Goal: Task Accomplishment & Management: Use online tool/utility

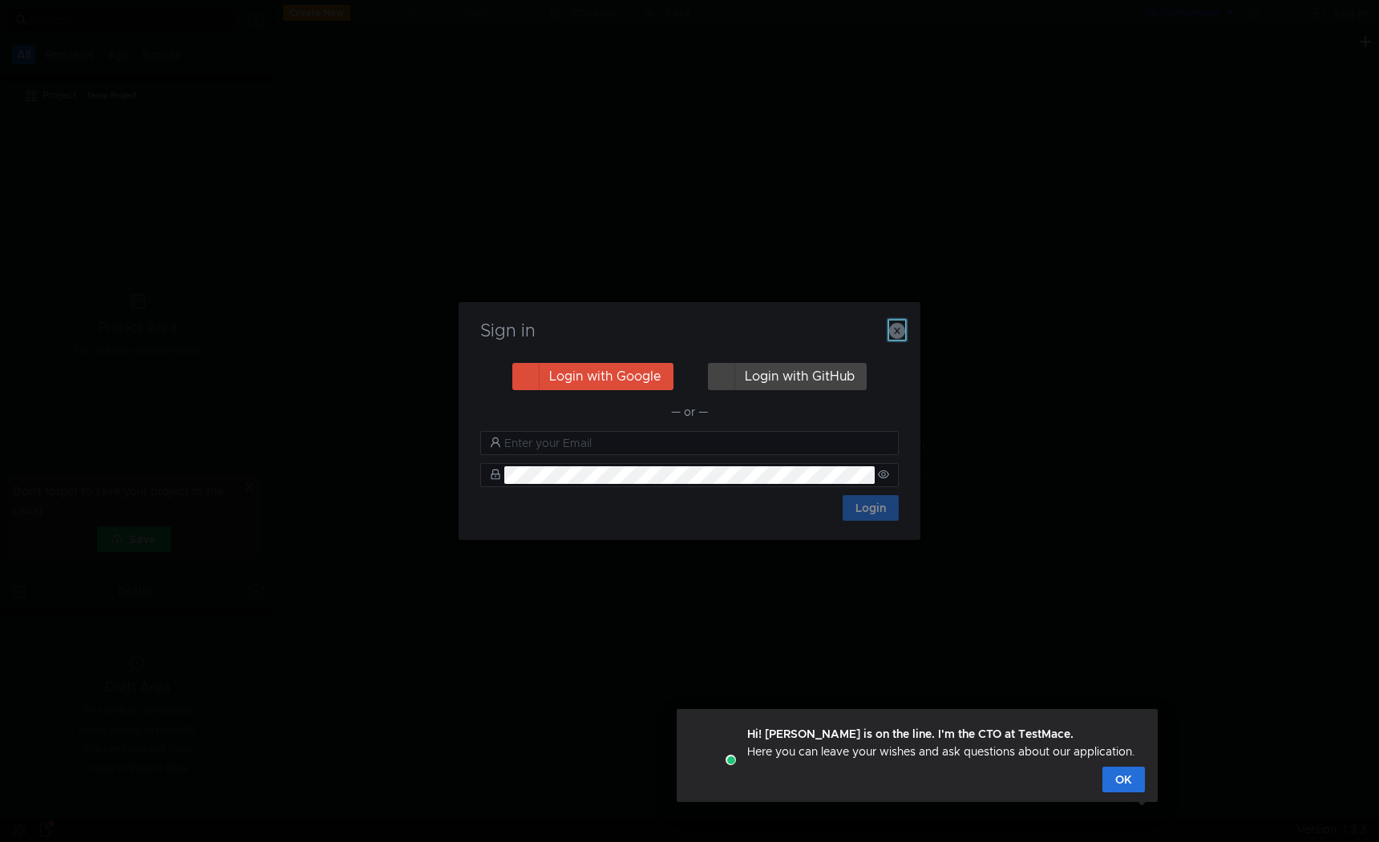
click at [898, 327] on icon "button" at bounding box center [897, 331] width 16 height 16
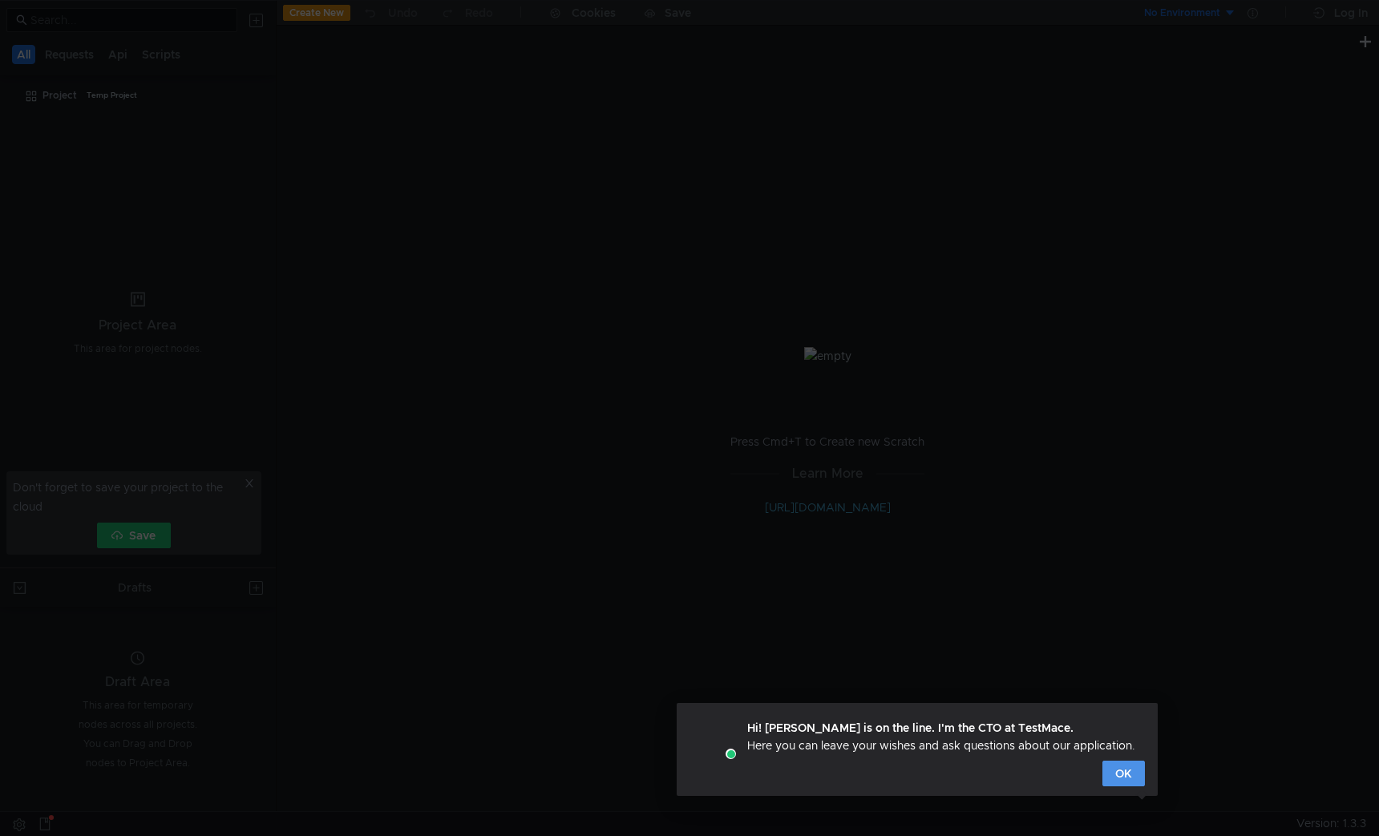
click at [1125, 770] on button "OK" at bounding box center [1123, 774] width 42 height 26
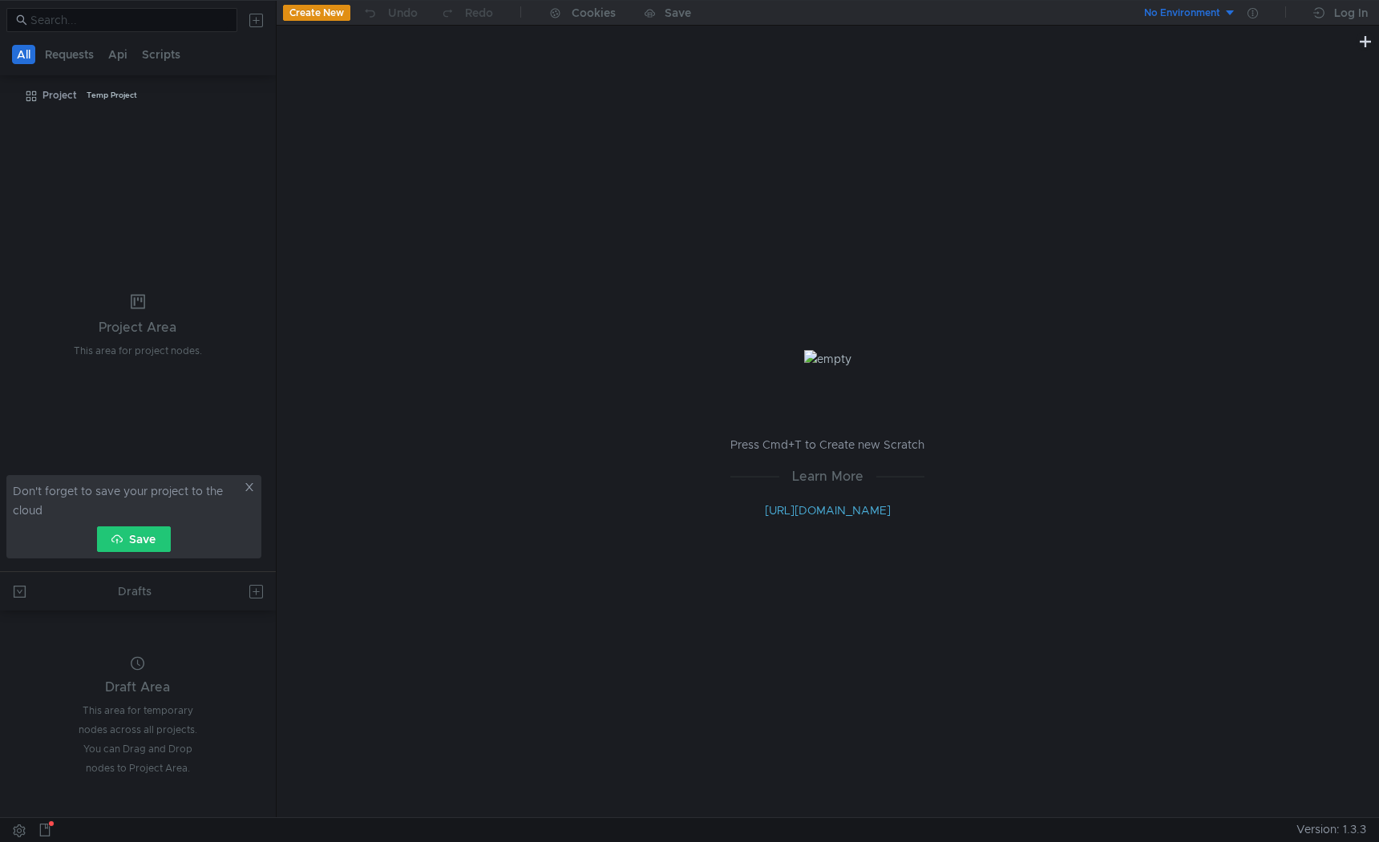
click at [248, 485] on icon at bounding box center [249, 487] width 8 height 8
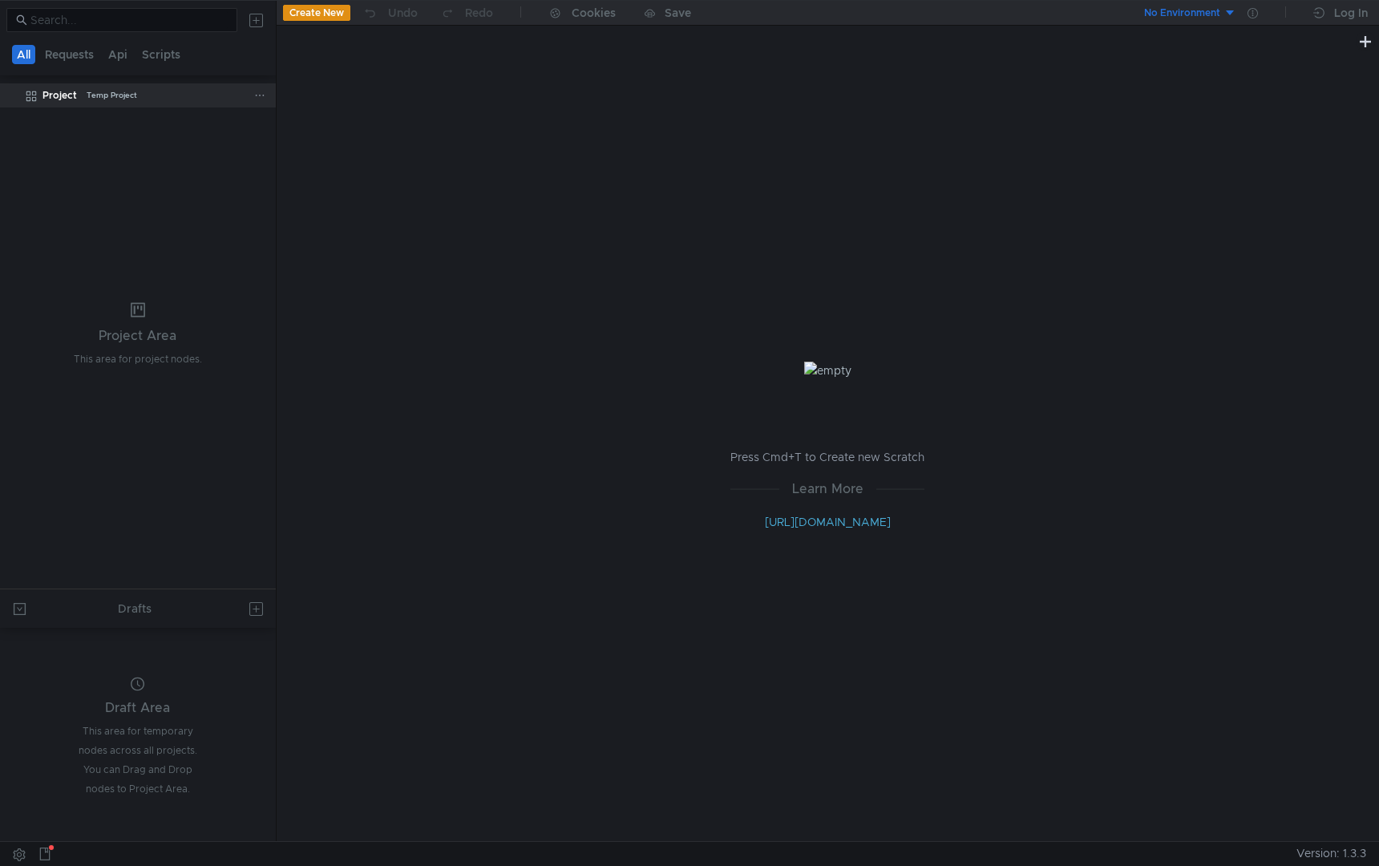
click at [123, 93] on div "Temp Project" at bounding box center [112, 95] width 50 height 24
click at [125, 93] on div "Temp Project" at bounding box center [112, 95] width 50 height 24
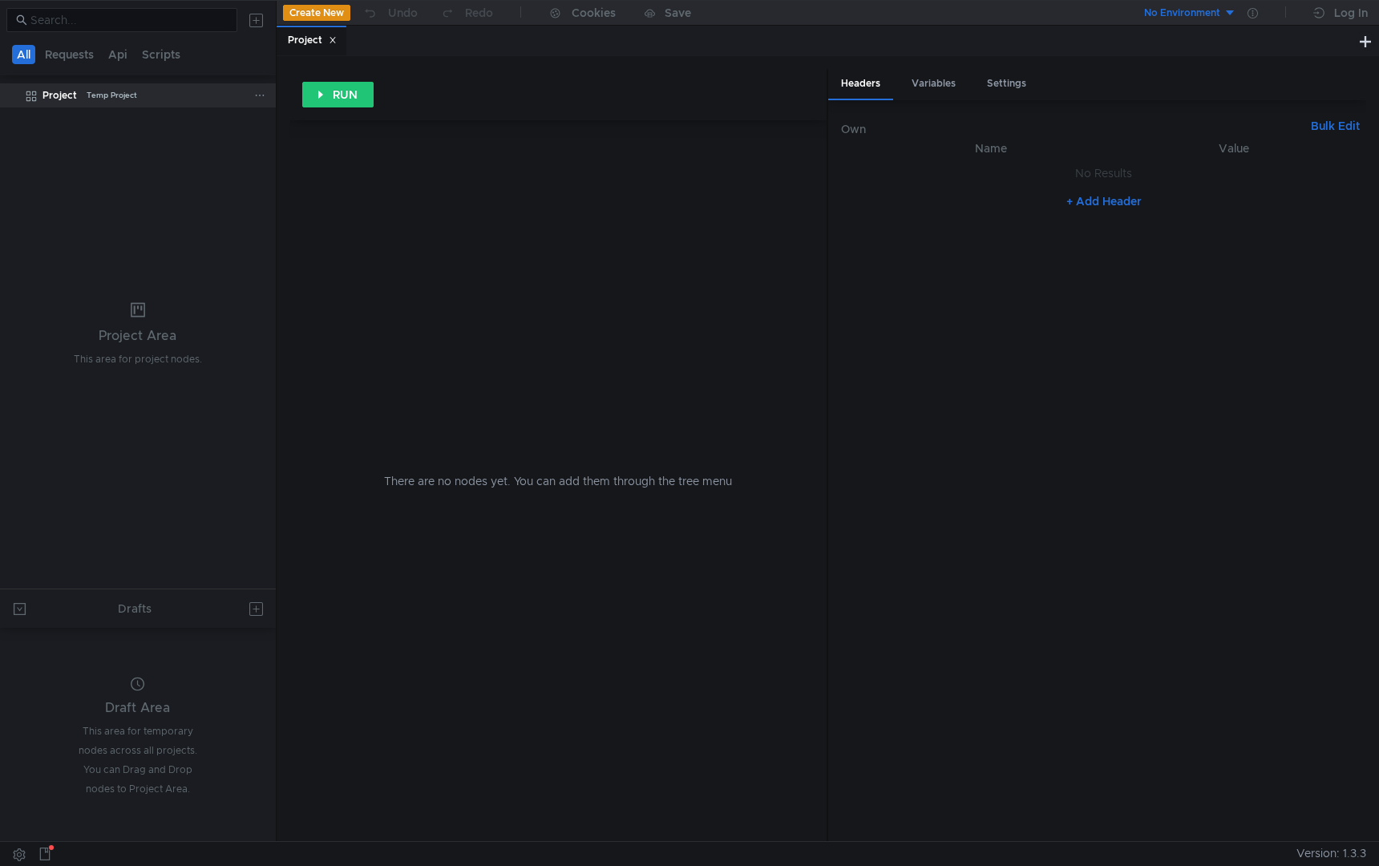
click at [330, 38] on icon at bounding box center [333, 40] width 8 height 8
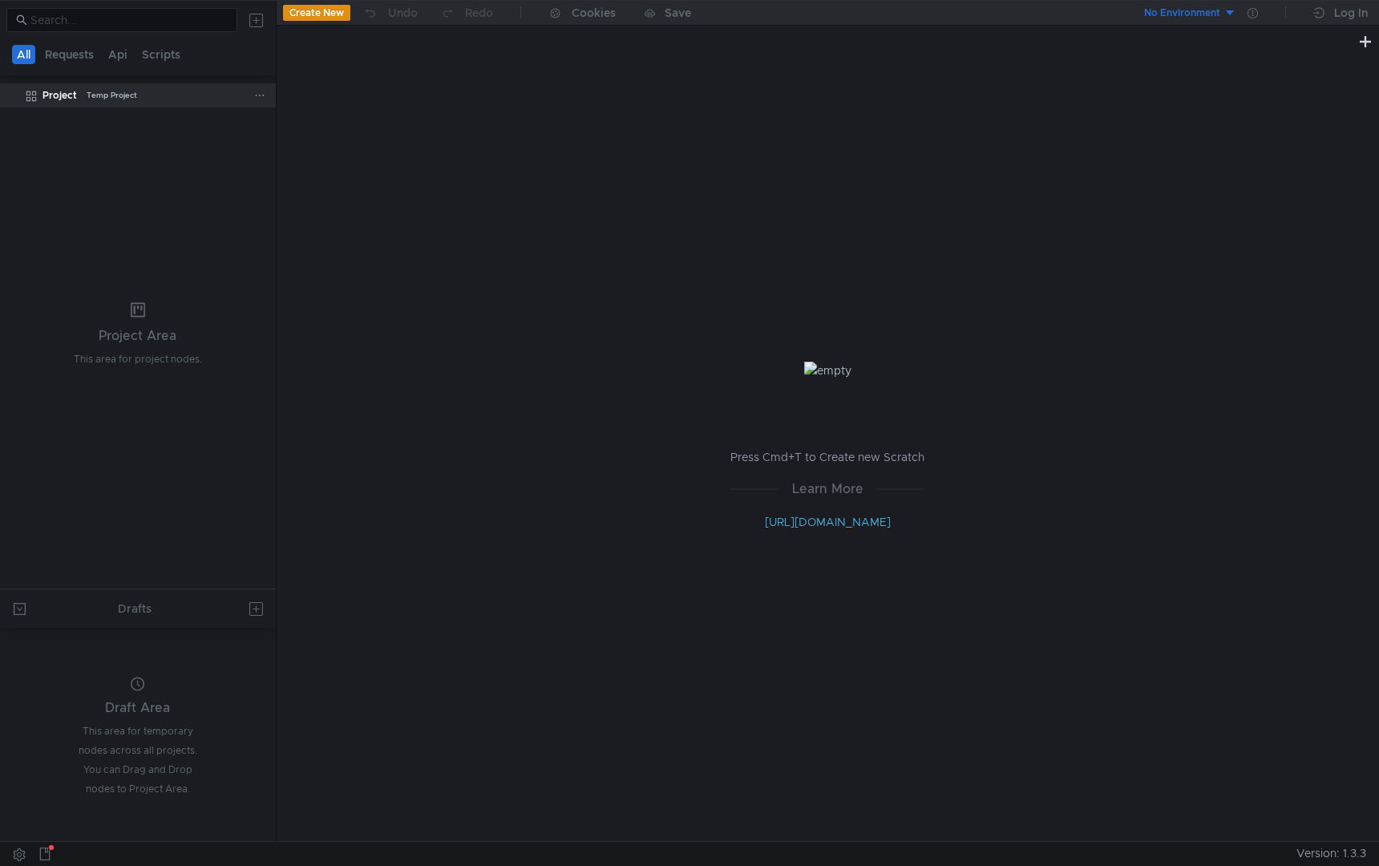
click at [257, 95] on icon at bounding box center [259, 95] width 11 height 11
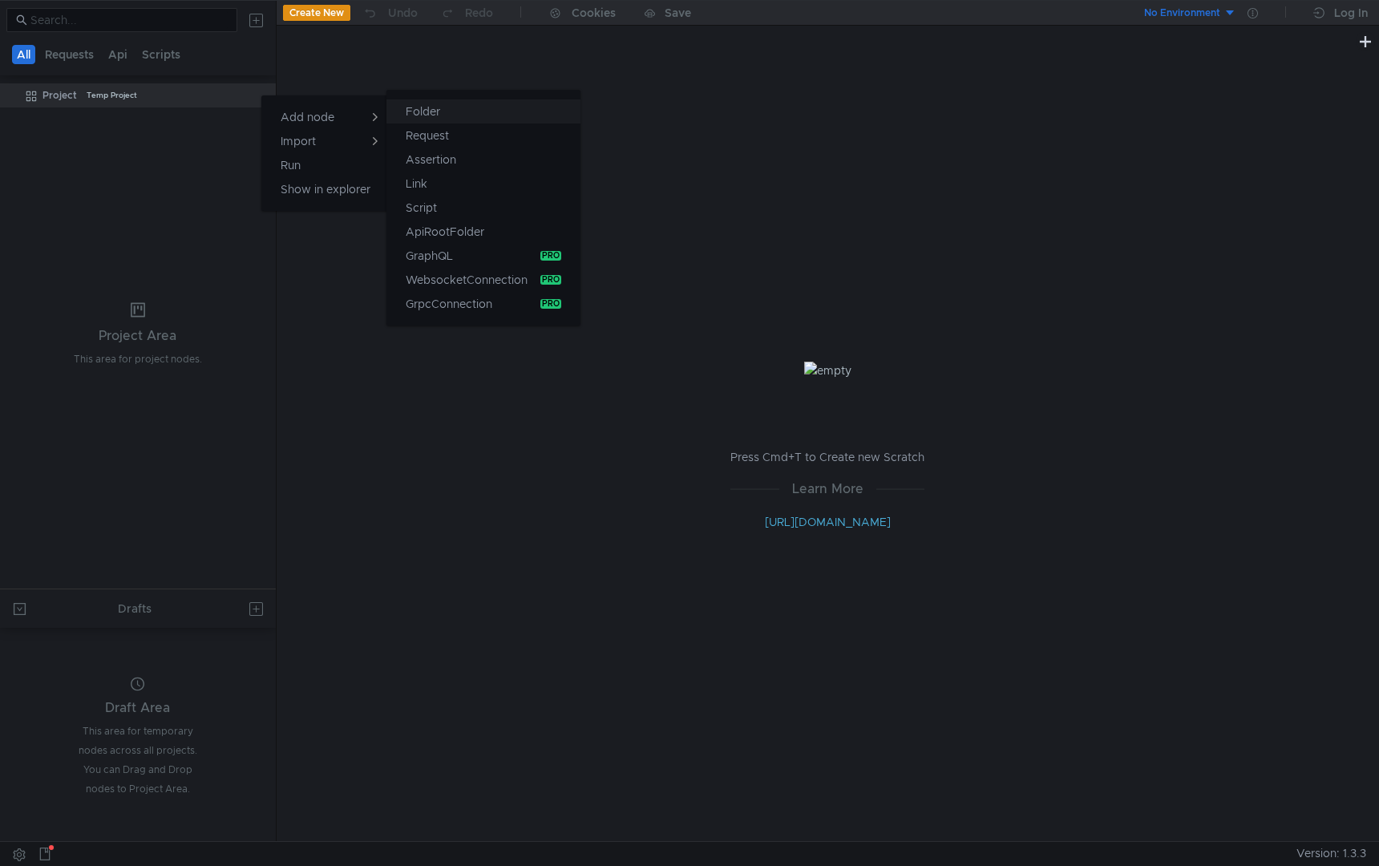
click at [412, 114] on app-tour-anchor "Folder" at bounding box center [423, 111] width 34 height 19
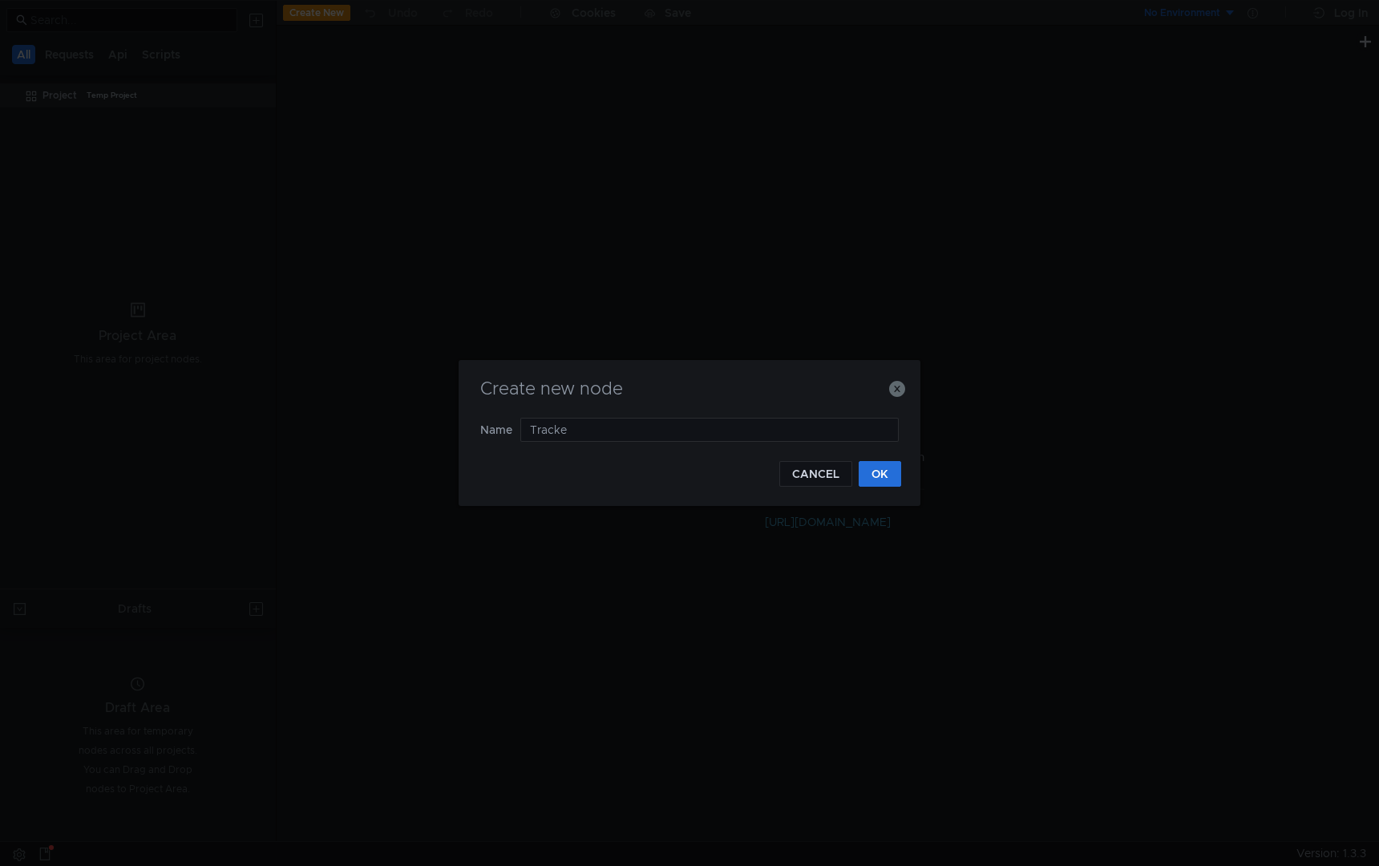
type input "Tracker"
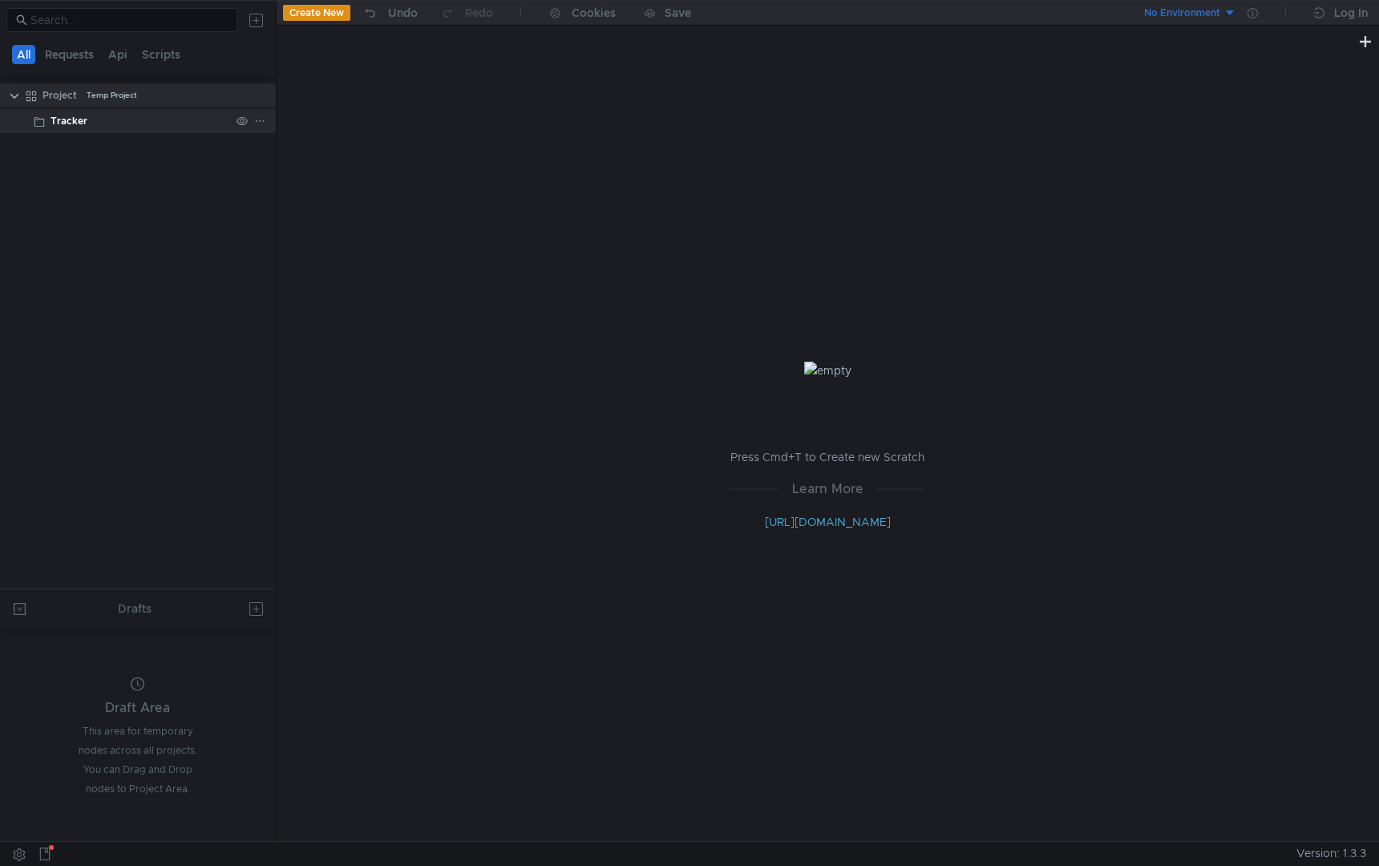
click at [106, 128] on div "Tracker" at bounding box center [140, 121] width 180 height 24
click at [264, 123] on icon at bounding box center [259, 120] width 11 height 11
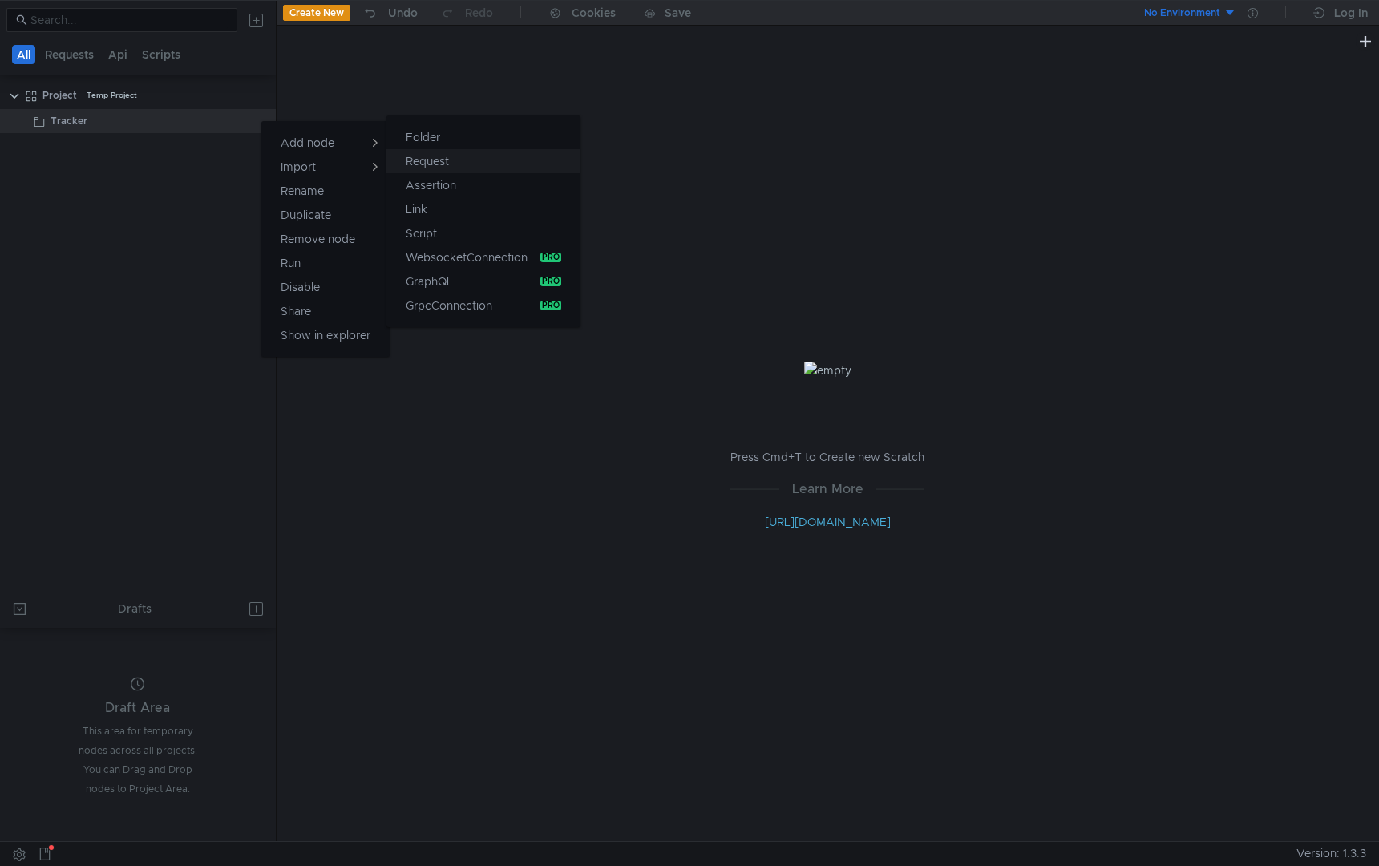
click at [448, 155] on app-tour-anchor "Request" at bounding box center [427, 160] width 43 height 19
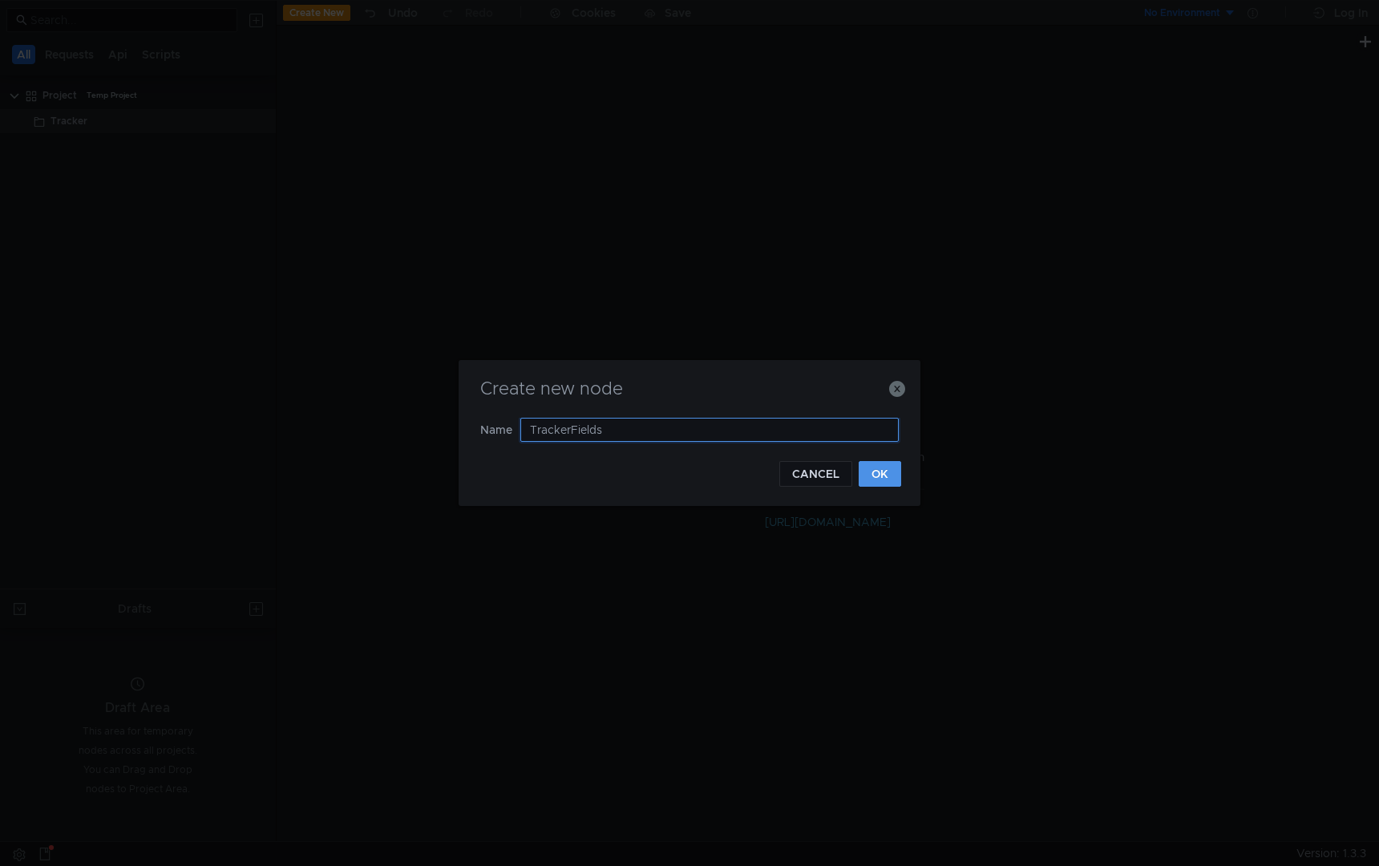
type input "TrackerFields"
click at [885, 473] on button "OK" at bounding box center [879, 474] width 42 height 26
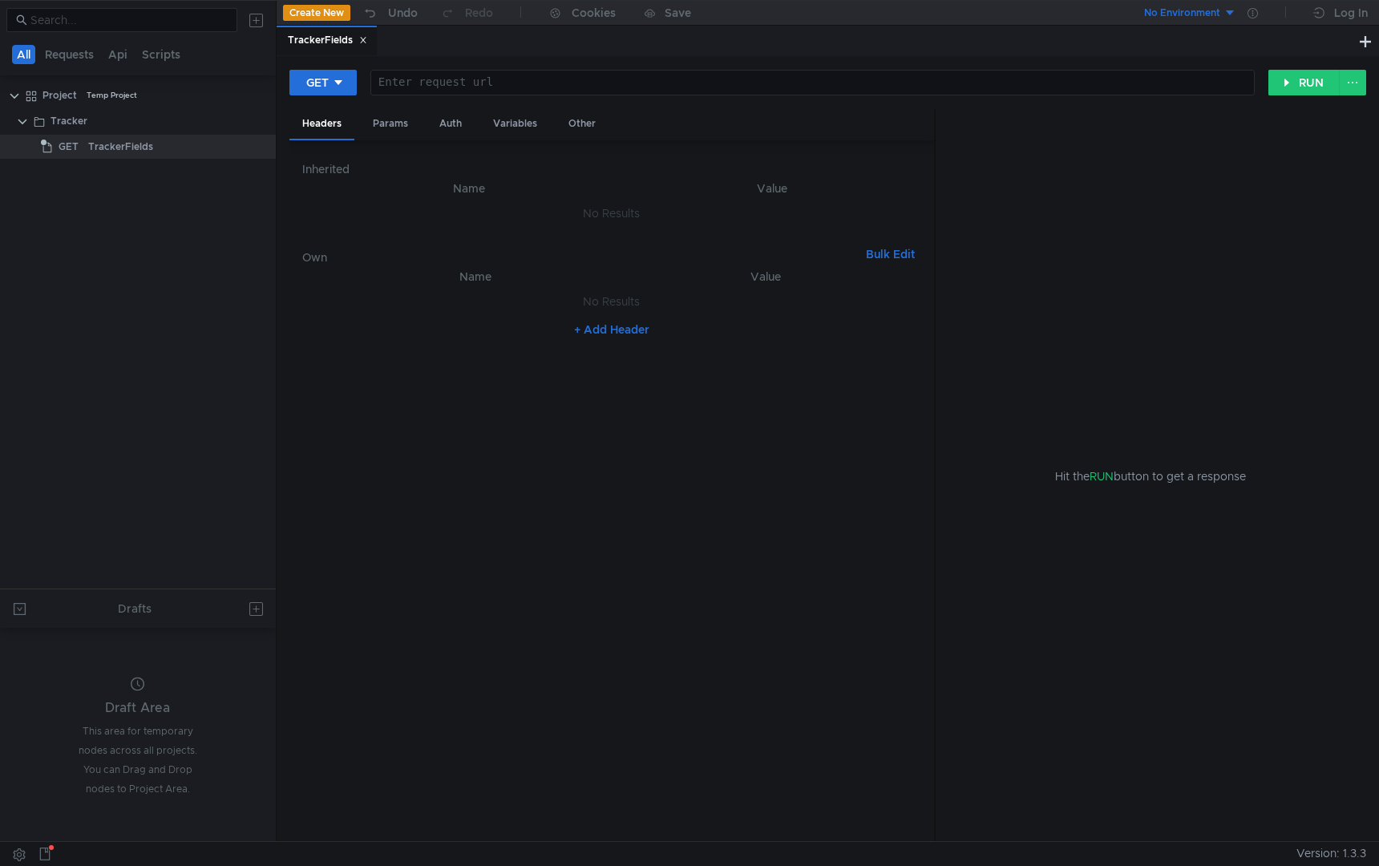
click at [453, 87] on div at bounding box center [812, 95] width 883 height 38
paste textarea "[URL][DOMAIN_NAME]"
type textarea "[URL][DOMAIN_NAME]"
click at [450, 122] on div "Auth" at bounding box center [450, 124] width 48 height 30
click at [452, 166] on input at bounding box center [625, 165] width 550 height 22
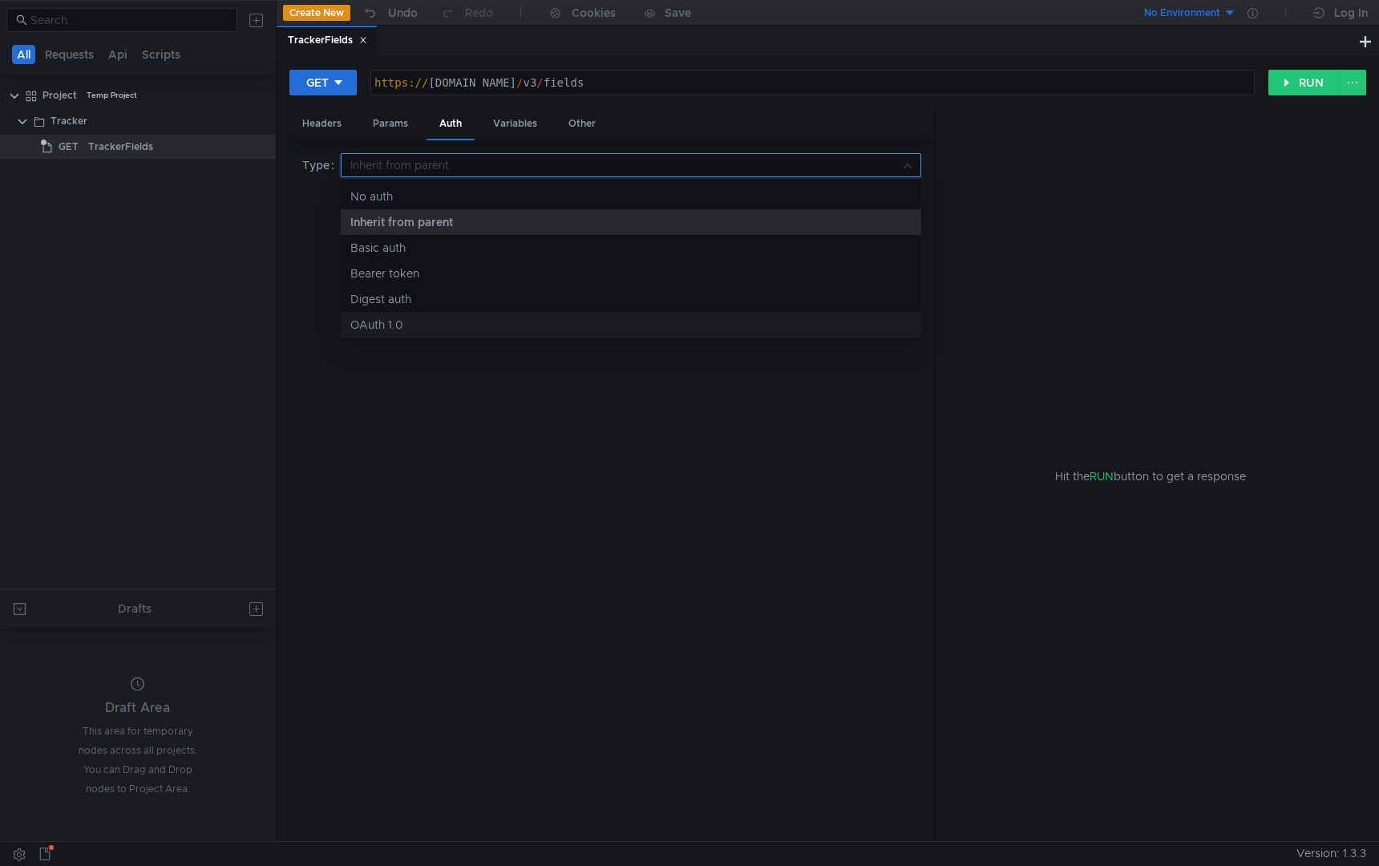
click at [489, 378] on div at bounding box center [689, 433] width 1379 height 866
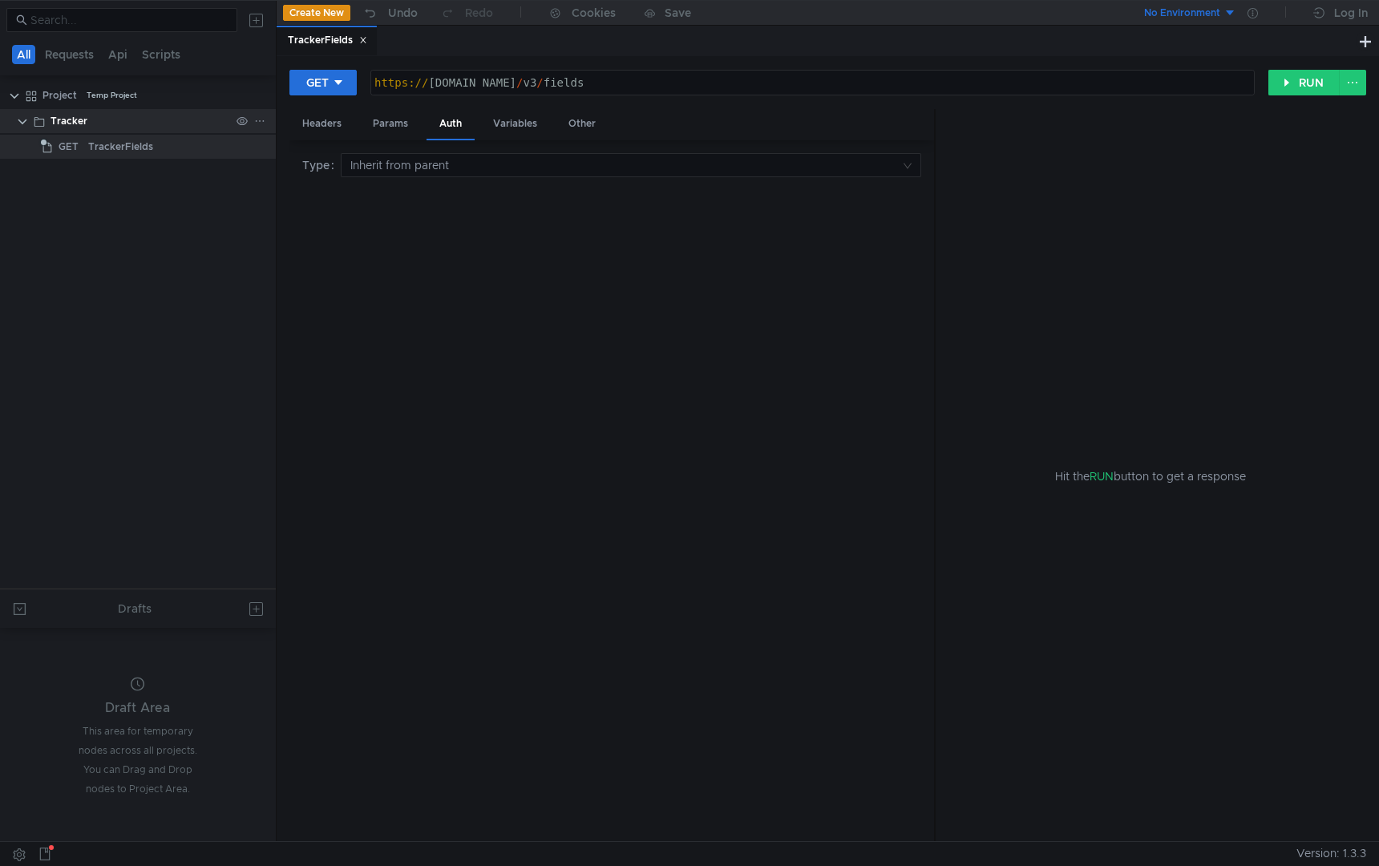
click at [129, 127] on div "Tracker" at bounding box center [140, 121] width 180 height 24
click at [1289, 83] on button "RUN" at bounding box center [1303, 83] width 71 height 26
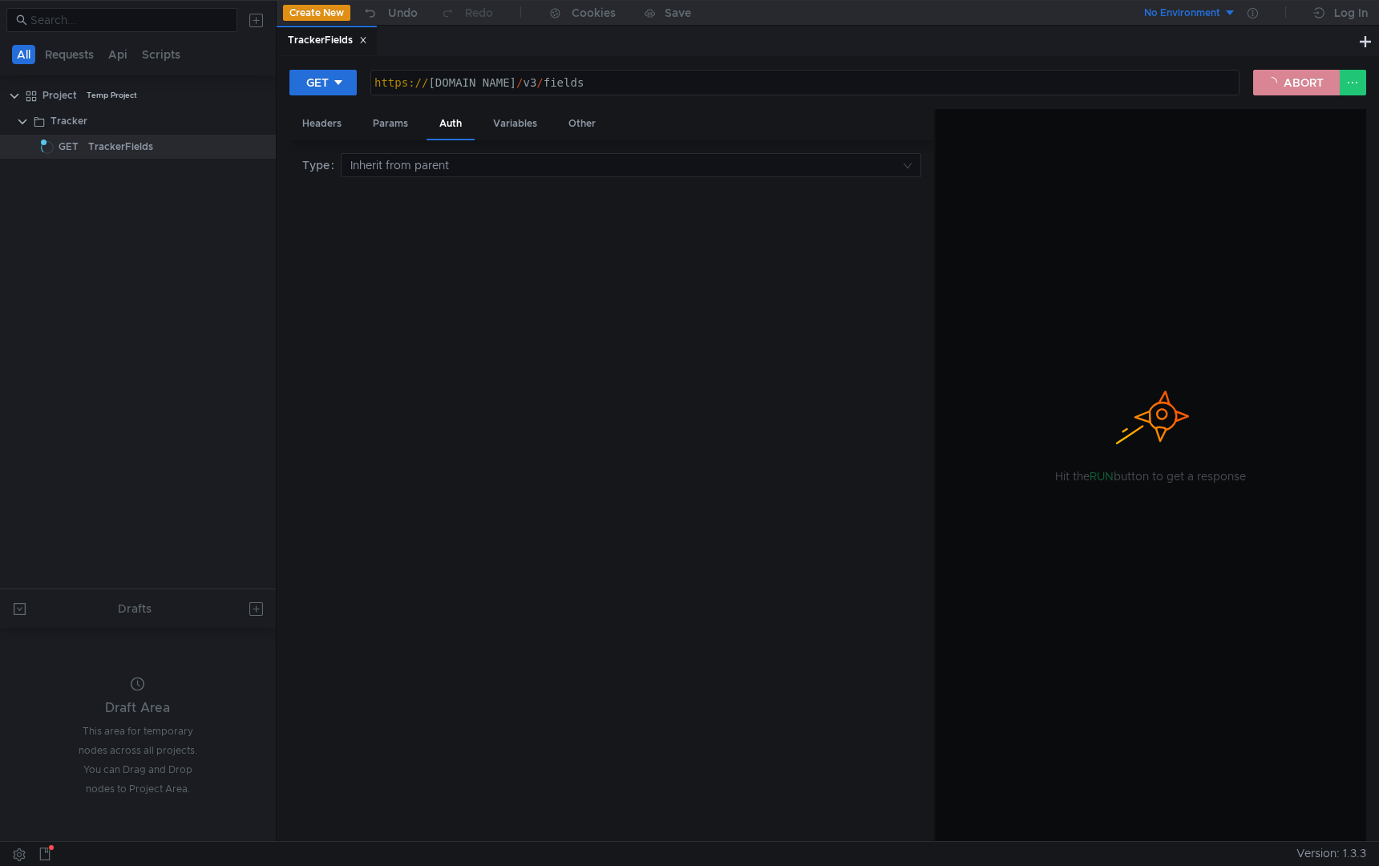
click at [1277, 83] on button "ABORT" at bounding box center [1296, 83] width 87 height 26
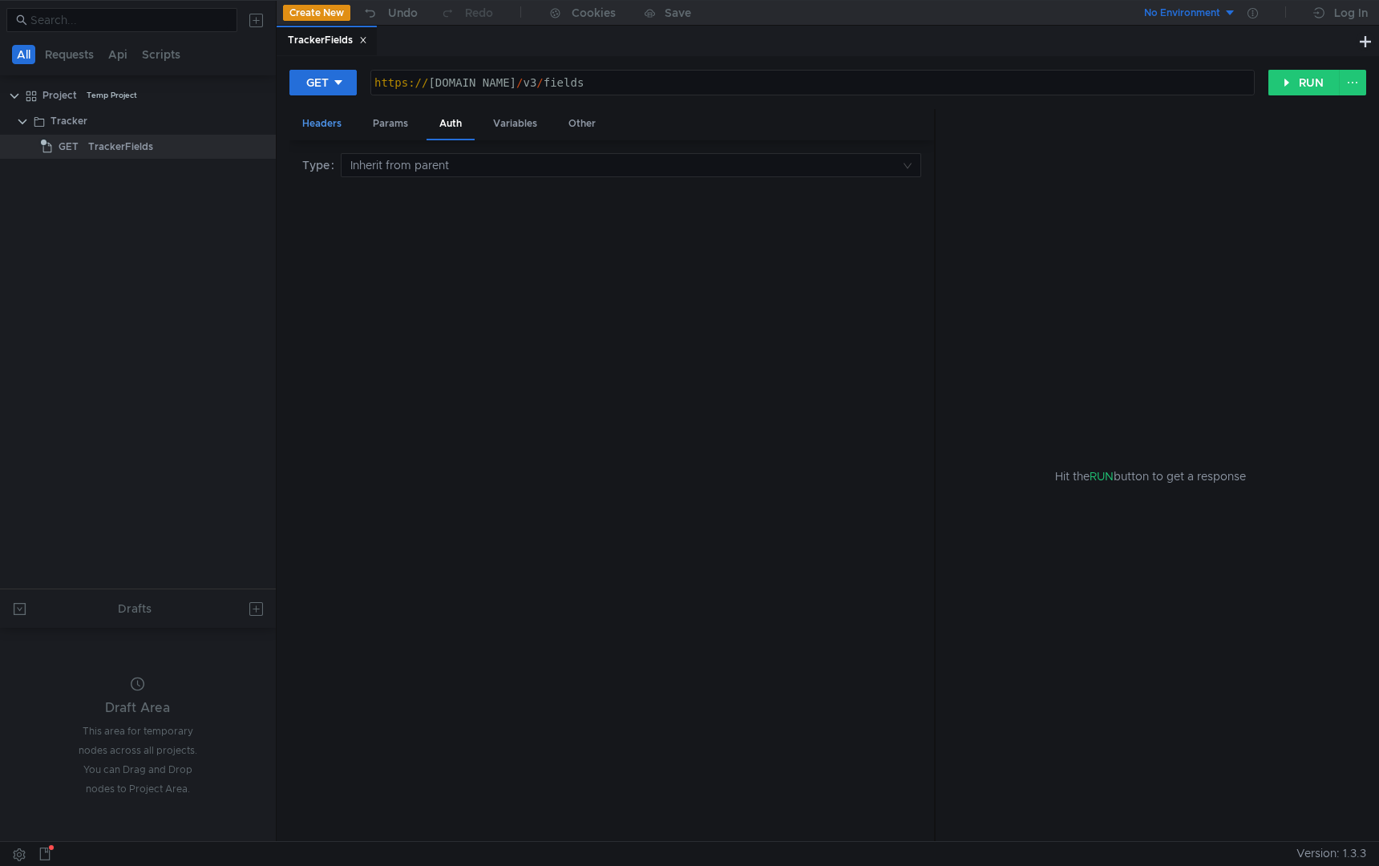
click at [312, 133] on div "Headers" at bounding box center [321, 124] width 65 height 30
click at [383, 124] on div "Params" at bounding box center [390, 124] width 61 height 30
click at [584, 236] on button "+ Add Parameter" at bounding box center [612, 234] width 106 height 19
click at [507, 127] on div "Variables" at bounding box center [515, 124] width 70 height 30
click at [450, 120] on div "Auth" at bounding box center [450, 124] width 48 height 30
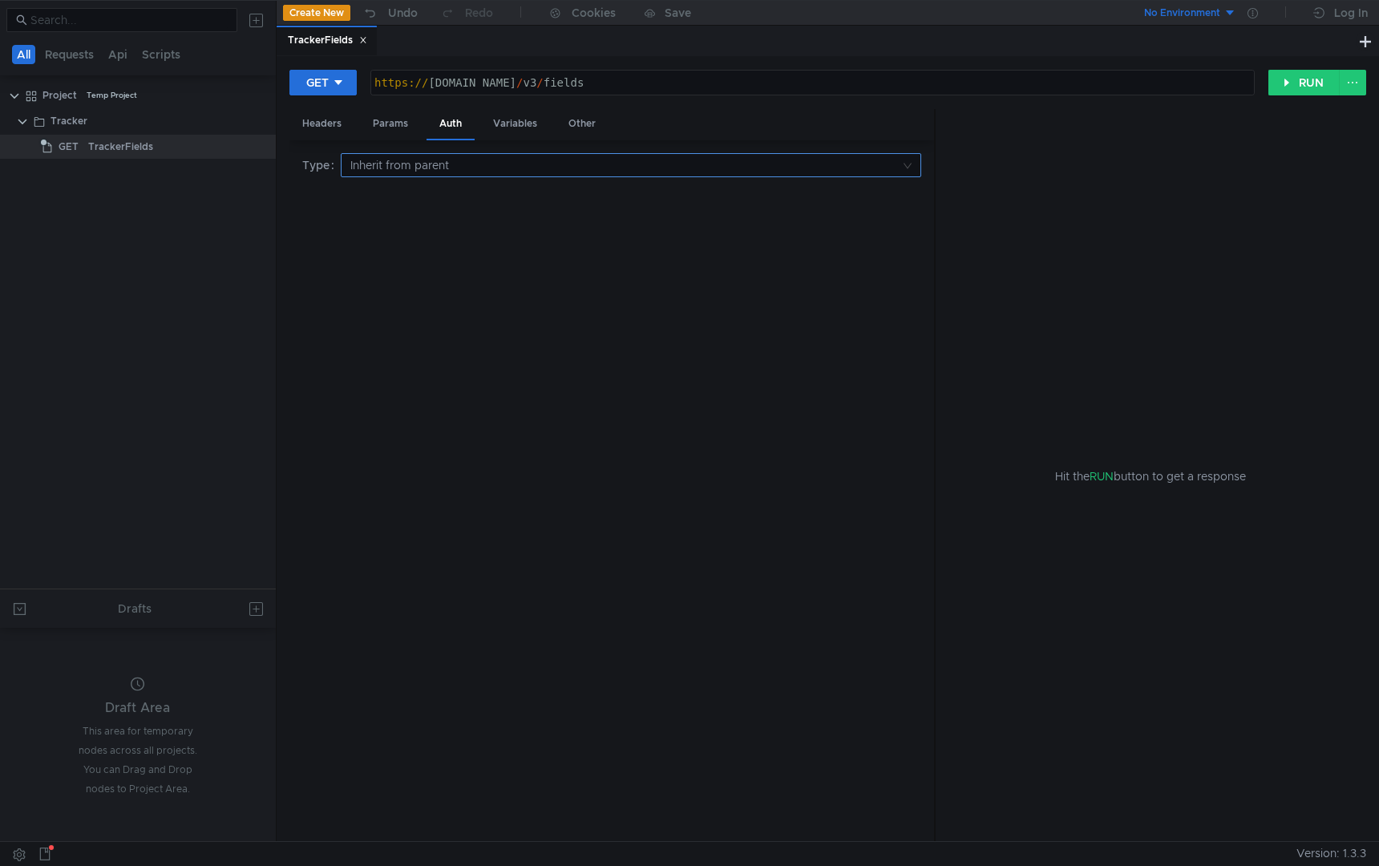
click at [447, 164] on input at bounding box center [625, 165] width 550 height 22
click at [418, 329] on div "OAuth 1.0" at bounding box center [630, 325] width 561 height 18
click at [398, 126] on div "Params" at bounding box center [390, 124] width 61 height 30
click at [438, 123] on div "Auth" at bounding box center [450, 124] width 48 height 30
click at [433, 174] on input at bounding box center [625, 165] width 550 height 22
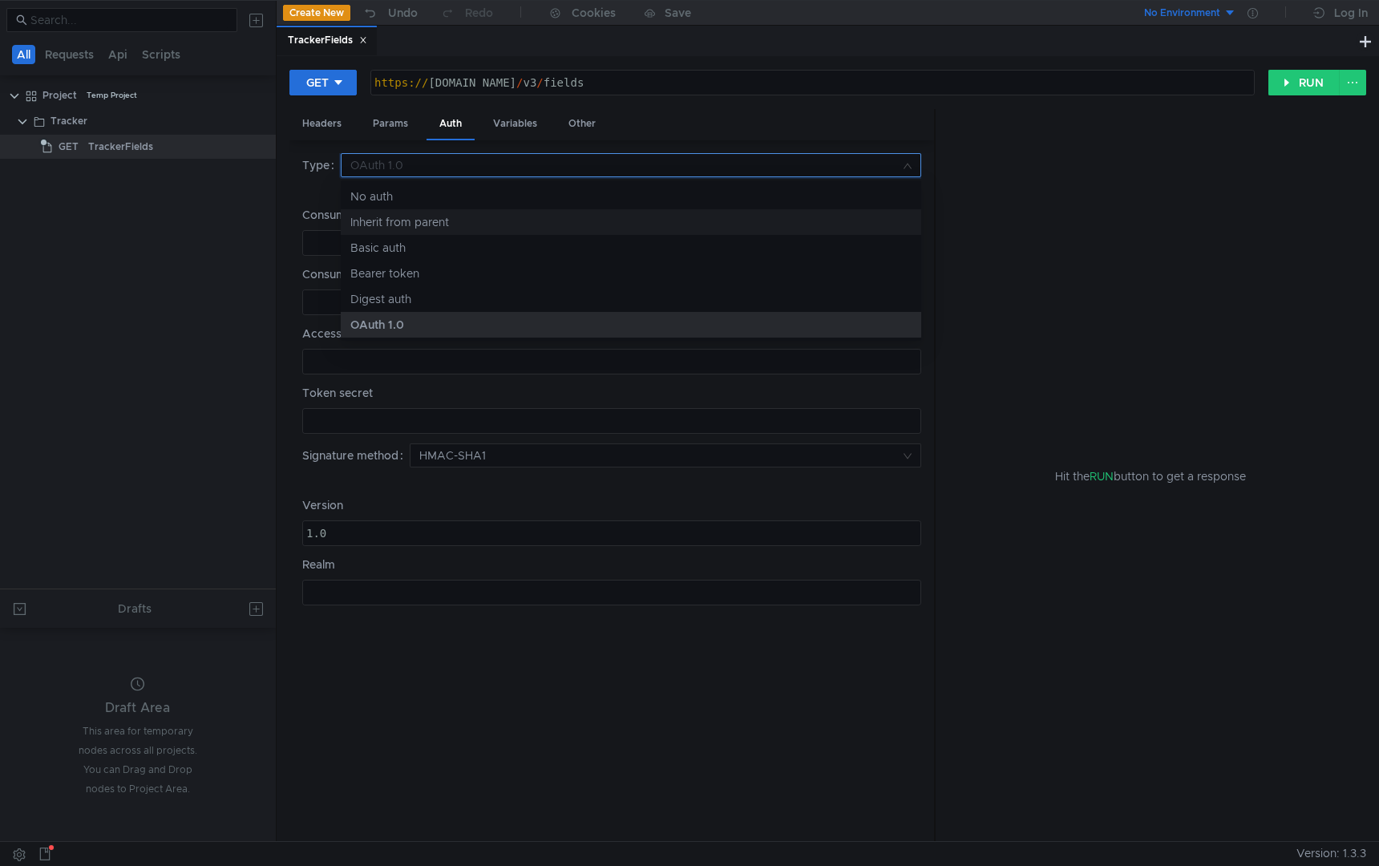
click at [426, 213] on div "Inherit from parent" at bounding box center [630, 222] width 561 height 18
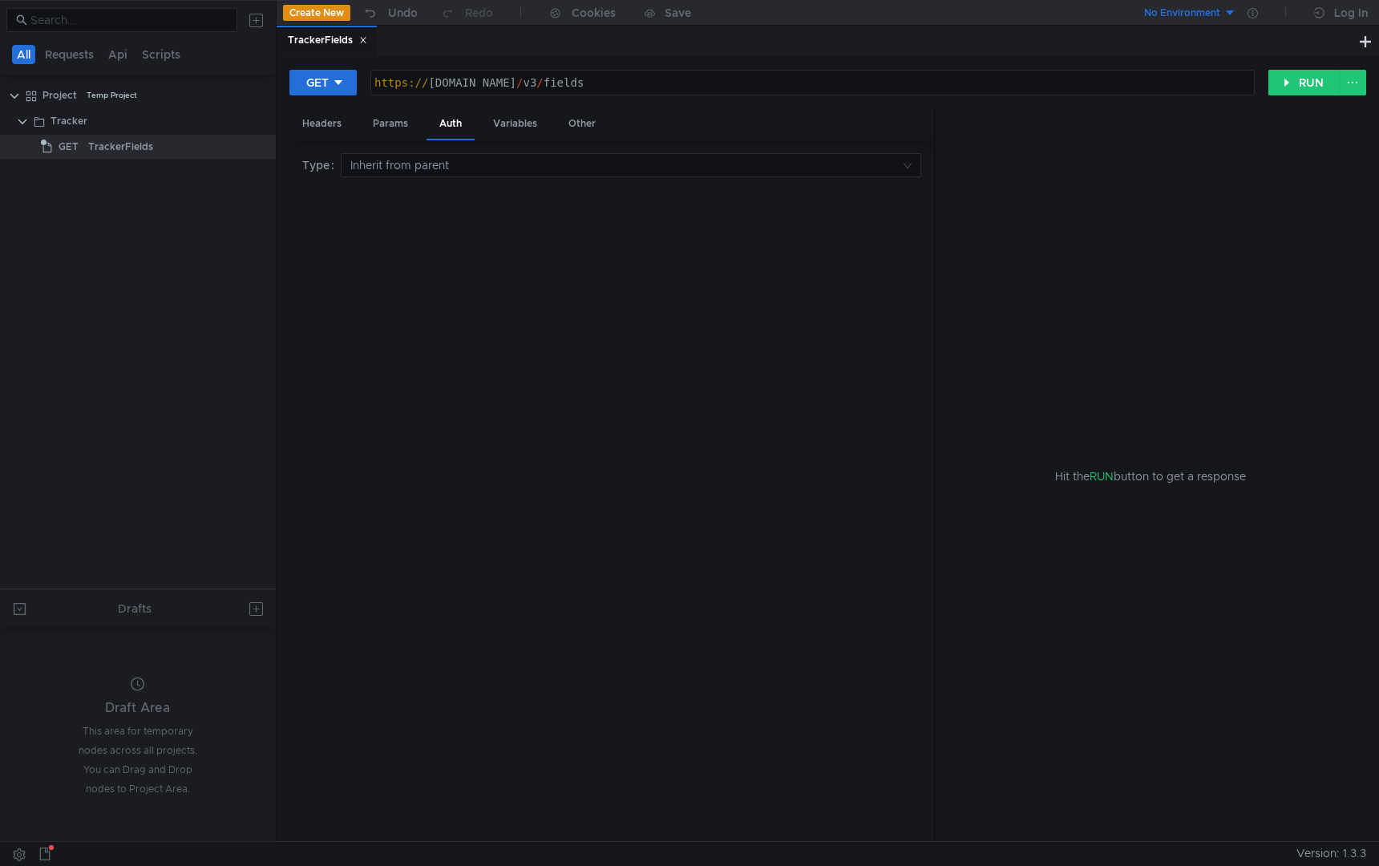
click at [358, 95] on div "GET [URL][DOMAIN_NAME] https:// [DOMAIN_NAME] / v3 / fields ההההההההההההההההההה…" at bounding box center [778, 82] width 979 height 27
click at [352, 93] on button "GET" at bounding box center [322, 83] width 67 height 26
click at [321, 118] on li "GET" at bounding box center [324, 116] width 70 height 26
click at [385, 123] on div "Params" at bounding box center [390, 124] width 61 height 30
click at [325, 122] on div "Headers" at bounding box center [321, 124] width 65 height 30
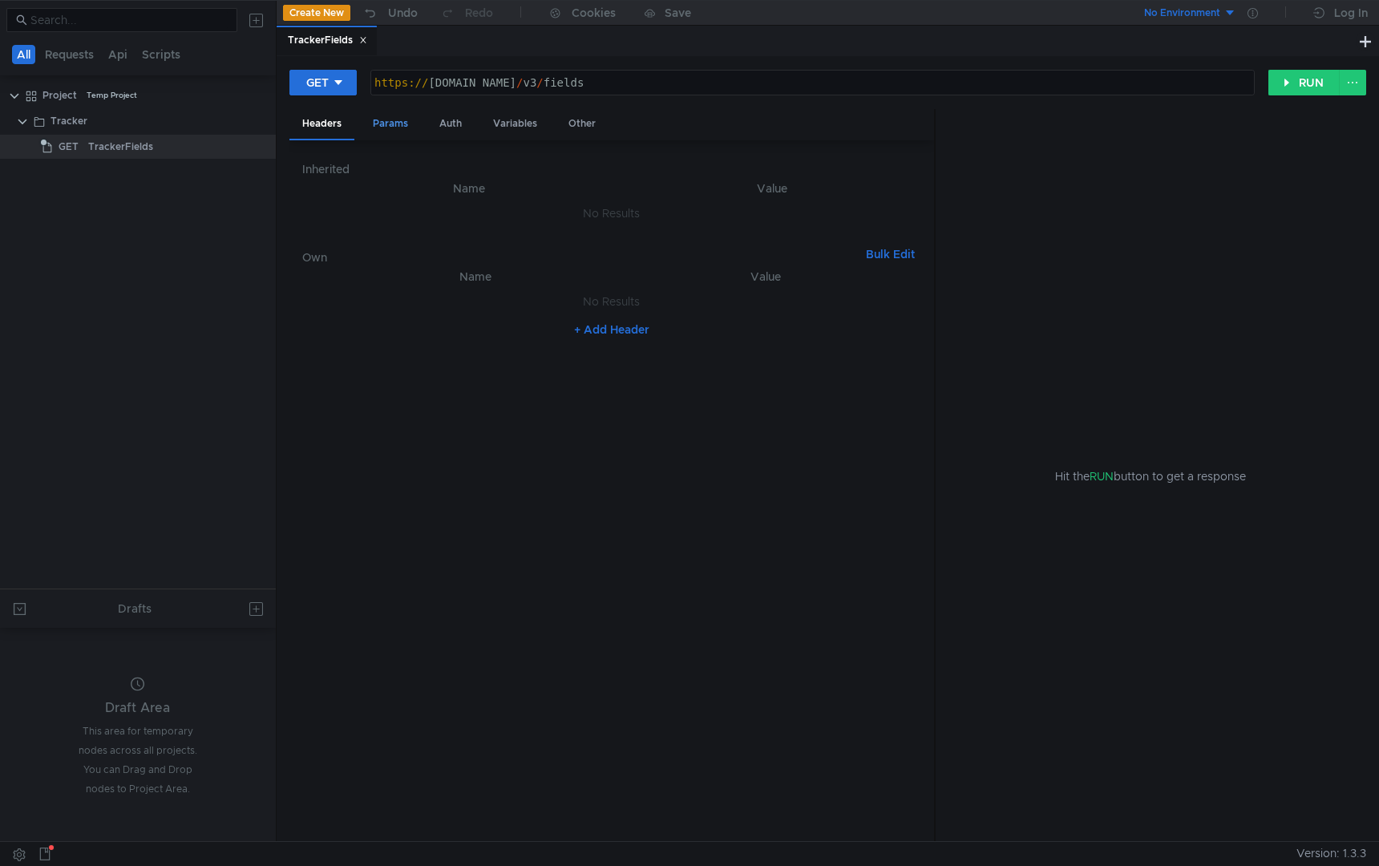
click at [381, 122] on div "Params" at bounding box center [390, 124] width 61 height 30
click at [1355, 87] on button at bounding box center [1352, 83] width 27 height 26
click at [1355, 87] on div at bounding box center [689, 433] width 1379 height 866
click at [1305, 86] on button "RUN" at bounding box center [1303, 83] width 71 height 26
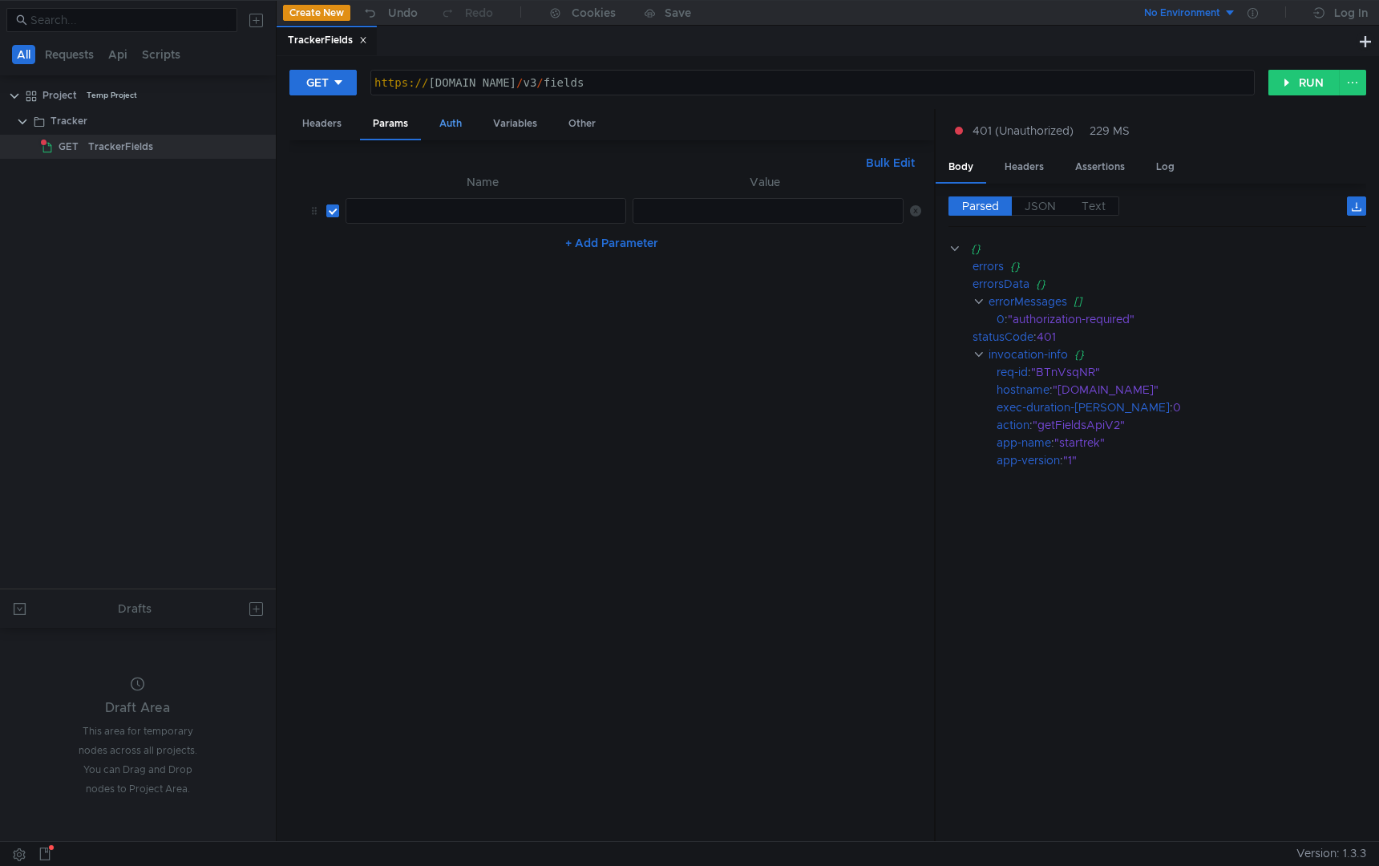
click at [452, 124] on div "Auth" at bounding box center [450, 124] width 48 height 30
click at [456, 168] on input at bounding box center [625, 165] width 550 height 22
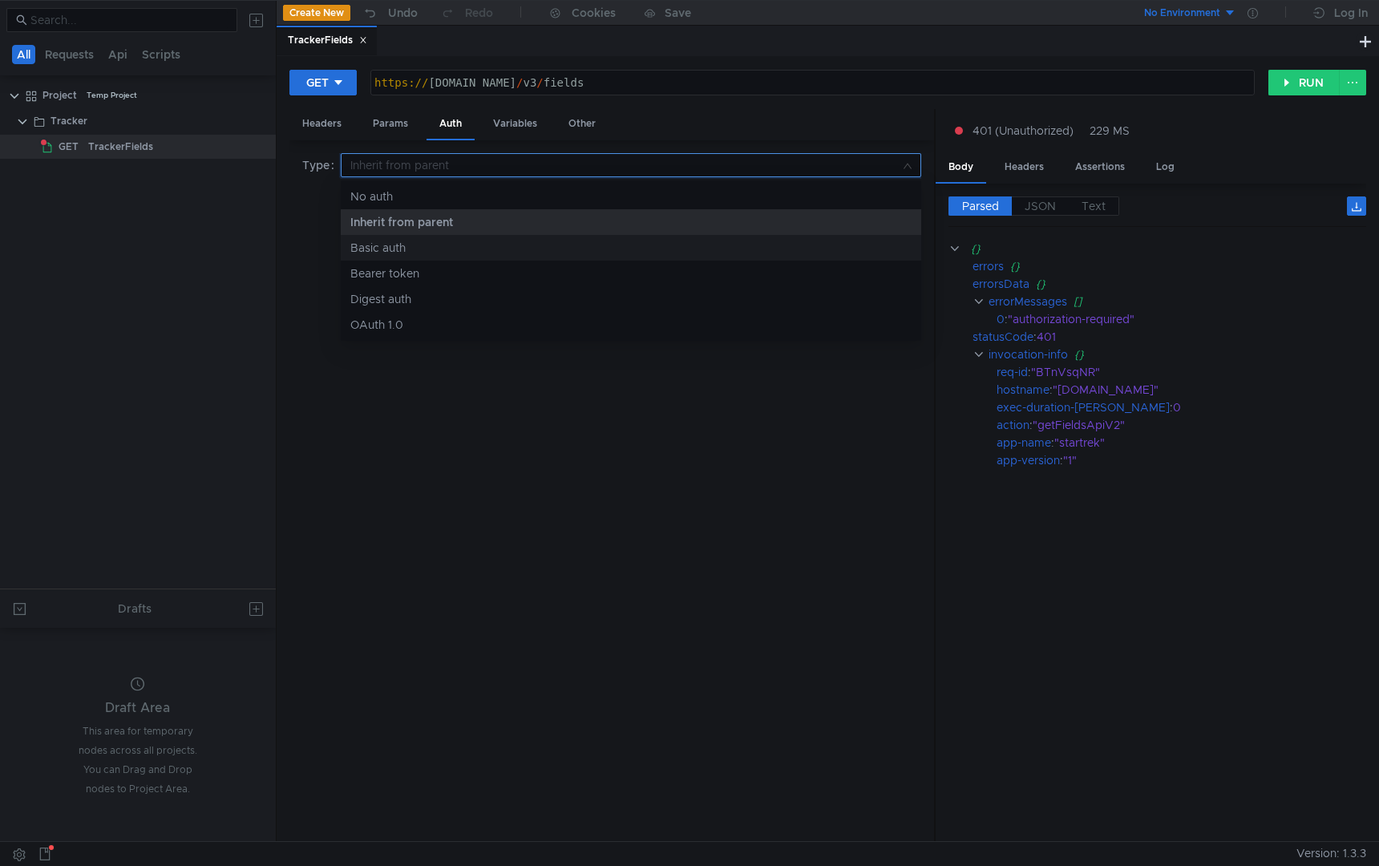
click at [454, 243] on div "Basic auth" at bounding box center [630, 248] width 561 height 18
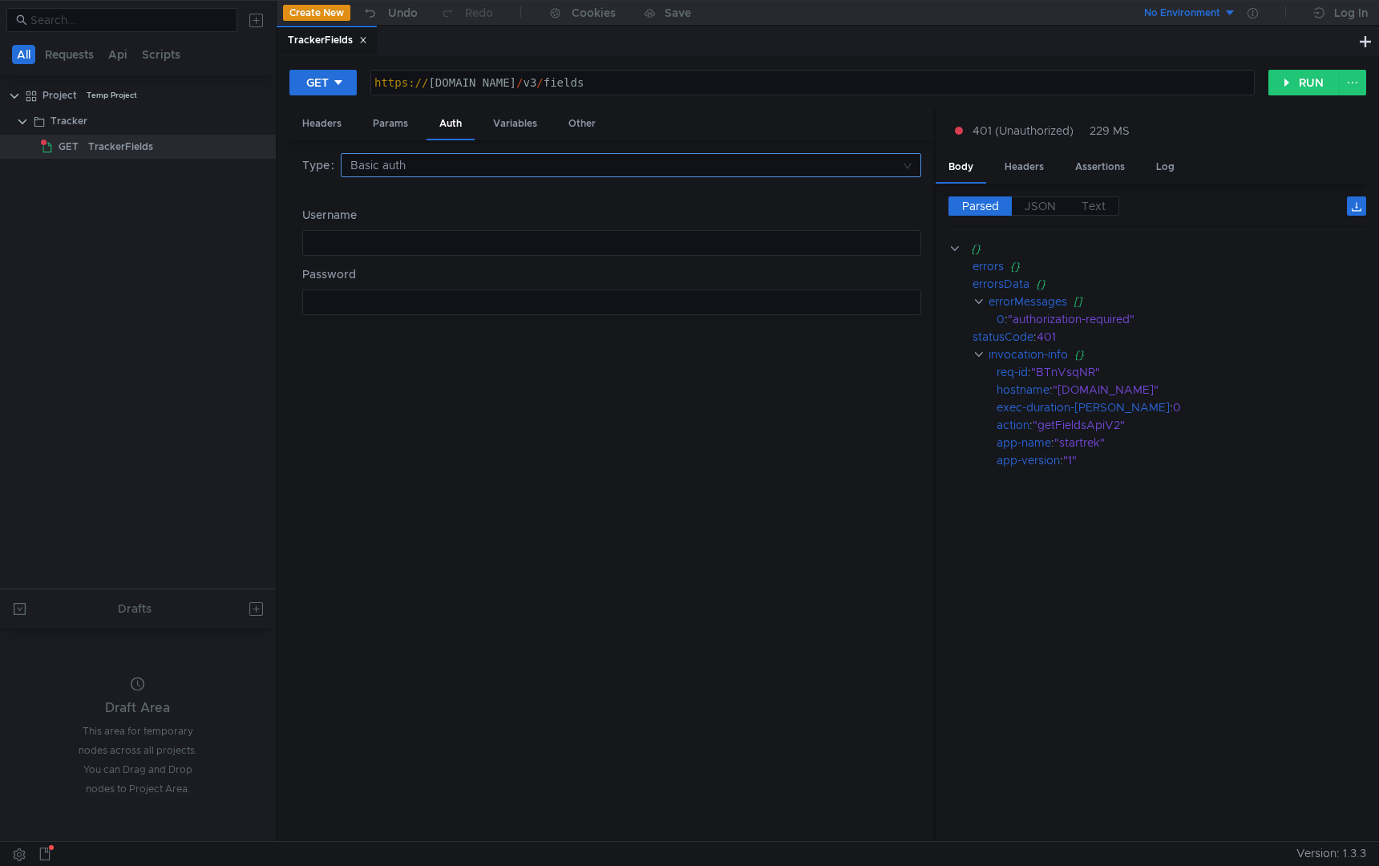
click at [455, 164] on input at bounding box center [625, 165] width 550 height 22
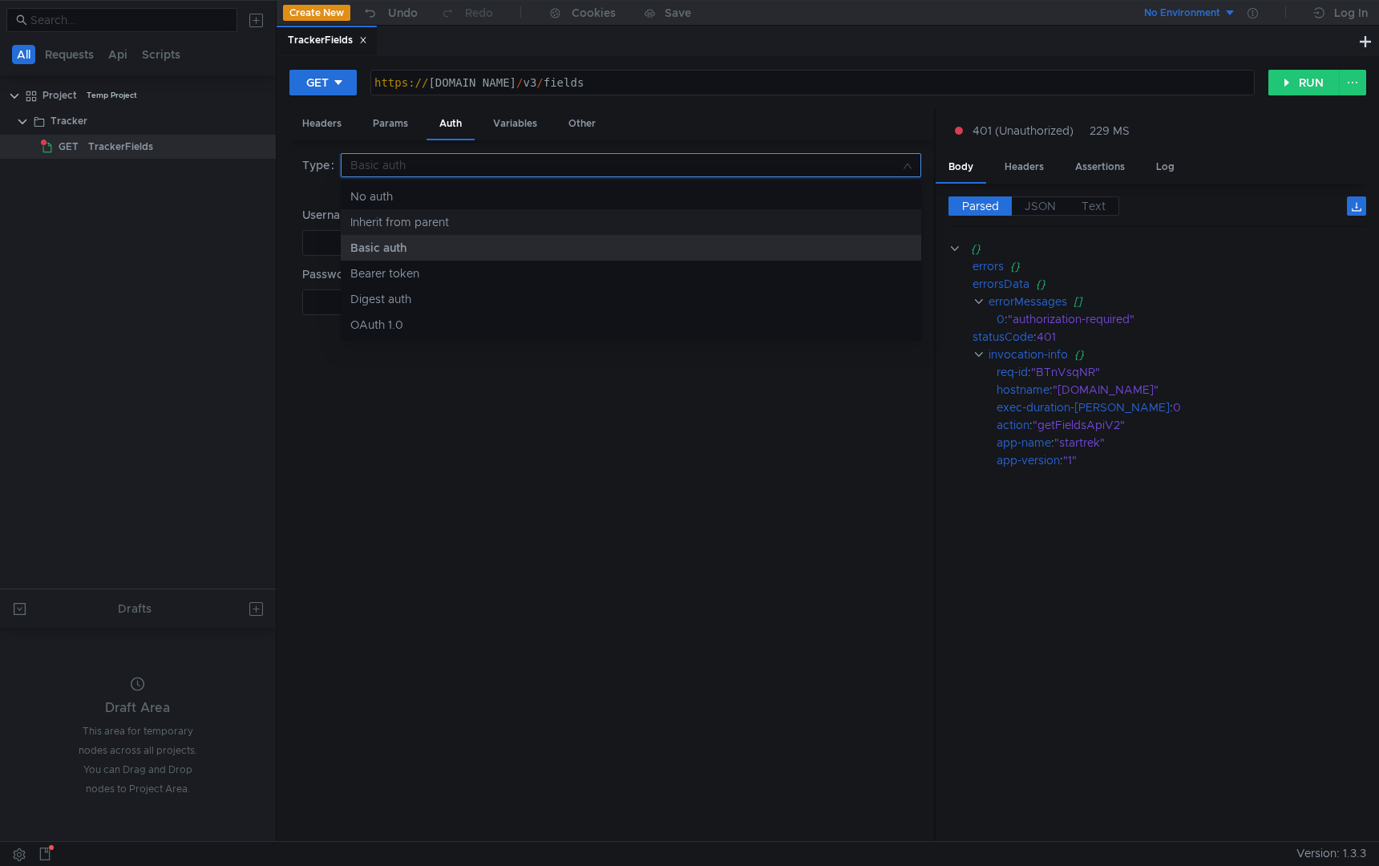
click at [450, 216] on div "Inherit from parent" at bounding box center [630, 222] width 561 height 18
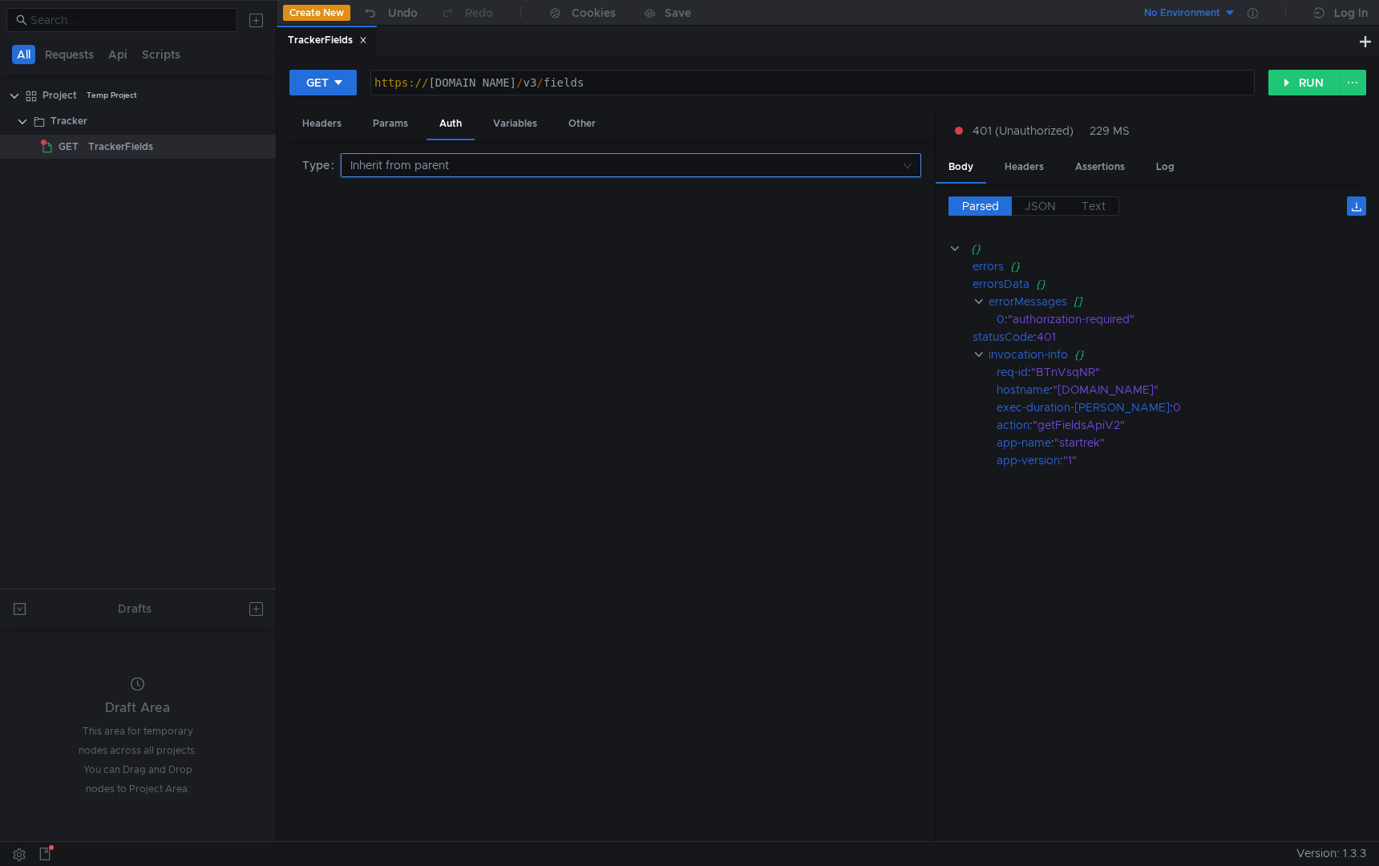
click at [422, 176] on input at bounding box center [625, 165] width 550 height 22
click at [423, 274] on div "Bearer token" at bounding box center [630, 274] width 561 height 18
click at [433, 168] on input at bounding box center [625, 165] width 550 height 22
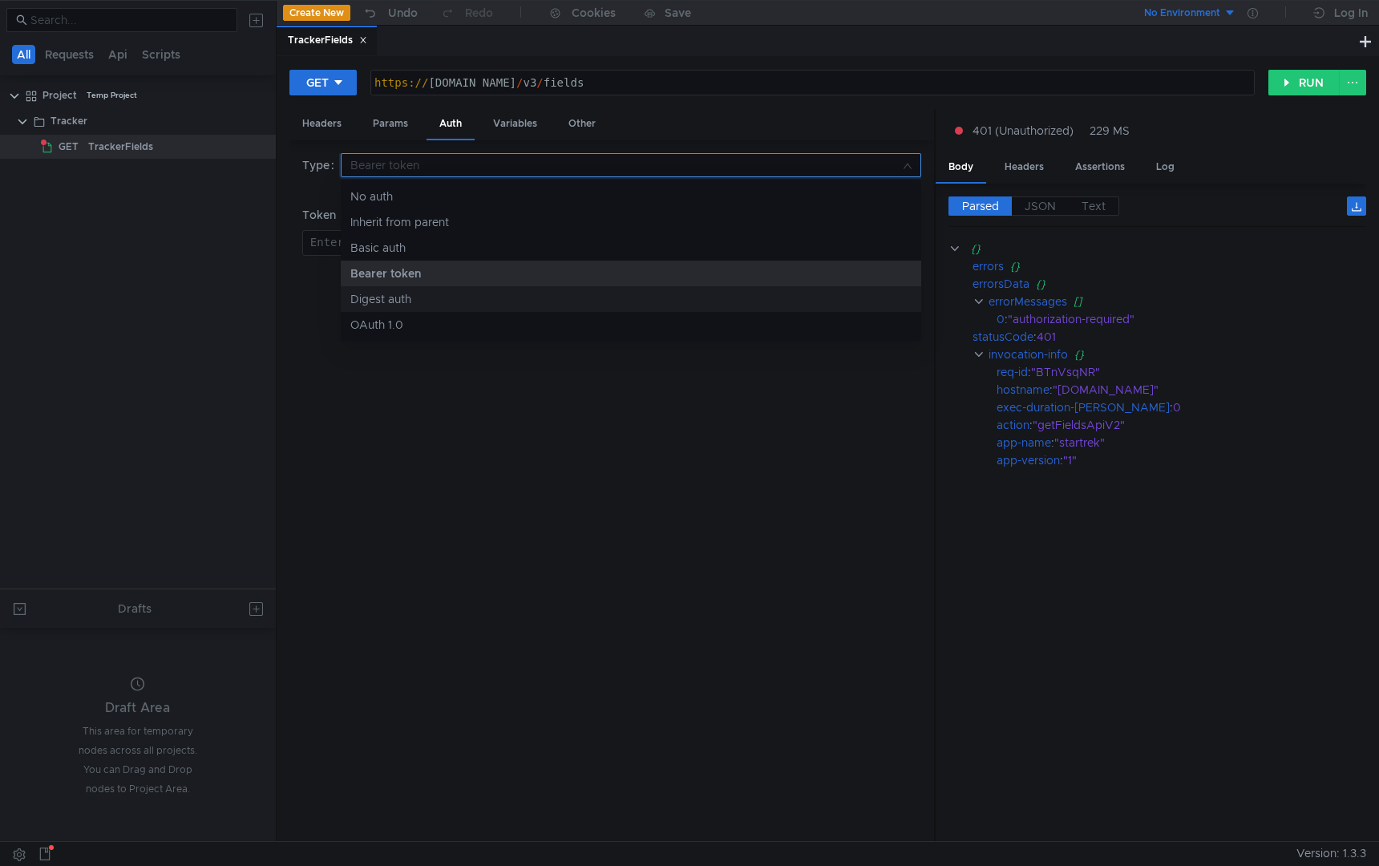
click at [430, 298] on div "Digest auth" at bounding box center [630, 299] width 561 height 18
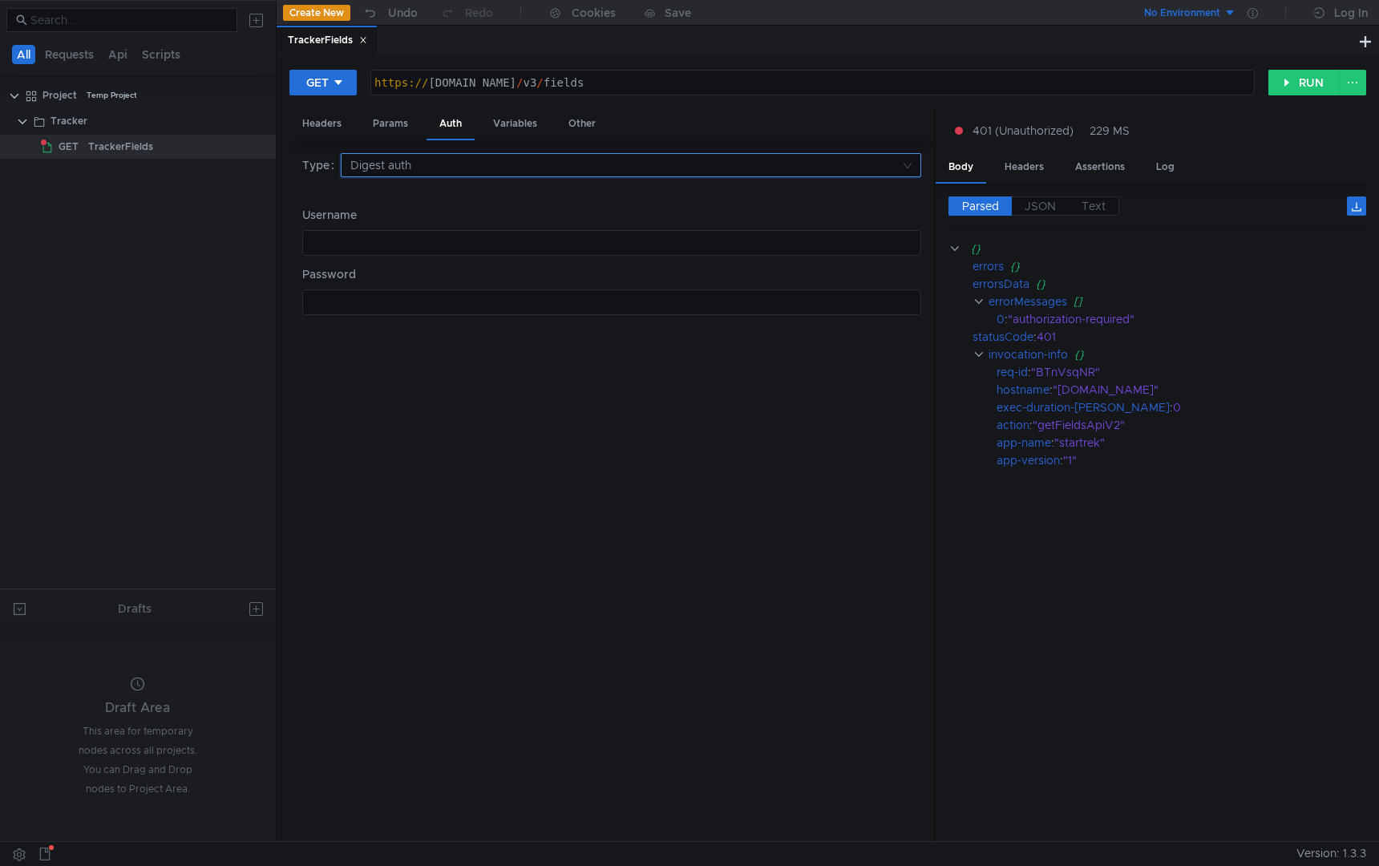
click at [425, 164] on input at bounding box center [625, 165] width 550 height 22
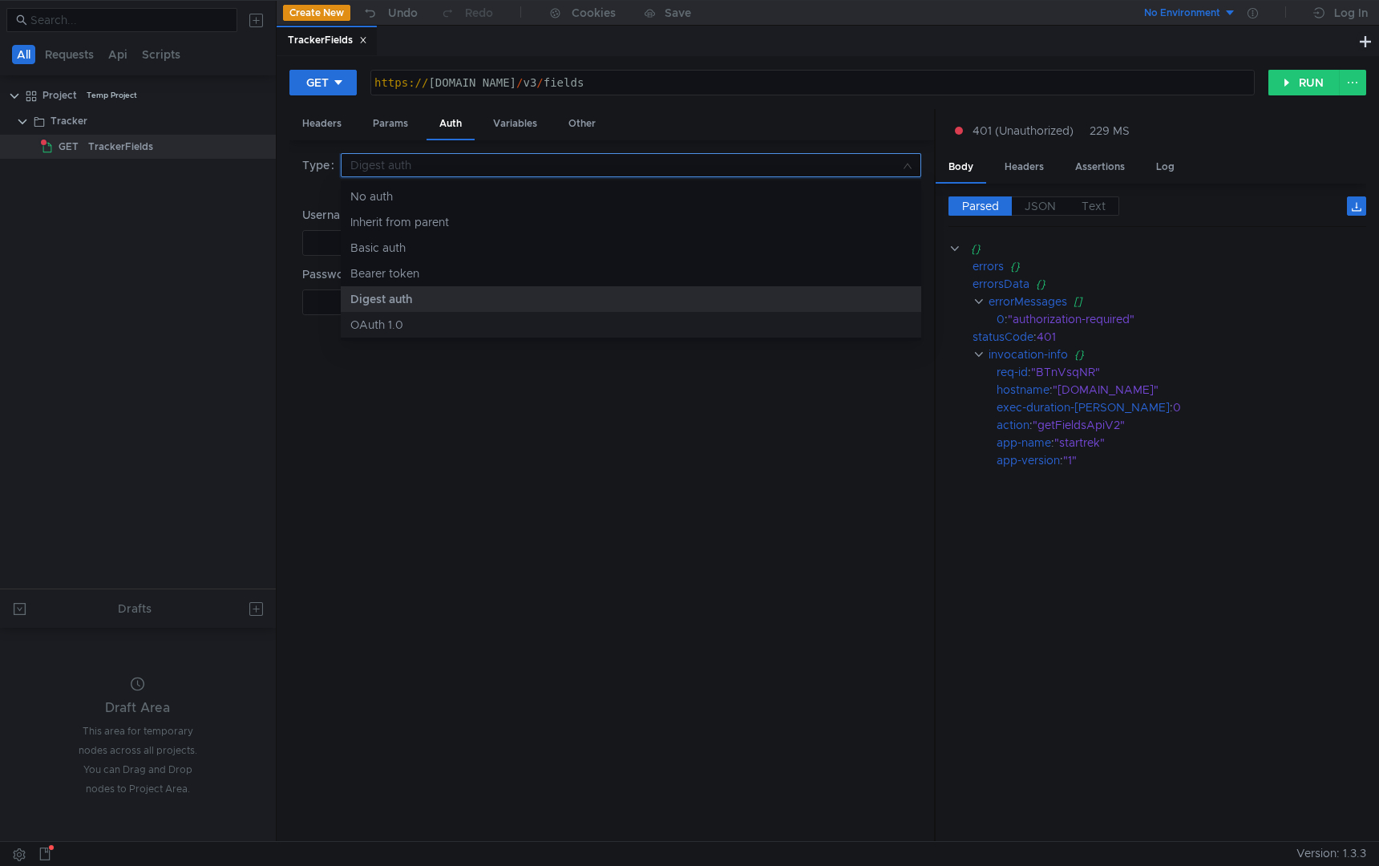
click at [431, 317] on div "OAuth 1.0" at bounding box center [630, 325] width 561 height 18
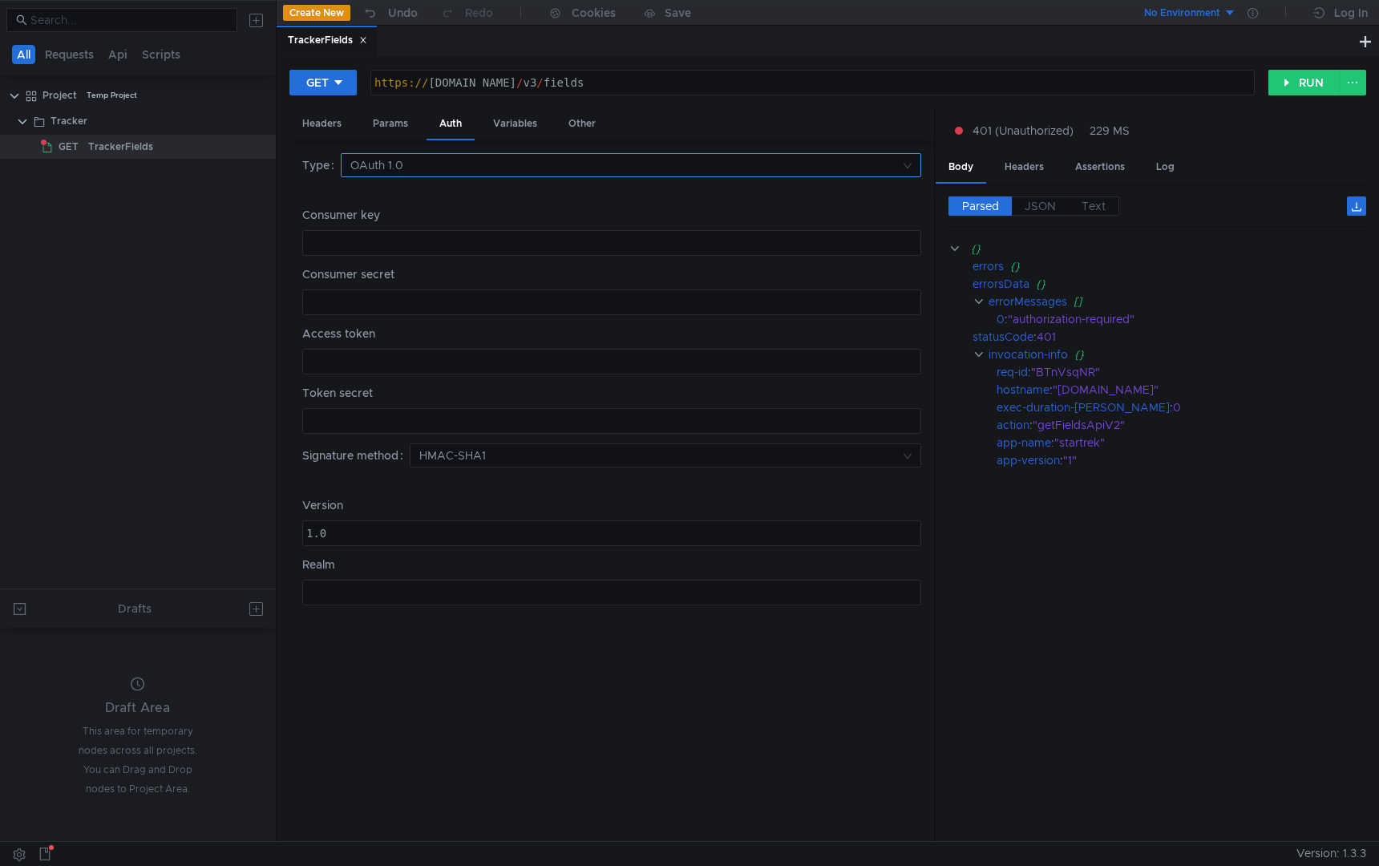
click at [422, 171] on input at bounding box center [625, 165] width 550 height 22
click at [421, 204] on div "No auth" at bounding box center [630, 197] width 561 height 18
click at [321, 129] on div "Headers" at bounding box center [321, 124] width 65 height 30
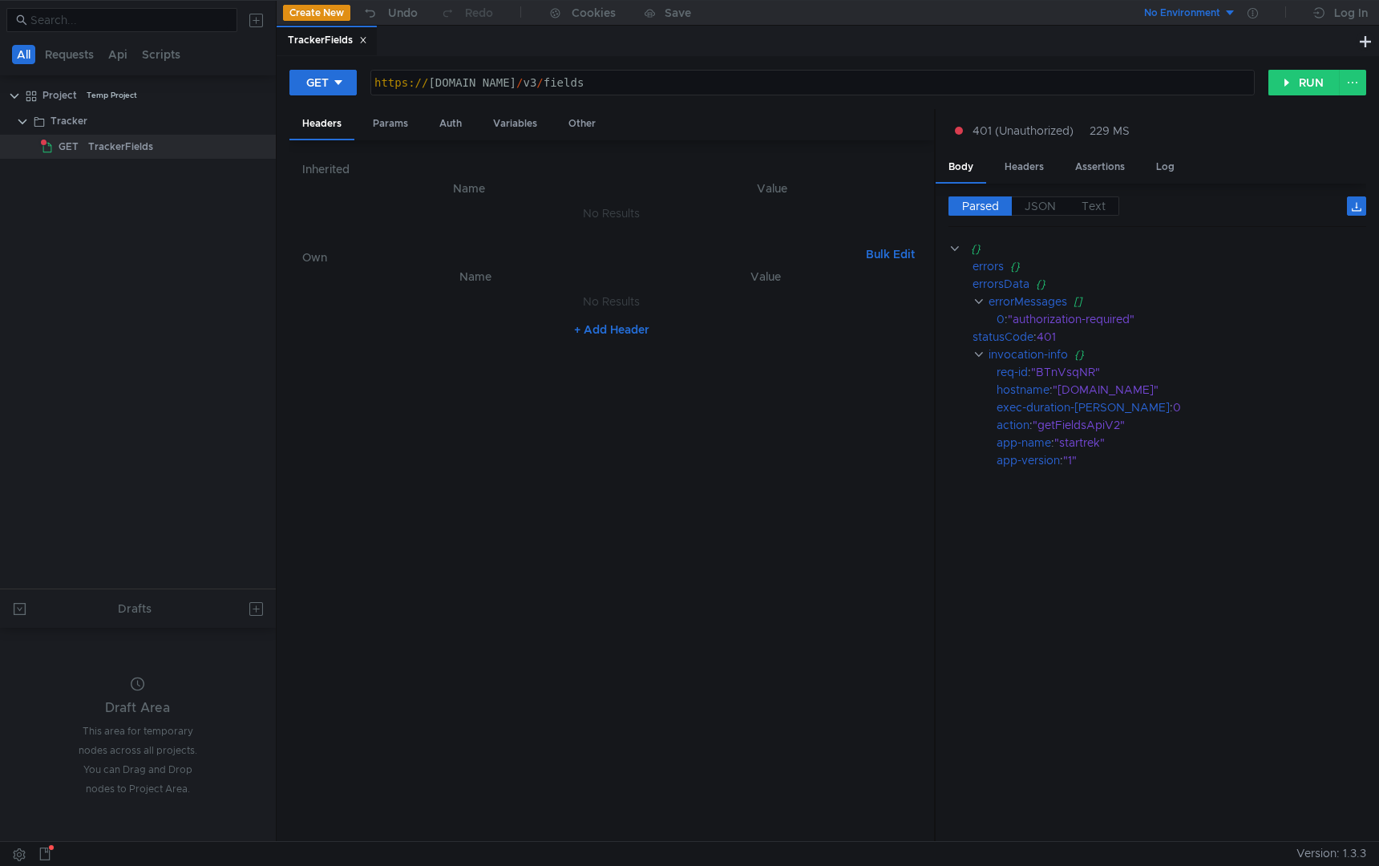
click at [611, 329] on button "+ Add Header" at bounding box center [612, 329] width 88 height 19
click at [529, 311] on div at bounding box center [485, 318] width 279 height 38
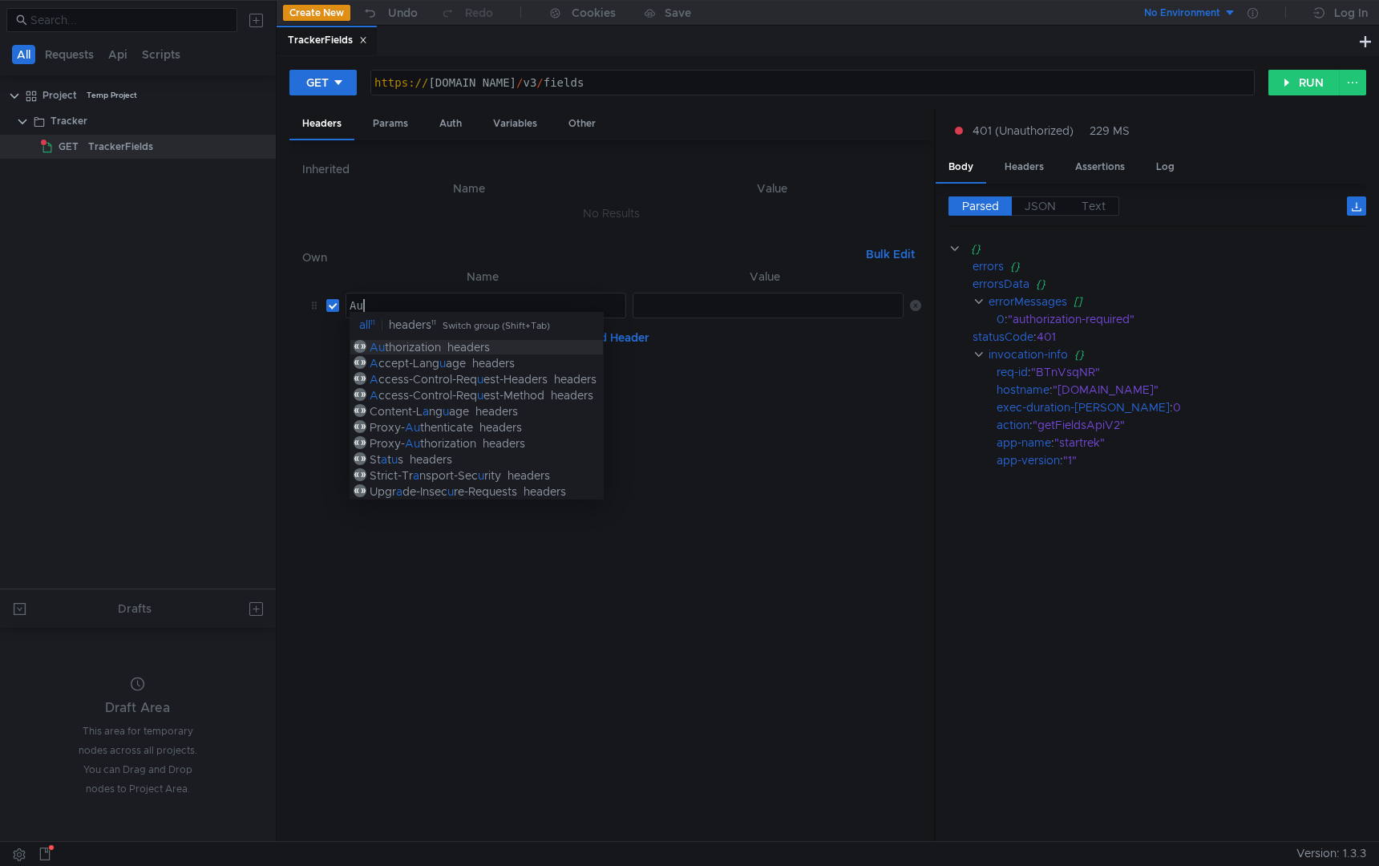
scroll to position [0, 1]
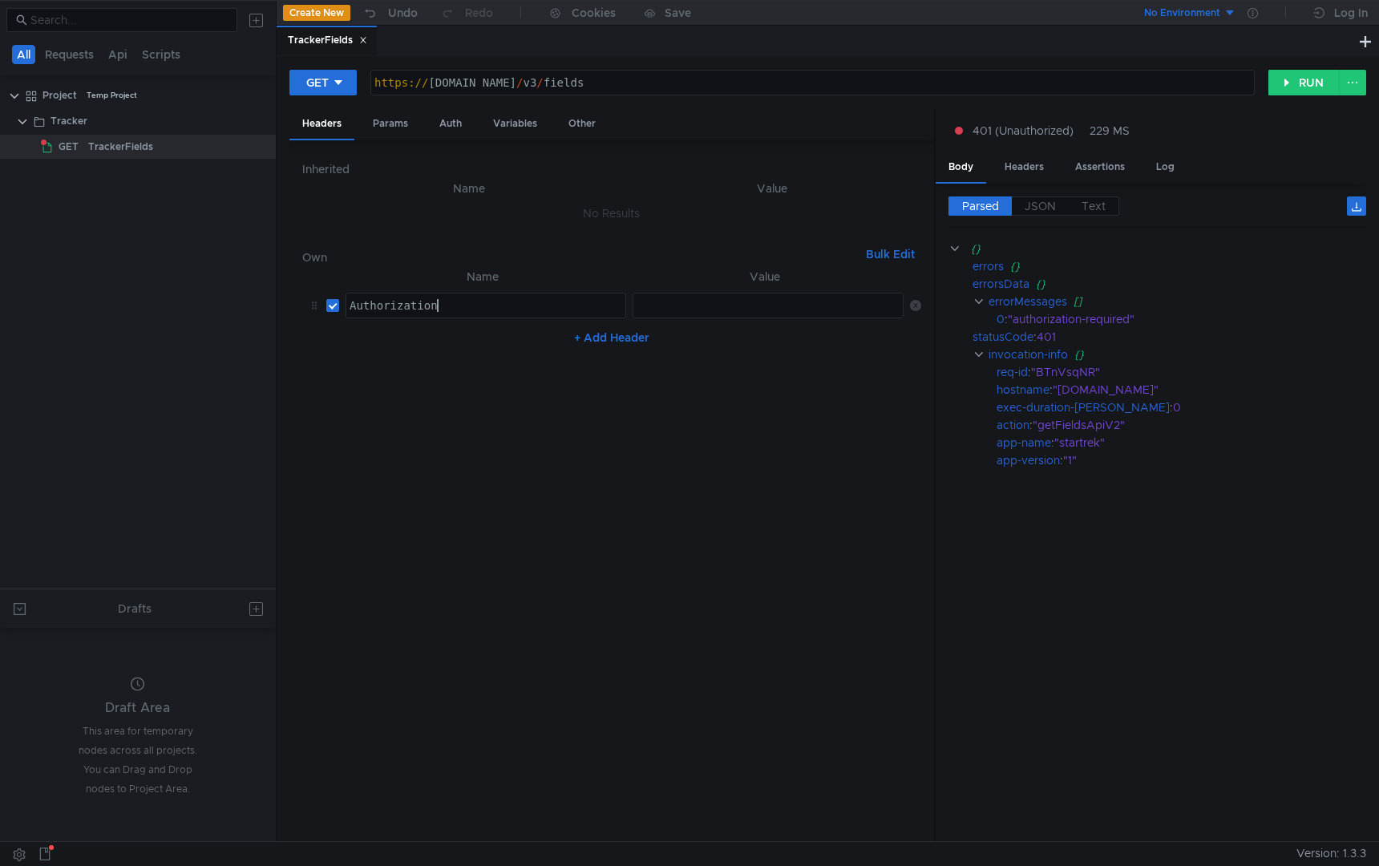
type textarea "Authorization"
click at [661, 306] on div at bounding box center [769, 318] width 272 height 38
click at [696, 300] on div "OAuth" at bounding box center [769, 318] width 272 height 38
paste textarea "y1_AQAD-qJSKDRQAAADwAAAAAAATxiEAACTQTrD-g5Dg5-fjRvdVy7IJ_CZ1A"
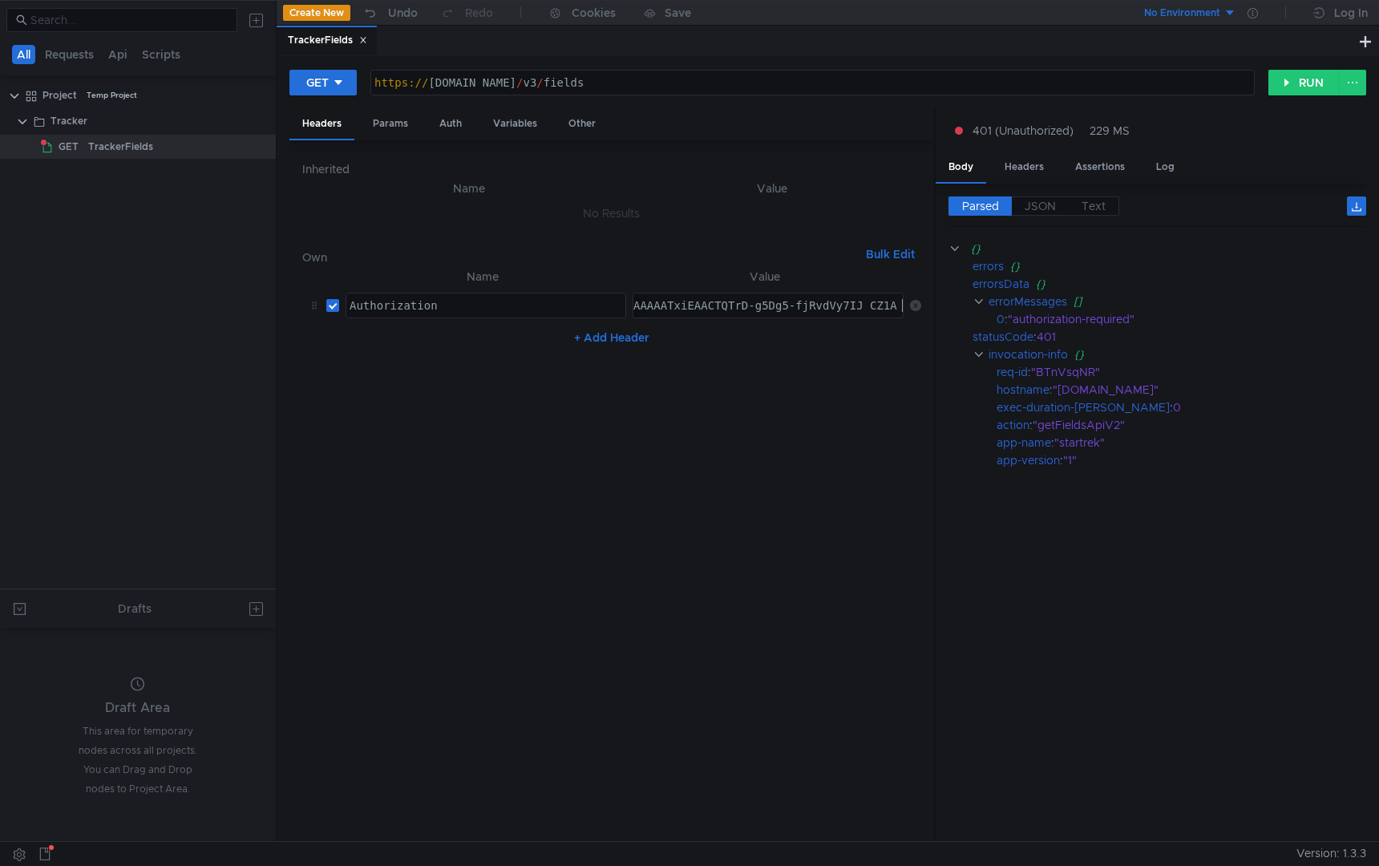
type textarea "OAuth y1_AQAD-qJSKDRQAAADwAAAAAAATxiEAACTQTrD-g5Dg5-fjRvdVy7IJ_CZ1A"
click at [1297, 75] on button "RUN" at bounding box center [1303, 83] width 71 height 26
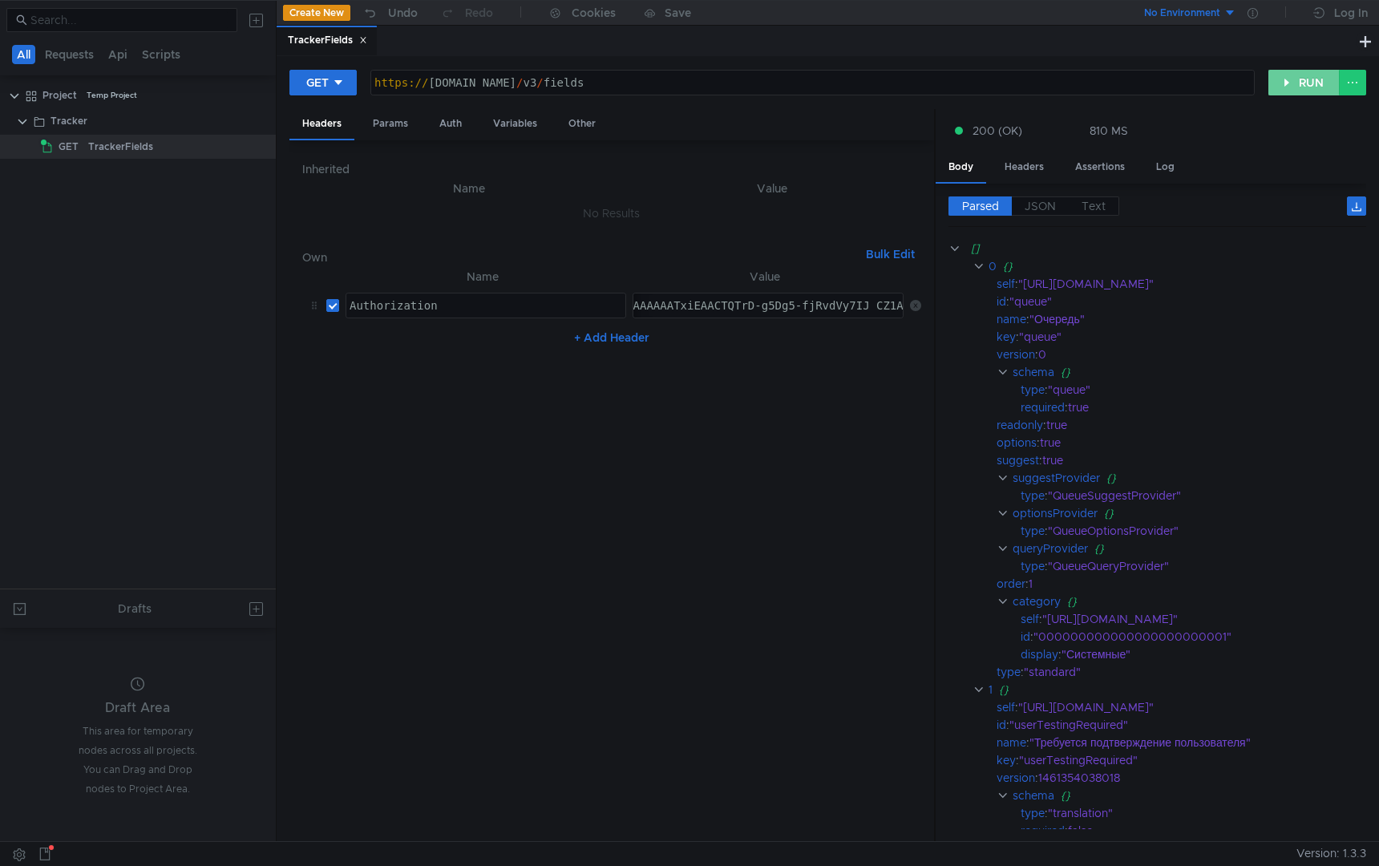
click at [1297, 75] on button "RUN" at bounding box center [1303, 83] width 71 height 26
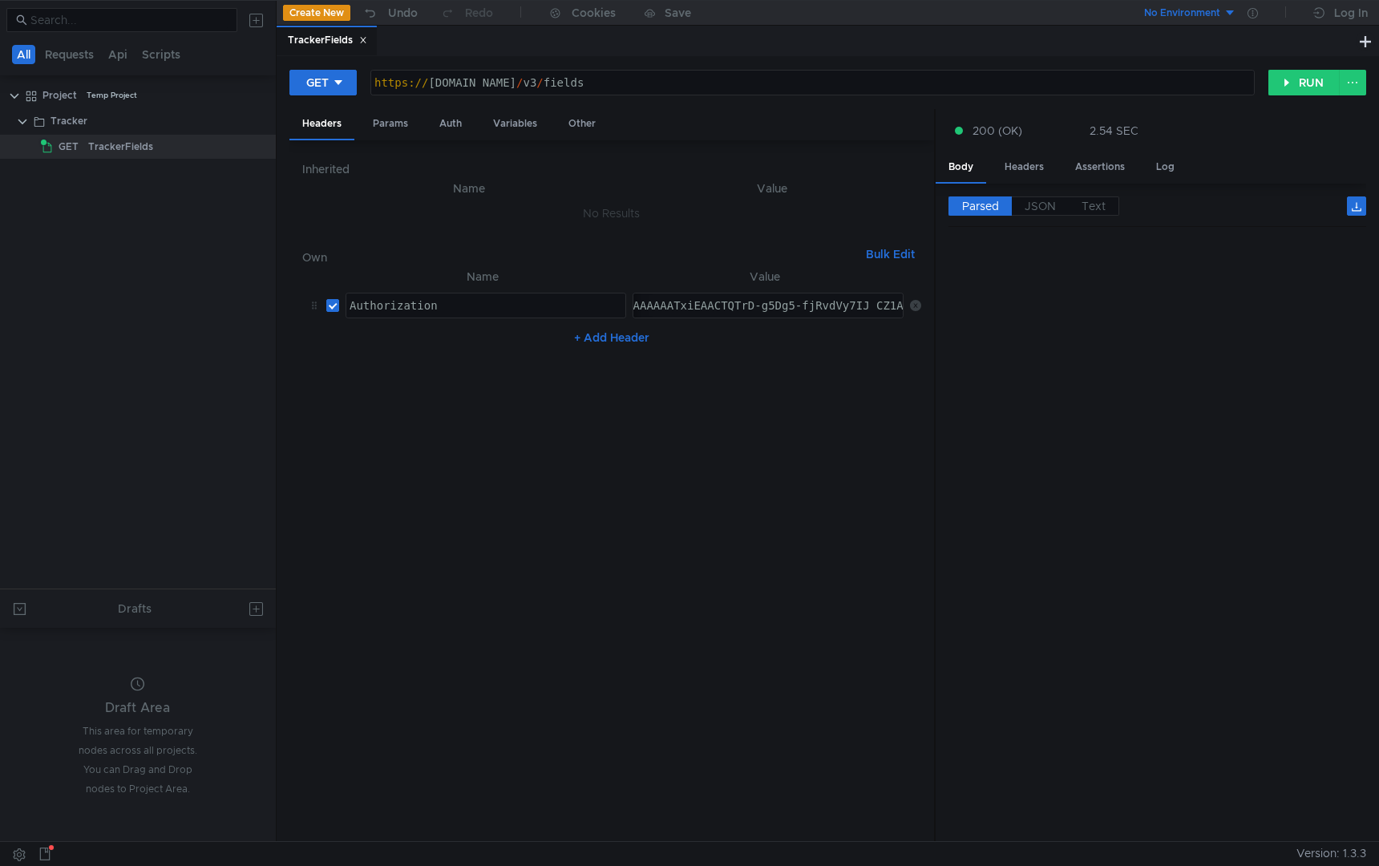
scroll to position [0, 0]
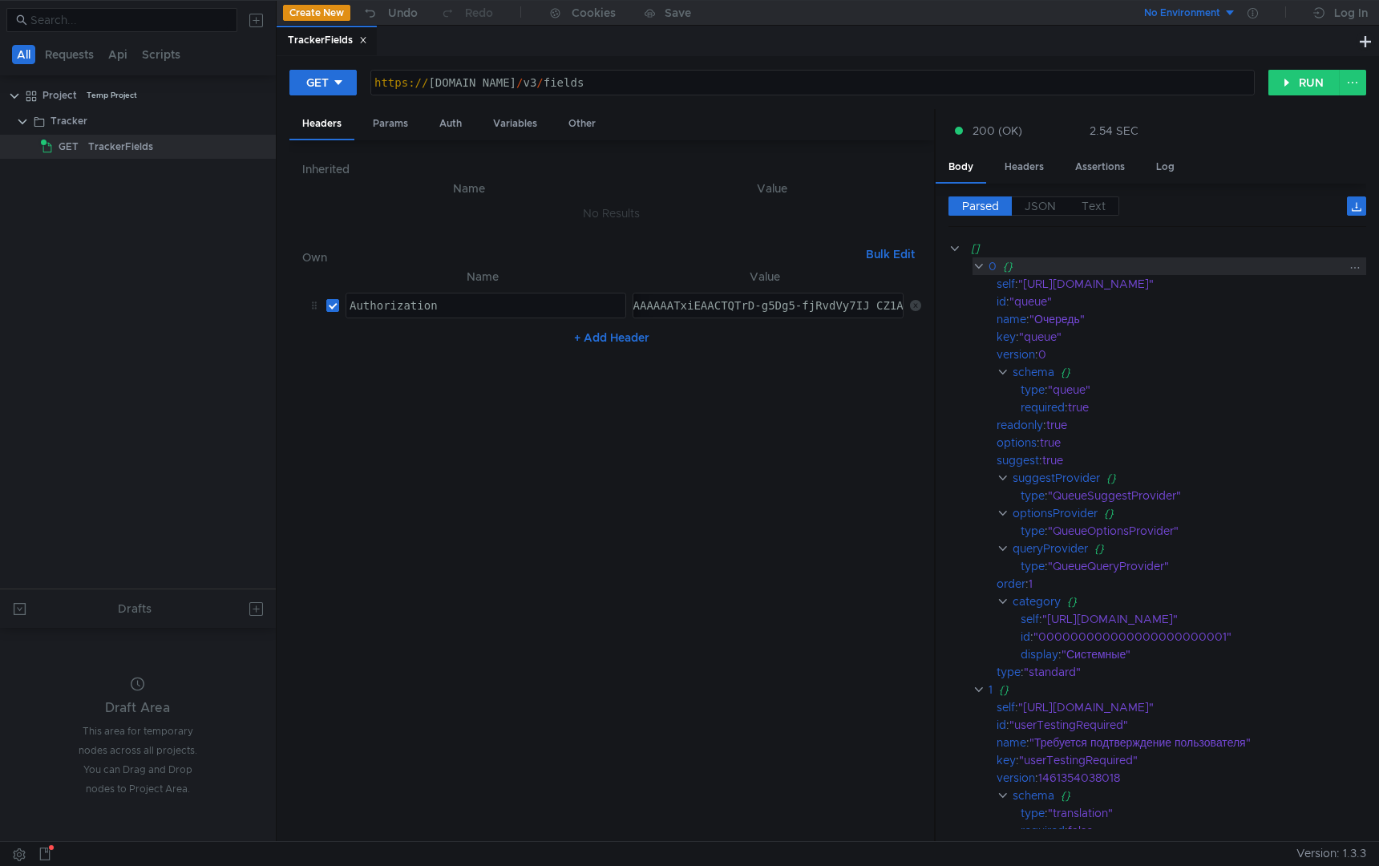
click at [976, 265] on clr-icon at bounding box center [978, 266] width 12 height 13
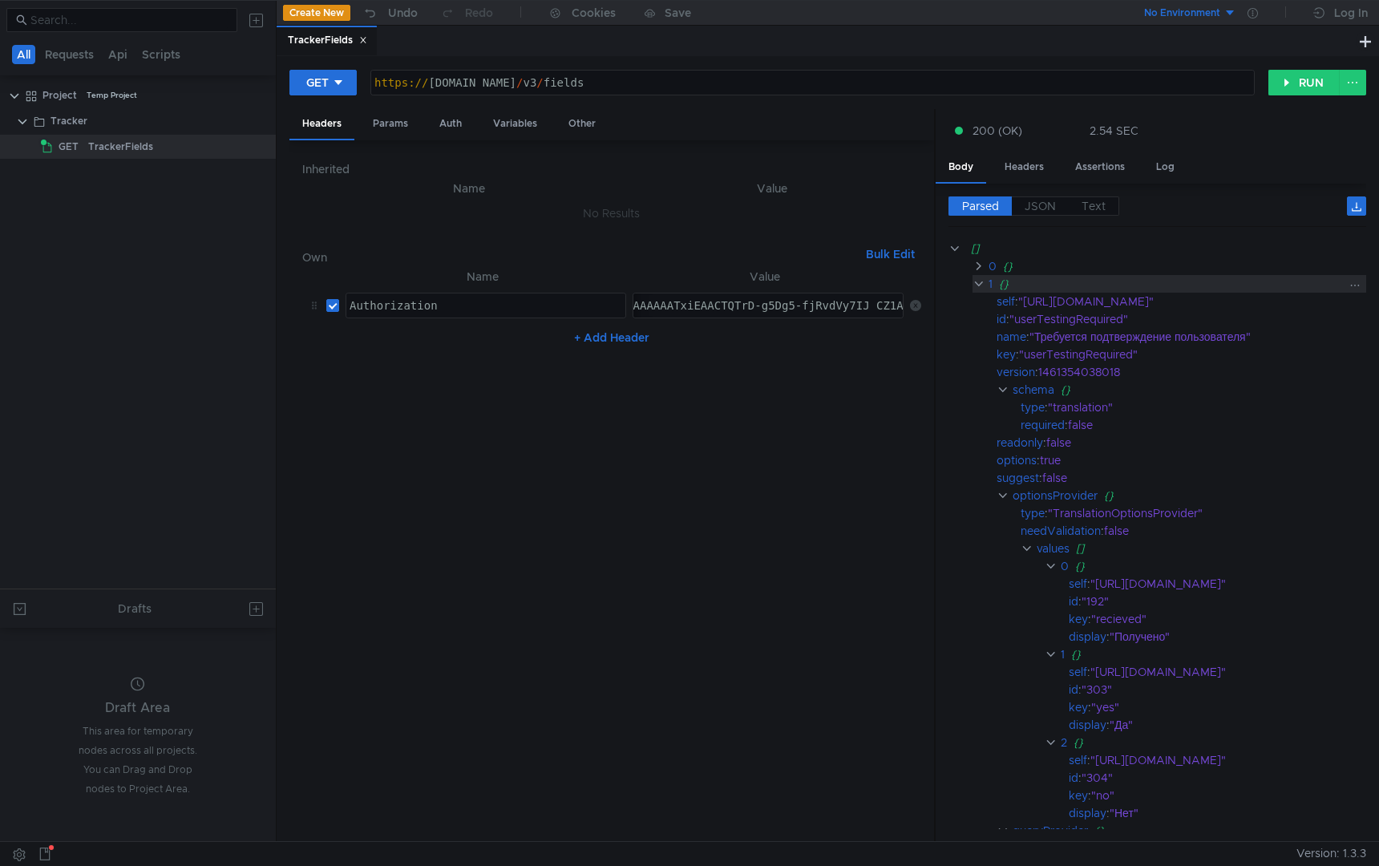
click at [977, 280] on clr-icon at bounding box center [978, 283] width 12 height 13
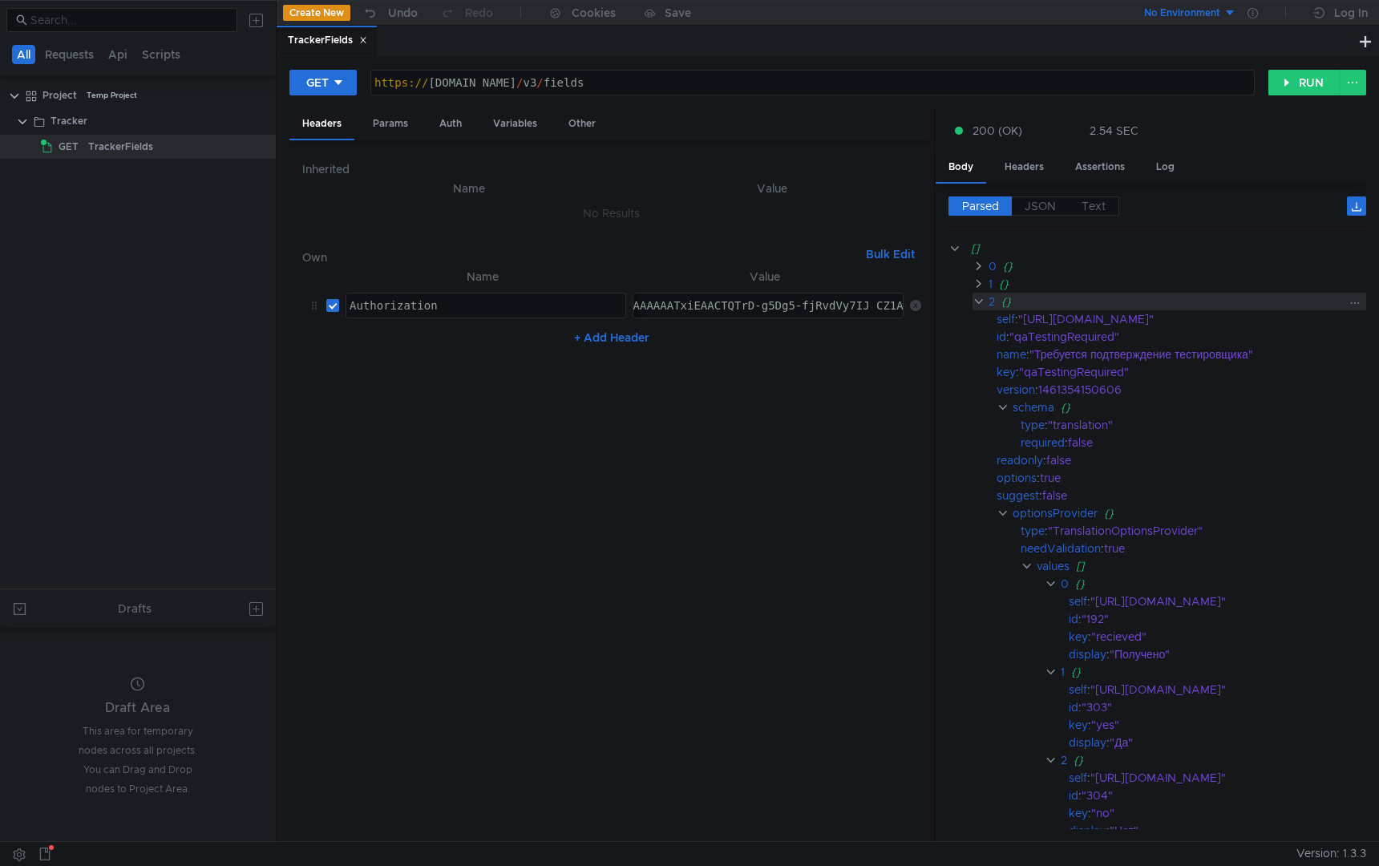
click at [977, 303] on clr-icon at bounding box center [978, 301] width 12 height 13
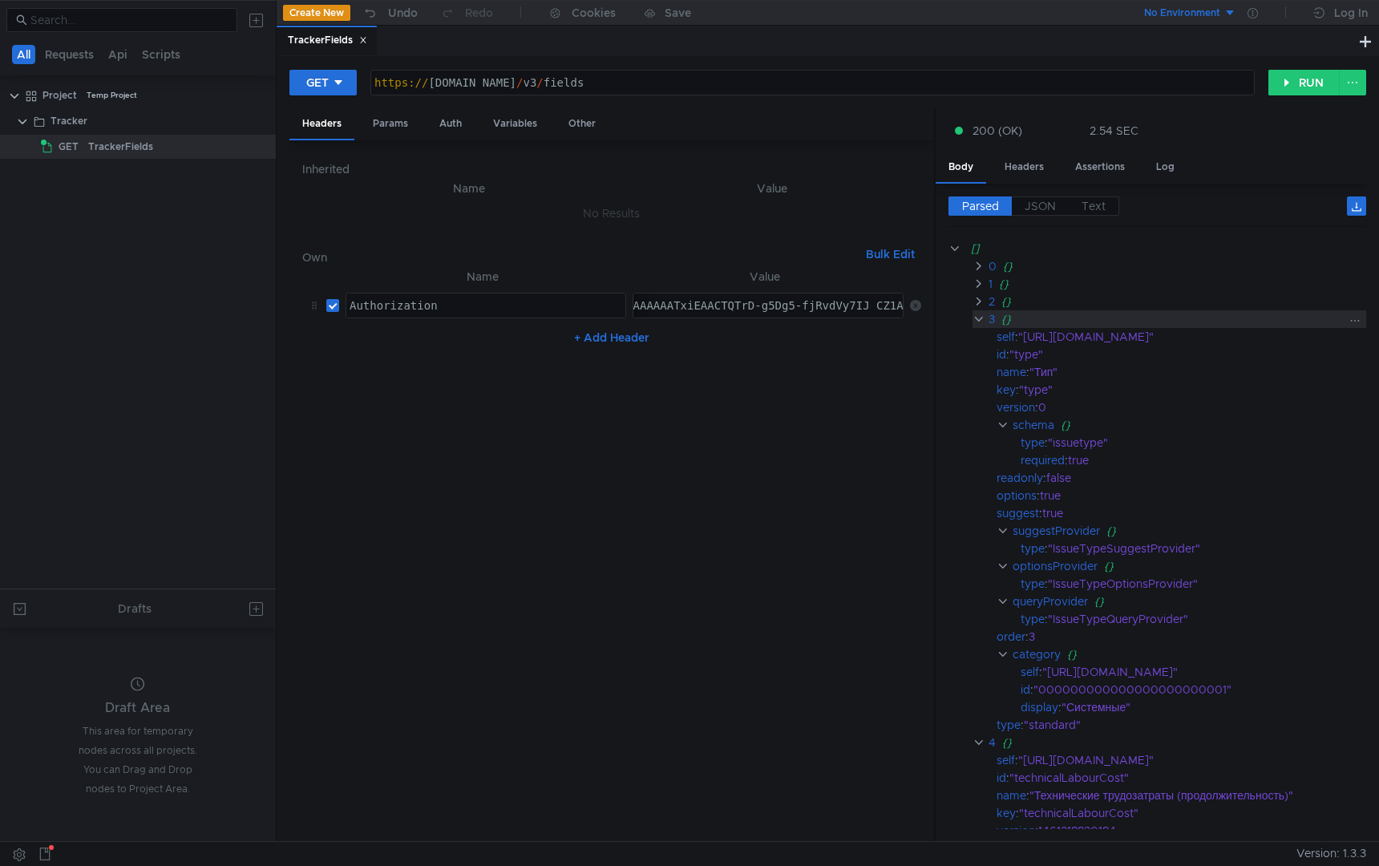
click at [979, 322] on clr-icon at bounding box center [978, 319] width 12 height 13
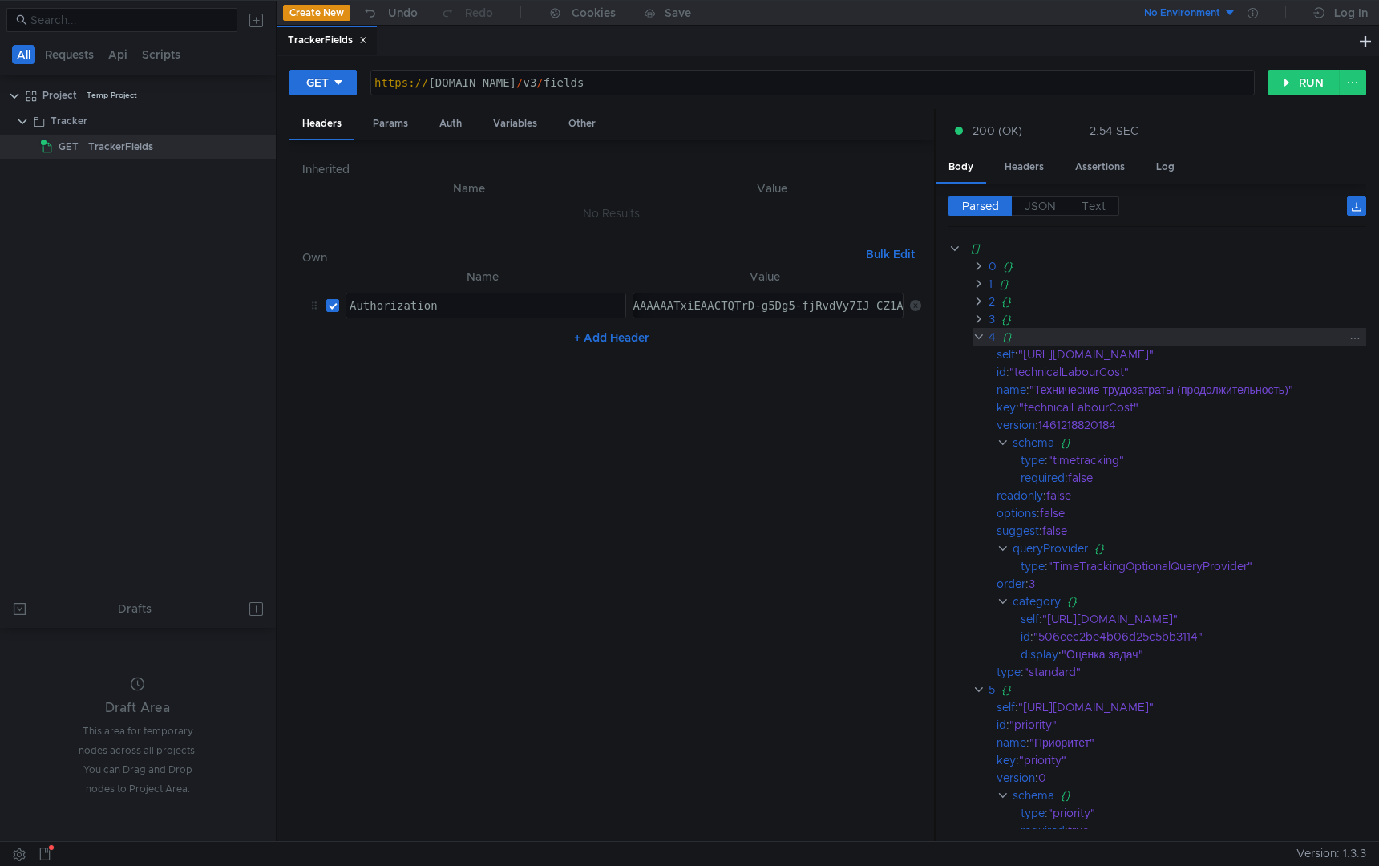
click at [979, 339] on clr-icon at bounding box center [978, 336] width 12 height 13
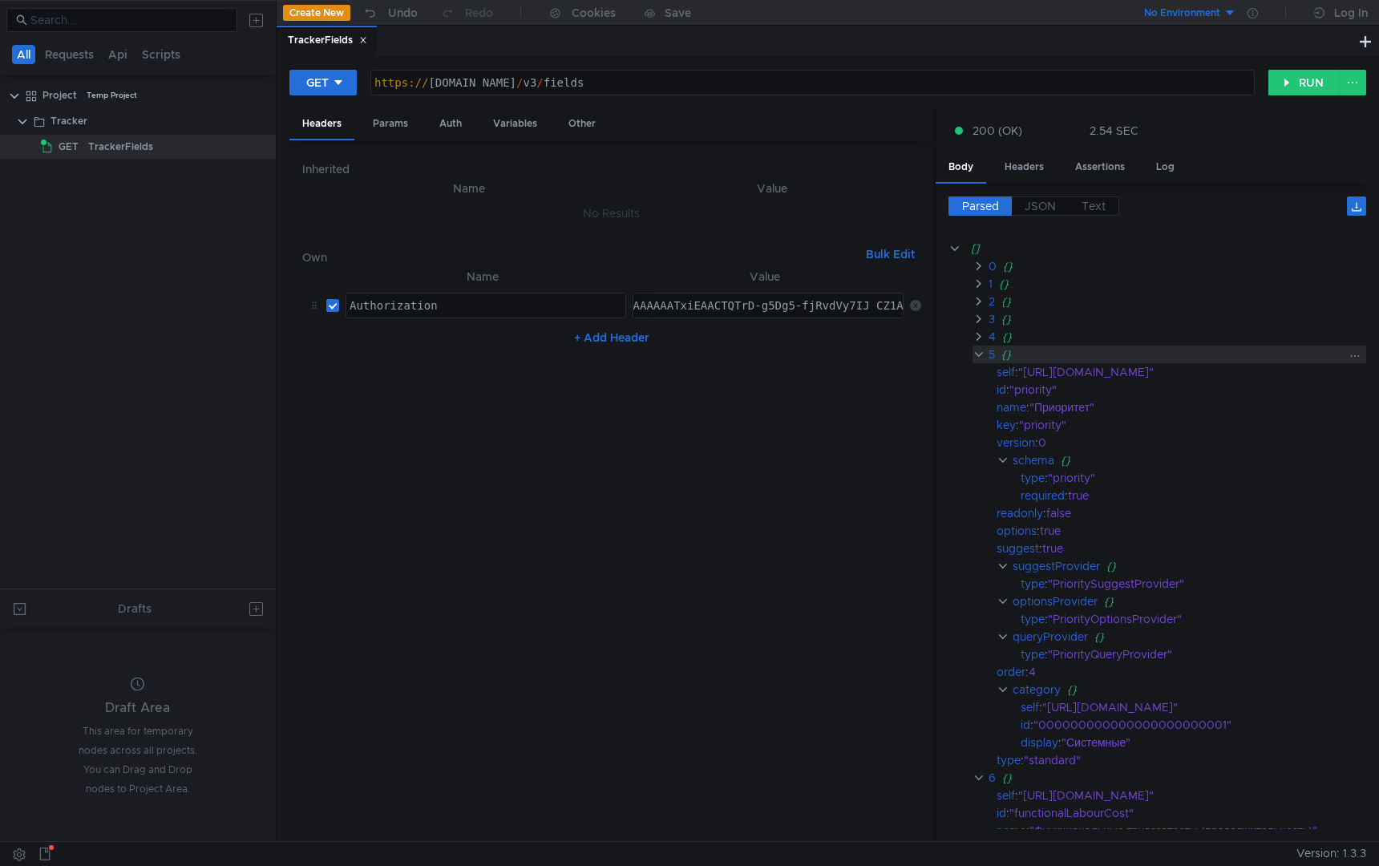
click at [980, 349] on clr-icon at bounding box center [978, 354] width 12 height 13
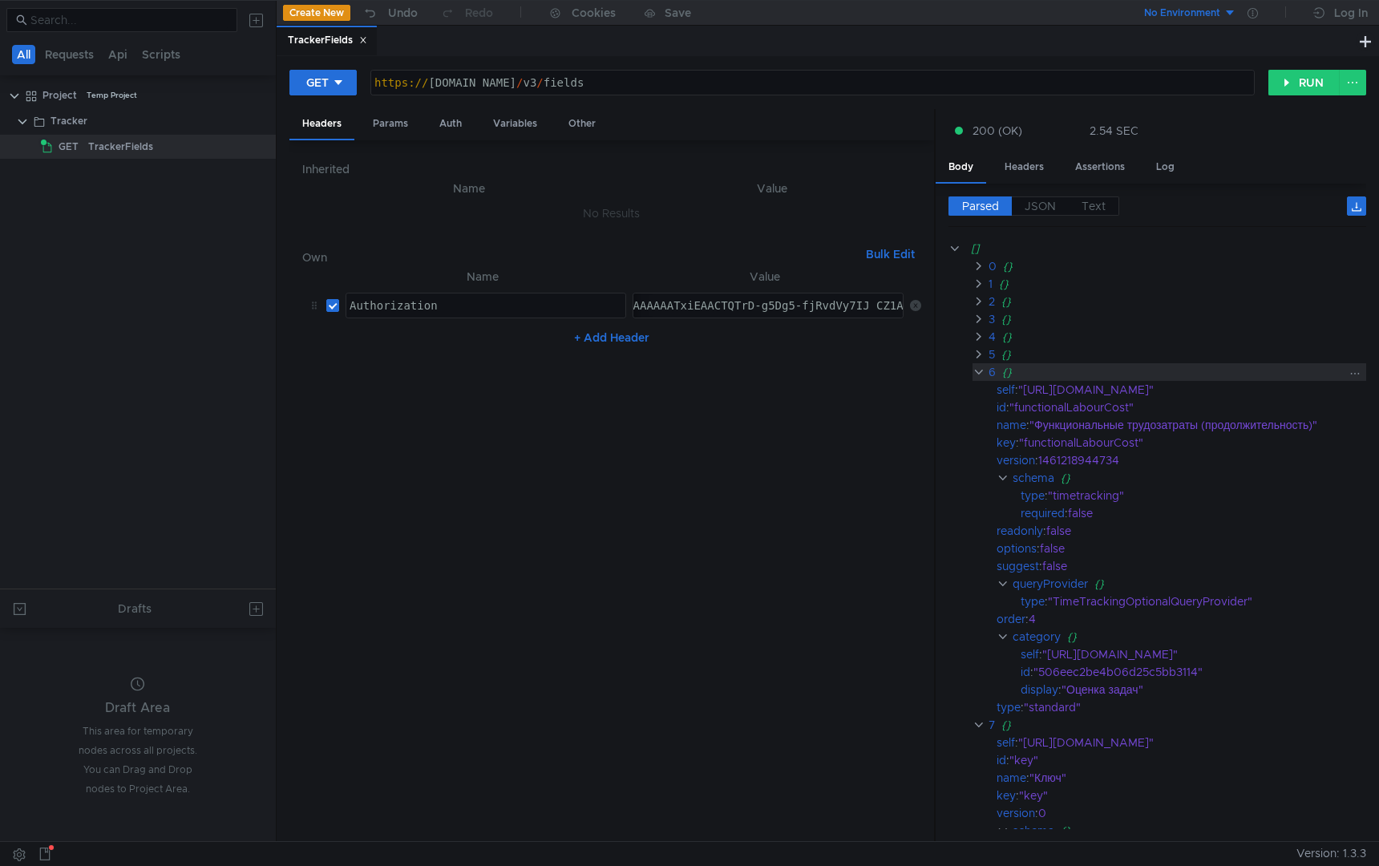
click at [980, 368] on clr-icon at bounding box center [978, 372] width 12 height 13
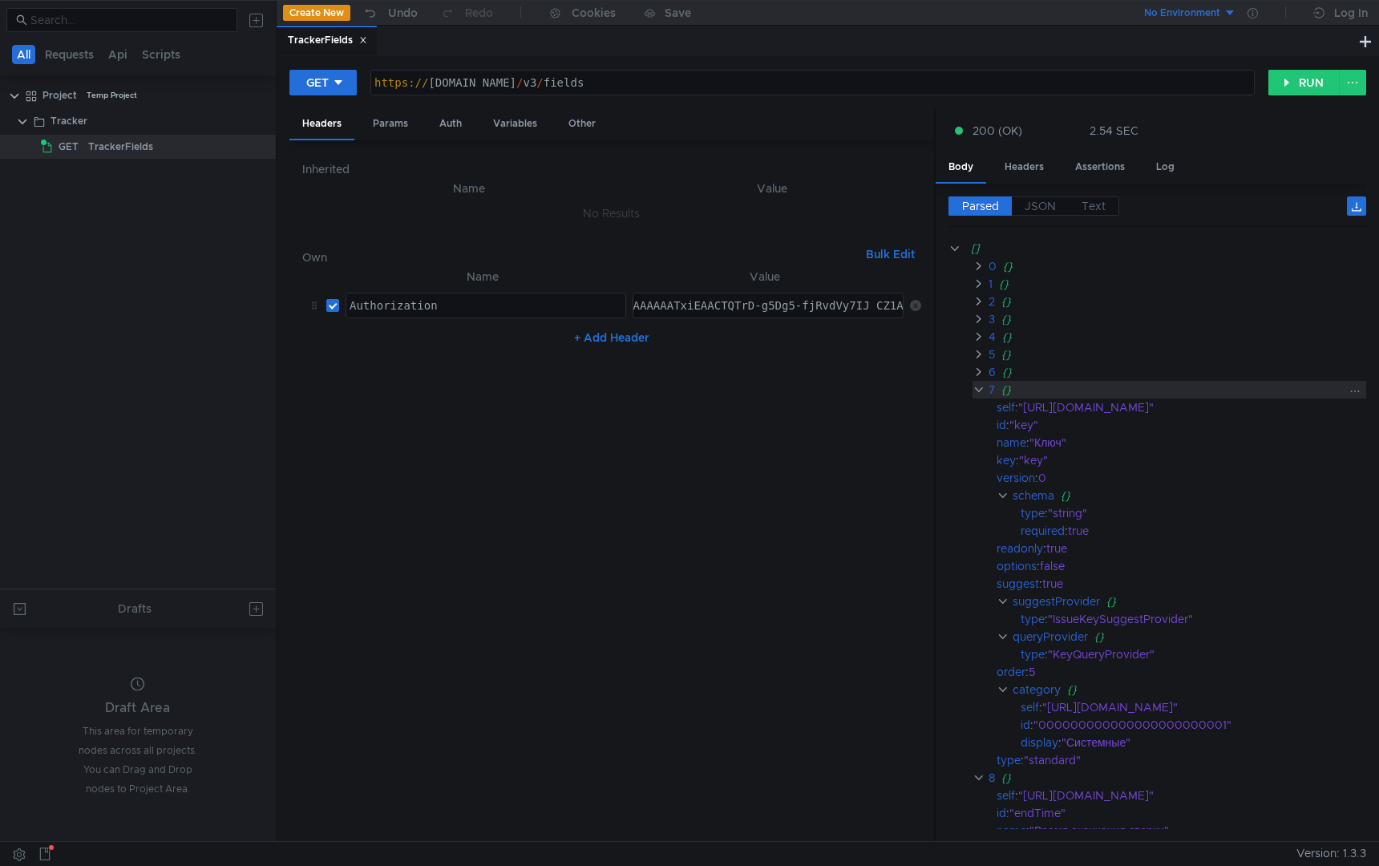
click at [980, 385] on clr-icon at bounding box center [978, 389] width 12 height 13
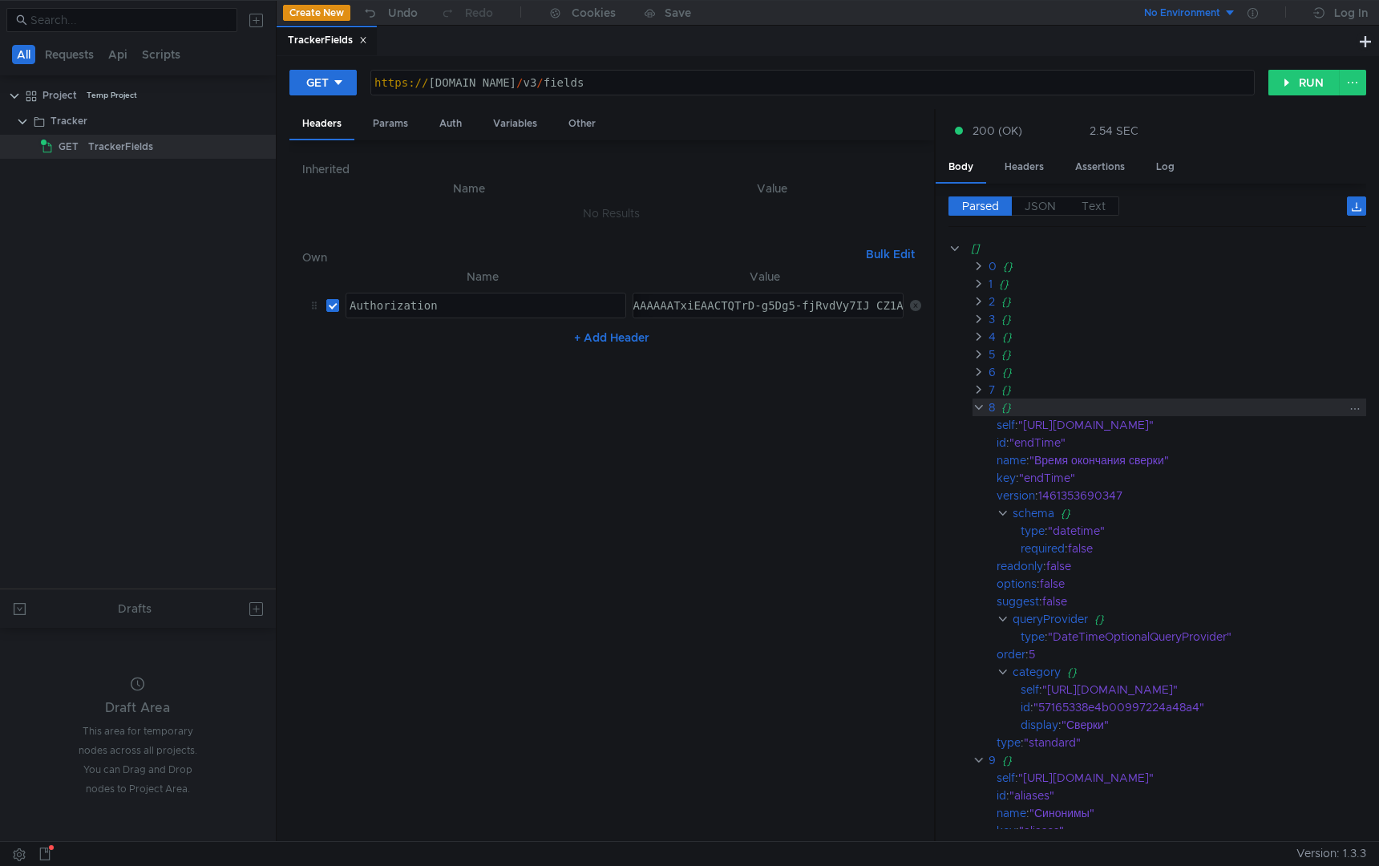
click at [980, 402] on clr-icon at bounding box center [978, 407] width 12 height 13
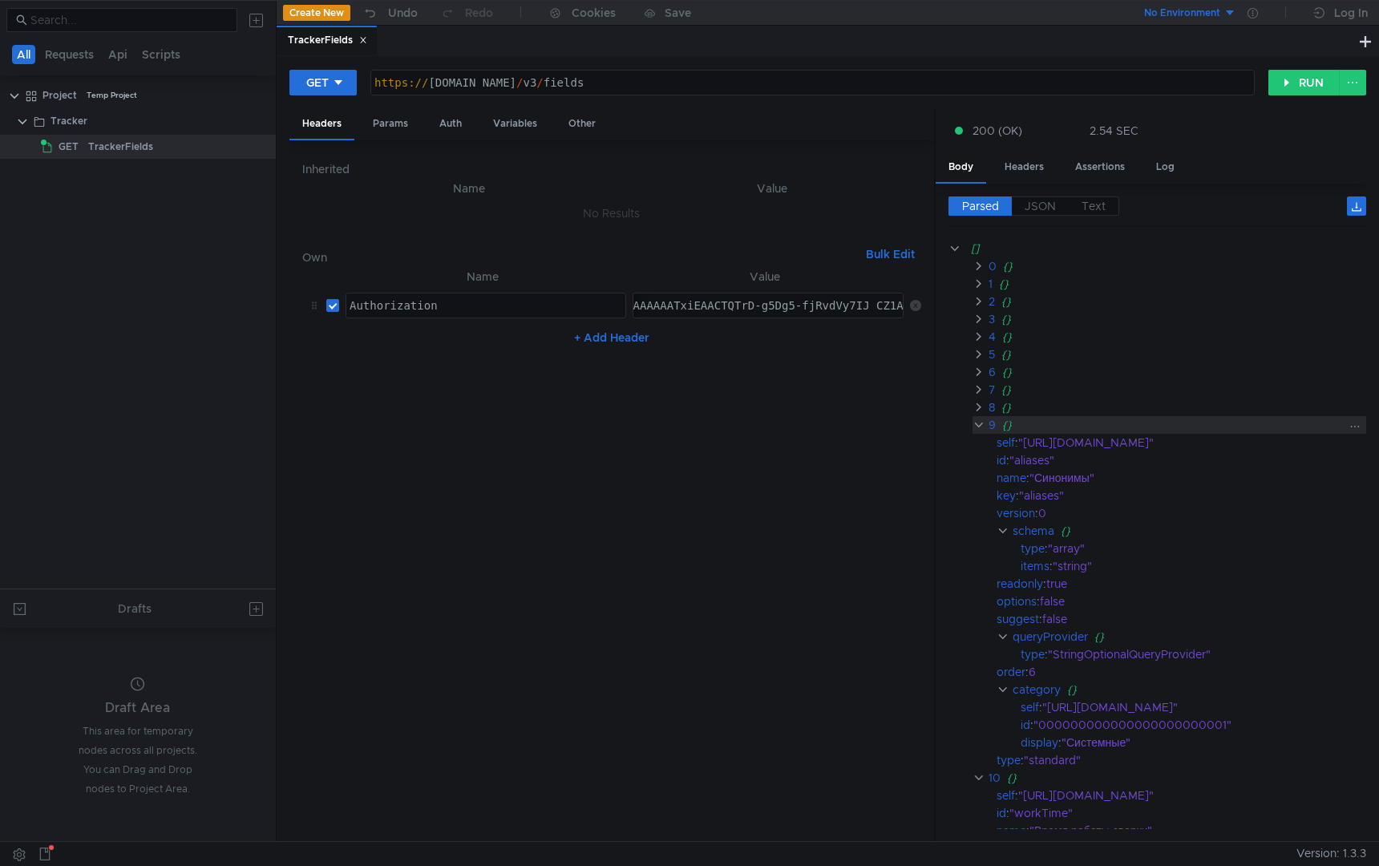
click at [980, 424] on clr-icon at bounding box center [978, 424] width 12 height 13
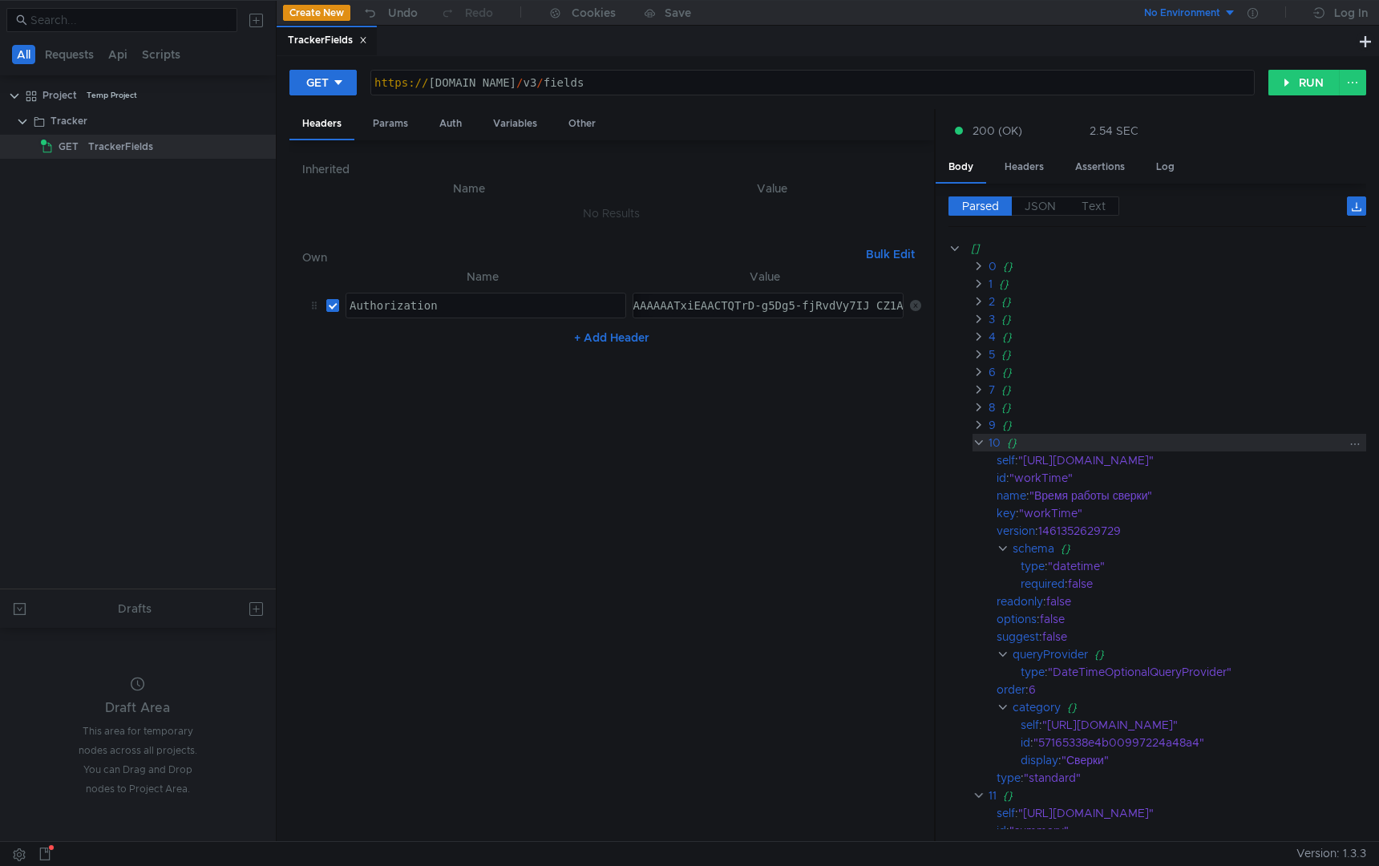
click at [978, 438] on clr-icon at bounding box center [978, 442] width 12 height 13
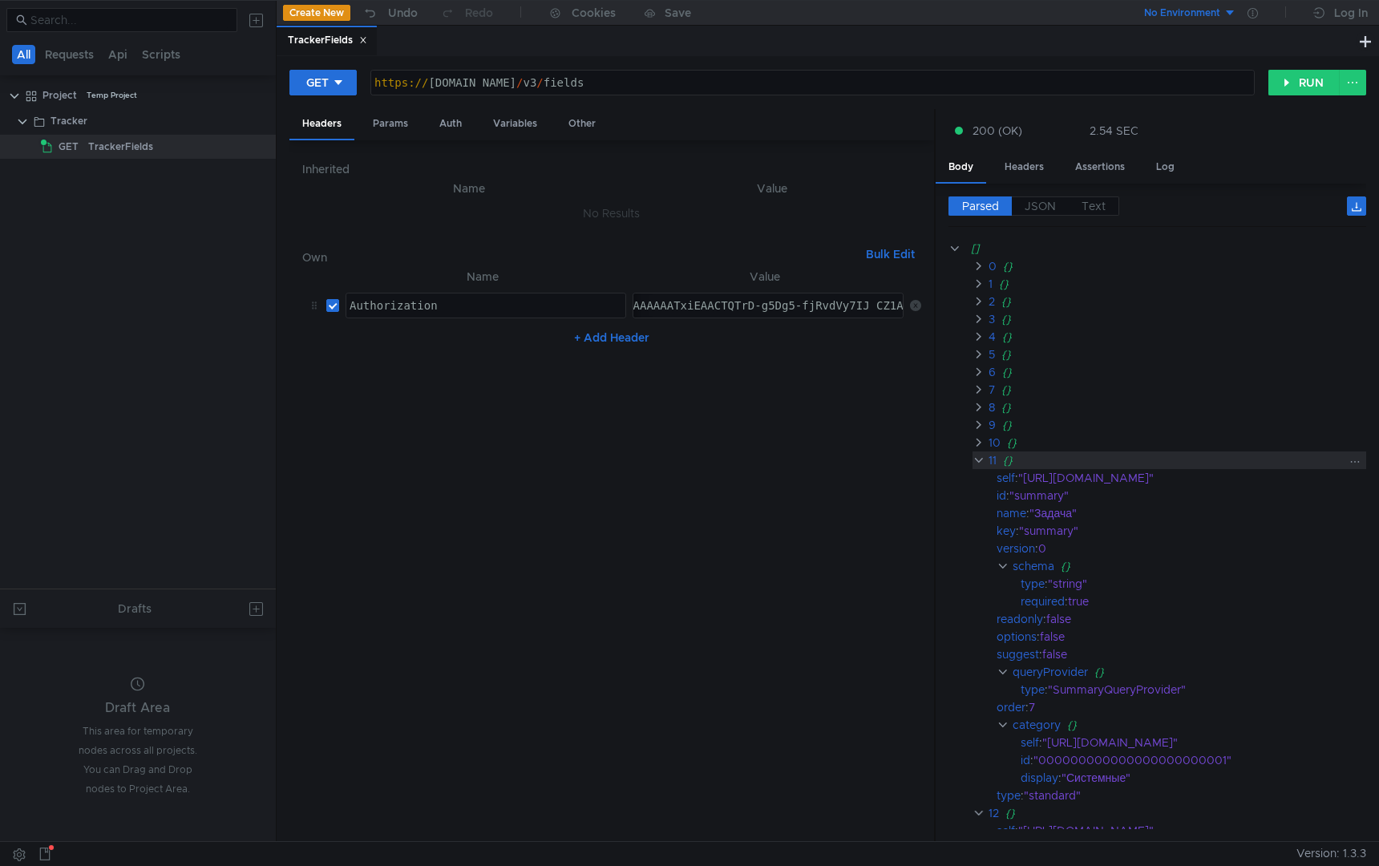
click at [978, 459] on clr-icon at bounding box center [978, 460] width 12 height 13
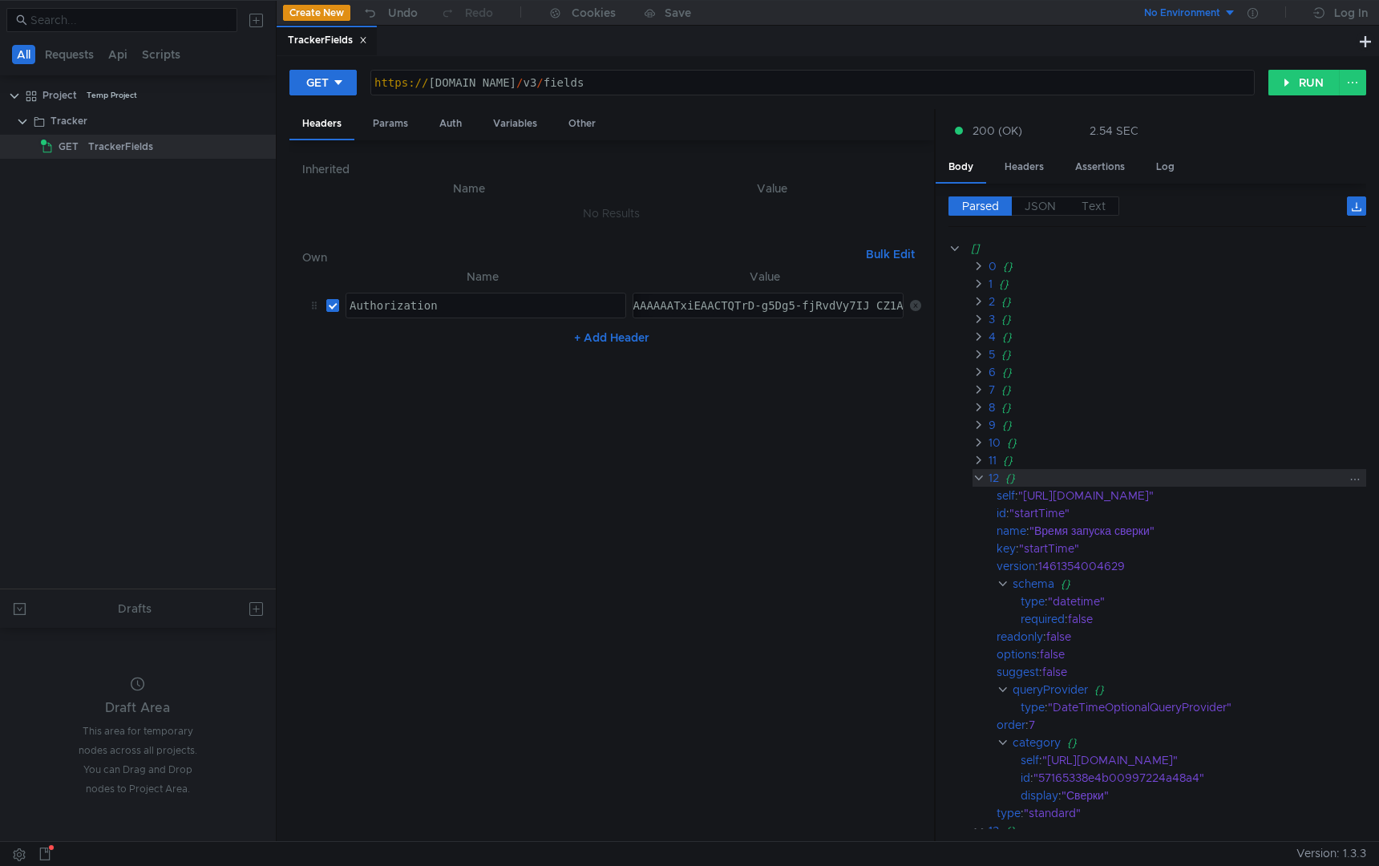
click at [978, 475] on clr-icon at bounding box center [978, 477] width 12 height 13
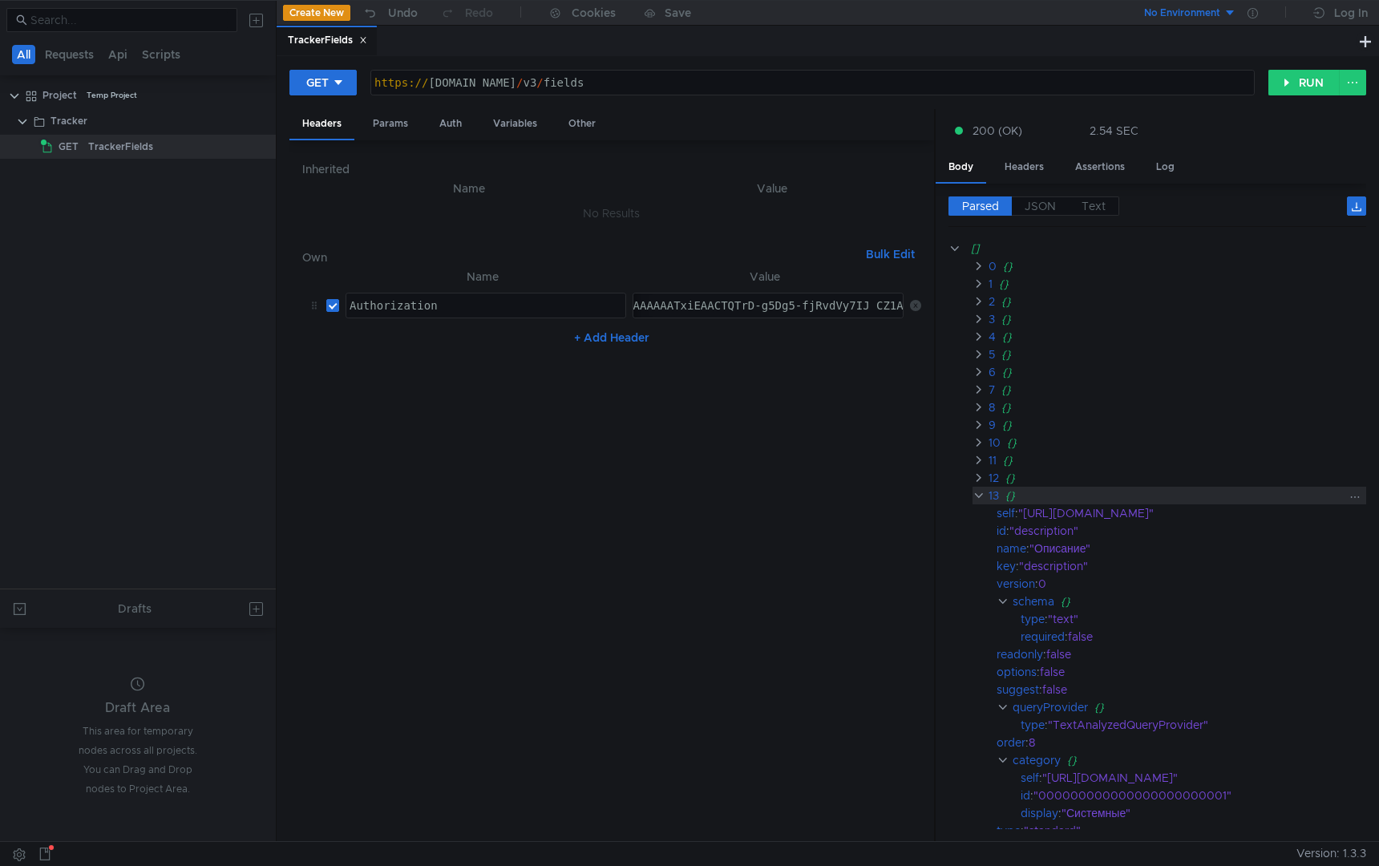
click at [978, 490] on clr-icon at bounding box center [978, 495] width 12 height 13
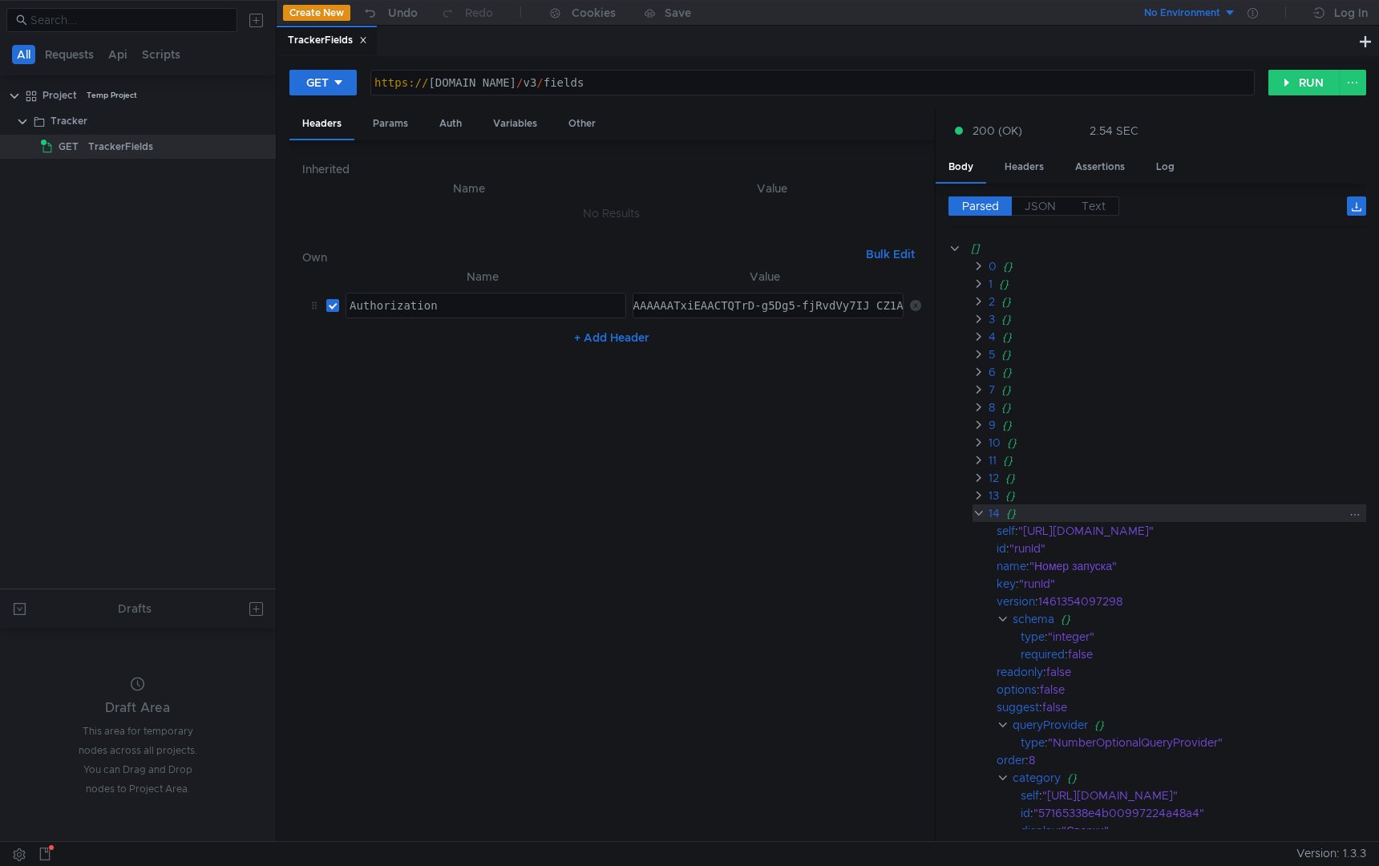
click at [978, 508] on clr-icon at bounding box center [978, 513] width 12 height 13
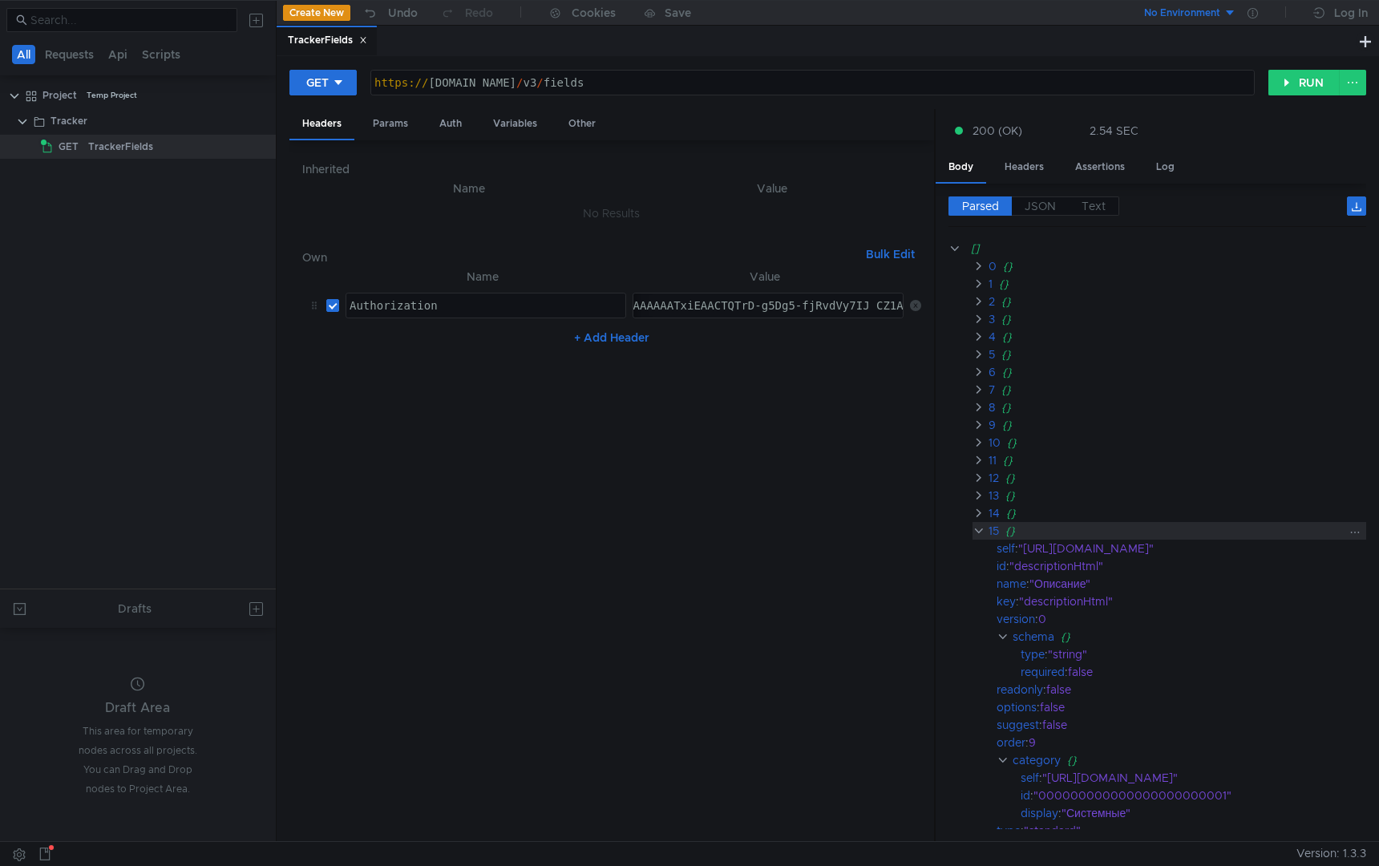
click at [978, 523] on div "15 {}" at bounding box center [1169, 531] width 394 height 18
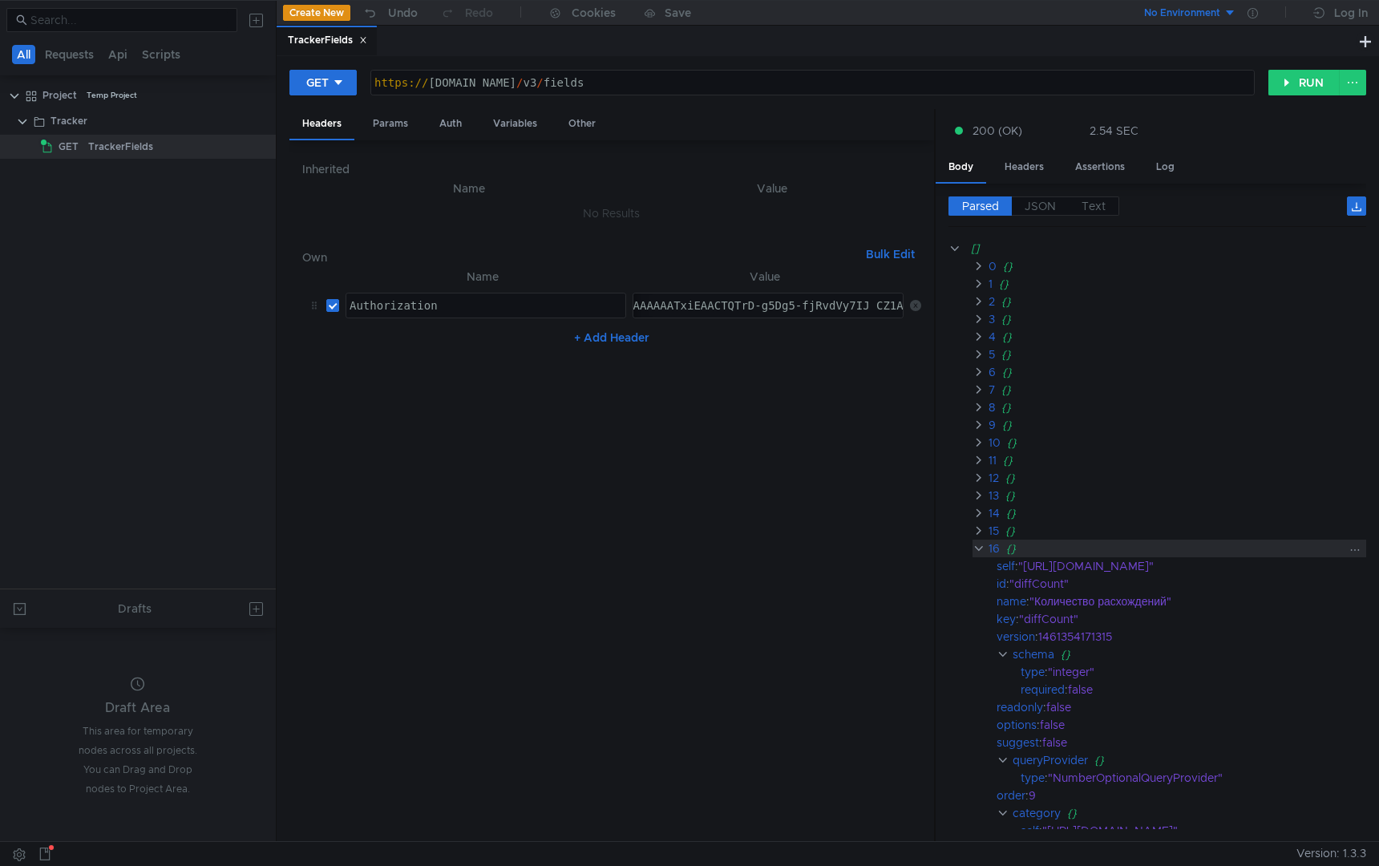
click at [979, 549] on clr-icon at bounding box center [978, 548] width 12 height 13
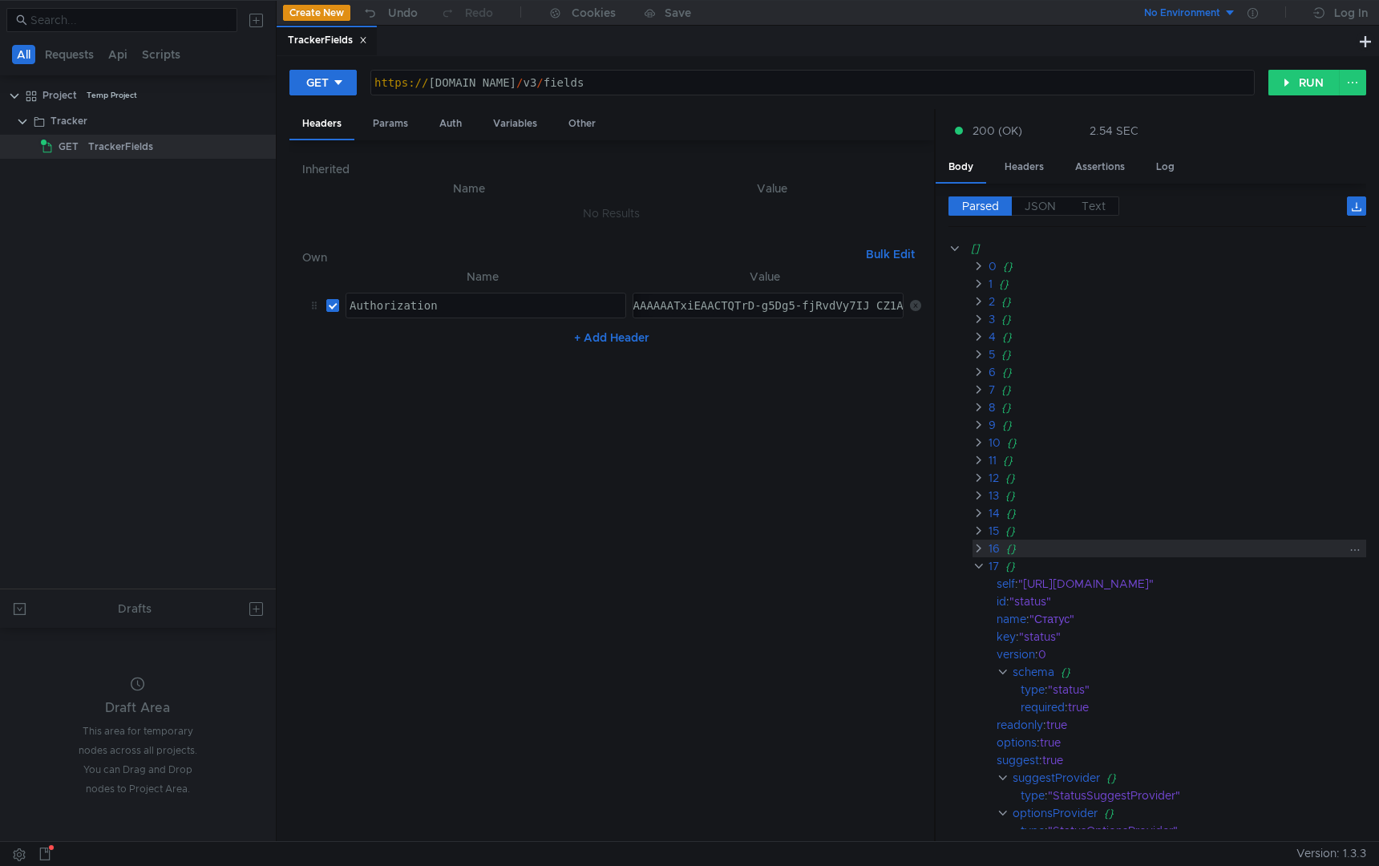
click at [979, 549] on clr-icon at bounding box center [978, 548] width 12 height 13
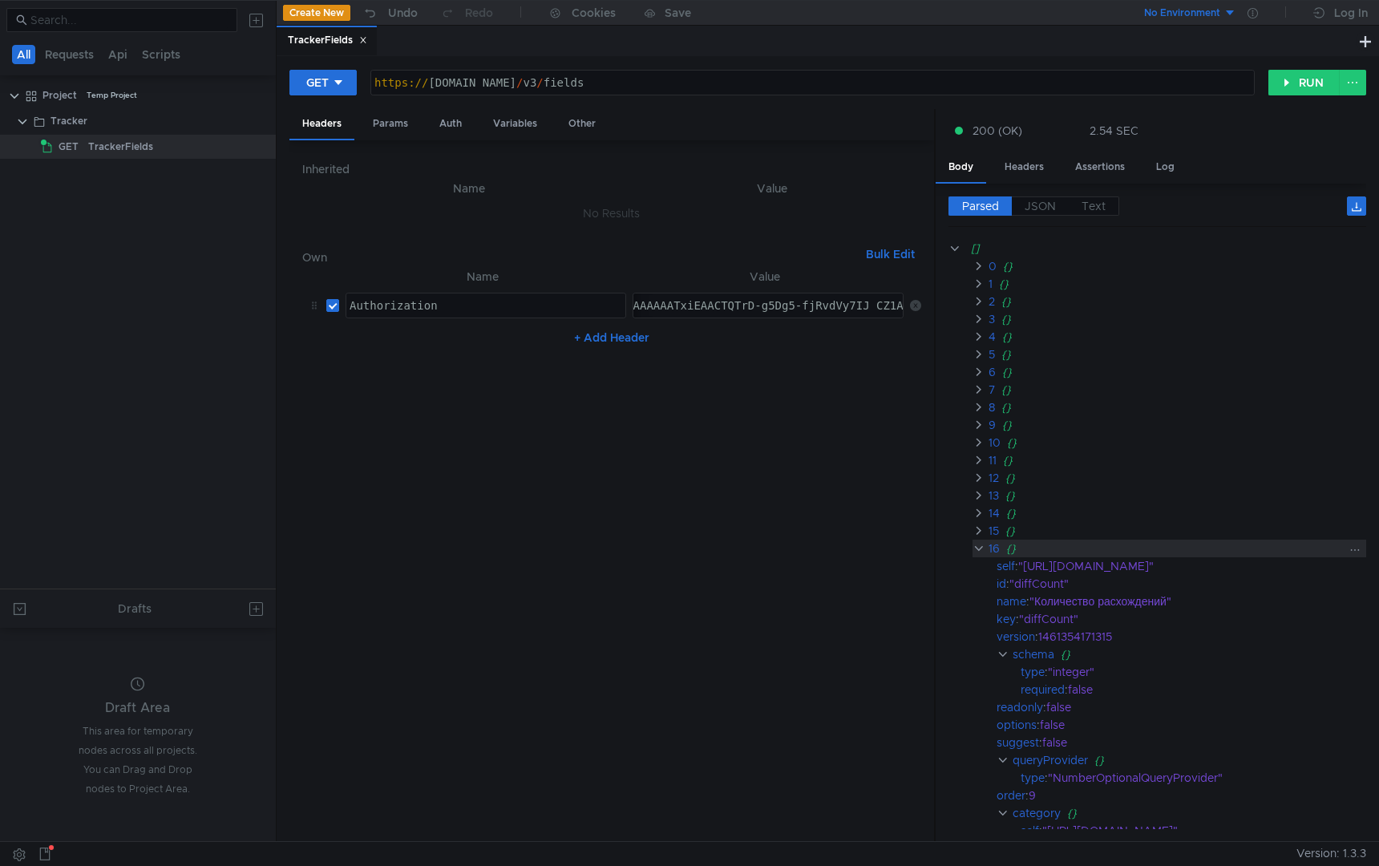
click at [979, 549] on clr-icon at bounding box center [978, 548] width 12 height 13
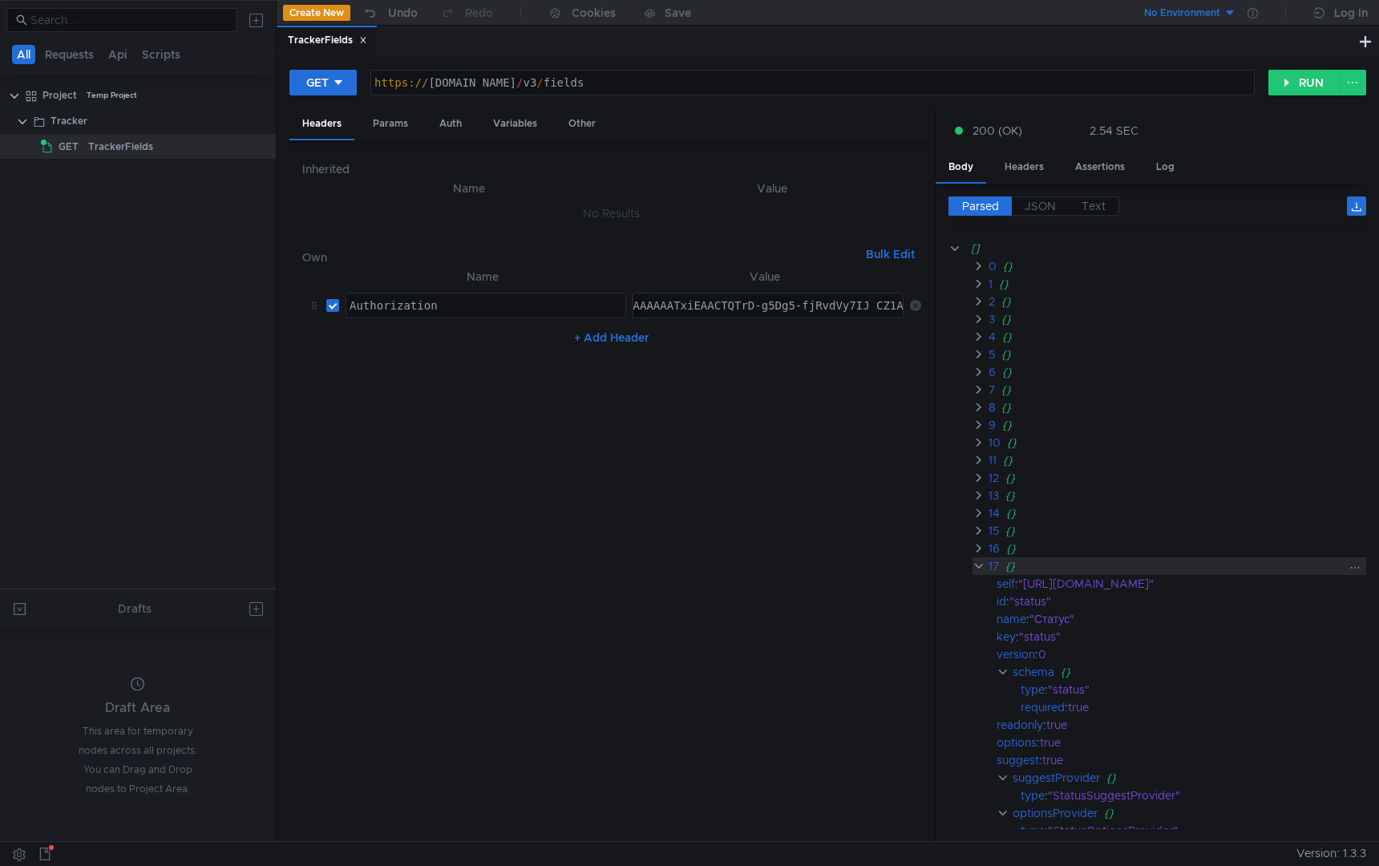
click at [978, 572] on clr-icon at bounding box center [978, 566] width 12 height 13
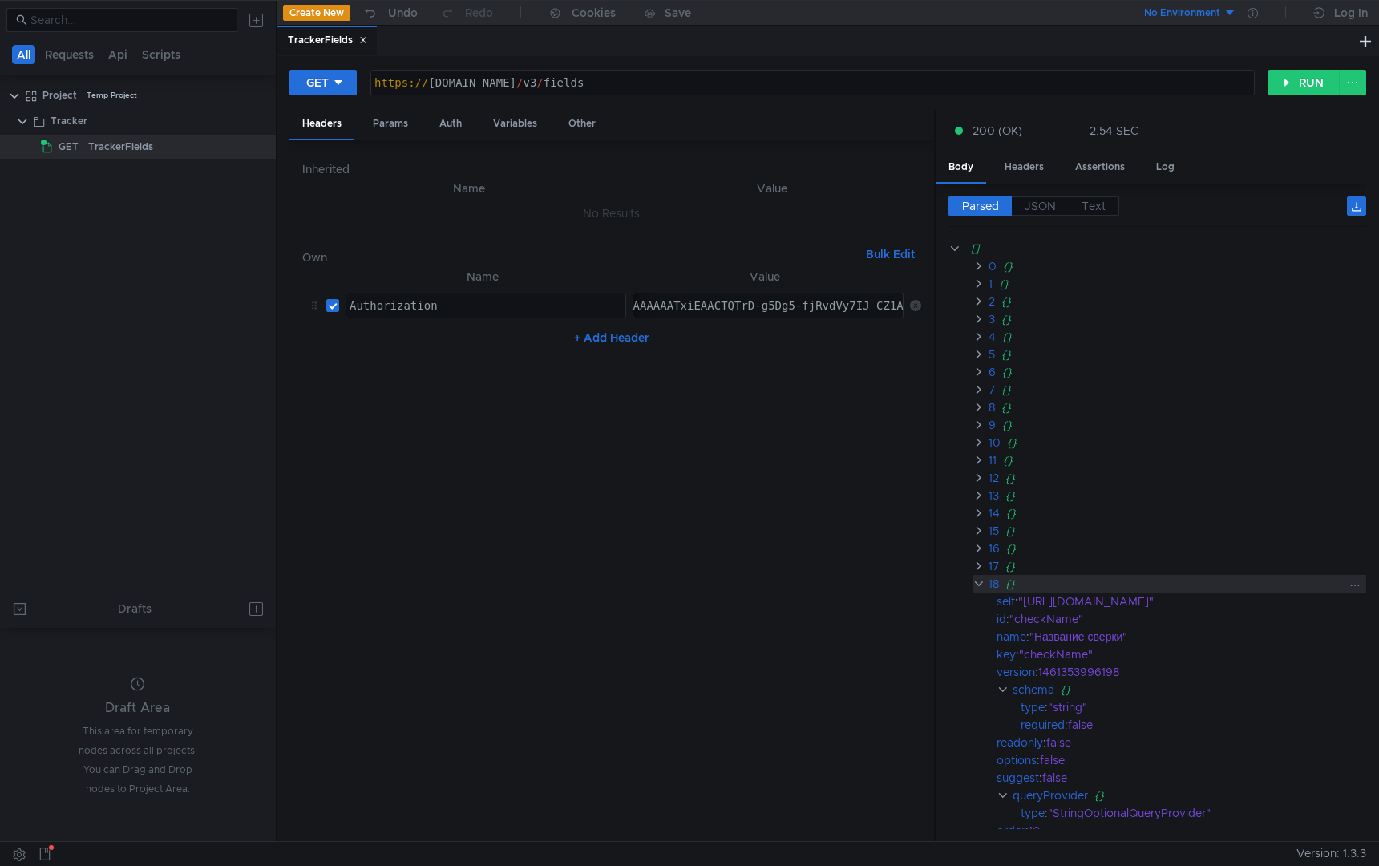
click at [976, 588] on clr-icon at bounding box center [978, 583] width 12 height 13
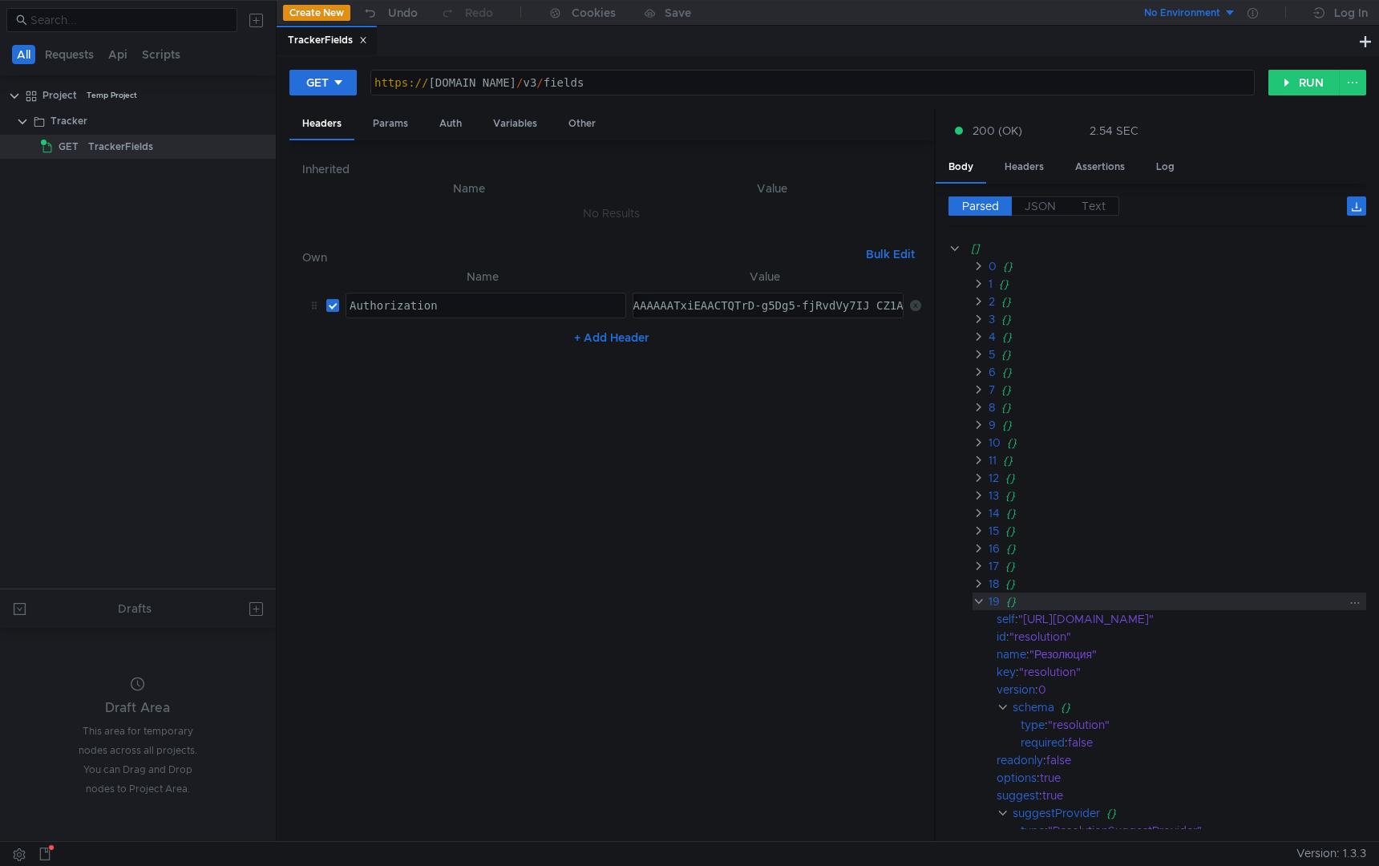
click at [976, 599] on clr-icon at bounding box center [978, 601] width 12 height 13
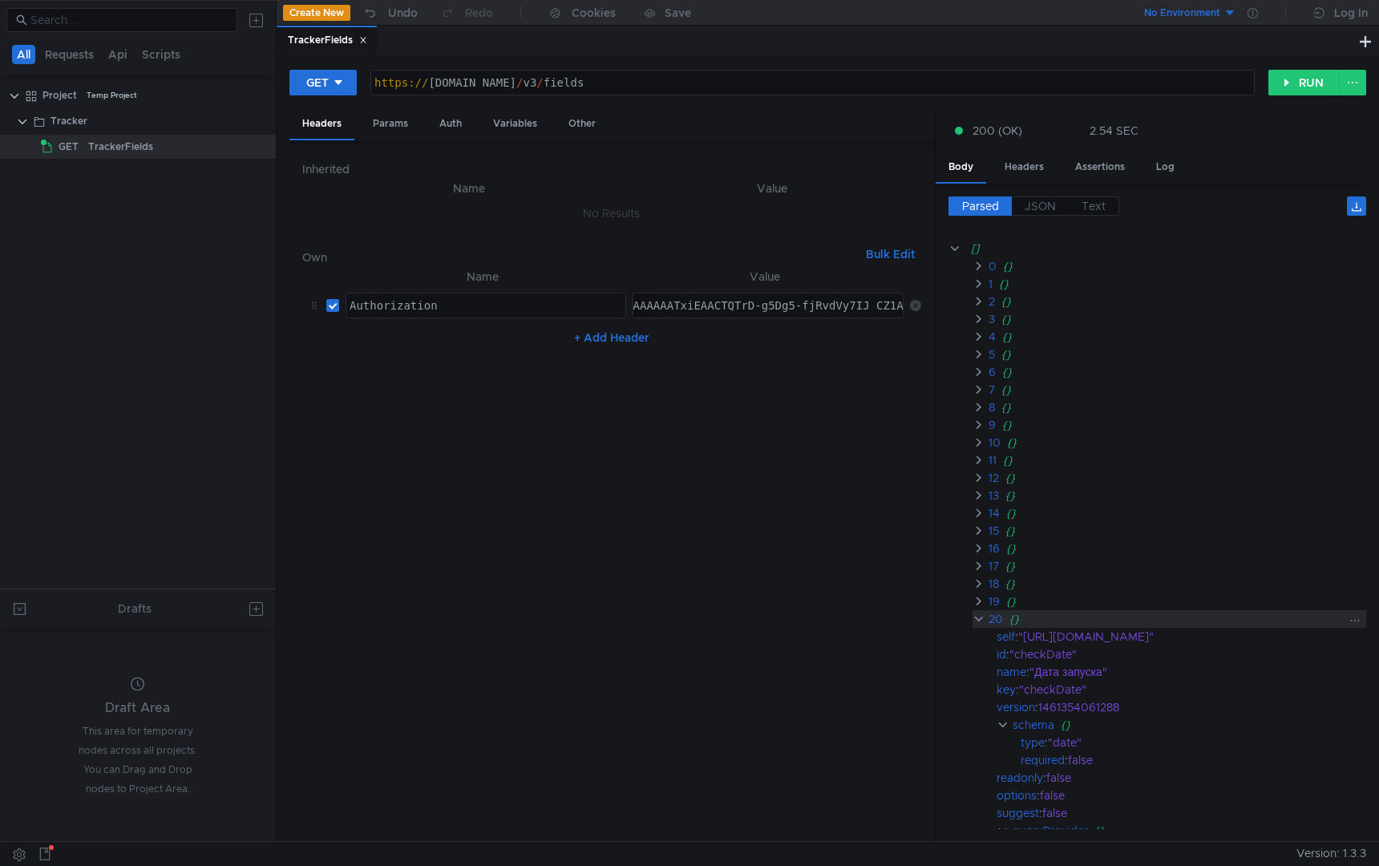
click at [976, 617] on clr-icon at bounding box center [978, 618] width 12 height 13
click at [976, 636] on clr-icon at bounding box center [978, 636] width 12 height 13
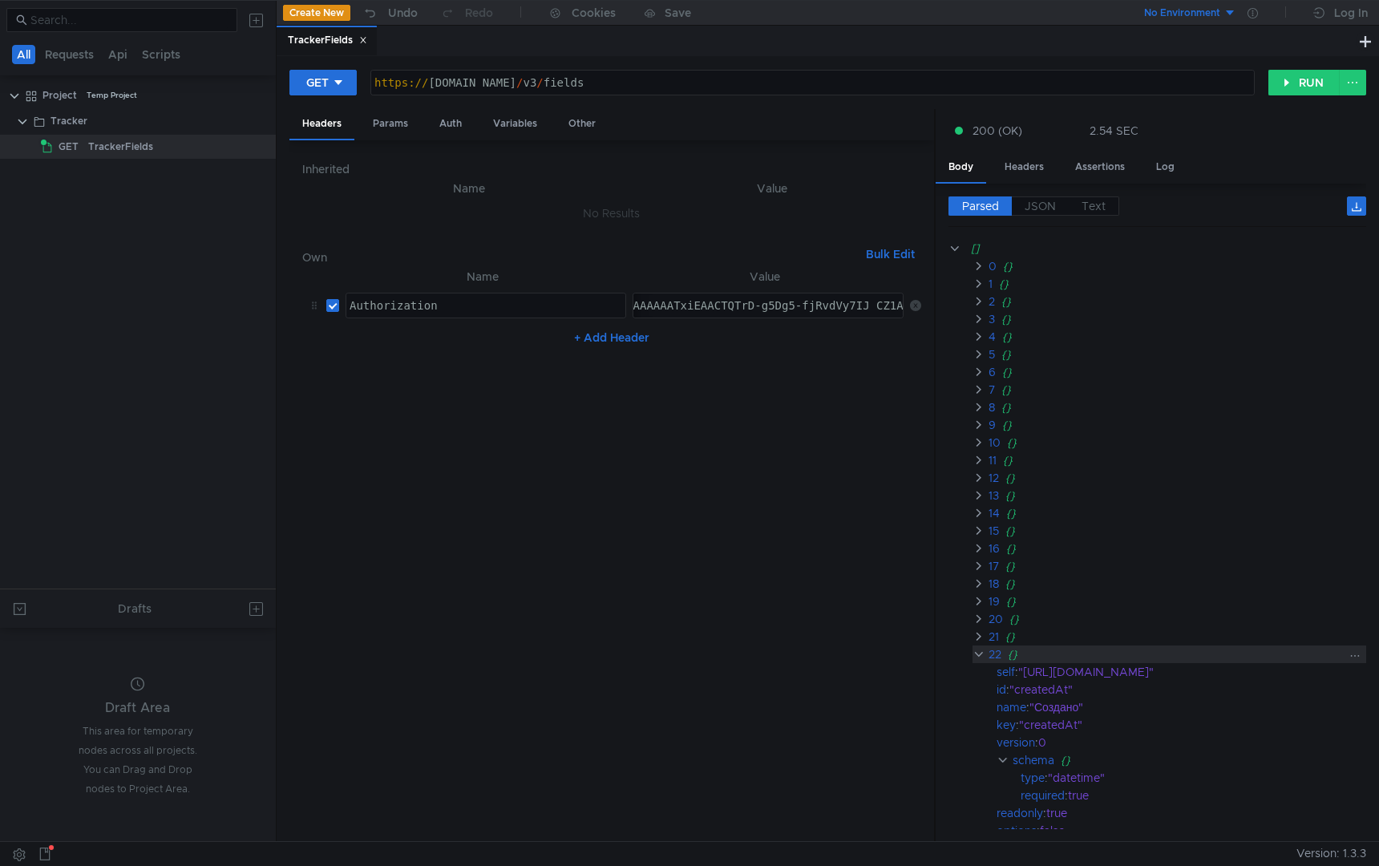
click at [976, 651] on clr-icon at bounding box center [978, 654] width 12 height 13
click at [976, 673] on clr-icon at bounding box center [978, 671] width 12 height 13
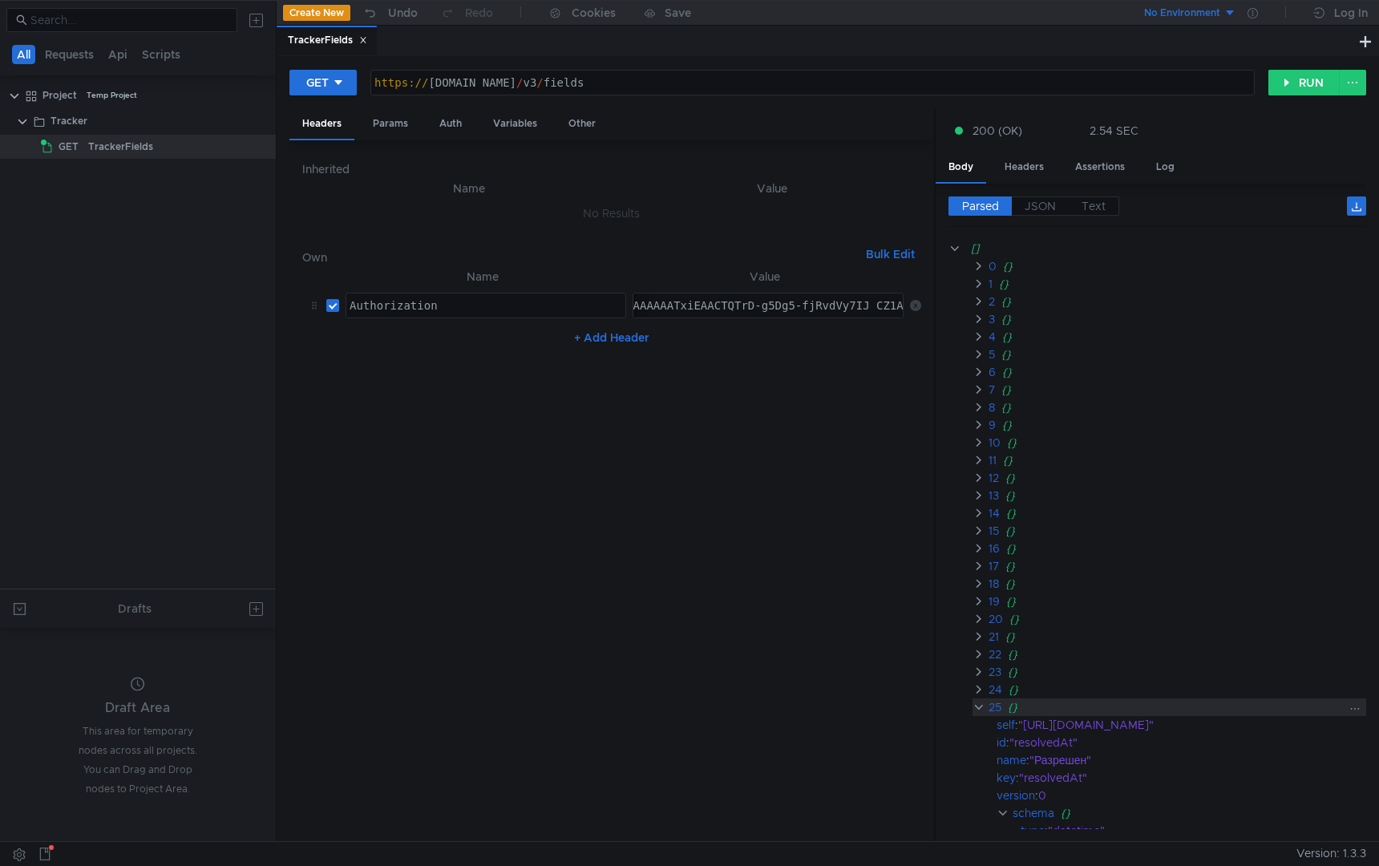
click at [976, 703] on clr-icon at bounding box center [978, 707] width 12 height 13
click at [976, 721] on clr-icon at bounding box center [978, 724] width 12 height 13
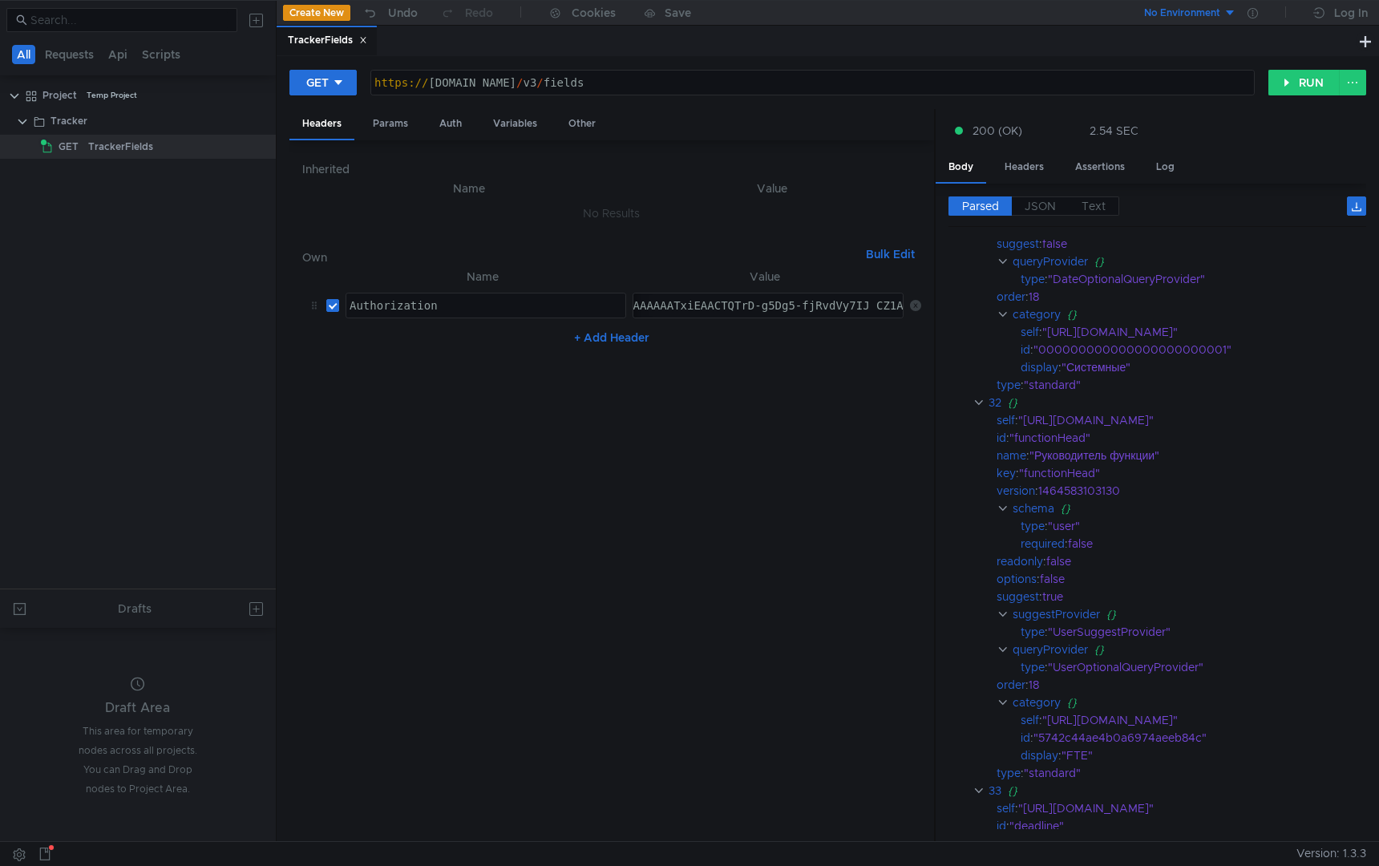
scroll to position [2382, 0]
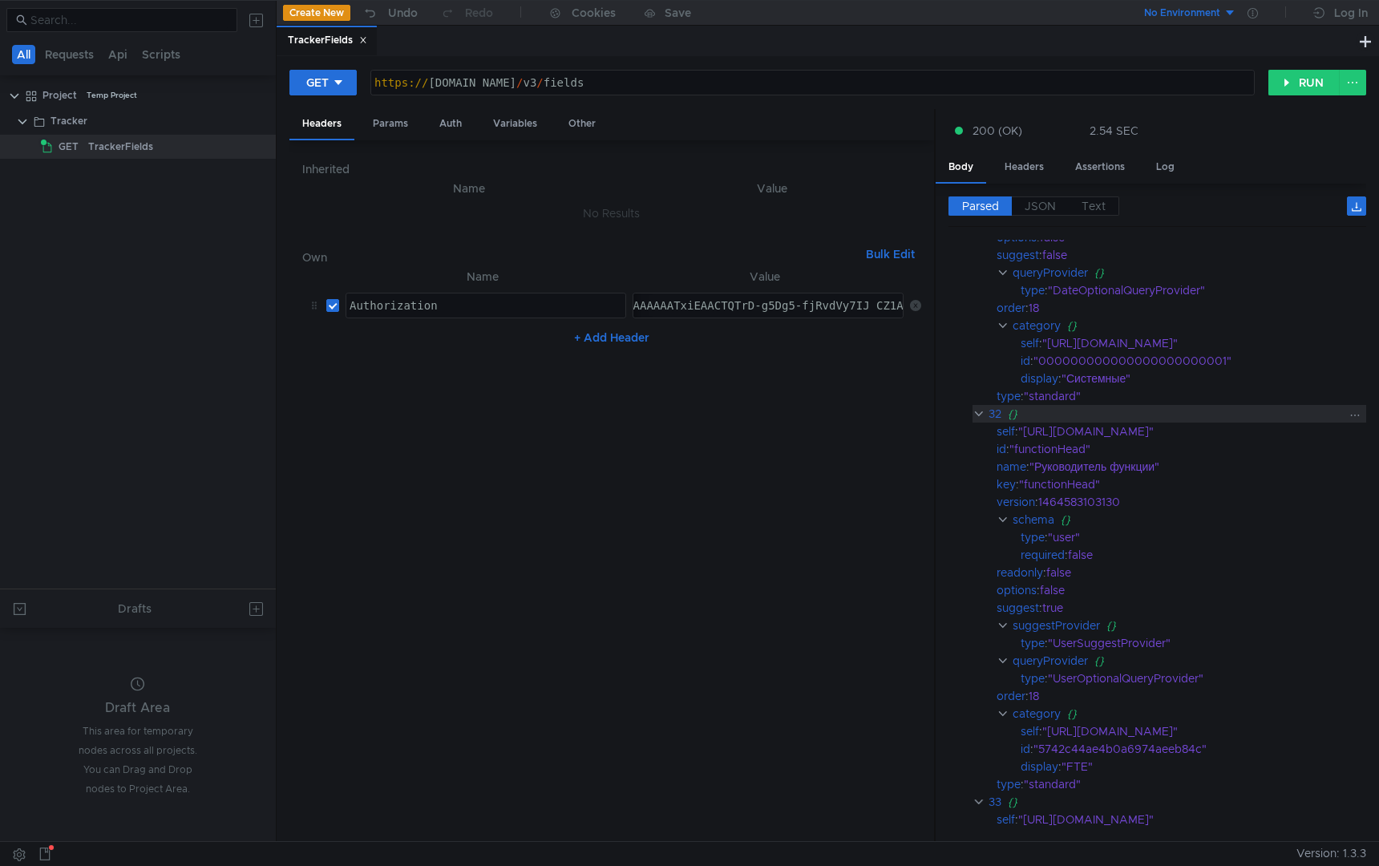
click at [979, 410] on clr-icon at bounding box center [978, 413] width 12 height 13
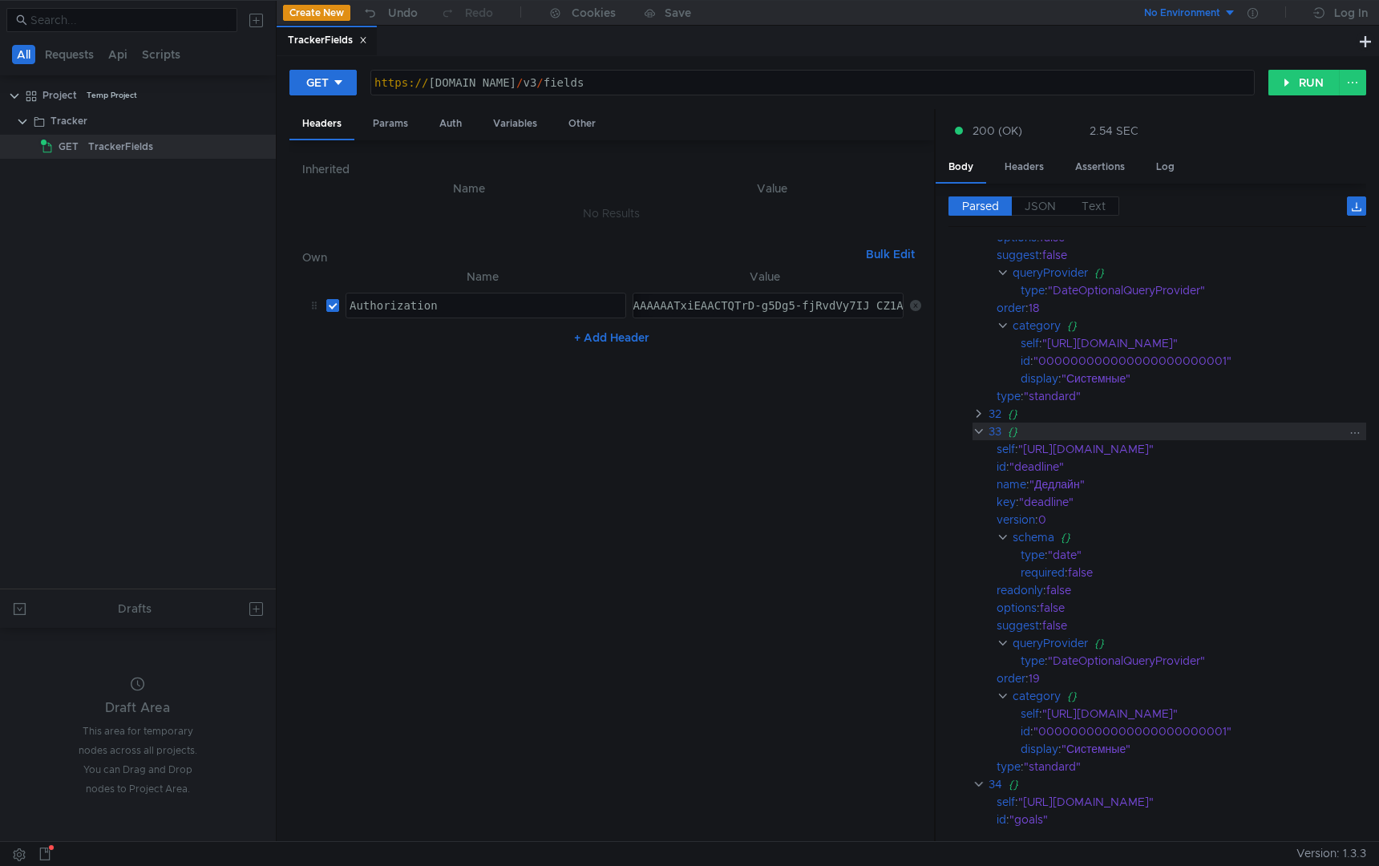
click at [976, 432] on clr-icon at bounding box center [978, 431] width 12 height 13
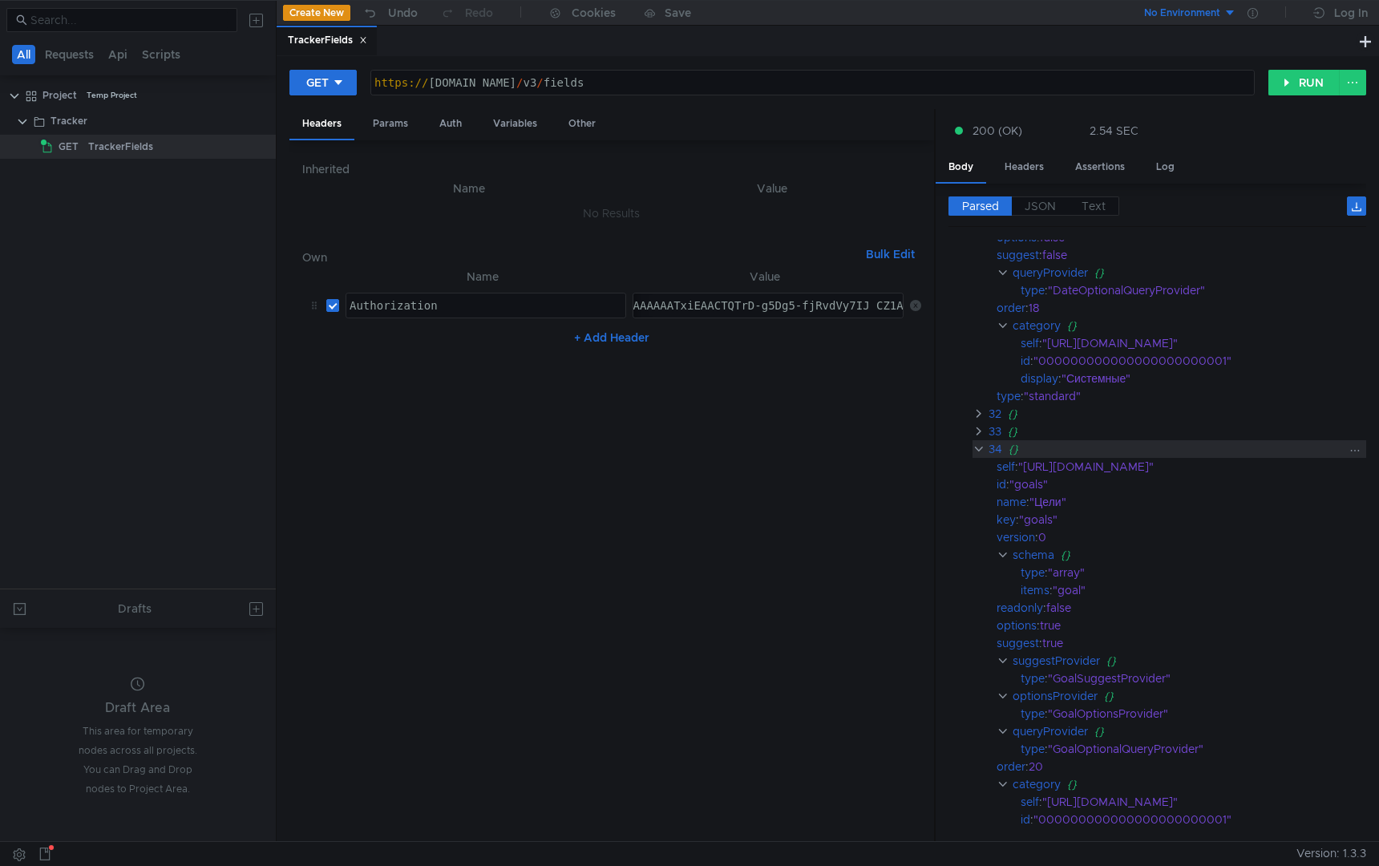
click at [977, 448] on clr-icon at bounding box center [978, 448] width 12 height 13
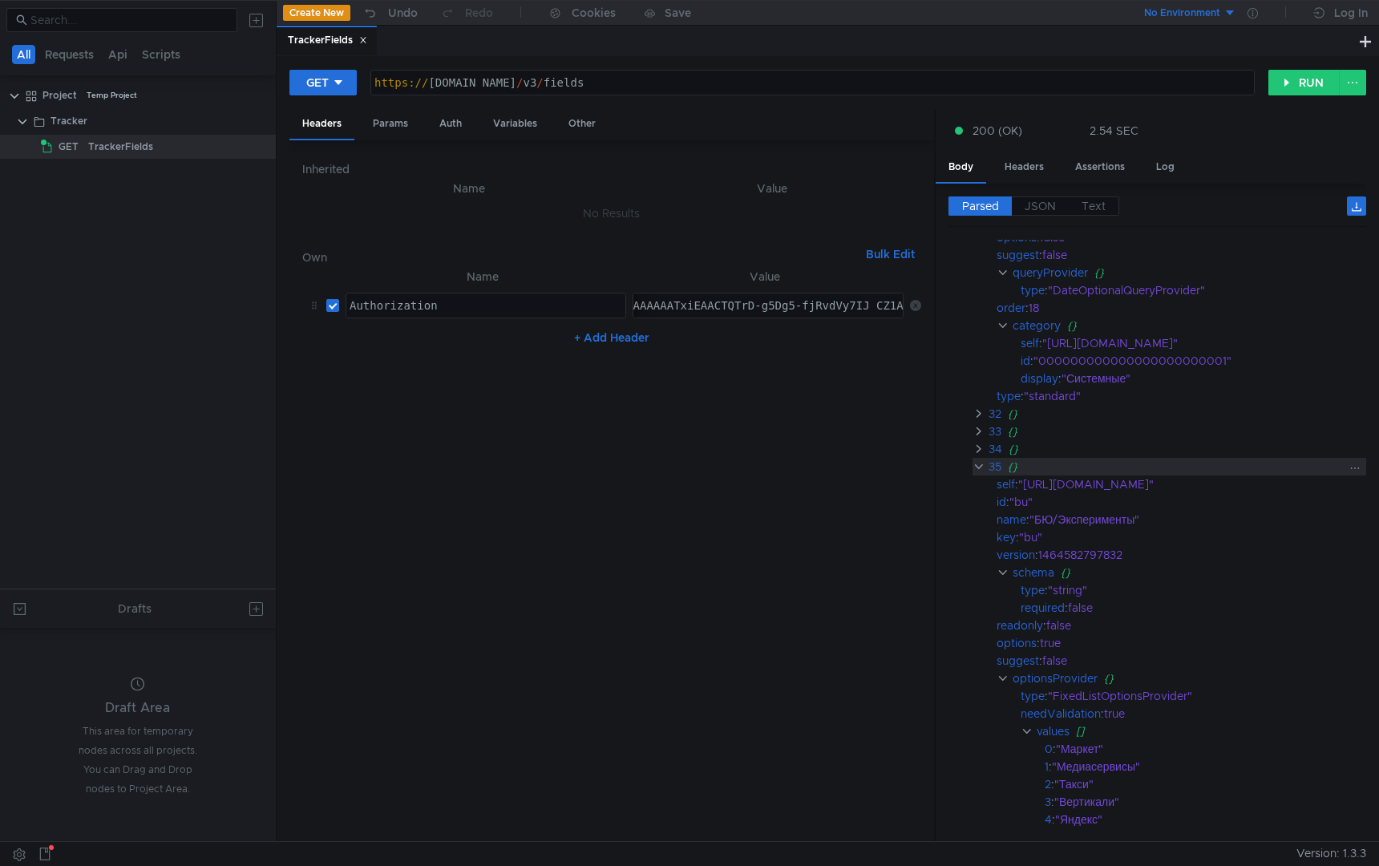
click at [977, 466] on clr-icon at bounding box center [978, 466] width 12 height 13
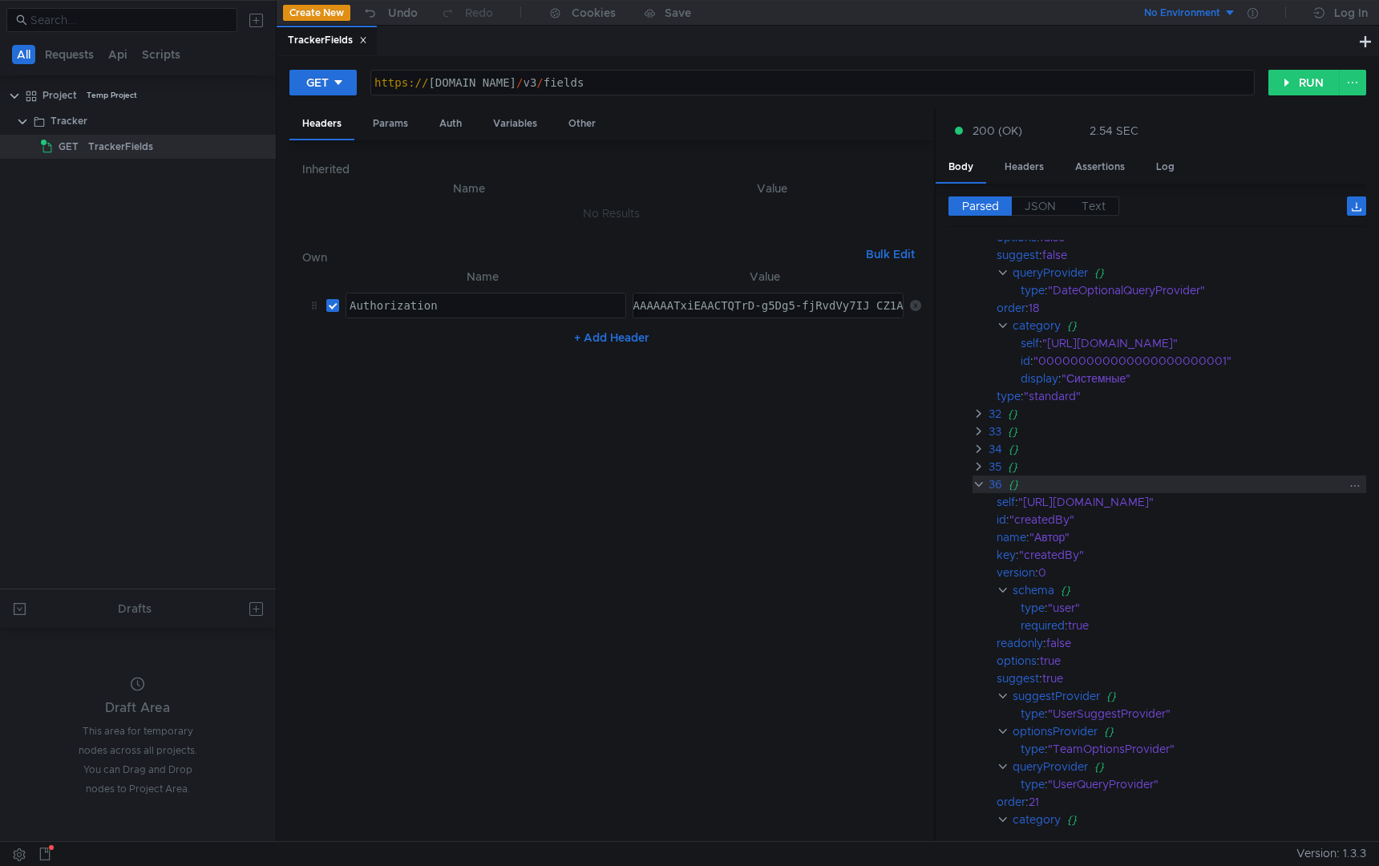
click at [977, 483] on clr-icon at bounding box center [978, 484] width 12 height 13
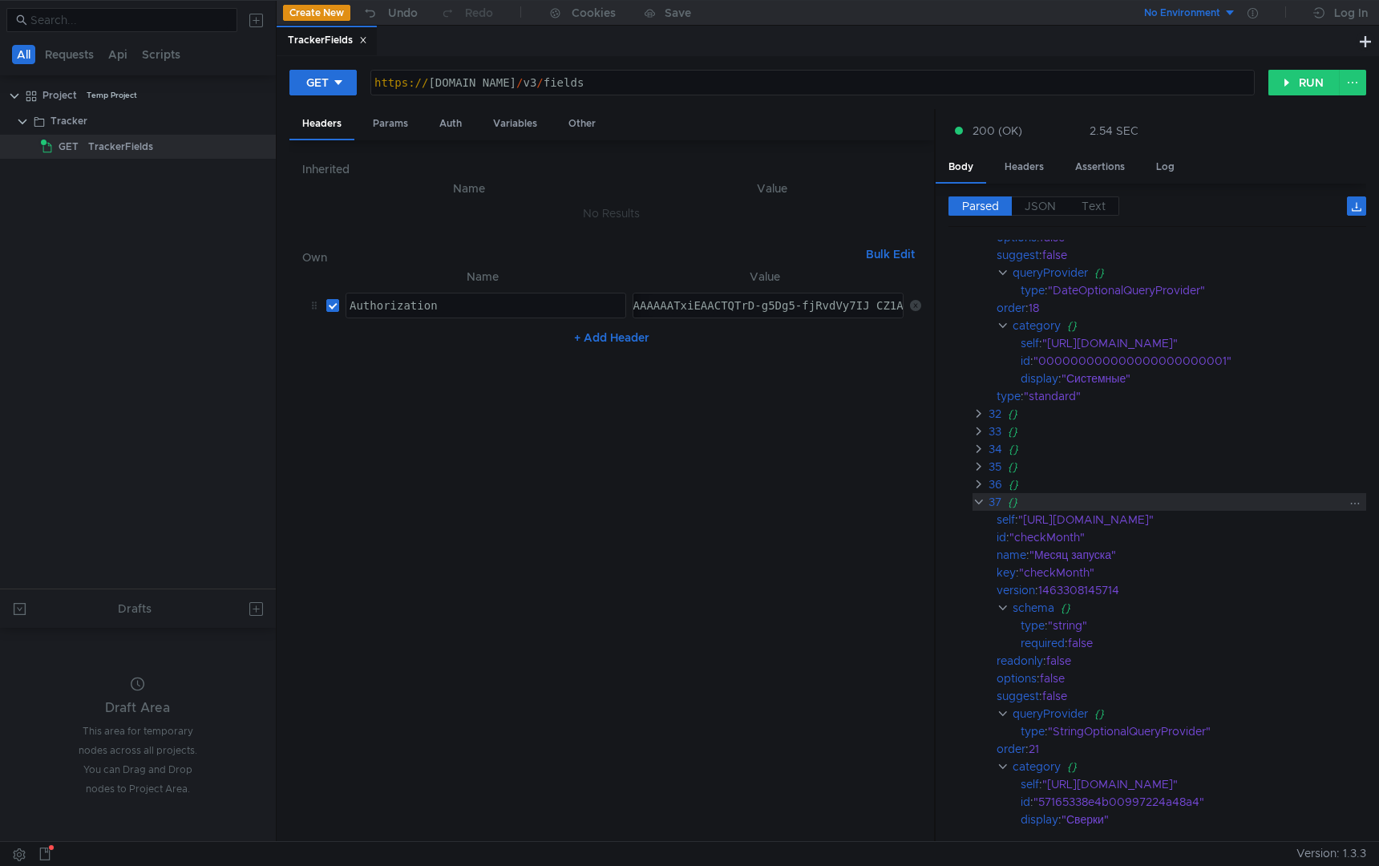
click at [978, 499] on clr-icon at bounding box center [978, 501] width 12 height 13
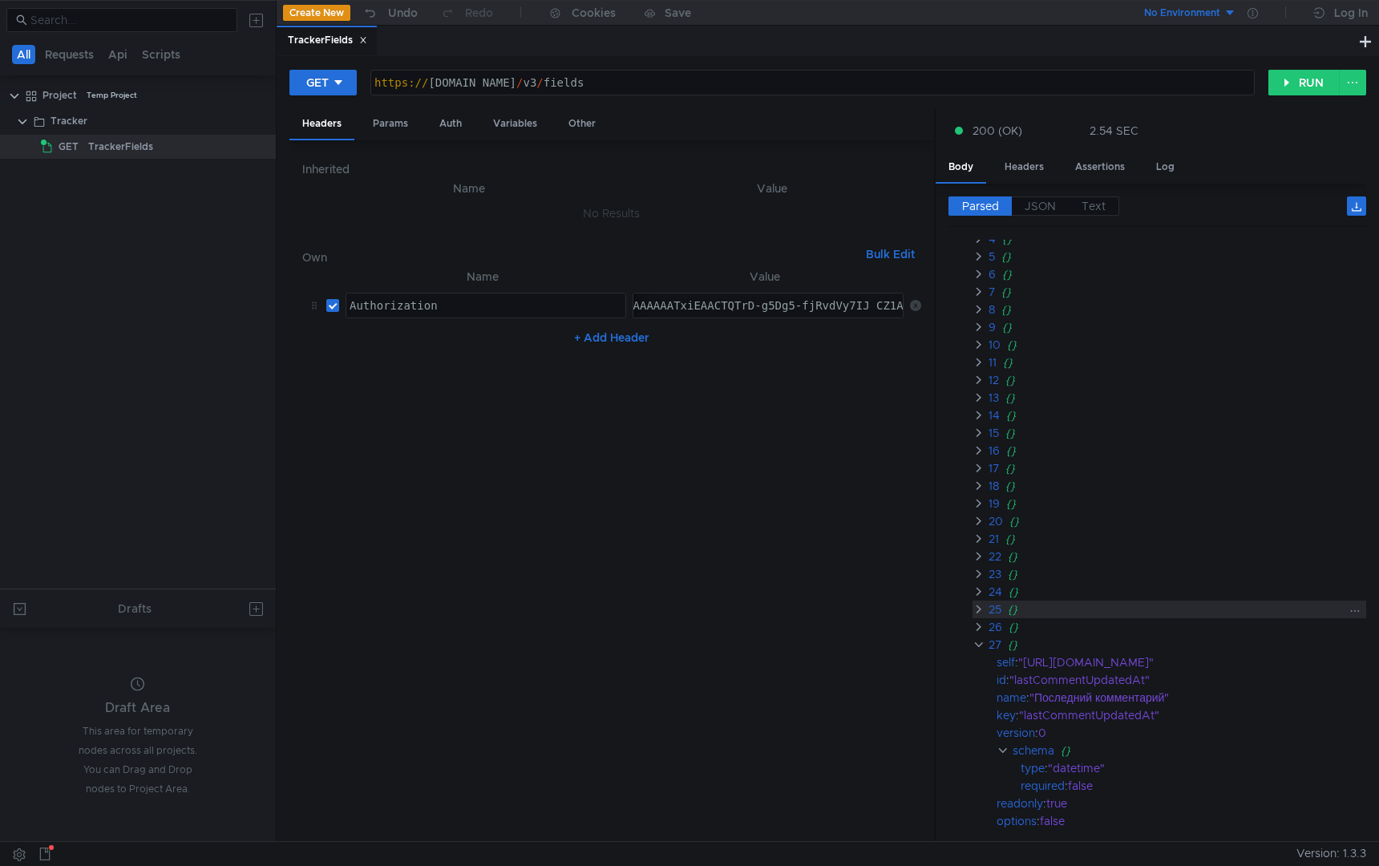
scroll to position [100, 0]
click at [977, 636] on clr-icon at bounding box center [978, 642] width 12 height 13
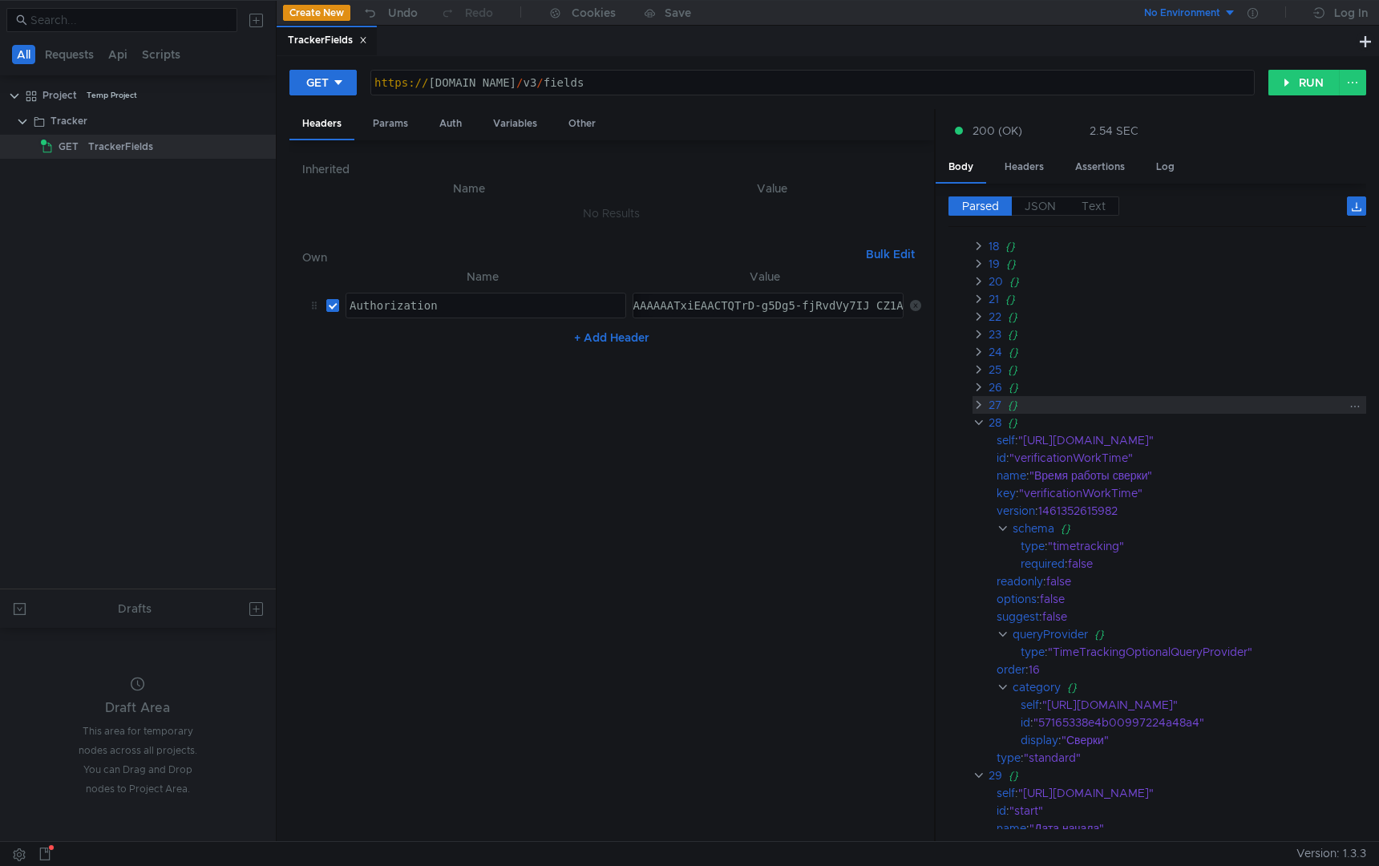
scroll to position [358, 0]
click at [978, 421] on clr-icon at bounding box center [978, 420] width 12 height 13
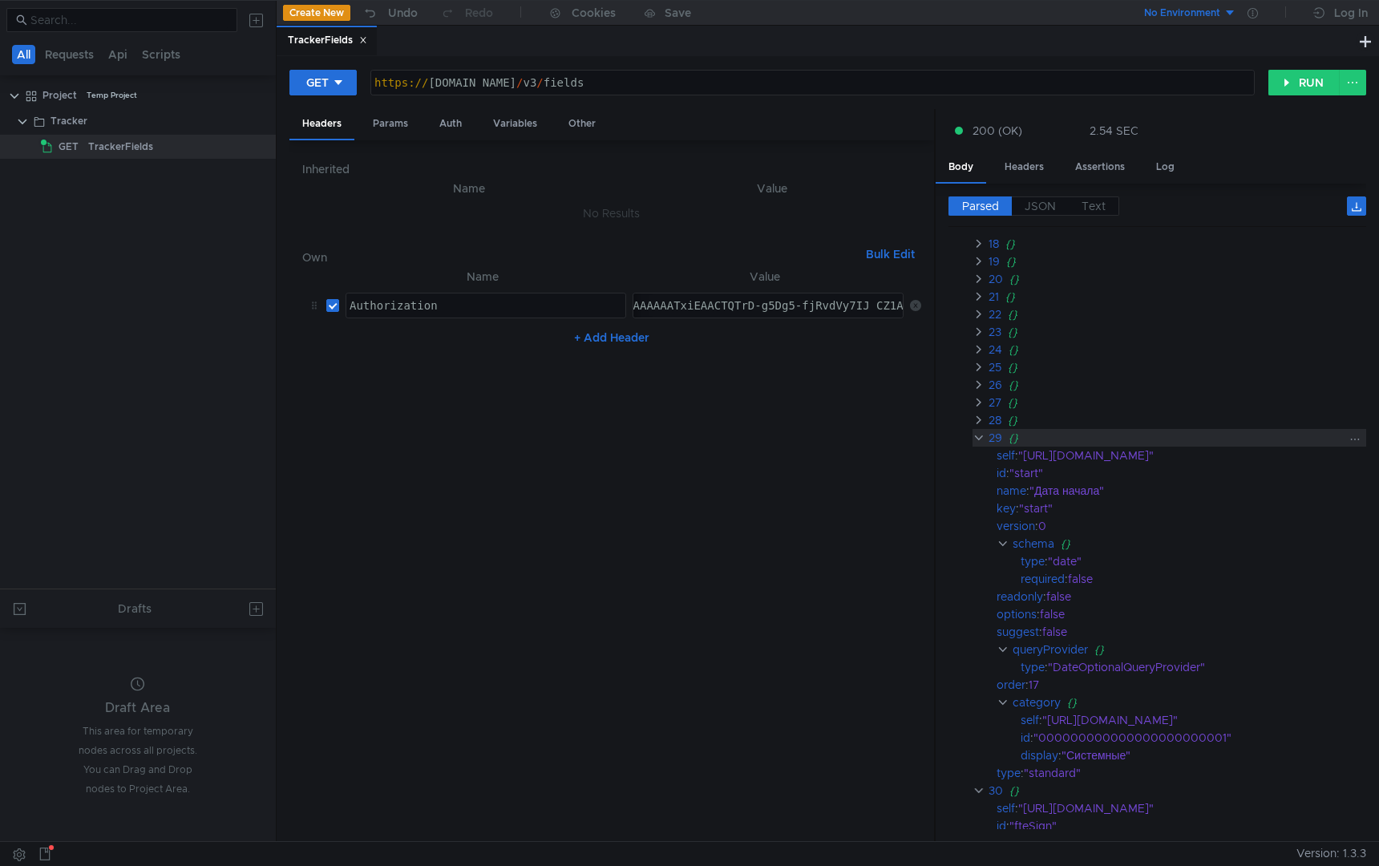
click at [978, 434] on clr-icon at bounding box center [978, 437] width 12 height 13
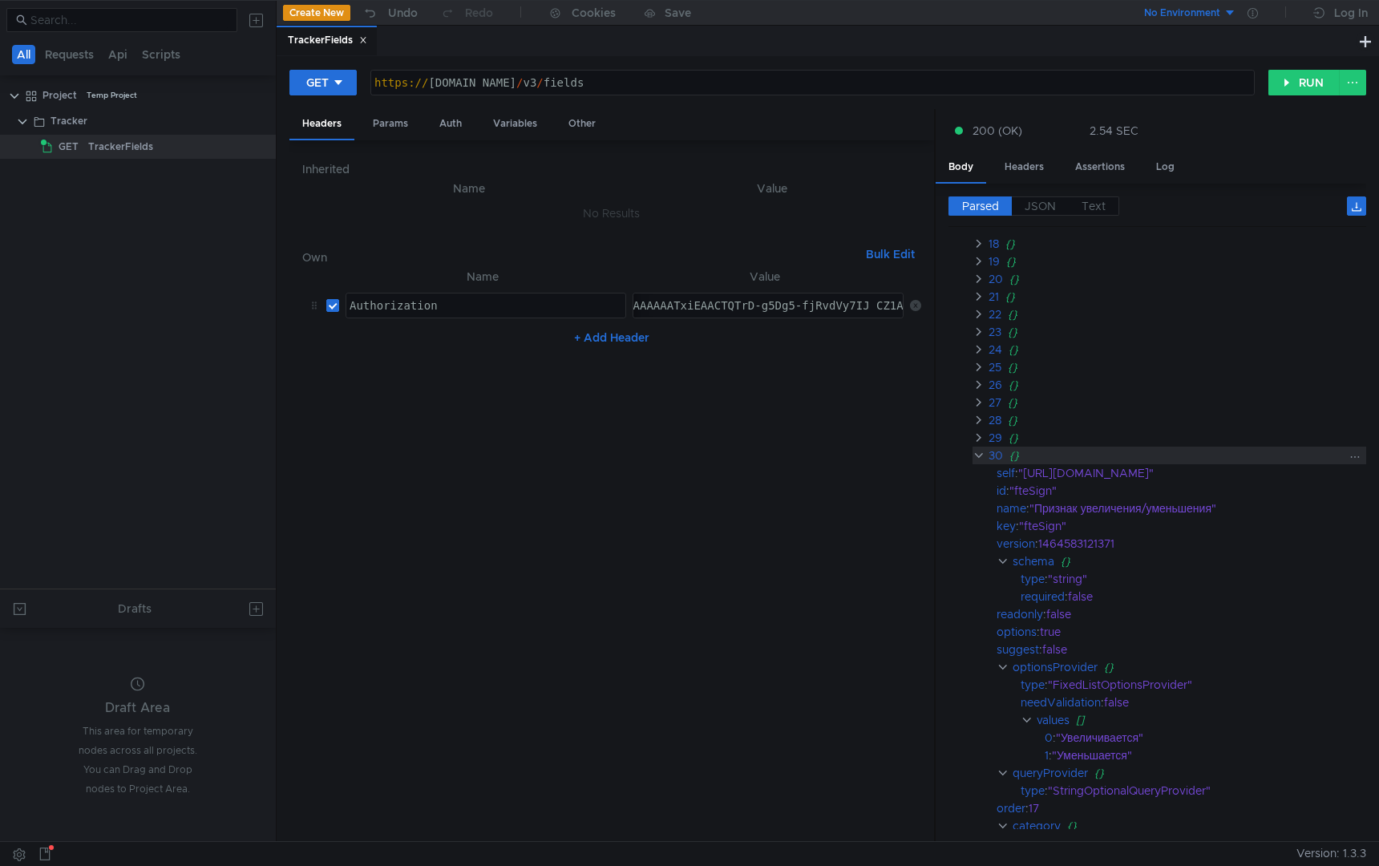
click at [978, 460] on clr-icon at bounding box center [978, 455] width 12 height 13
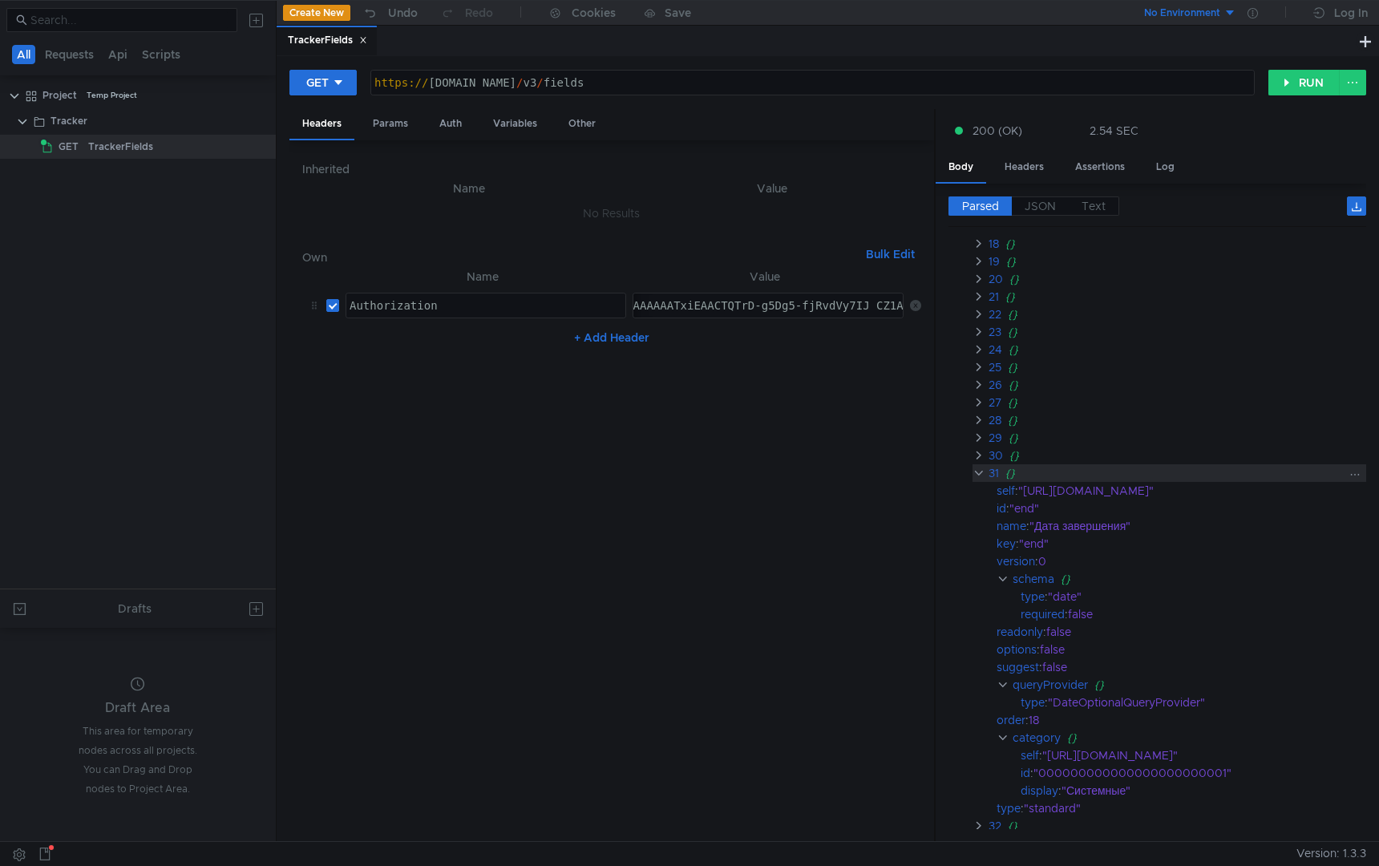
click at [978, 471] on clr-icon at bounding box center [978, 473] width 12 height 13
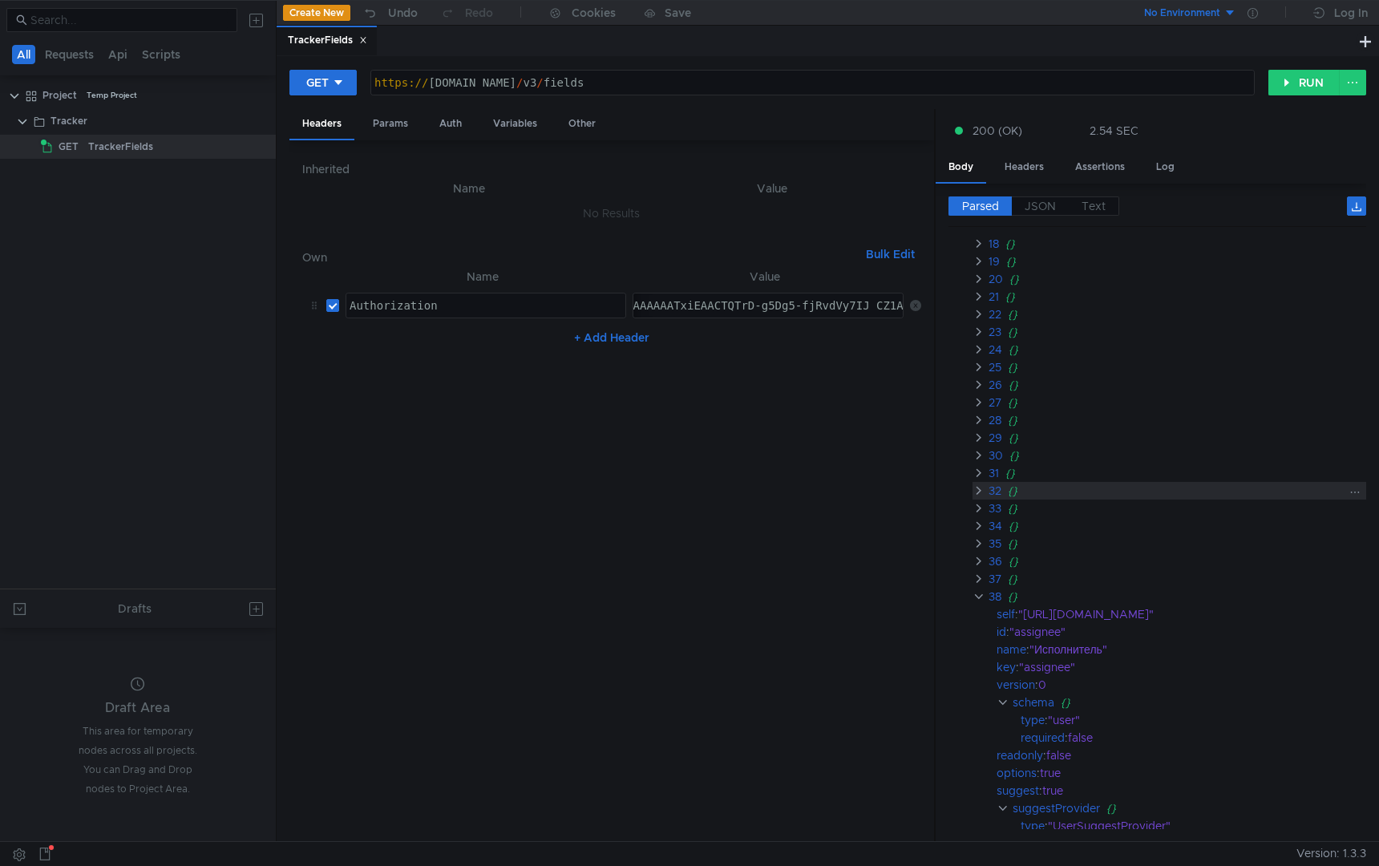
click at [978, 483] on div "32 {}" at bounding box center [1169, 491] width 394 height 18
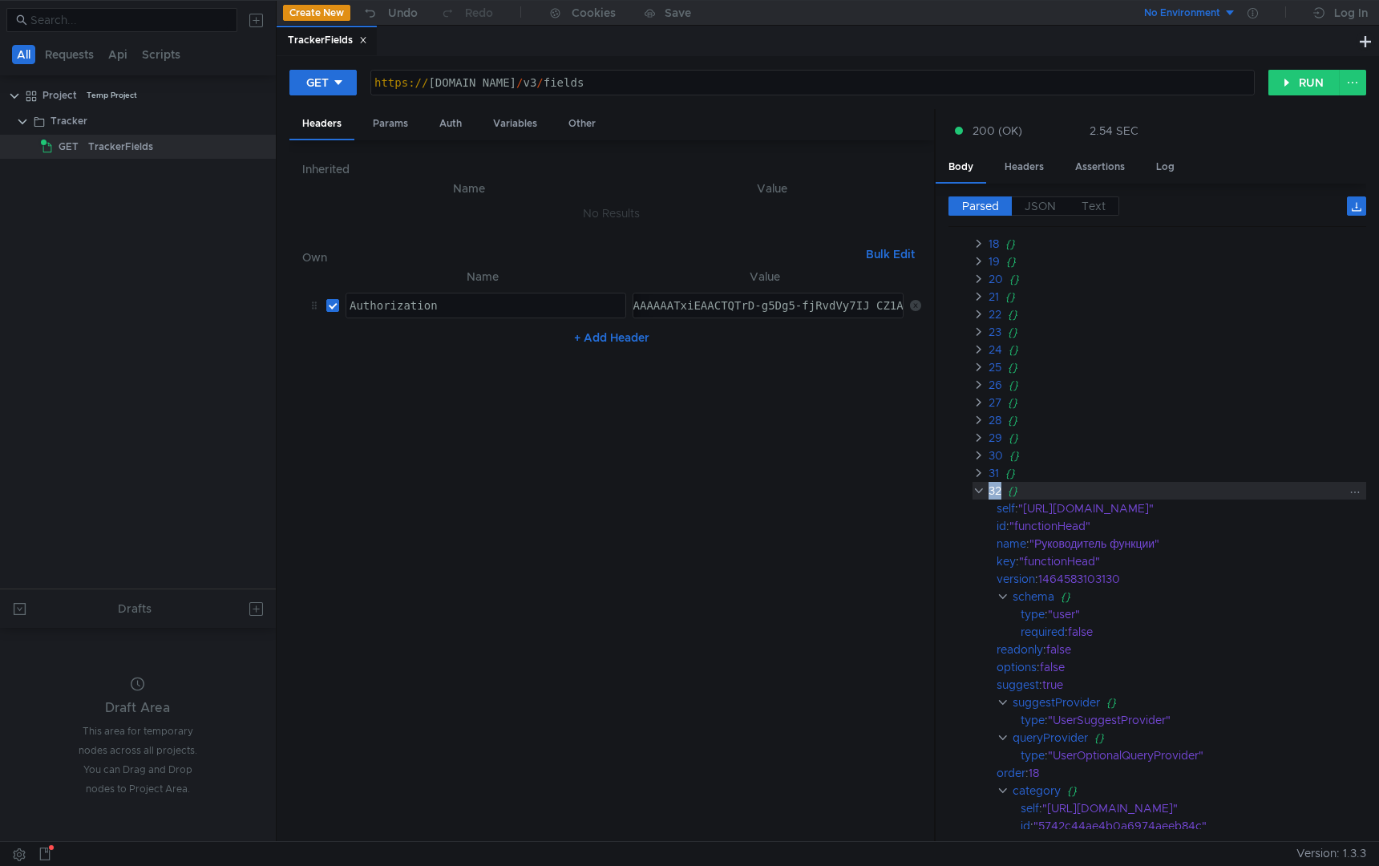
click at [978, 483] on div "32 {}" at bounding box center [1169, 491] width 394 height 18
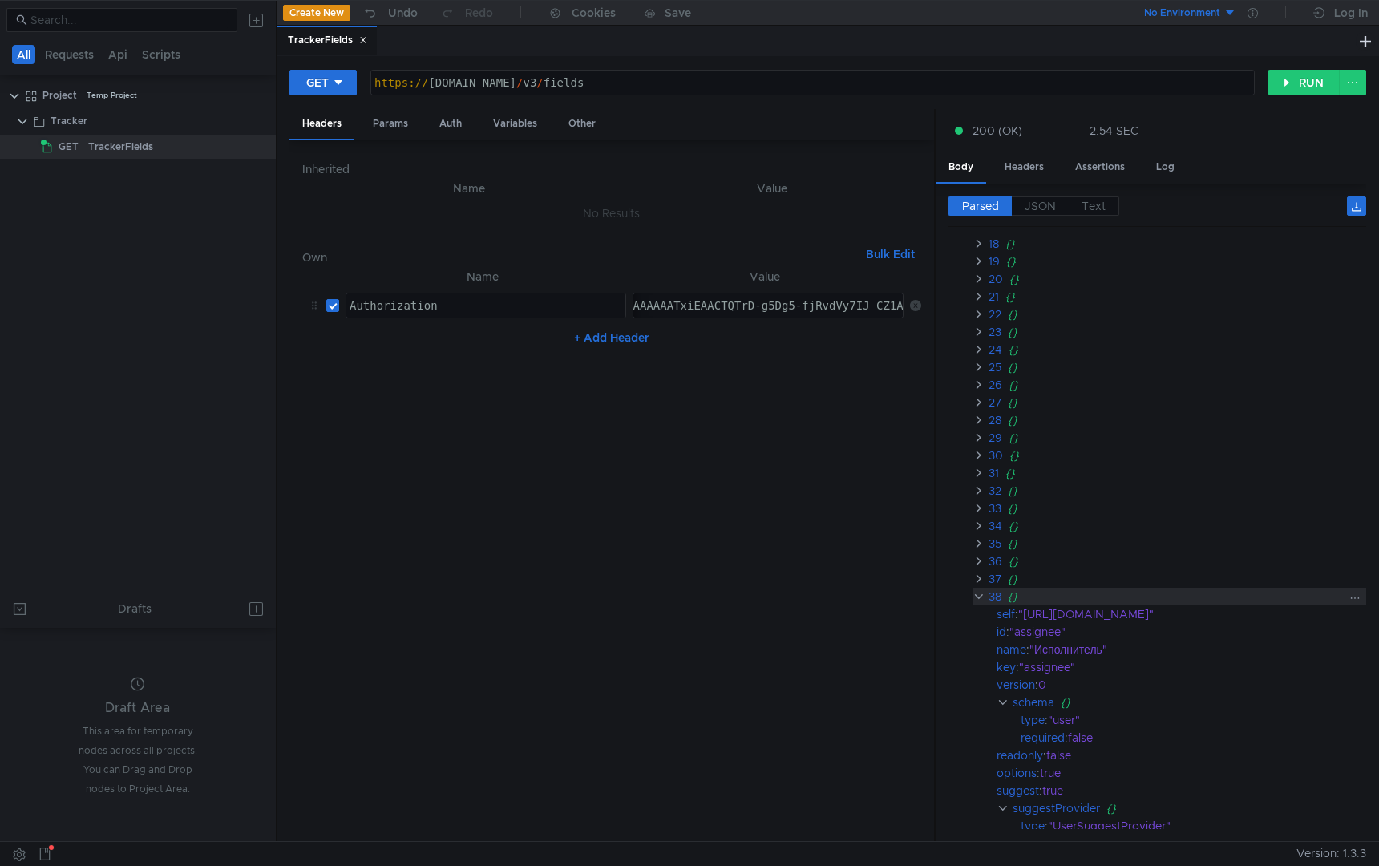
click at [976, 596] on clr-icon at bounding box center [978, 596] width 12 height 13
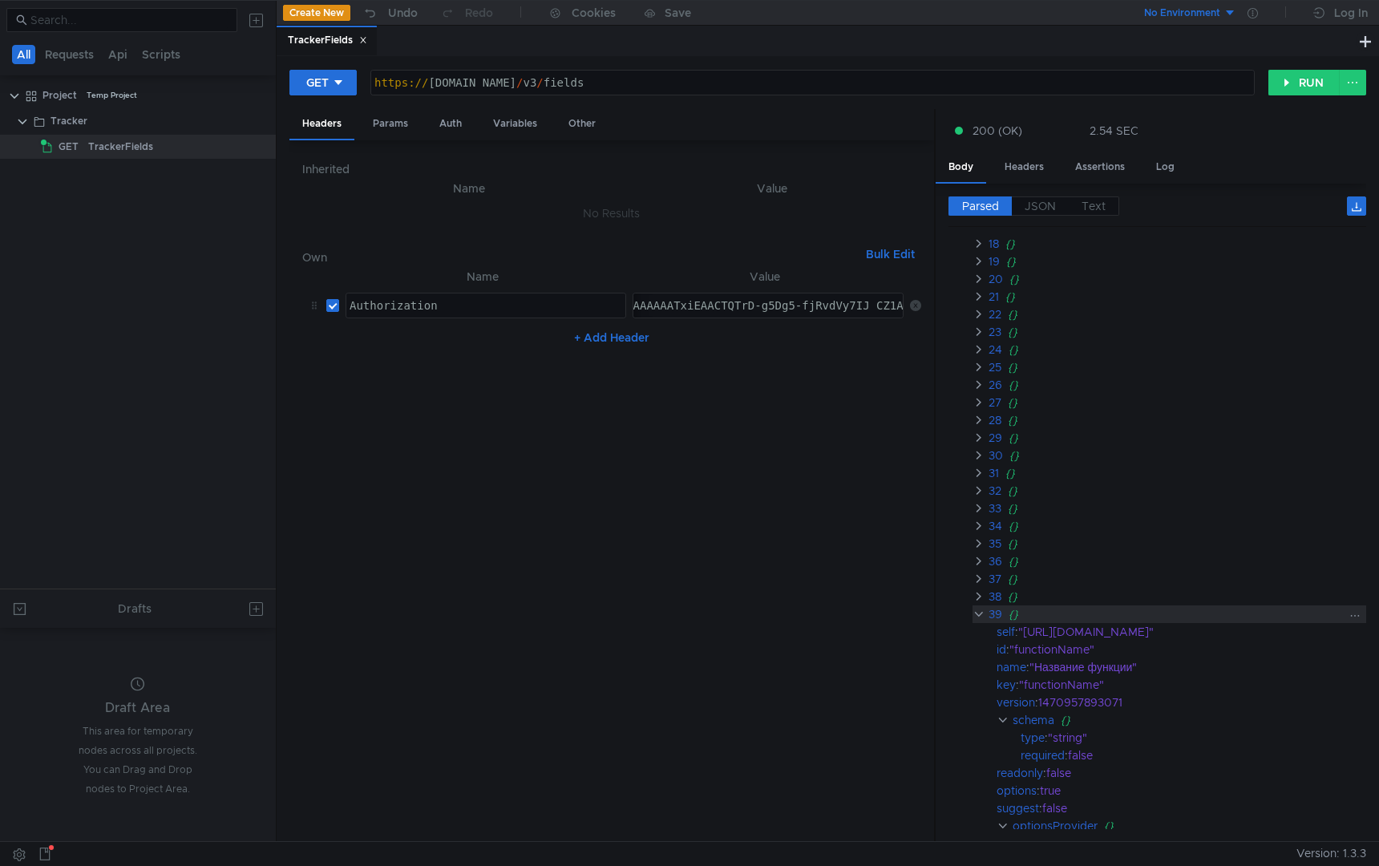
click at [980, 615] on clr-icon at bounding box center [978, 614] width 12 height 13
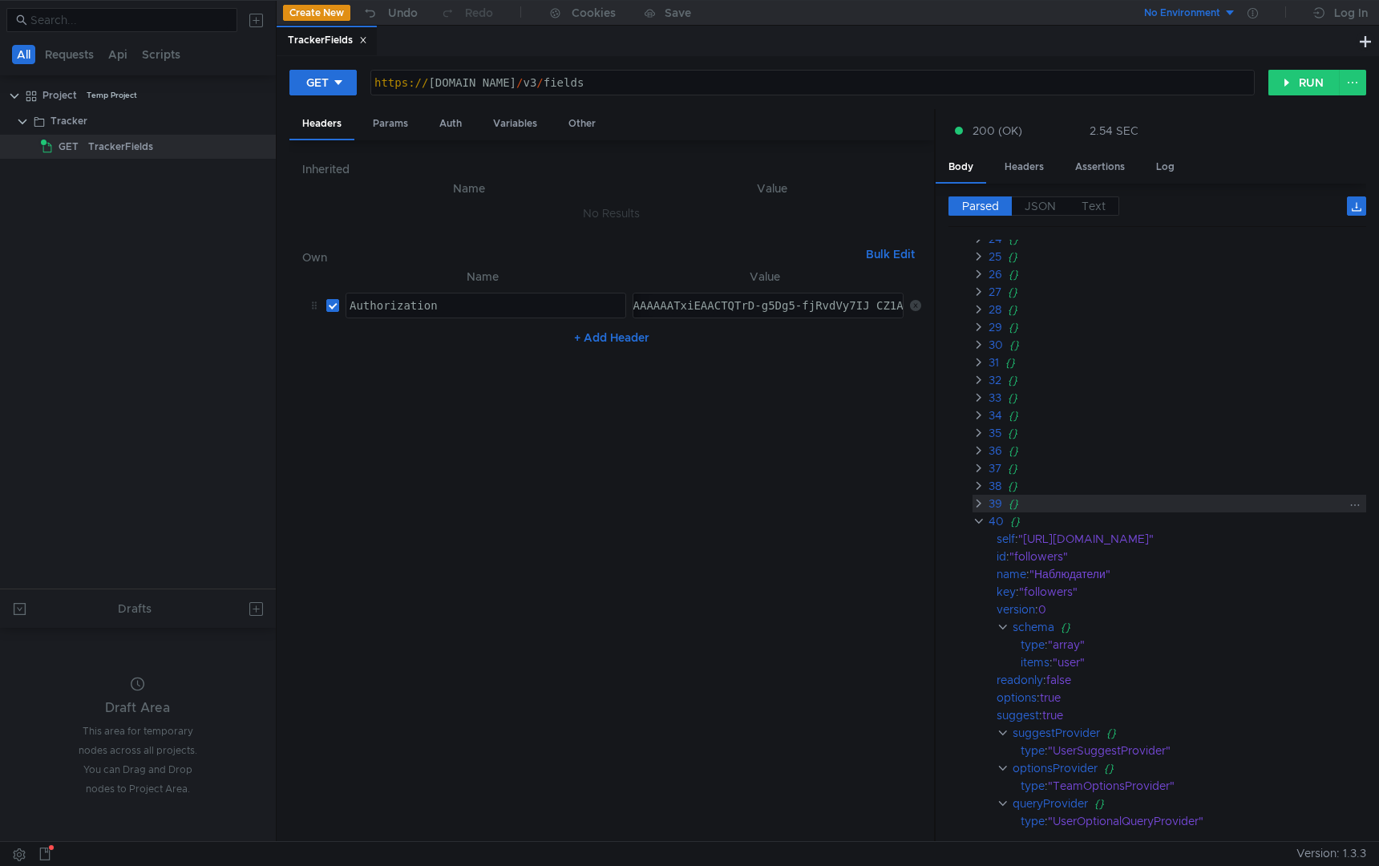
scroll to position [476, 0]
click at [976, 523] on clr-icon at bounding box center [978, 521] width 12 height 13
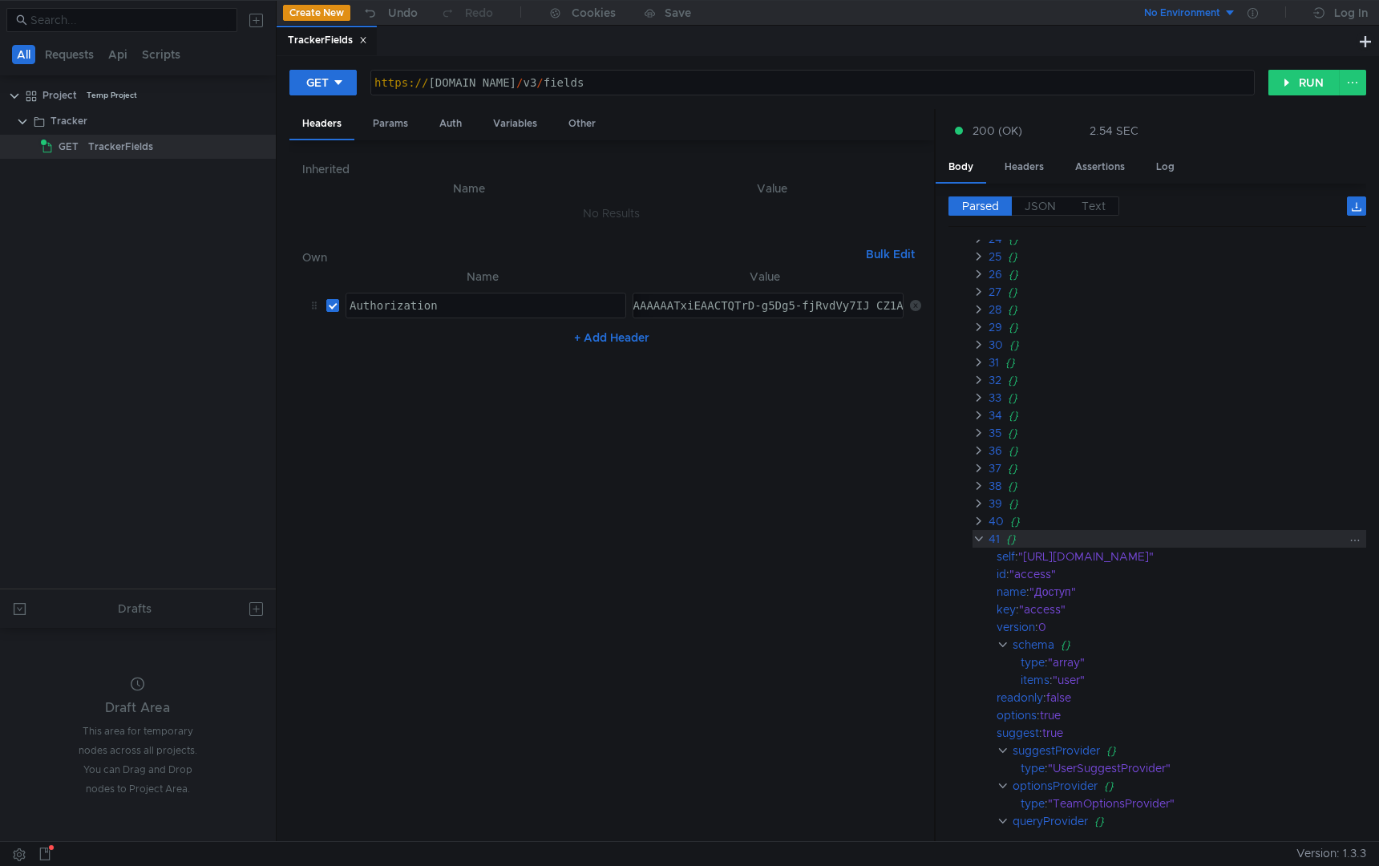
click at [977, 535] on clr-icon at bounding box center [978, 538] width 12 height 13
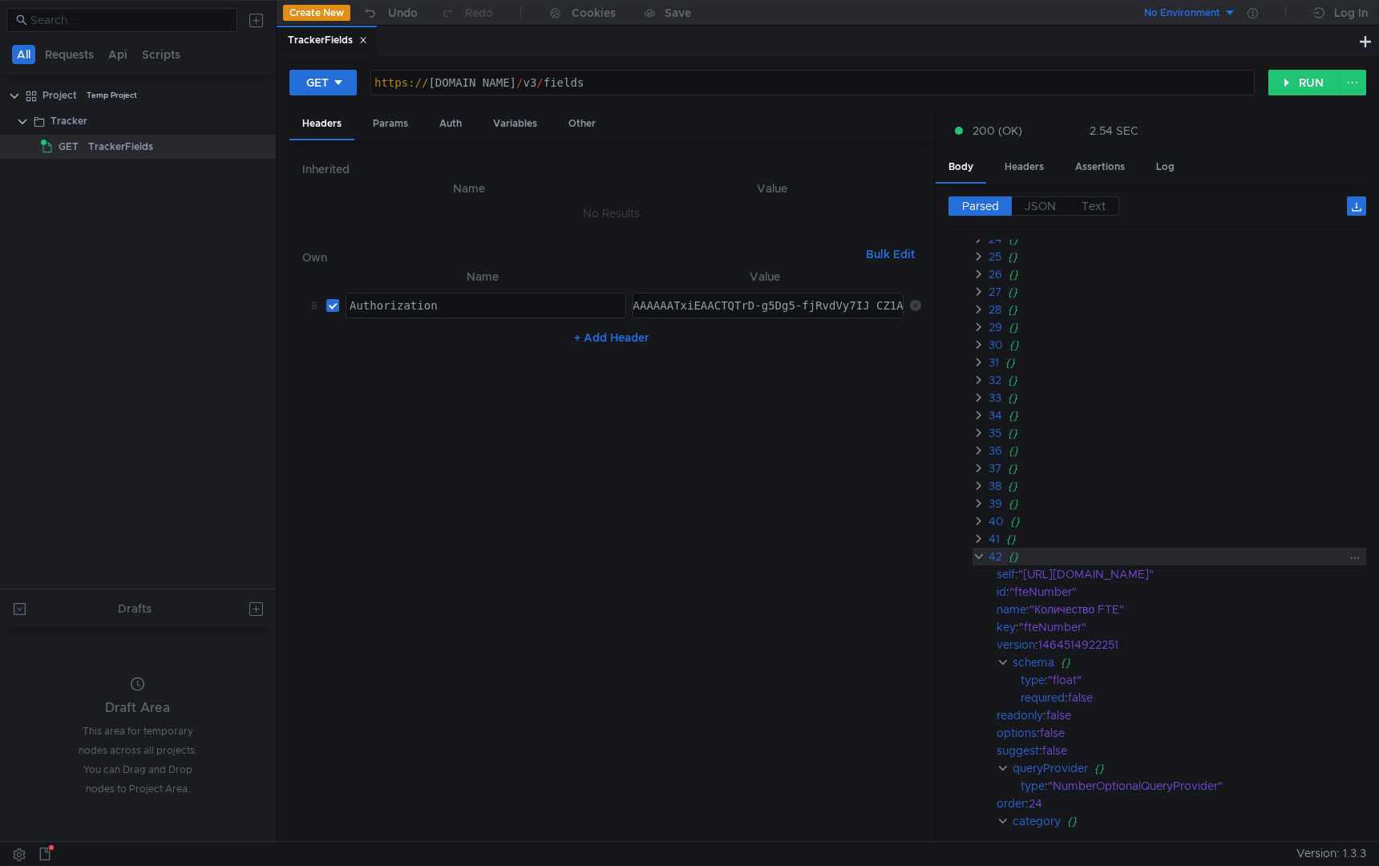
click at [978, 550] on clr-icon at bounding box center [978, 556] width 12 height 13
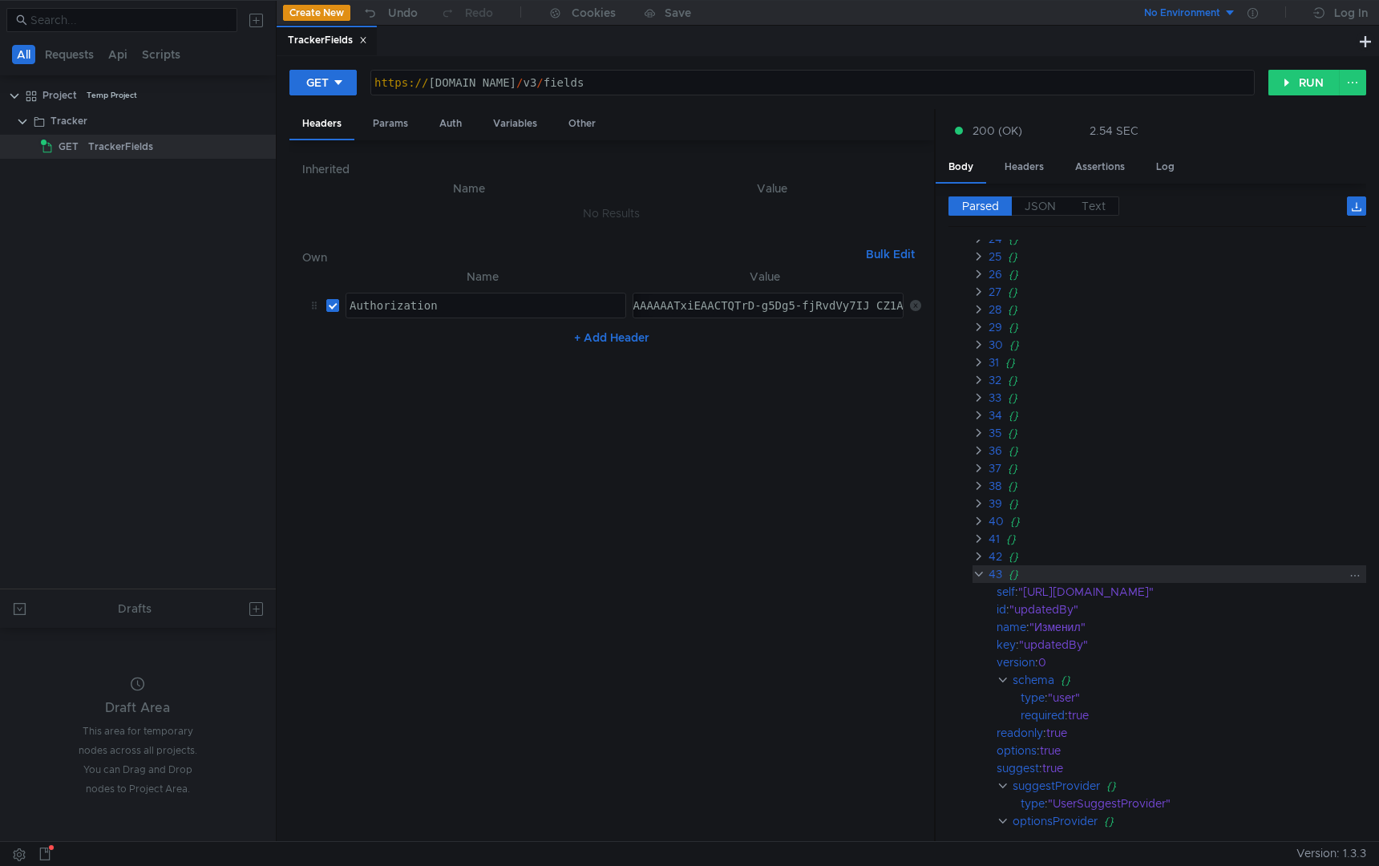
click at [980, 574] on clr-icon at bounding box center [978, 574] width 12 height 13
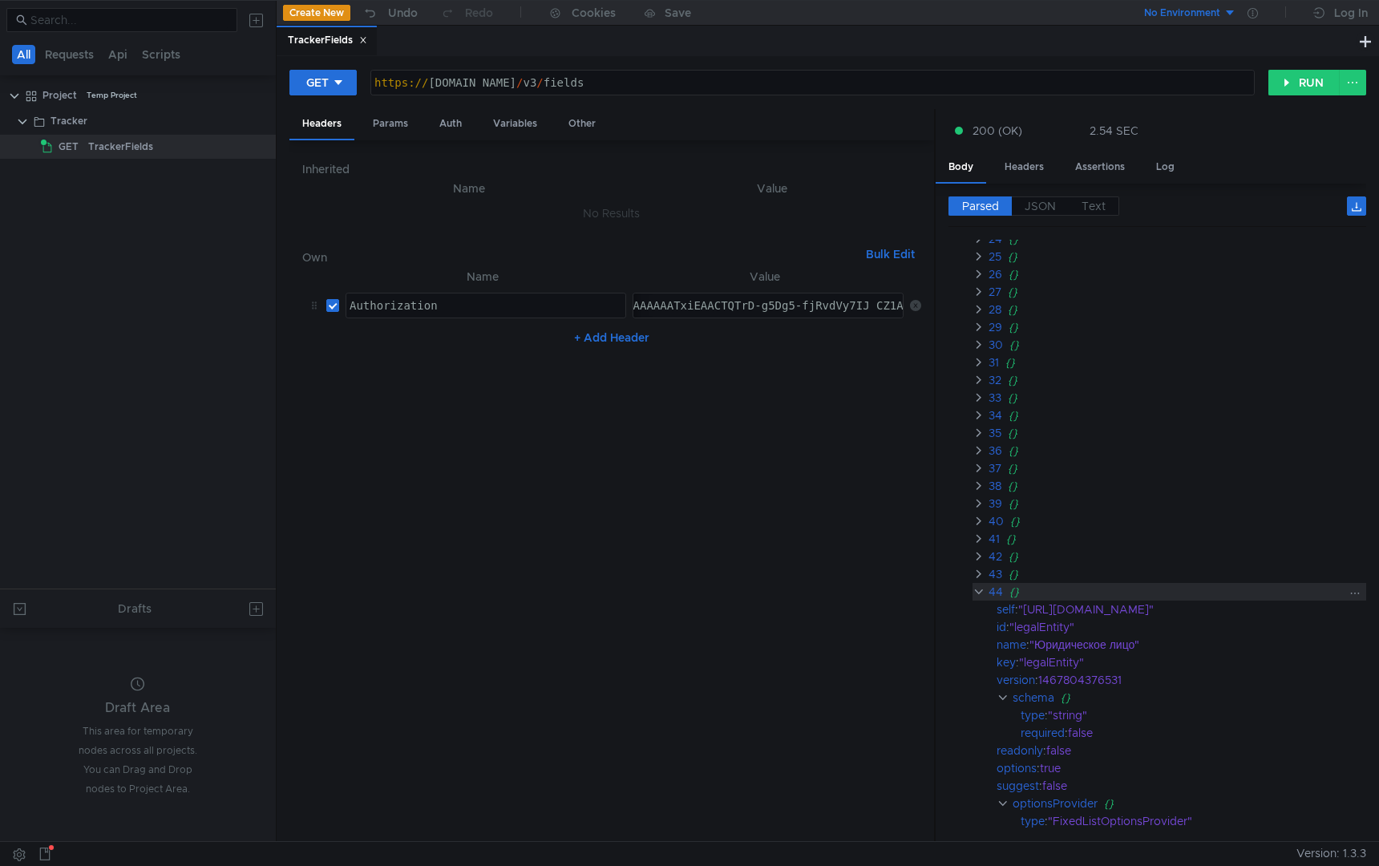
click at [979, 587] on clr-icon at bounding box center [978, 591] width 12 height 13
click at [979, 599] on div "44 {}" at bounding box center [1169, 592] width 394 height 18
click at [979, 612] on app-tour-anchor "self : "https://st-api.yandex-team.ru/v3/fields/legalEntity"" at bounding box center [1157, 609] width 418 height 18
click at [979, 595] on clr-icon at bounding box center [978, 591] width 12 height 13
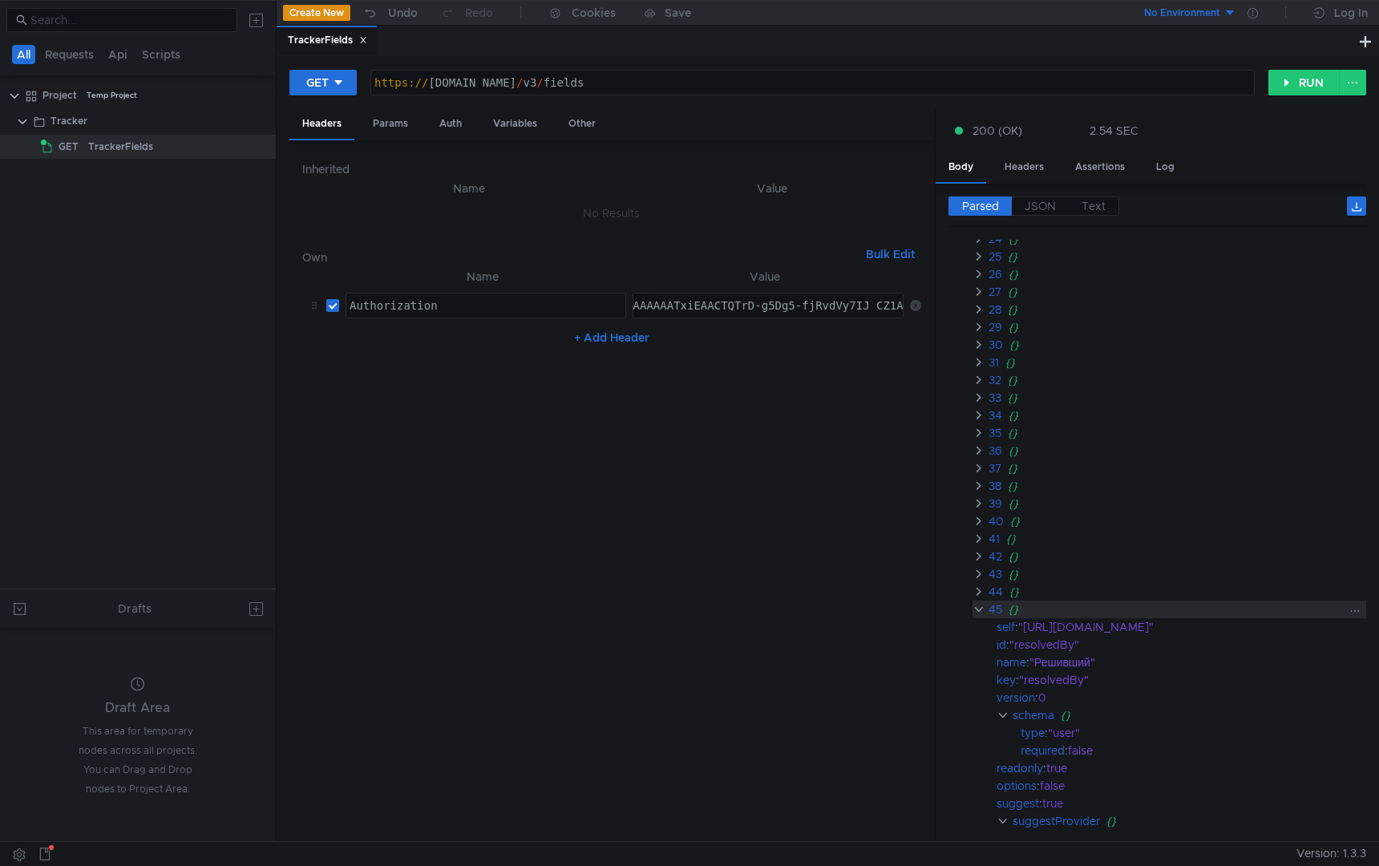
click at [979, 608] on clr-icon at bounding box center [978, 609] width 12 height 13
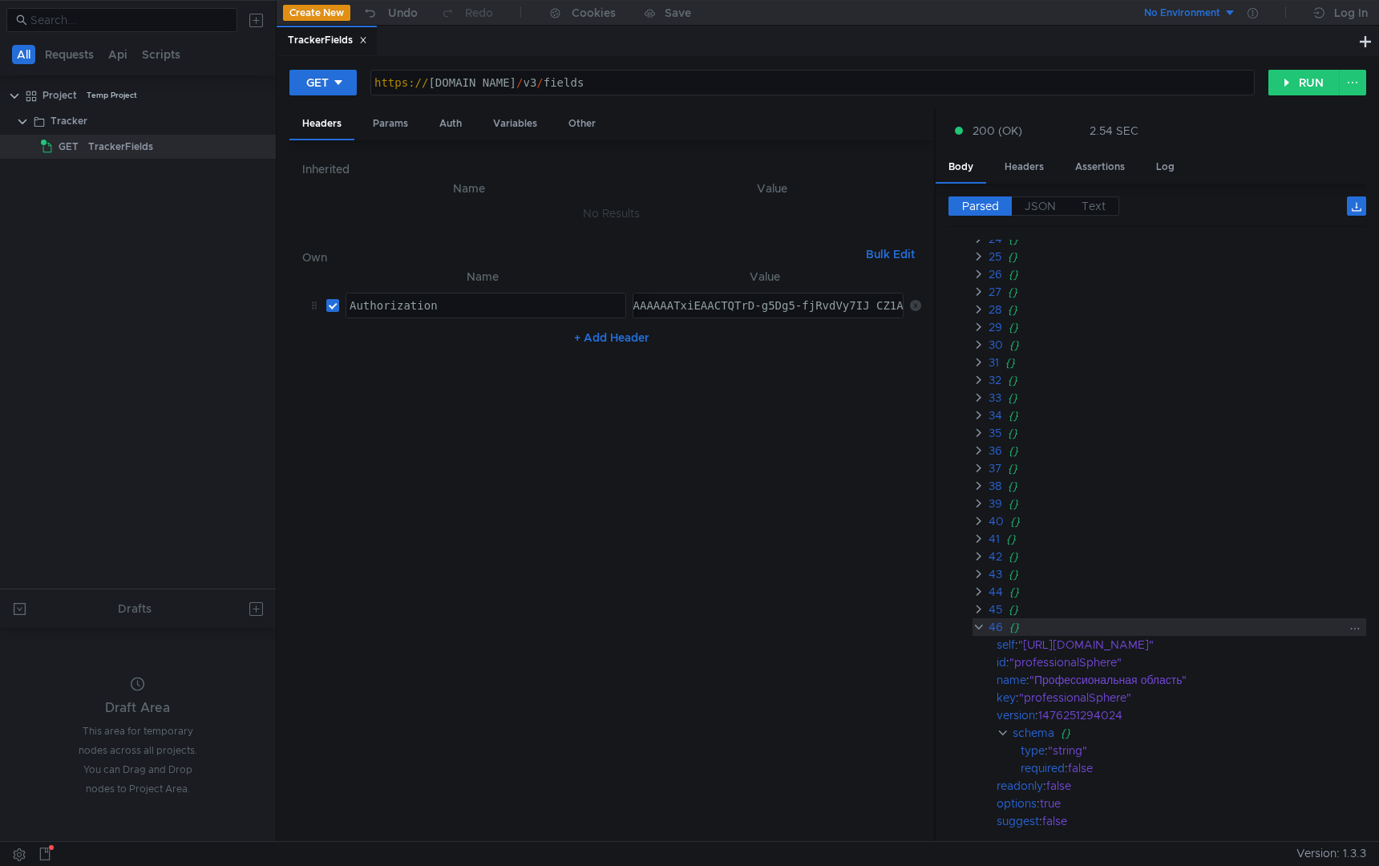
click at [980, 624] on clr-icon at bounding box center [978, 626] width 12 height 13
click at [980, 644] on clr-icon at bounding box center [978, 644] width 12 height 13
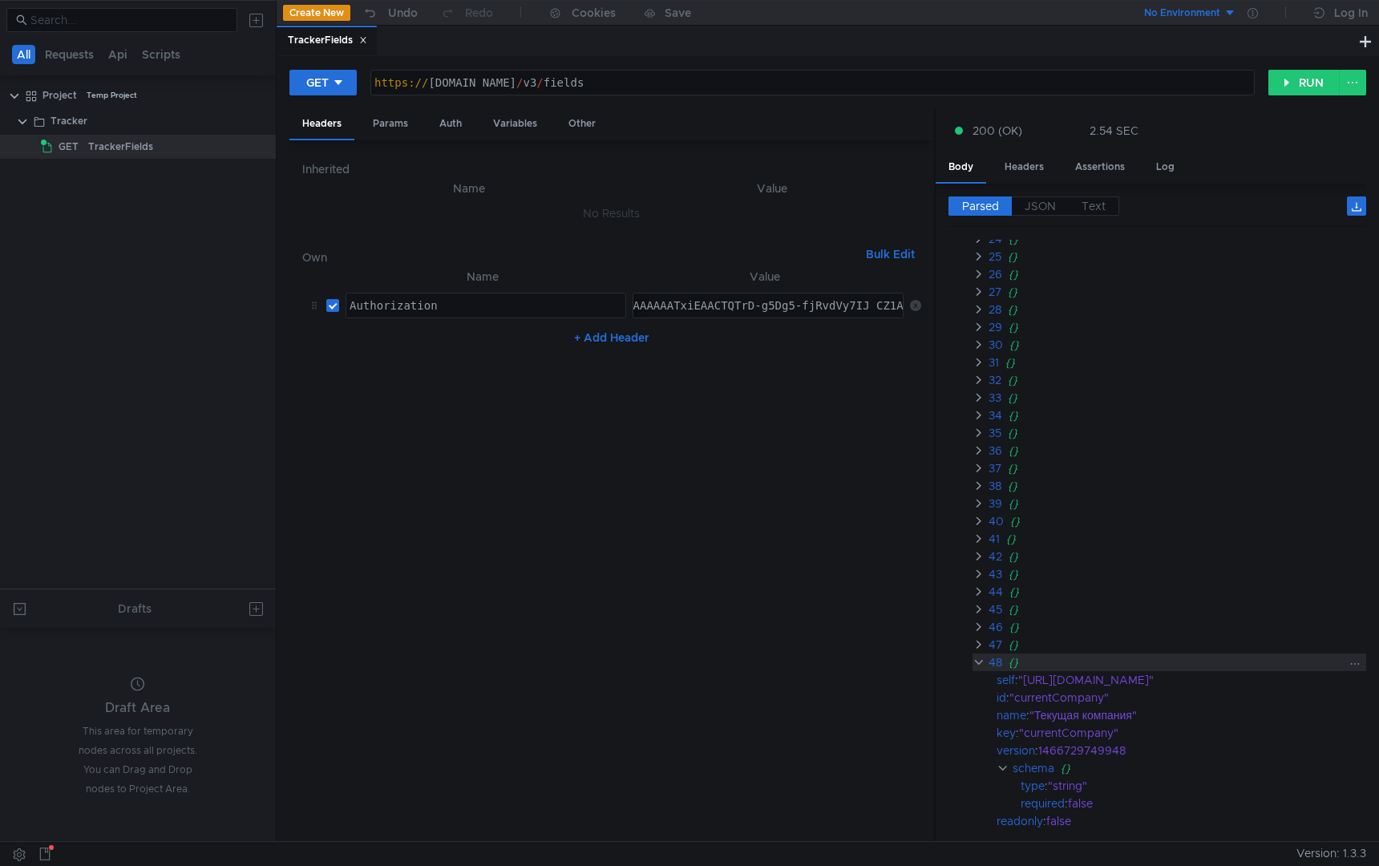
click at [980, 661] on clr-icon at bounding box center [978, 662] width 12 height 13
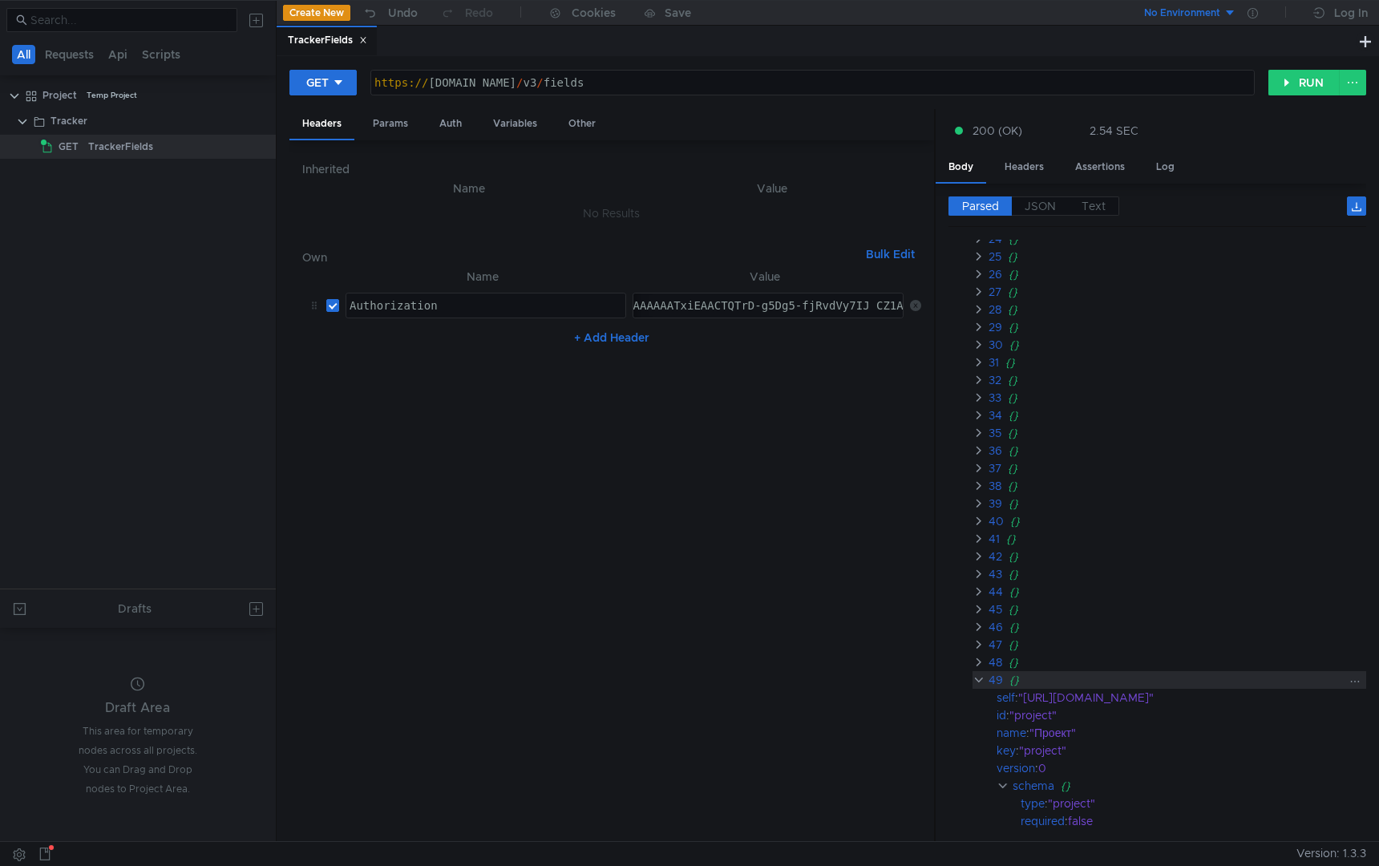
click at [980, 677] on clr-icon at bounding box center [978, 679] width 12 height 13
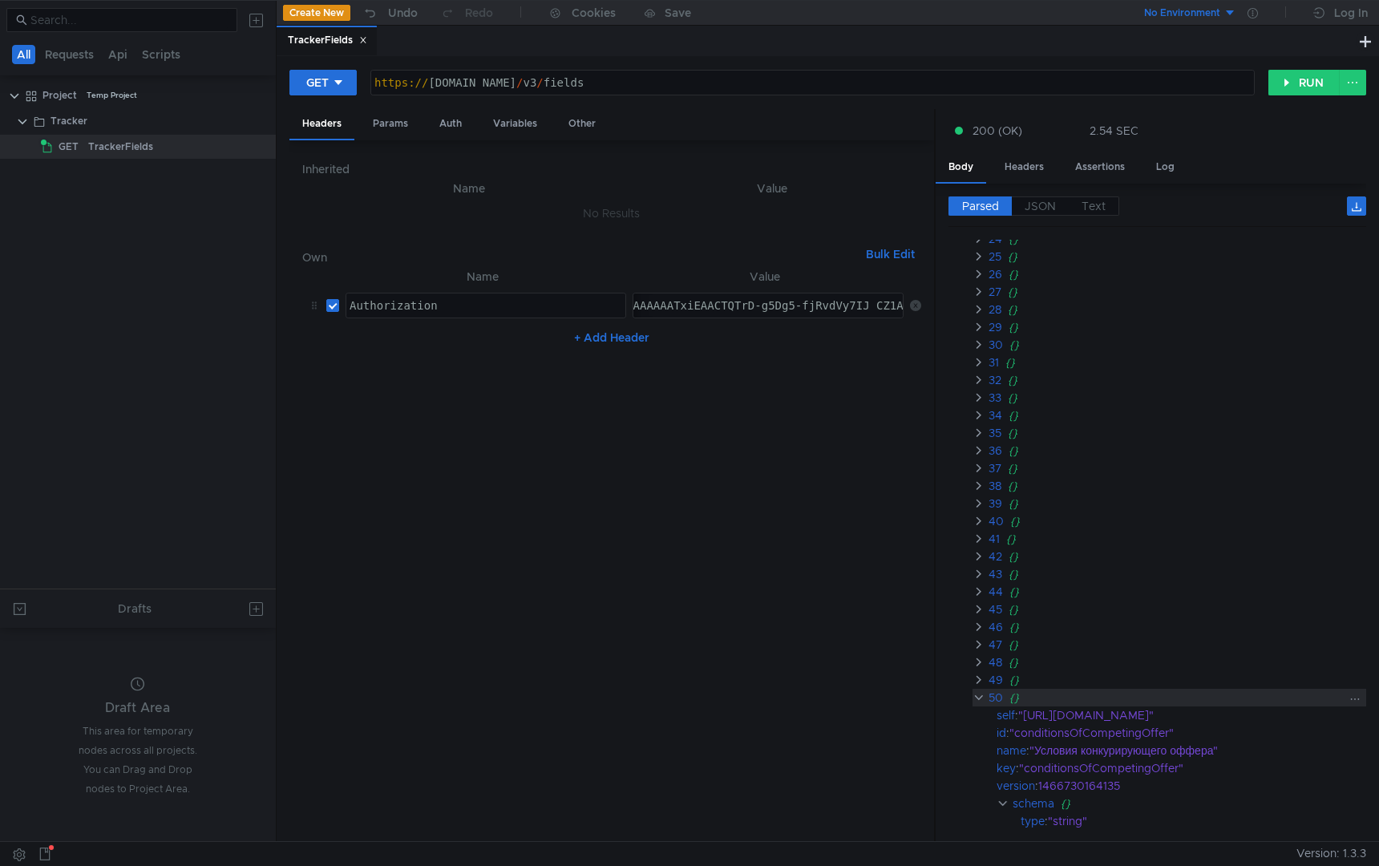
click at [979, 693] on clr-icon at bounding box center [978, 697] width 12 height 13
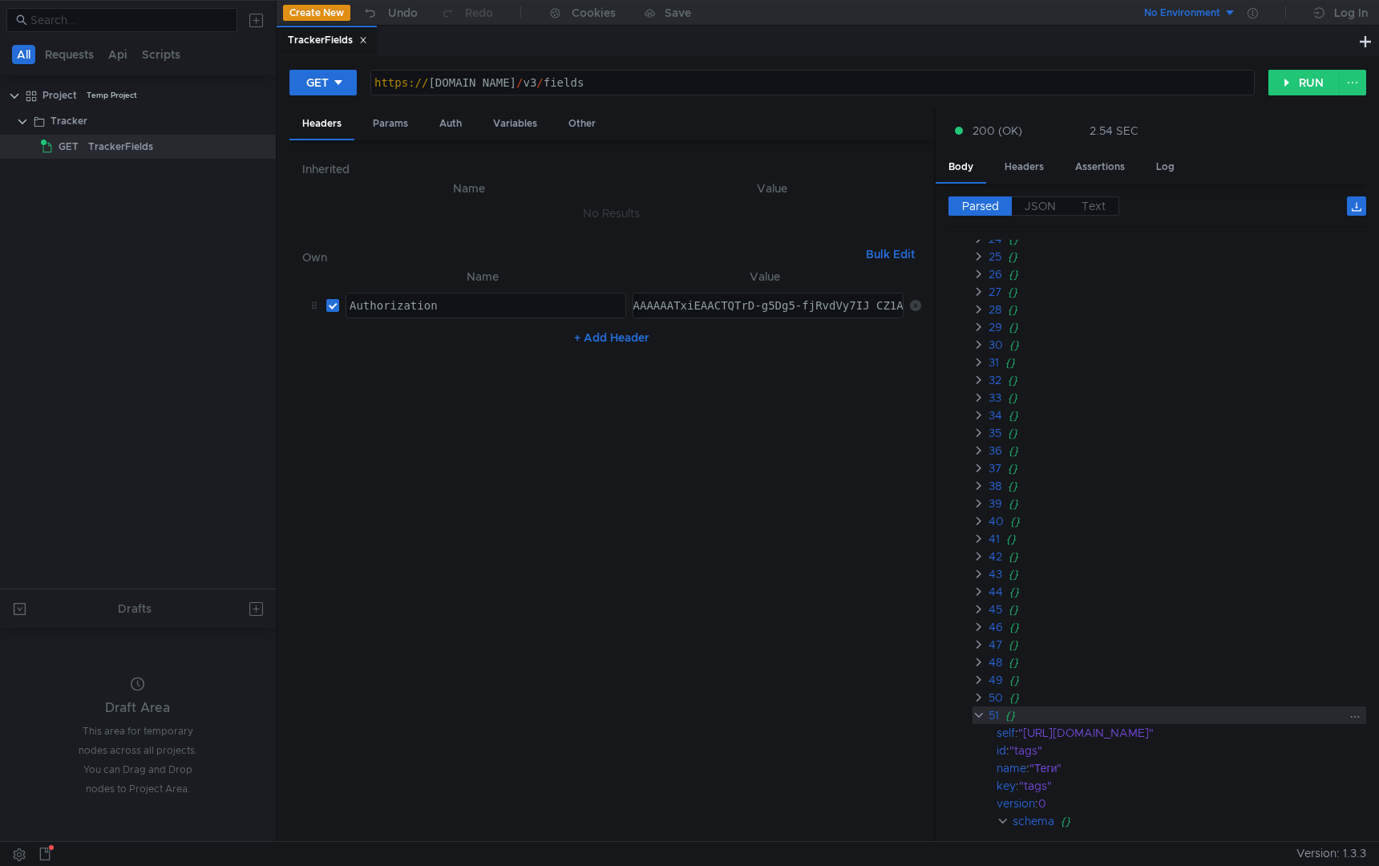
click at [976, 709] on clr-icon at bounding box center [978, 715] width 12 height 13
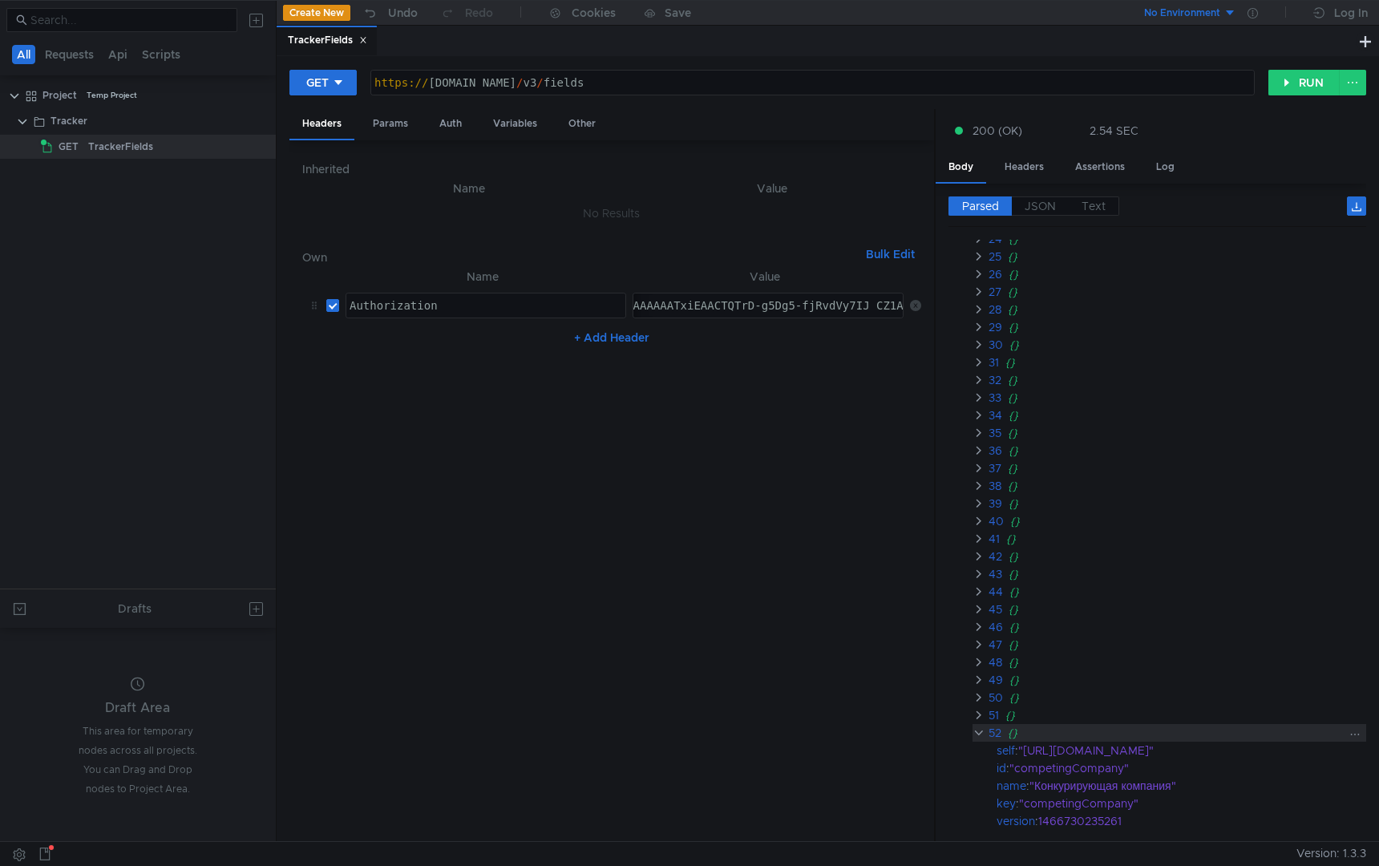
click at [974, 729] on clr-icon at bounding box center [978, 732] width 12 height 13
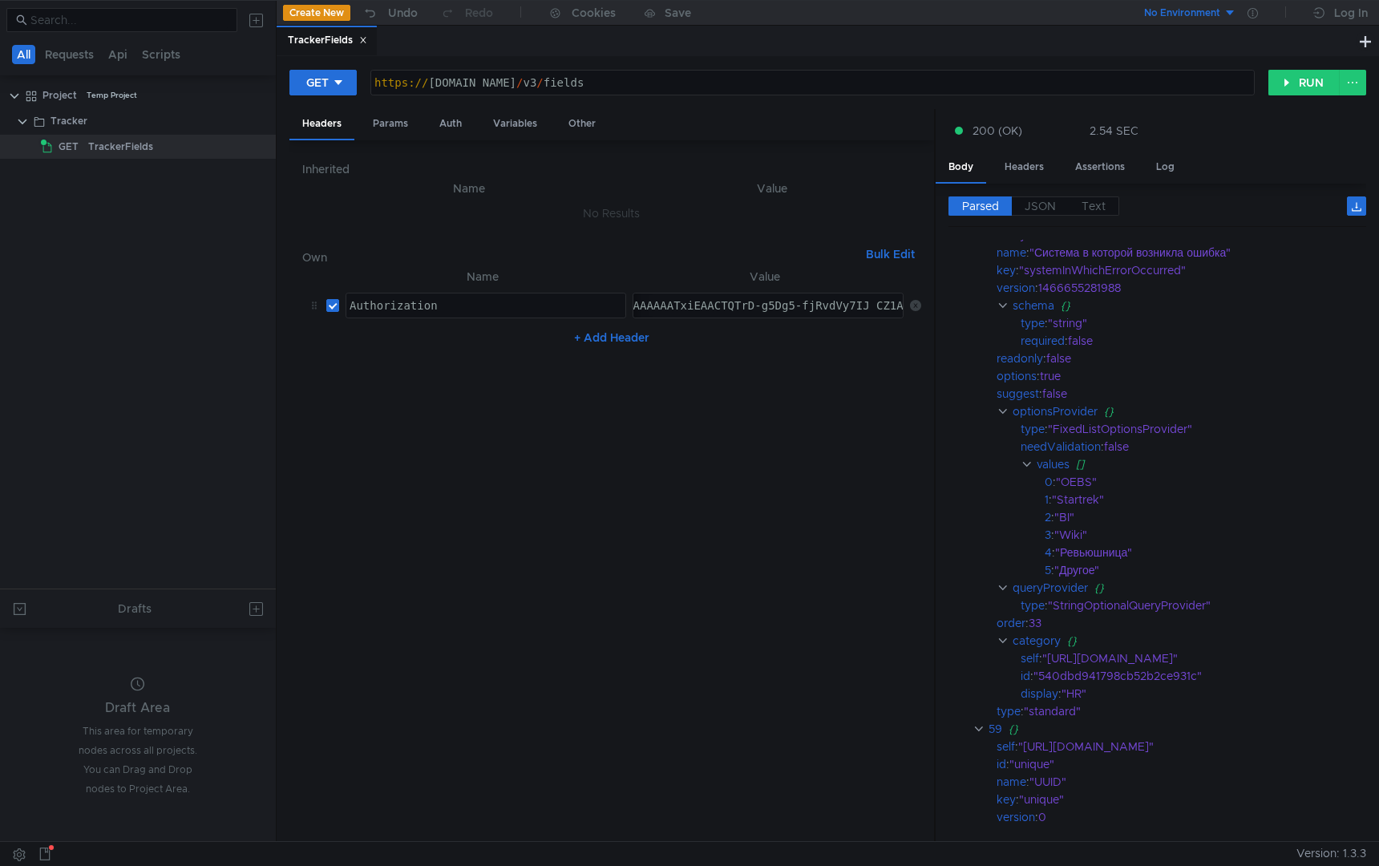
scroll to position [4870, 0]
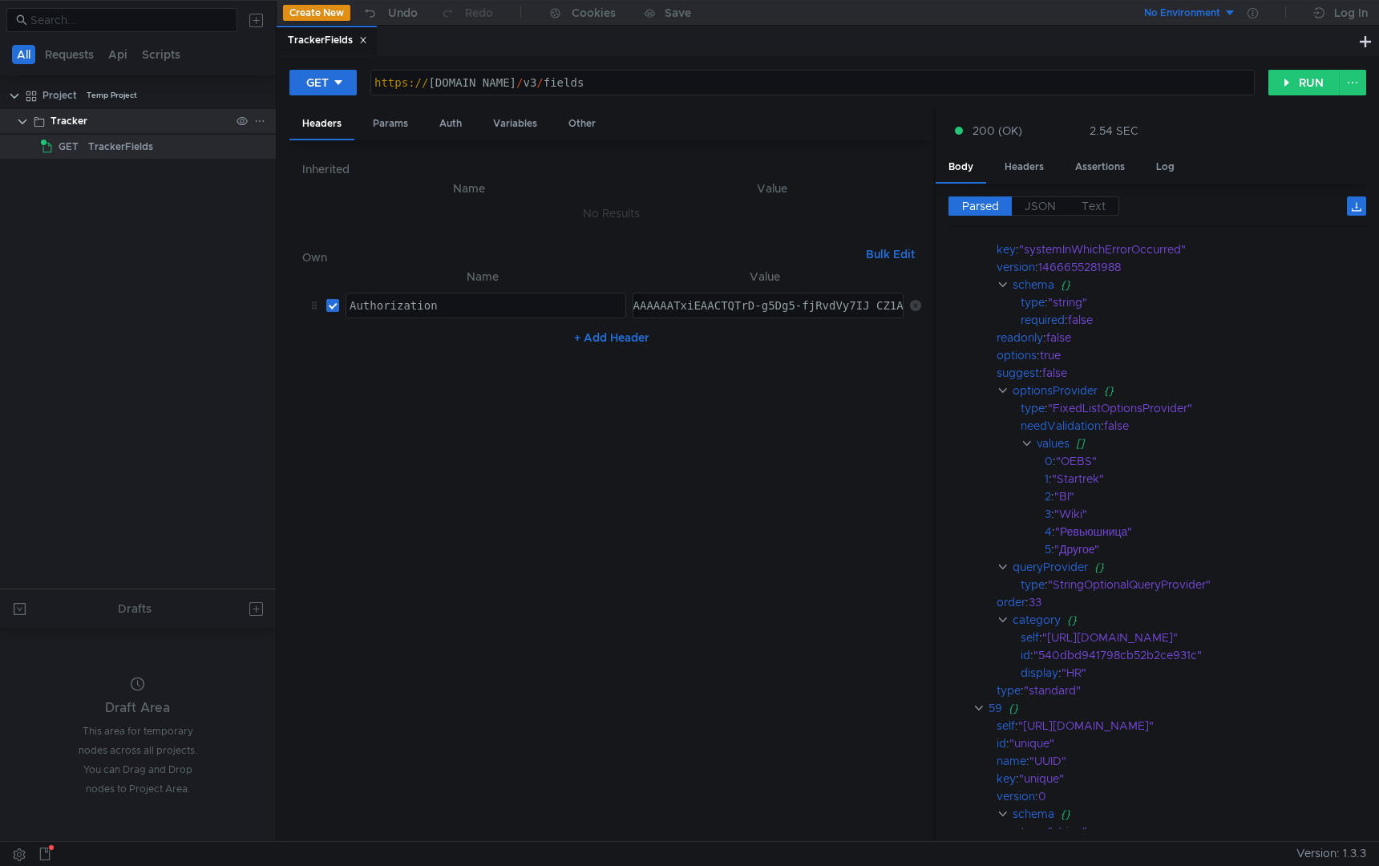
click at [259, 117] on icon at bounding box center [259, 120] width 11 height 11
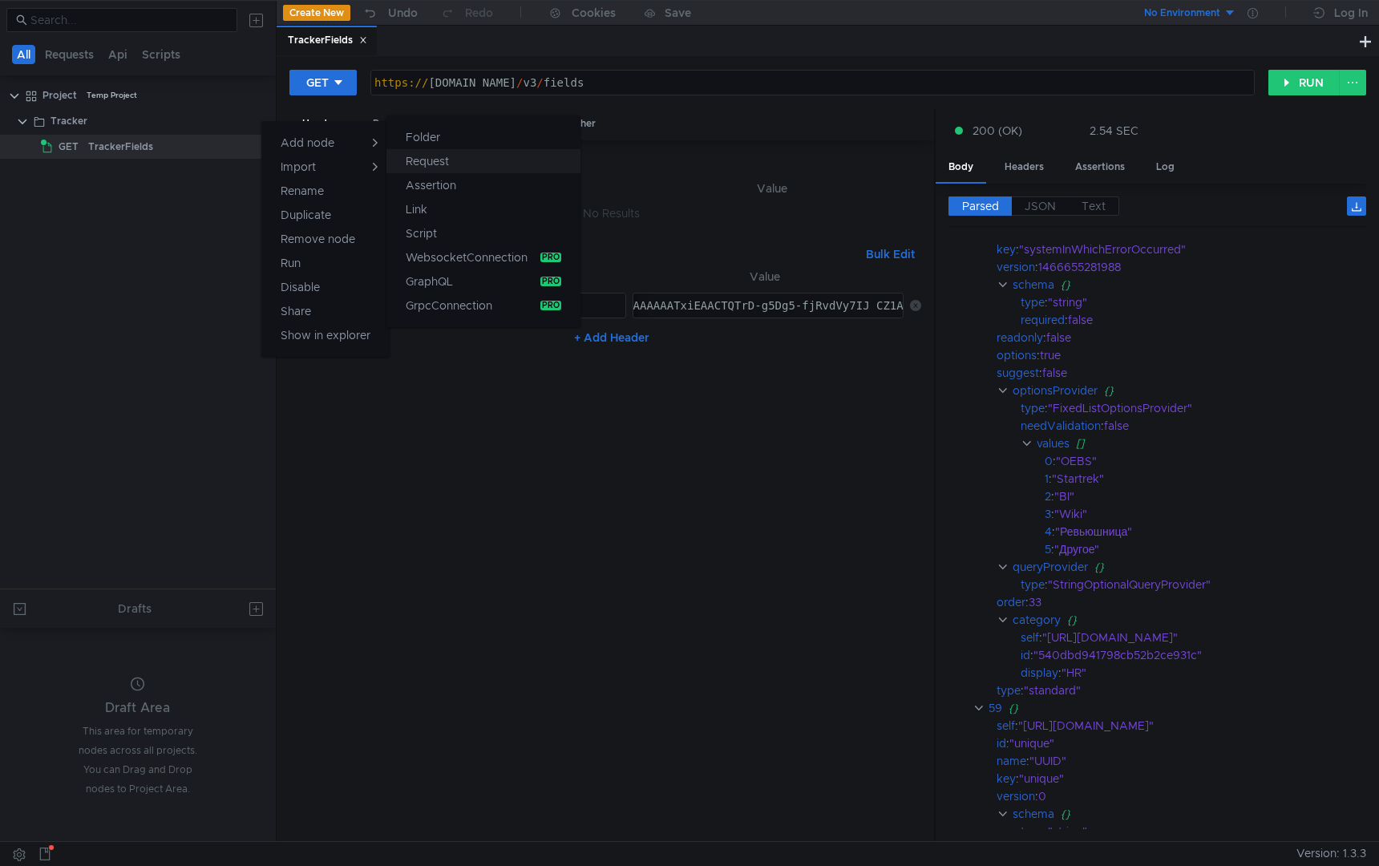
click at [429, 157] on app-tour-anchor "Request" at bounding box center [427, 160] width 43 height 19
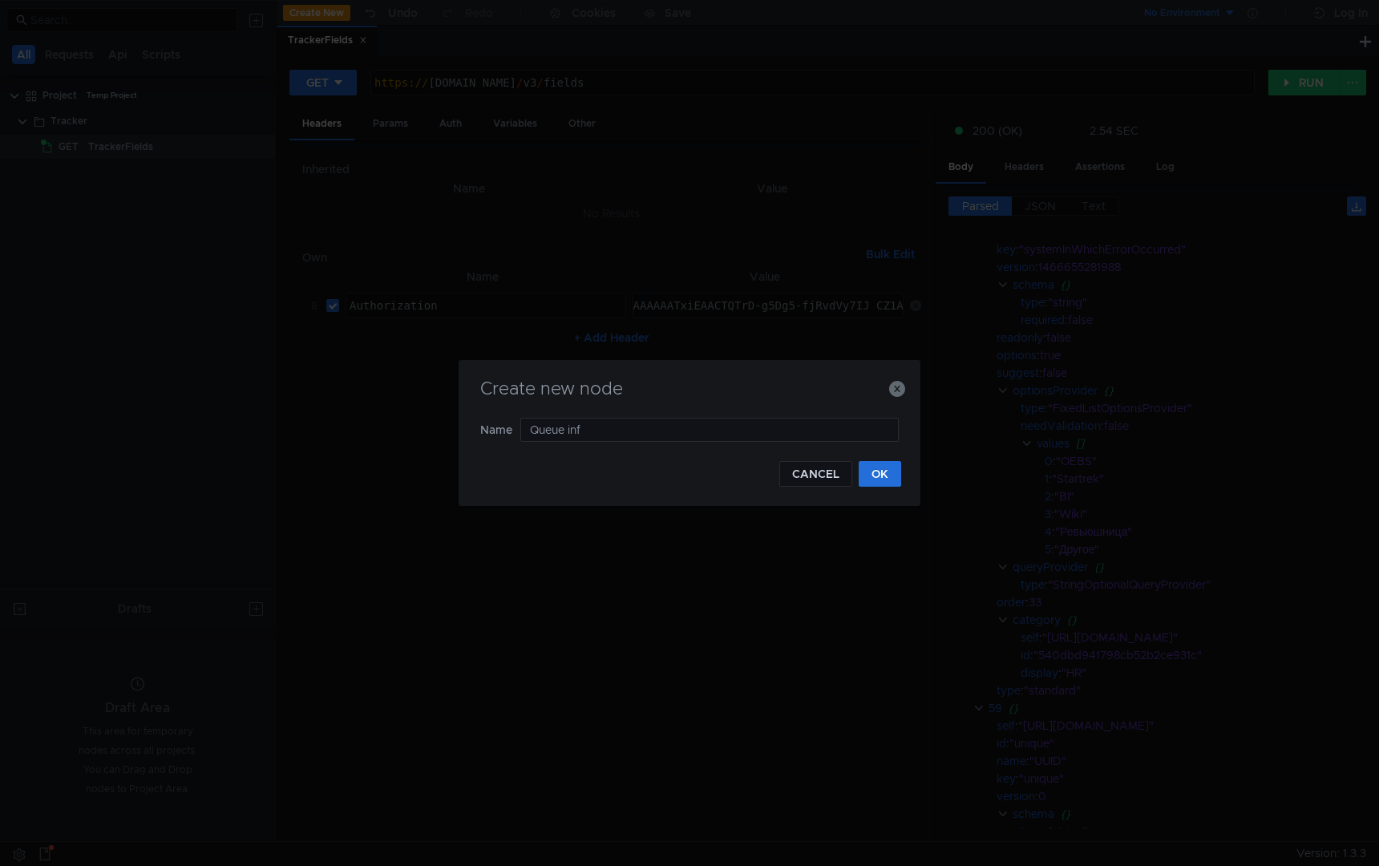
type input "Queue info"
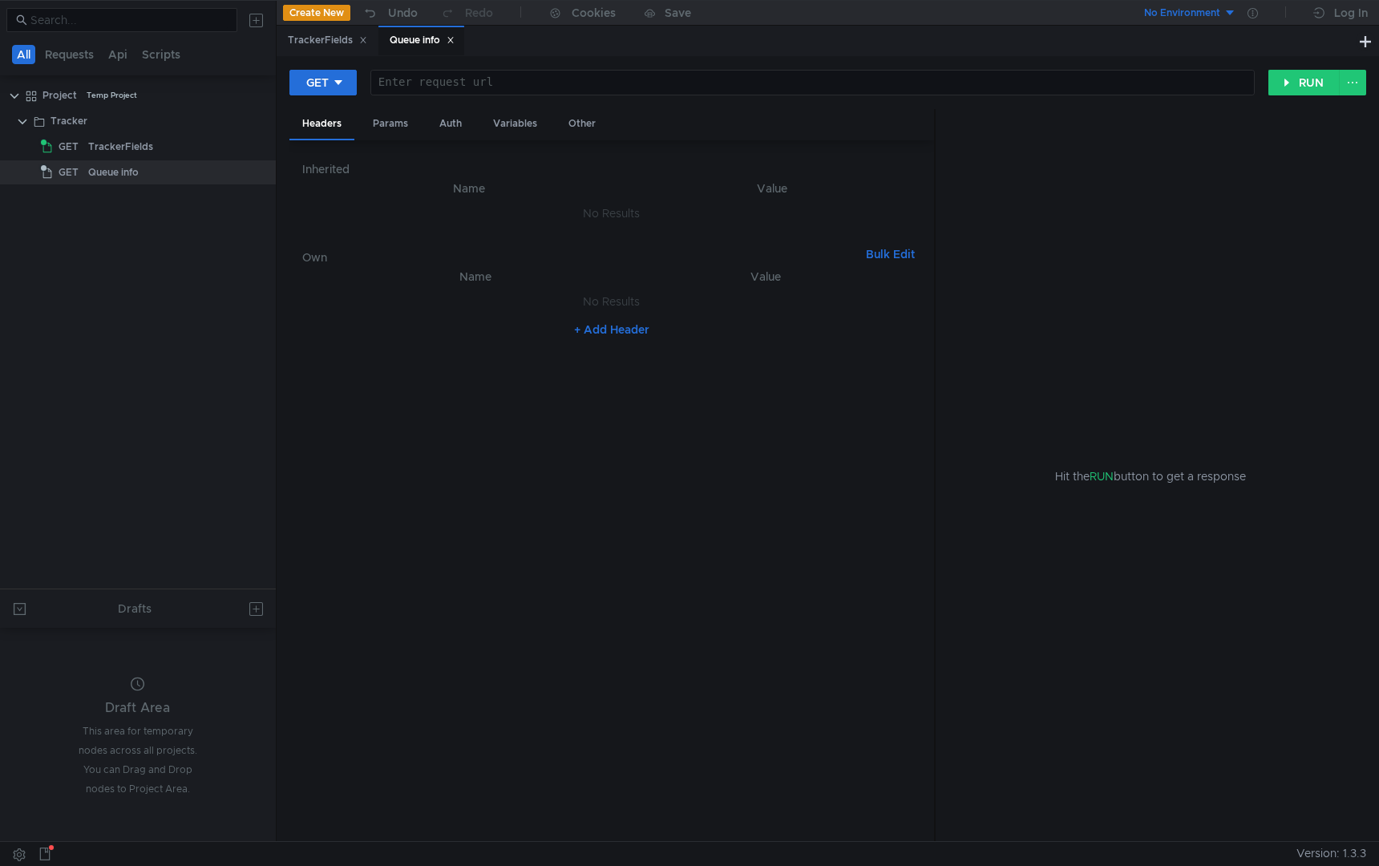
click at [495, 87] on div at bounding box center [812, 95] width 883 height 38
paste textarea "https://st-api.yandex-team.ru/v3/queues/<id_очереди>"
click at [677, 84] on div "https:// st-api.yandex-team.ru / v3 / queues / {queue_name}" at bounding box center [812, 95] width 883 height 38
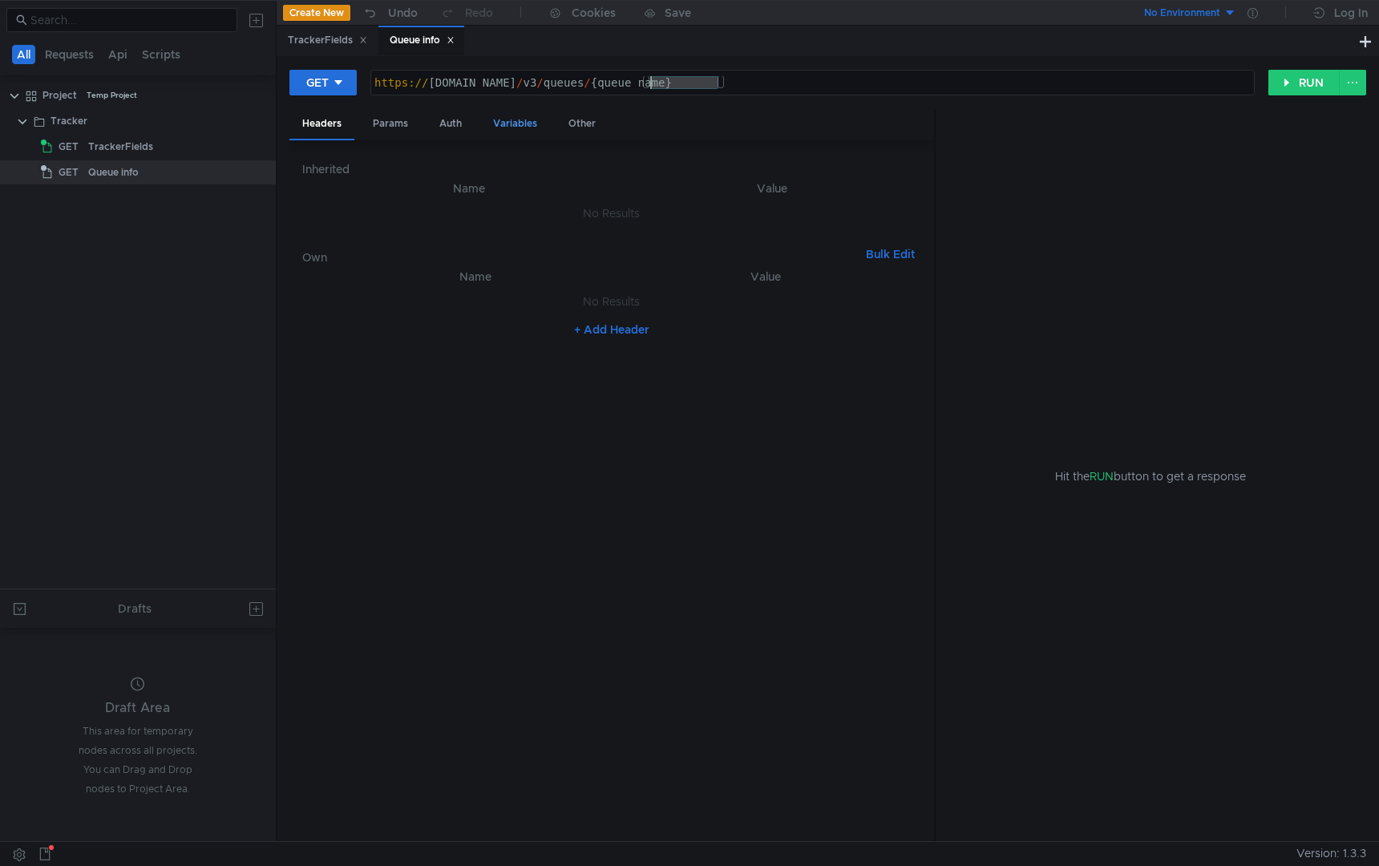
type textarea "https://st-api.yandex-team.ru/v3/queues/{queue_name}"
click at [524, 127] on div "Variables" at bounding box center [515, 124] width 70 height 30
click at [594, 255] on button "+ Add Variable" at bounding box center [611, 259] width 108 height 26
click at [444, 238] on div at bounding box center [426, 247] width 234 height 38
paste textarea "queue_name"
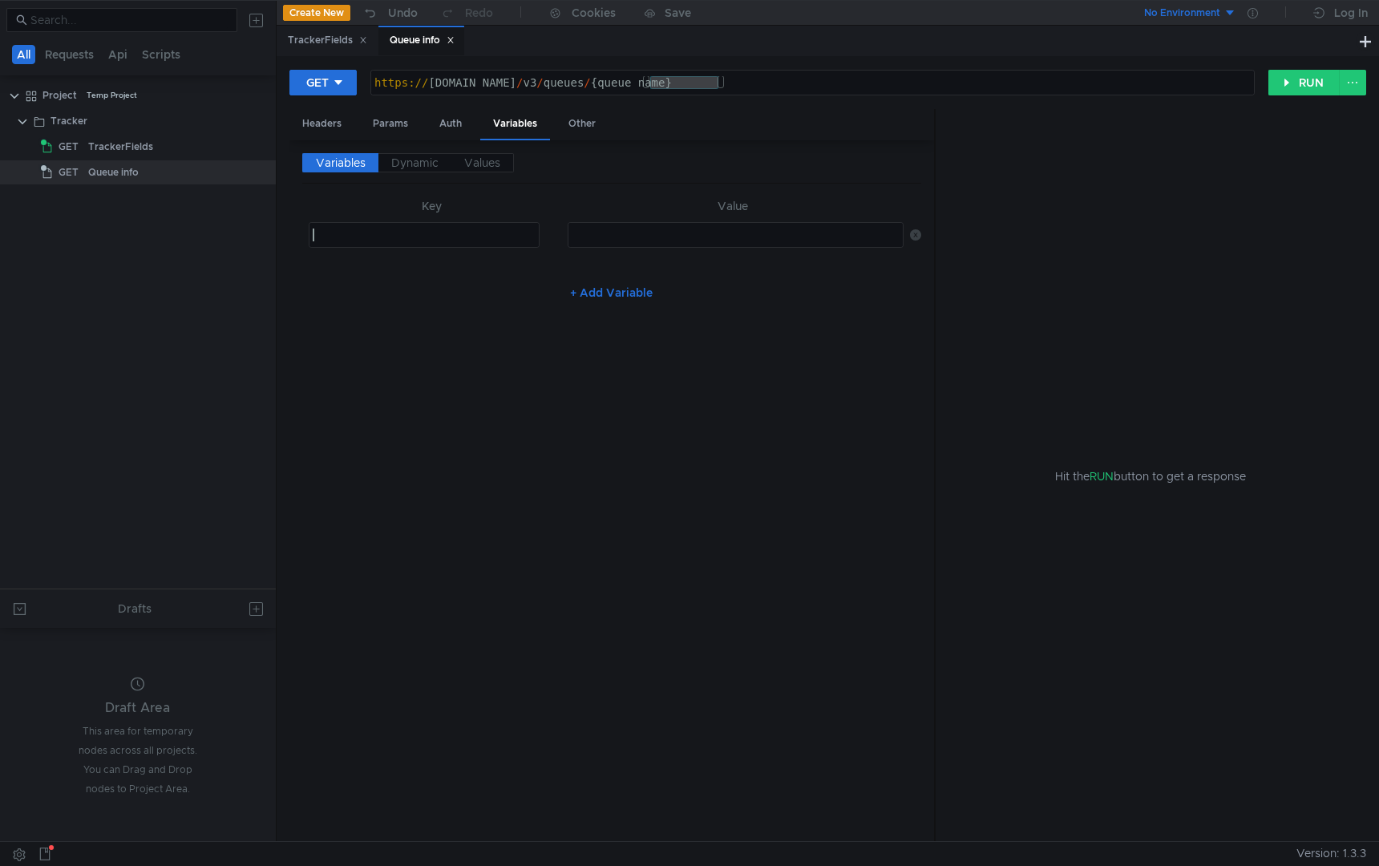
type textarea "queue_name"
click at [475, 310] on div "Variables Dynamic Values Key Value queue_name queue_name הההההההההההההההההההההה…" at bounding box center [611, 491] width 619 height 676
click at [607, 235] on div at bounding box center [734, 247] width 333 height 38
type textarea "FPPROJECT"
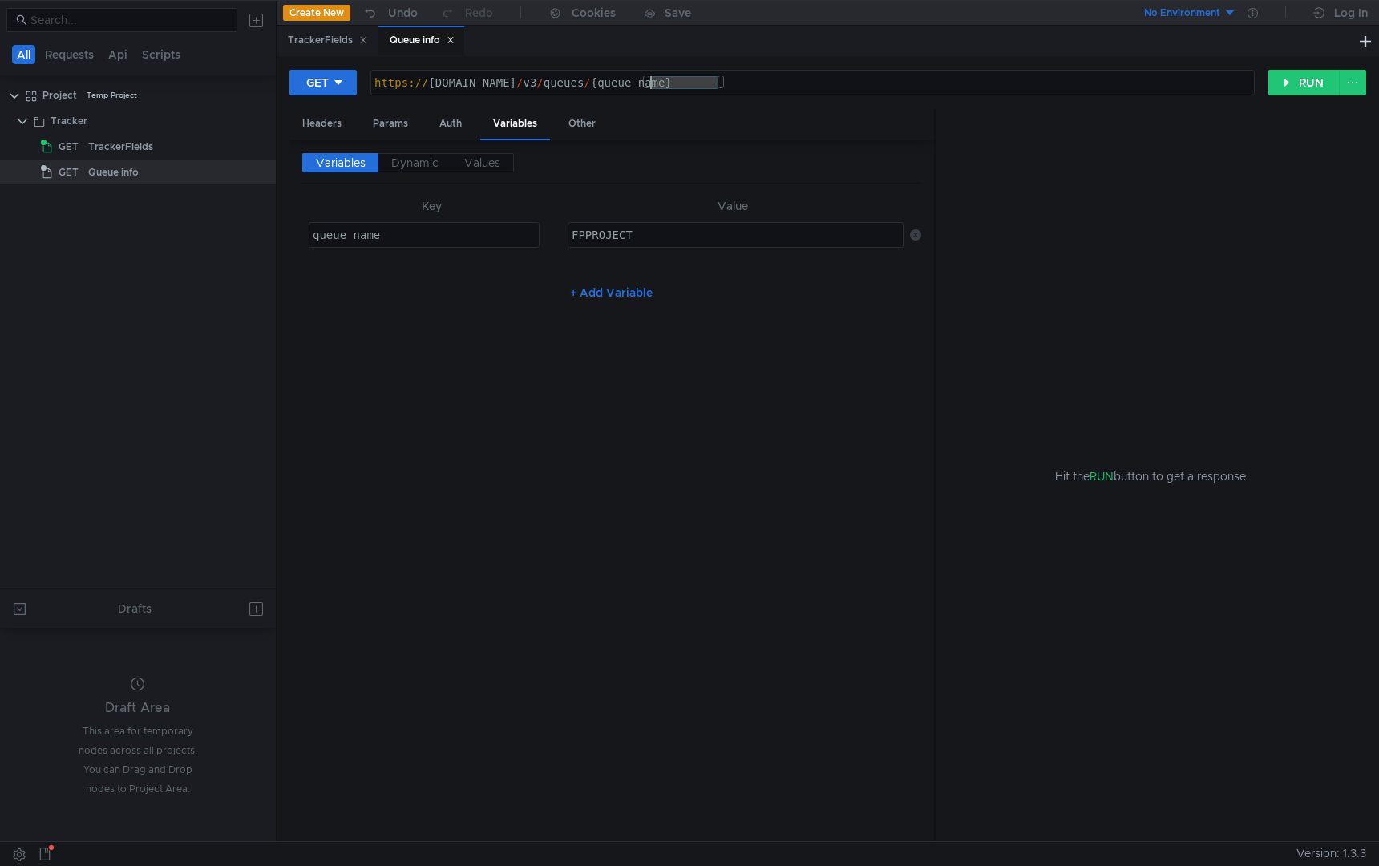
click at [685, 83] on div "https:// st-api.yandex-team.ru / v3 / queues / {queue_name}" at bounding box center [812, 95] width 883 height 38
click at [770, 86] on div "https:// st-api.yandex-team.ru / v3 / queues / { ${ queue_name } }" at bounding box center [812, 95] width 883 height 38
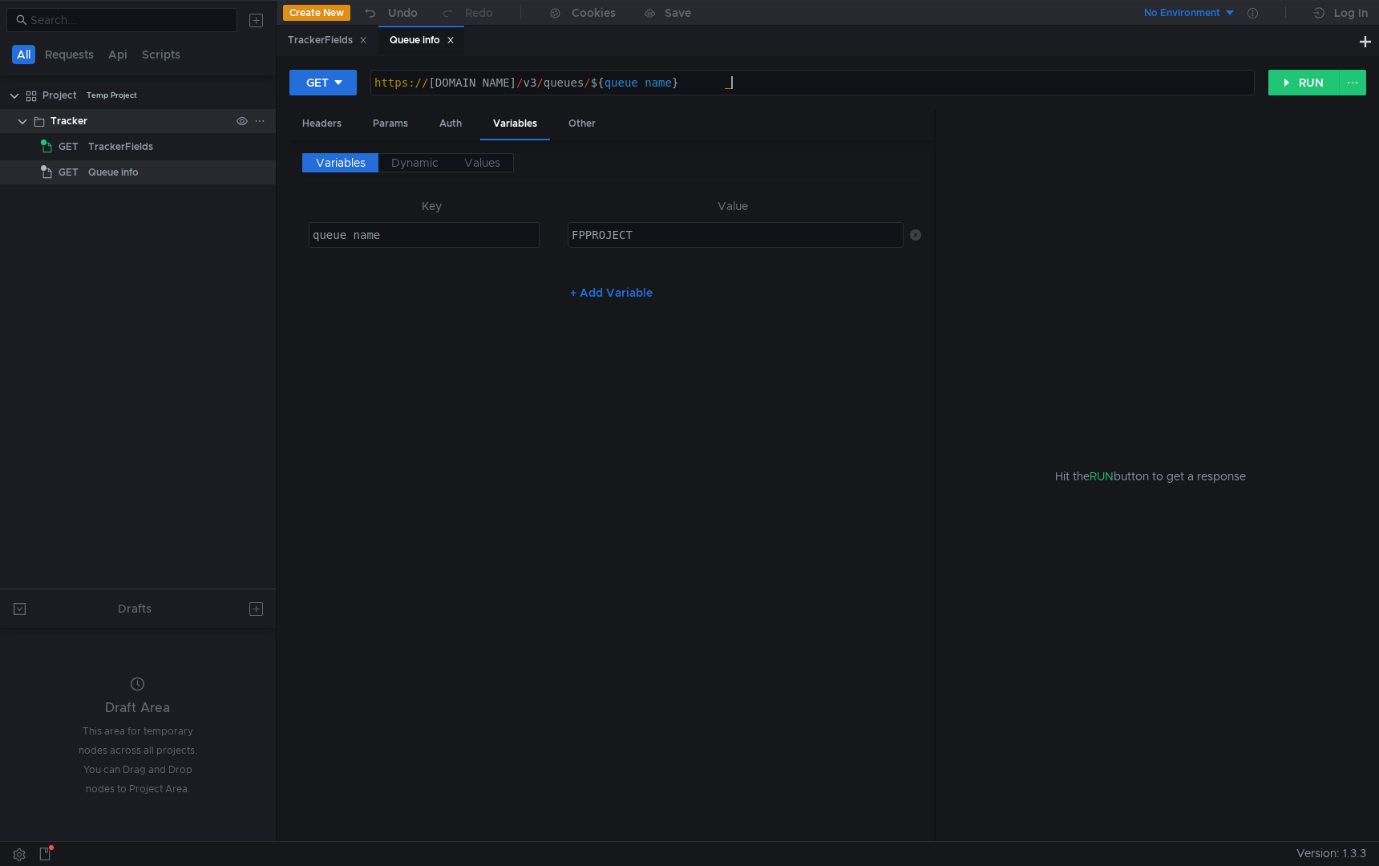
type textarea "https://st-api.yandex-team.ru/v3/queues/${queue_name}"
click at [158, 128] on div "Tracker" at bounding box center [140, 121] width 180 height 24
click at [261, 124] on icon at bounding box center [259, 120] width 11 height 11
click at [204, 240] on div at bounding box center [689, 433] width 1379 height 866
click at [189, 168] on div "Queue info" at bounding box center [159, 172] width 142 height 24
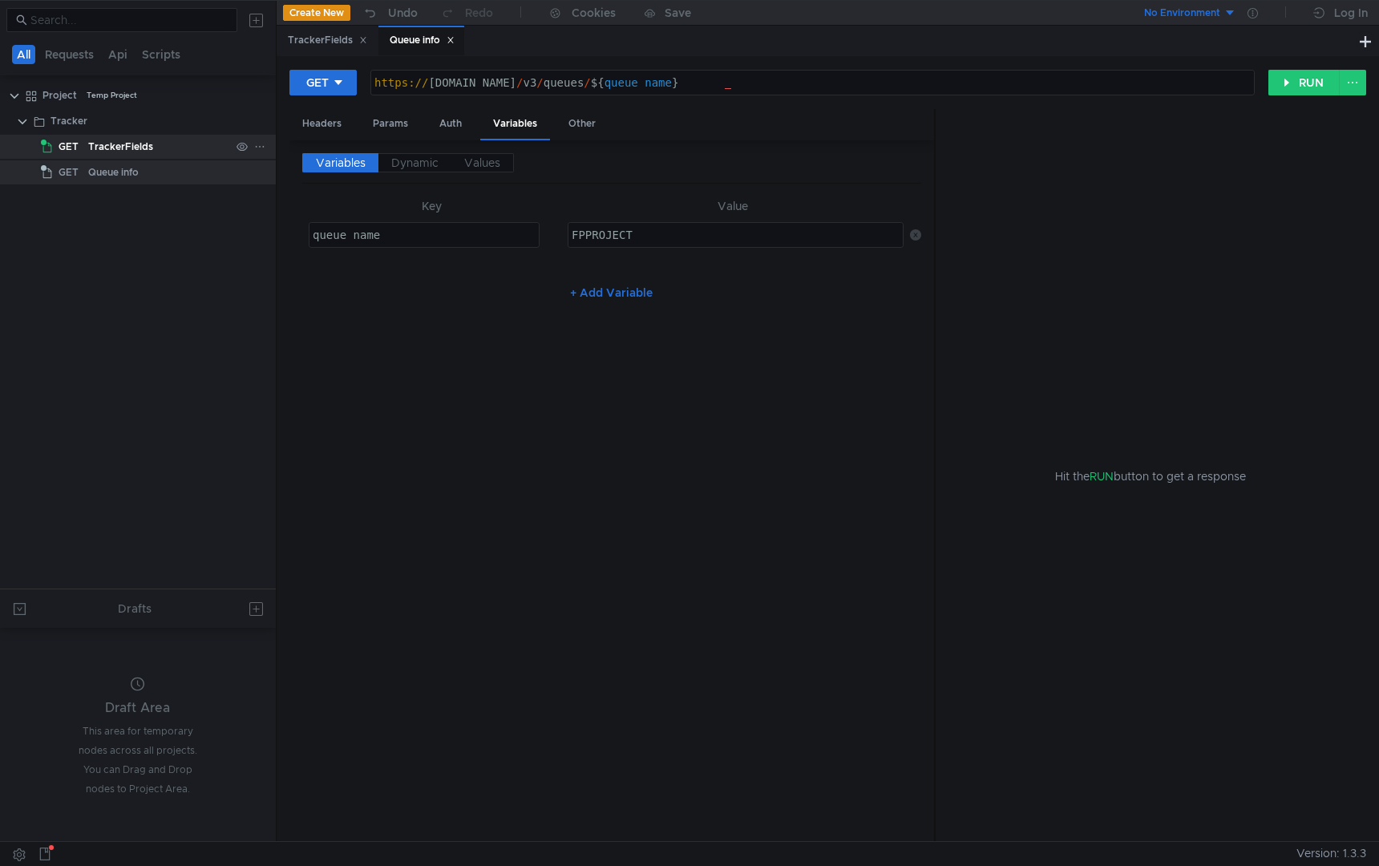
click at [191, 150] on div "TrackerFields" at bounding box center [159, 147] width 142 height 24
click at [183, 170] on div "Queue info" at bounding box center [159, 172] width 142 height 24
click at [141, 143] on div "TrackerFields" at bounding box center [120, 147] width 65 height 24
click at [139, 165] on div "Queue info" at bounding box center [113, 172] width 50 height 24
click at [321, 122] on div "Headers" at bounding box center [321, 124] width 65 height 30
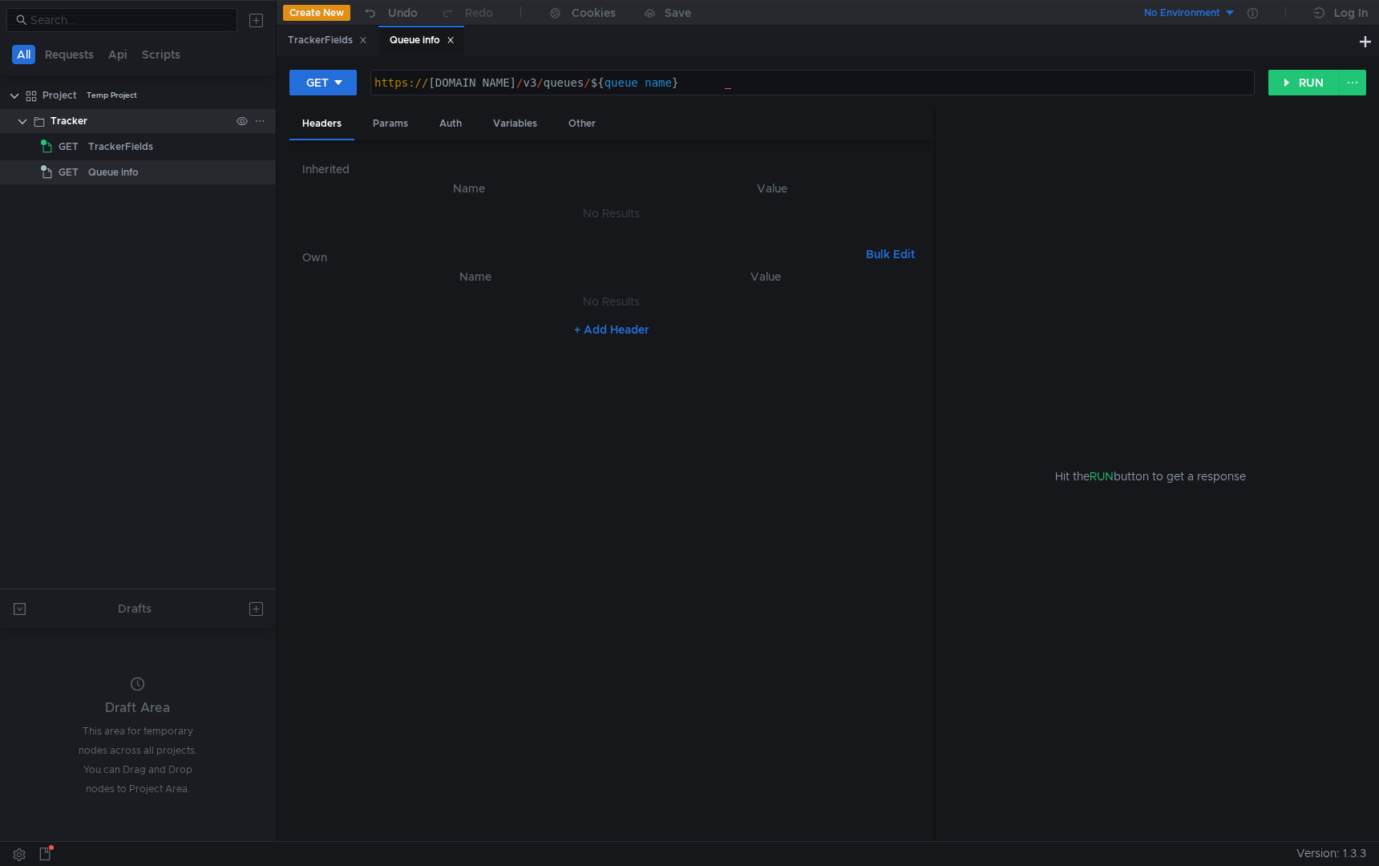
click at [80, 127] on div "Tracker" at bounding box center [68, 121] width 37 height 24
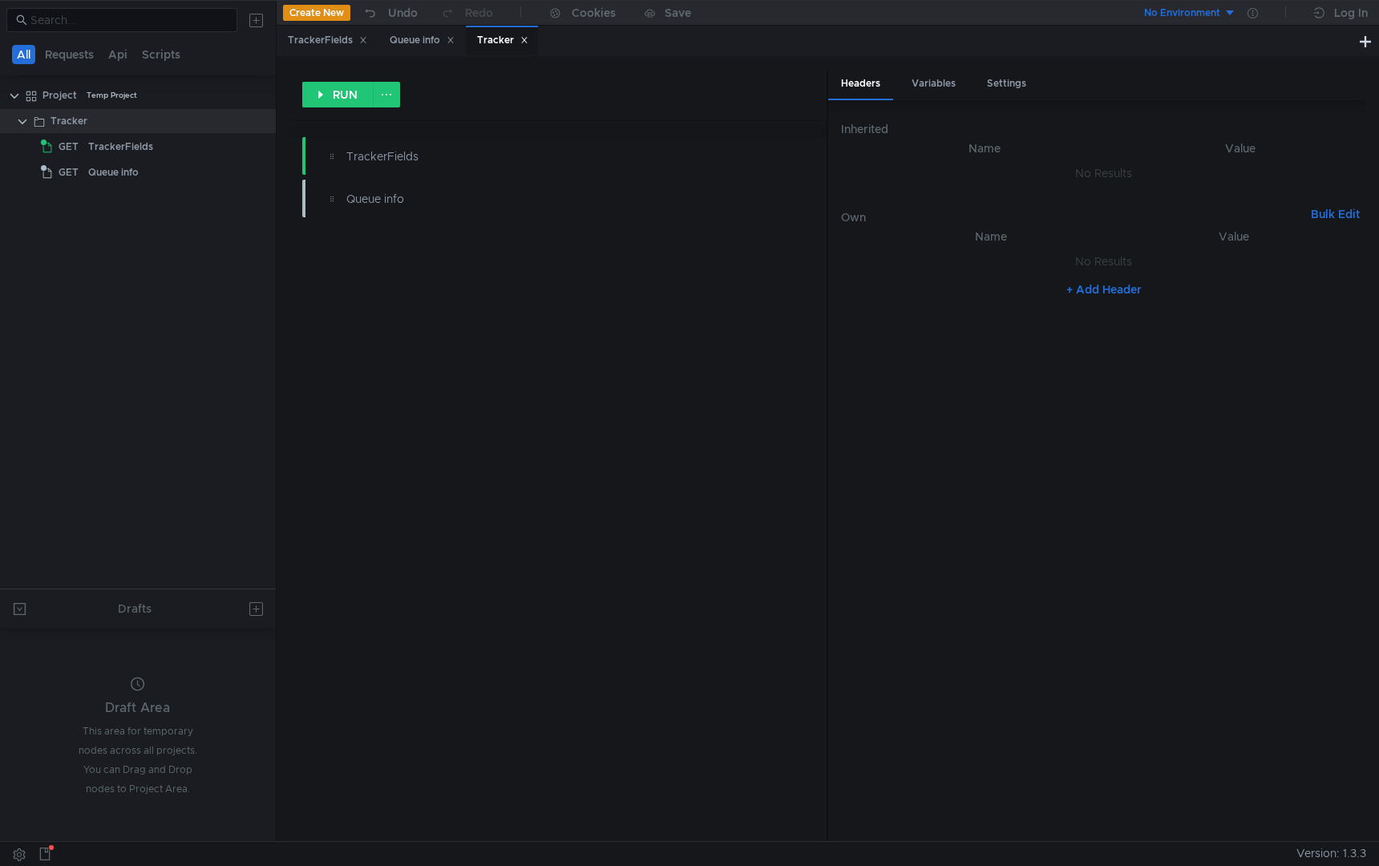
click at [1112, 293] on button "+ Add Header" at bounding box center [1104, 289] width 88 height 19
click at [984, 266] on div at bounding box center [1001, 278] width 232 height 38
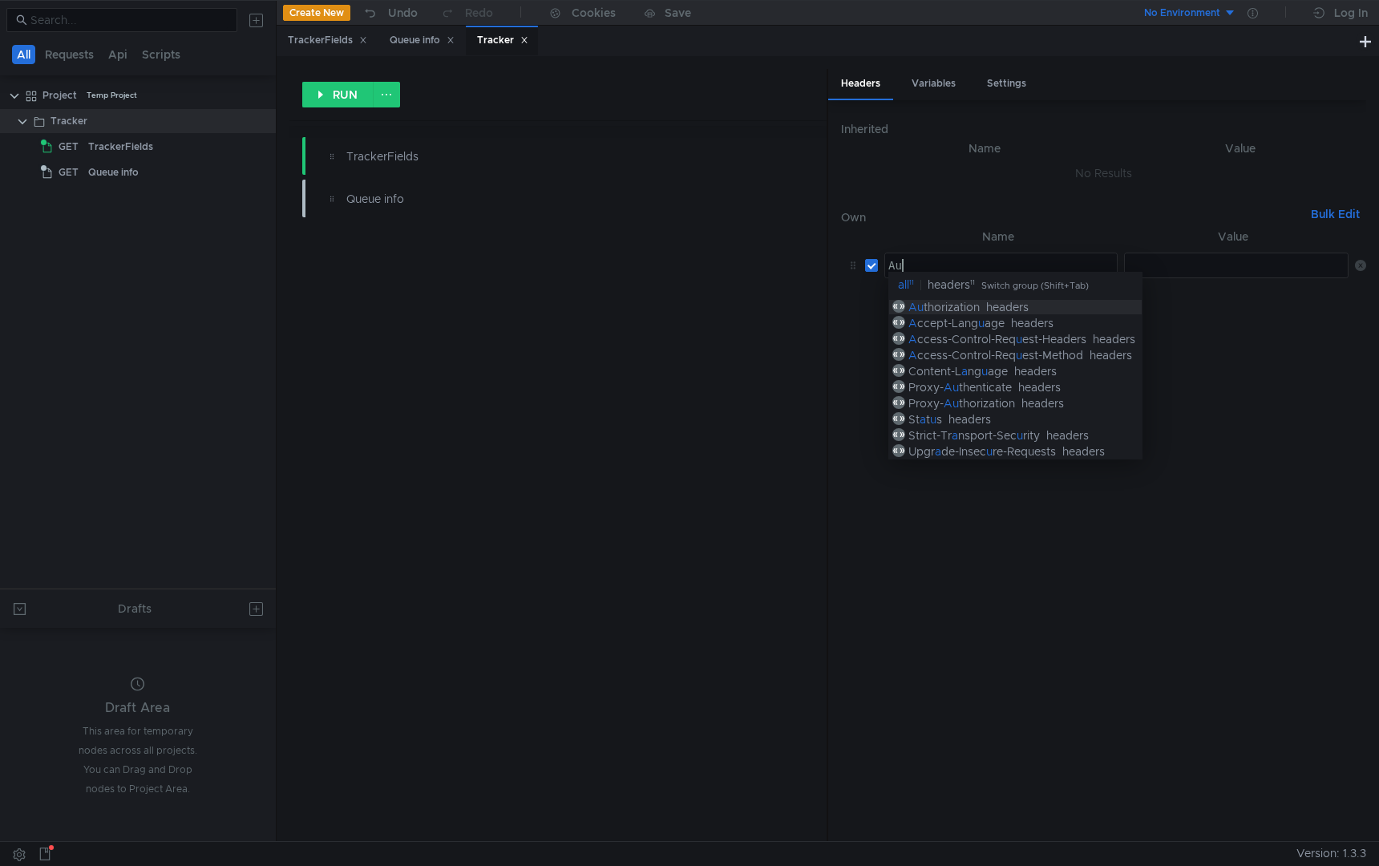
scroll to position [0, 1]
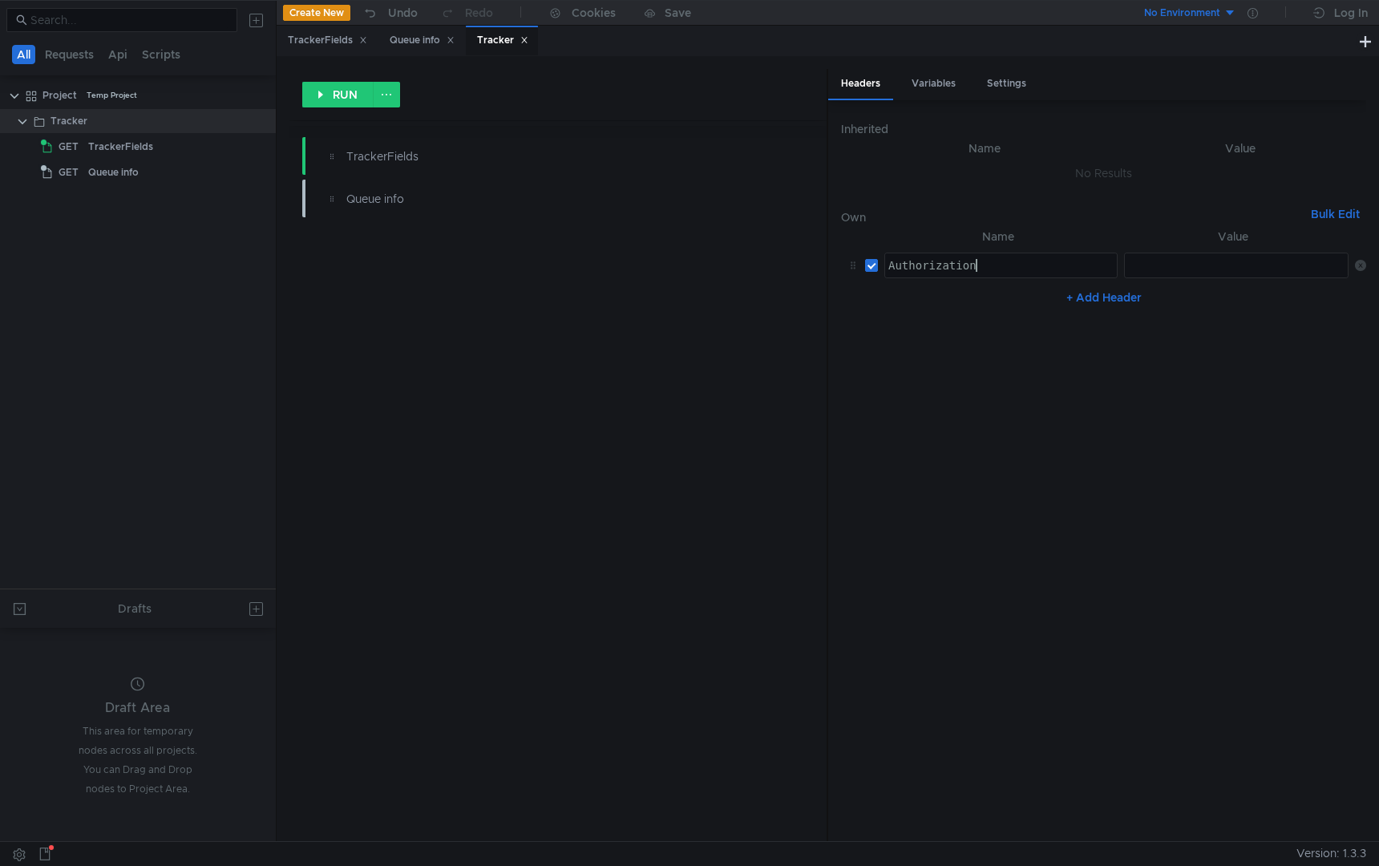
type textarea "Authorization"
click at [132, 151] on div "TrackerFields" at bounding box center [120, 147] width 65 height 24
click at [138, 154] on div "TrackerFields" at bounding box center [120, 147] width 65 height 24
click at [329, 42] on div "TrackerFields" at bounding box center [327, 40] width 79 height 17
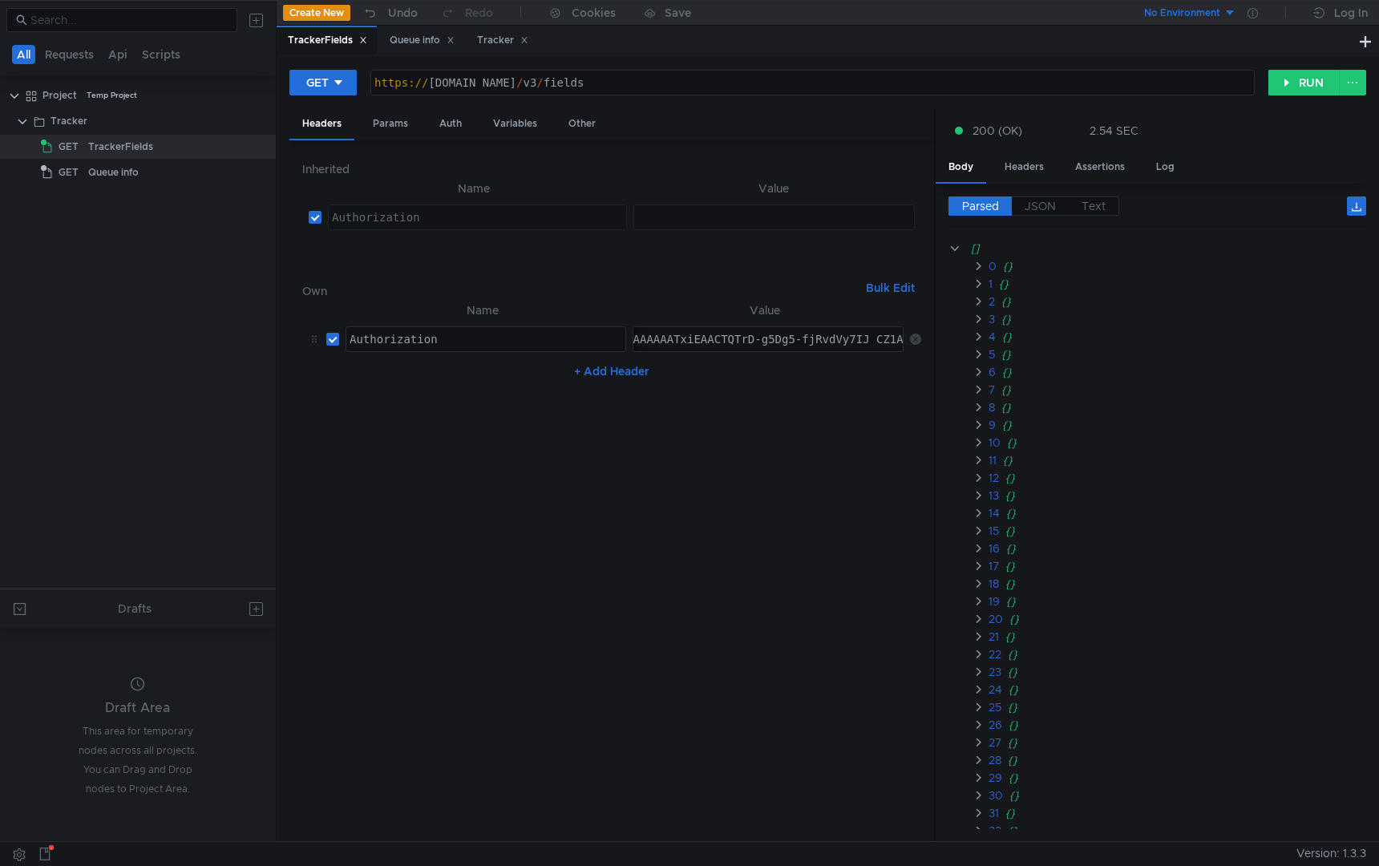
click at [704, 337] on div "OAuth y1_AQAD-qJSKDRQAAADwAAAAAAATxiEAACTQTrD-g5Dg5-fjRvdVy7IJ_CZ1A" at bounding box center [676, 352] width 458 height 38
click at [913, 340] on icon at bounding box center [915, 338] width 11 height 11
click at [496, 32] on div "Tracker" at bounding box center [502, 40] width 51 height 17
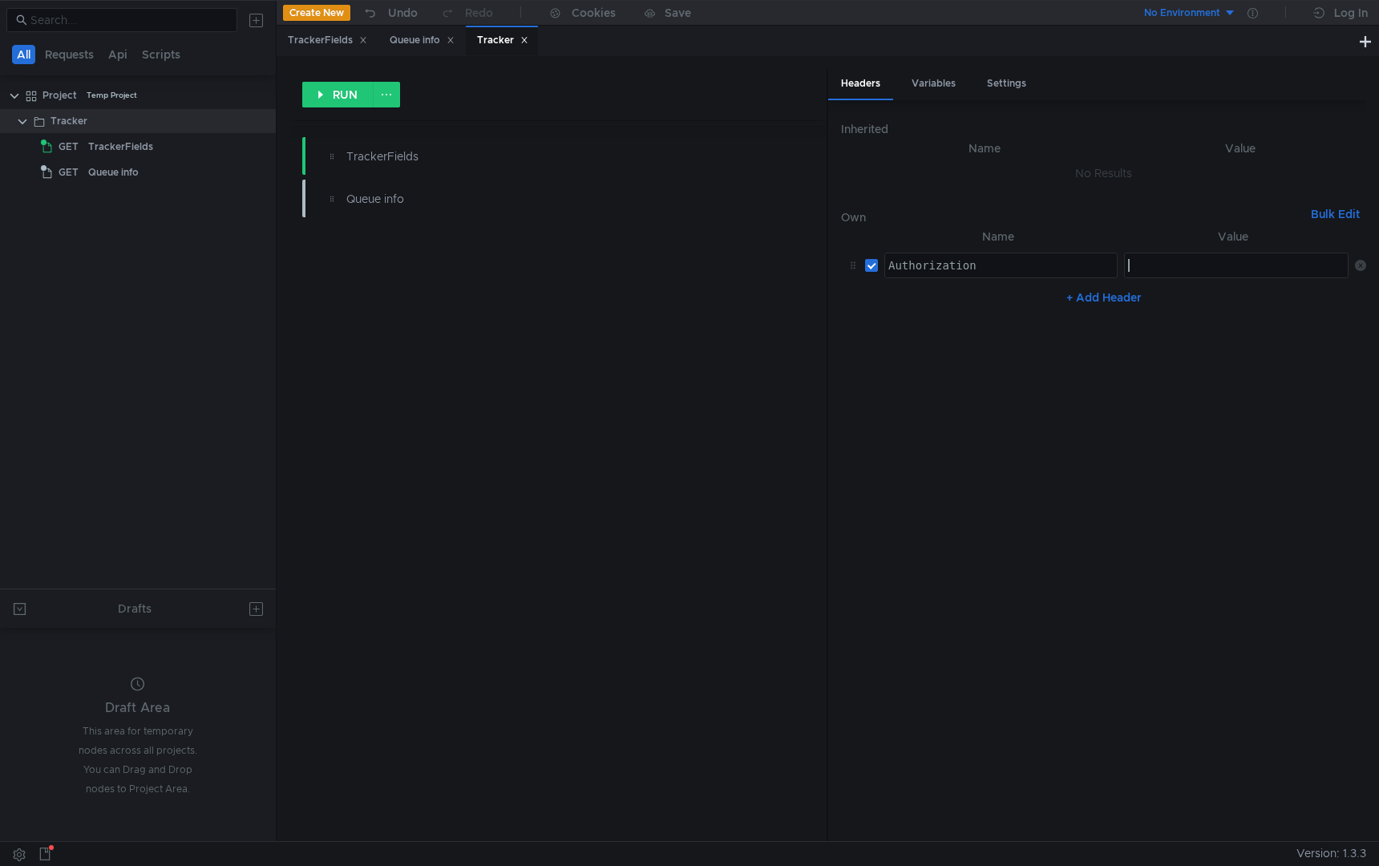
click at [1192, 261] on div at bounding box center [1237, 278] width 225 height 38
paste textarea "OAuth y1_AQAD-qJSKDRQAAADwAAAAAAATxiEAACTQTrD-g5Dg5-fjRvdVy7IJ_CZ1A"
type textarea "OAuth y1_AQAD-qJSKDRQAAADwAAAAAAATxiEAACTQTrD-g5Dg5-fjRvdVy7IJ_CZ1A"
click at [1097, 377] on nz-table "Name Value Authorization Authorization הההההההההההההההההההההההההההההההההההההההה…" at bounding box center [1103, 527] width 525 height 600
click at [568, 386] on div "RUN TrackerFields Queue info" at bounding box center [558, 455] width 538 height 772
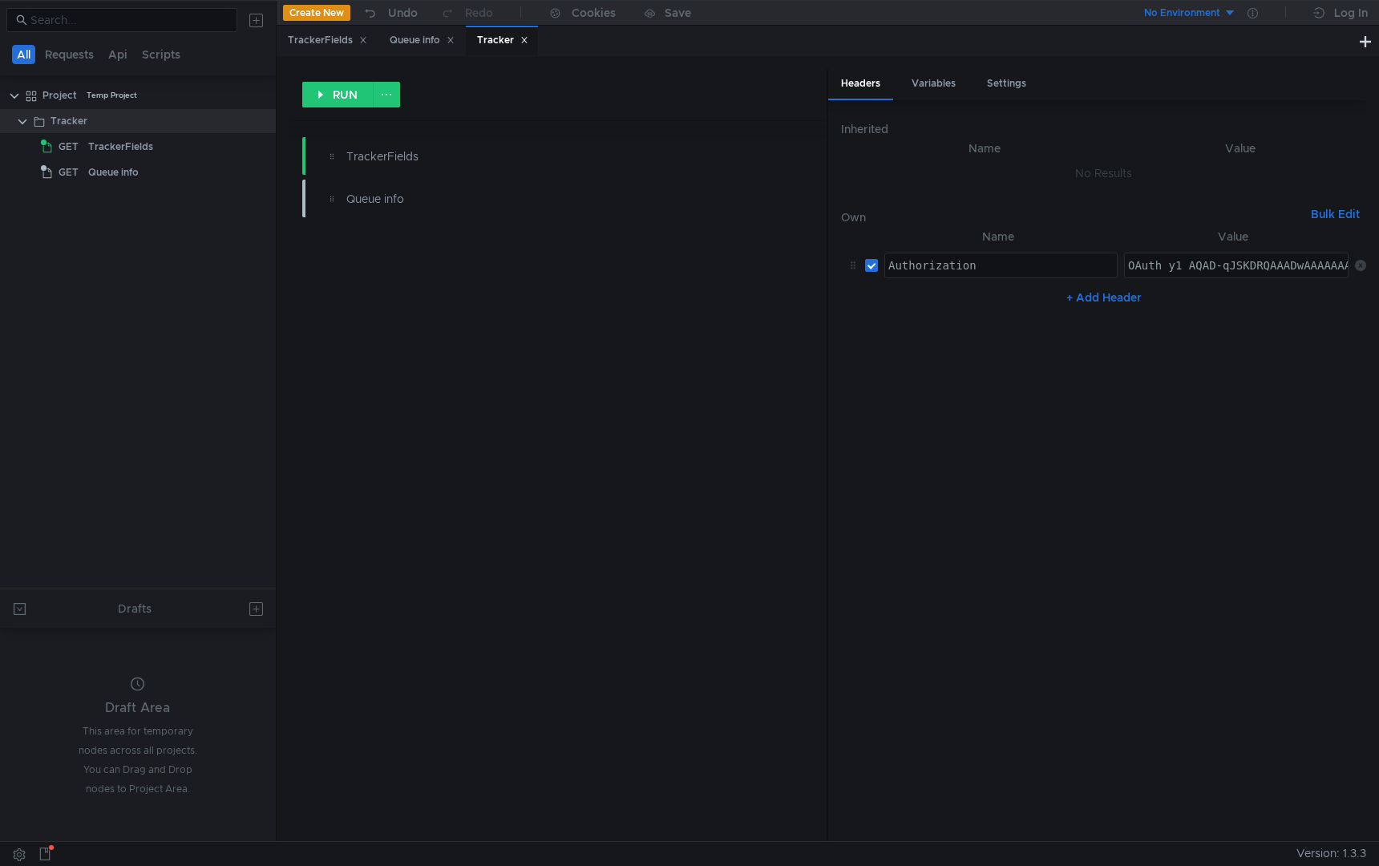
click at [528, 42] on icon at bounding box center [524, 40] width 8 height 8
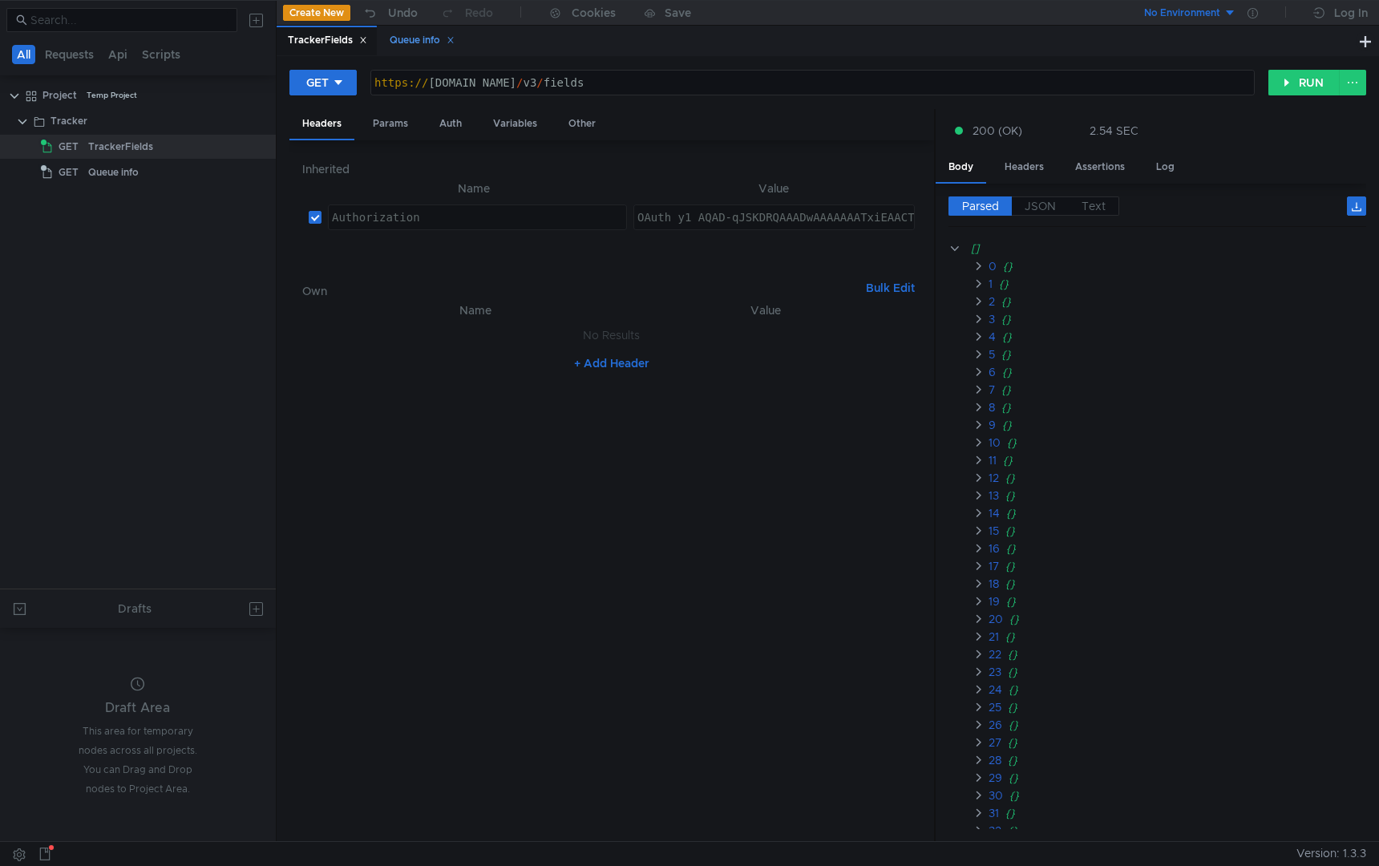
click at [407, 38] on div "Queue info" at bounding box center [422, 40] width 65 height 17
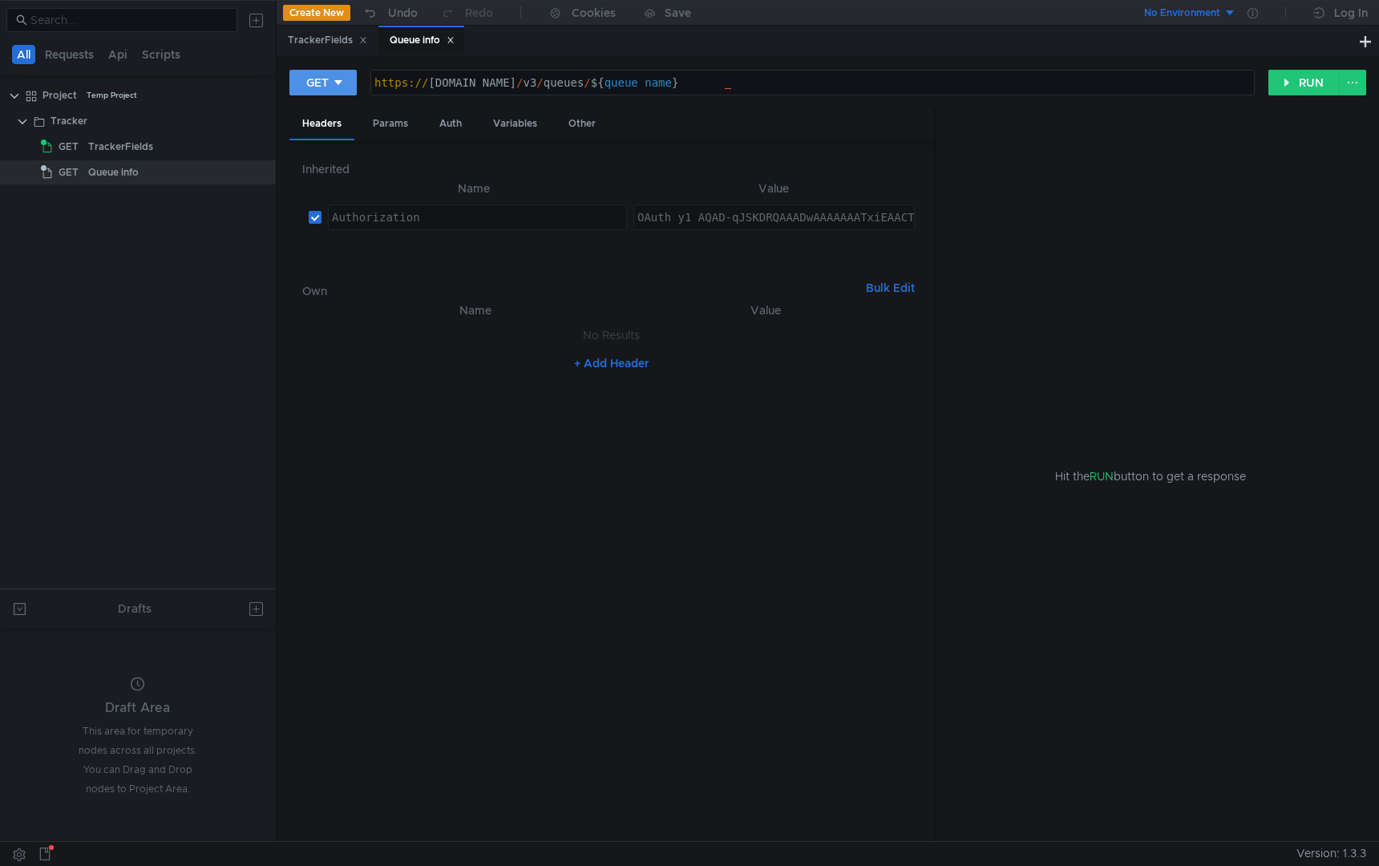
click at [307, 80] on div "GET" at bounding box center [317, 83] width 22 height 18
click at [315, 85] on div at bounding box center [689, 433] width 1379 height 866
click at [1314, 88] on button "RUN" at bounding box center [1303, 83] width 71 height 26
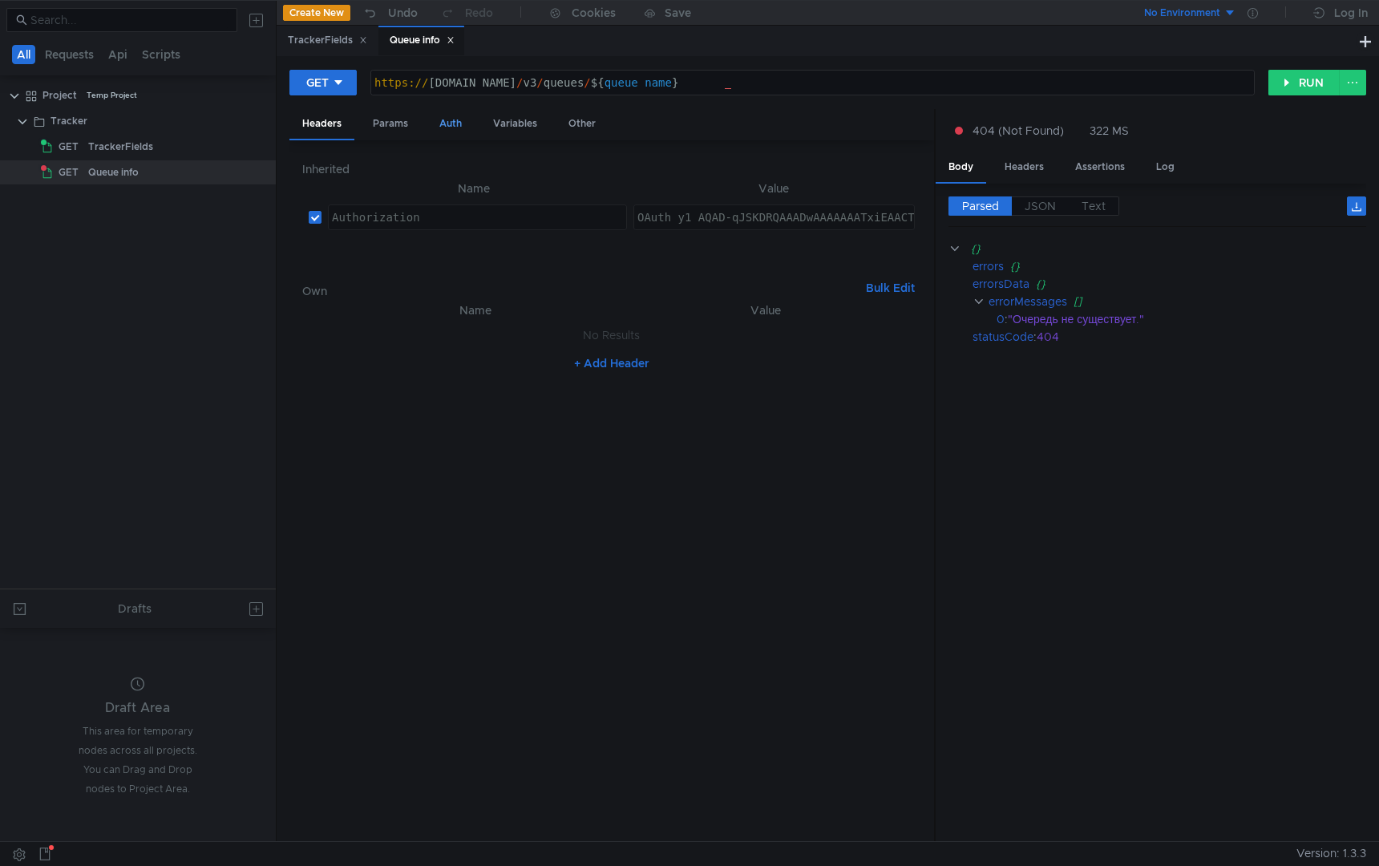
click at [437, 127] on div "Auth" at bounding box center [450, 124] width 48 height 30
click at [383, 131] on div "Params" at bounding box center [390, 124] width 61 height 30
click at [506, 128] on div "Variables" at bounding box center [515, 124] width 70 height 30
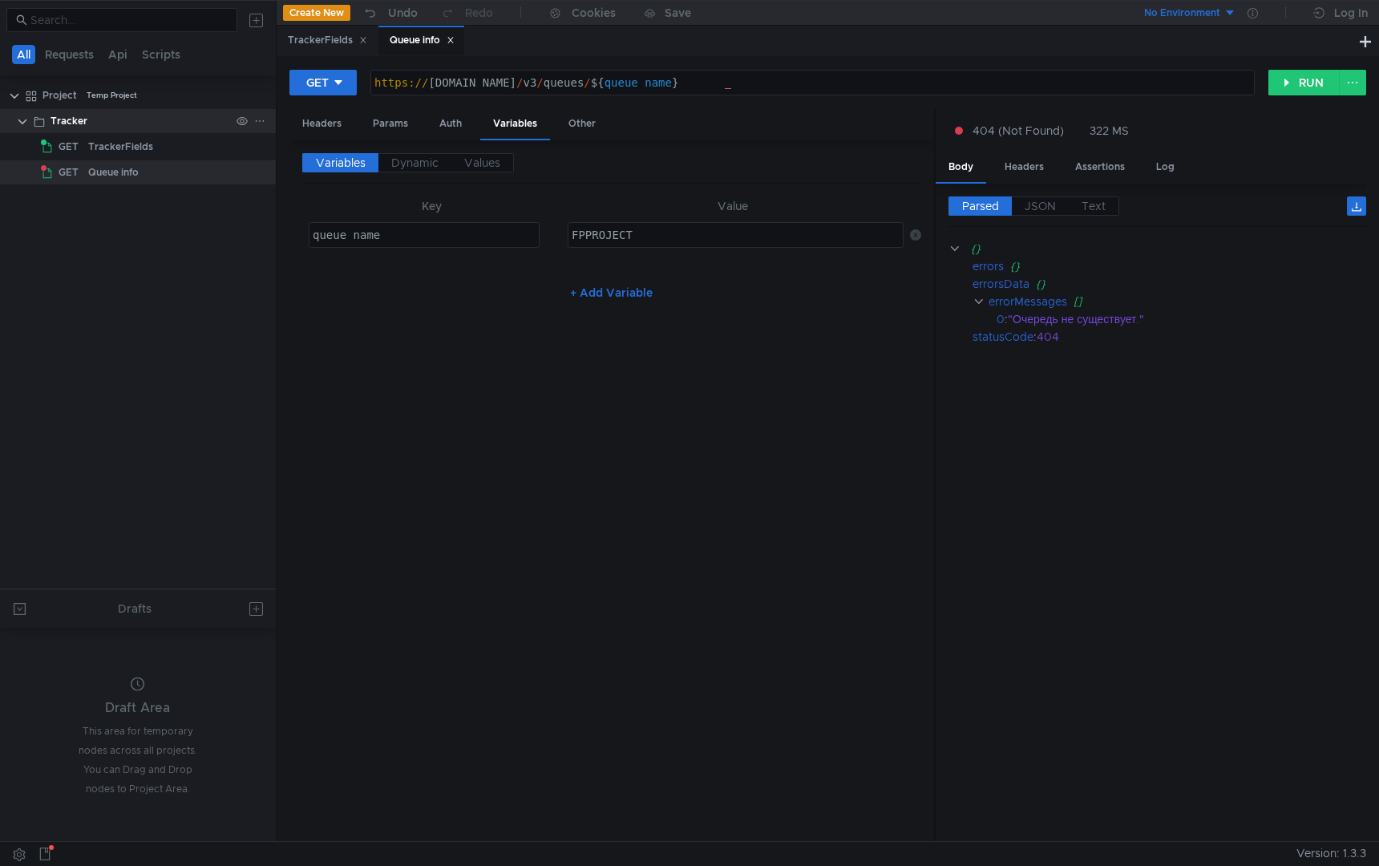
click at [254, 123] on icon at bounding box center [259, 120] width 11 height 11
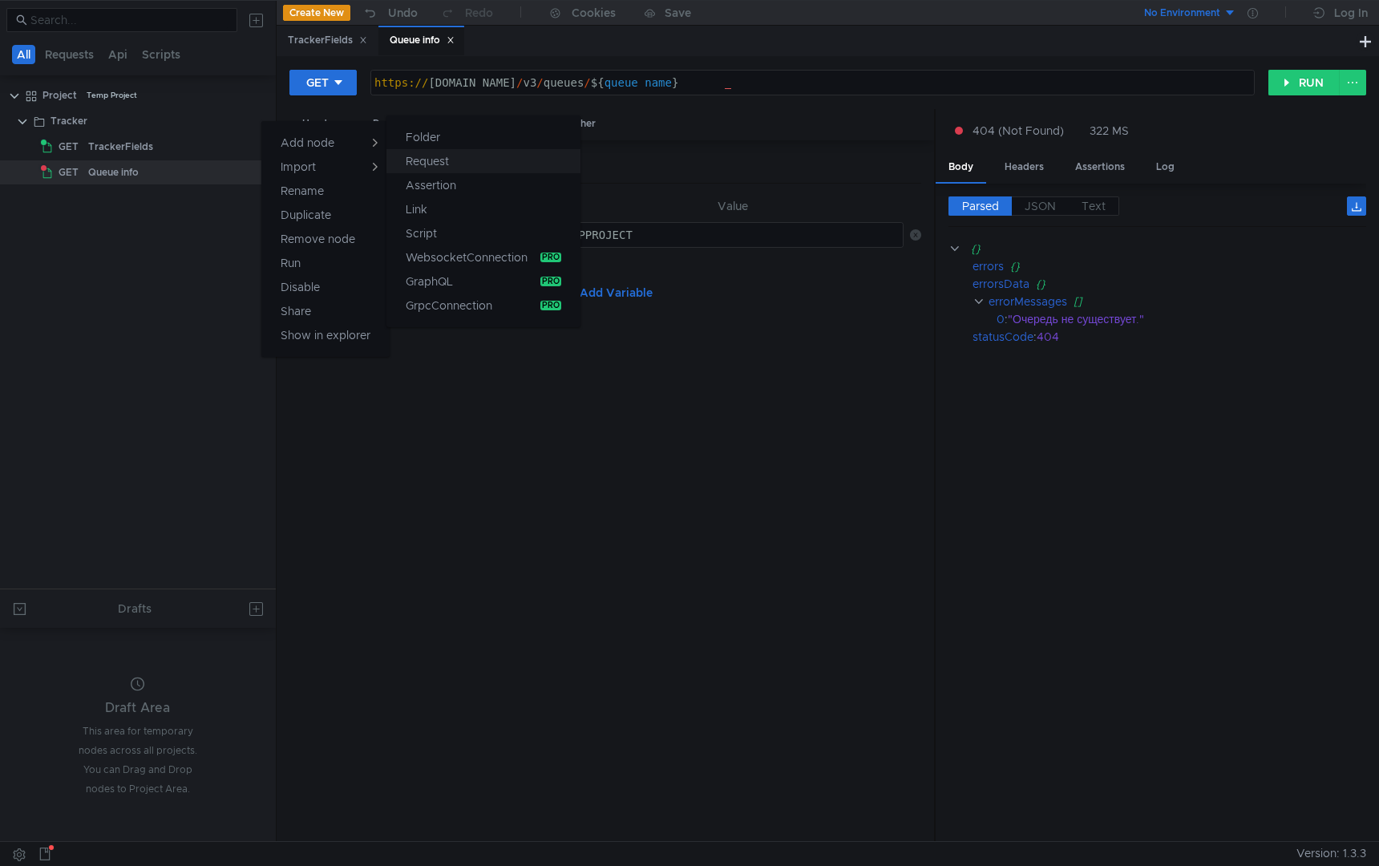
click at [436, 159] on app-tour-anchor "Request" at bounding box center [427, 160] width 43 height 19
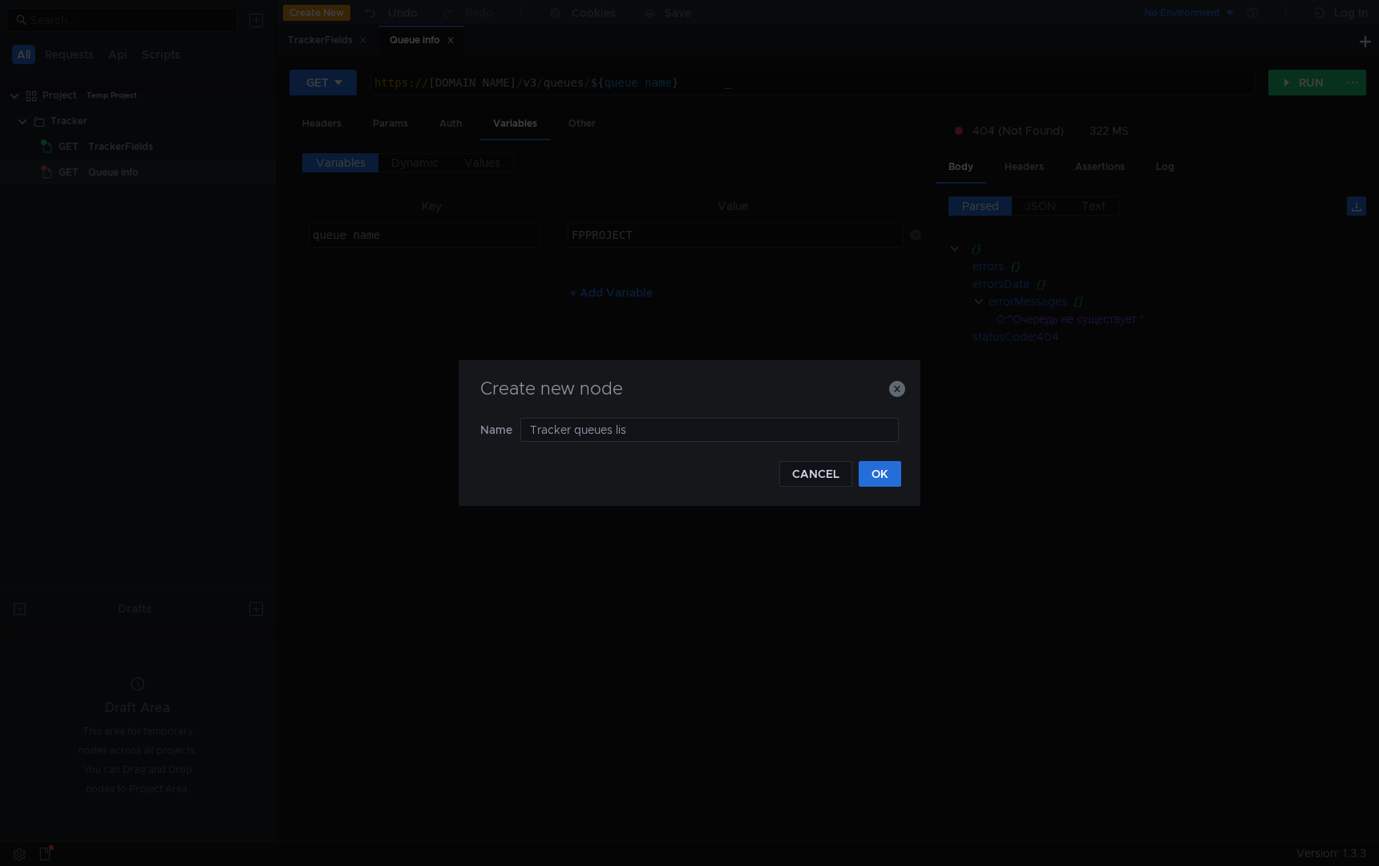
type input "Tracker queues list"
click at [875, 469] on button "OK" at bounding box center [879, 474] width 42 height 26
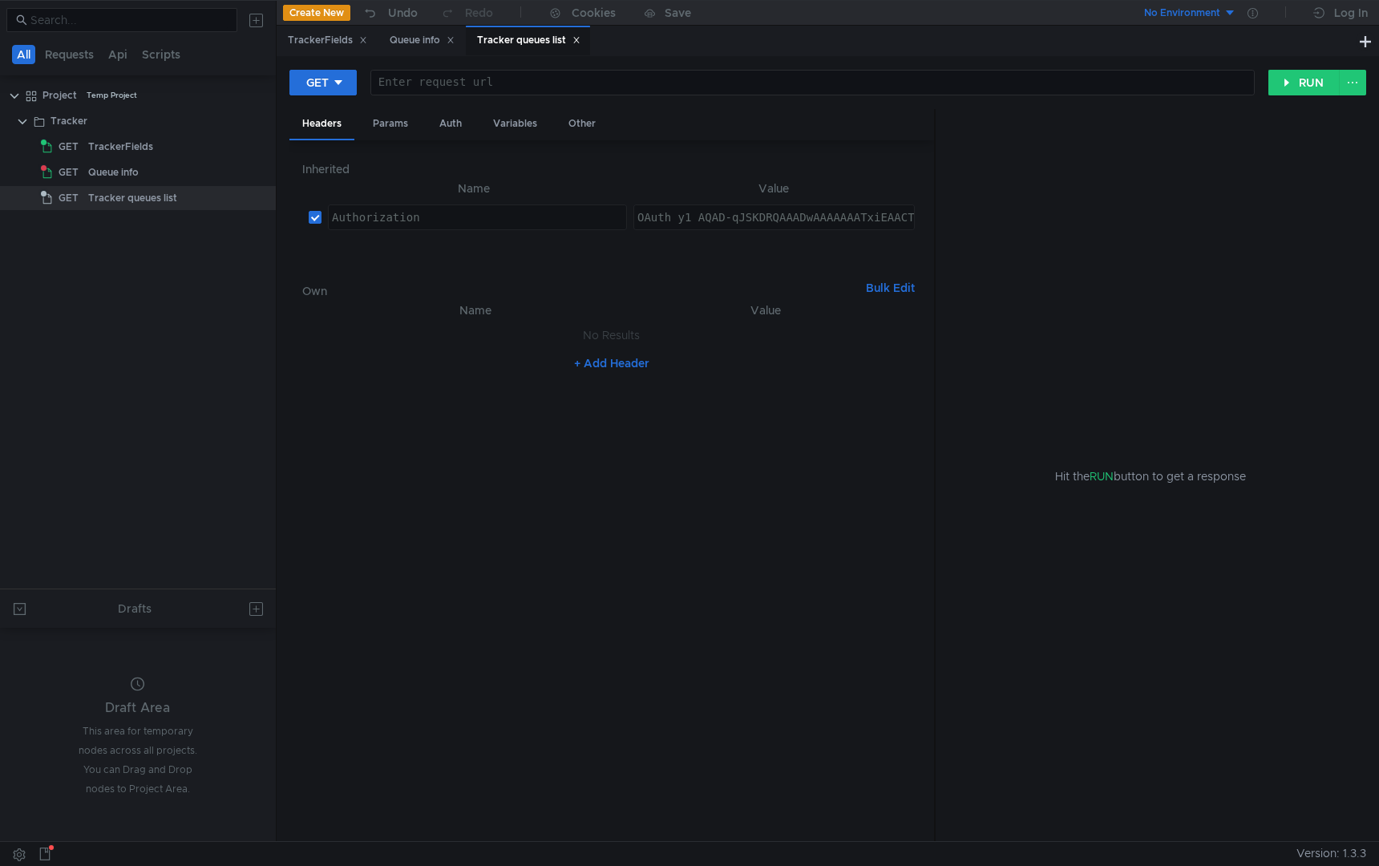
click at [471, 89] on div at bounding box center [812, 95] width 883 height 38
paste textarea "https://st-api.yandex-team.ru/v3/queues/"
type textarea "https://st-api.yandex-team.ru/v3/queues/"
click at [312, 75] on div "GET" at bounding box center [317, 83] width 22 height 18
click at [1319, 88] on div at bounding box center [689, 433] width 1379 height 866
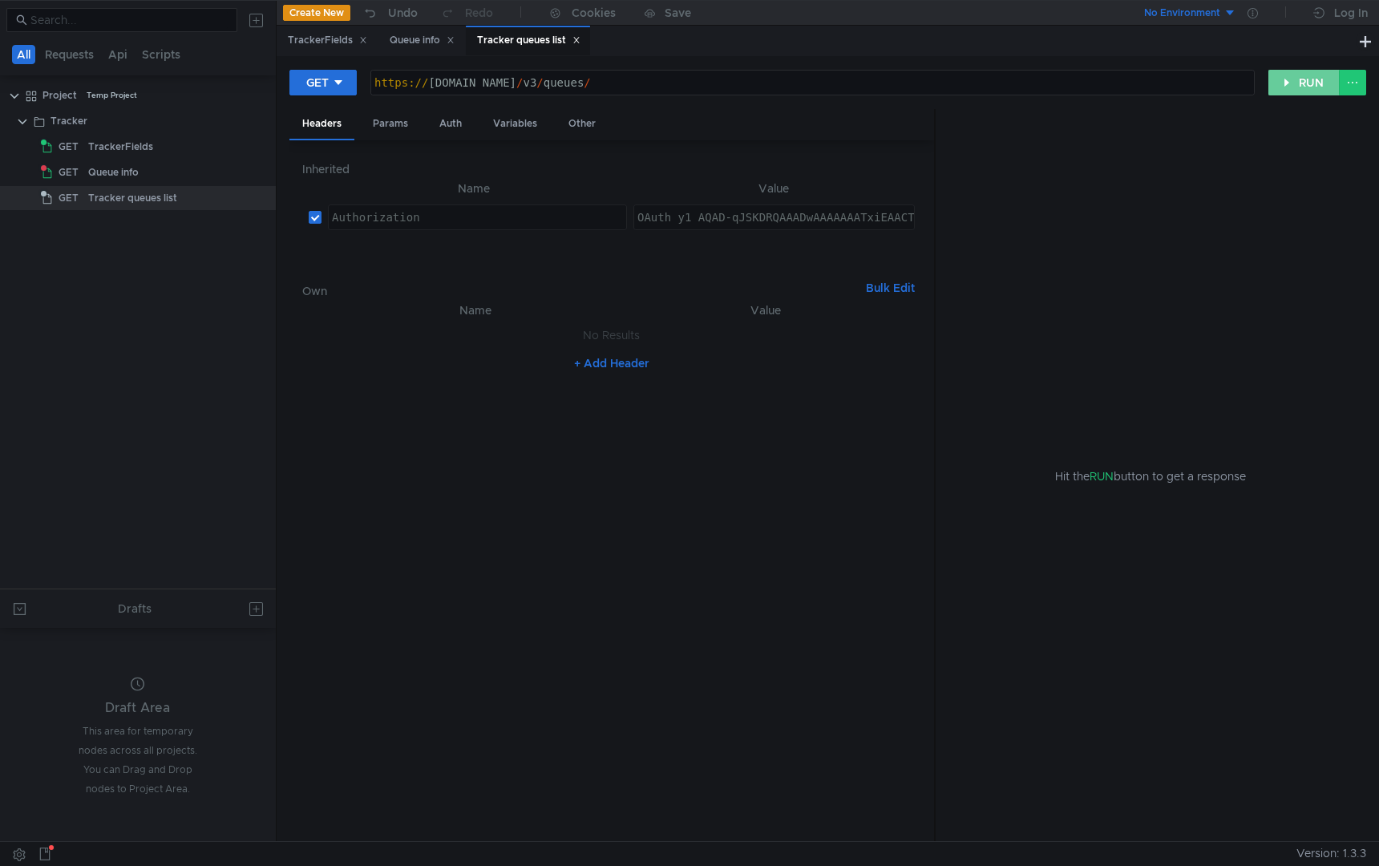
click at [1304, 88] on button "RUN" at bounding box center [1303, 83] width 71 height 26
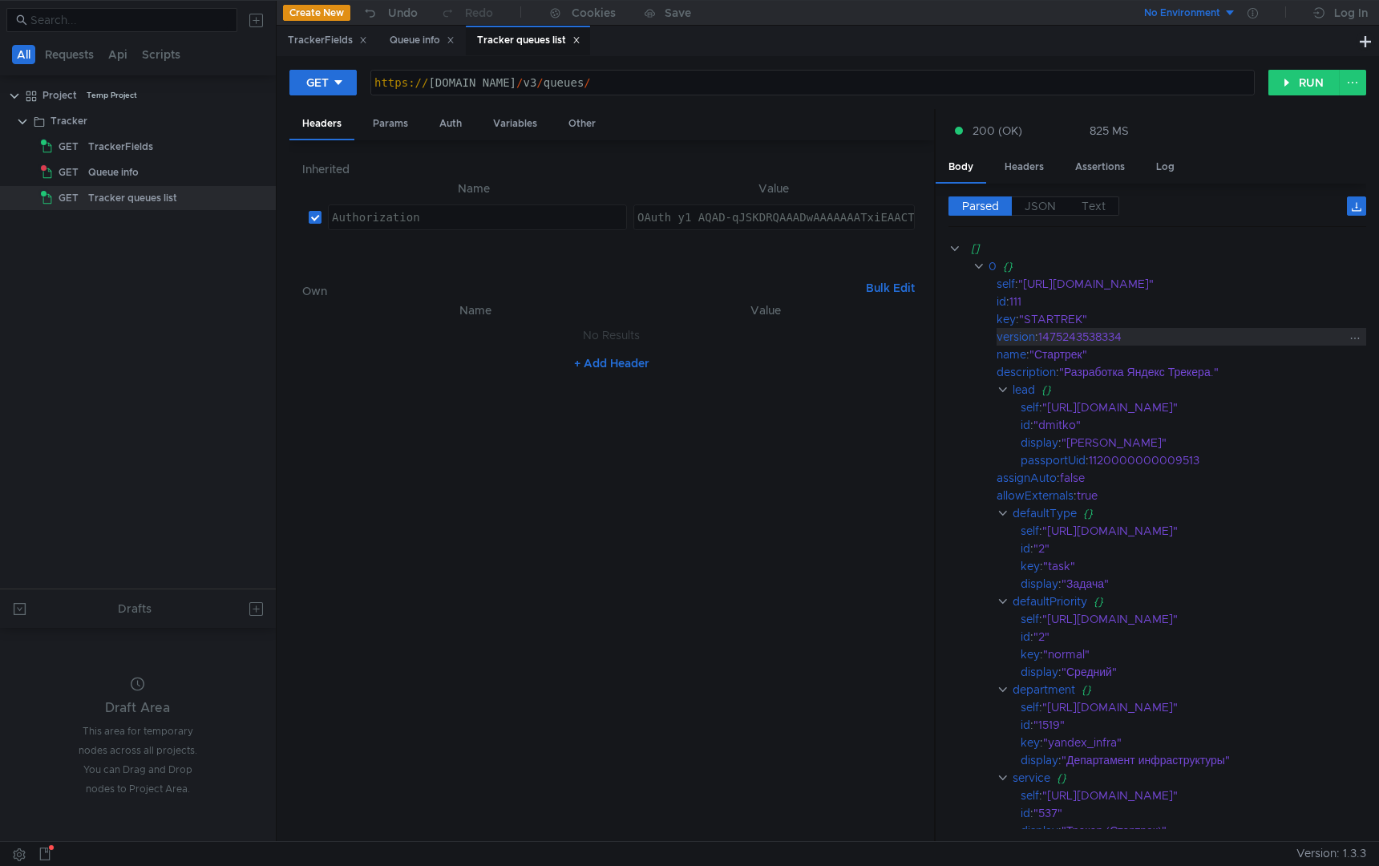
click at [1214, 342] on div "1475243538334" at bounding box center [1192, 337] width 308 height 18
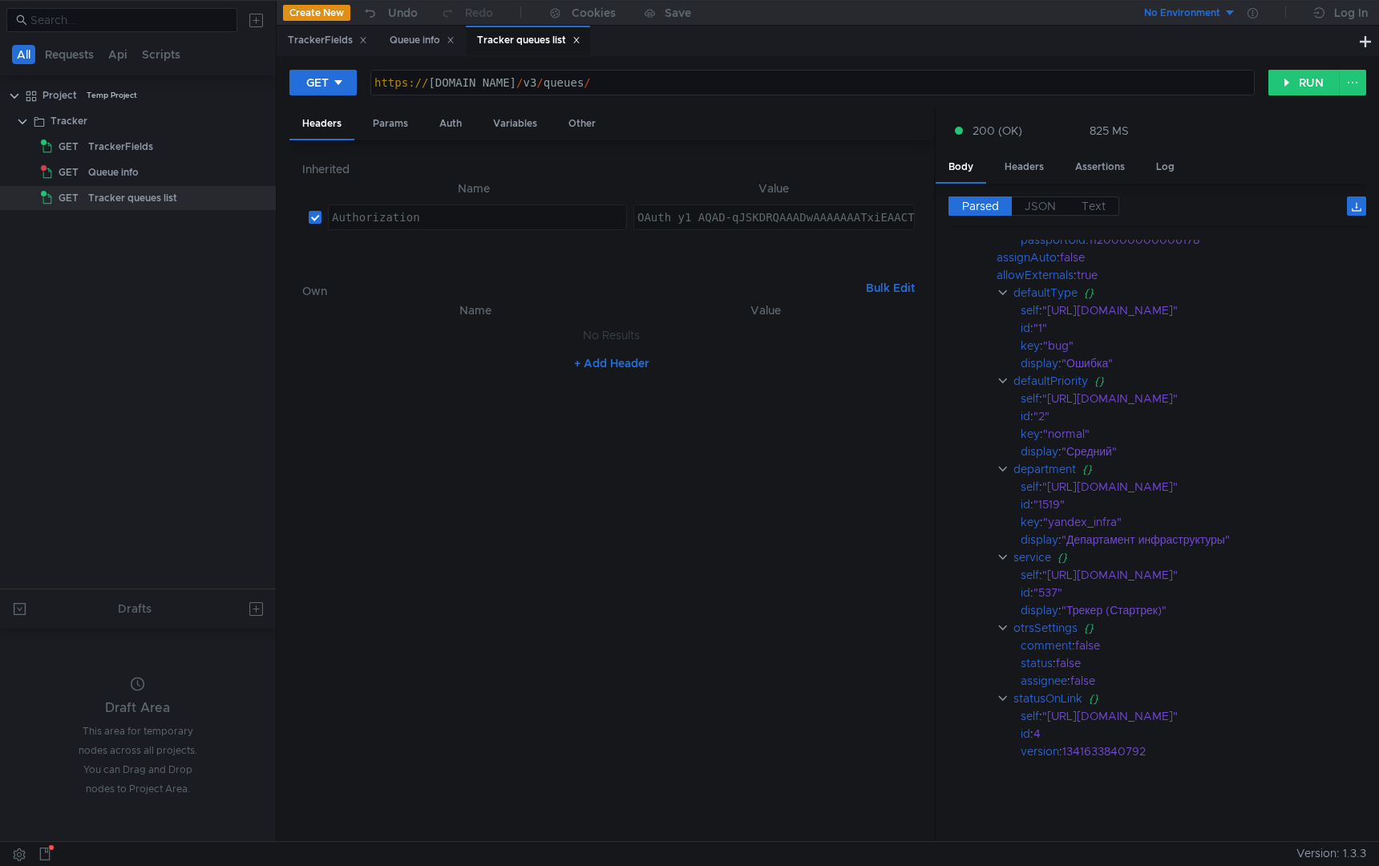
scroll to position [1326, 0]
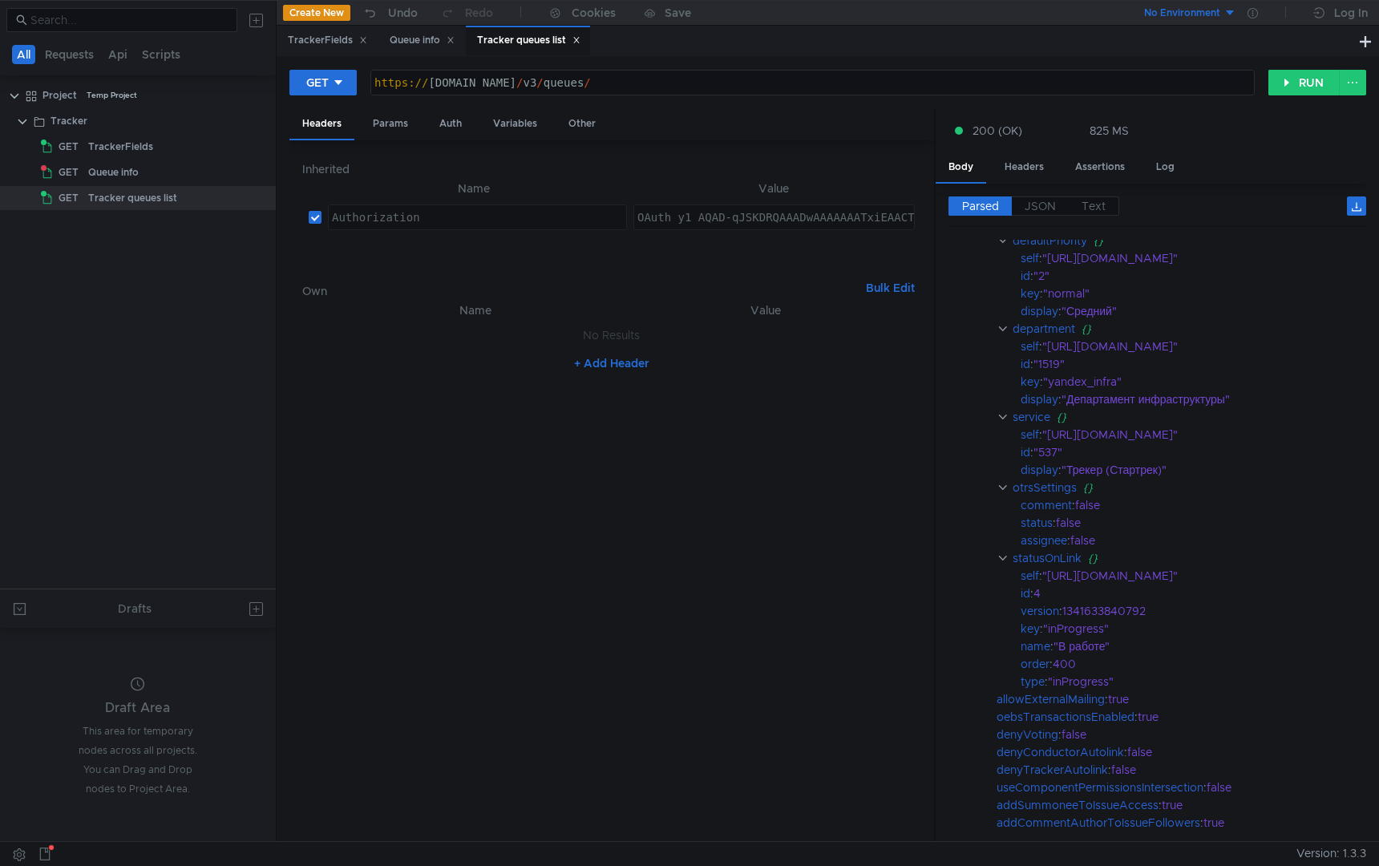
click at [1221, 468] on div ""Трекер (Стартрек)"" at bounding box center [1203, 470] width 285 height 18
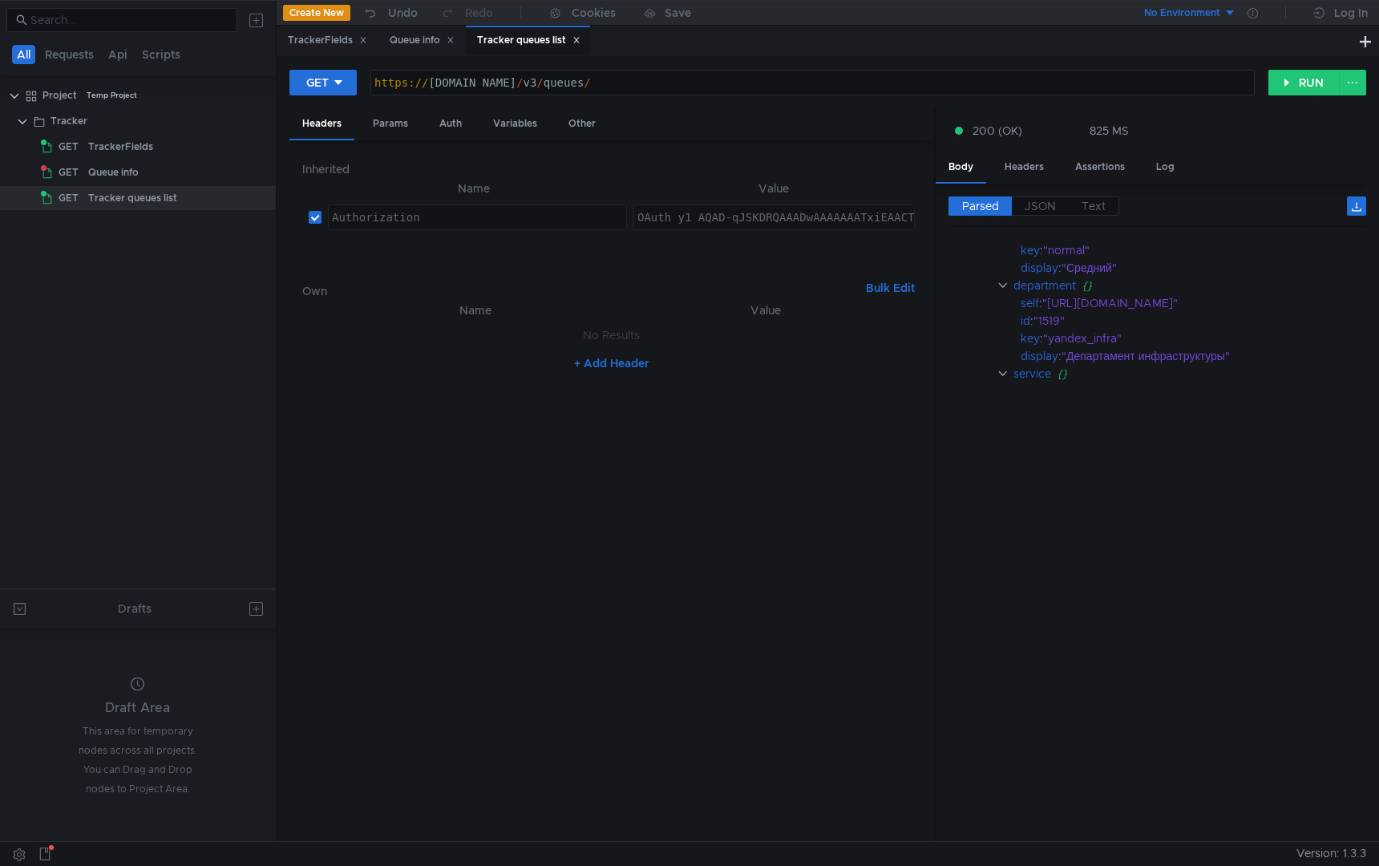
scroll to position [0, 0]
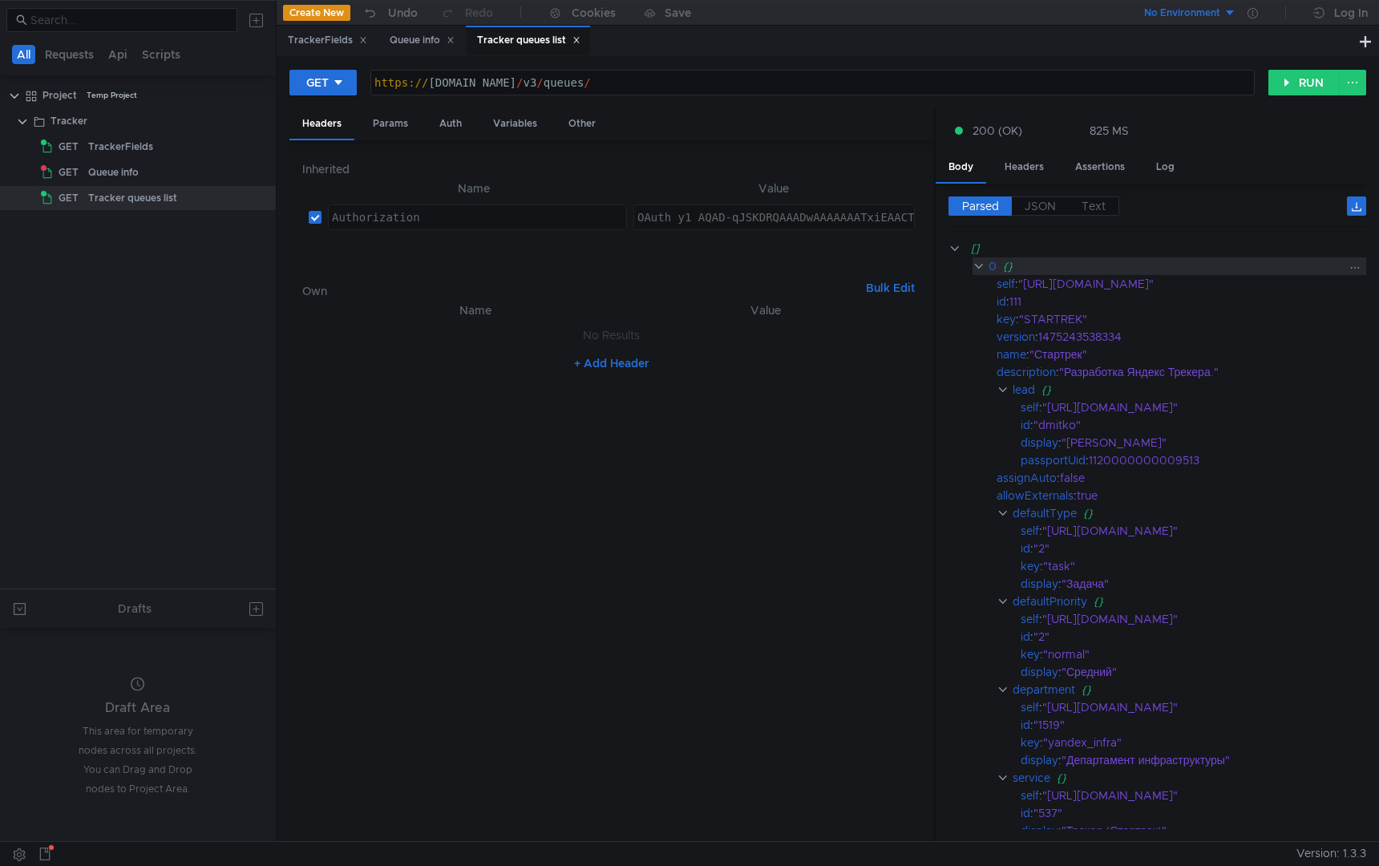
click at [976, 267] on clr-icon at bounding box center [978, 266] width 12 height 13
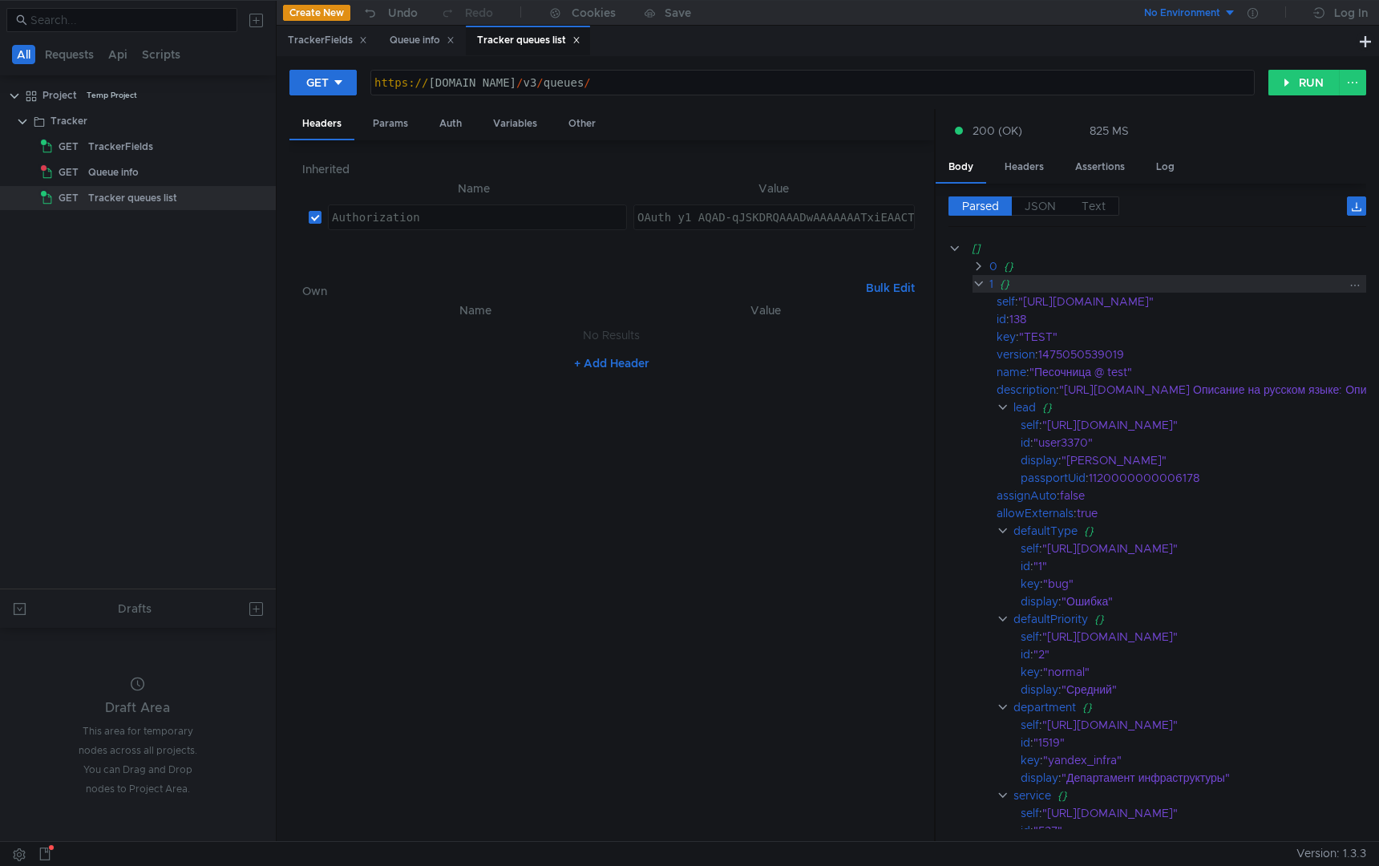
click at [976, 280] on clr-icon at bounding box center [978, 283] width 13 height 13
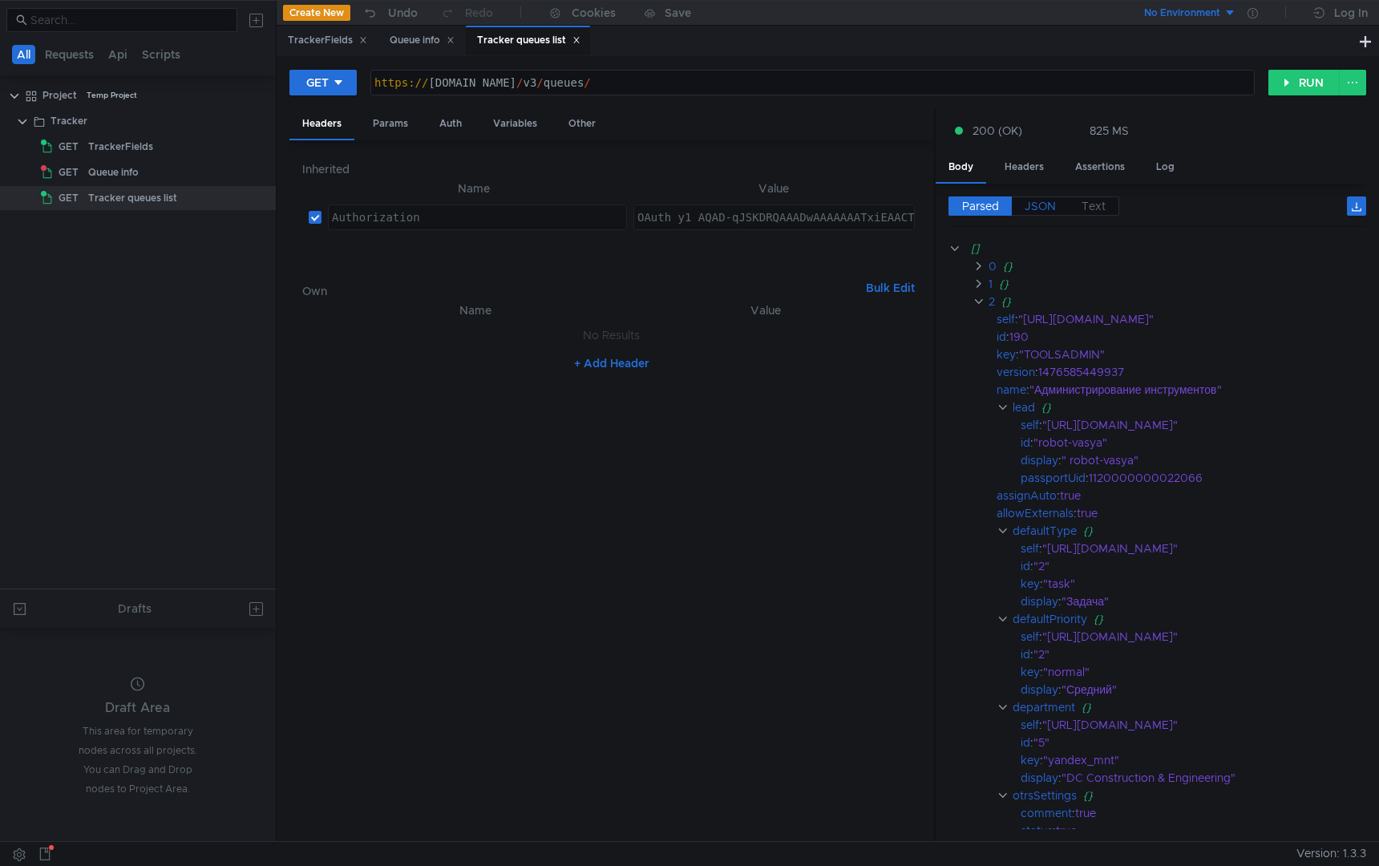
click at [1036, 212] on span "JSON" at bounding box center [1039, 206] width 31 height 14
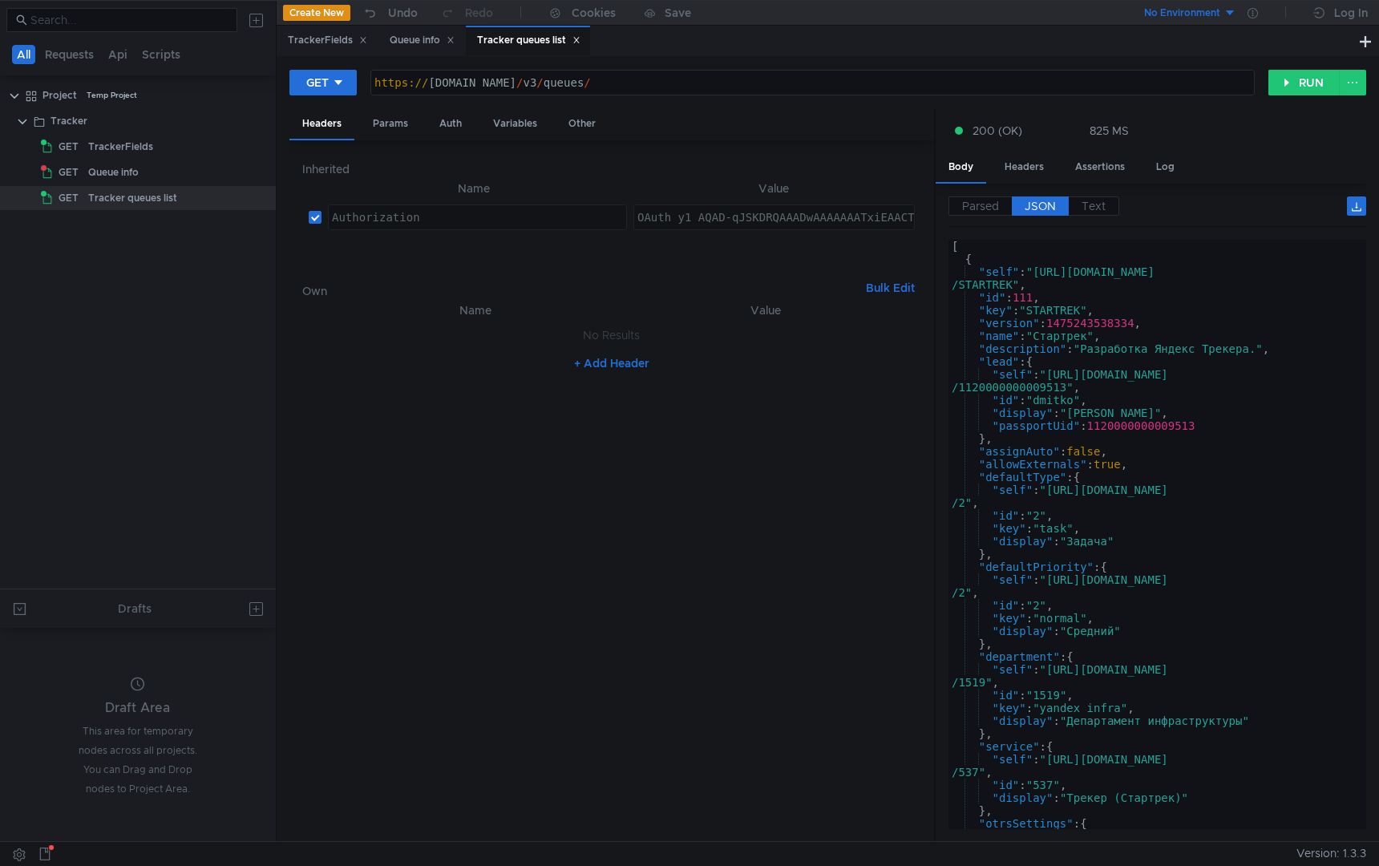
type textarea ""id": 111,"
click at [1117, 303] on div "[ { "self" : "https://st-api.yandex-team.ru/v3/queues /STARTREK" , "id" : 111 ,…" at bounding box center [1153, 544] width 411 height 608
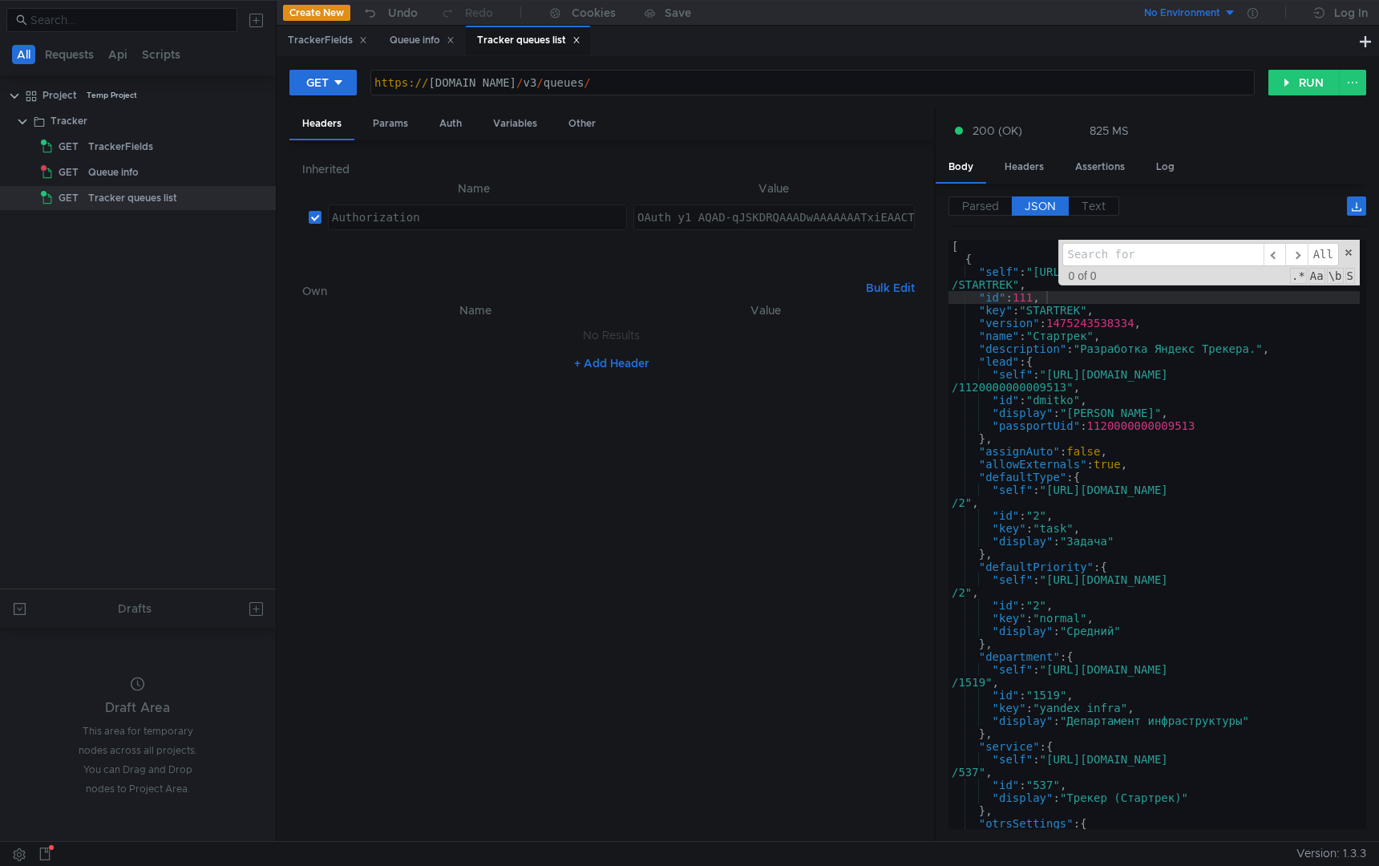
type input "P"
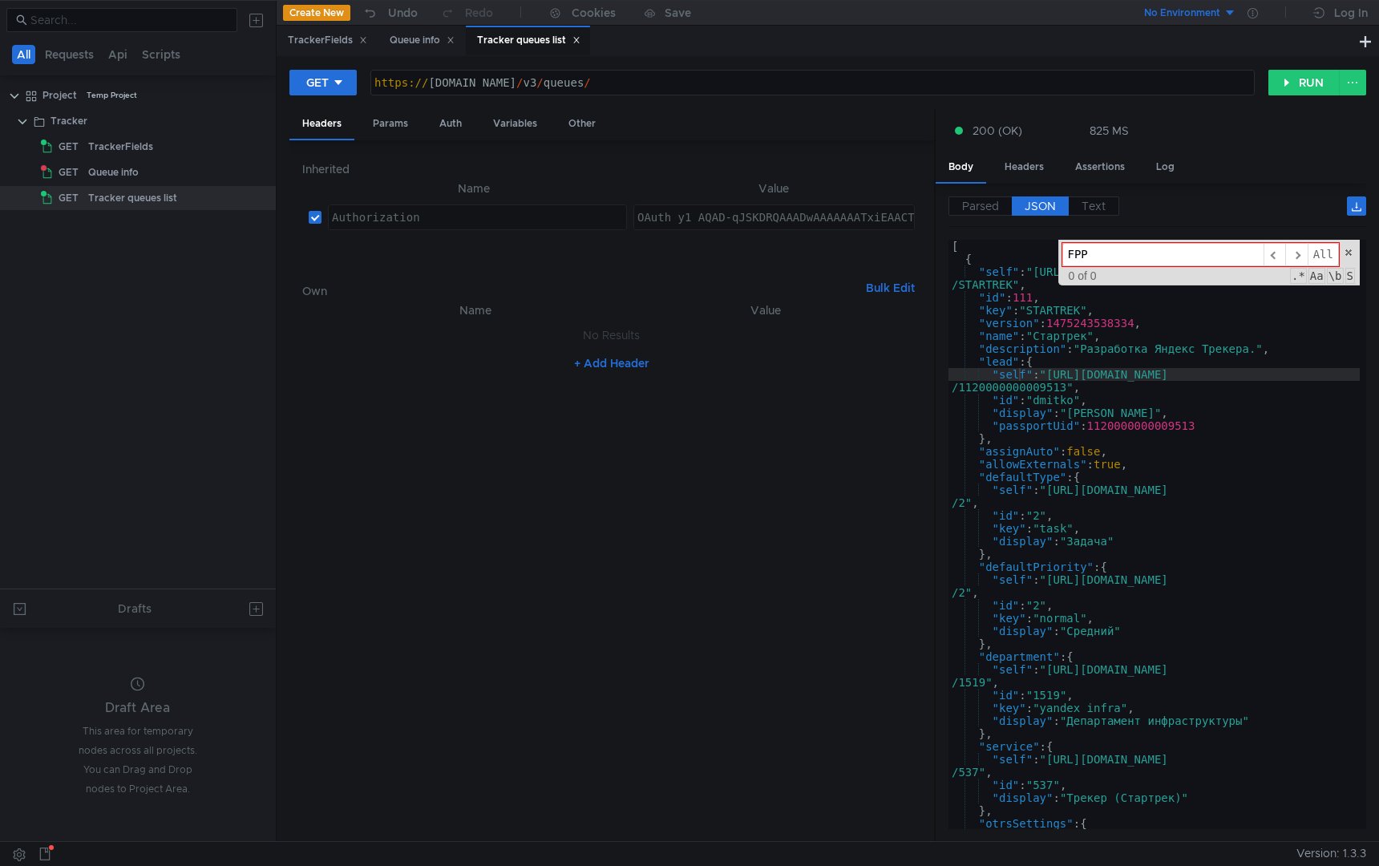
type input "FP"
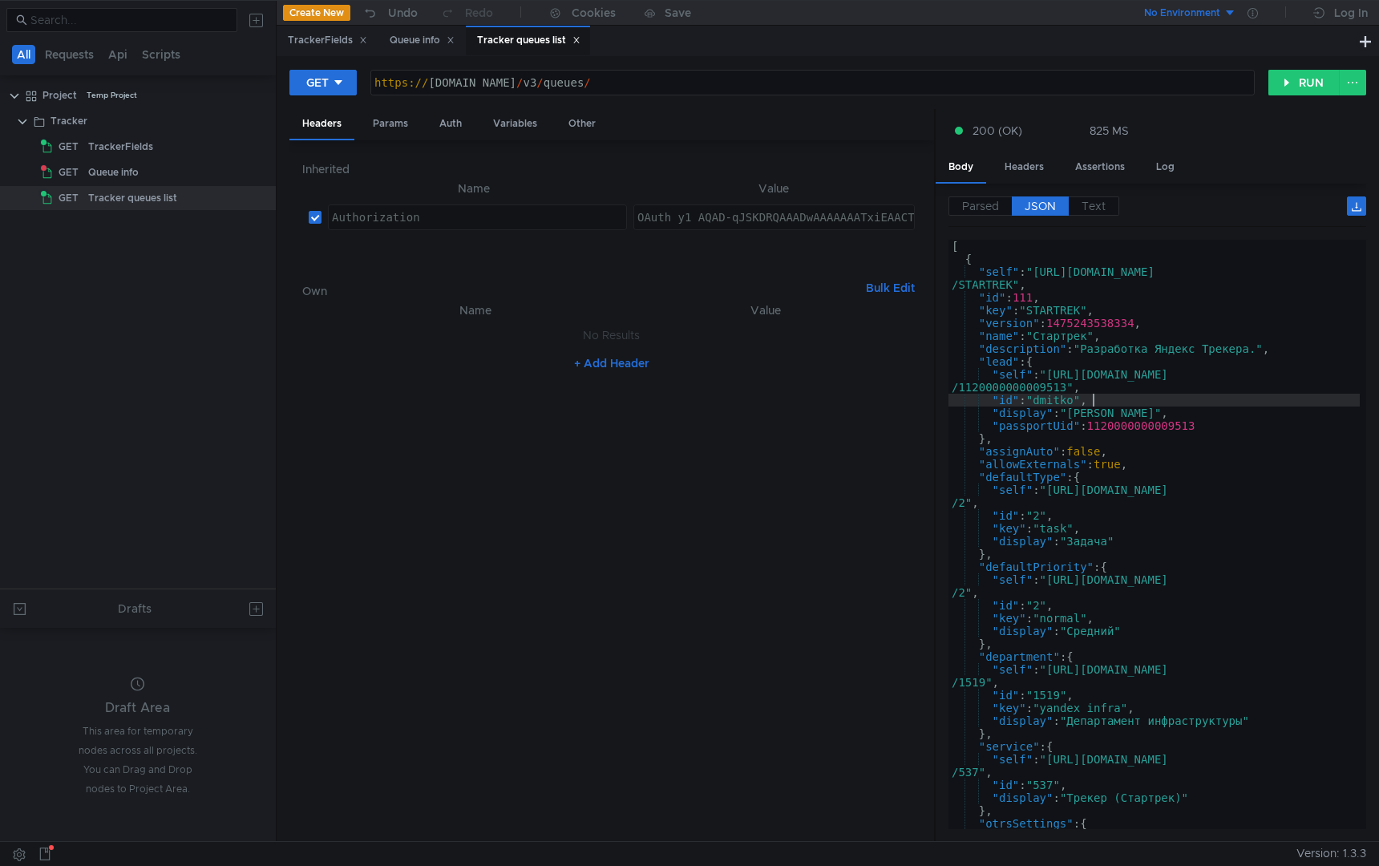
click at [1118, 401] on div "[ { "self" : "https://st-api.yandex-team.ru/v3/queues /STARTREK" , "id" : 111 ,…" at bounding box center [1153, 547] width 411 height 615
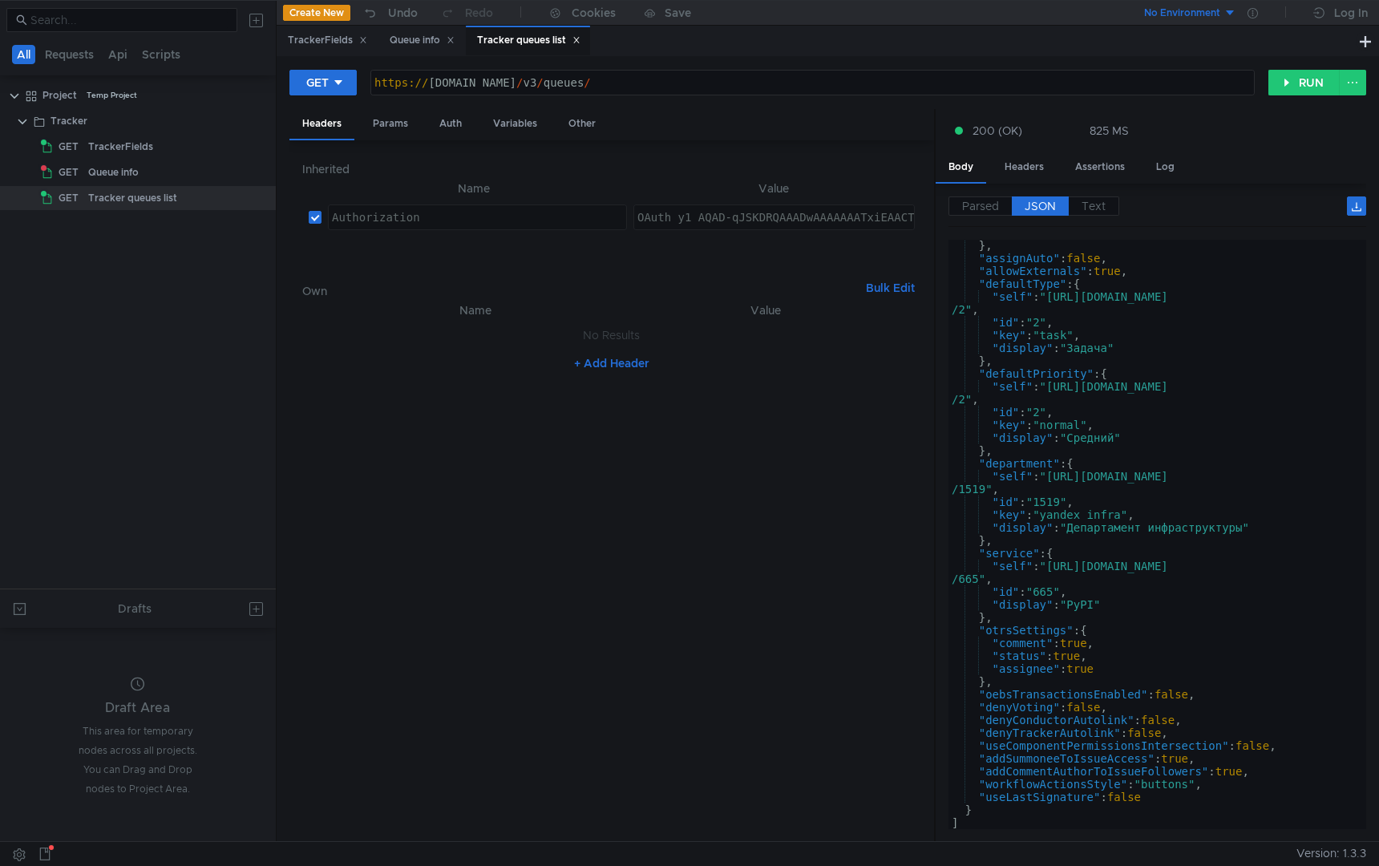
scroll to position [25677, 0]
click at [1199, 588] on div "} , "assignAuto" : false , "allowExternals" : true , "defaultType" : { "self" :…" at bounding box center [1153, 546] width 411 height 615
type textarea "} ]"
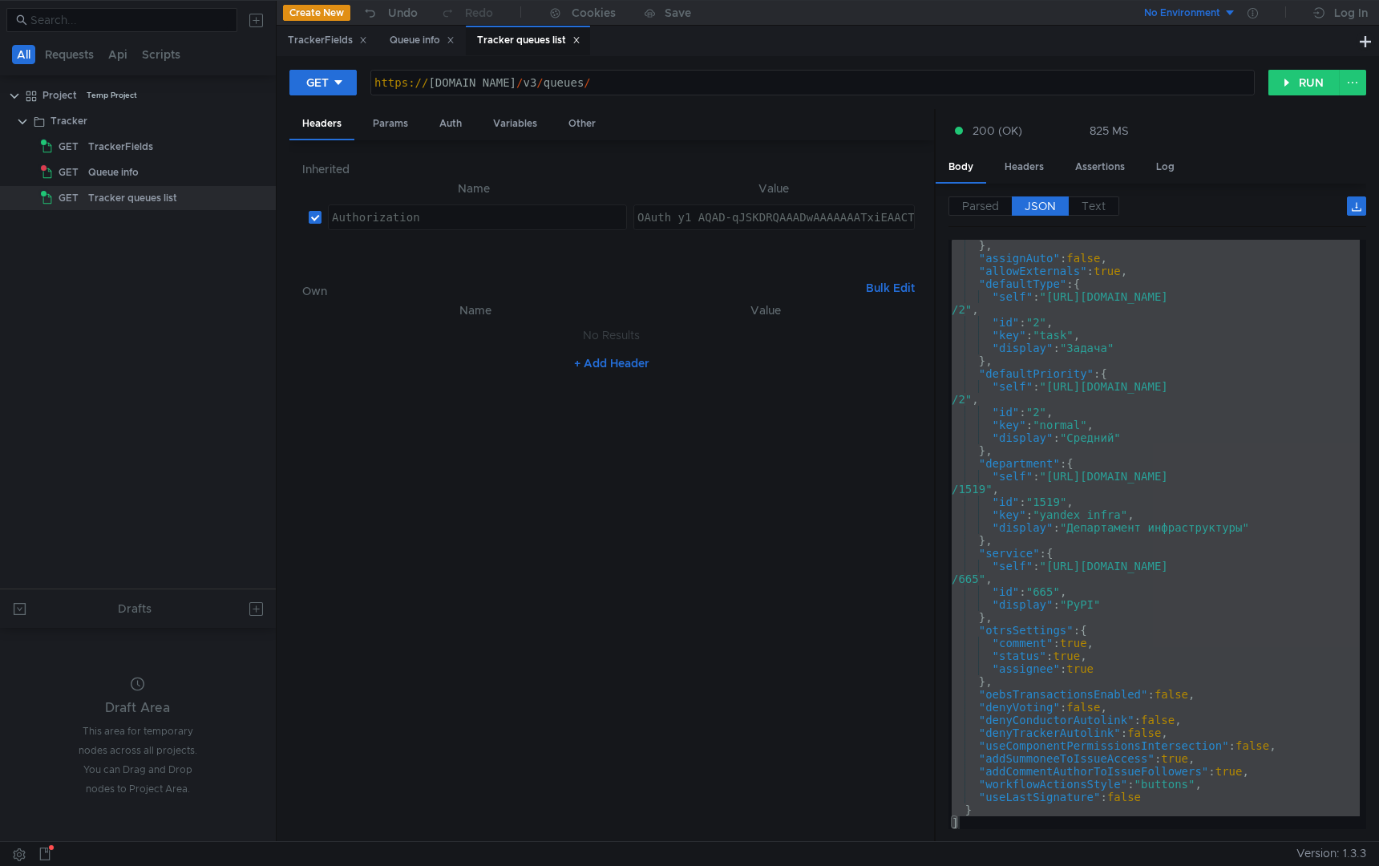
click at [580, 42] on icon at bounding box center [576, 40] width 8 height 8
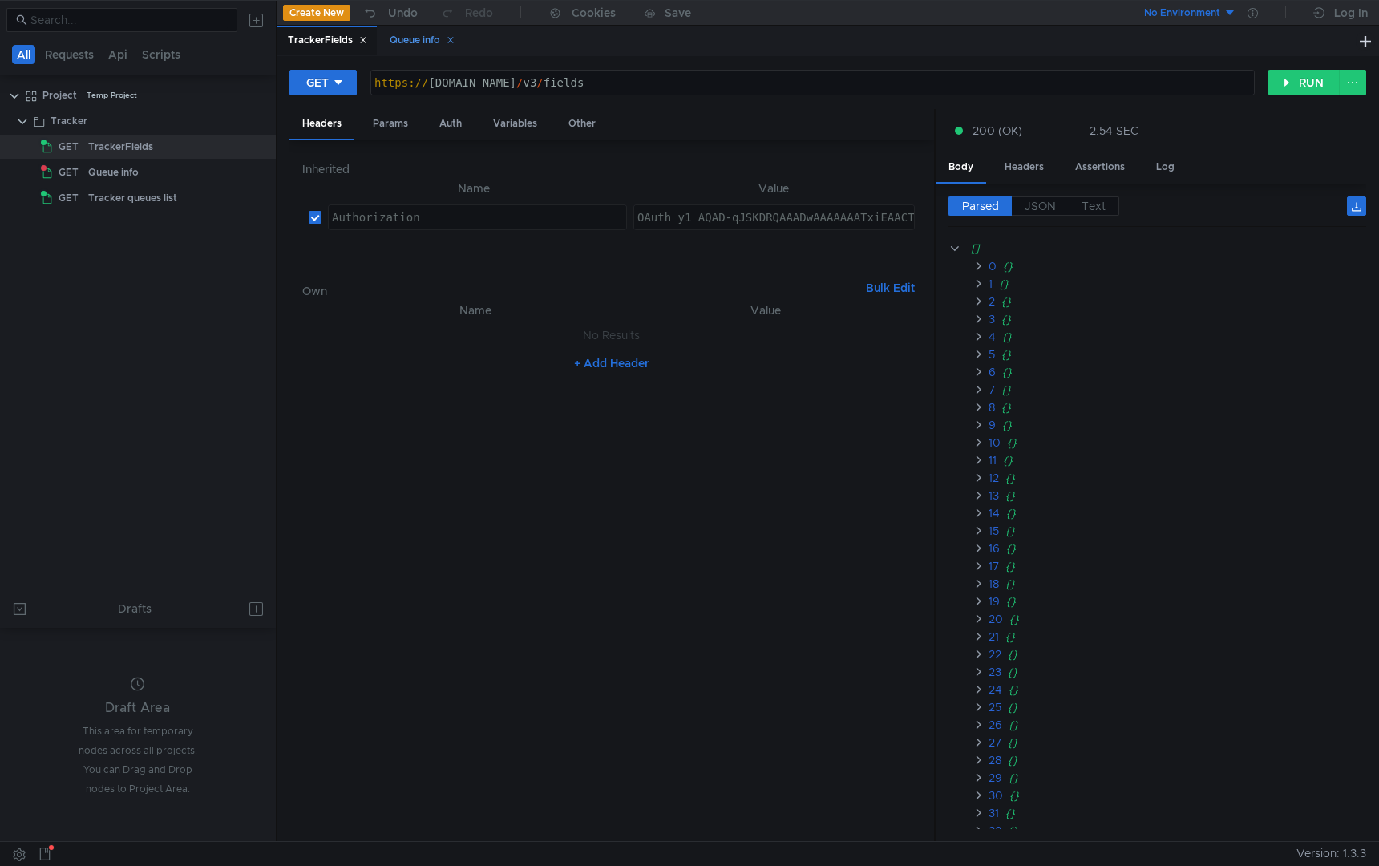
click at [410, 46] on div "Queue info" at bounding box center [422, 40] width 65 height 17
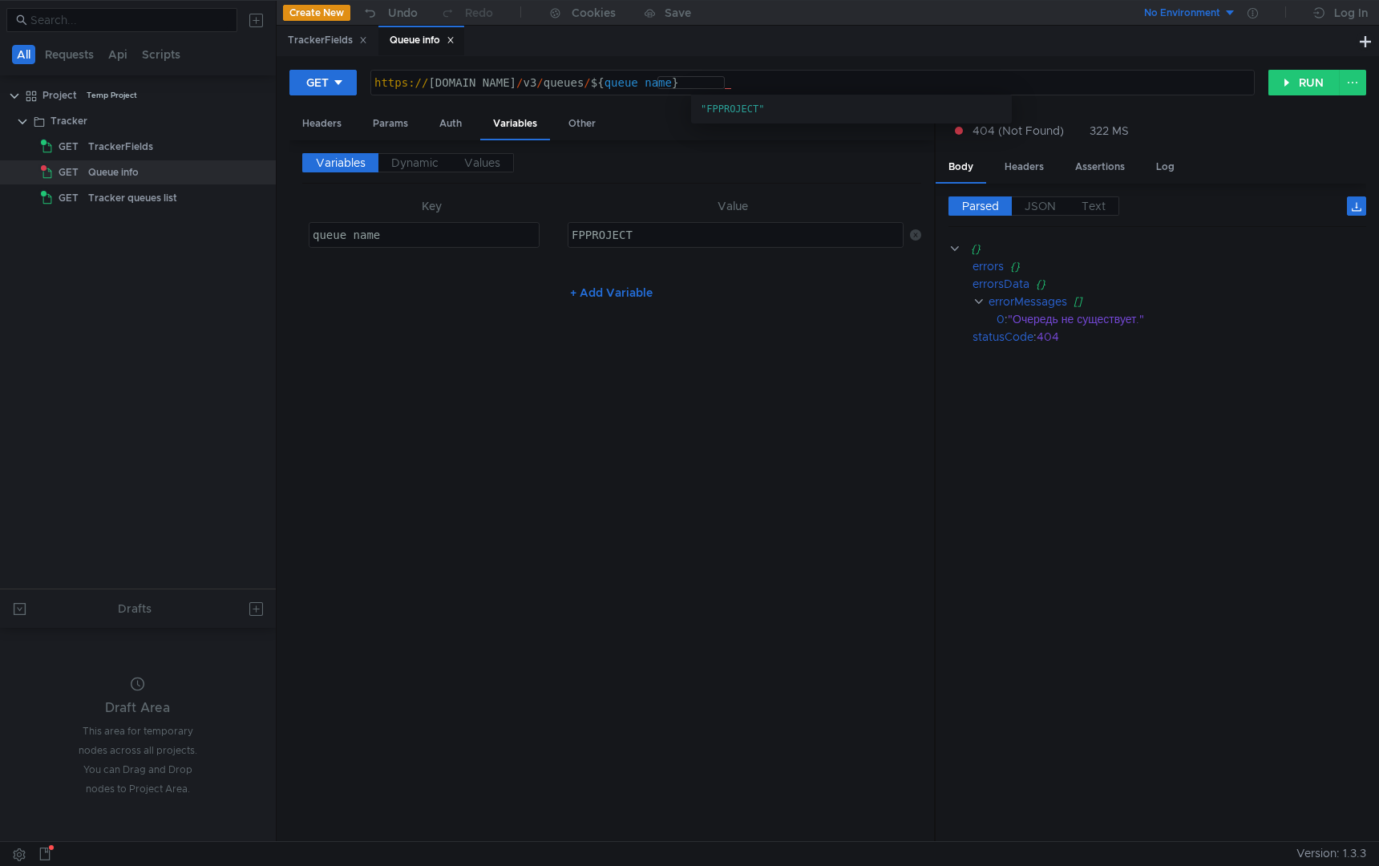
click at [717, 80] on div "https:// st-api.yandex-team.ru / v3 / queues / ${ queue_name }" at bounding box center [812, 95] width 883 height 38
click at [438, 238] on div "queue_name" at bounding box center [426, 247] width 234 height 38
type textarea "queue_id"
click at [625, 429] on div "Variables Dynamic Values Key Value queue_id queue_id הההההההההההההההההההההההההה…" at bounding box center [611, 491] width 619 height 676
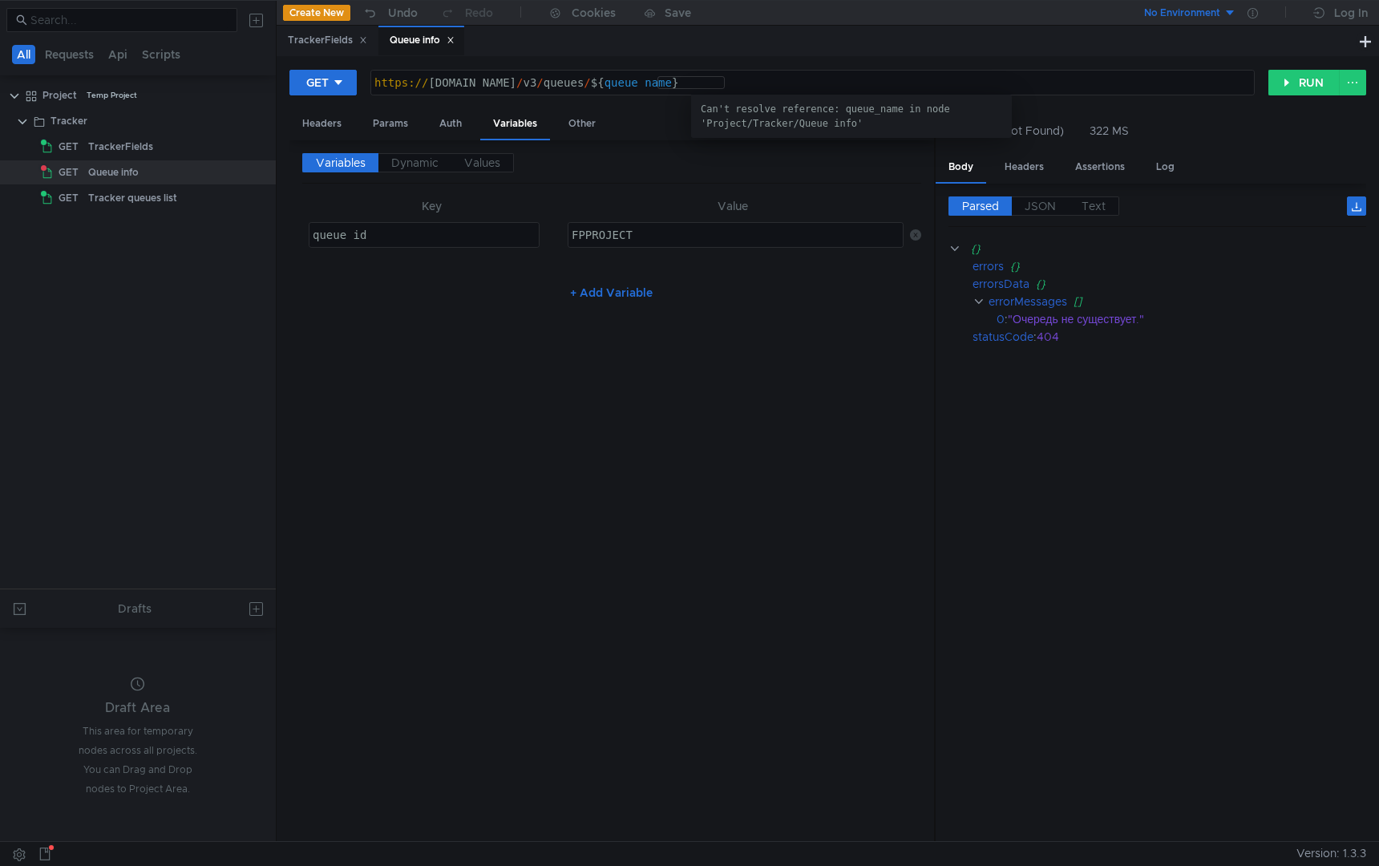
click at [709, 82] on div "https:// st-api.yandex-team.ru / v3 / queues / ${ queue_name }" at bounding box center [812, 95] width 883 height 38
type textarea "https://st-api.yandex-team.ru/v3/queues/${queue_id}"
click at [723, 422] on div "Variables Dynamic Values Key Value queue_id queue_id הההההההההההההההההההההההההה…" at bounding box center [611, 491] width 619 height 676
click at [1296, 83] on button "RUN" at bounding box center [1303, 83] width 71 height 26
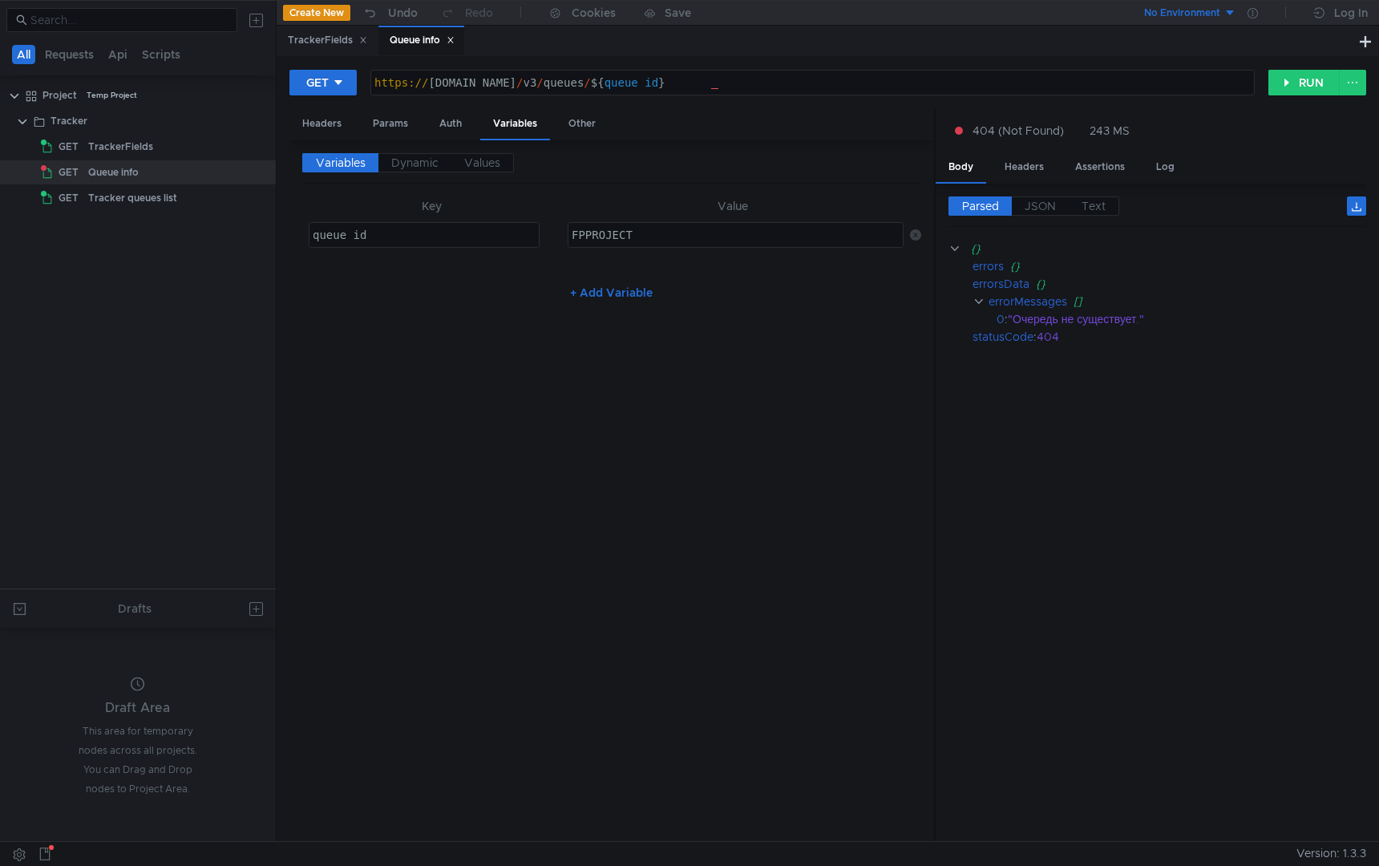
click at [798, 386] on div "Variables Dynamic Values Key Value queue_id queue_id הההההההההההההההההההההההההה…" at bounding box center [611, 491] width 619 height 676
click at [259, 120] on icon at bounding box center [260, 121] width 8 height 2
click at [419, 157] on app-tour-anchor "Request" at bounding box center [427, 160] width 43 height 19
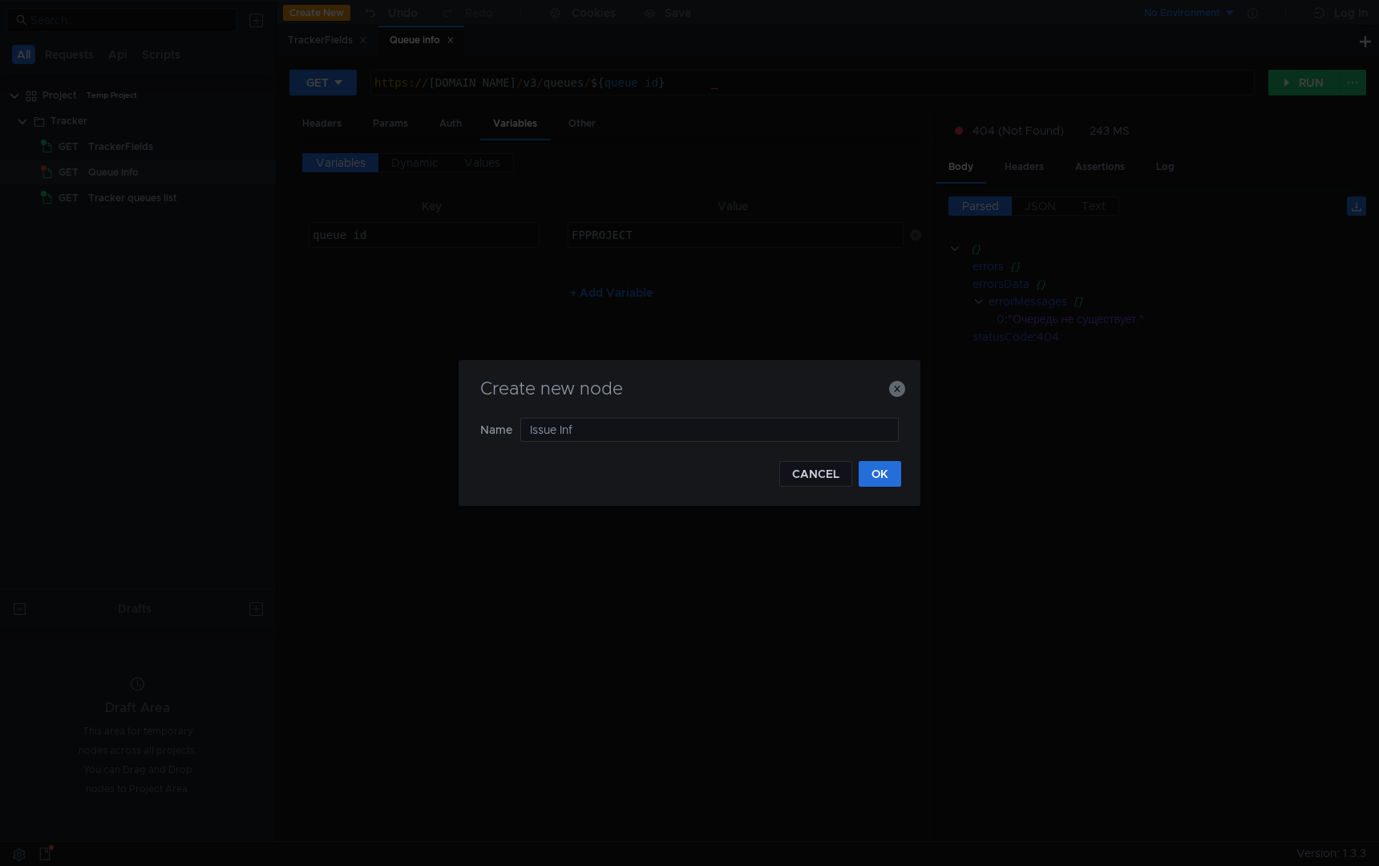
type input "Issue Info"
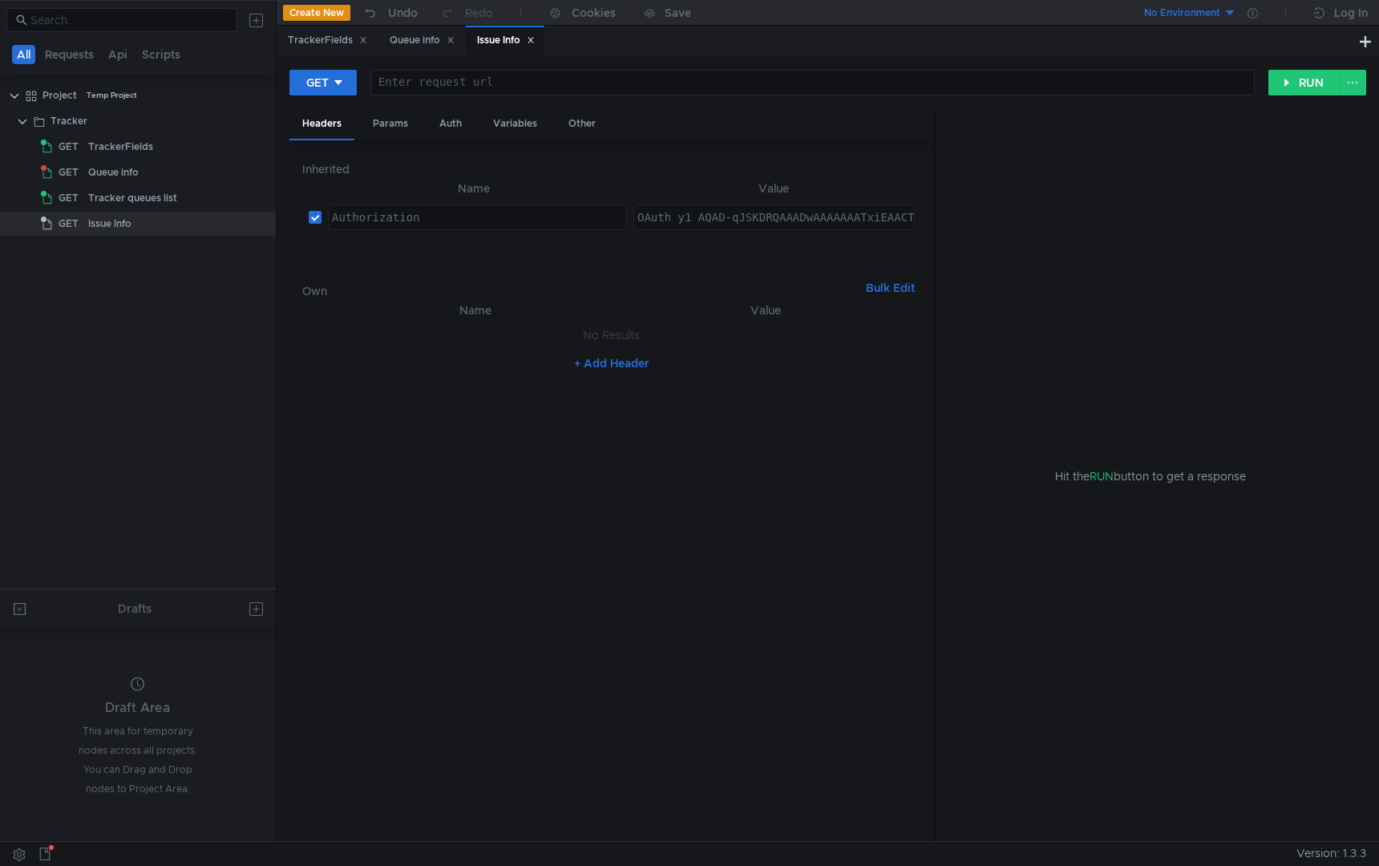
click at [507, 81] on div at bounding box center [812, 95] width 883 height 38
paste textarea "https://st-api.yandex-team.ru/v3/issues/<id_задачи>"
click at [682, 77] on div "https:// st-api.yandex-team.ru / v3 / issues /" at bounding box center [812, 95] width 883 height 38
paste textarea "FPPROJECTS-1742"
type textarea "https://st-api.yandex-team.ru/v3/issues/FPPROJECTS-1742"
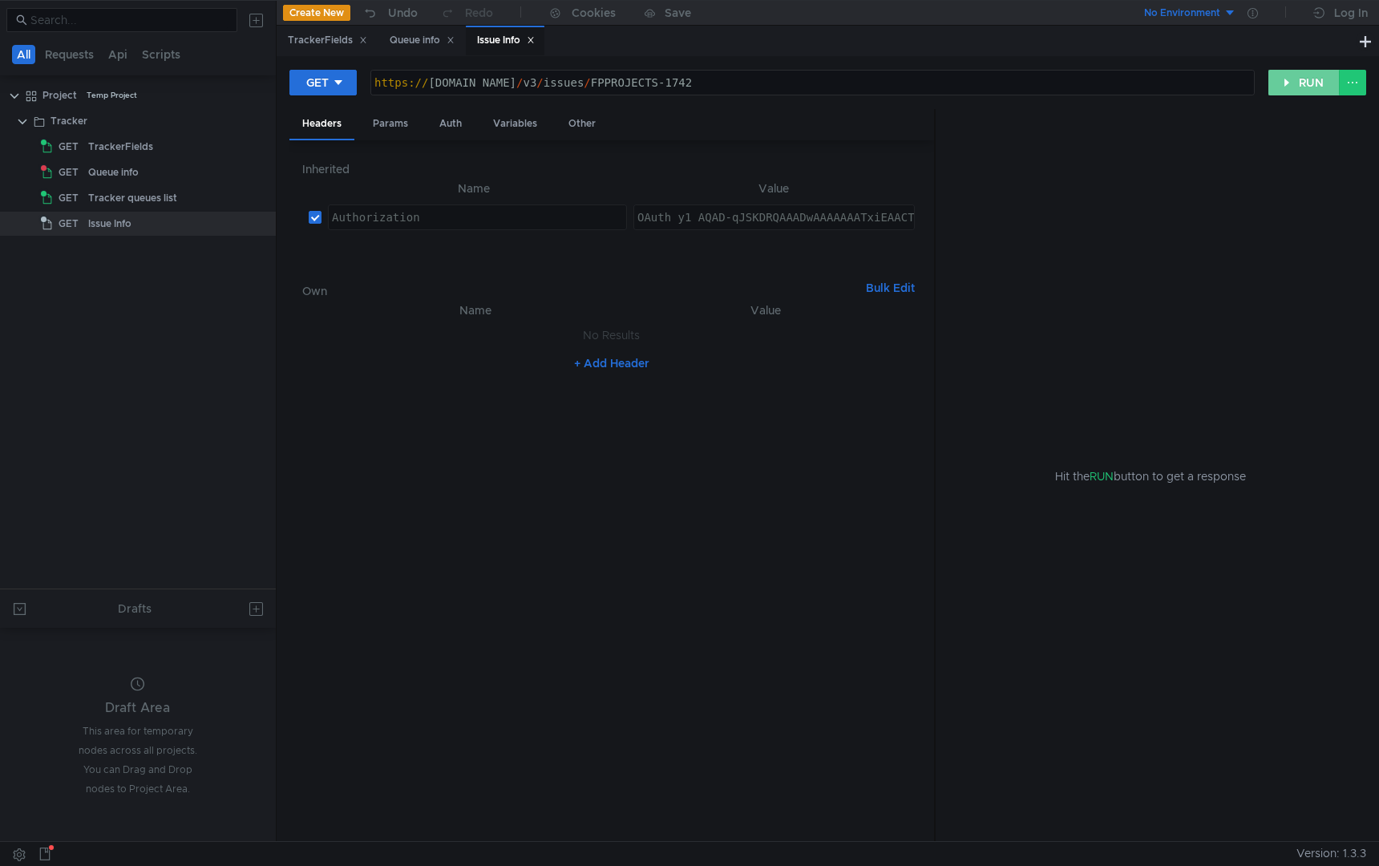
click at [1274, 84] on button "RUN" at bounding box center [1303, 83] width 71 height 26
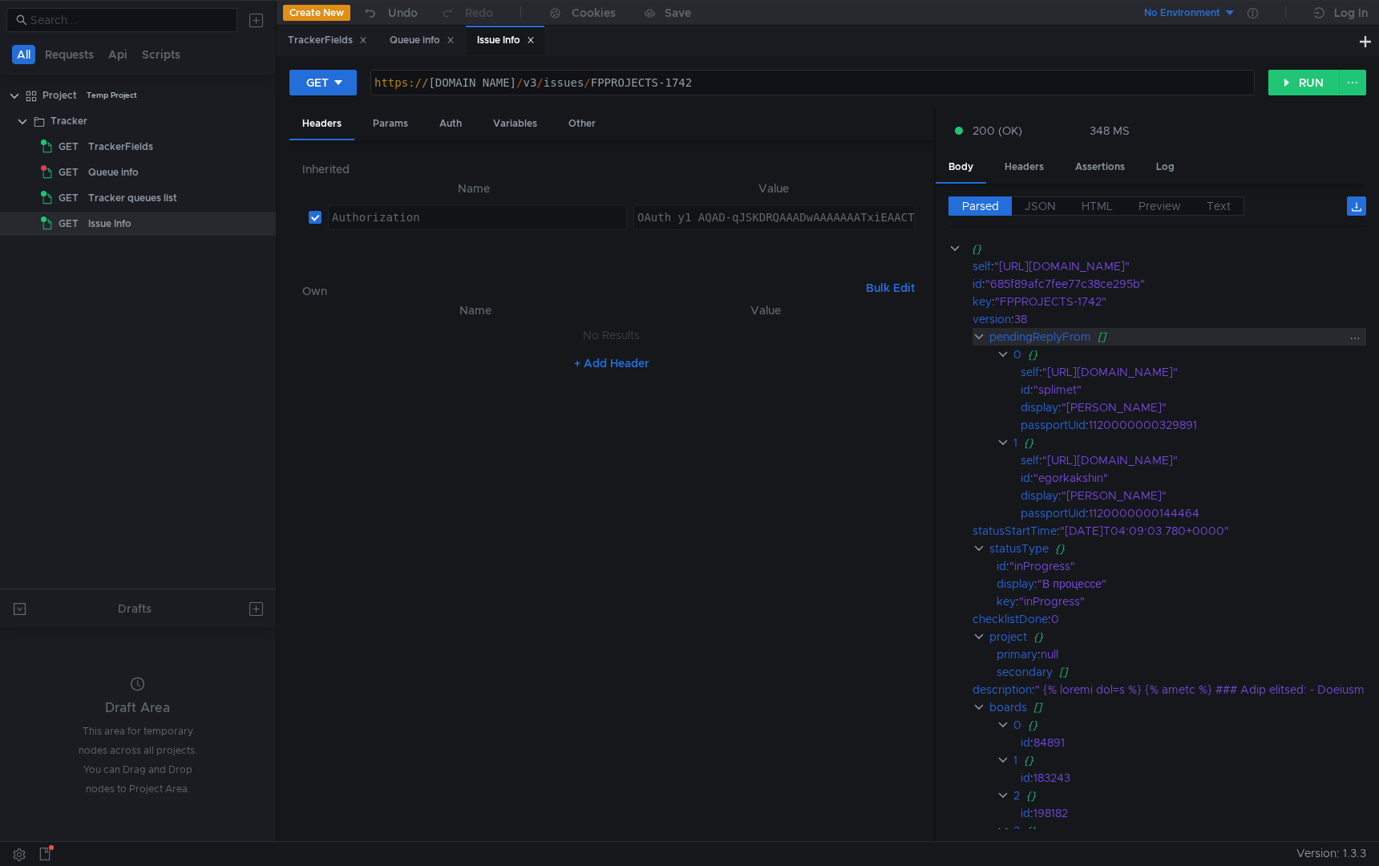
click at [977, 337] on clr-icon at bounding box center [978, 336] width 13 height 13
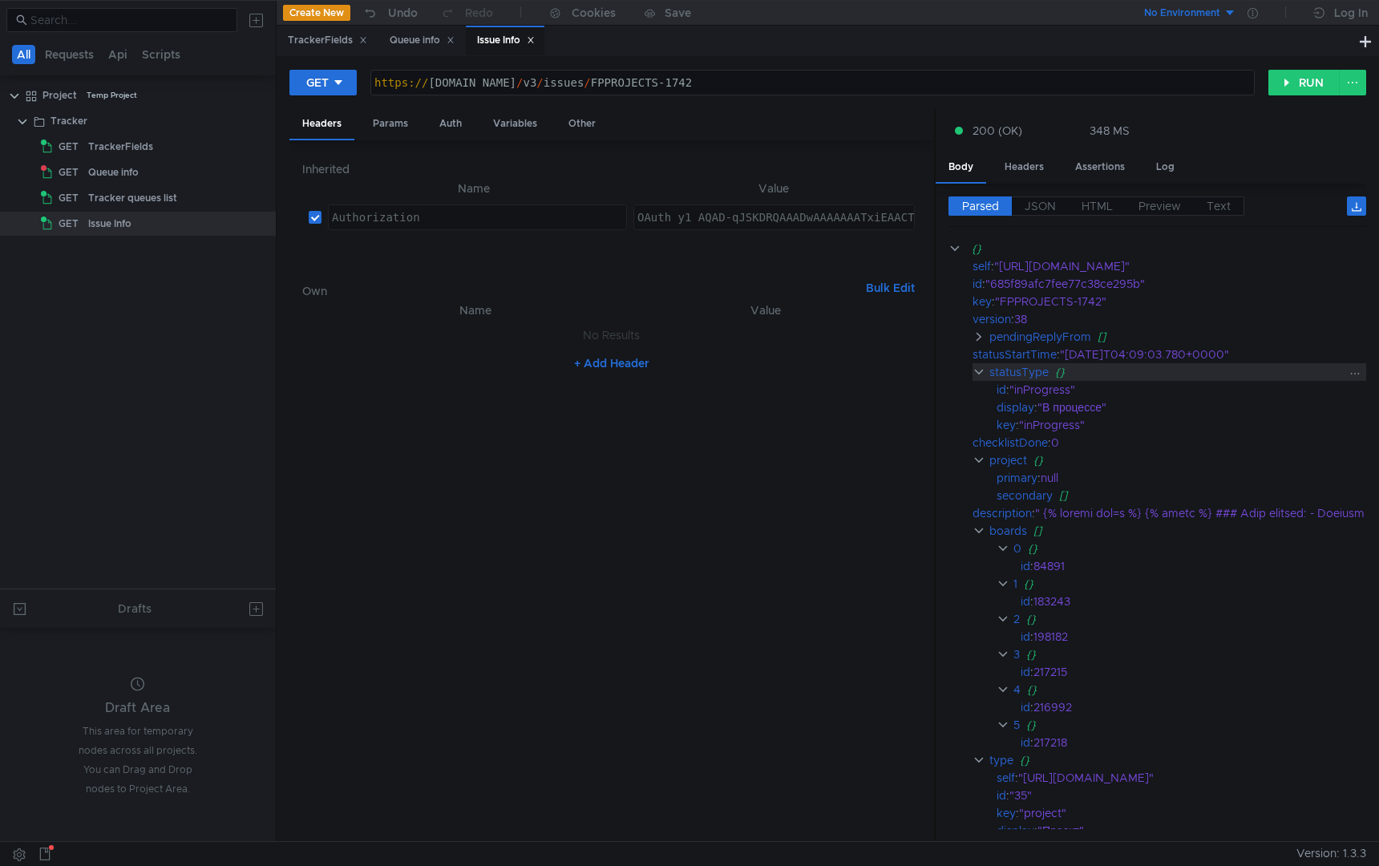
click at [975, 370] on clr-icon at bounding box center [978, 372] width 13 height 13
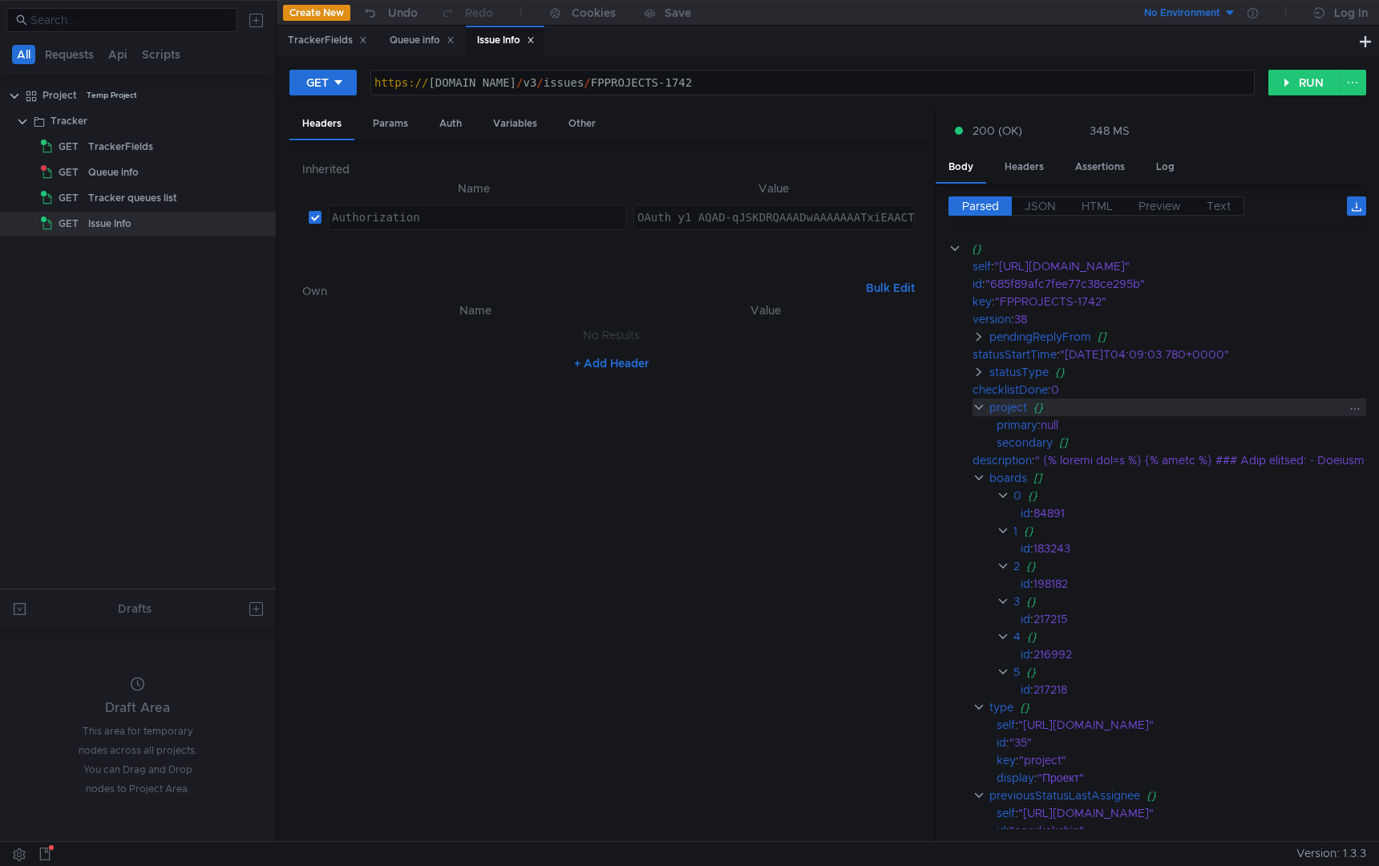
click at [980, 411] on clr-icon at bounding box center [978, 407] width 13 height 13
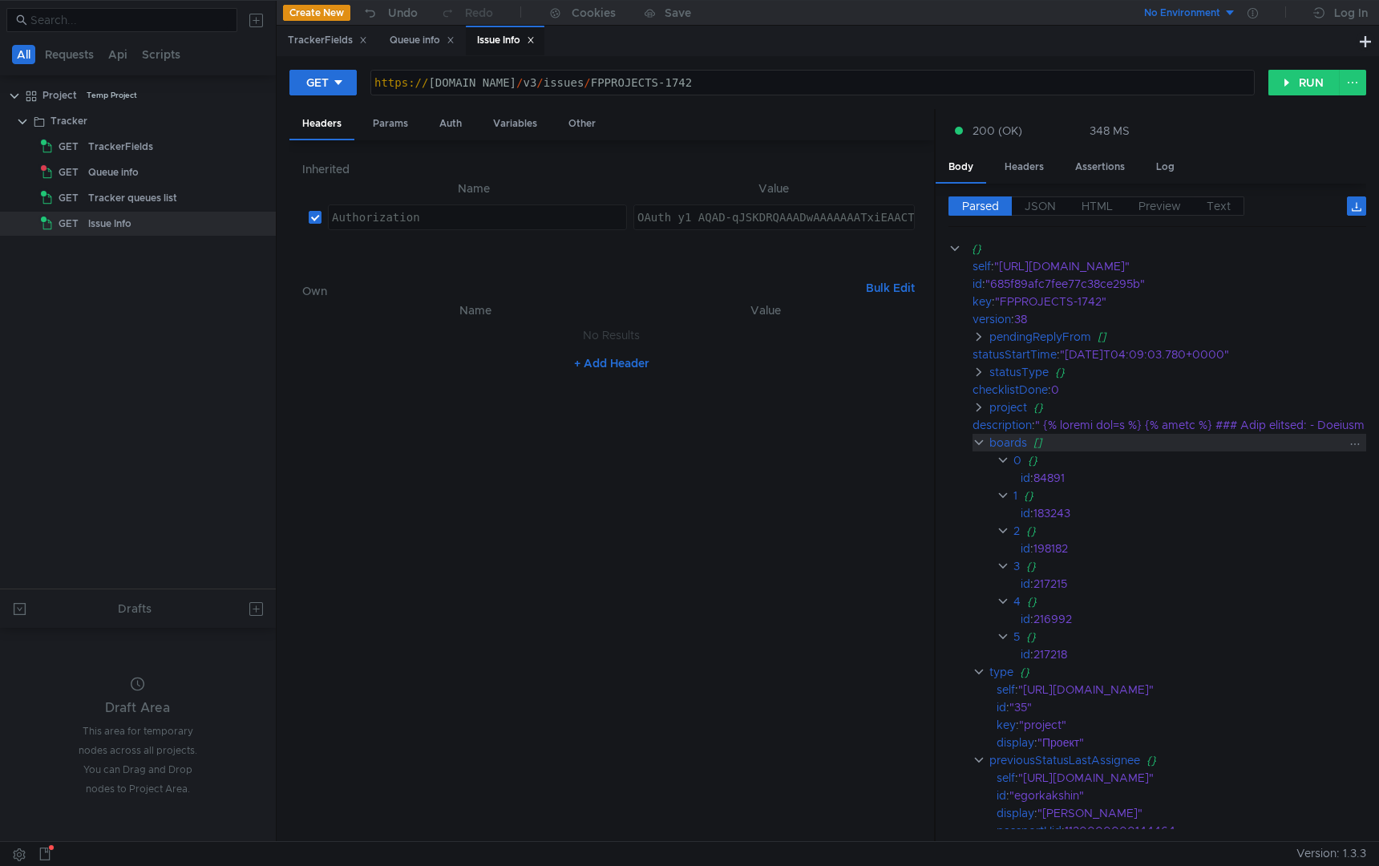
click at [977, 442] on clr-icon at bounding box center [978, 442] width 13 height 13
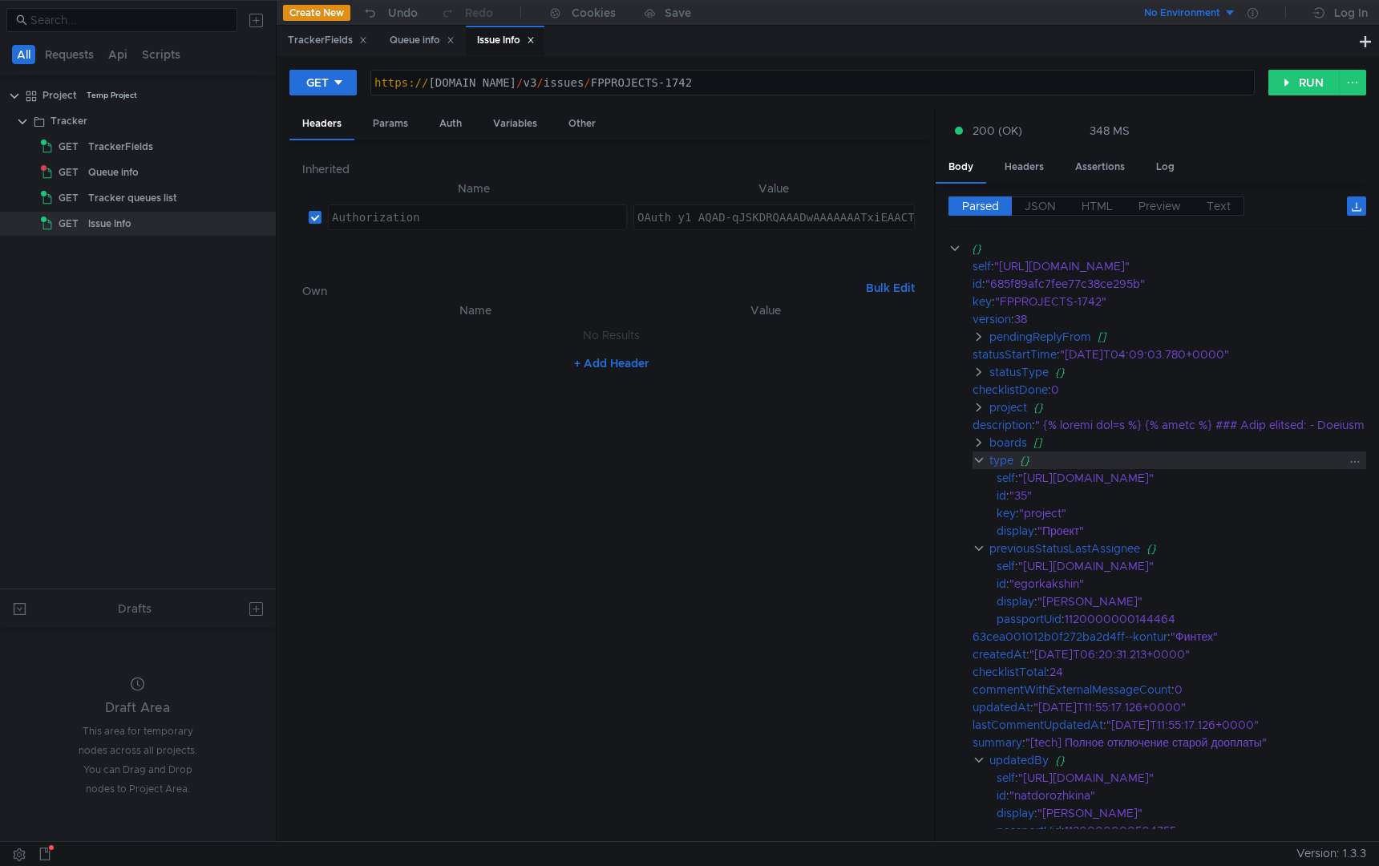
click at [976, 465] on clr-icon at bounding box center [978, 460] width 13 height 13
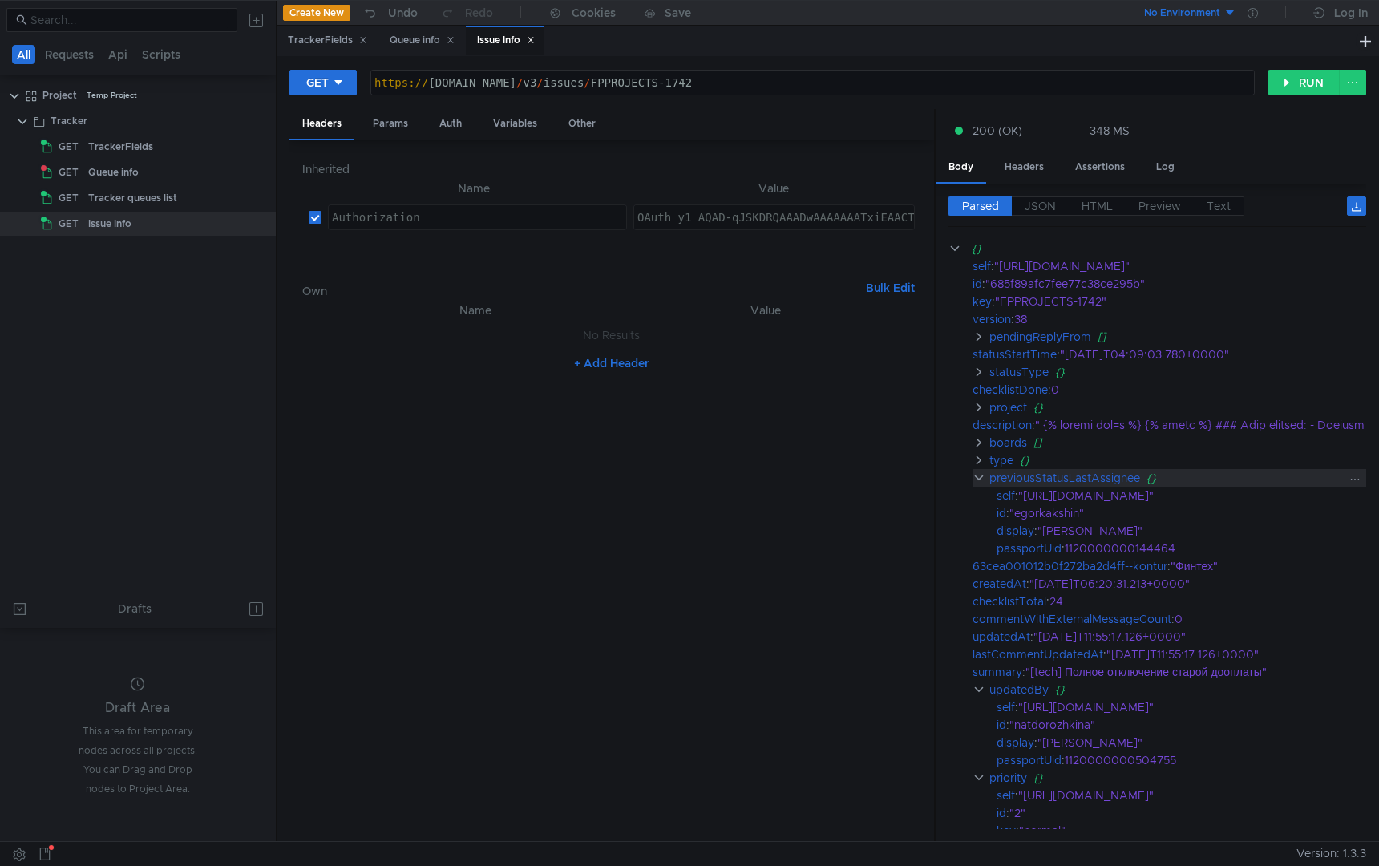
click at [976, 480] on clr-icon at bounding box center [978, 477] width 13 height 13
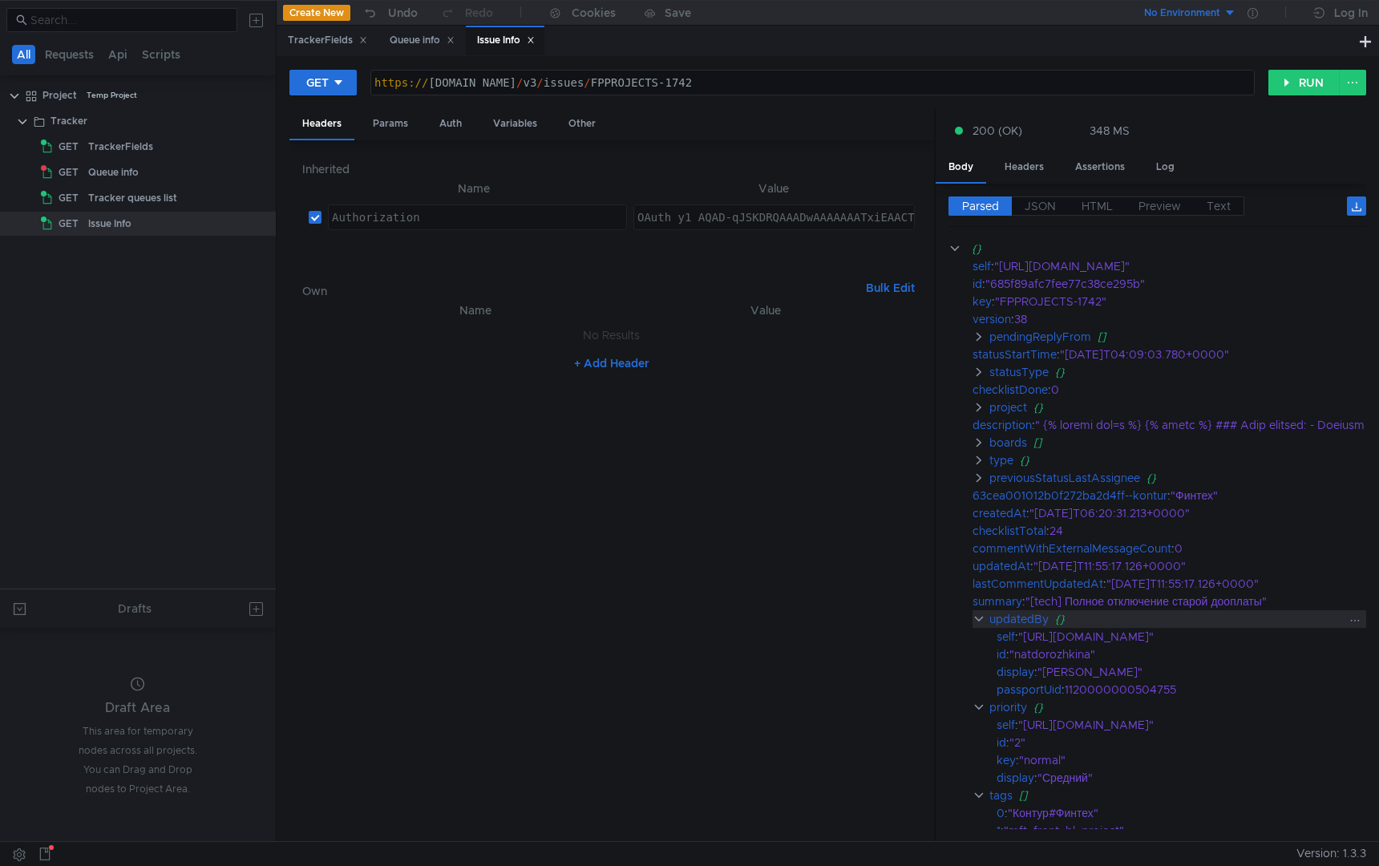
click at [982, 618] on clr-icon at bounding box center [978, 618] width 13 height 13
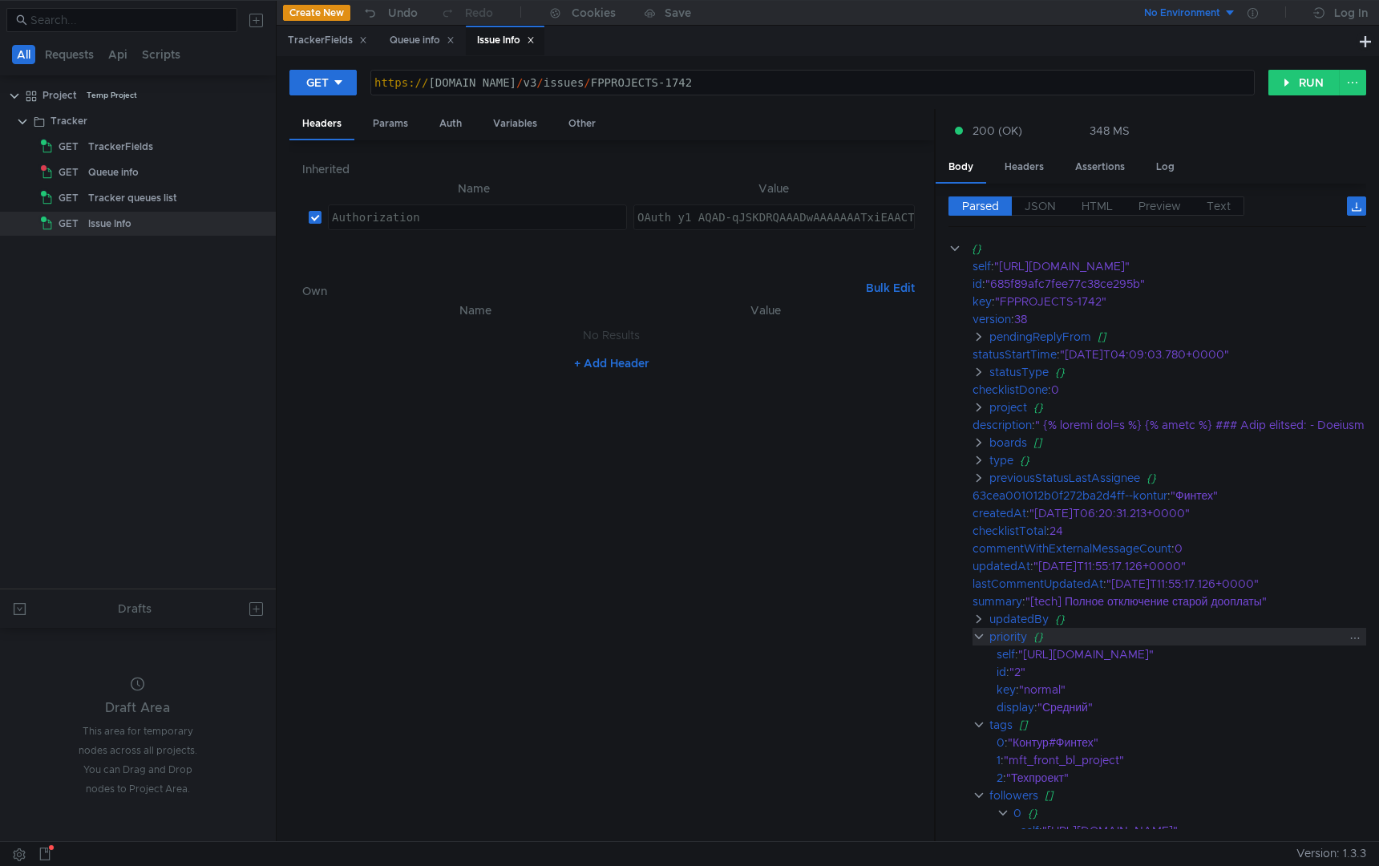
click at [983, 640] on clr-icon at bounding box center [978, 636] width 13 height 13
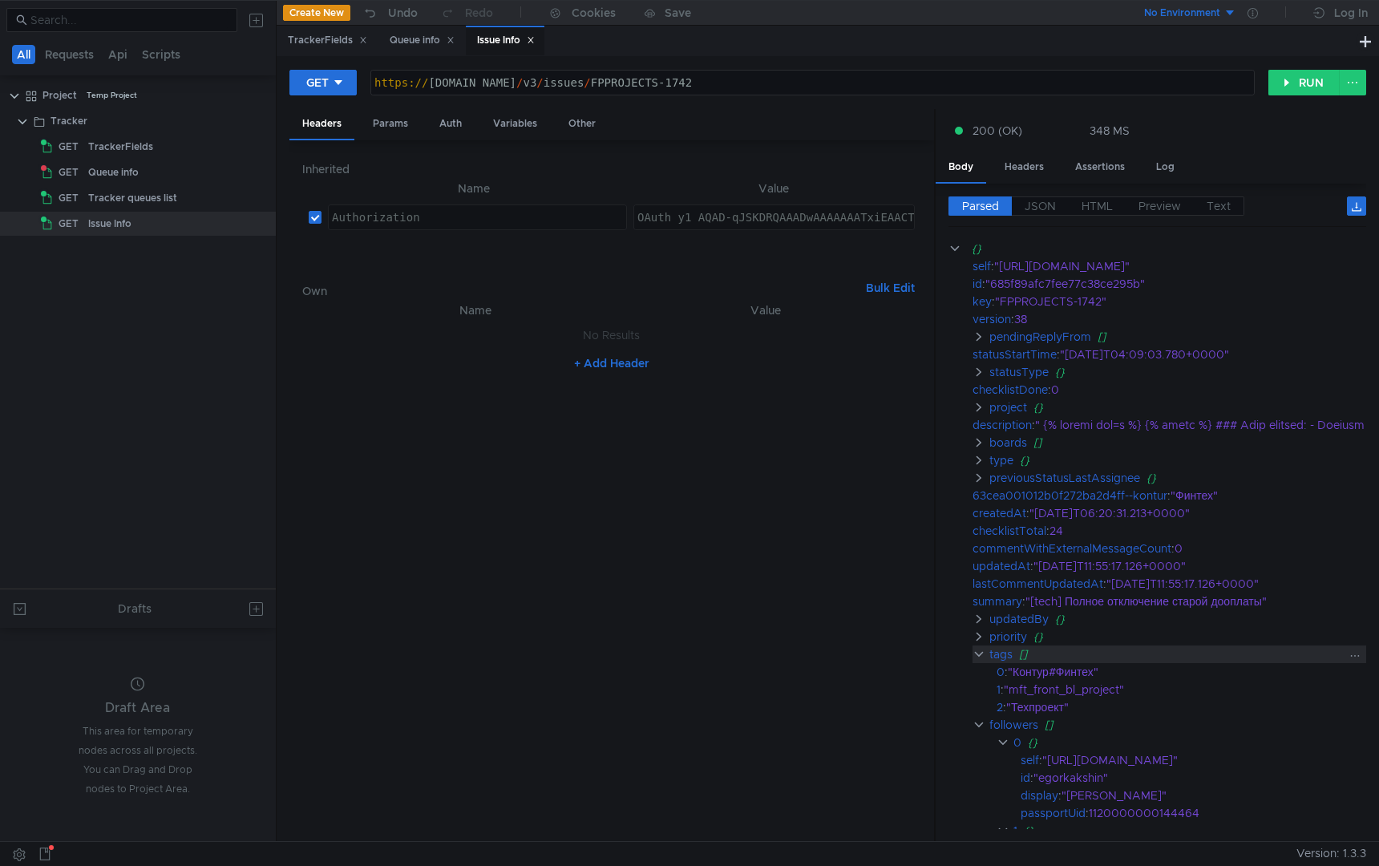
click at [976, 650] on clr-icon at bounding box center [978, 654] width 13 height 13
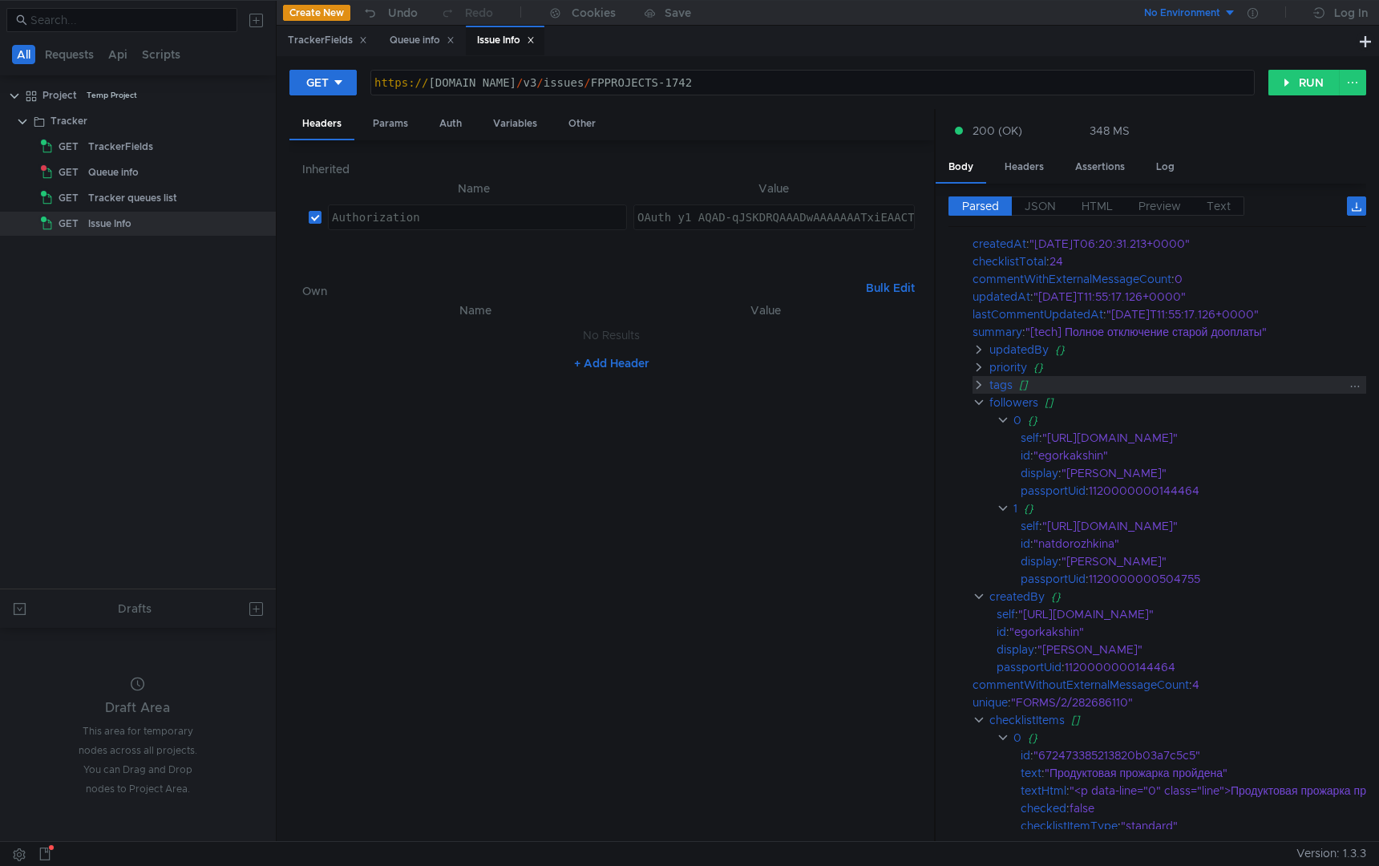
scroll to position [285, 0]
click at [975, 403] on clr-icon at bounding box center [978, 400] width 13 height 13
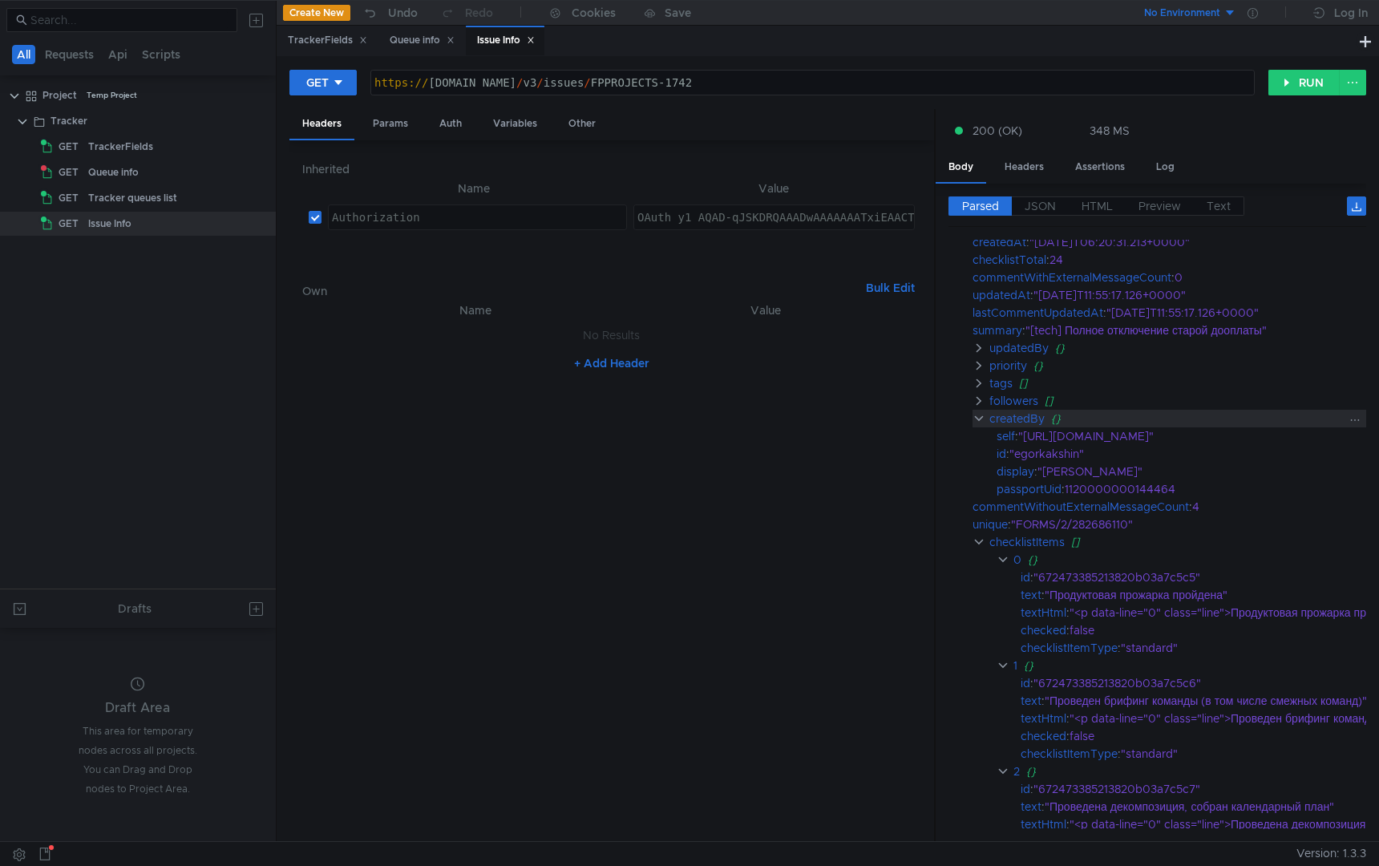
click at [976, 415] on clr-icon at bounding box center [978, 418] width 13 height 13
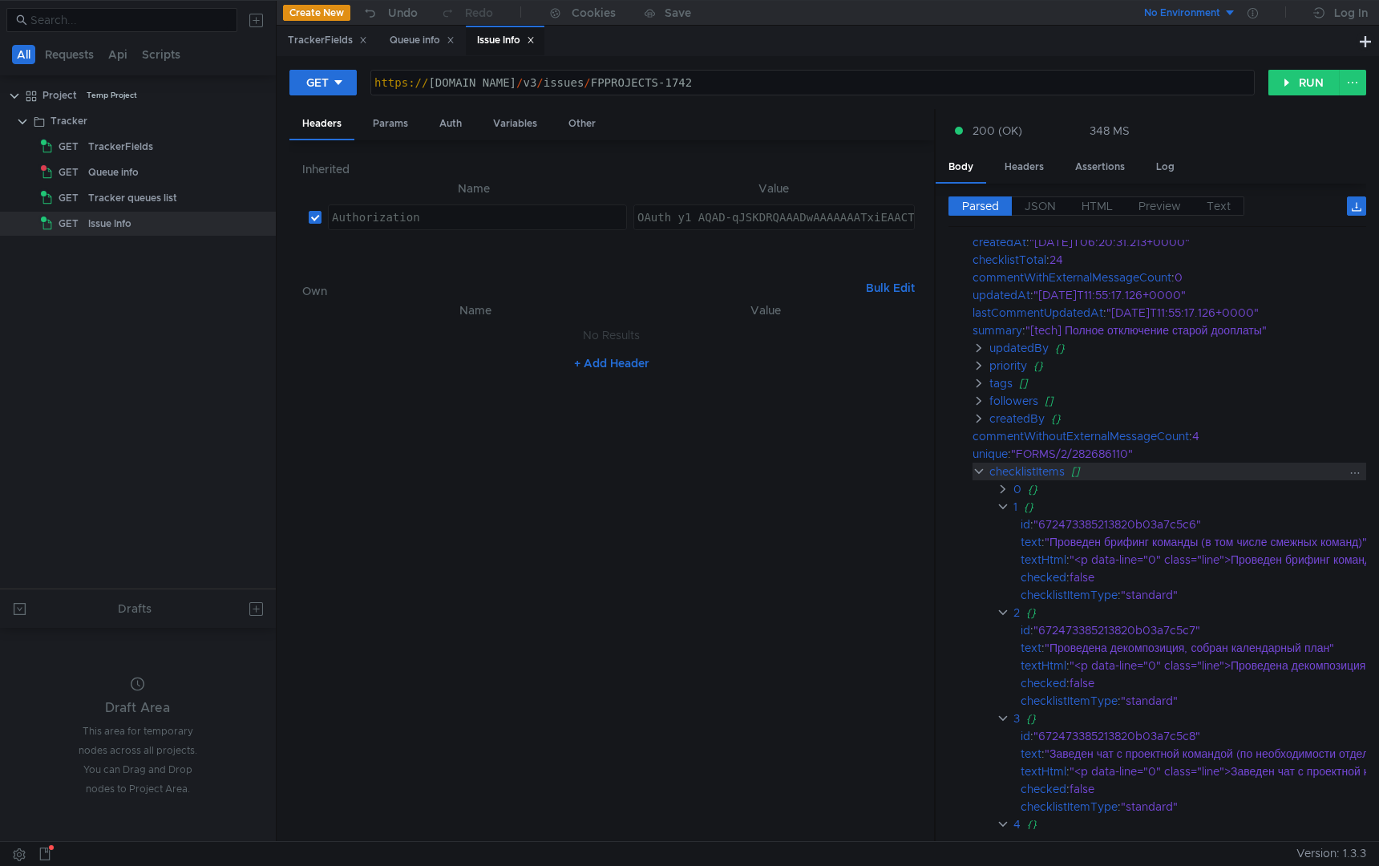
click at [976, 474] on clr-icon at bounding box center [978, 471] width 13 height 13
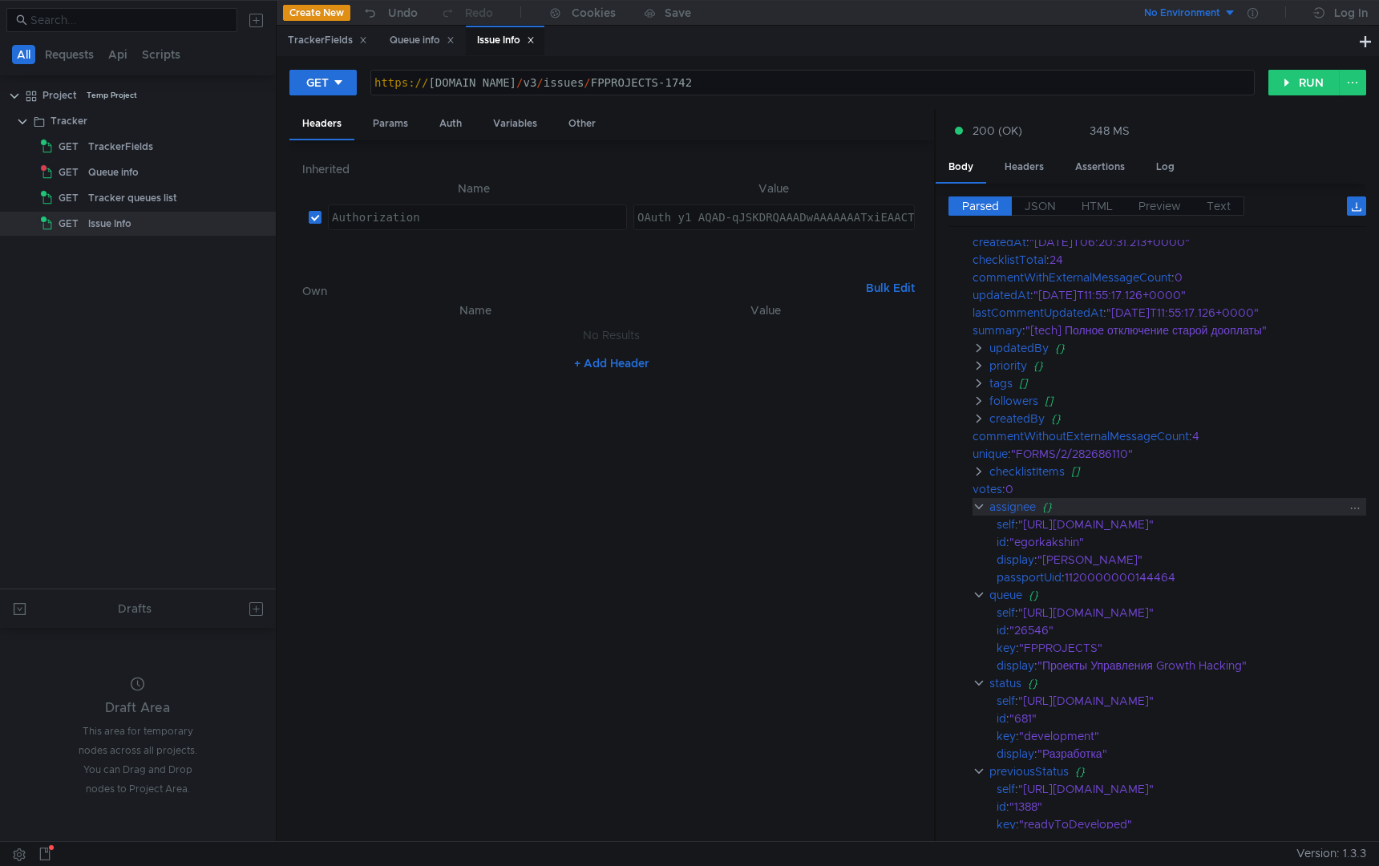
click at [978, 507] on clr-icon at bounding box center [978, 506] width 13 height 13
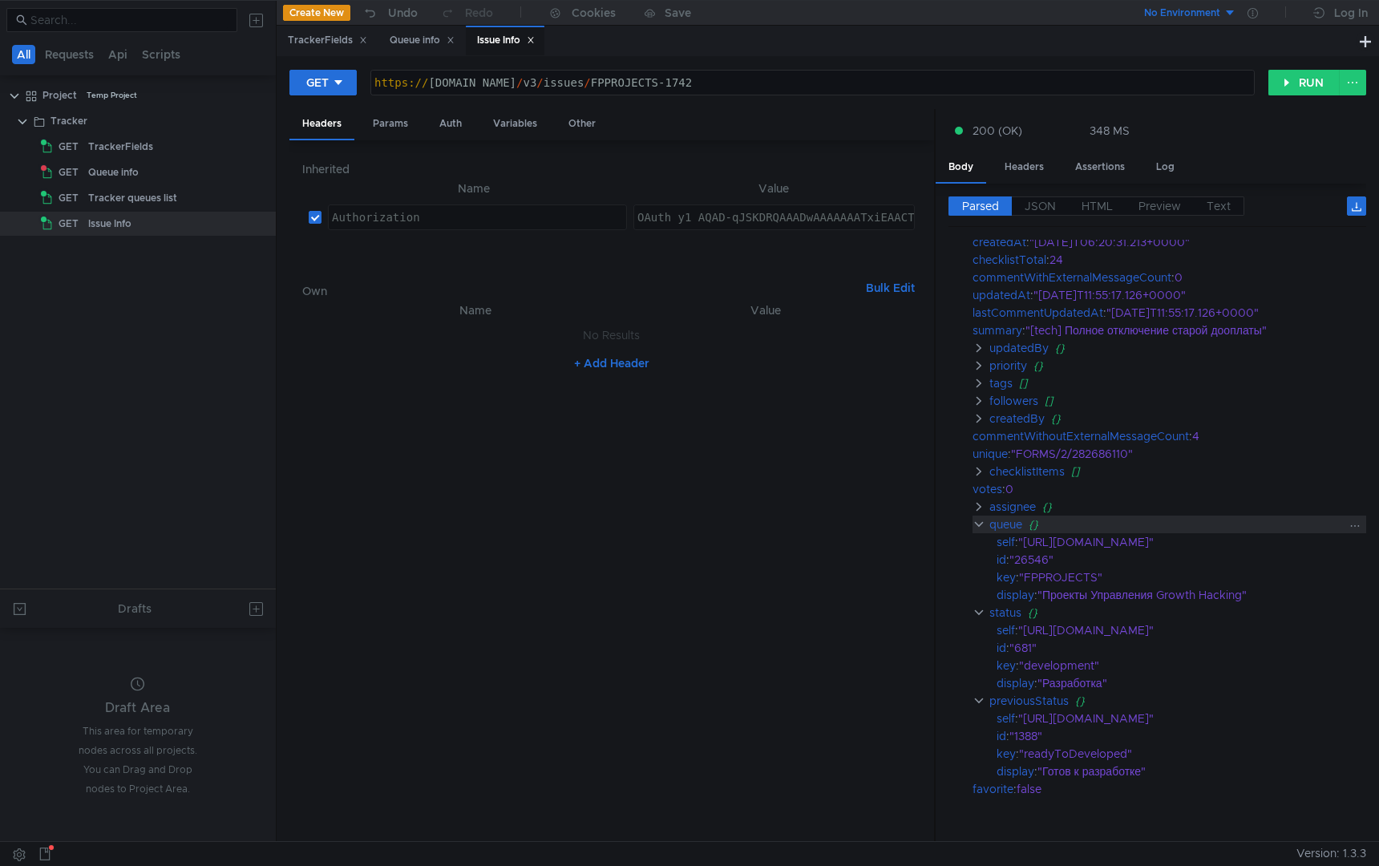
click at [980, 529] on clr-icon at bounding box center [978, 524] width 13 height 13
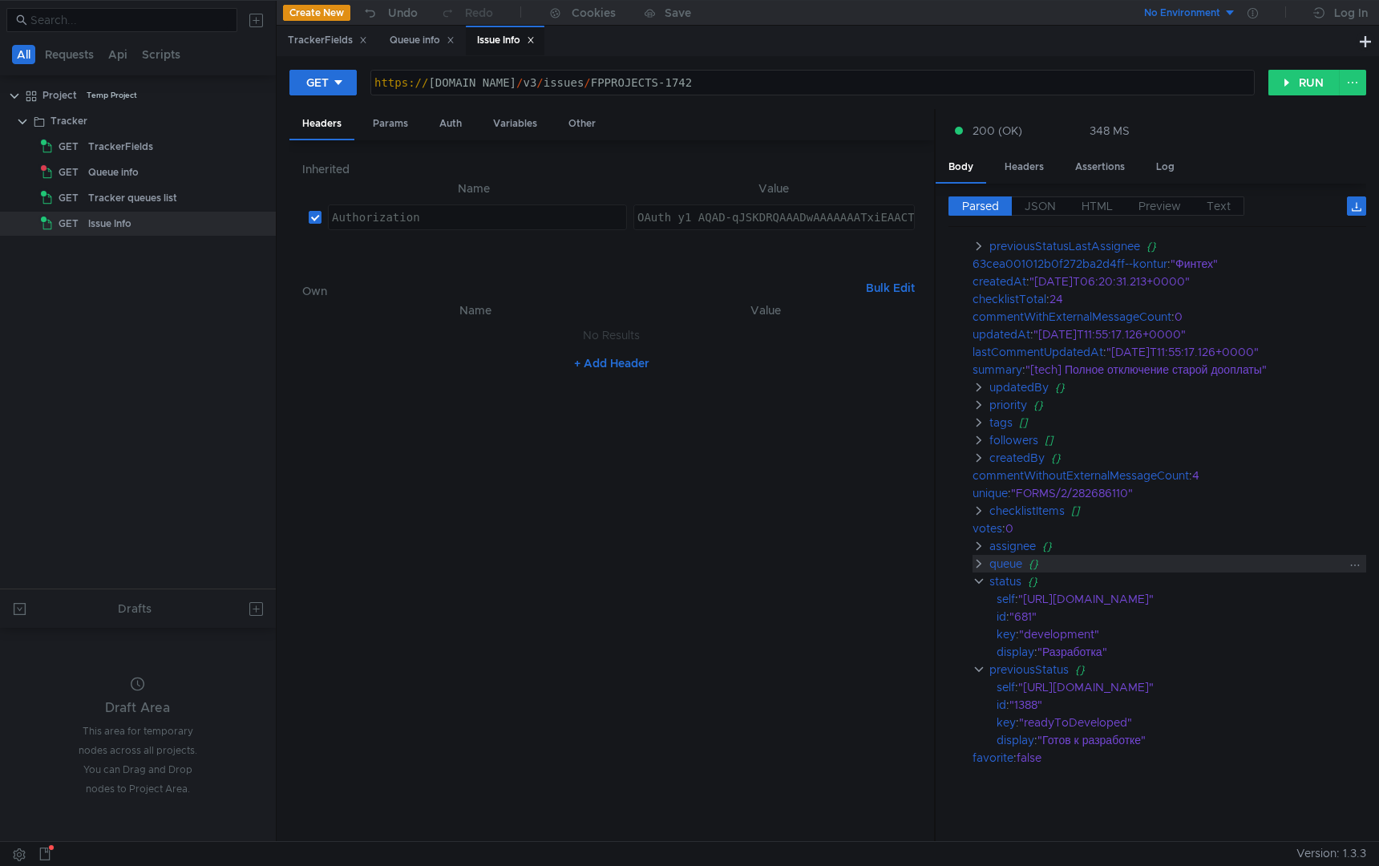
scroll to position [244, 0]
click at [977, 575] on clr-icon at bounding box center [978, 581] width 13 height 13
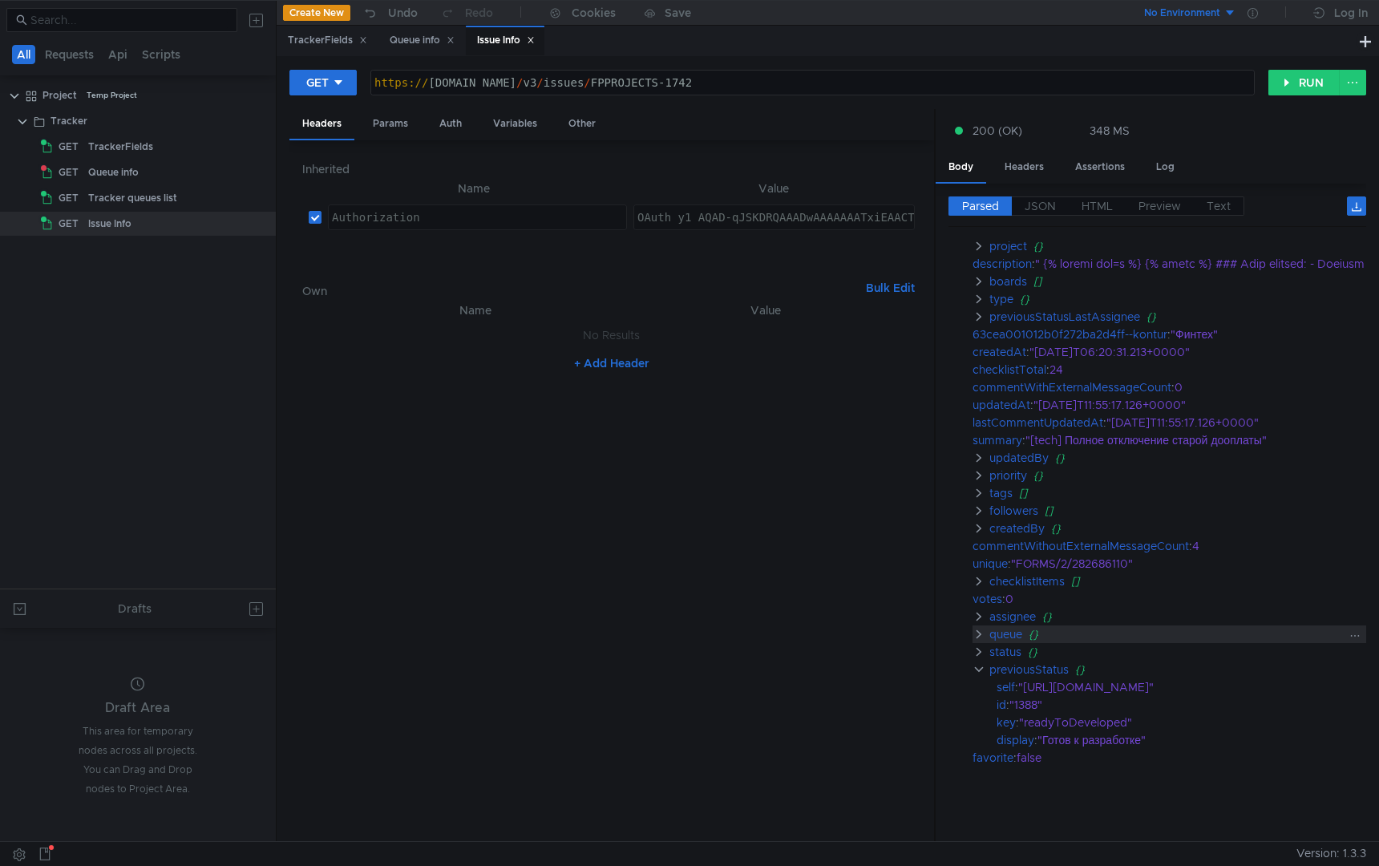
click at [977, 628] on clr-icon at bounding box center [978, 634] width 13 height 13
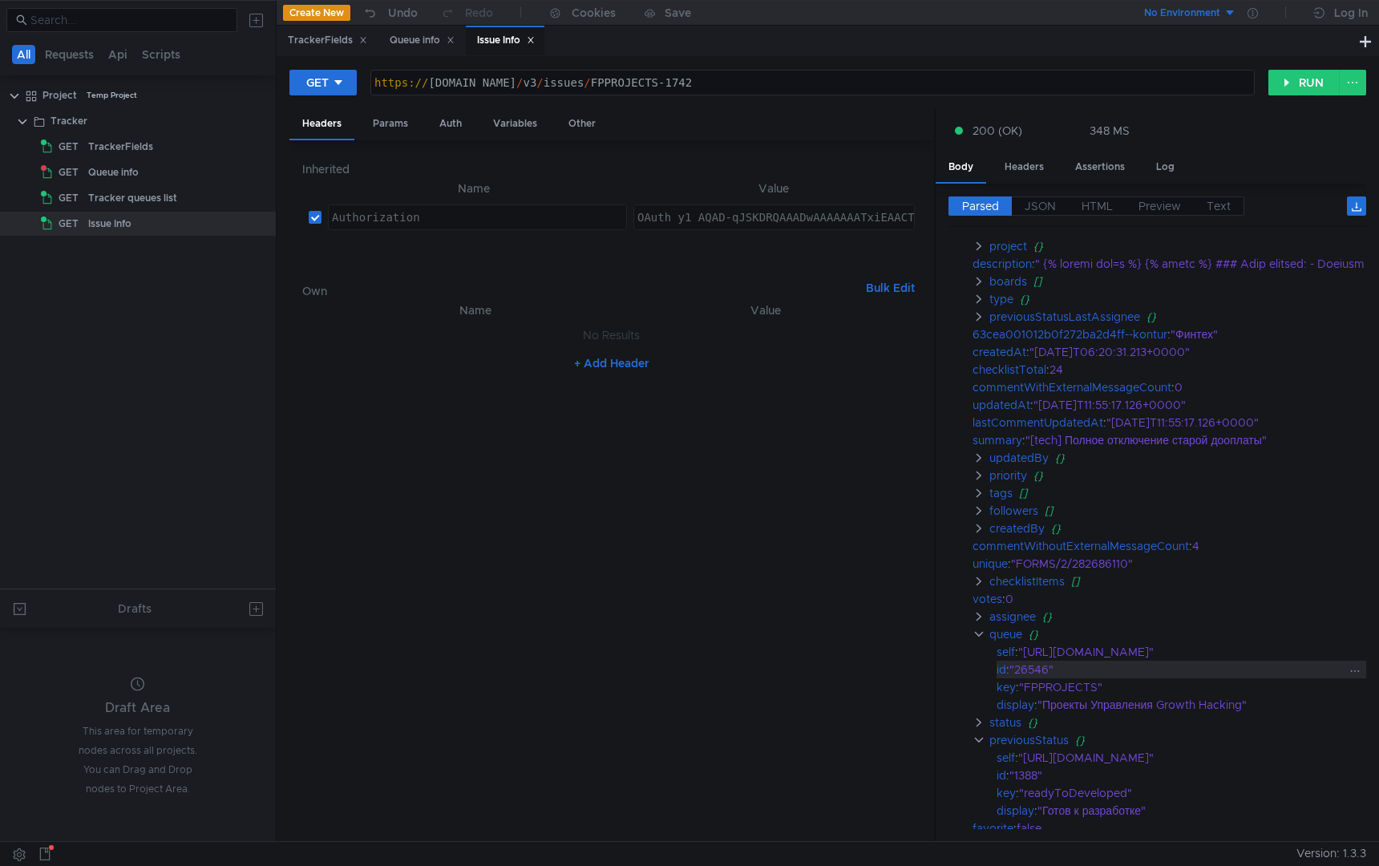
copy div "26546"
click at [159, 197] on div "Tracker queues list" at bounding box center [132, 198] width 89 height 24
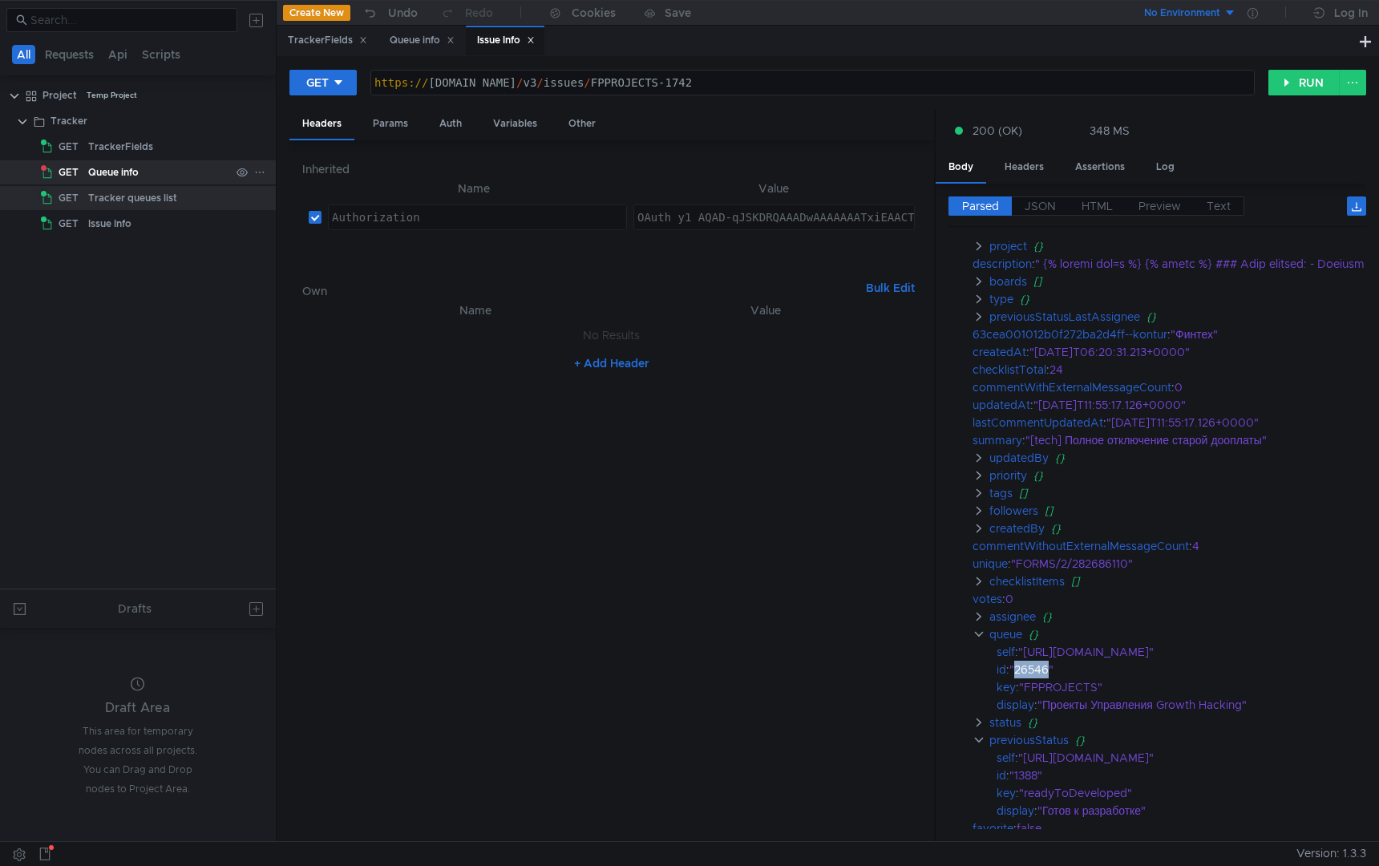
click at [164, 167] on div "Queue info" at bounding box center [159, 172] width 142 height 24
click at [517, 119] on div "Variables" at bounding box center [515, 124] width 70 height 30
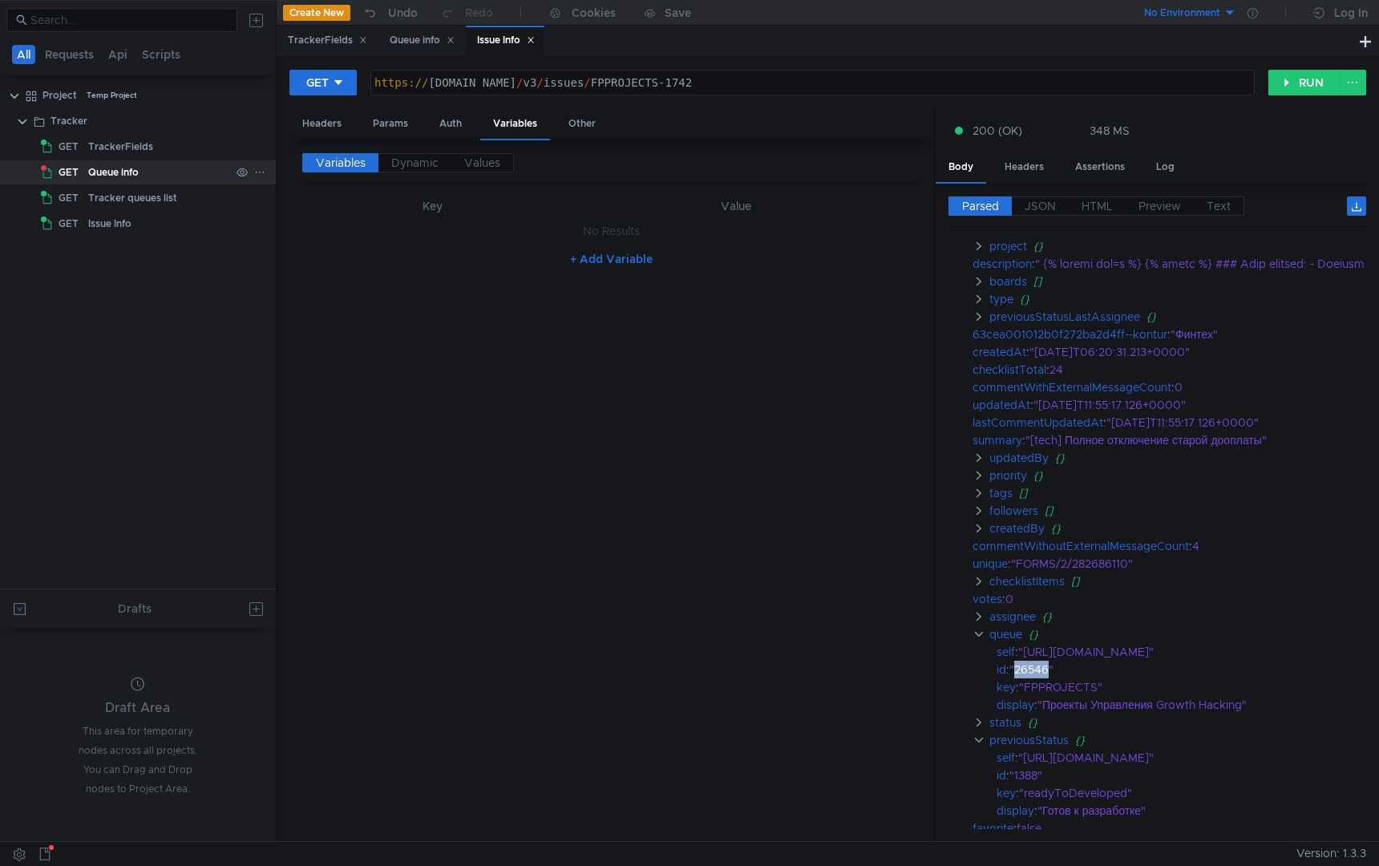
click at [140, 176] on div "Queue info" at bounding box center [159, 172] width 142 height 24
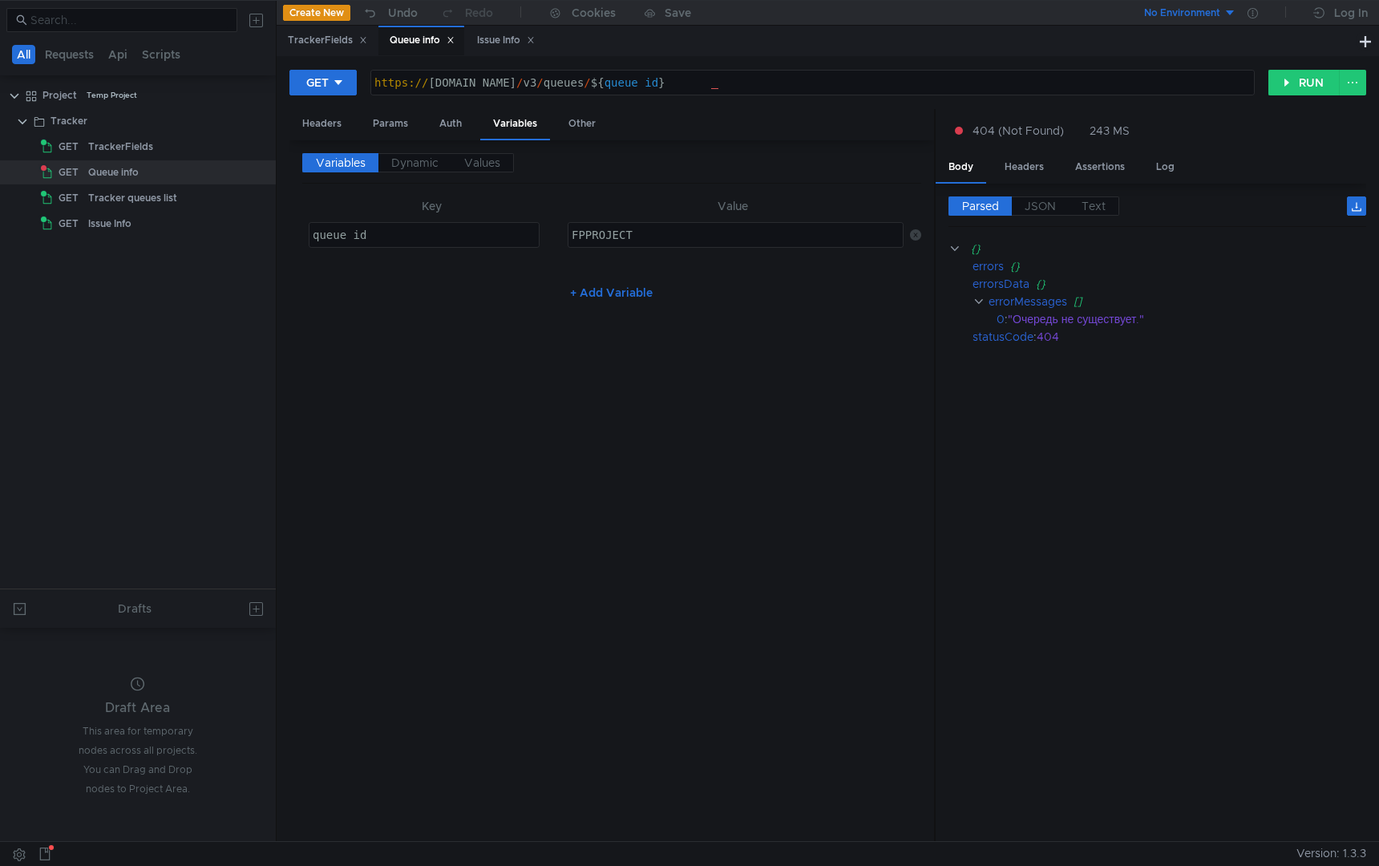
click at [640, 236] on div "FPPROJECT" at bounding box center [734, 247] width 333 height 38
paste textarea "26546"
type textarea "26546"
click at [668, 378] on div "Variables Dynamic Values Key Value queue_id queue_id הההההההההההההההההההההההההה…" at bounding box center [611, 491] width 619 height 676
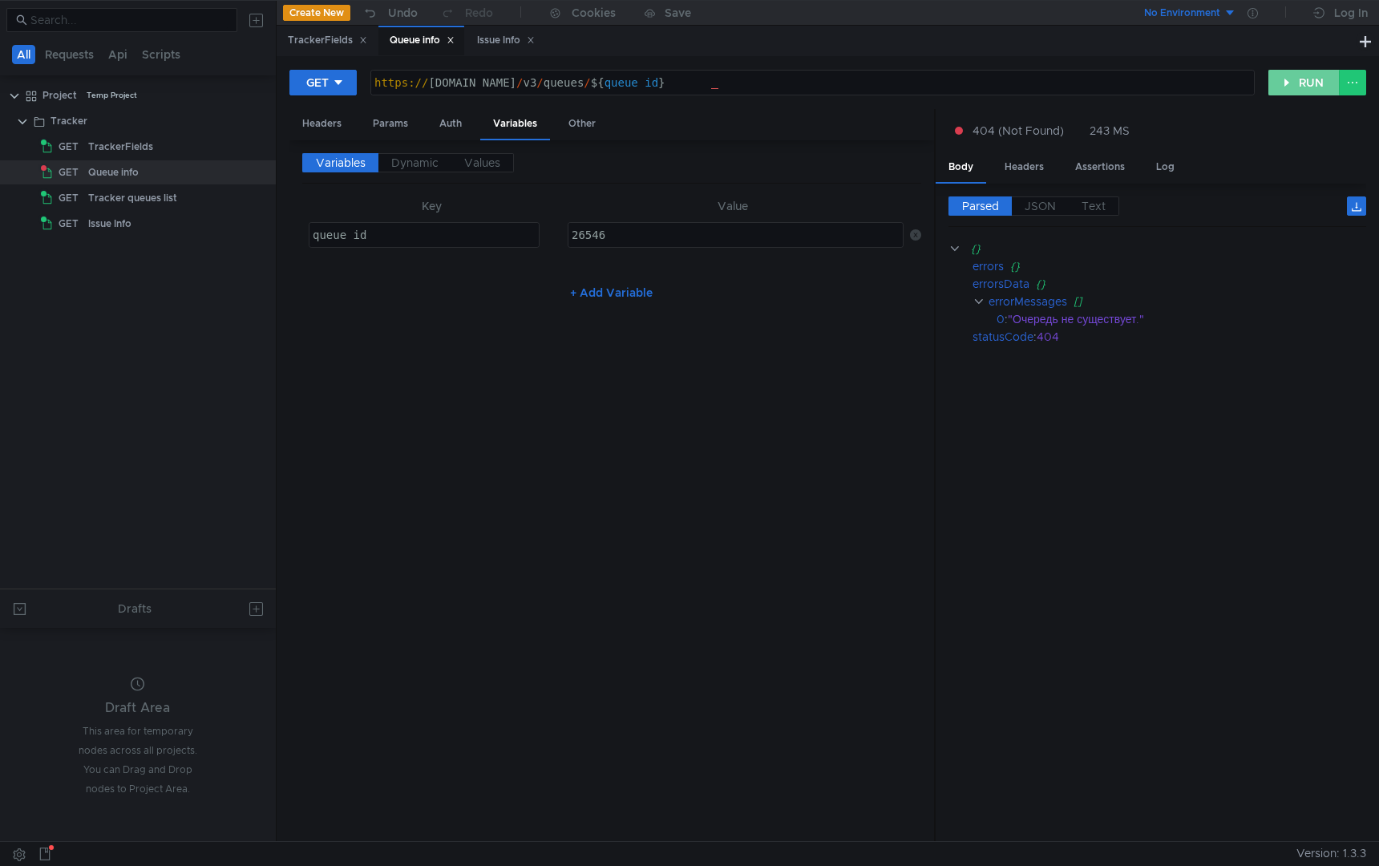
click at [1286, 84] on button "RUN" at bounding box center [1303, 83] width 71 height 26
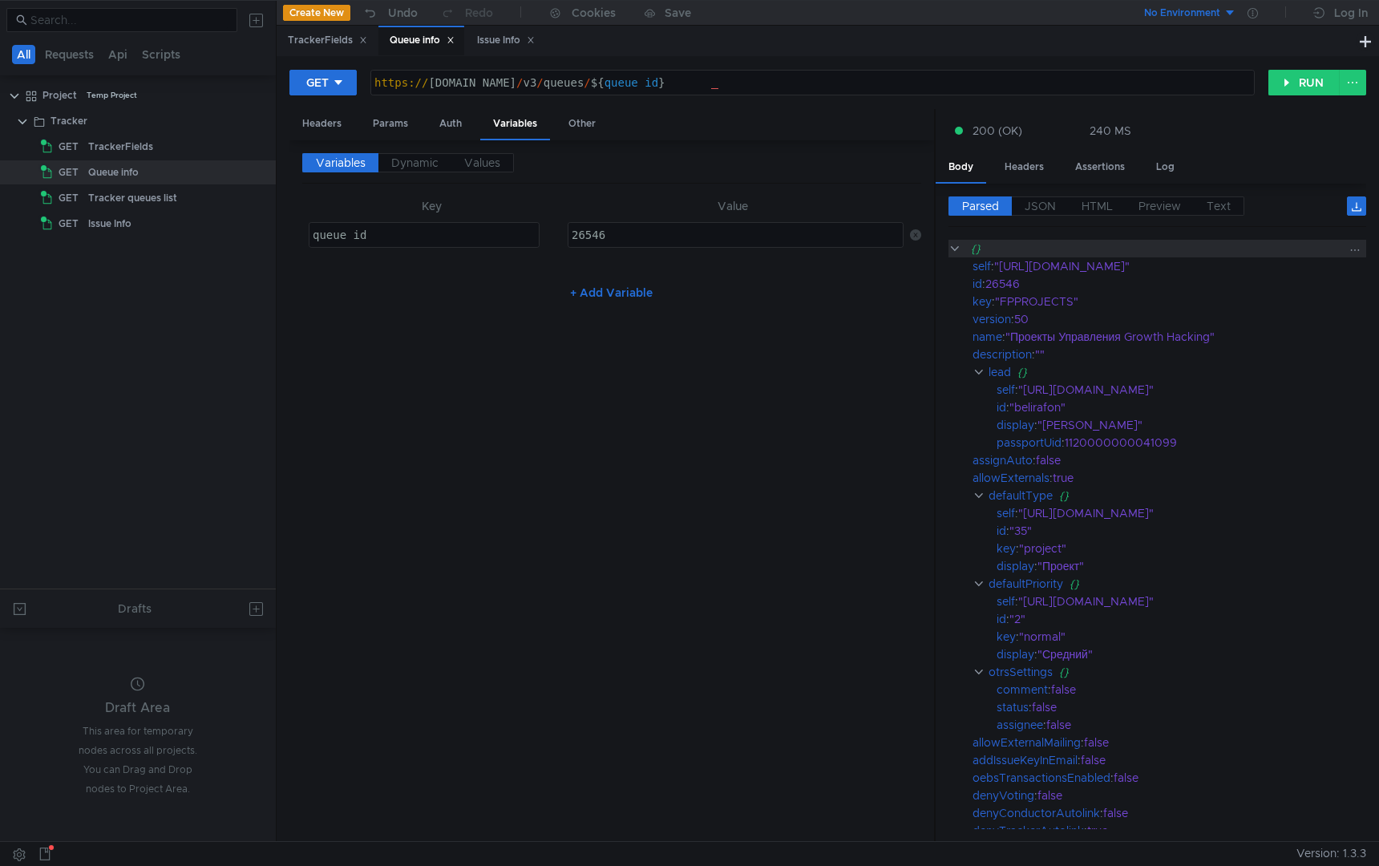
click at [956, 248] on clr-icon at bounding box center [954, 248] width 12 height 13
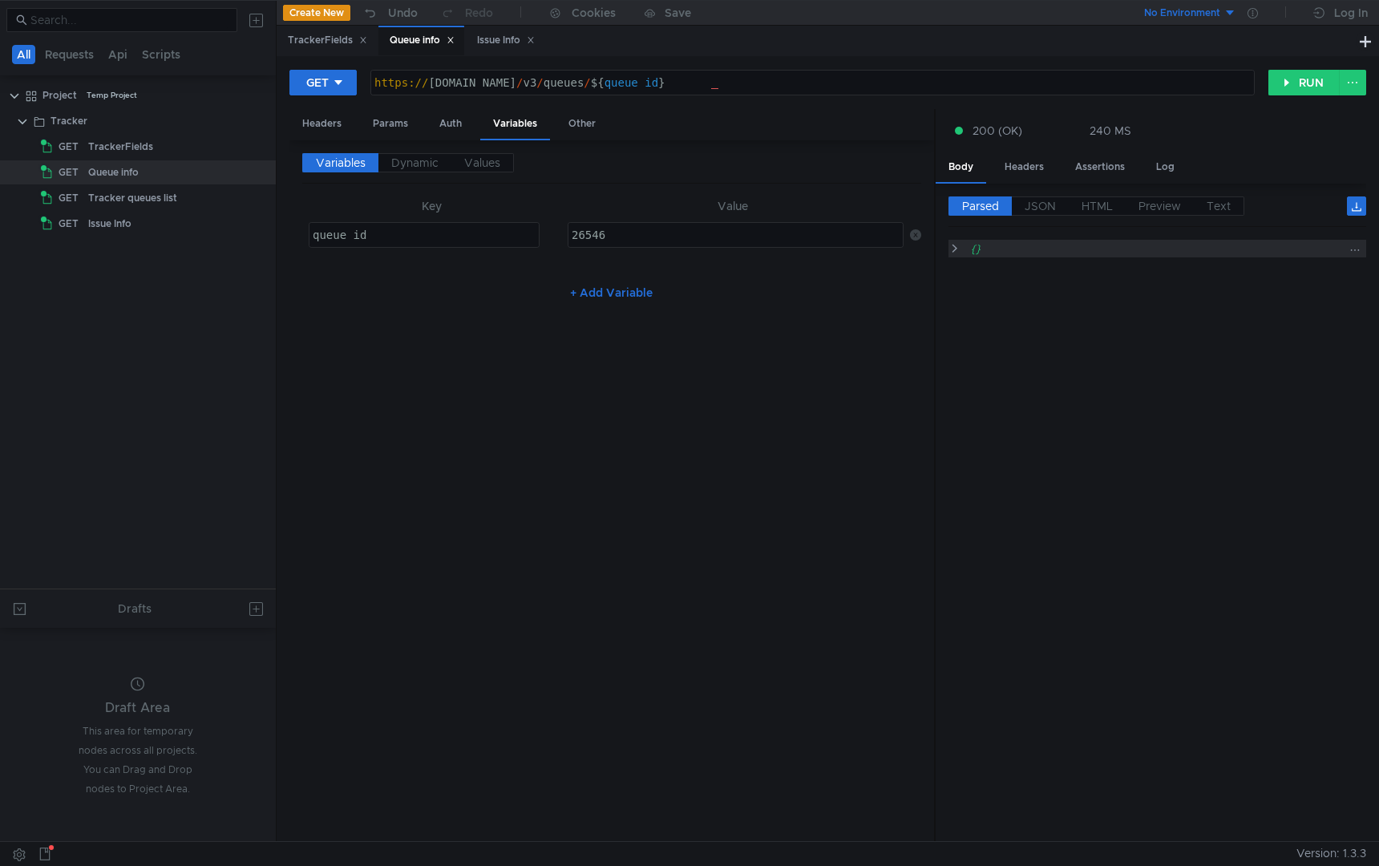
click at [956, 248] on clr-icon at bounding box center [954, 248] width 12 height 13
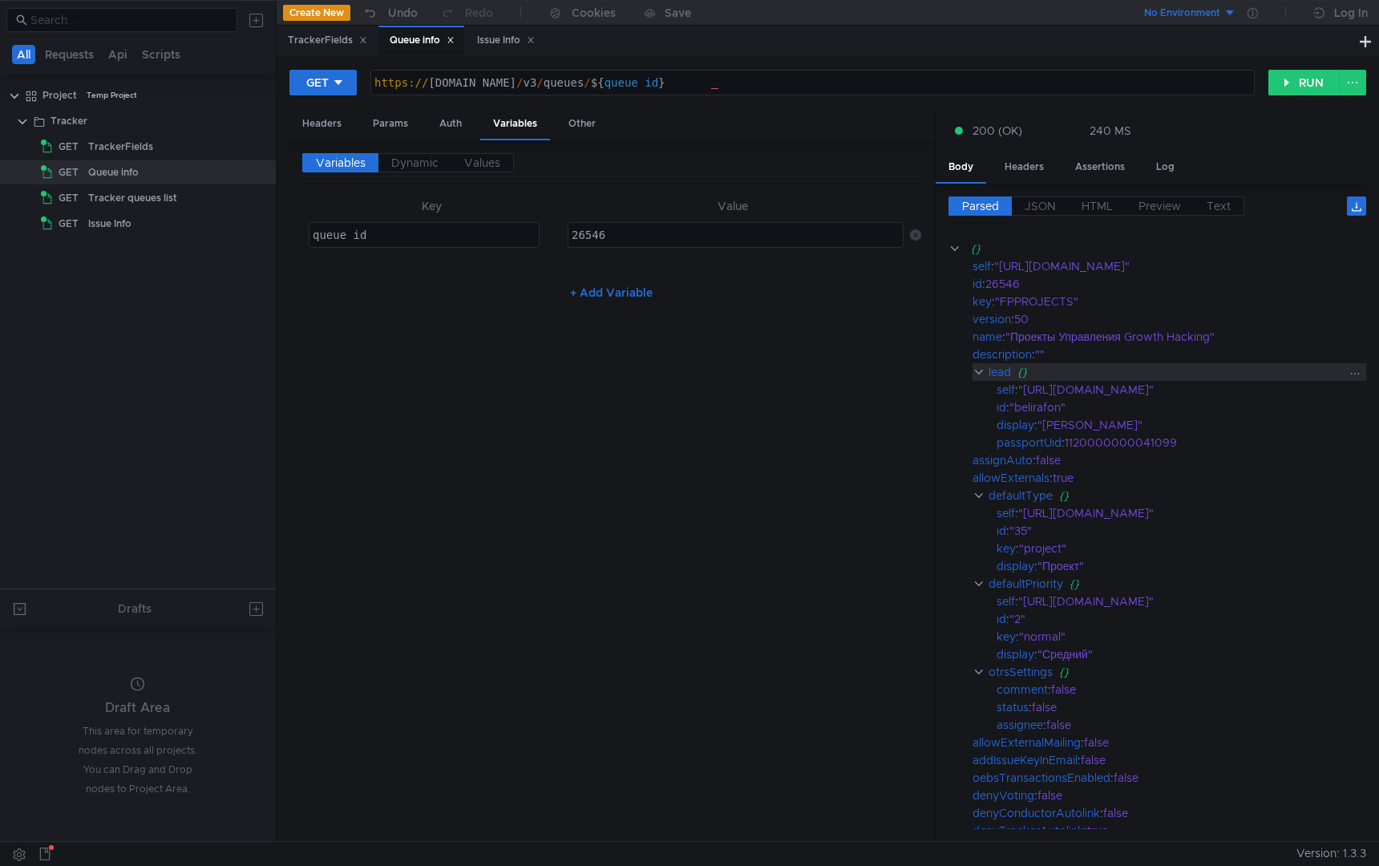
click at [979, 371] on clr-icon at bounding box center [978, 372] width 12 height 13
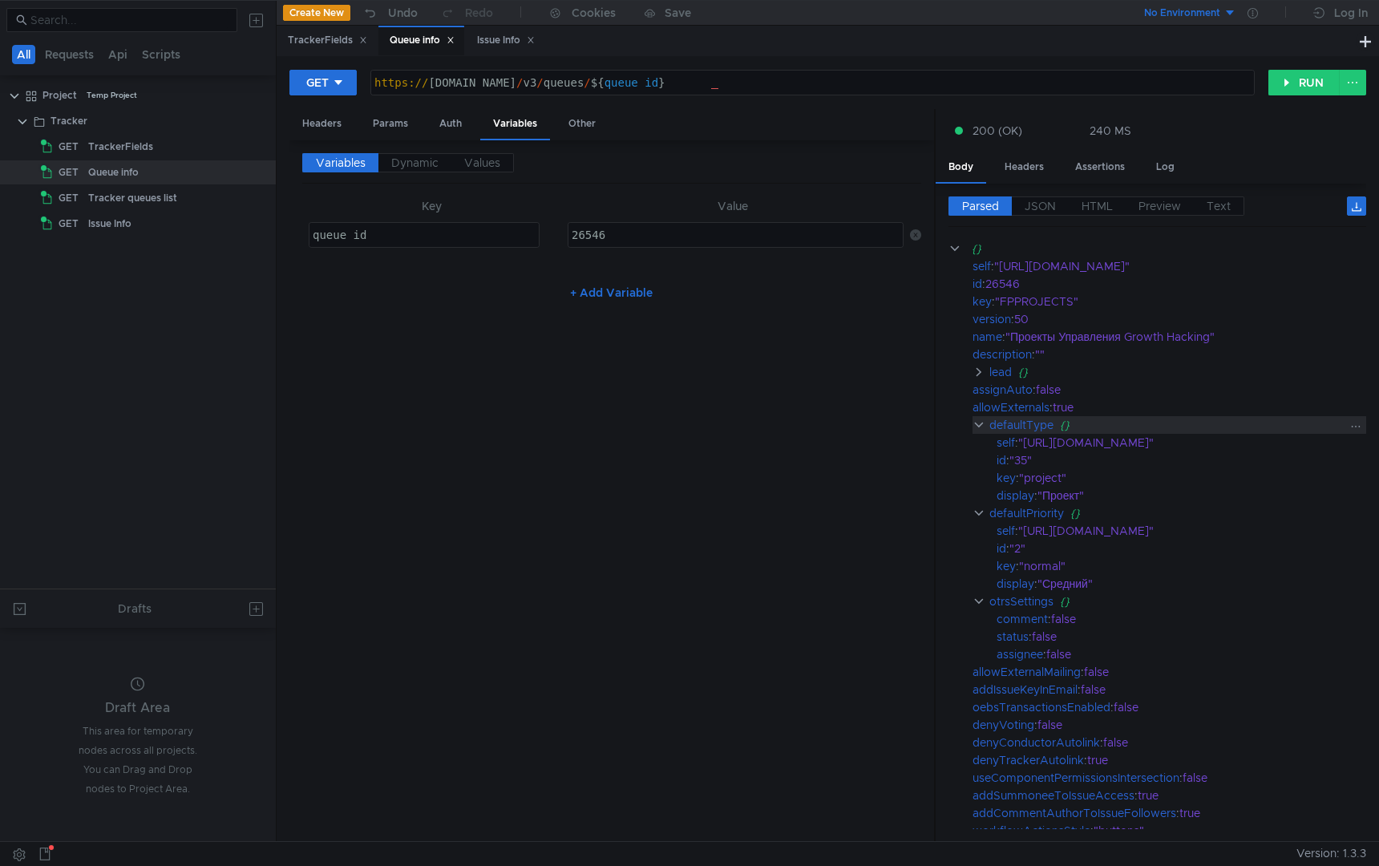
click at [981, 426] on clr-icon at bounding box center [978, 424] width 13 height 13
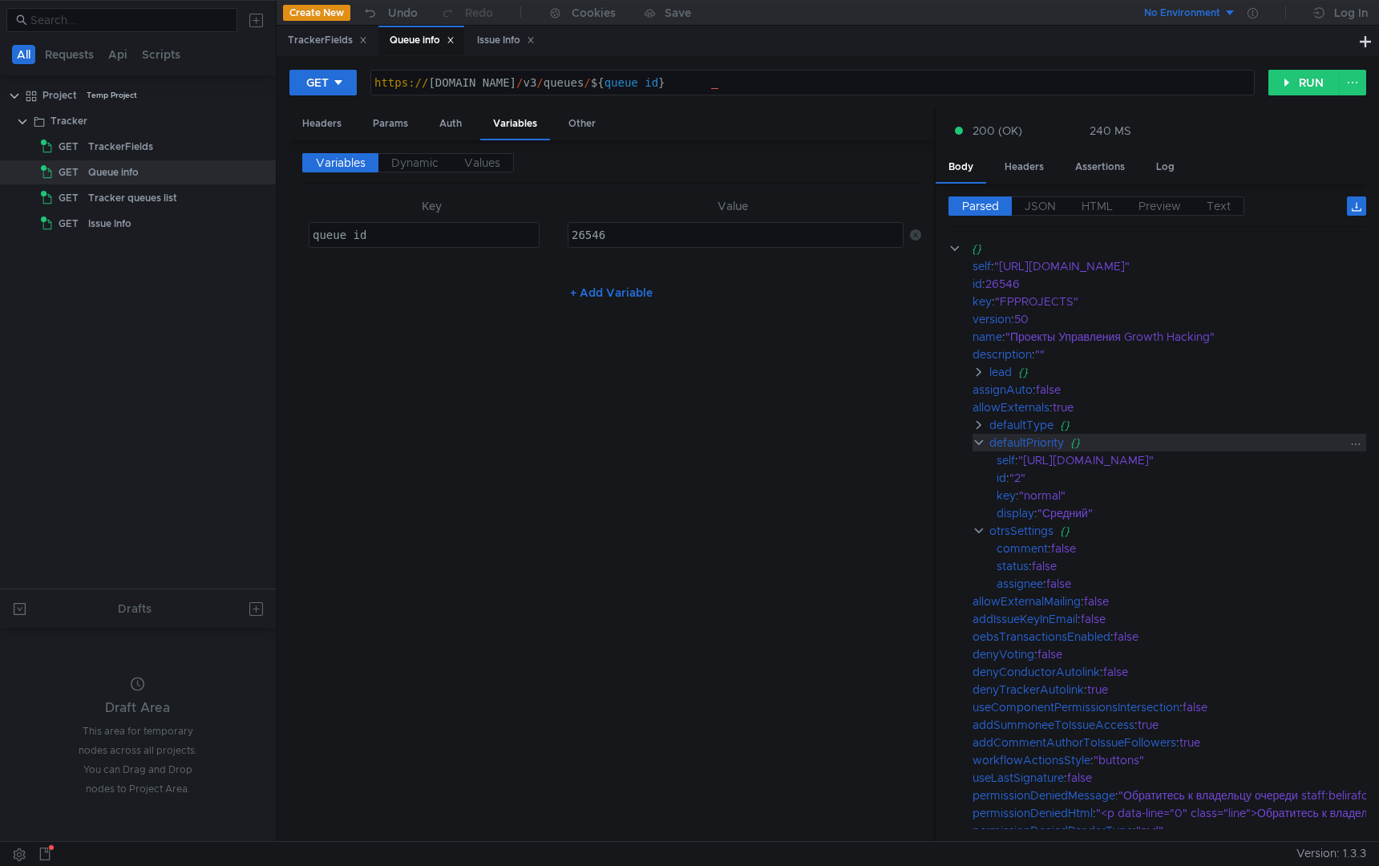
click at [979, 445] on clr-icon at bounding box center [978, 442] width 13 height 13
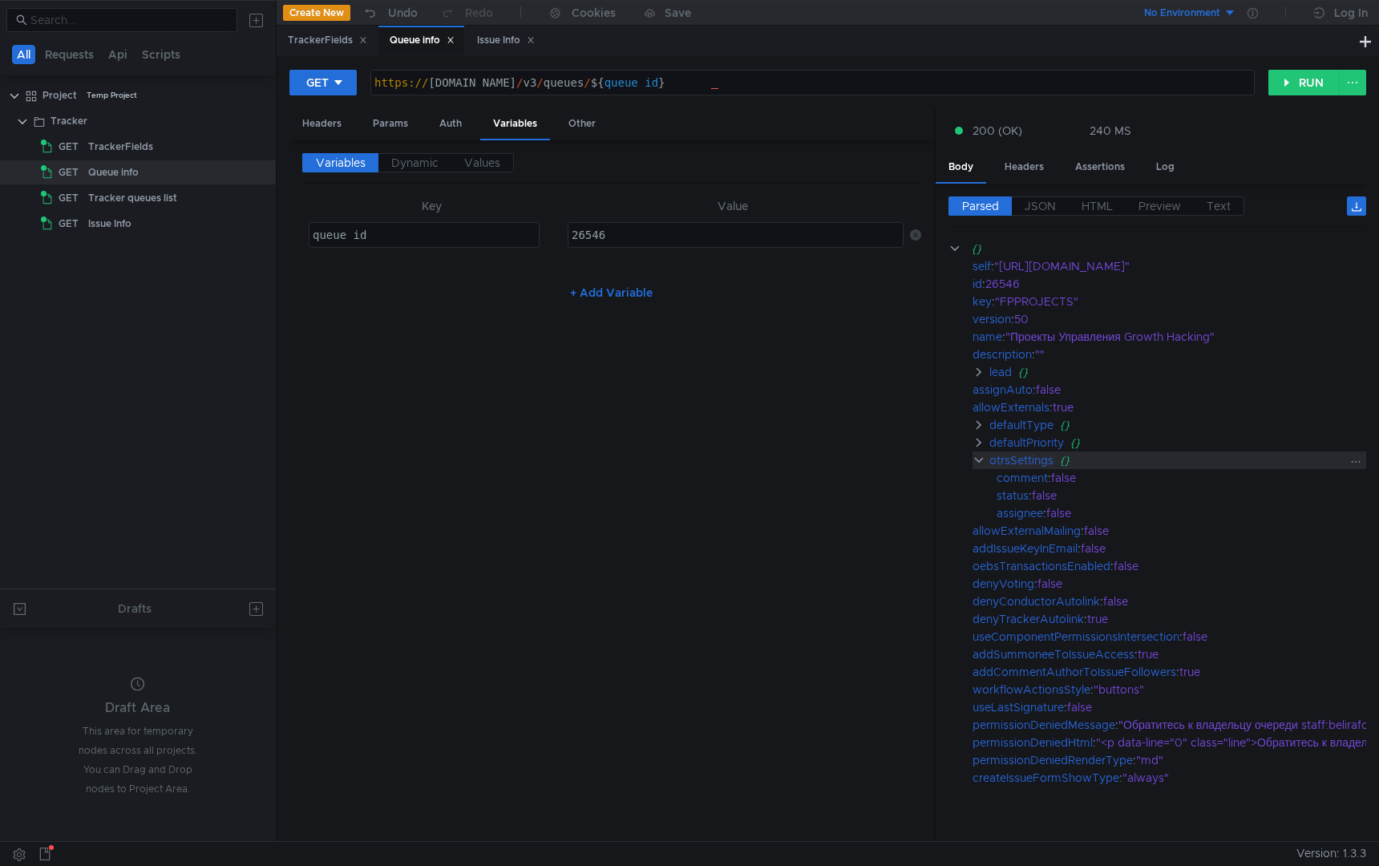
click at [978, 458] on clr-icon at bounding box center [978, 460] width 13 height 13
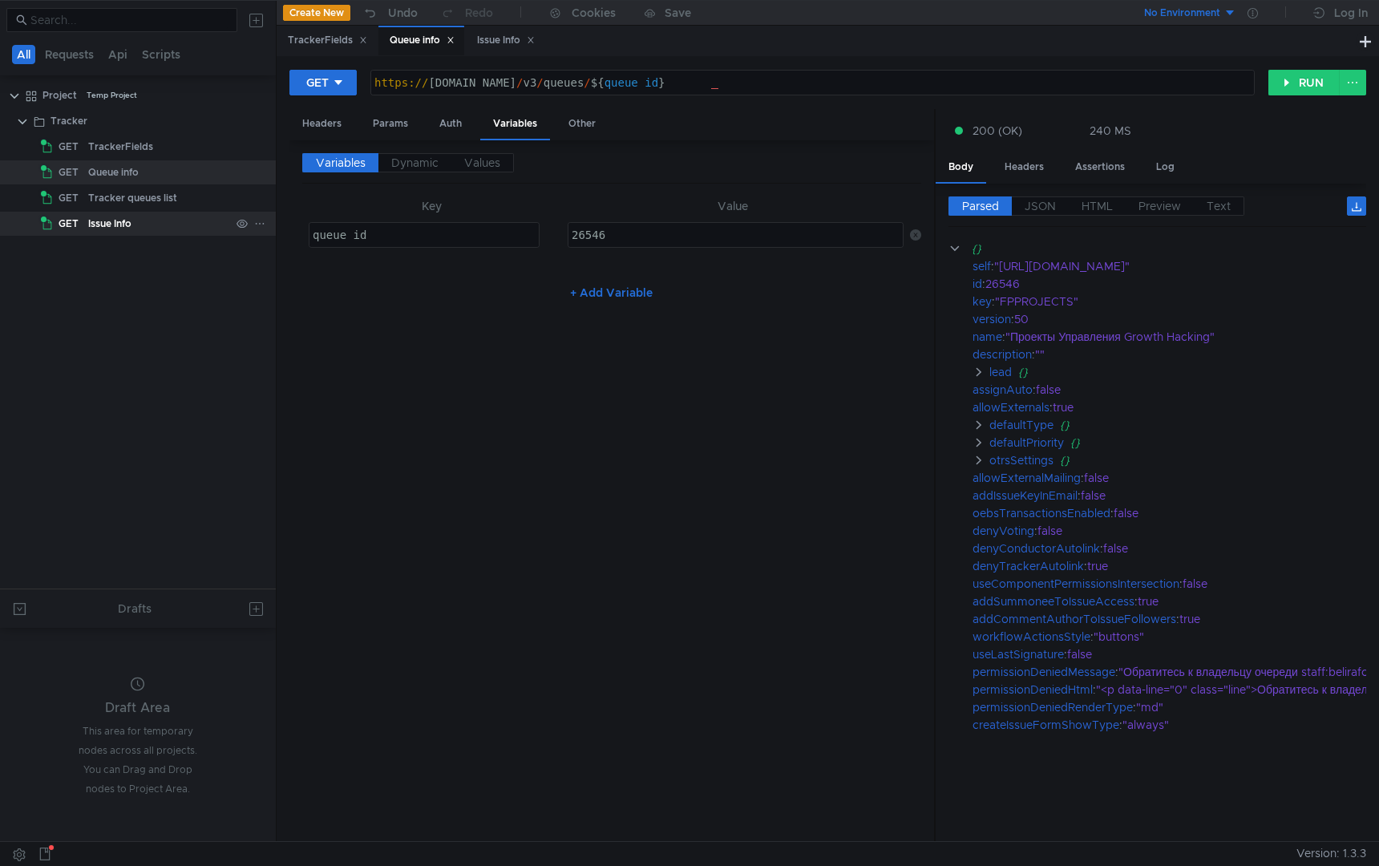
click at [135, 224] on div "Issue Info" at bounding box center [159, 224] width 142 height 24
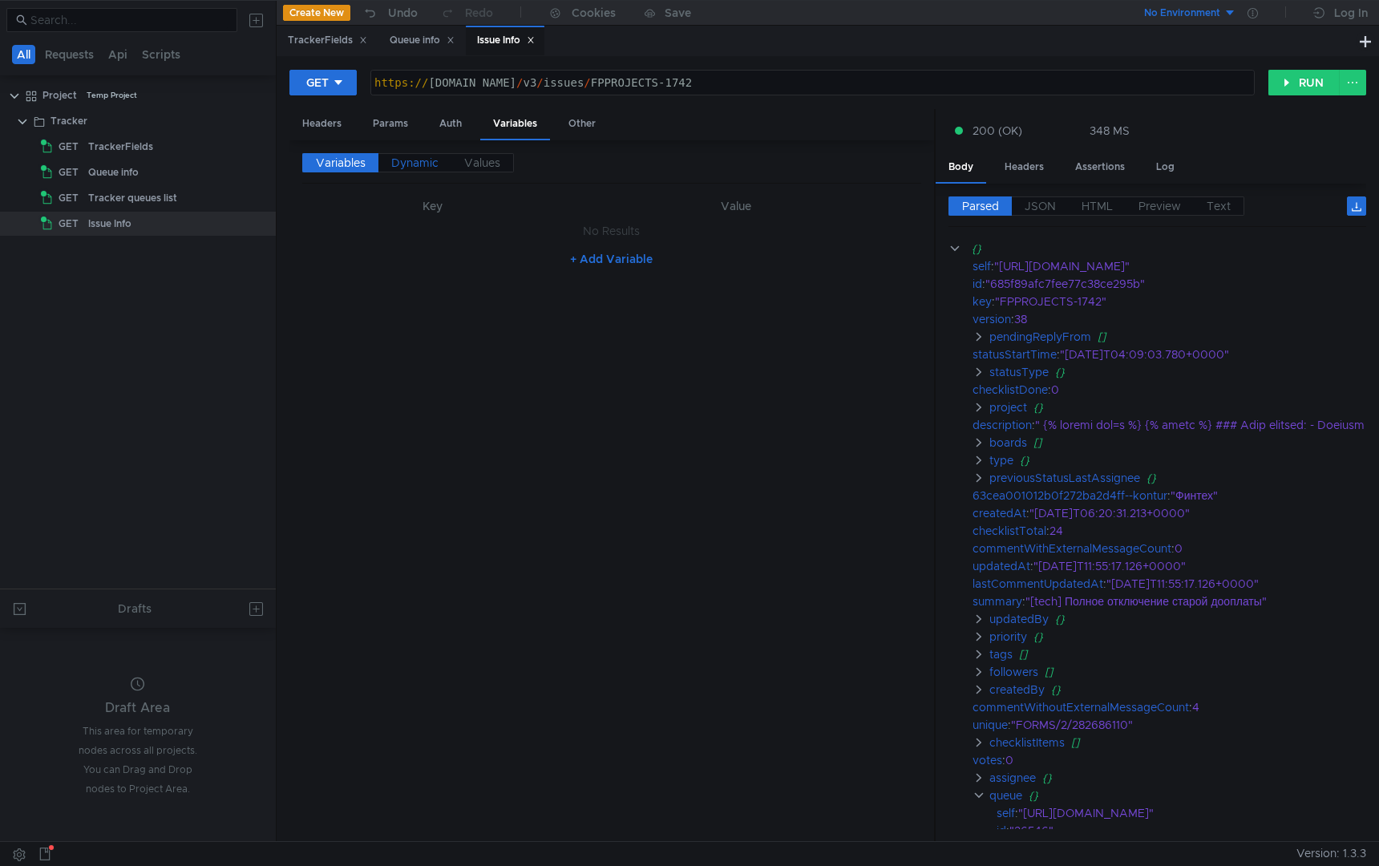
click at [404, 160] on span "Dynamic" at bounding box center [414, 163] width 47 height 14
click at [621, 234] on nz-embed-empty "No Results" at bounding box center [611, 231] width 57 height 14
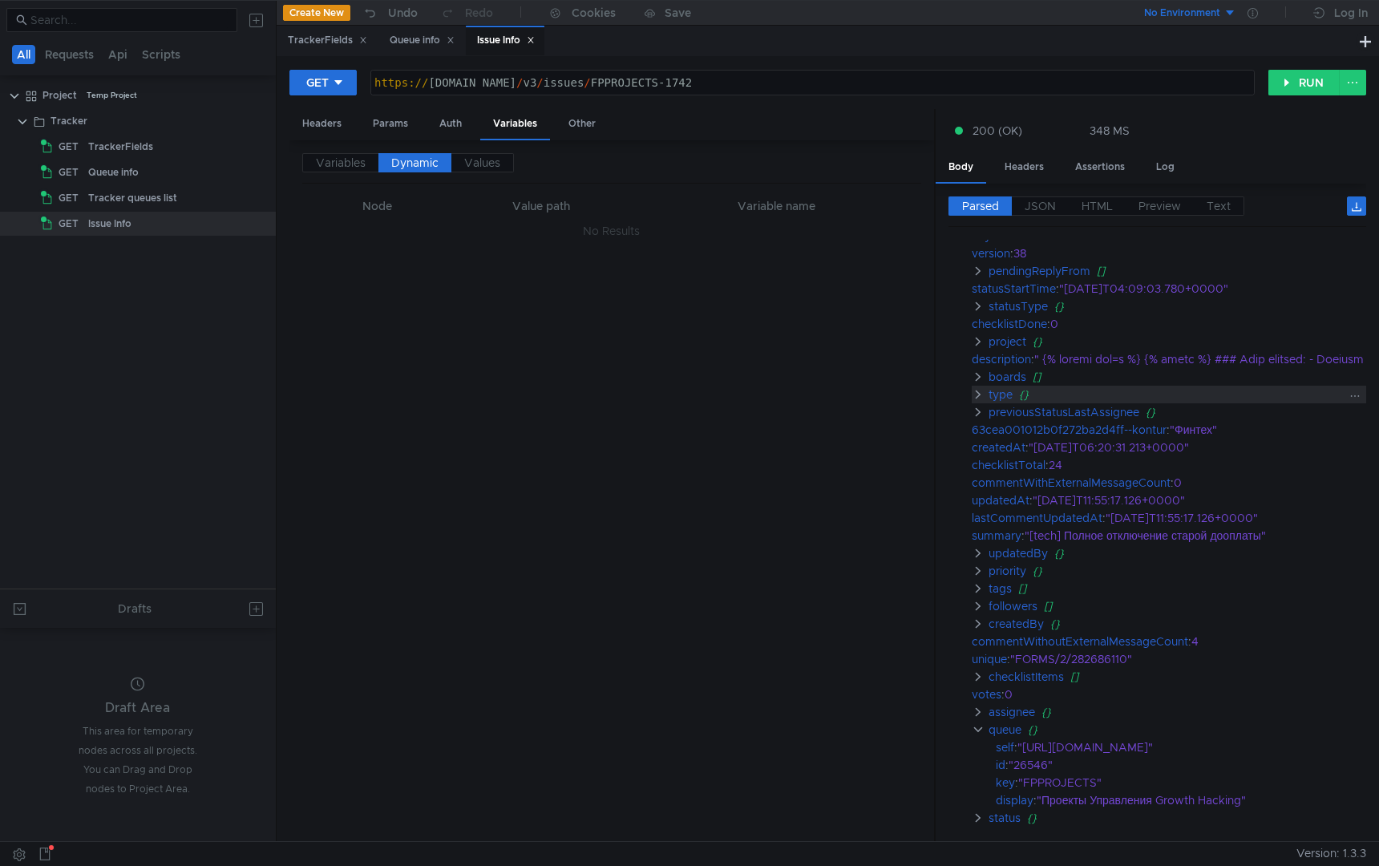
scroll to position [244, 1]
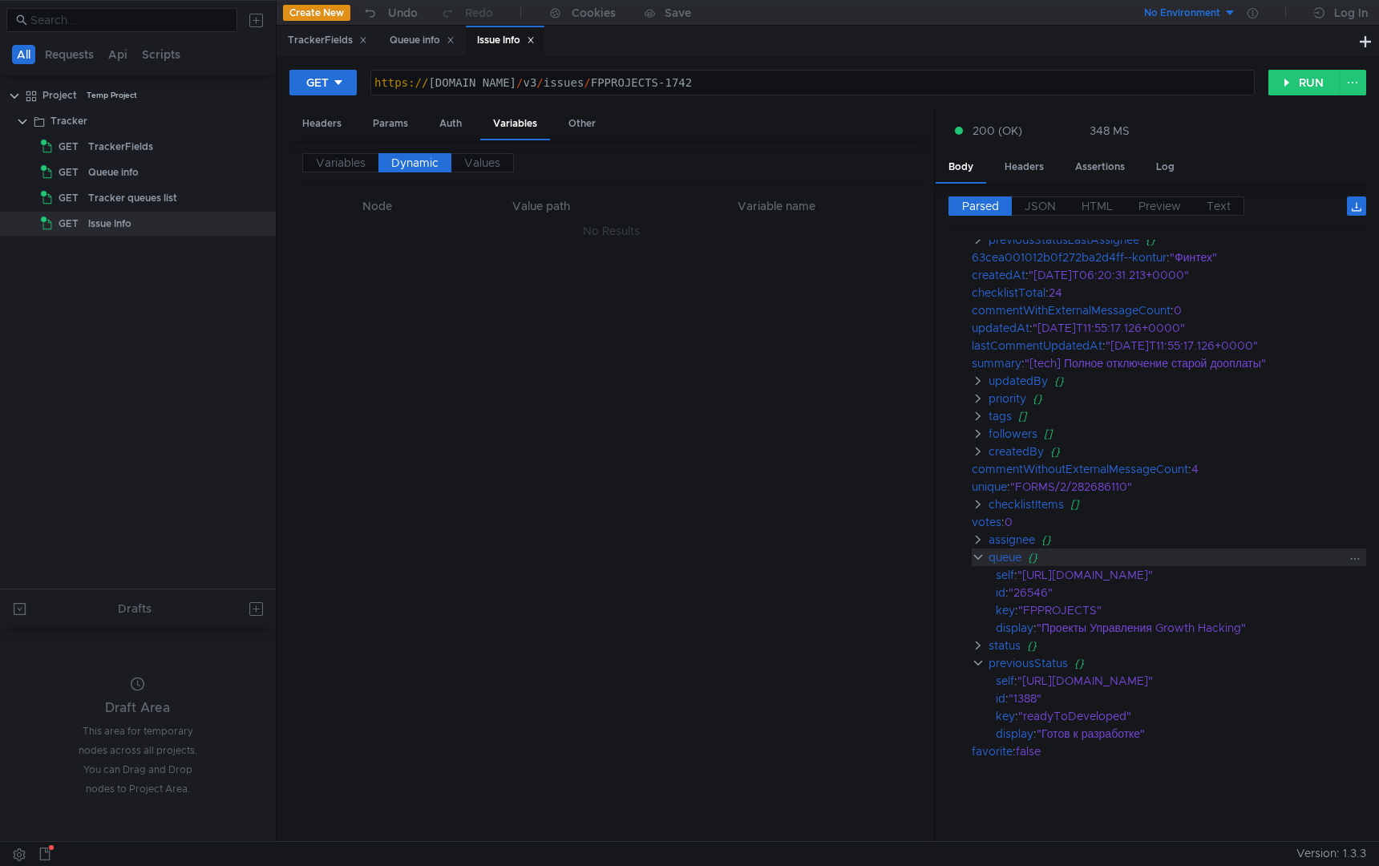
click at [977, 551] on clr-icon at bounding box center [978, 557] width 13 height 13
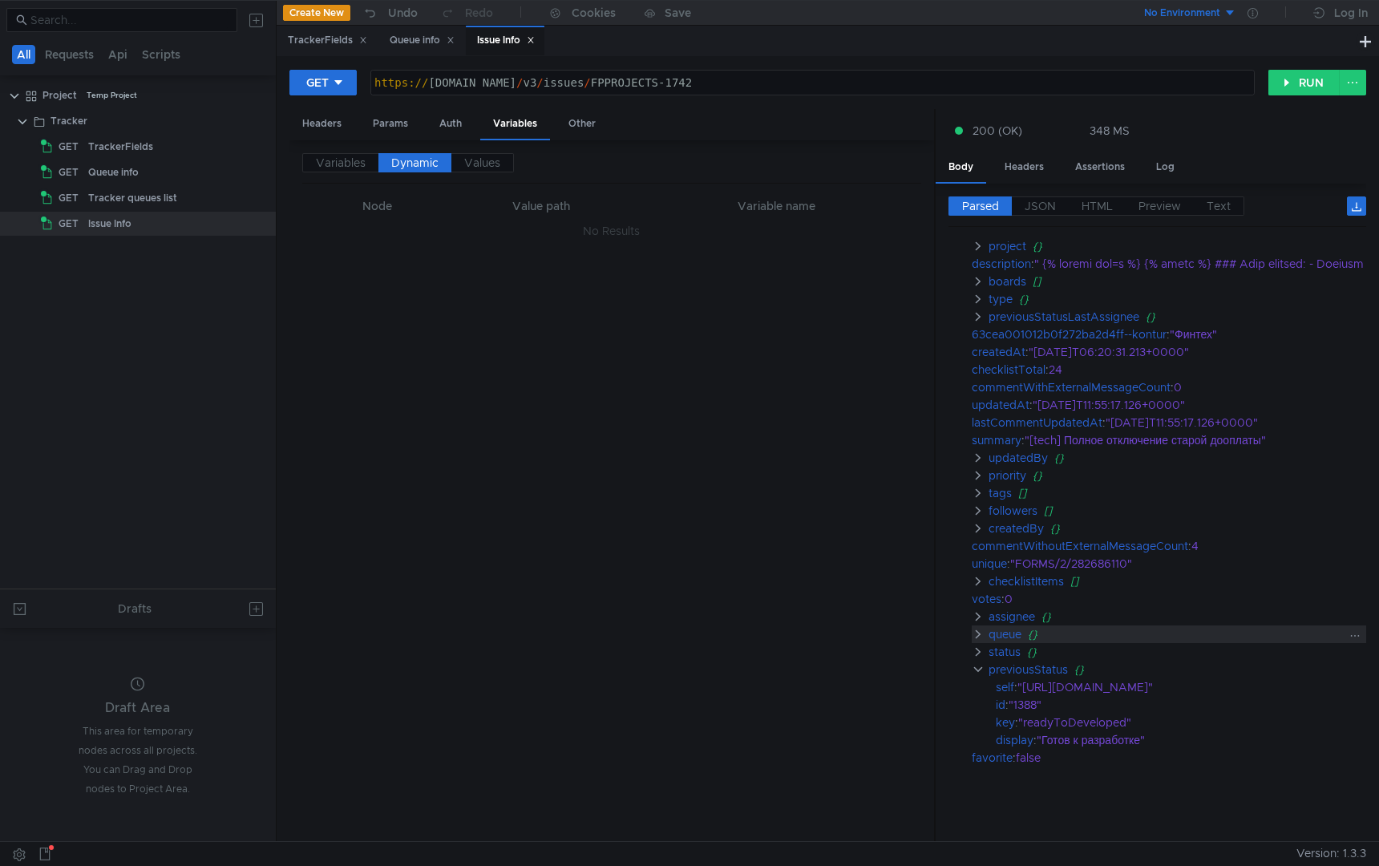
scroll to position [168, 1]
click at [978, 663] on clr-icon at bounding box center [978, 669] width 13 height 13
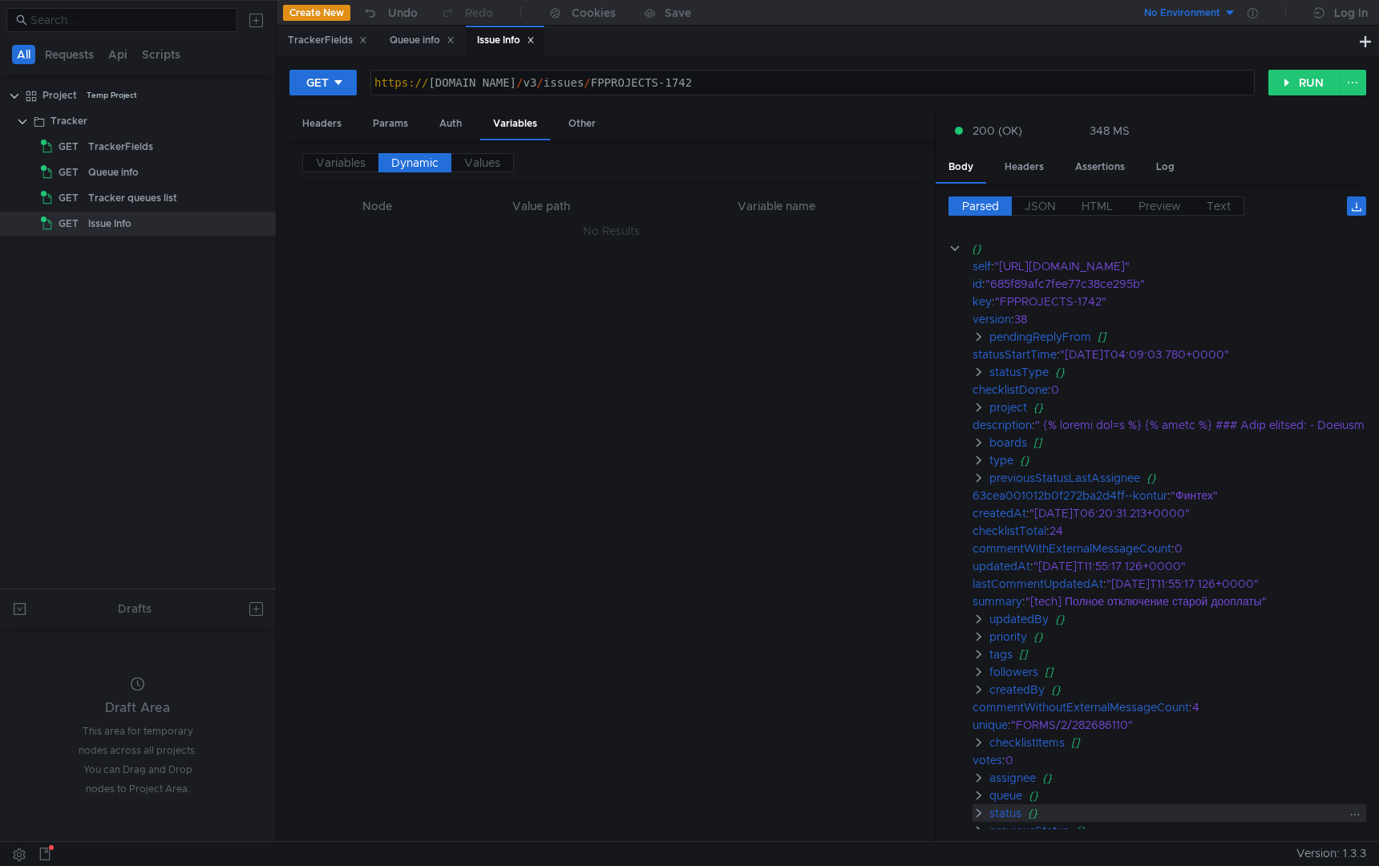
click at [976, 806] on clr-icon at bounding box center [978, 812] width 13 height 13
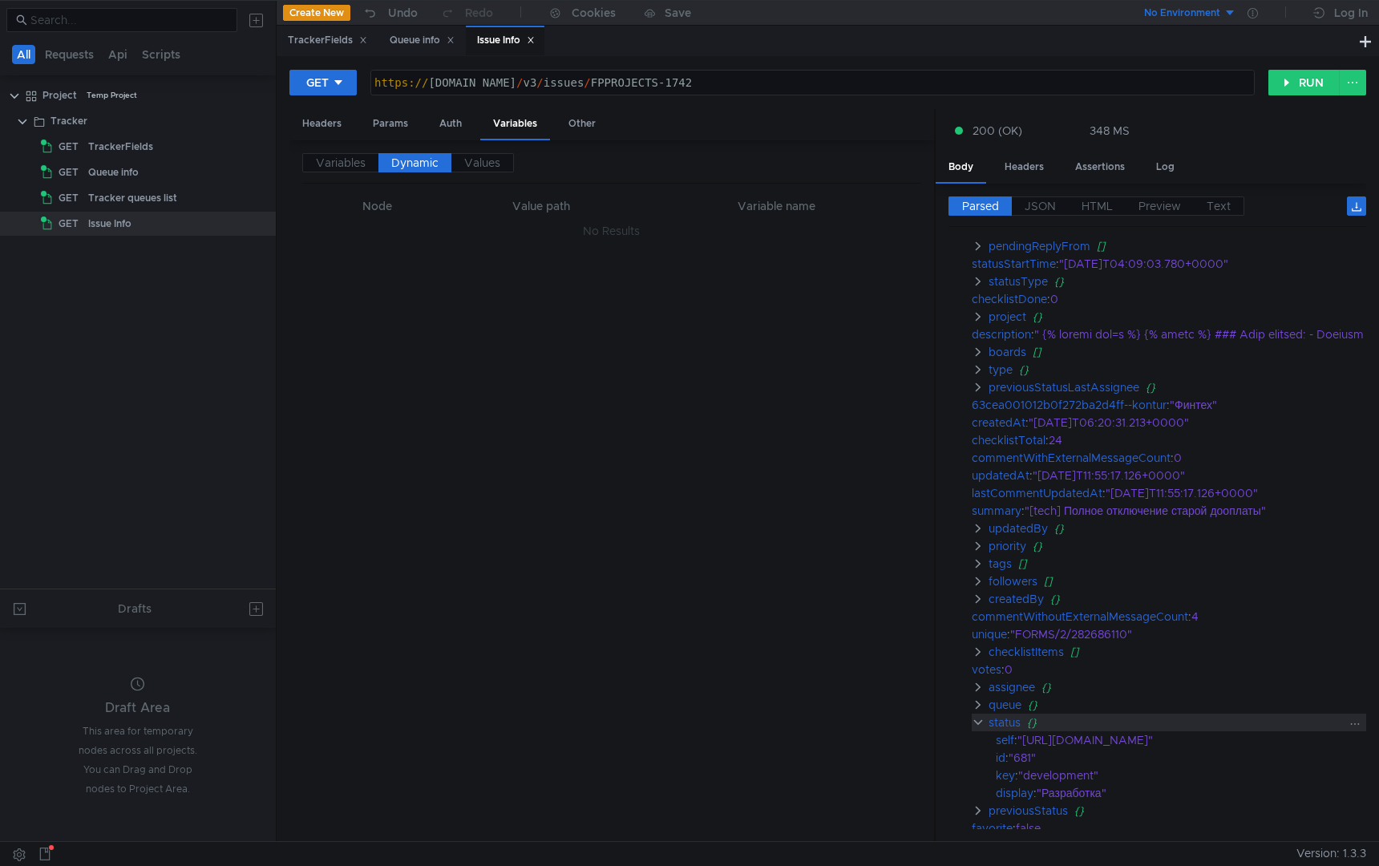
scroll to position [168, 1]
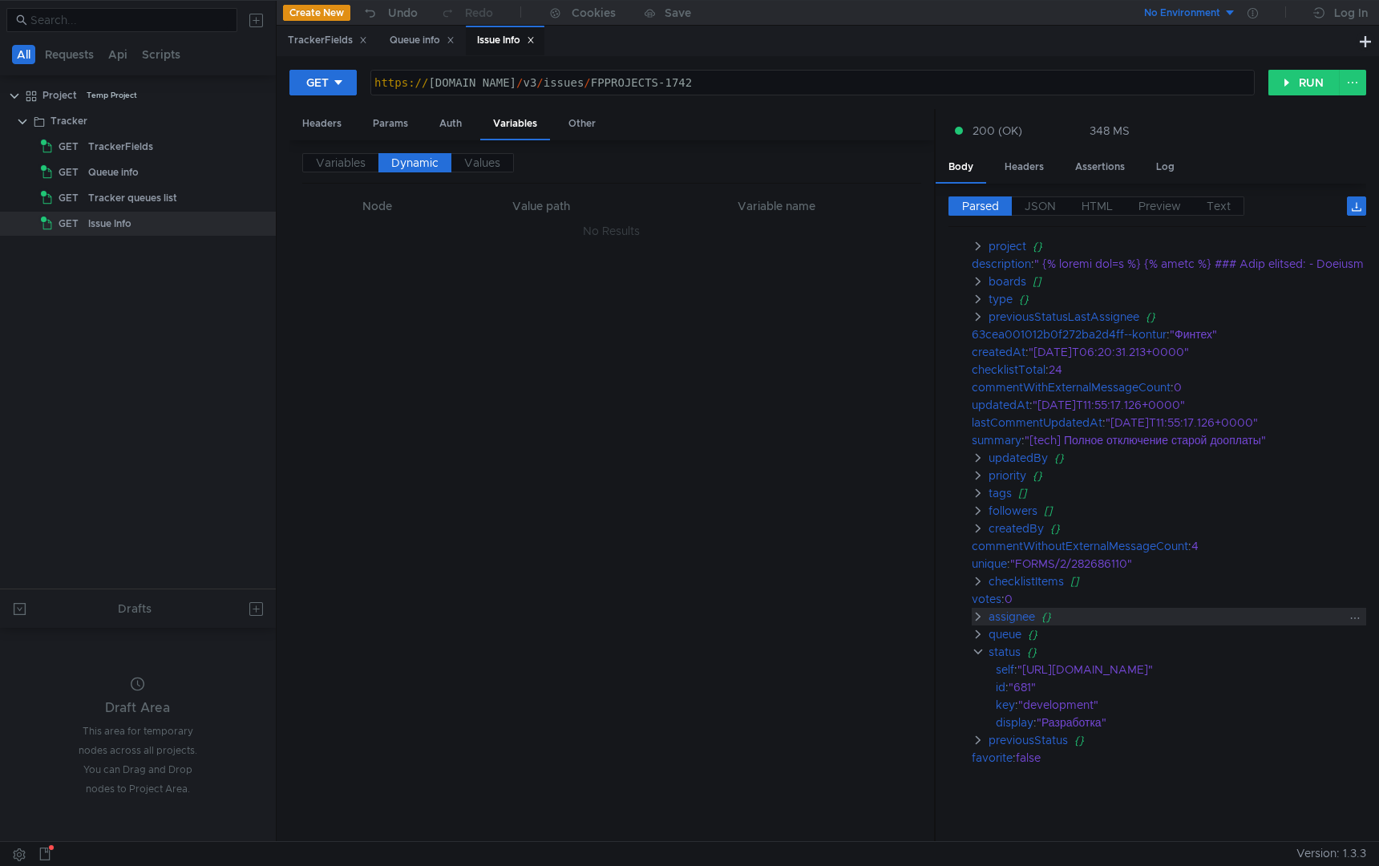
click at [974, 610] on clr-icon at bounding box center [978, 616] width 13 height 13
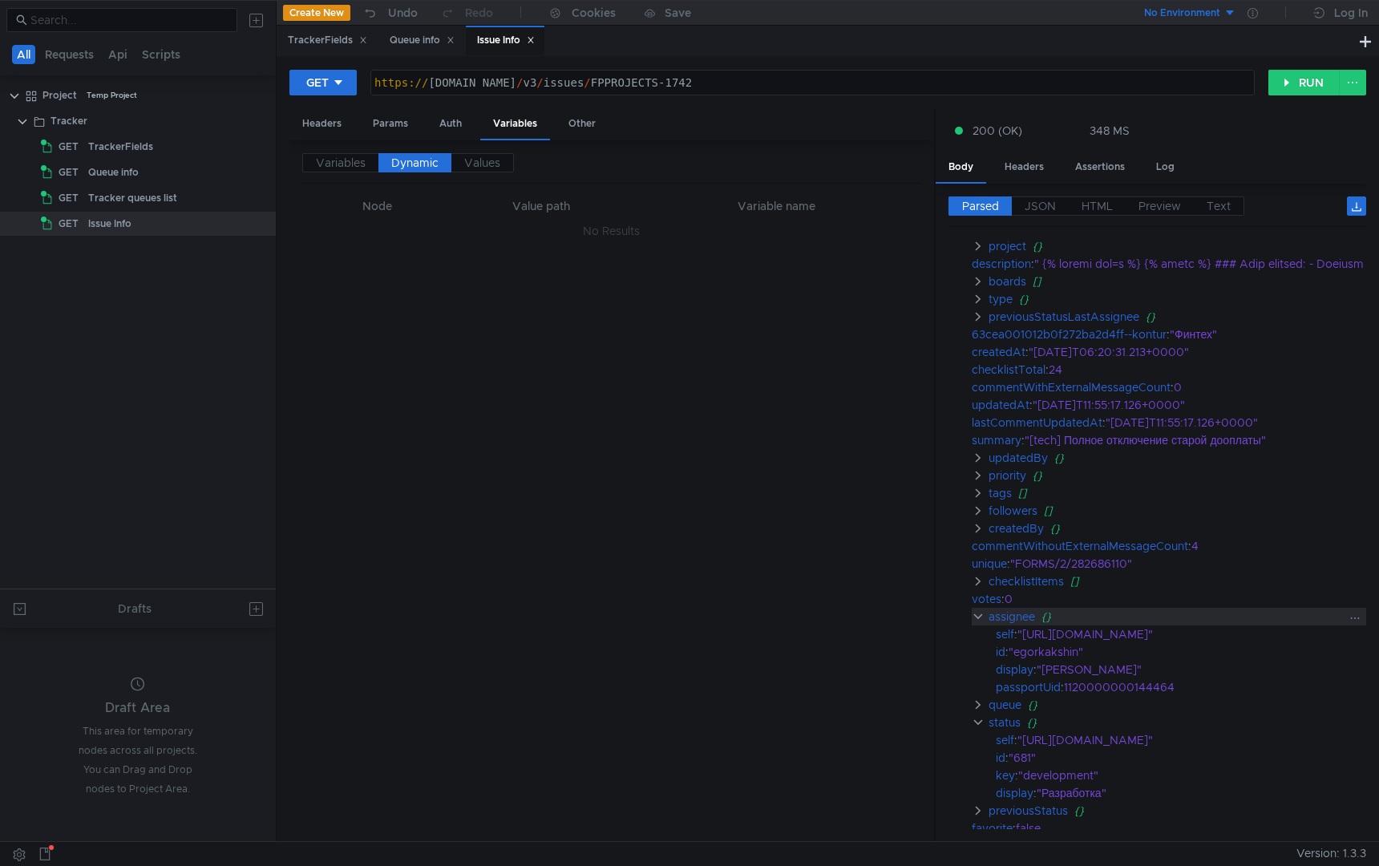
click at [979, 622] on clr-icon at bounding box center [978, 616] width 13 height 13
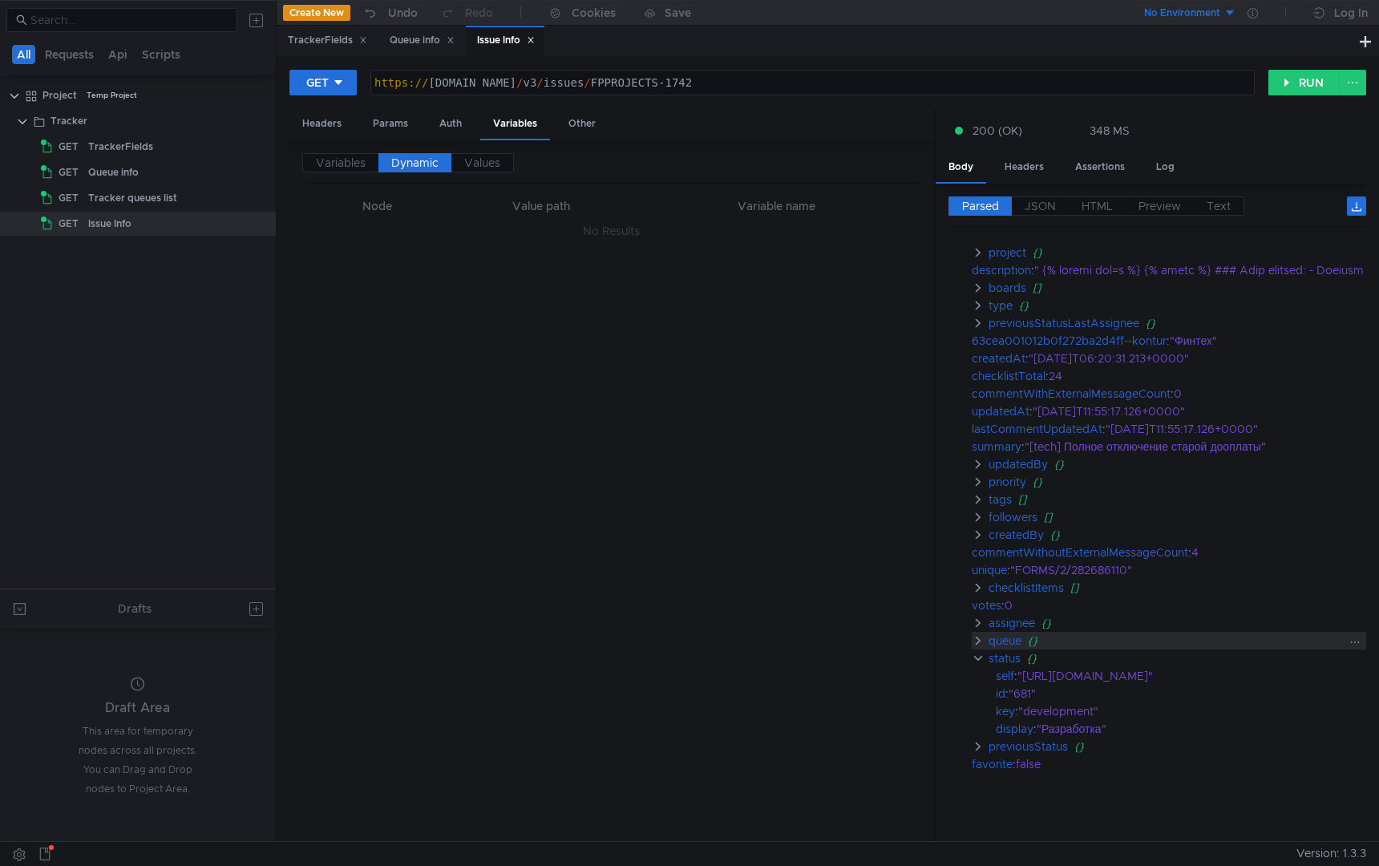
click at [979, 634] on clr-icon at bounding box center [978, 640] width 13 height 13
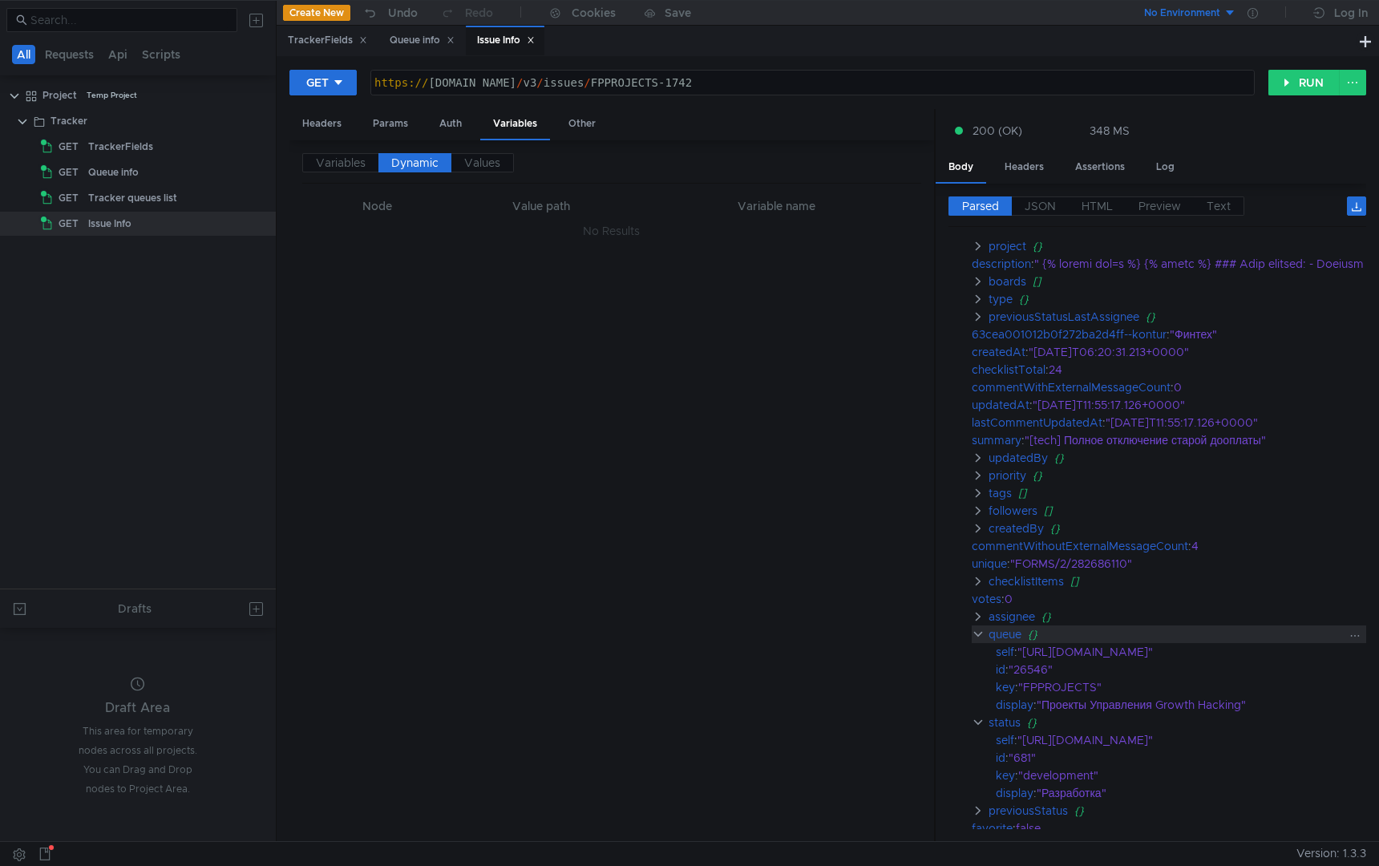
click at [979, 628] on clr-icon at bounding box center [978, 634] width 13 height 13
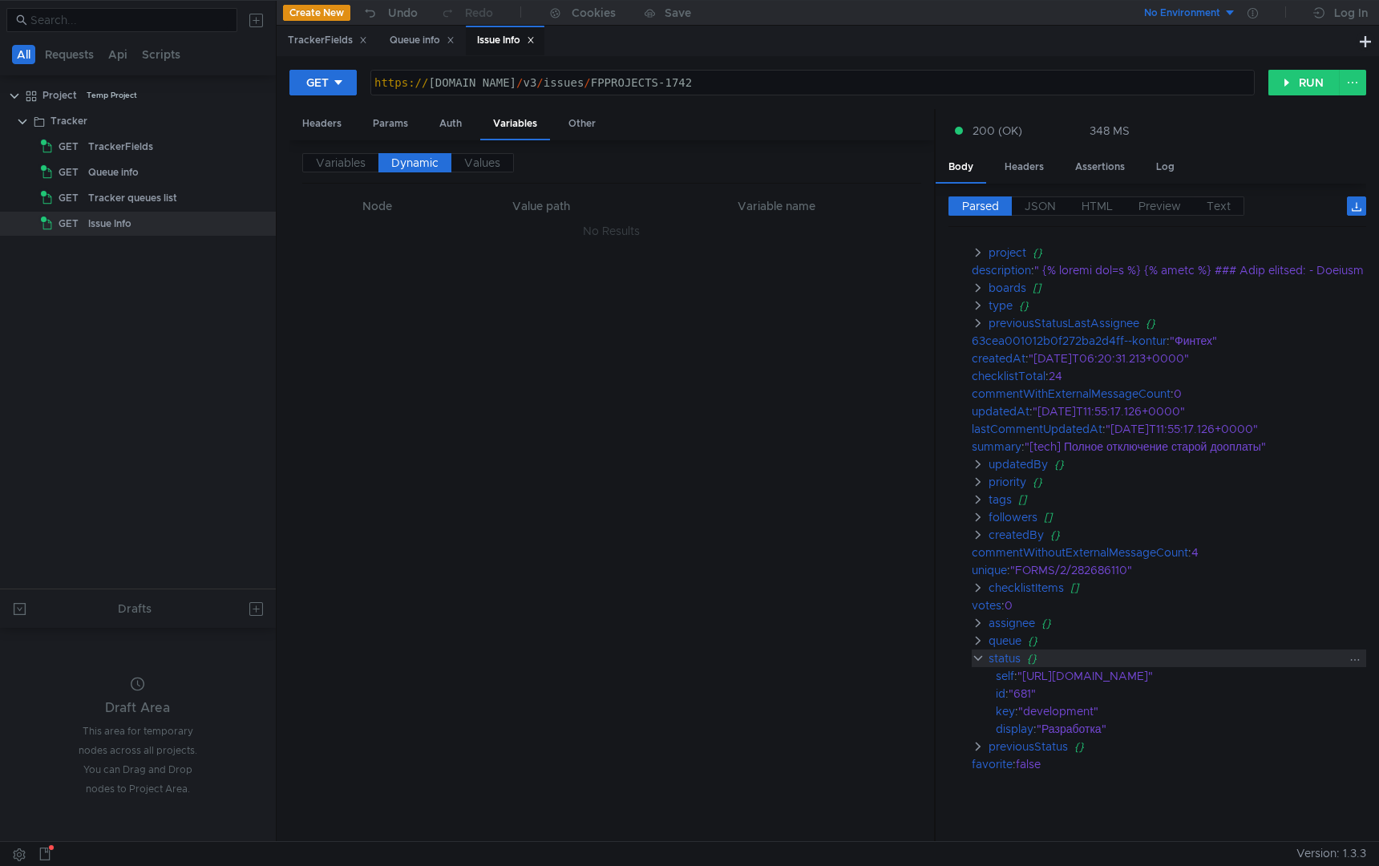
click at [982, 652] on clr-icon at bounding box center [978, 658] width 13 height 13
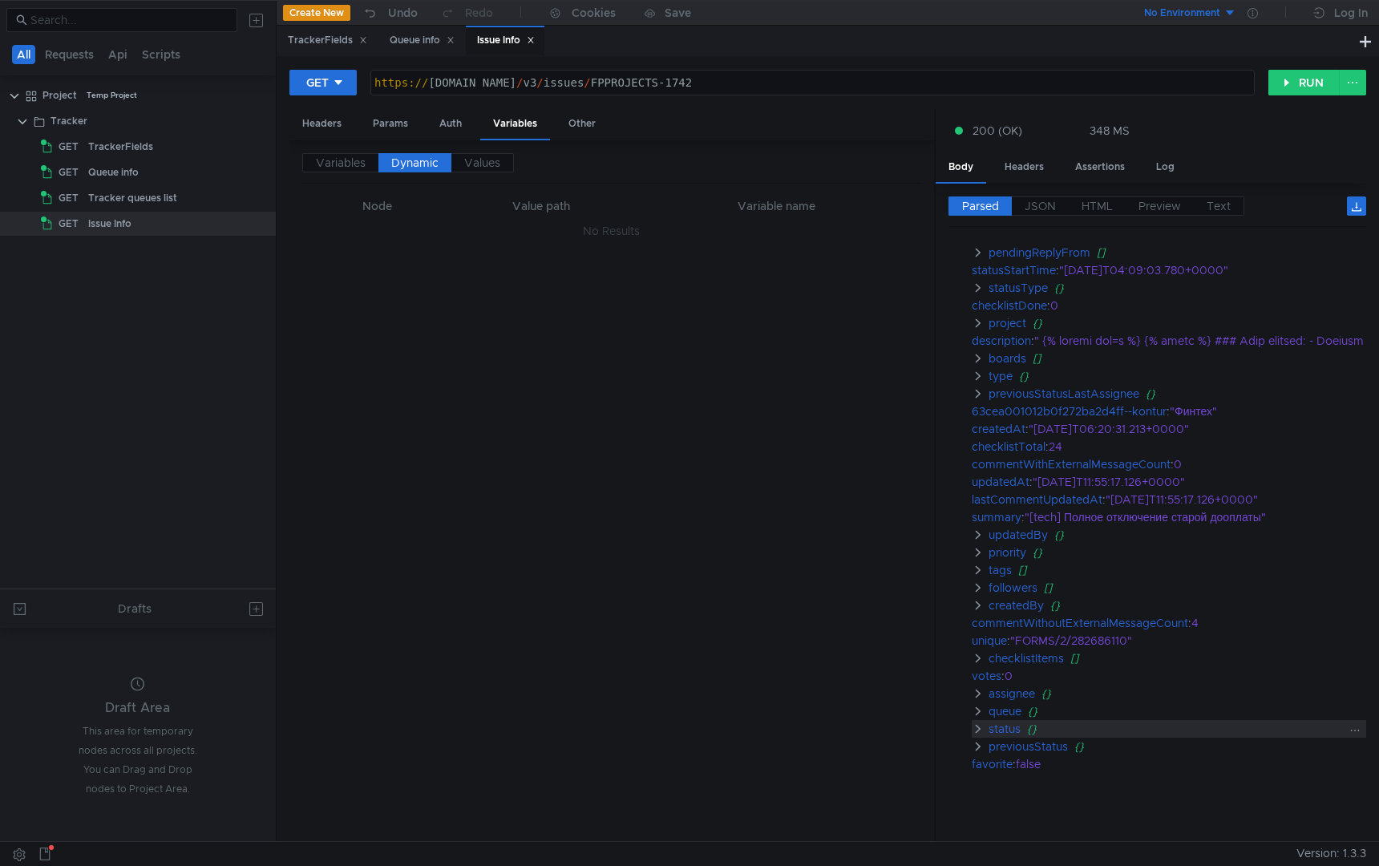
scroll to position [91, 1]
click at [980, 687] on clr-icon at bounding box center [978, 693] width 13 height 13
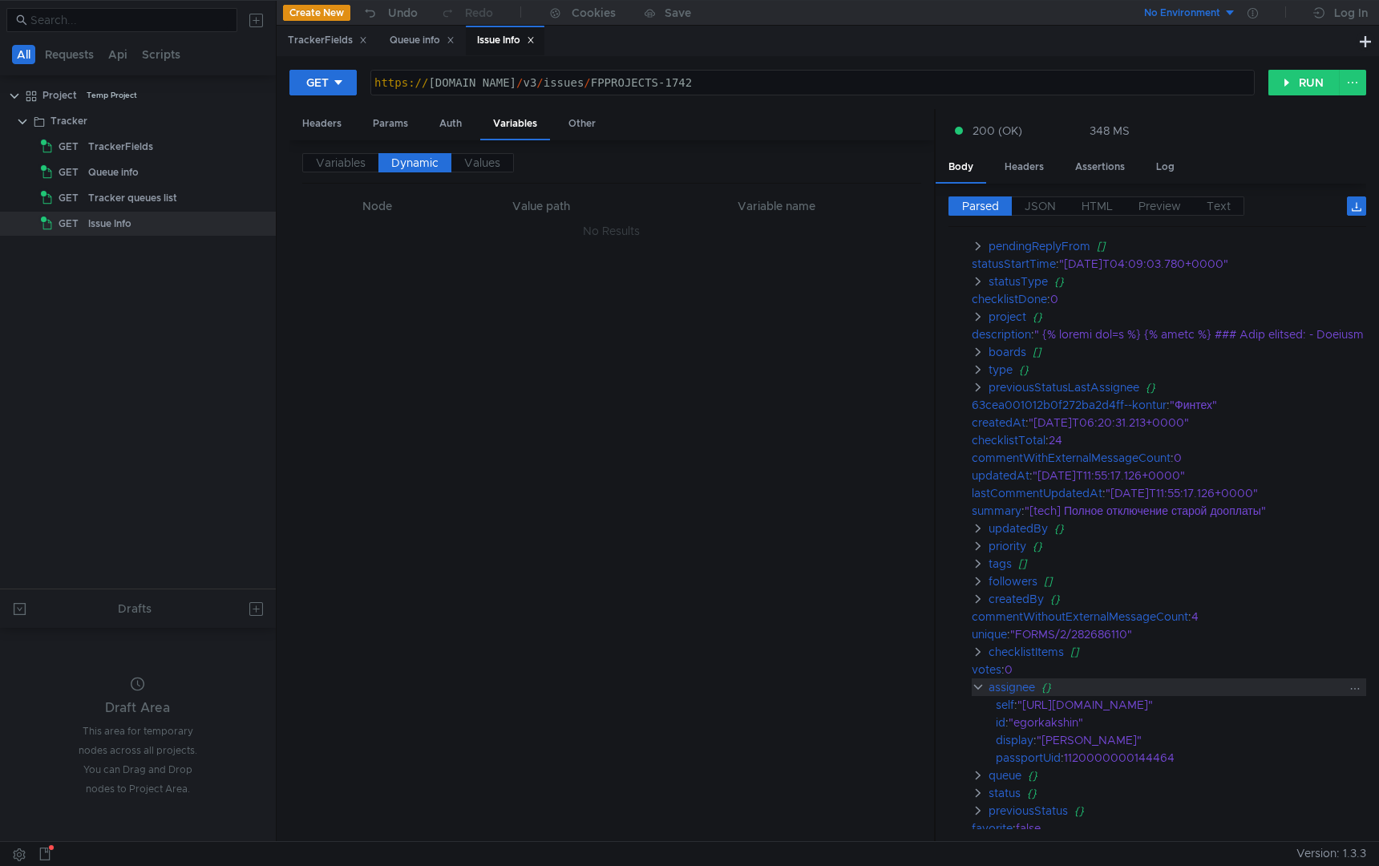
click at [979, 686] on clr-icon at bounding box center [978, 687] width 13 height 13
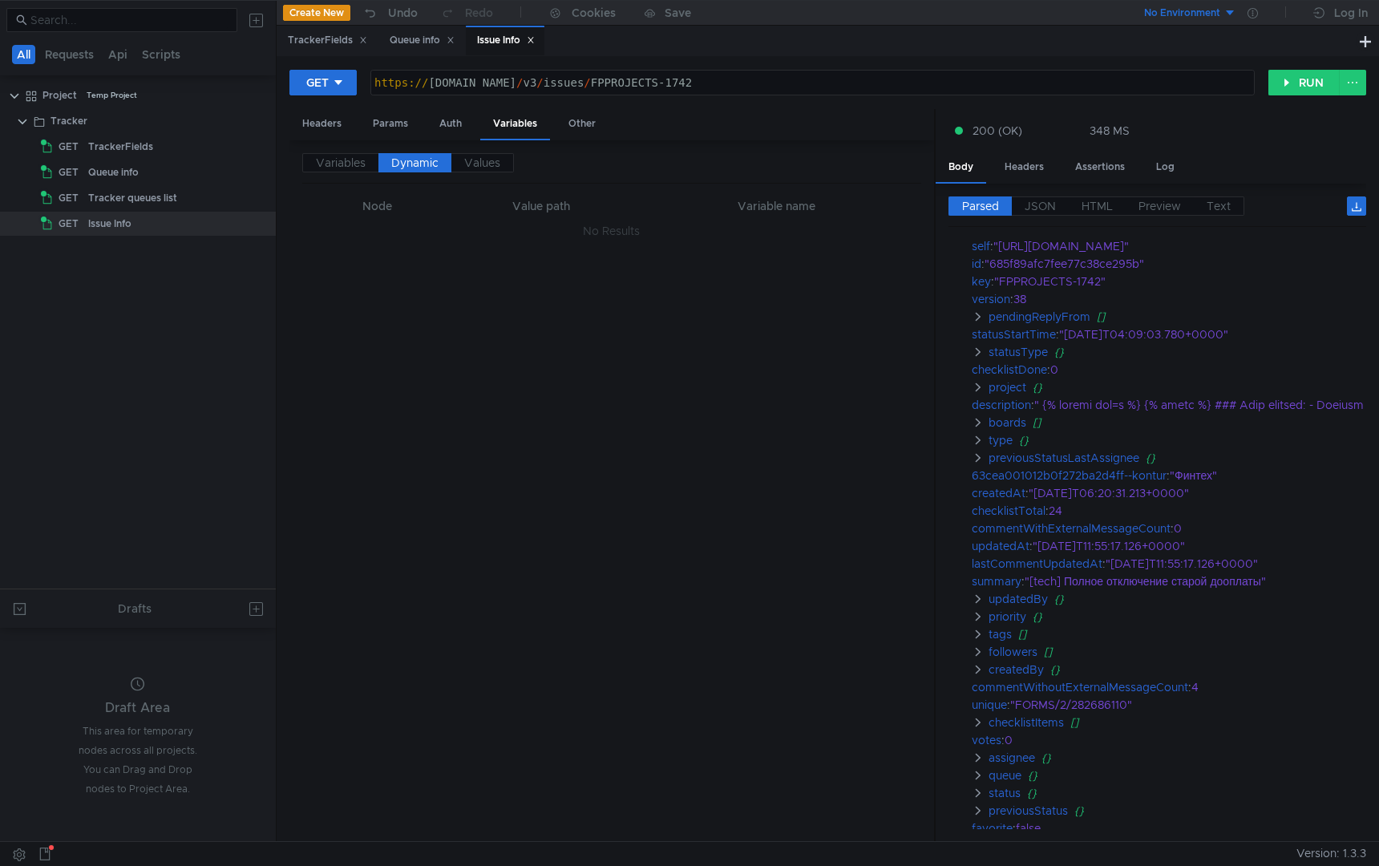
scroll to position [0, 1]
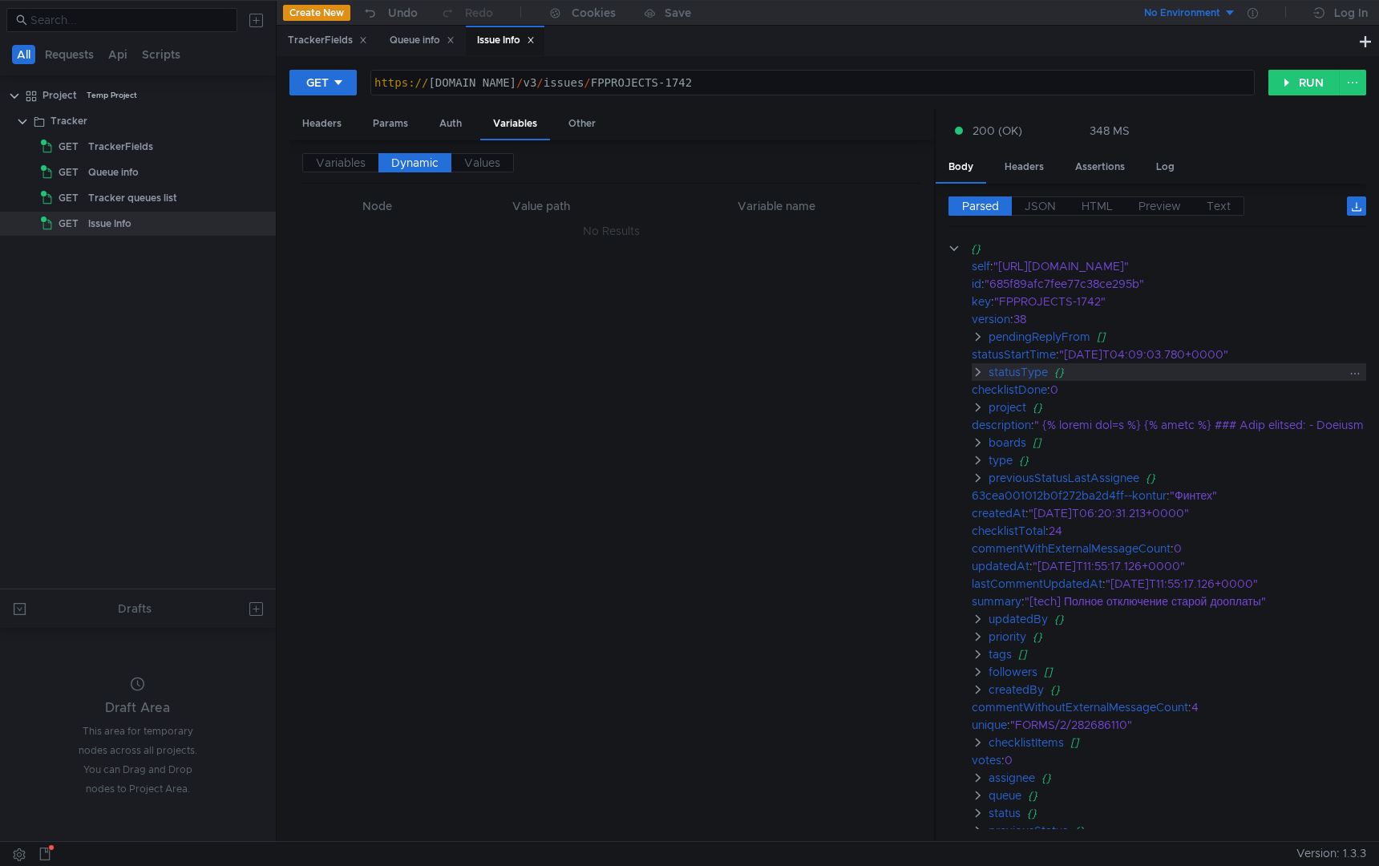
click at [981, 374] on clr-icon at bounding box center [978, 372] width 13 height 13
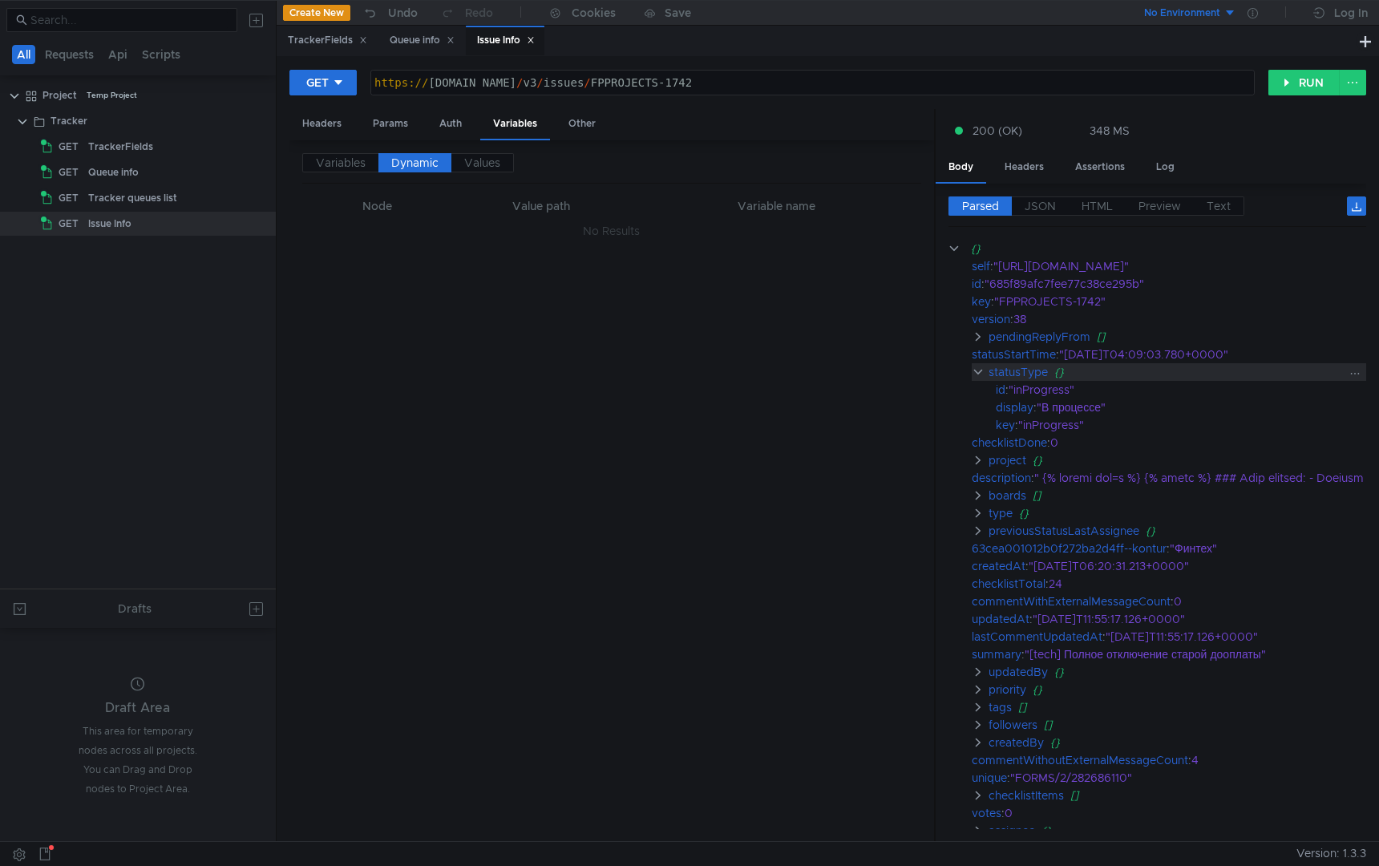
click at [981, 374] on clr-icon at bounding box center [978, 372] width 13 height 13
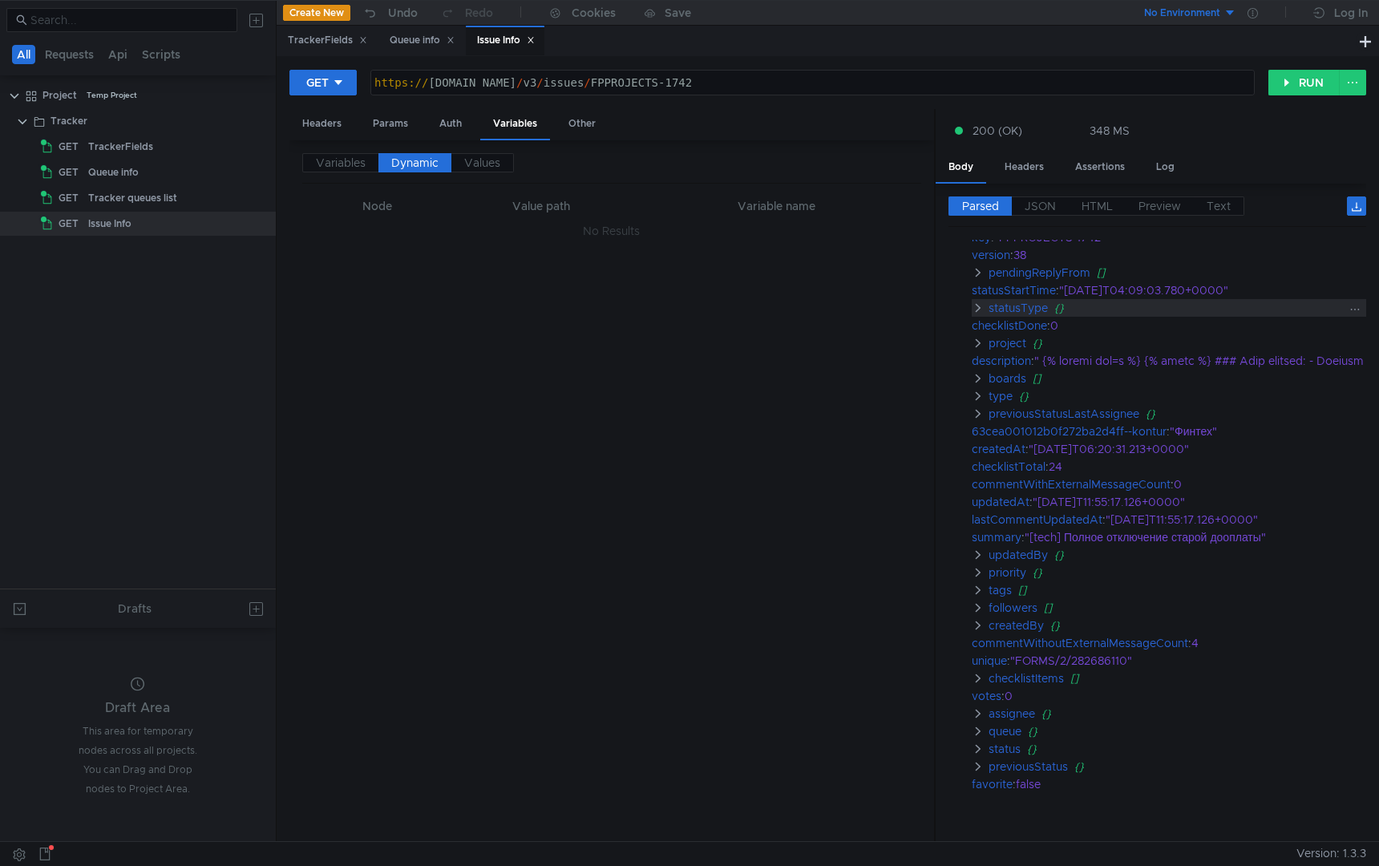
scroll to position [71, 1]
click at [981, 374] on clr-icon at bounding box center [978, 371] width 13 height 13
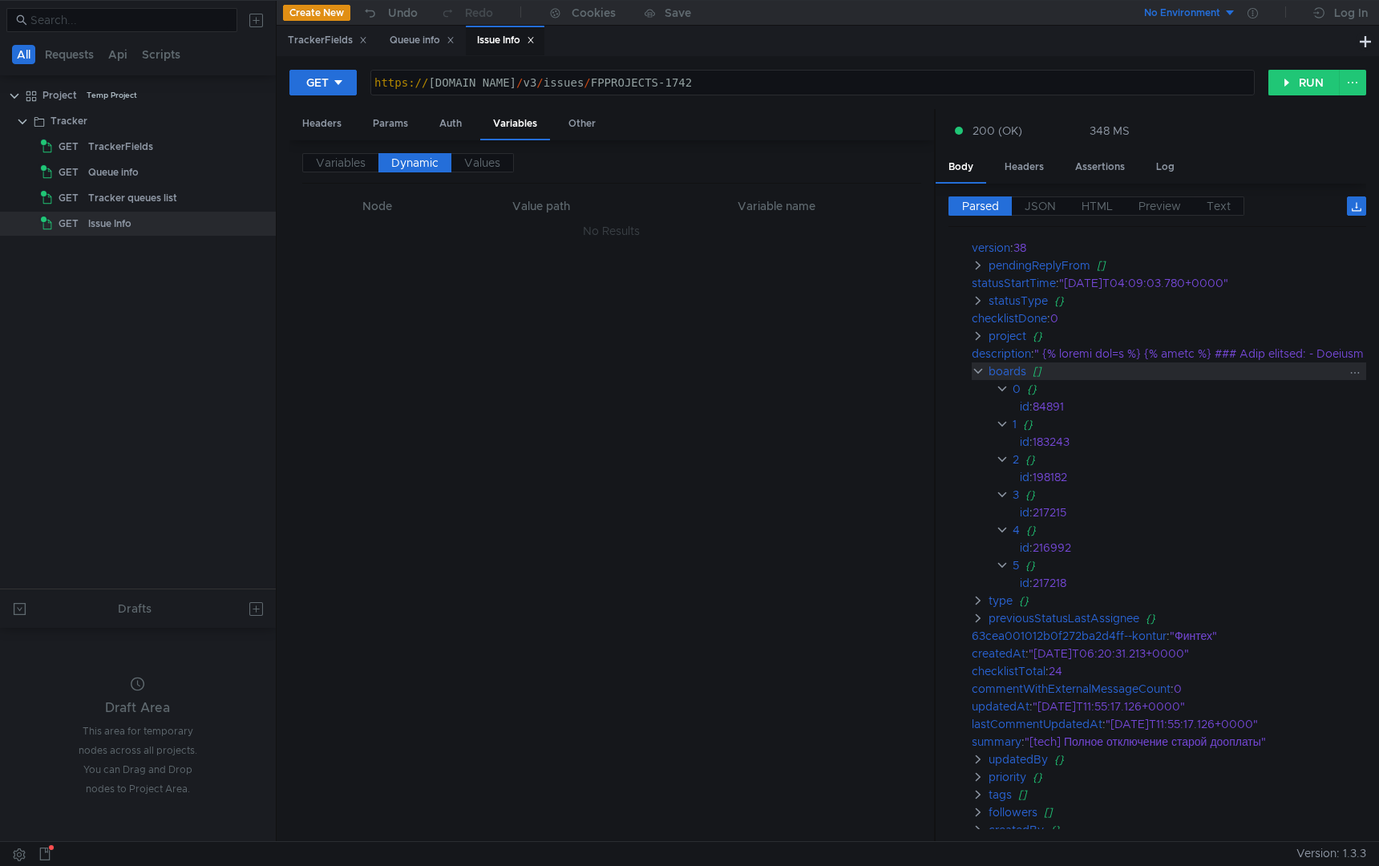
click at [981, 374] on clr-icon at bounding box center [978, 371] width 13 height 13
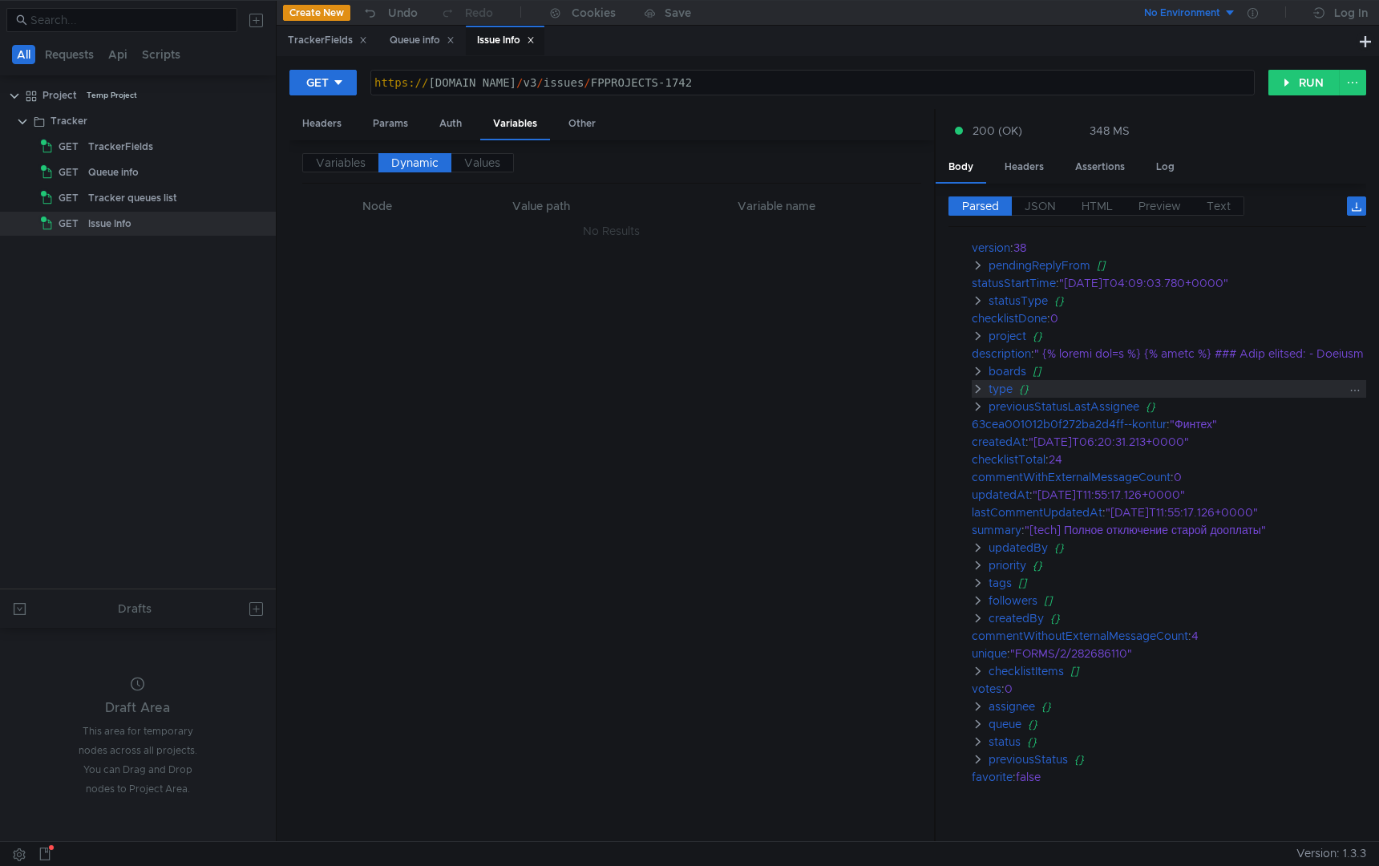
click at [980, 386] on clr-icon at bounding box center [978, 388] width 13 height 13
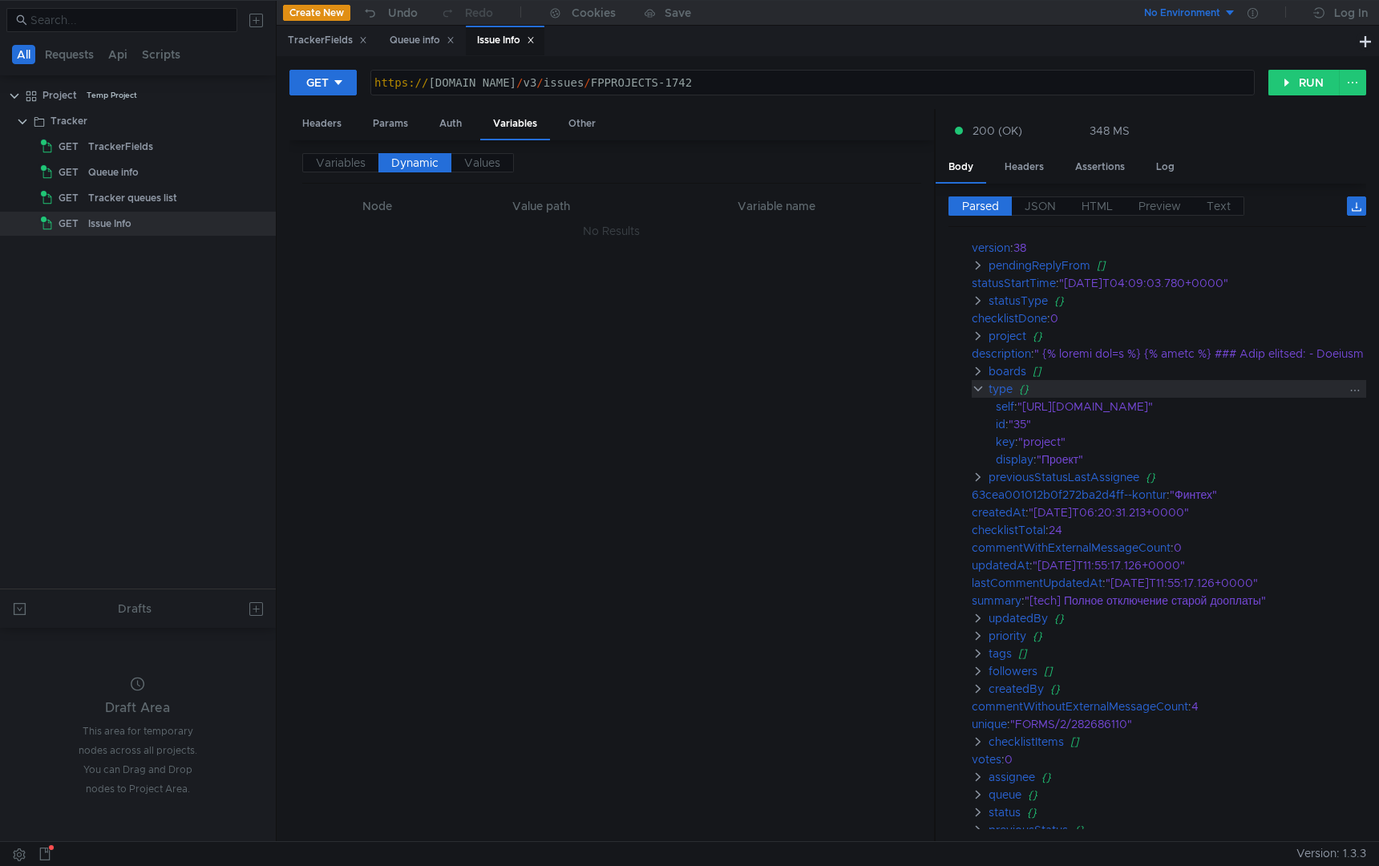
click at [980, 386] on clr-icon at bounding box center [978, 388] width 13 height 13
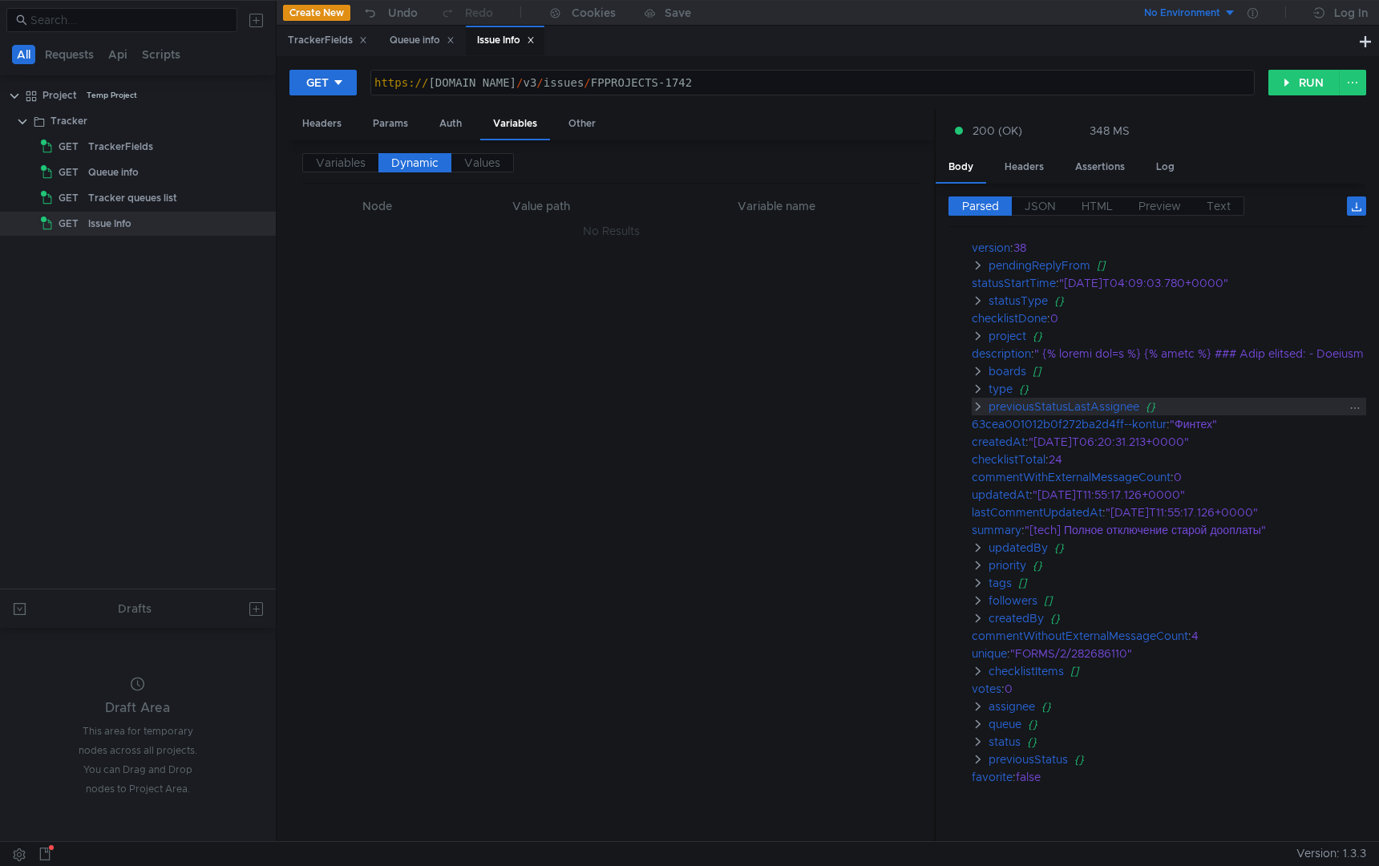
click at [979, 404] on clr-icon at bounding box center [978, 406] width 13 height 13
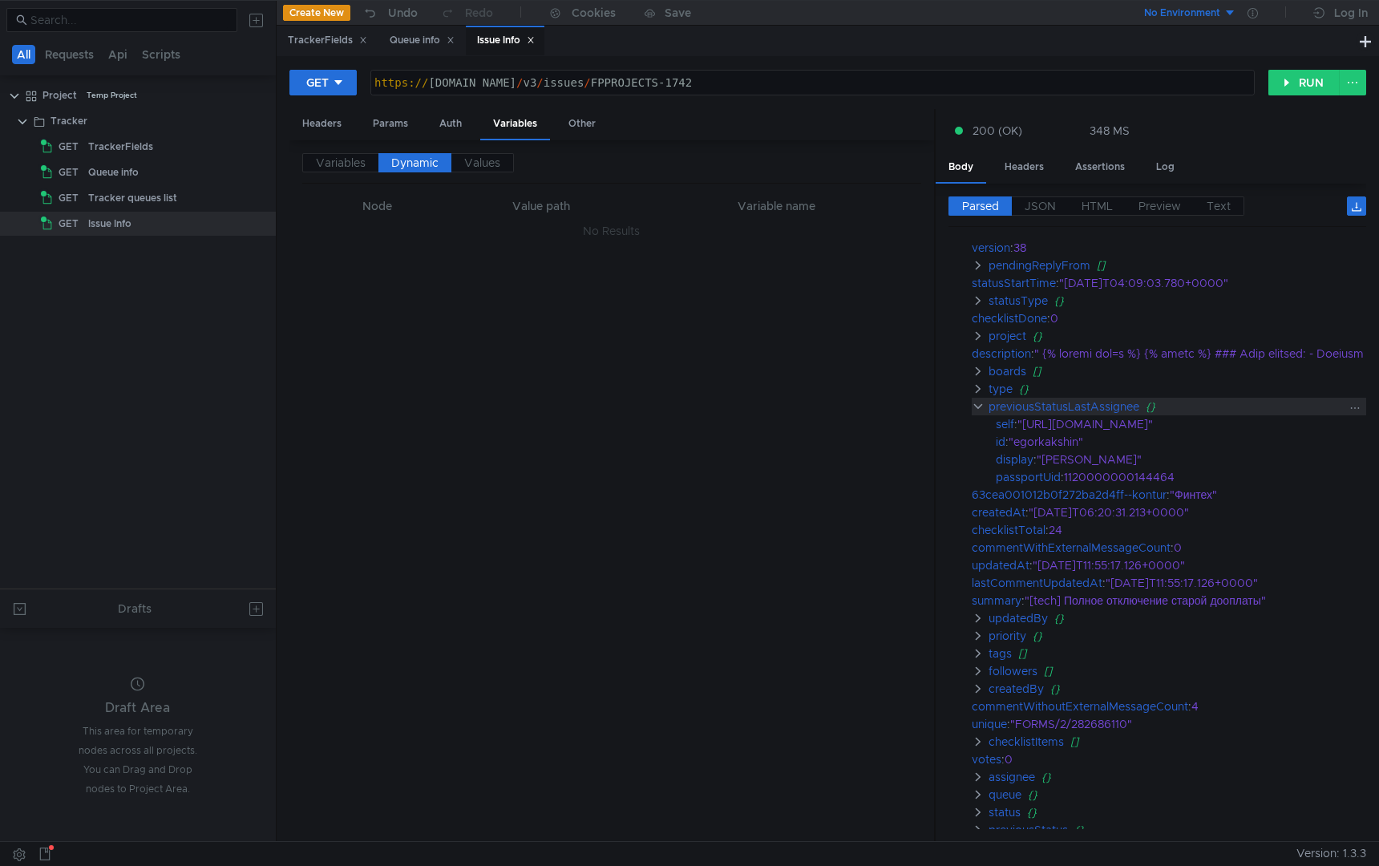
click at [978, 404] on clr-icon at bounding box center [978, 406] width 13 height 13
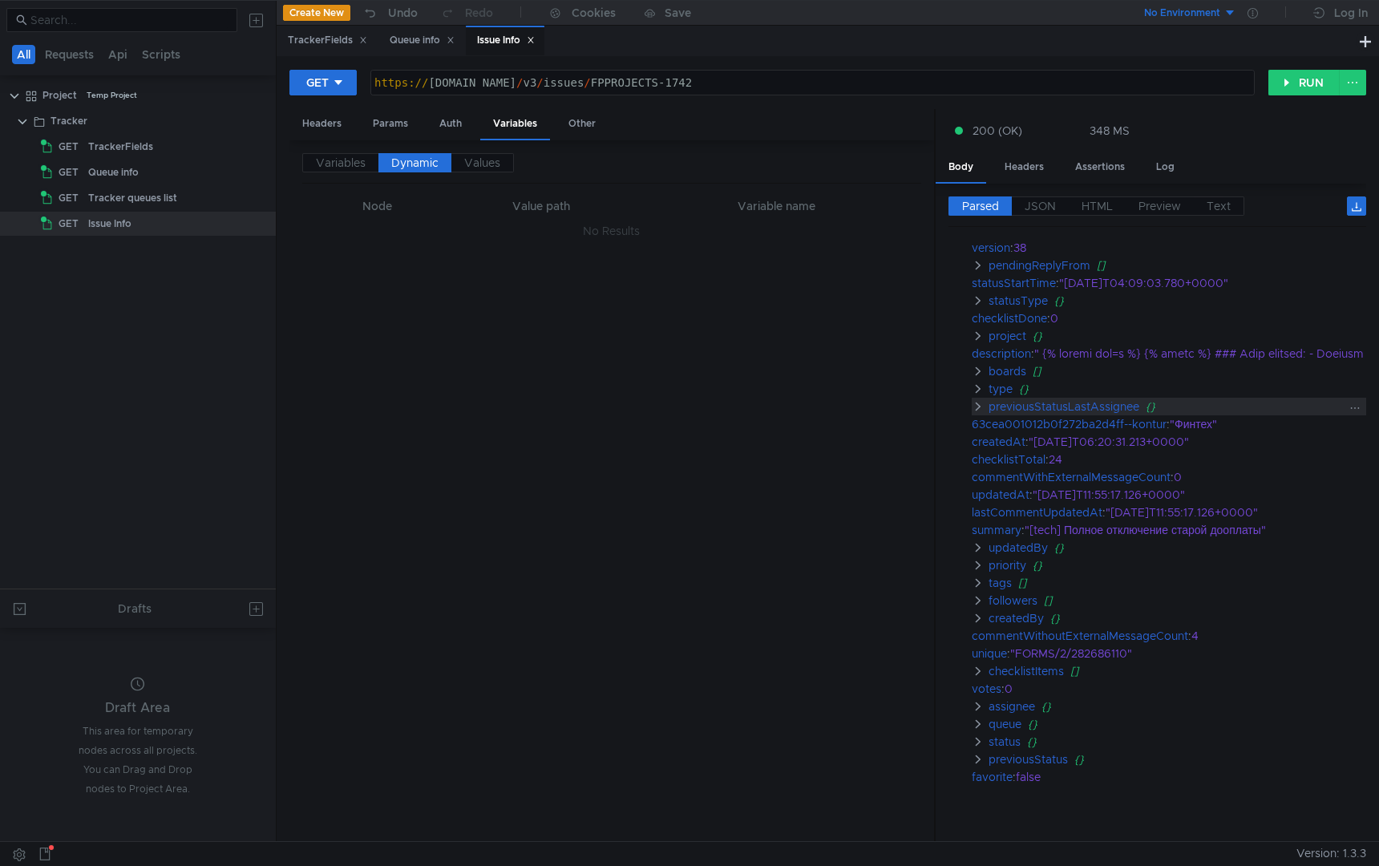
scroll to position [91, 1]
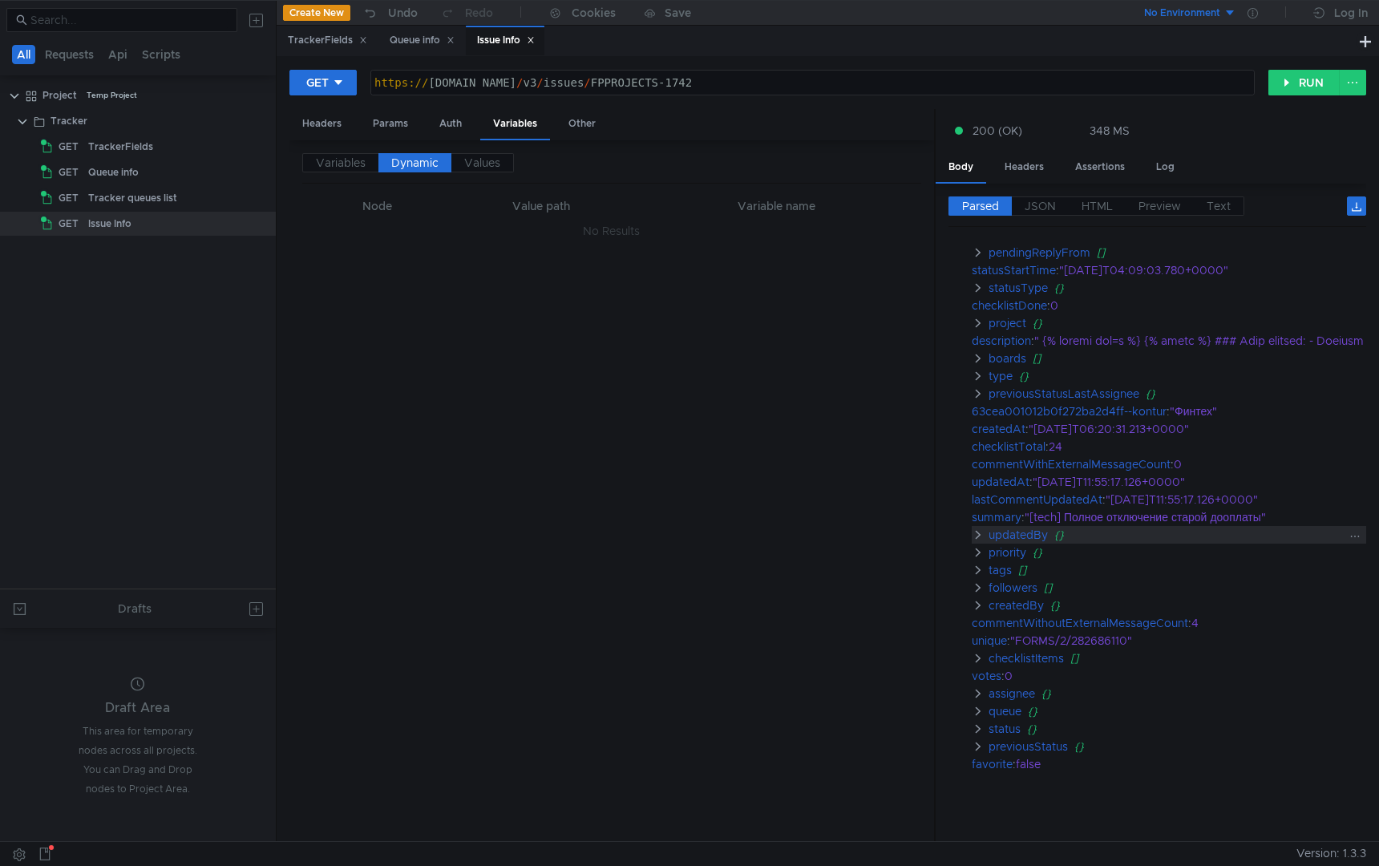
click at [980, 528] on clr-icon at bounding box center [978, 534] width 13 height 13
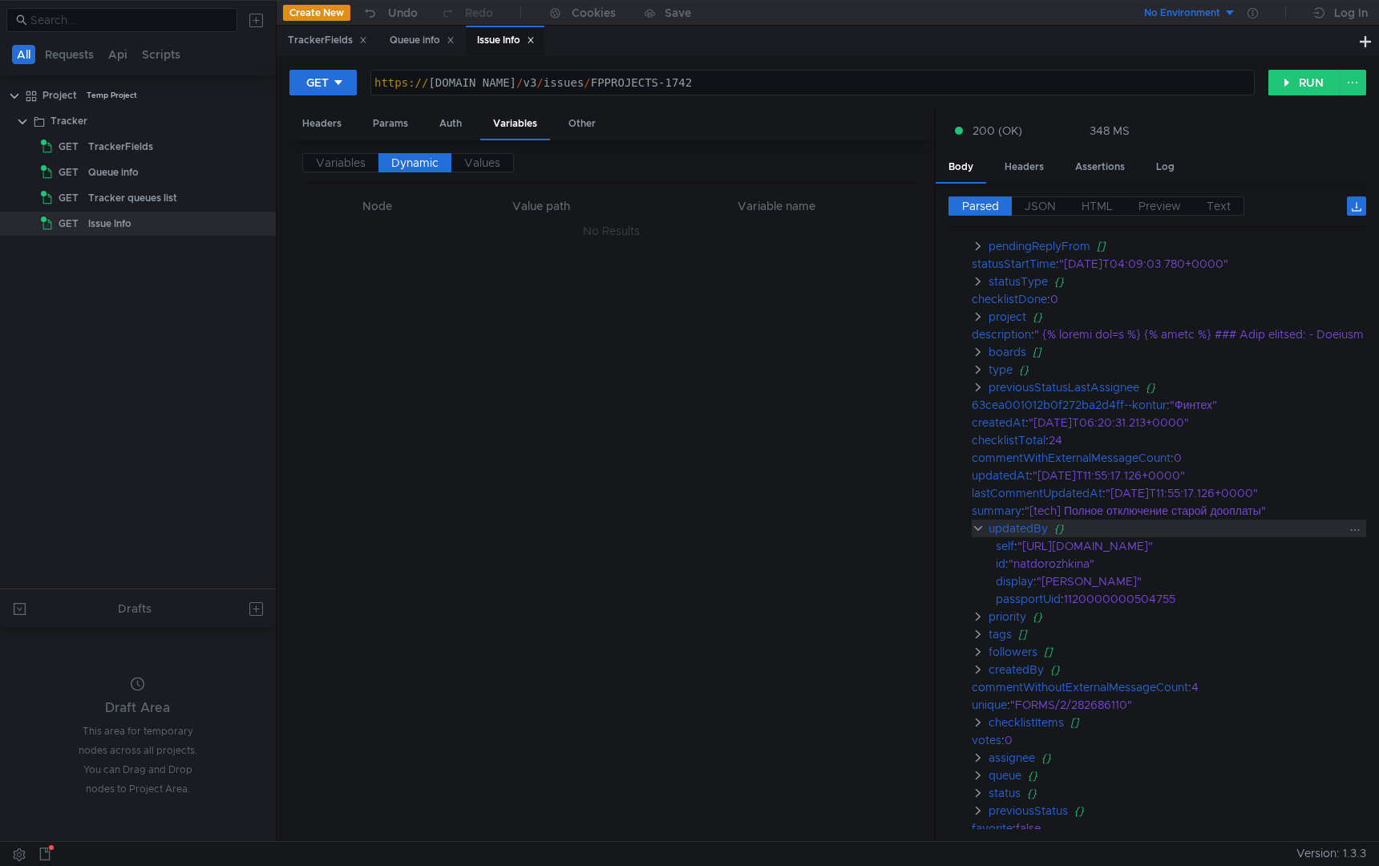
click at [980, 527] on clr-icon at bounding box center [978, 528] width 13 height 13
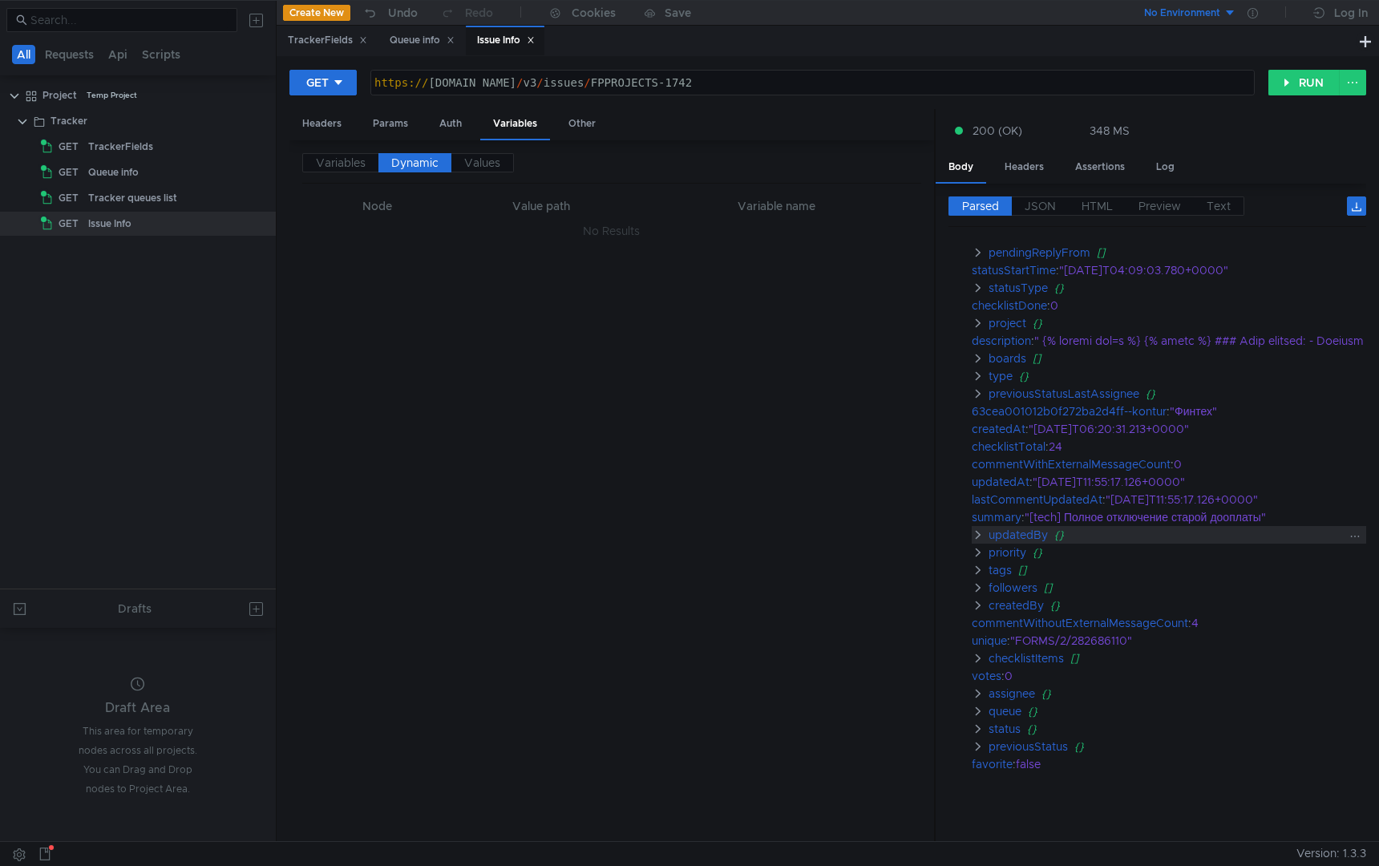
click at [980, 528] on clr-icon at bounding box center [978, 534] width 13 height 13
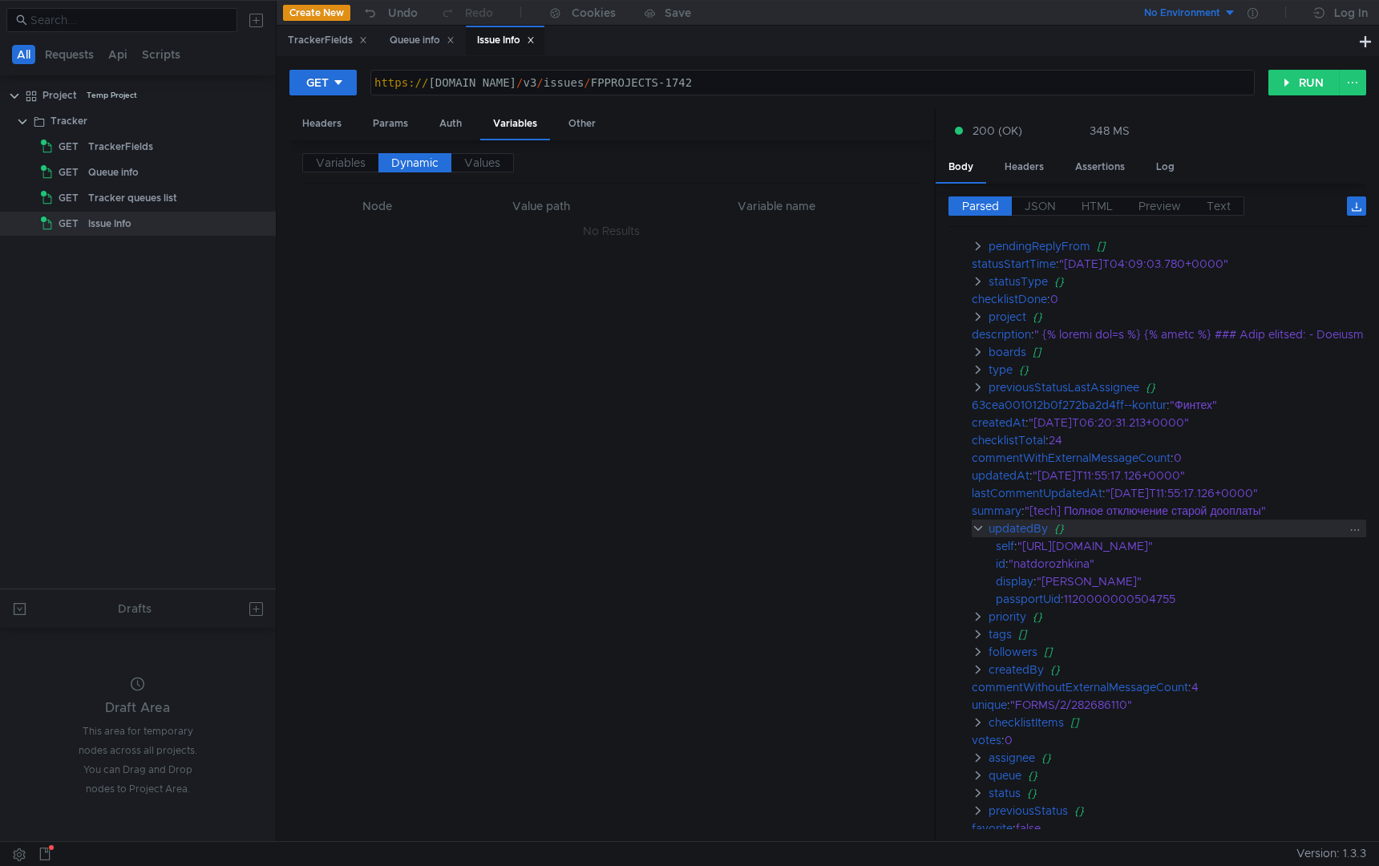
click at [980, 527] on clr-icon at bounding box center [978, 528] width 13 height 13
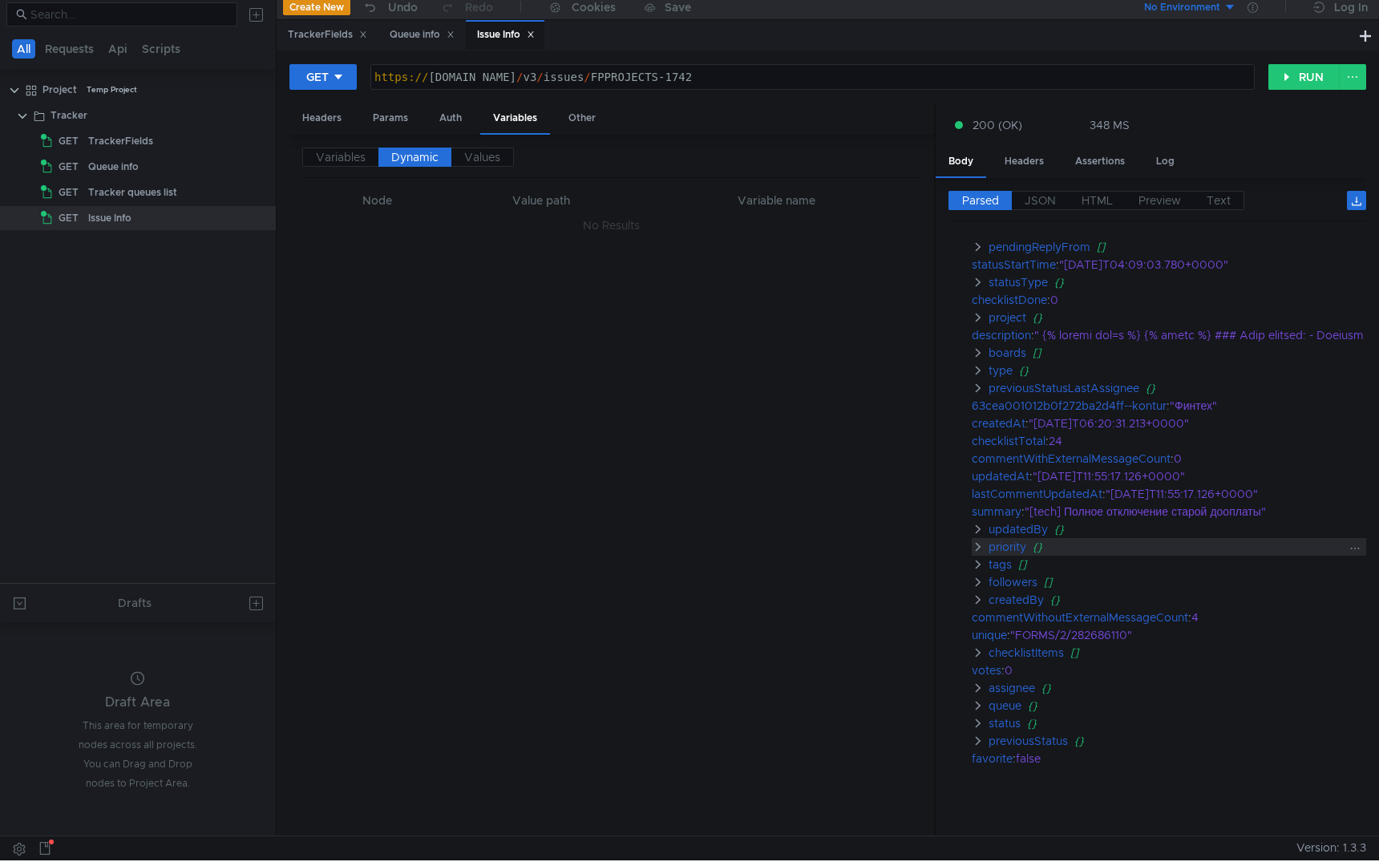
scroll to position [0, 0]
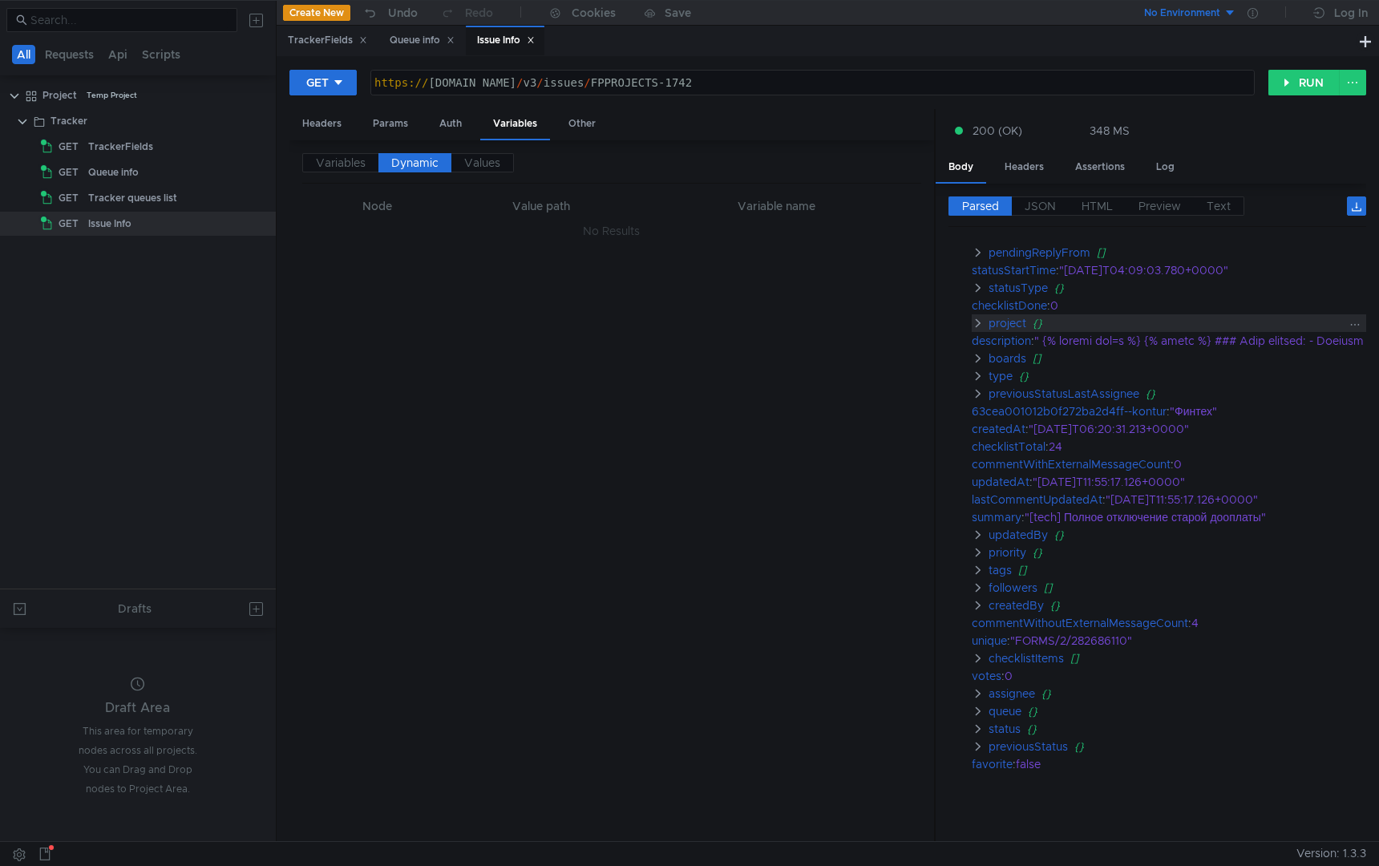
click at [977, 317] on clr-icon at bounding box center [978, 323] width 13 height 13
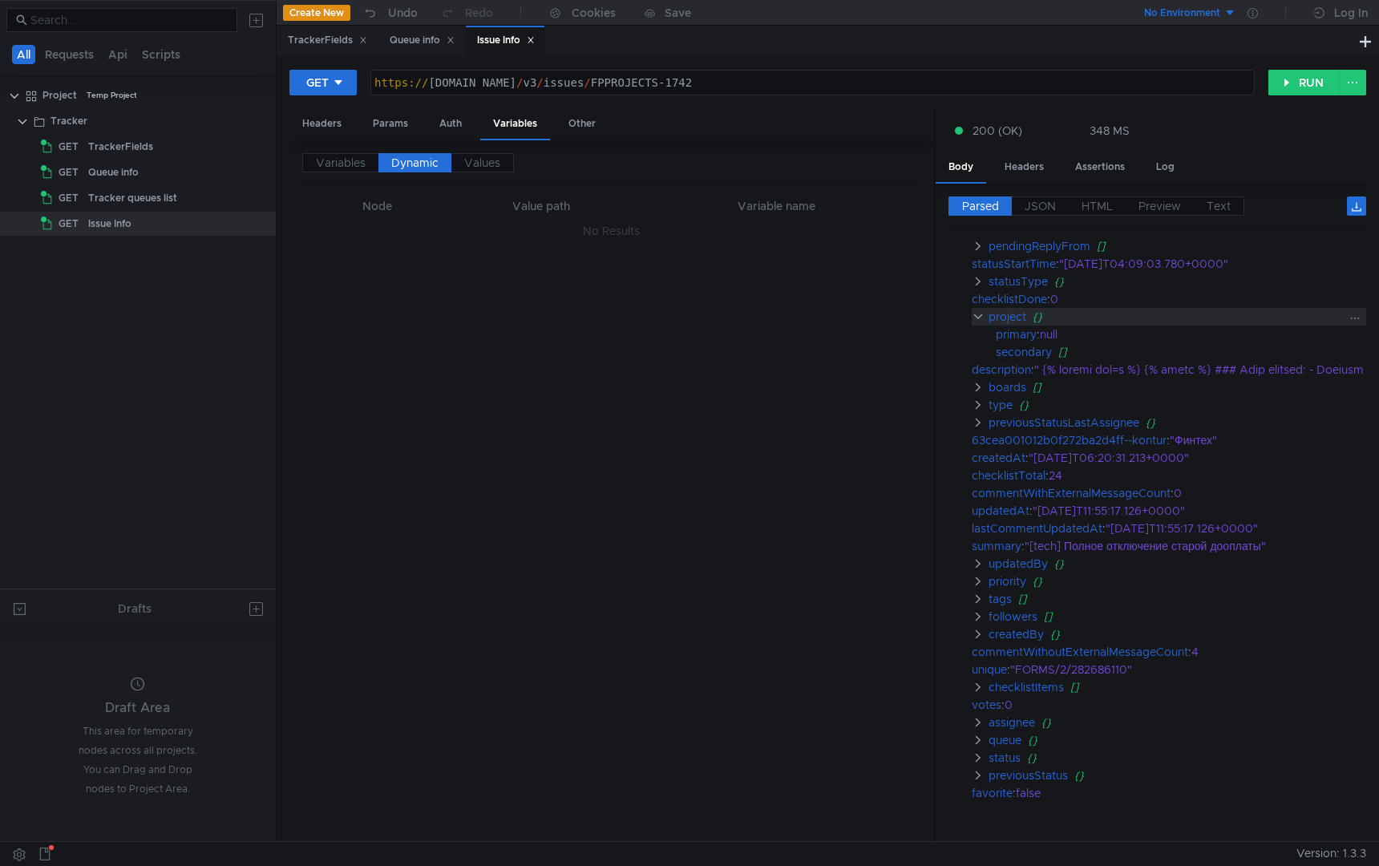
click at [977, 313] on clr-icon at bounding box center [978, 316] width 13 height 13
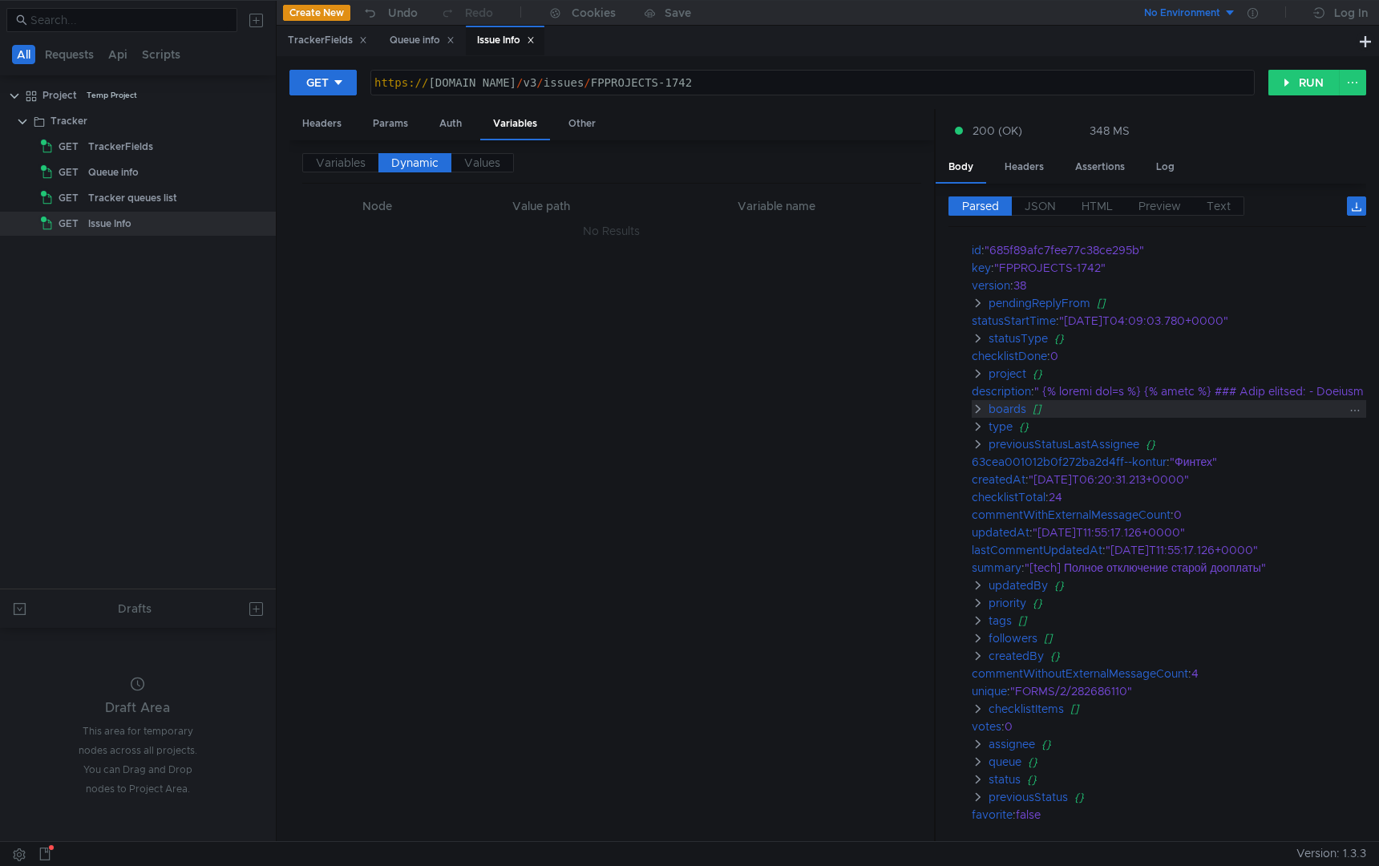
scroll to position [0, 1]
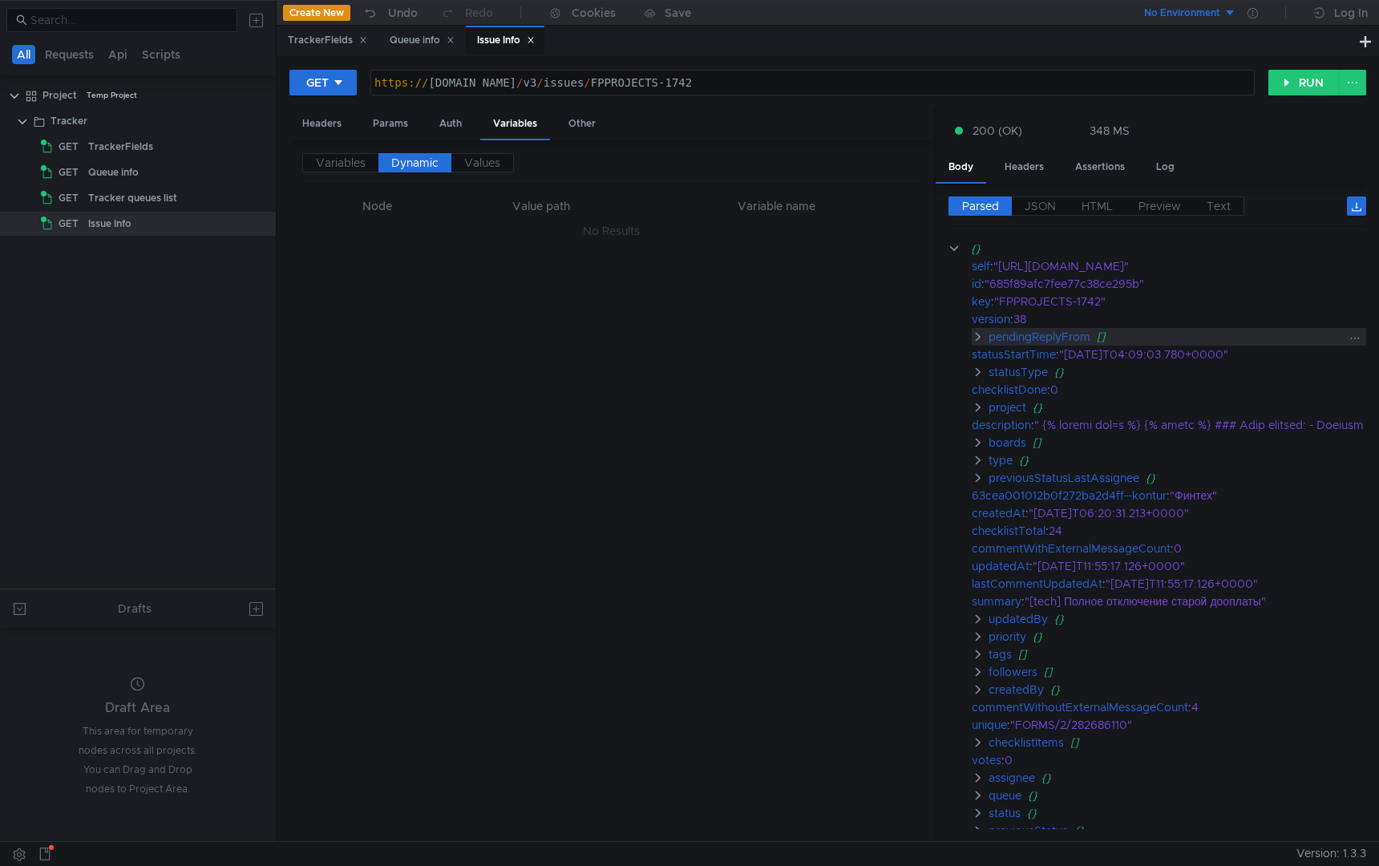
click at [972, 339] on clr-icon at bounding box center [978, 336] width 13 height 13
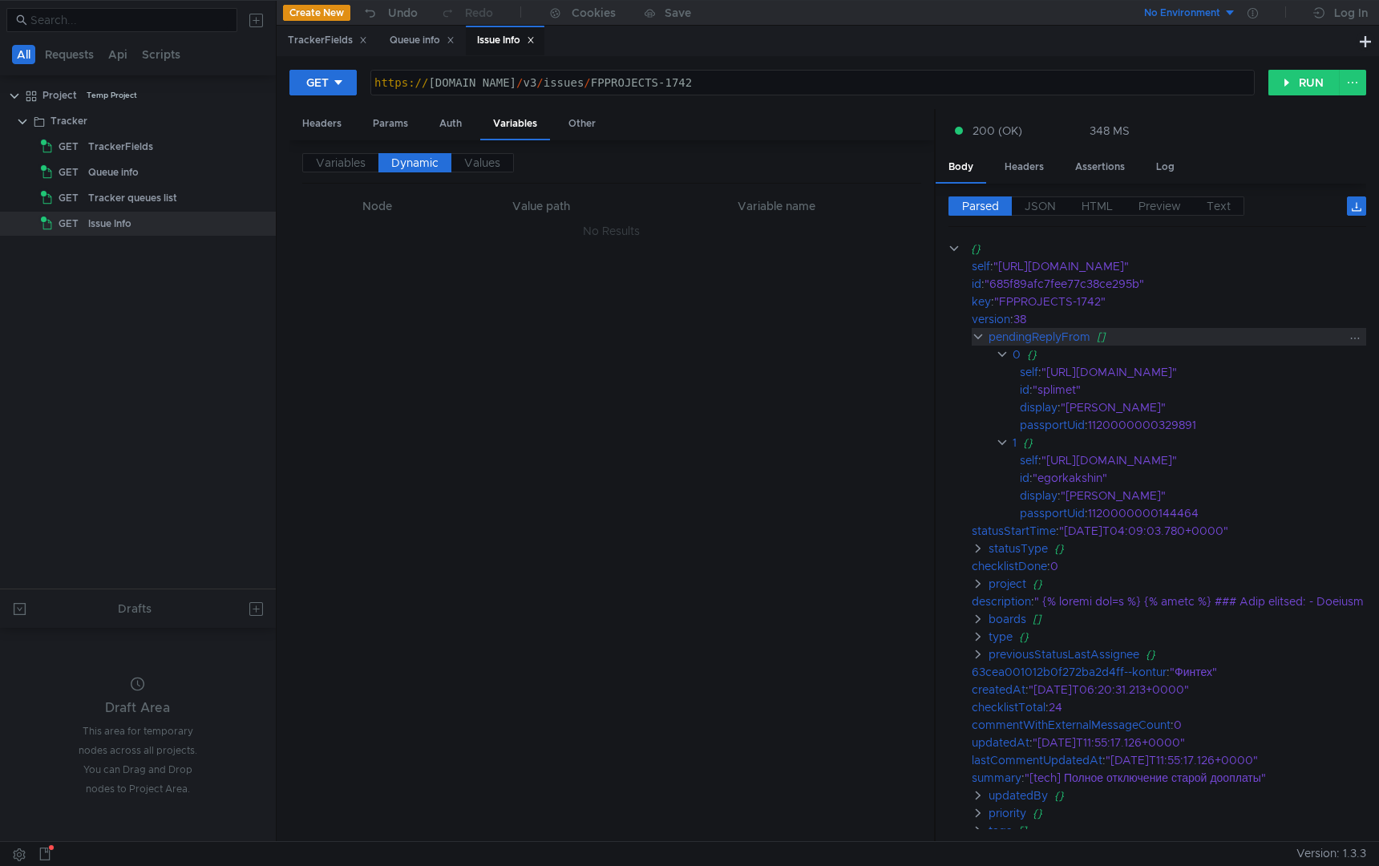
click at [976, 339] on clr-icon at bounding box center [978, 336] width 13 height 13
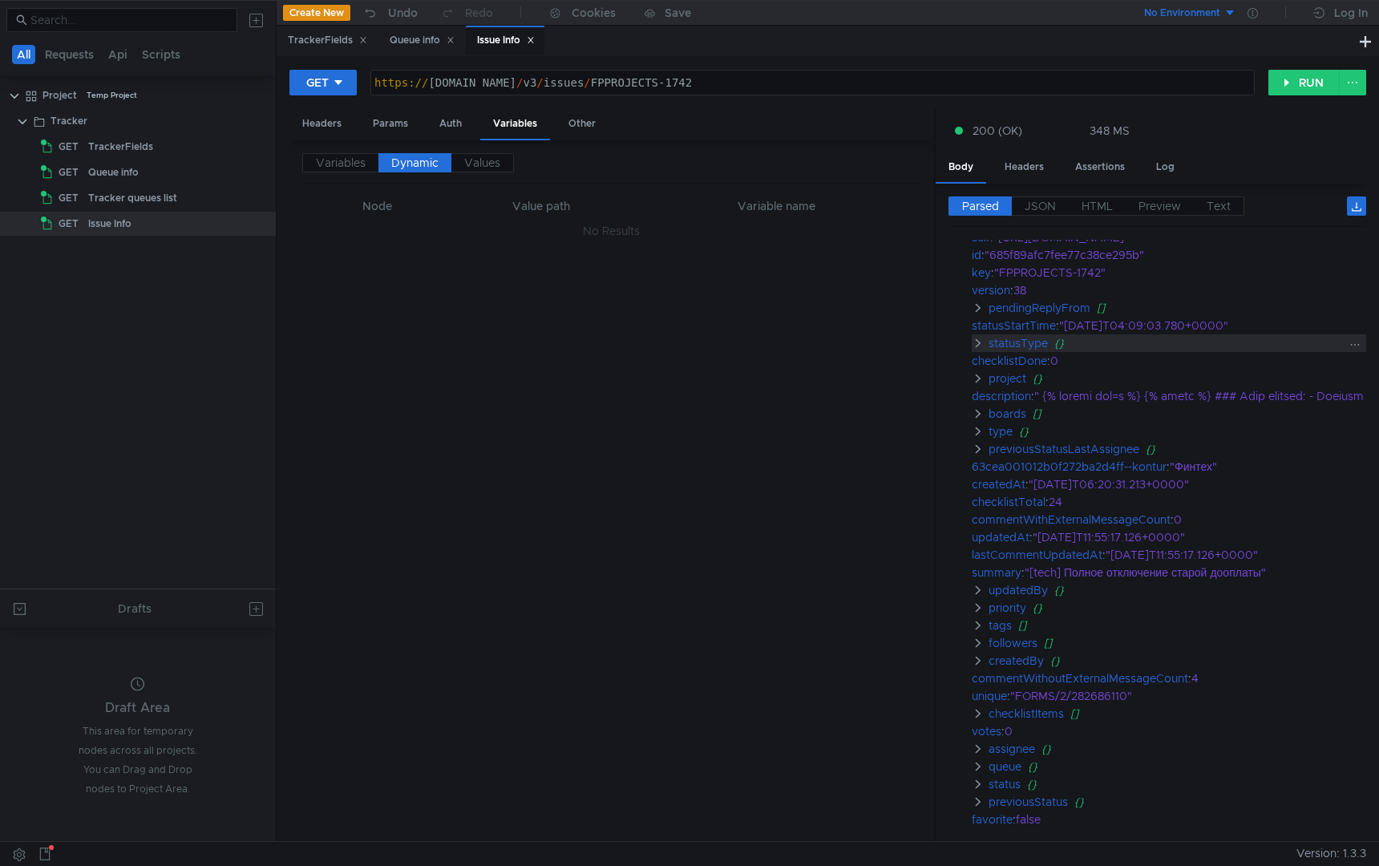
scroll to position [31, 1]
click at [982, 374] on clr-icon at bounding box center [978, 376] width 13 height 13
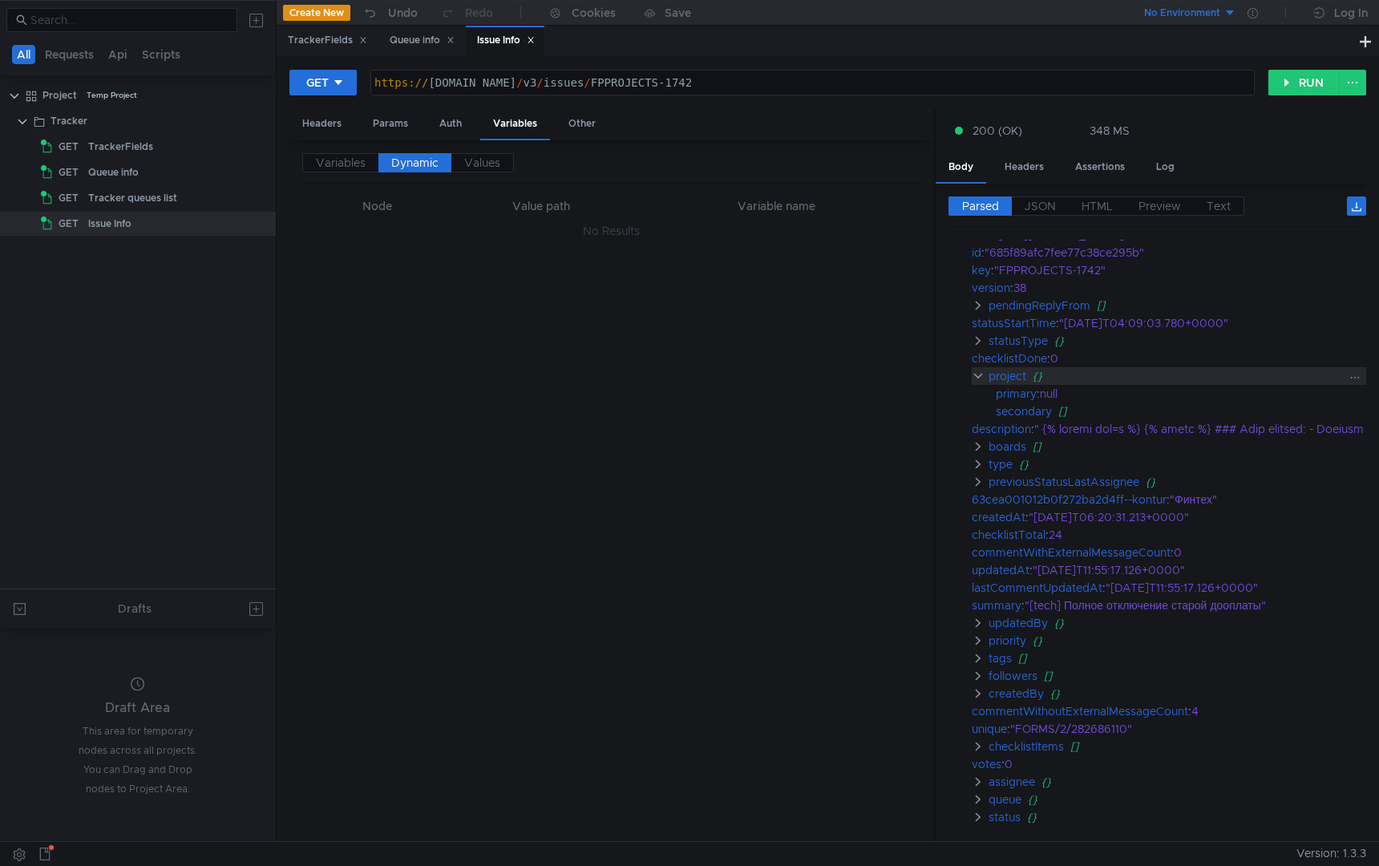
click at [982, 374] on clr-icon at bounding box center [978, 376] width 13 height 13
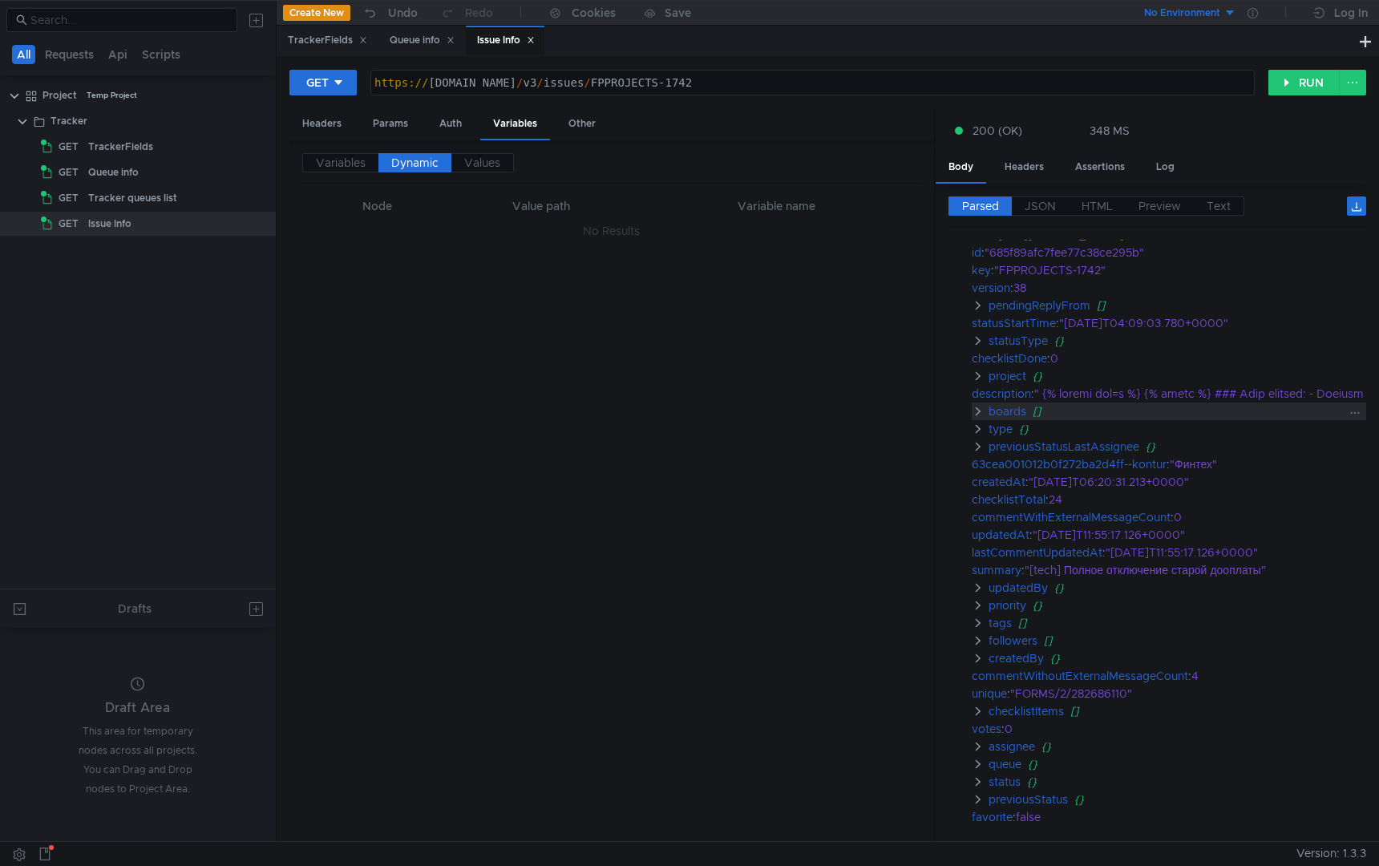
click at [976, 409] on clr-icon at bounding box center [978, 411] width 13 height 13
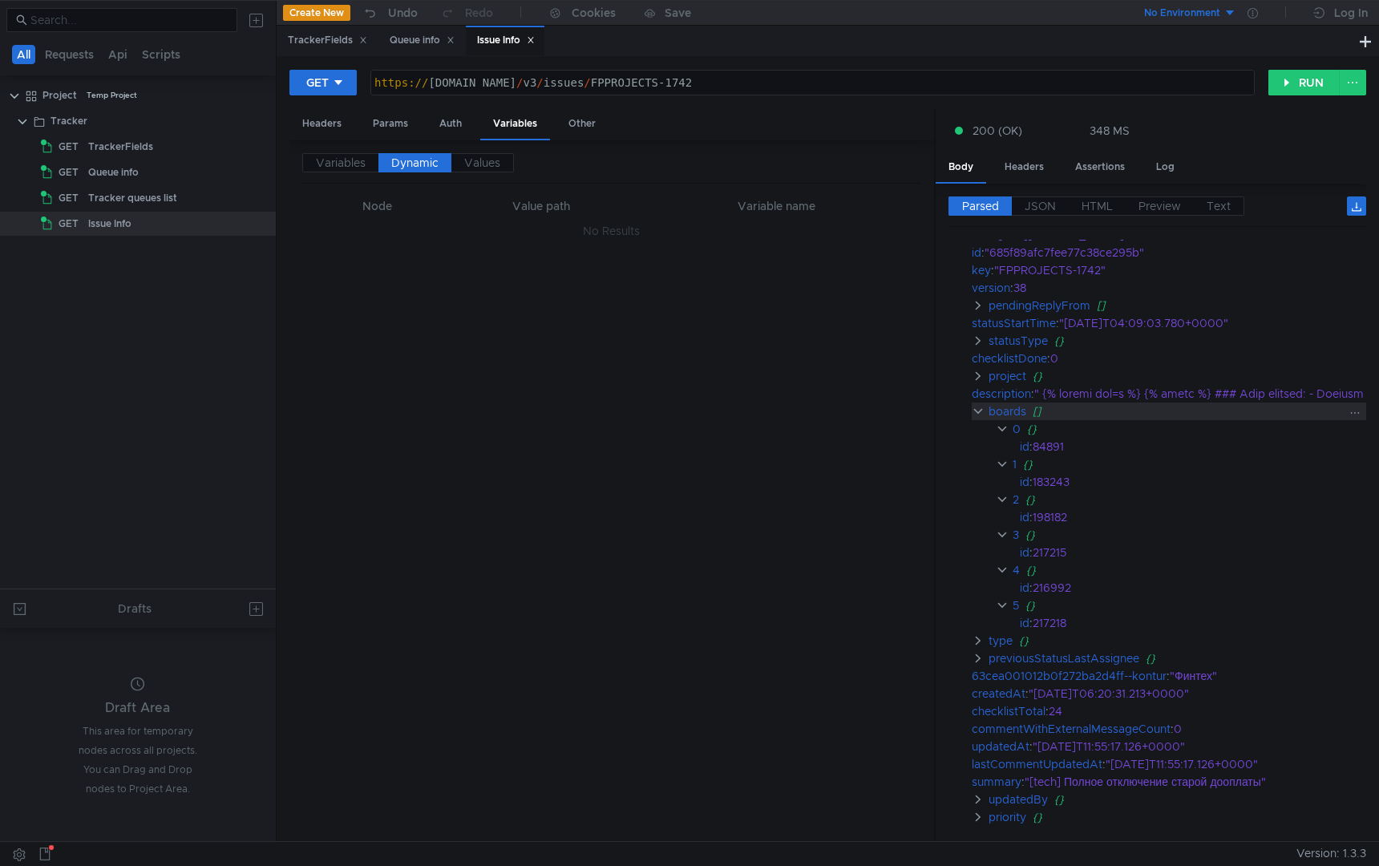
click at [976, 409] on clr-icon at bounding box center [978, 411] width 13 height 13
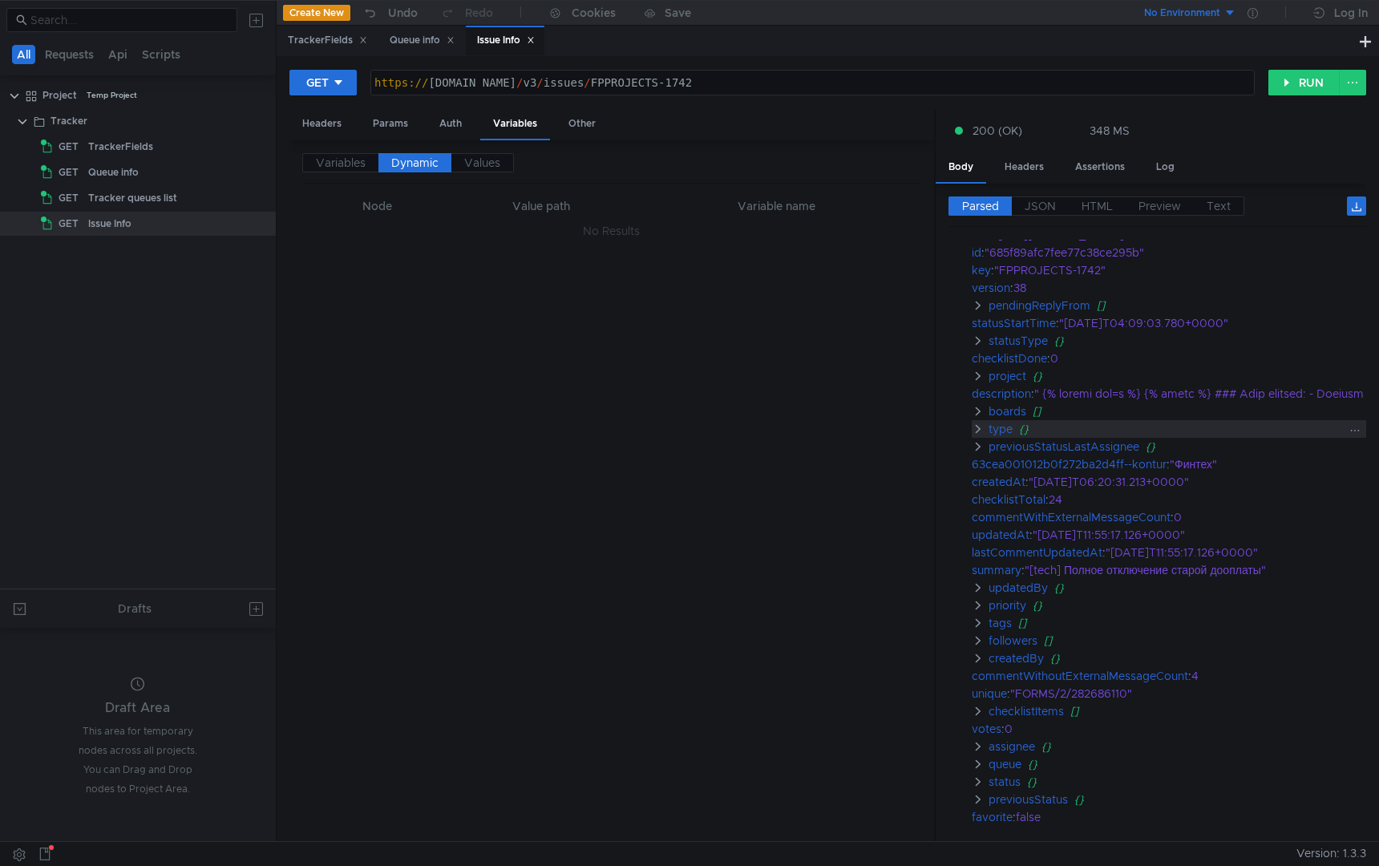
click at [977, 427] on clr-icon at bounding box center [978, 428] width 13 height 13
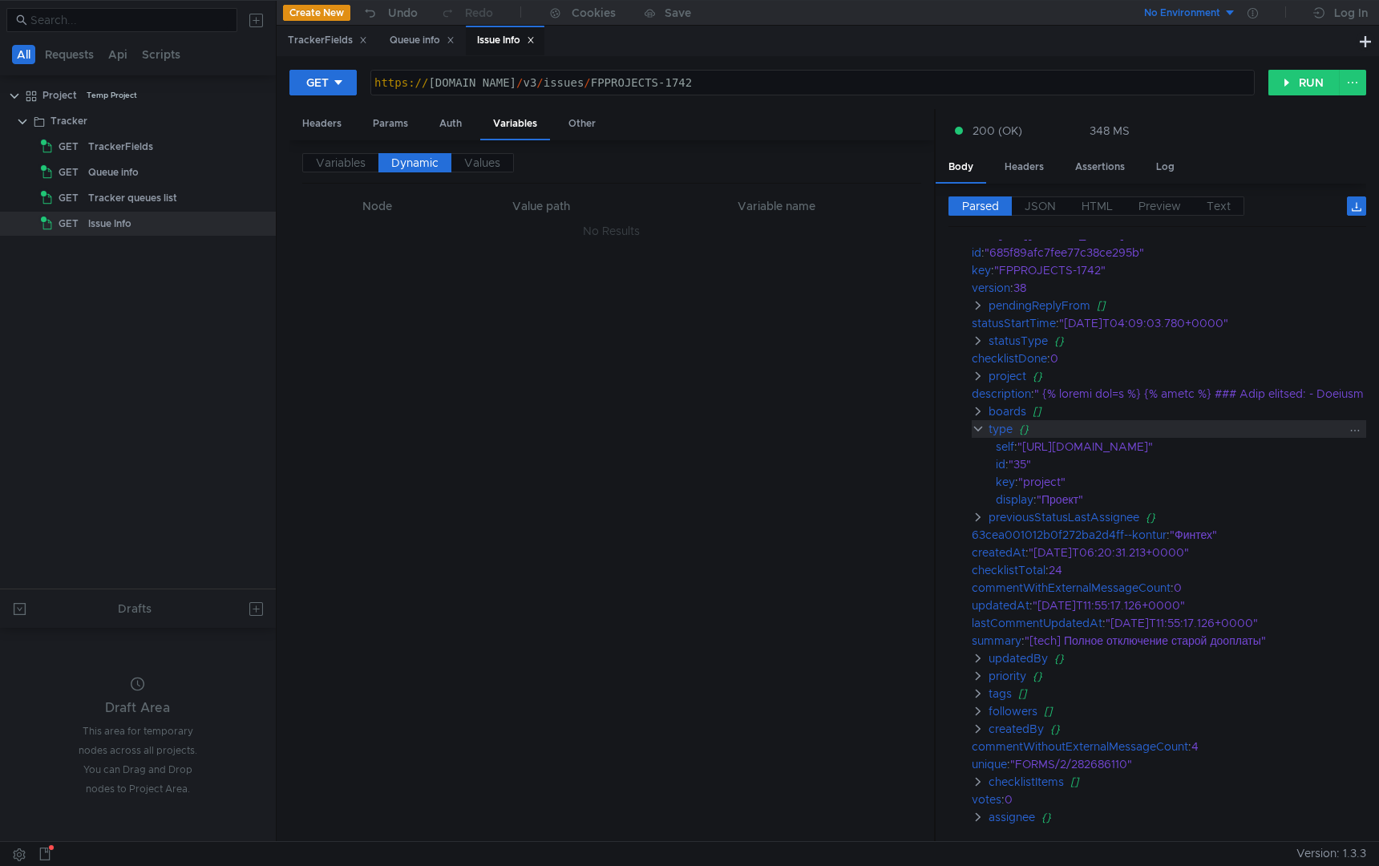
click at [976, 428] on clr-icon at bounding box center [978, 428] width 13 height 13
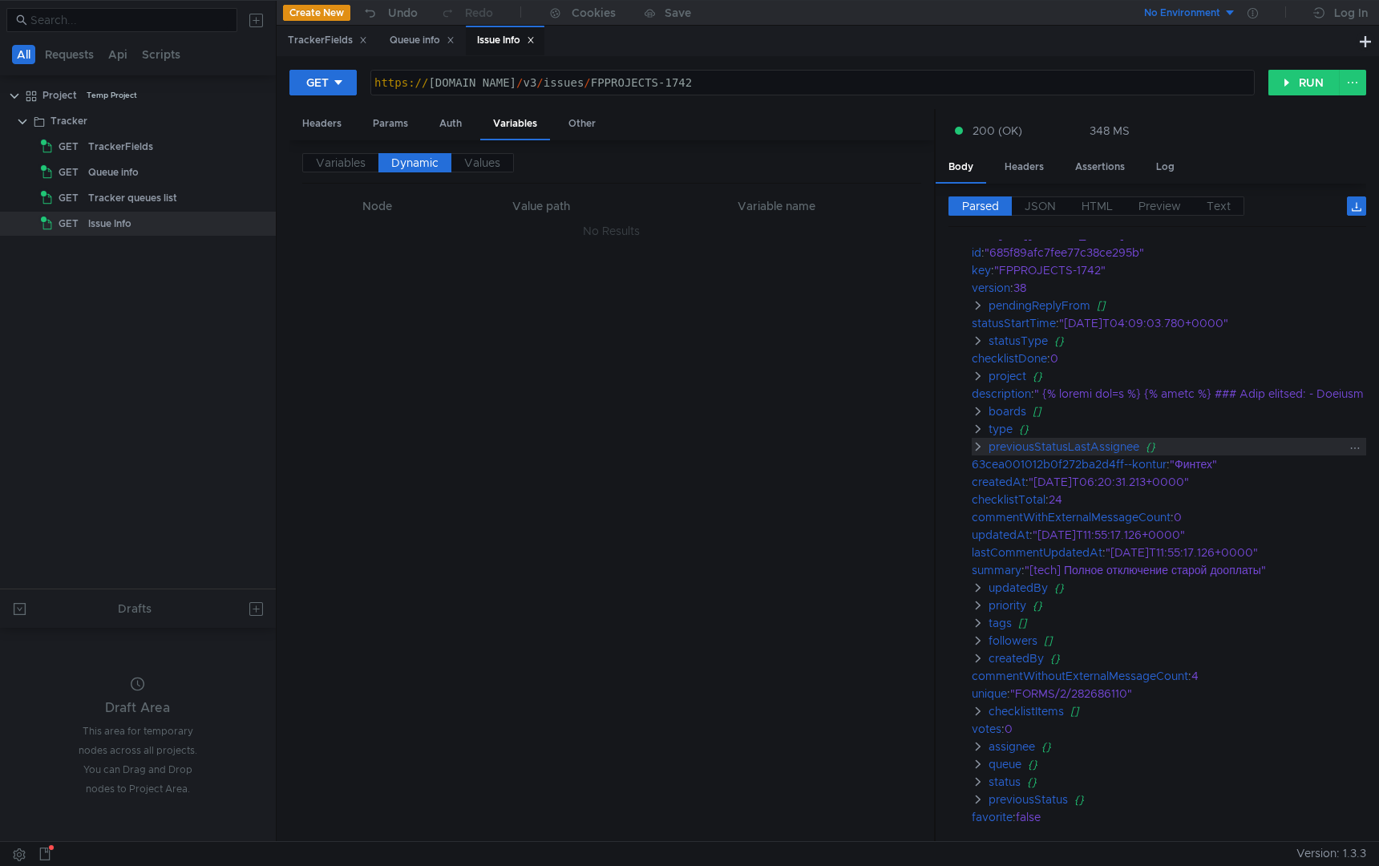
click at [980, 447] on clr-icon at bounding box center [978, 446] width 13 height 13
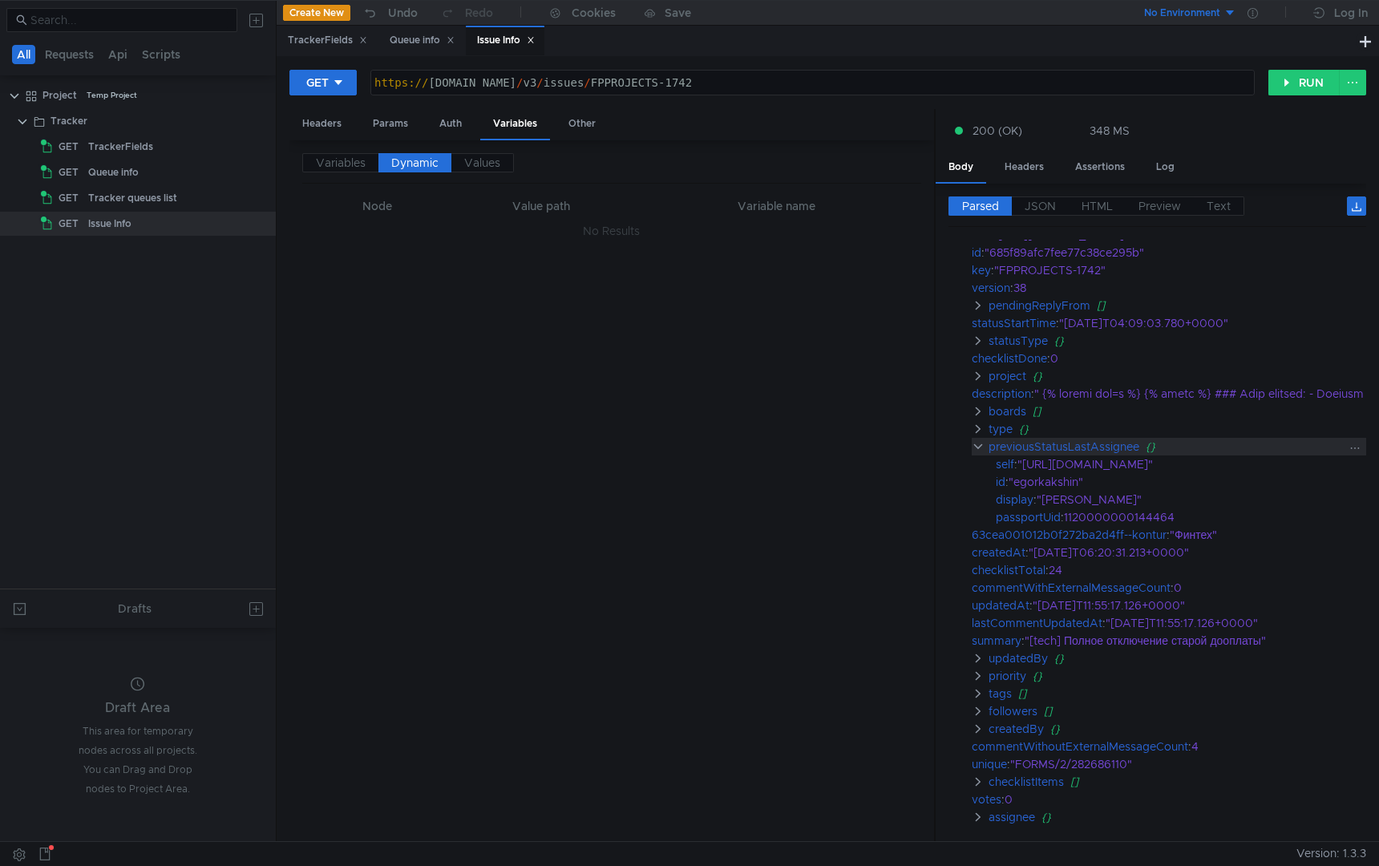
click at [980, 447] on clr-icon at bounding box center [978, 446] width 13 height 13
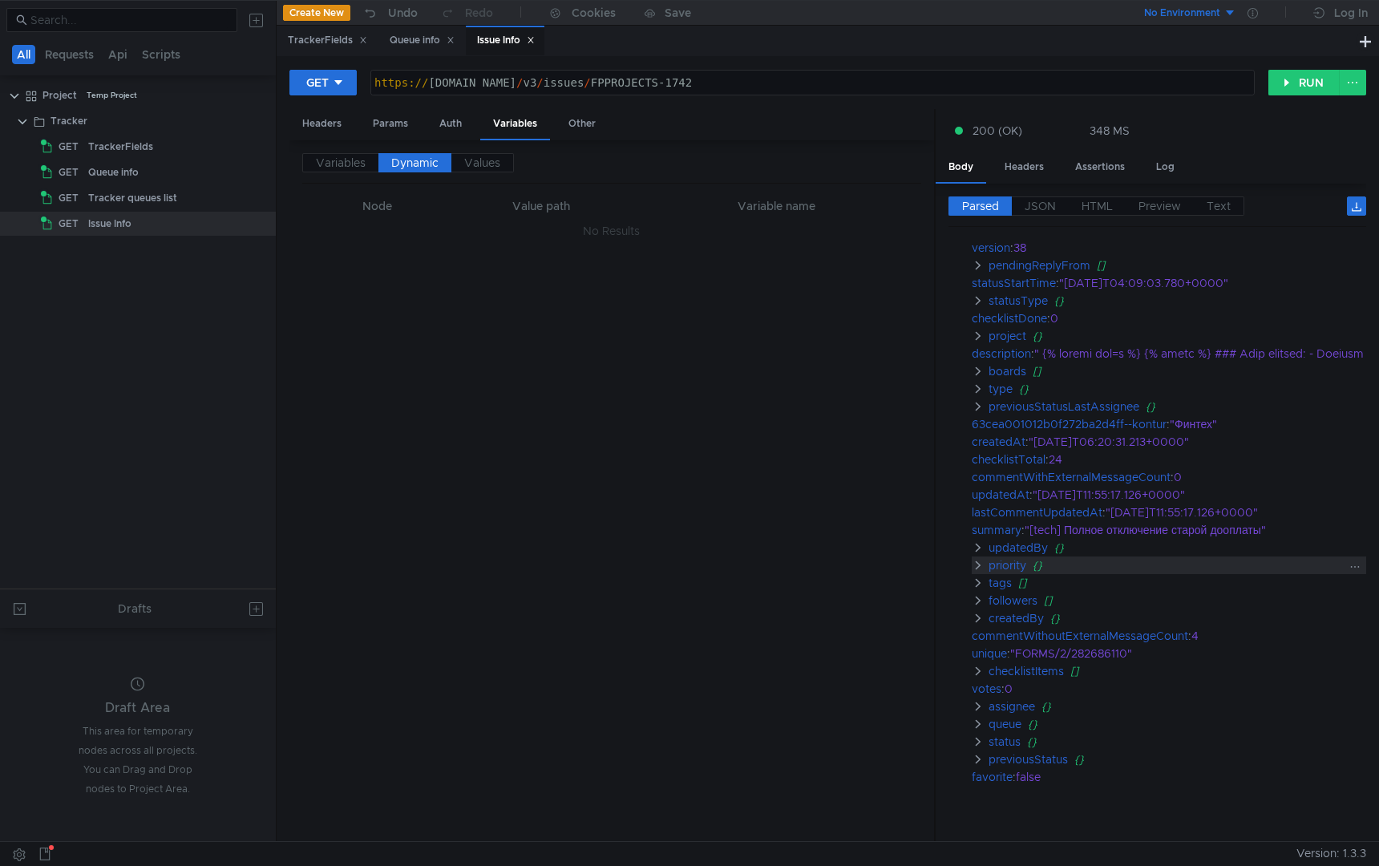
scroll to position [91, 1]
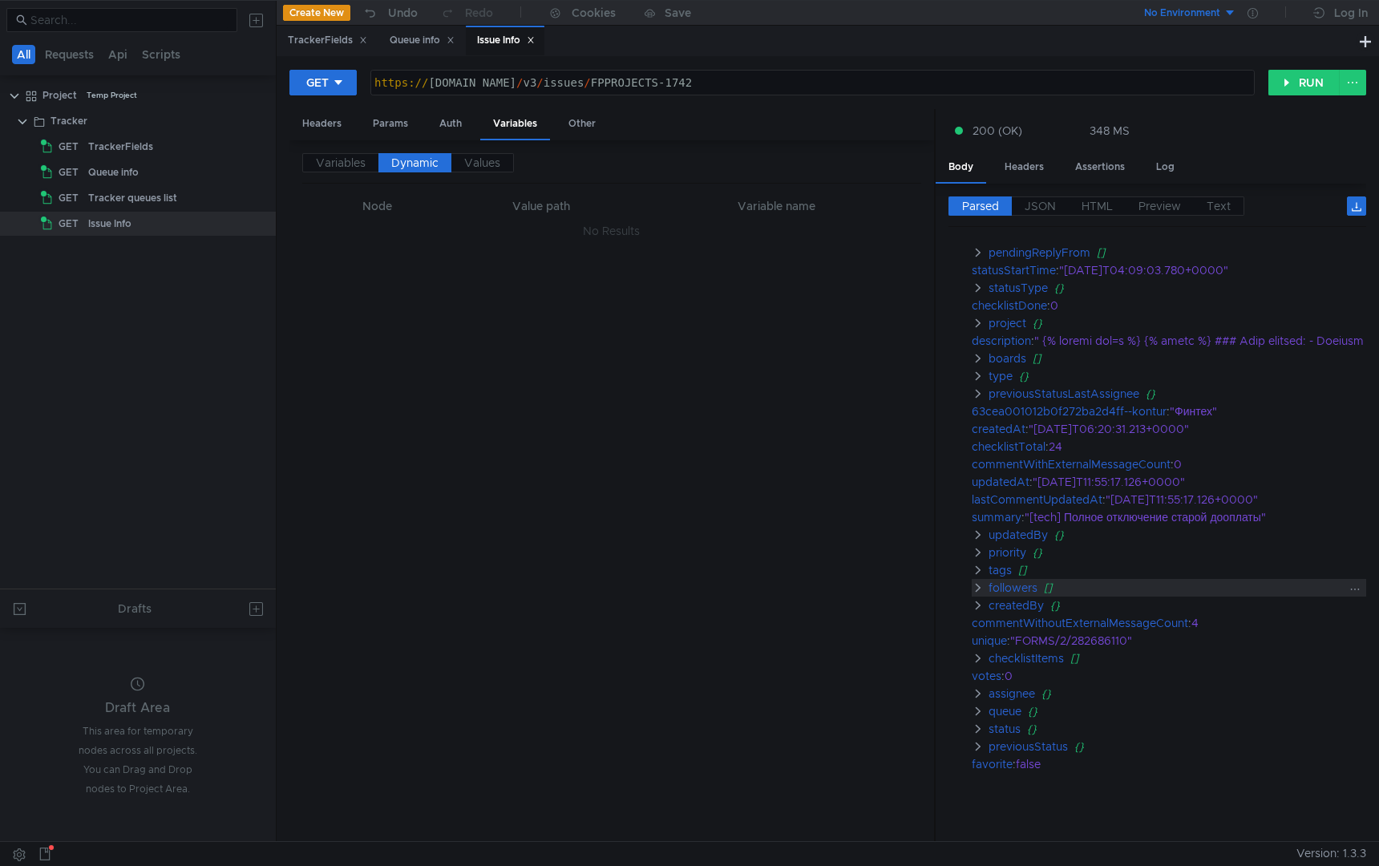
click at [979, 582] on clr-icon at bounding box center [978, 587] width 13 height 13
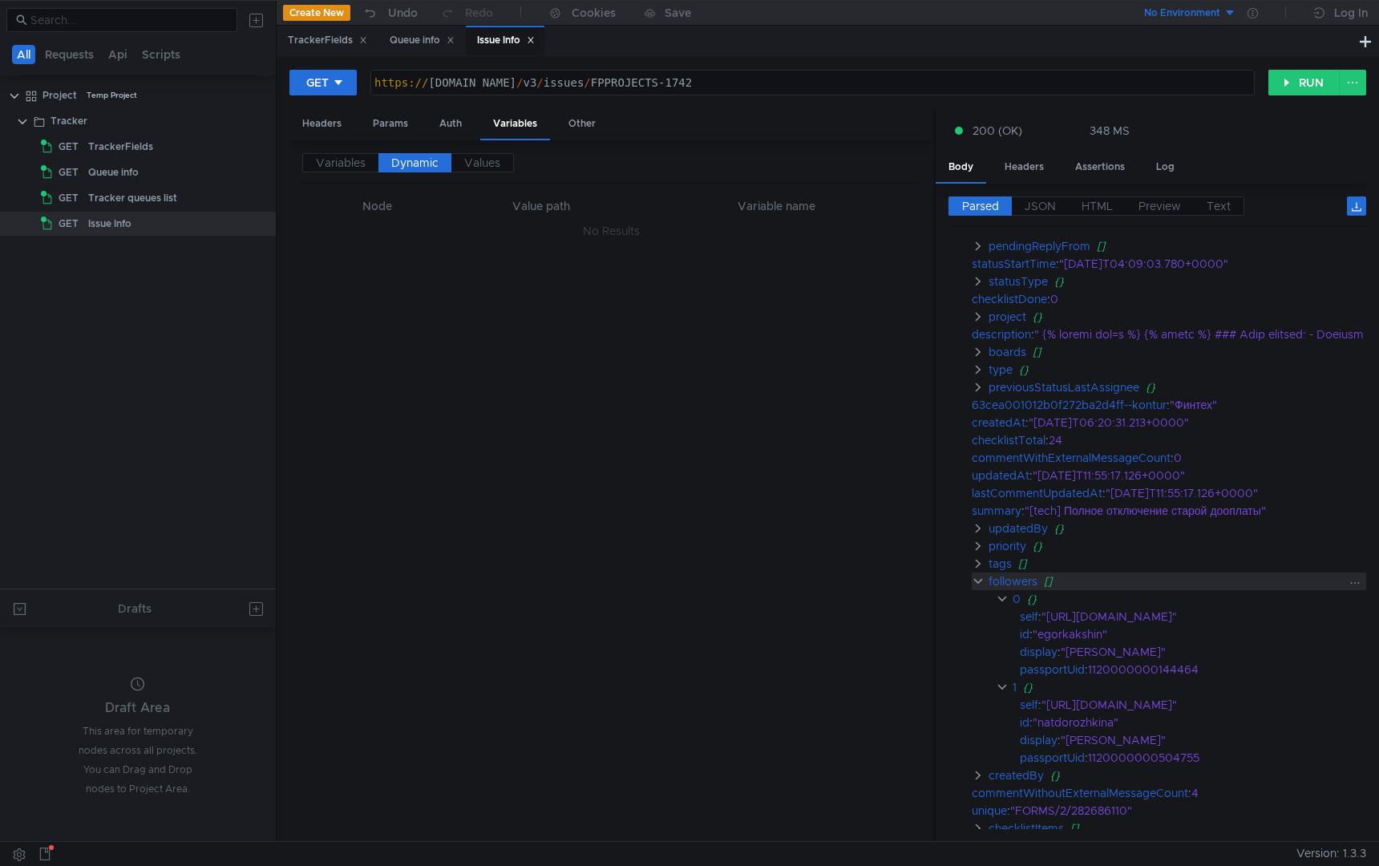
click at [979, 582] on clr-icon at bounding box center [978, 581] width 13 height 13
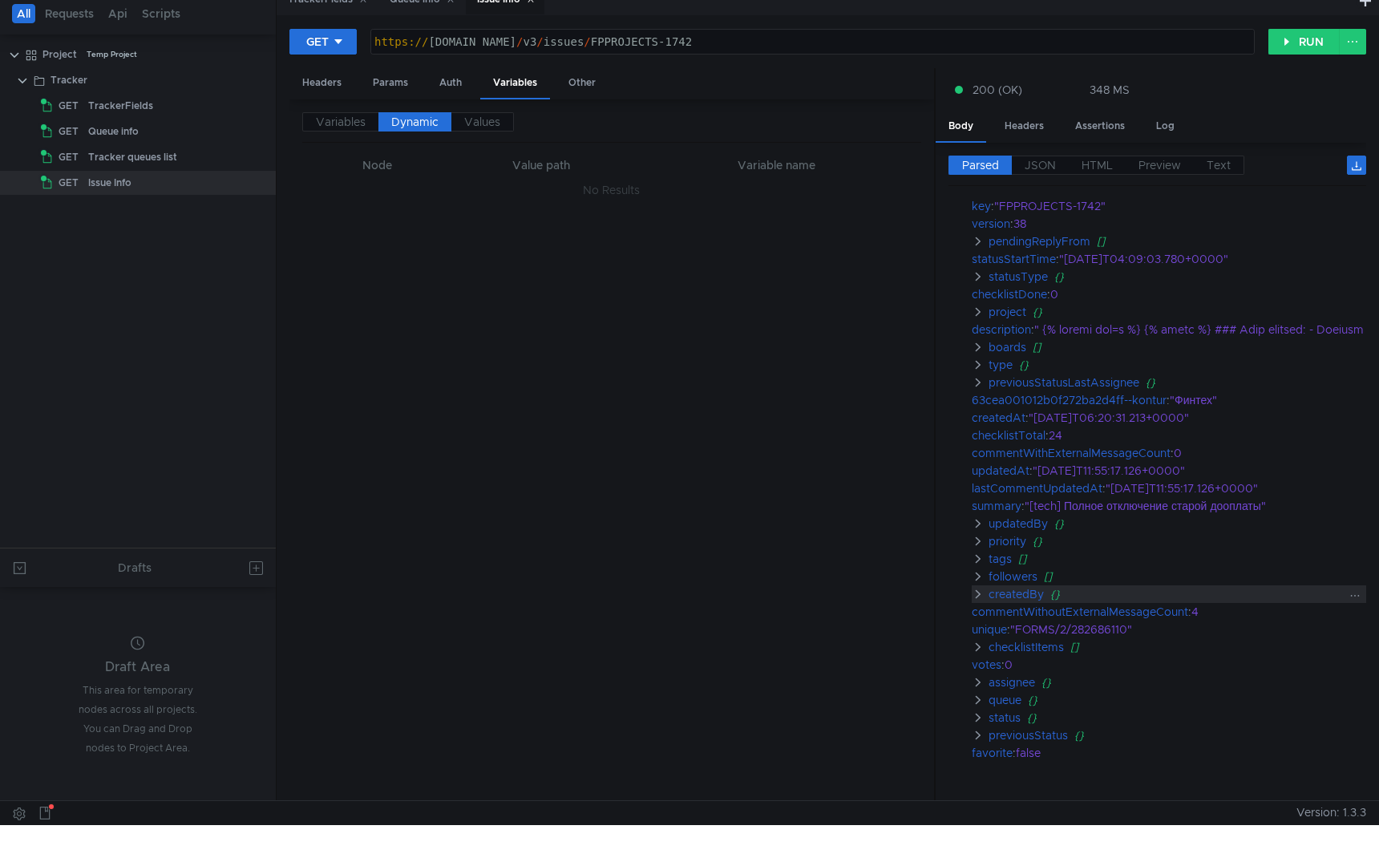
scroll to position [51, 1]
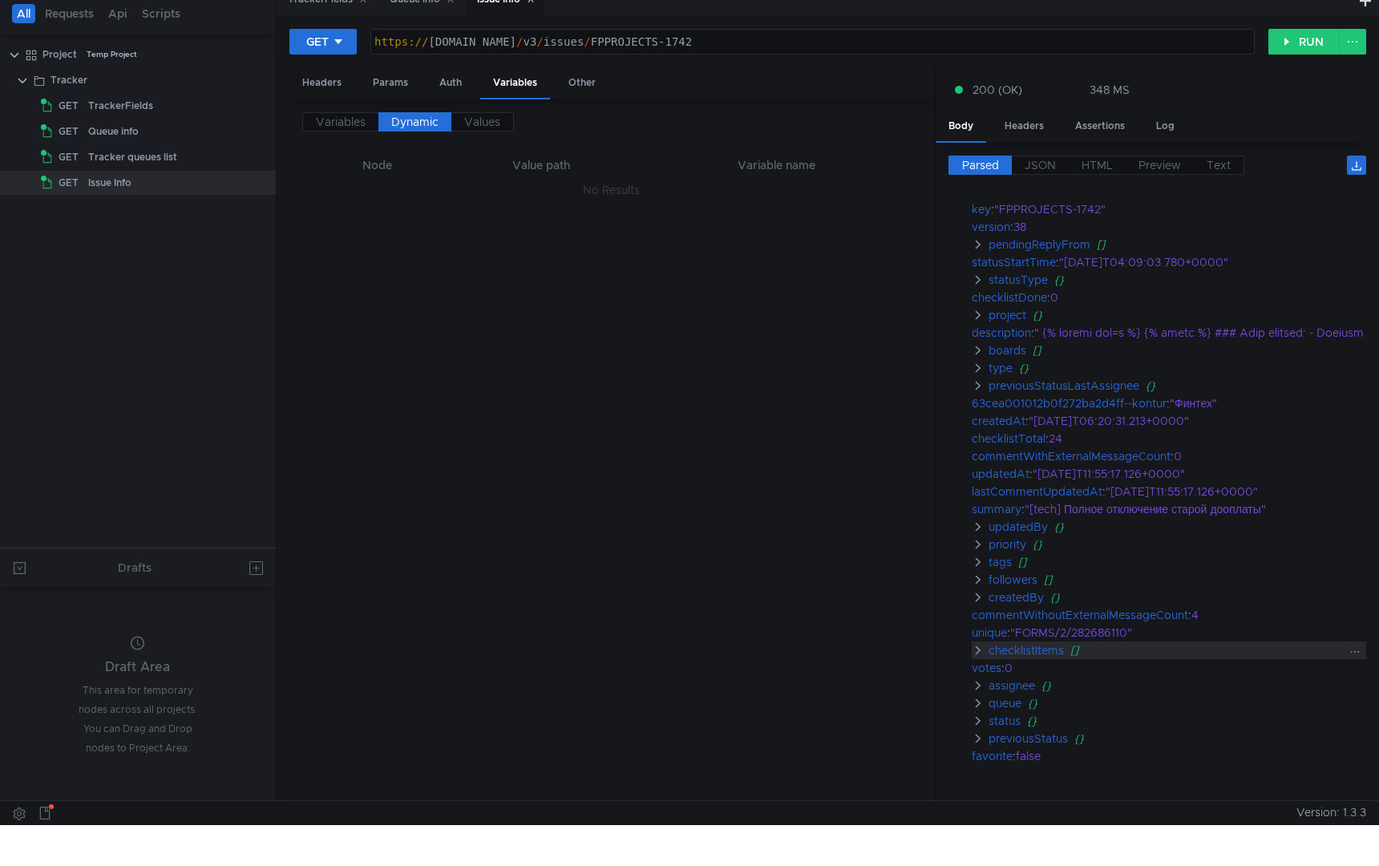
click at [981, 651] on clr-icon at bounding box center [978, 650] width 13 height 13
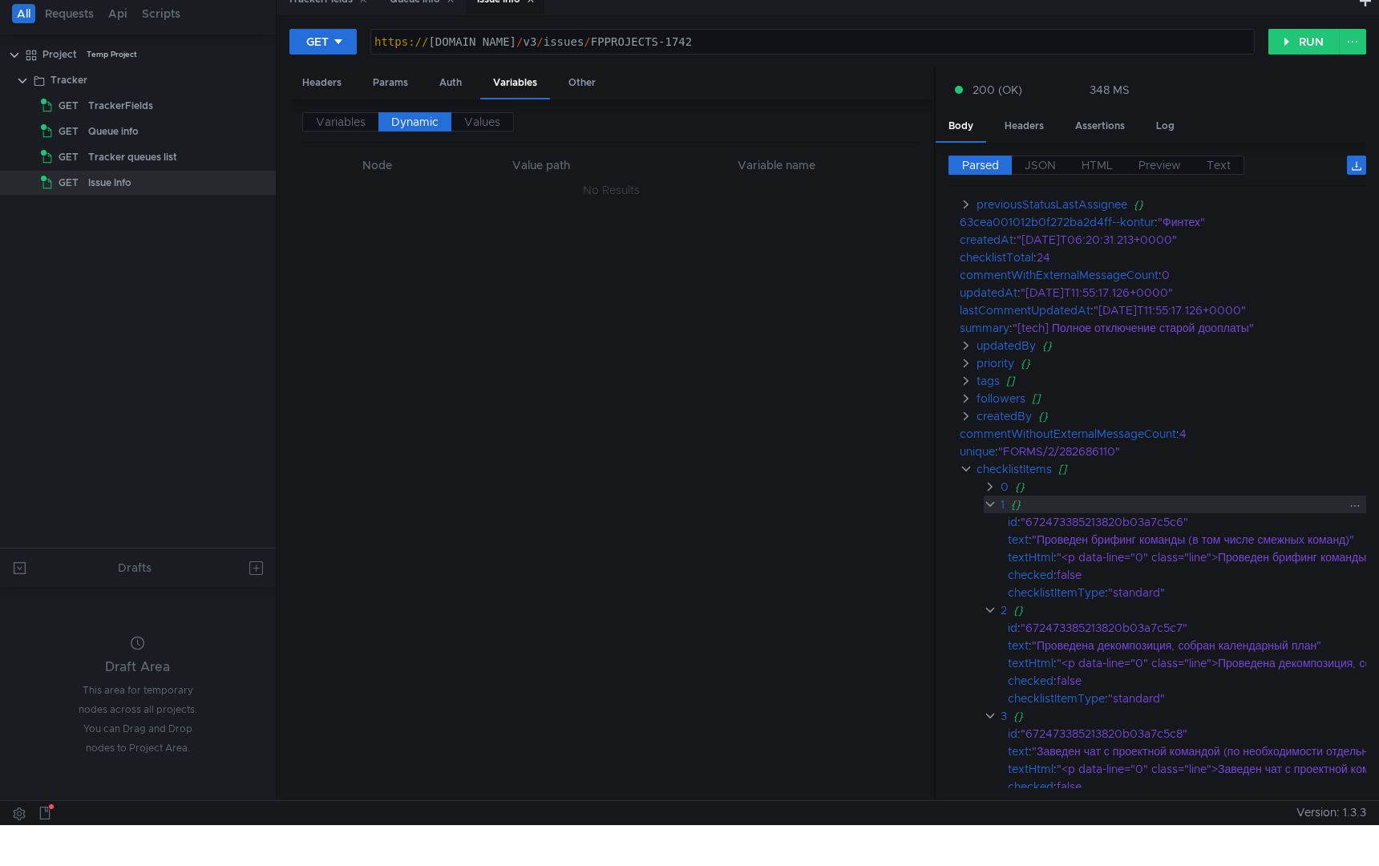
scroll to position [240, 14]
click at [961, 468] on clr-icon at bounding box center [965, 468] width 13 height 13
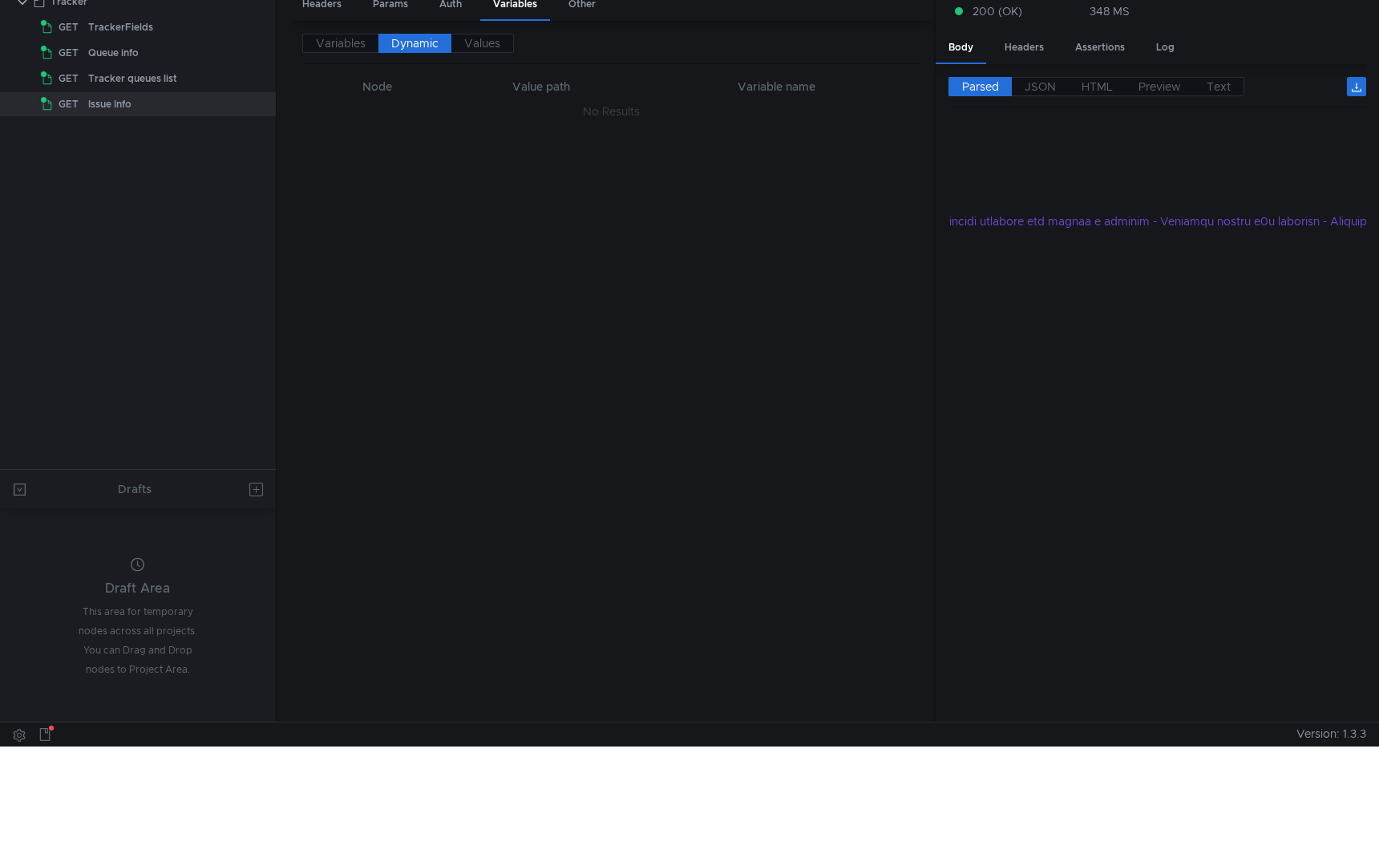
scroll to position [91, 0]
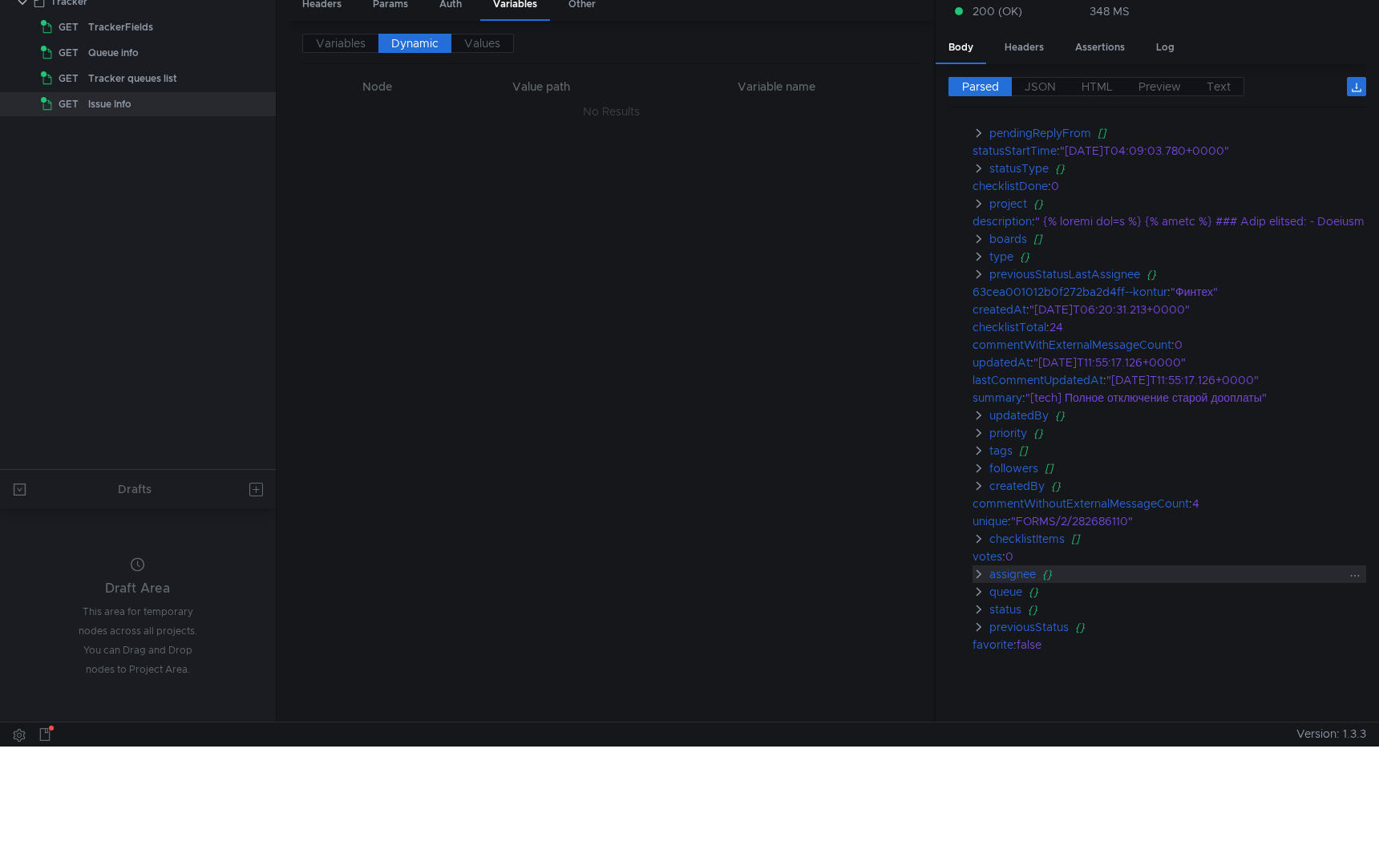
click at [977, 568] on clr-icon at bounding box center [978, 574] width 13 height 13
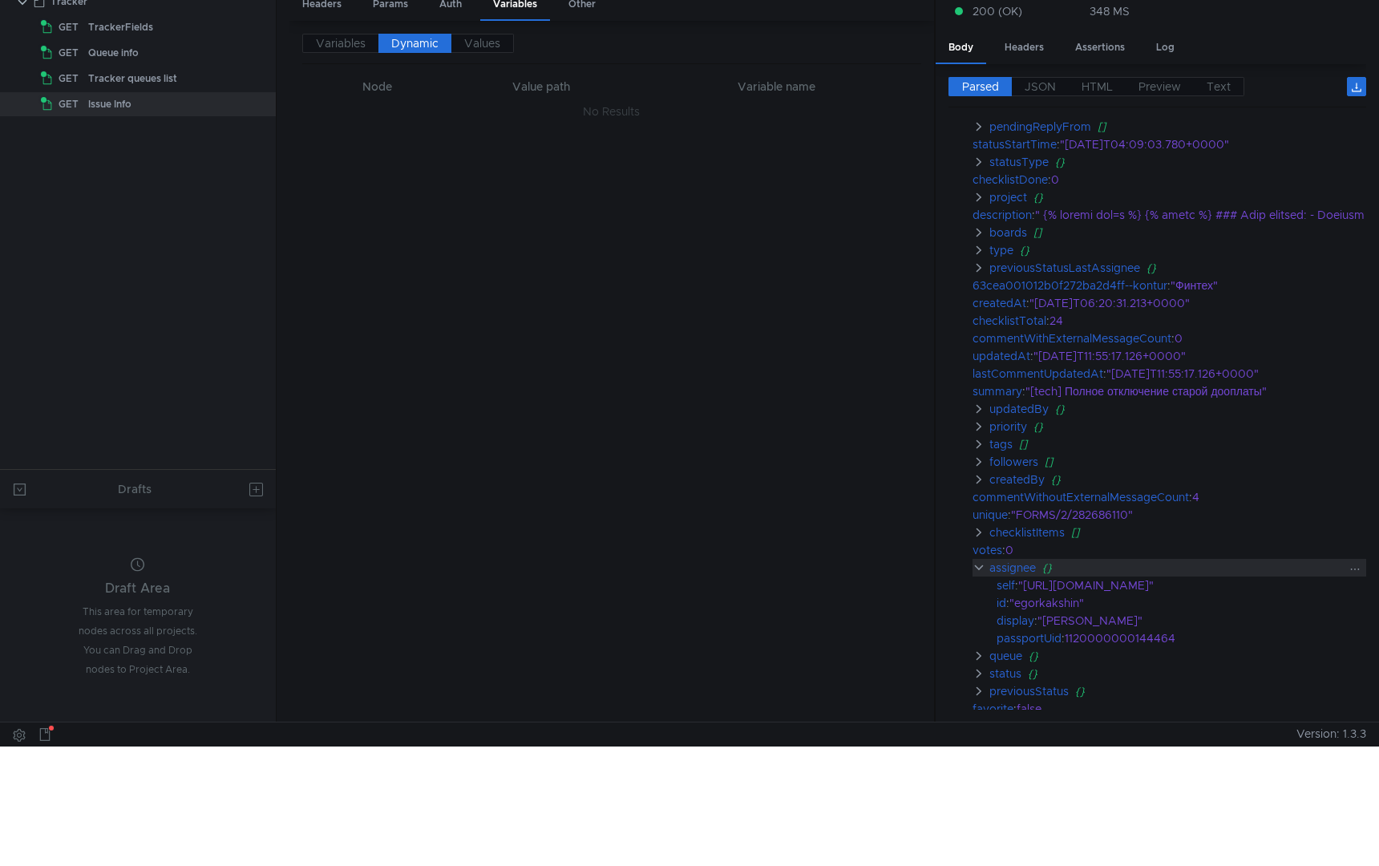
click at [979, 566] on clr-icon at bounding box center [978, 567] width 13 height 13
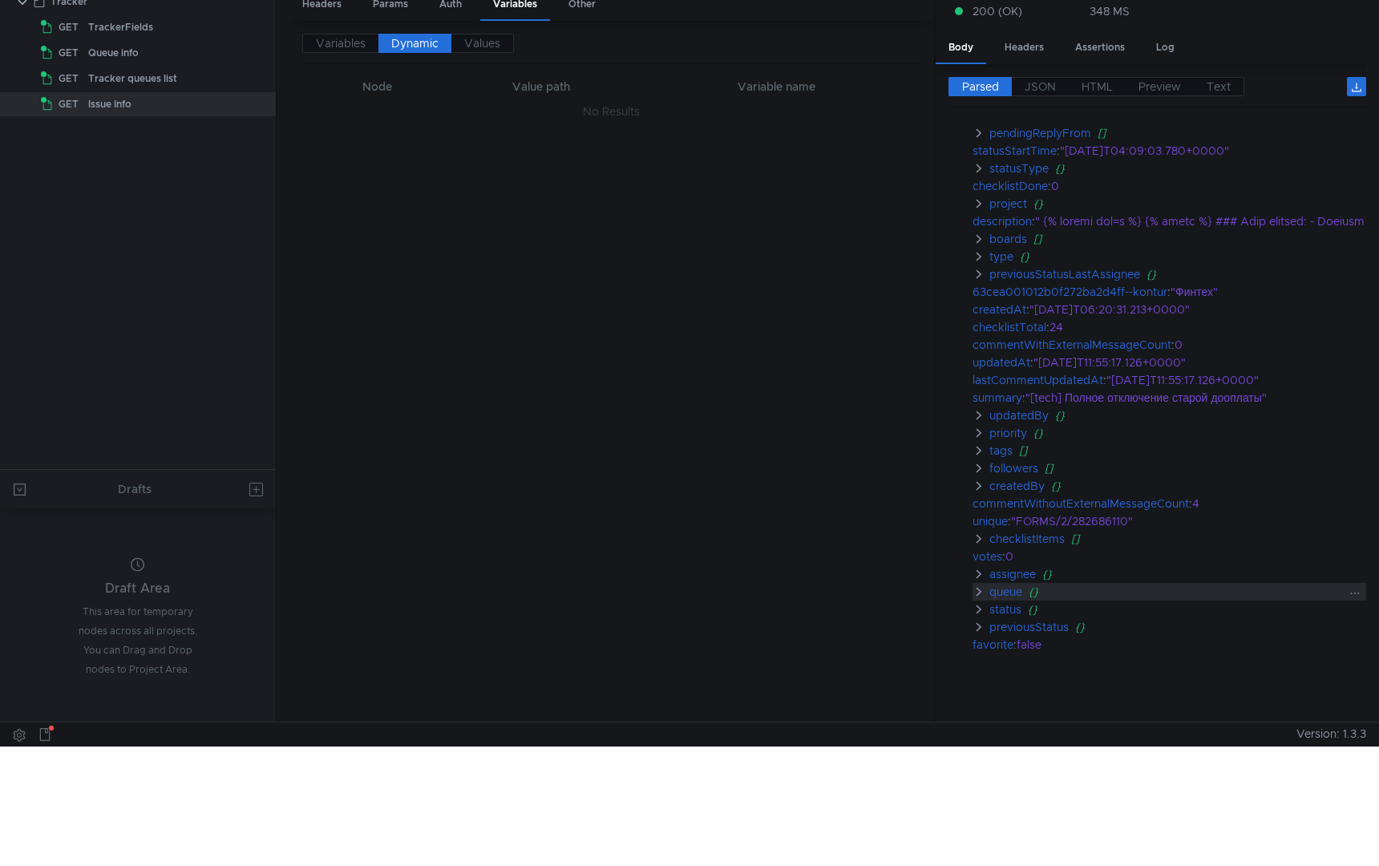
click at [979, 585] on clr-icon at bounding box center [978, 591] width 13 height 13
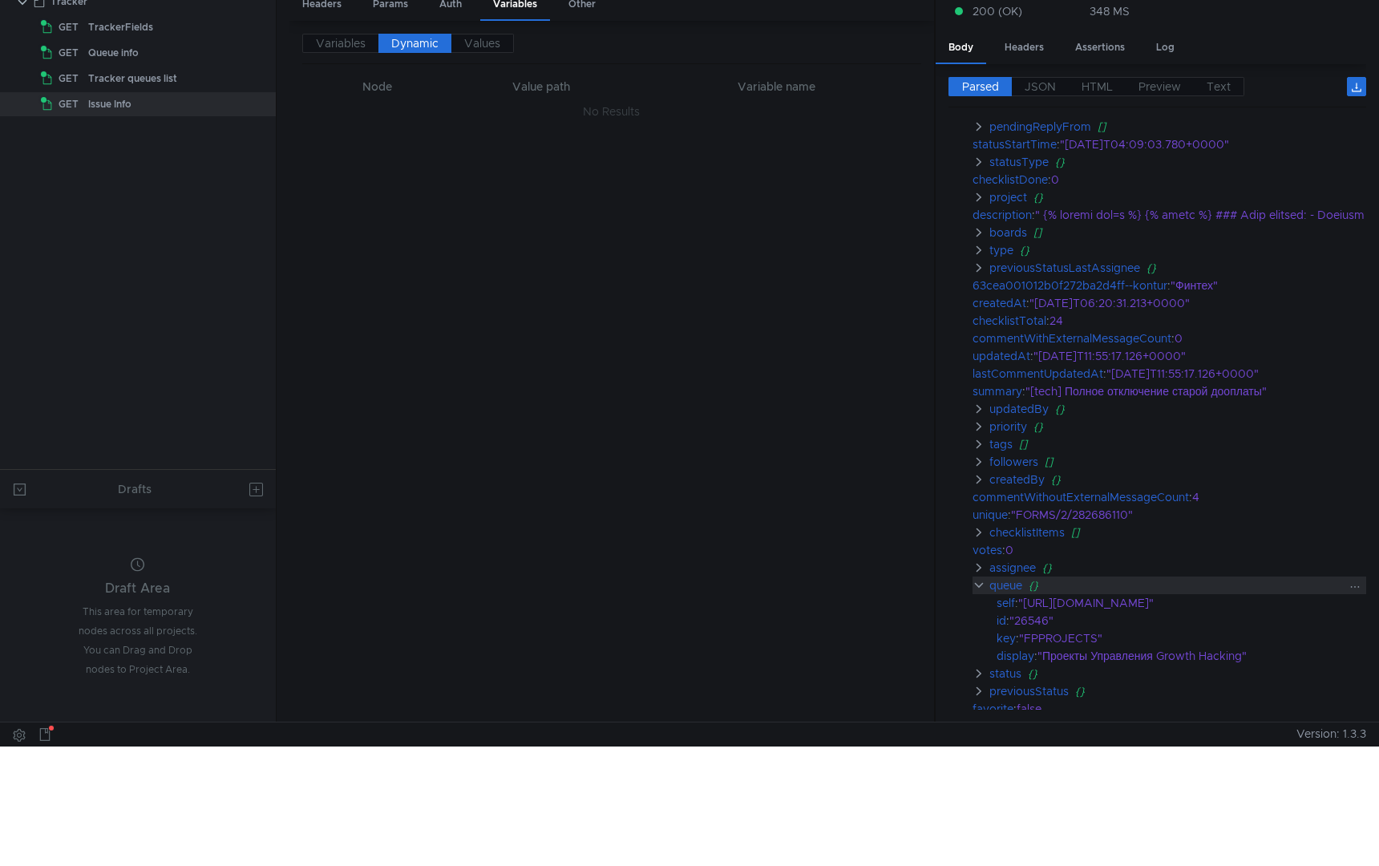
click at [979, 580] on clr-icon at bounding box center [978, 585] width 13 height 13
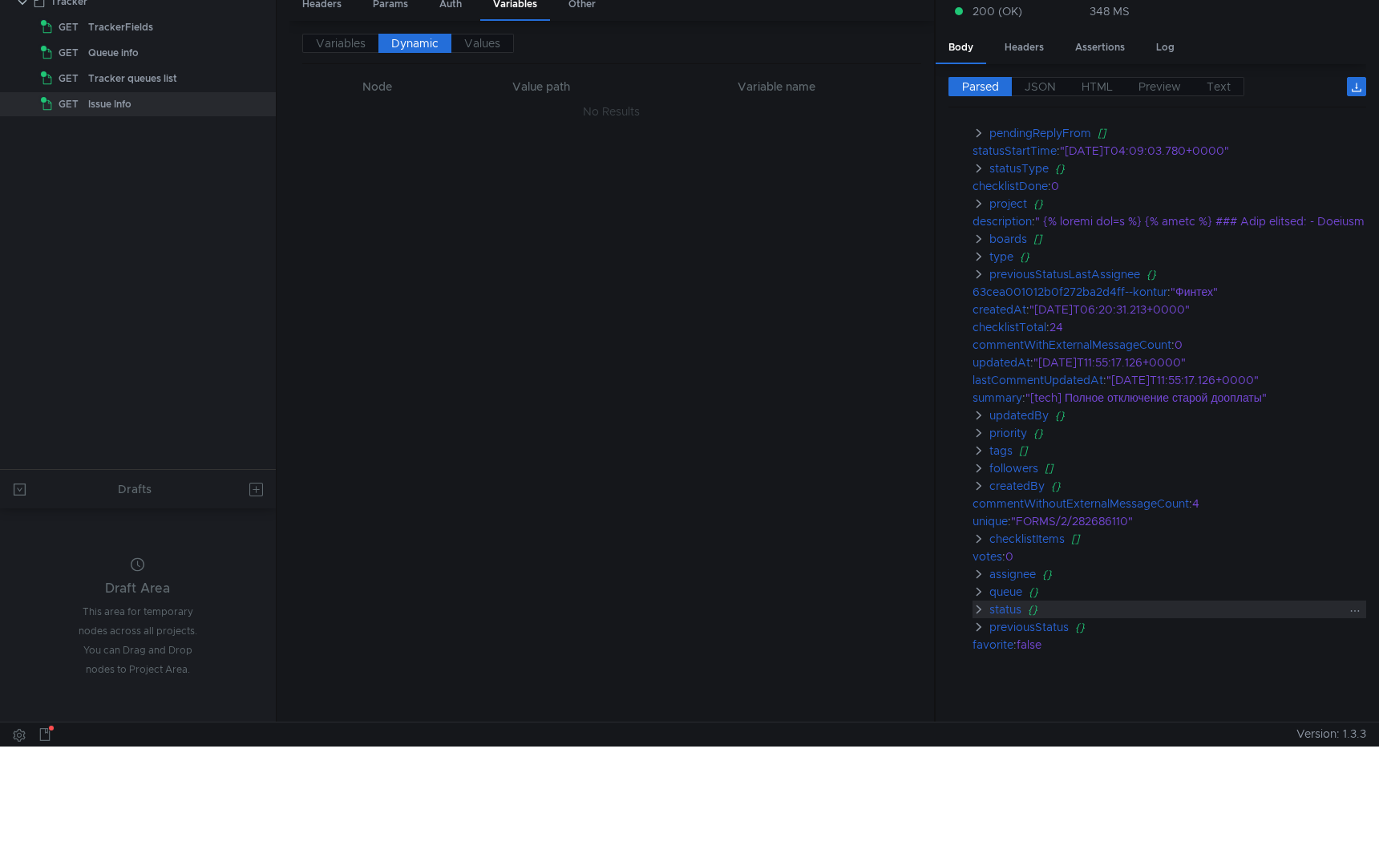
click at [979, 604] on clr-icon at bounding box center [978, 609] width 13 height 13
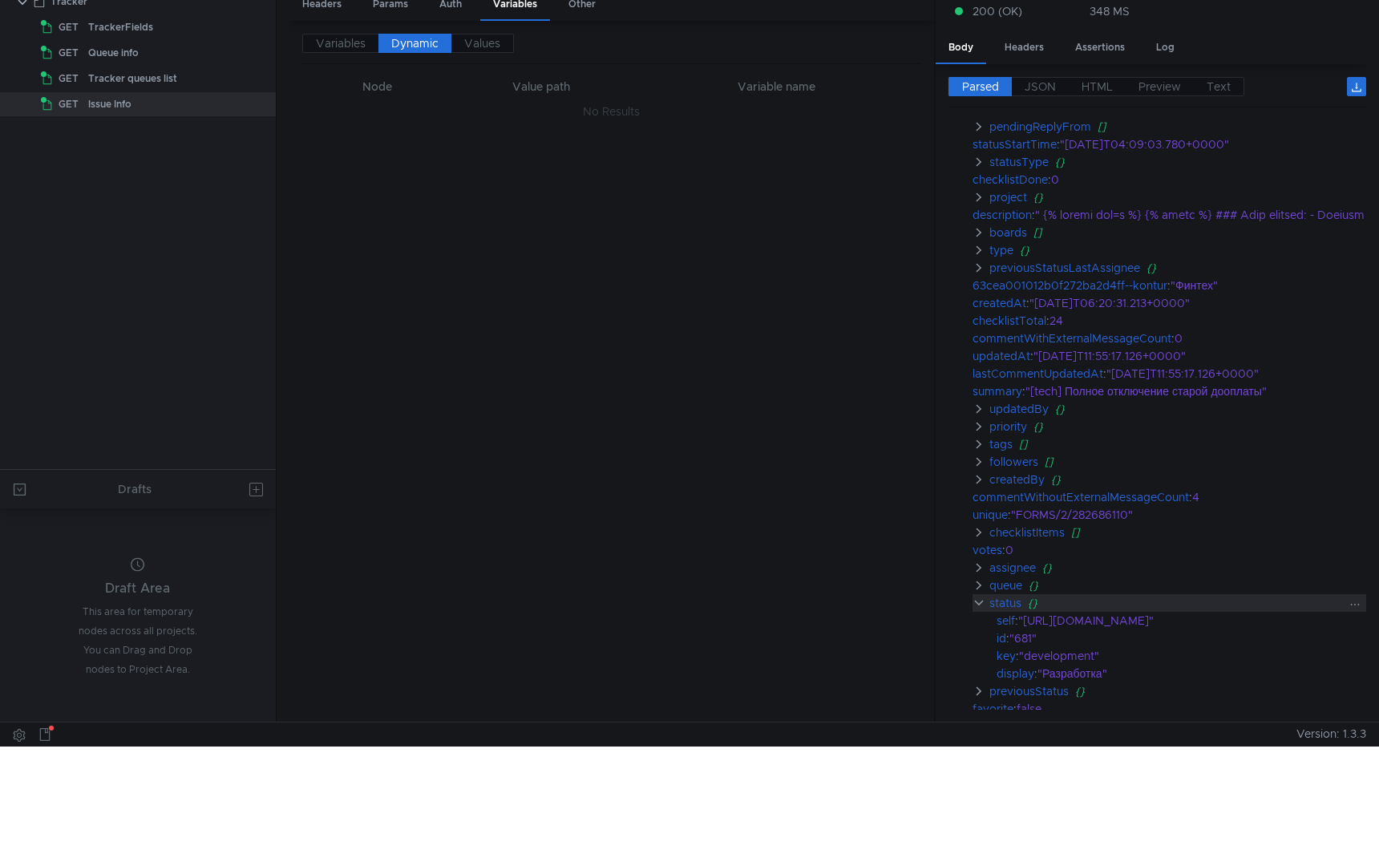
click at [979, 604] on clr-icon at bounding box center [978, 602] width 13 height 13
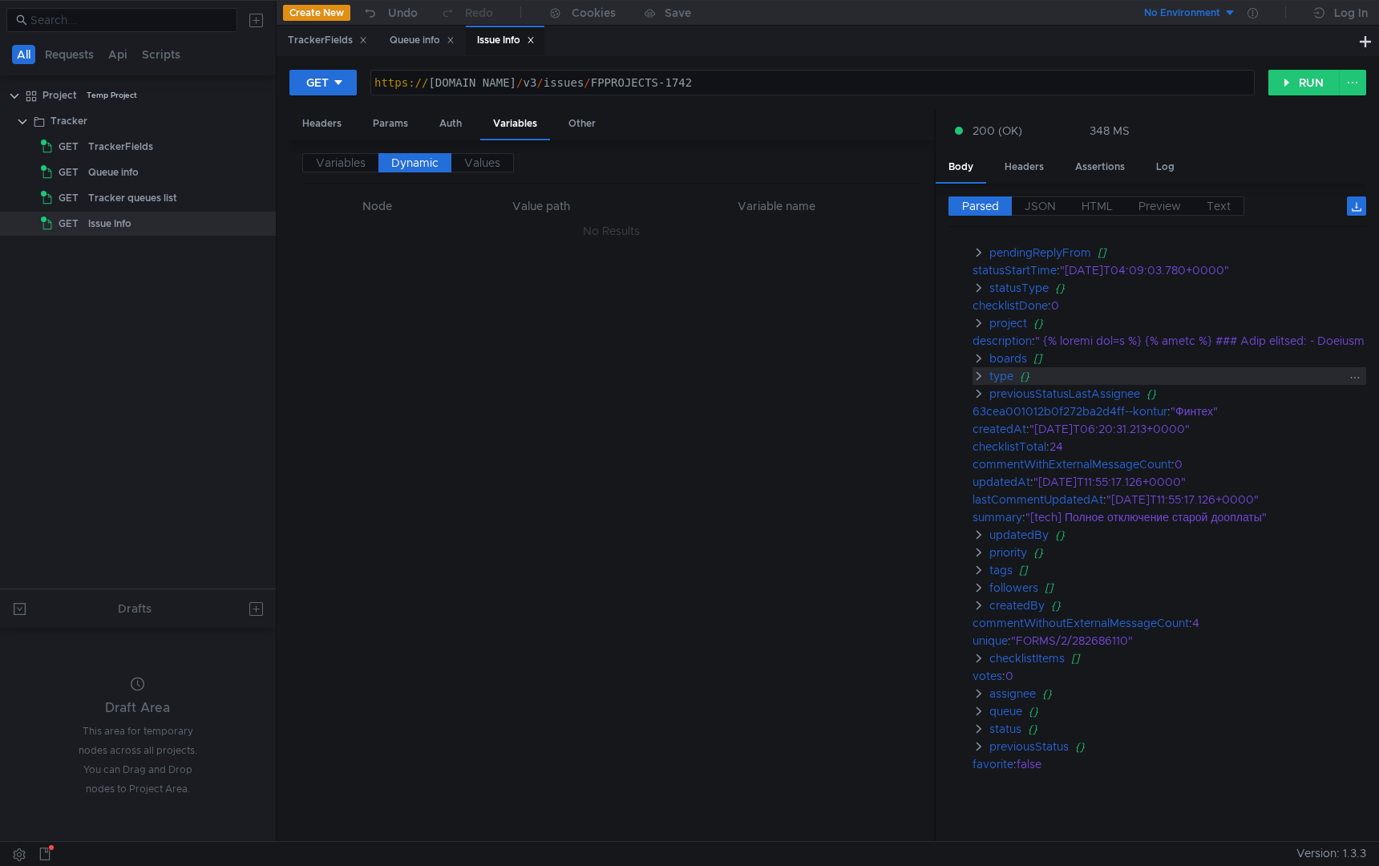
click at [979, 370] on clr-icon at bounding box center [978, 376] width 13 height 13
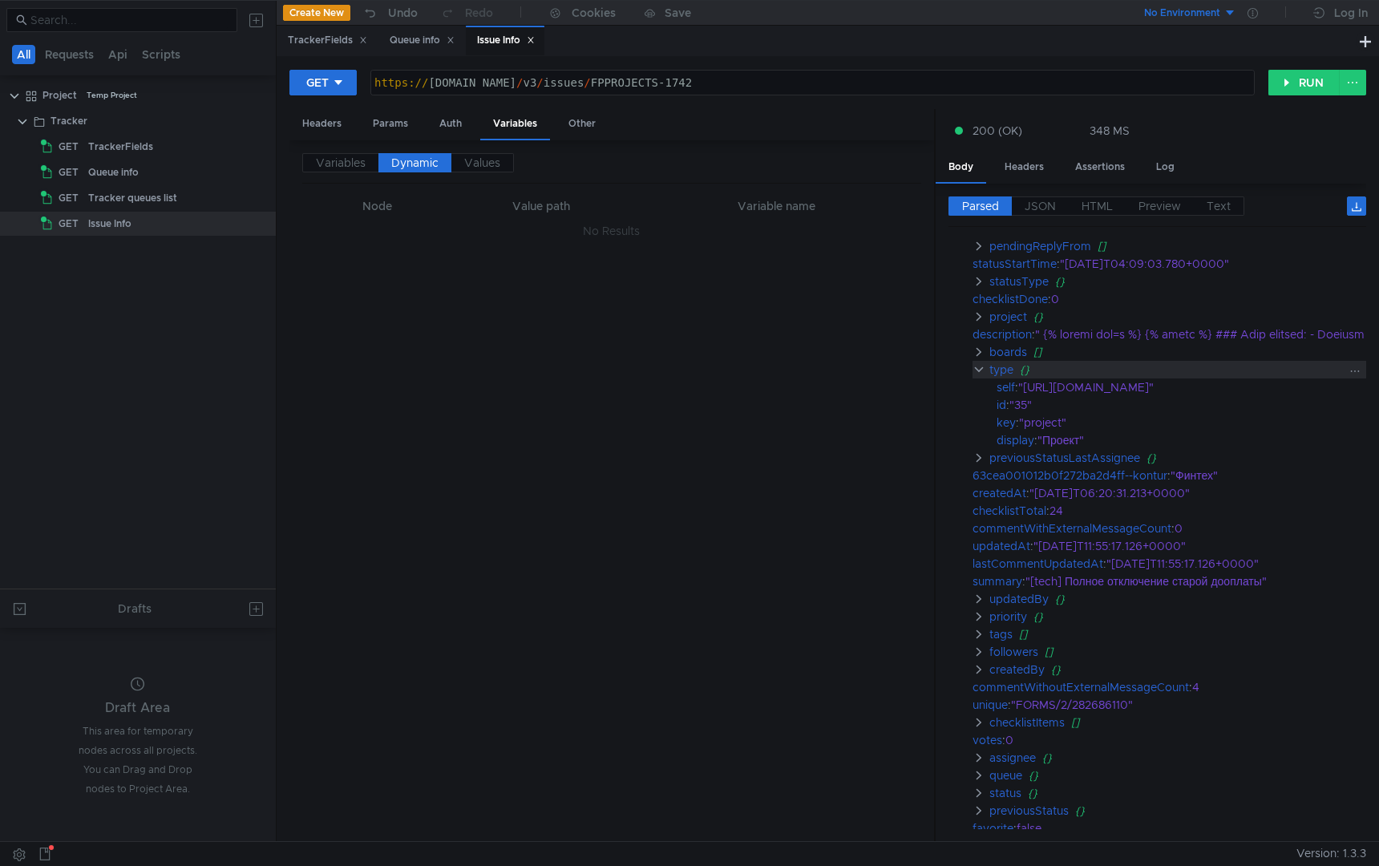
click at [979, 370] on clr-icon at bounding box center [978, 369] width 13 height 13
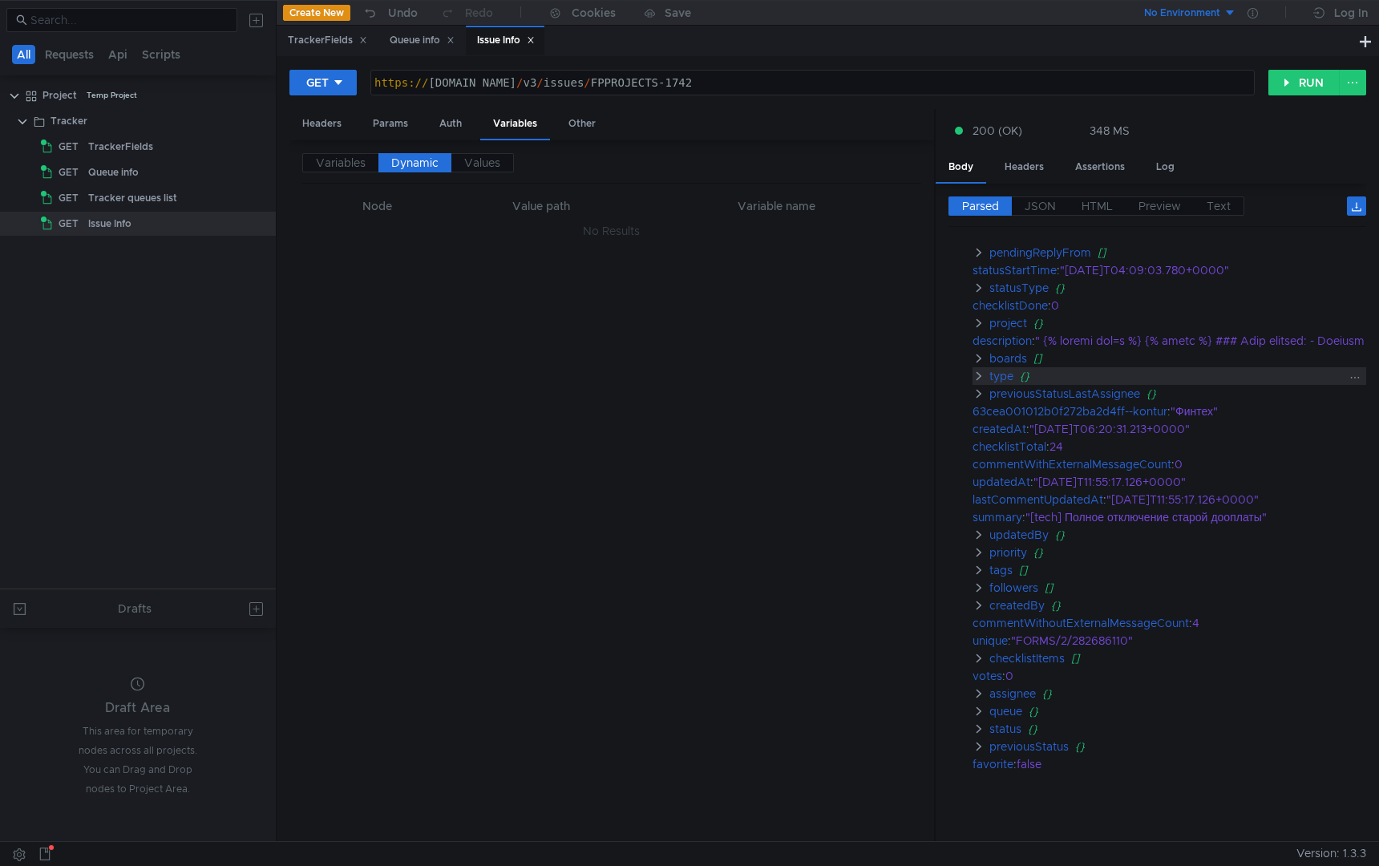
click at [979, 370] on clr-icon at bounding box center [978, 376] width 13 height 13
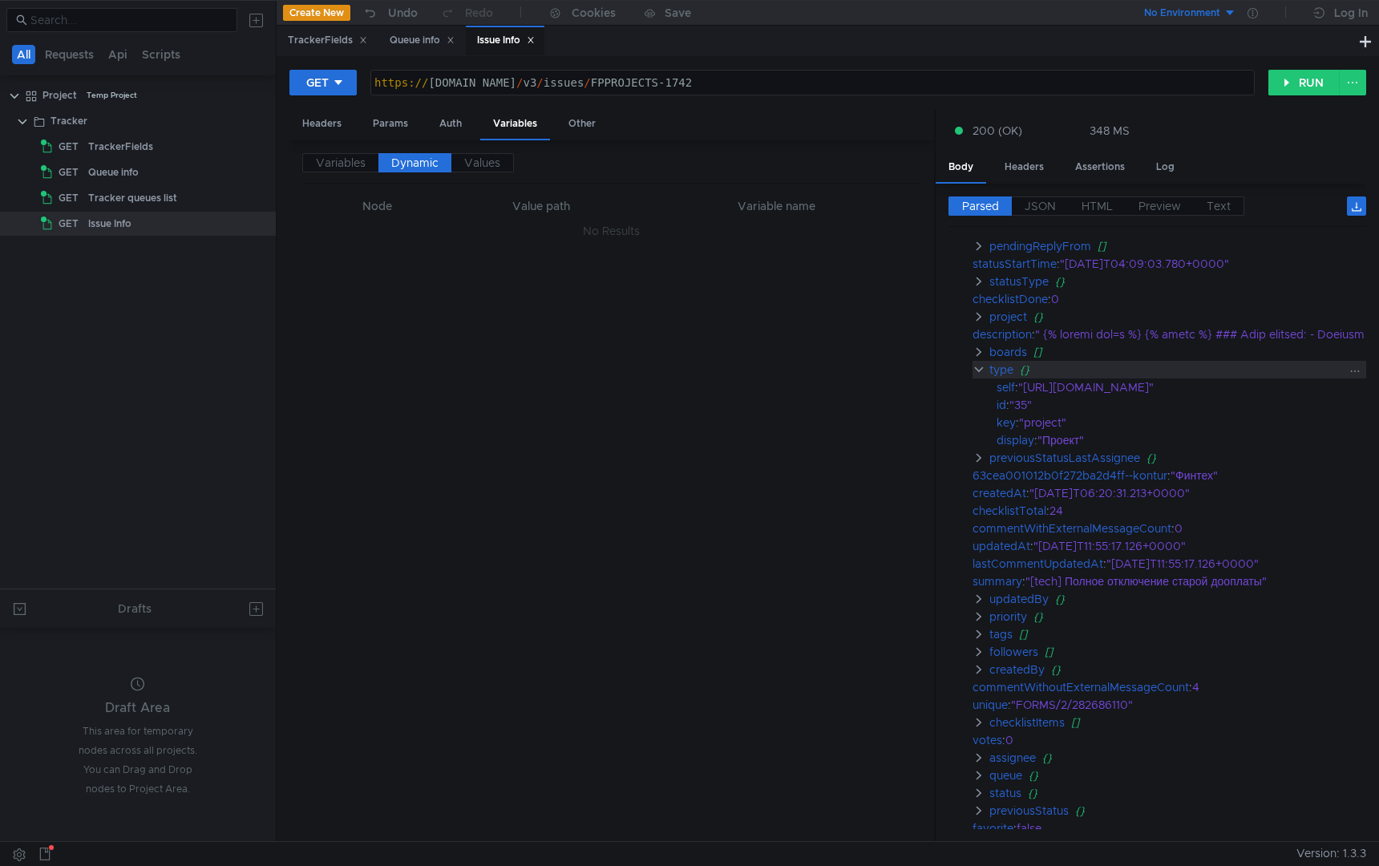
click at [979, 370] on clr-icon at bounding box center [978, 369] width 13 height 13
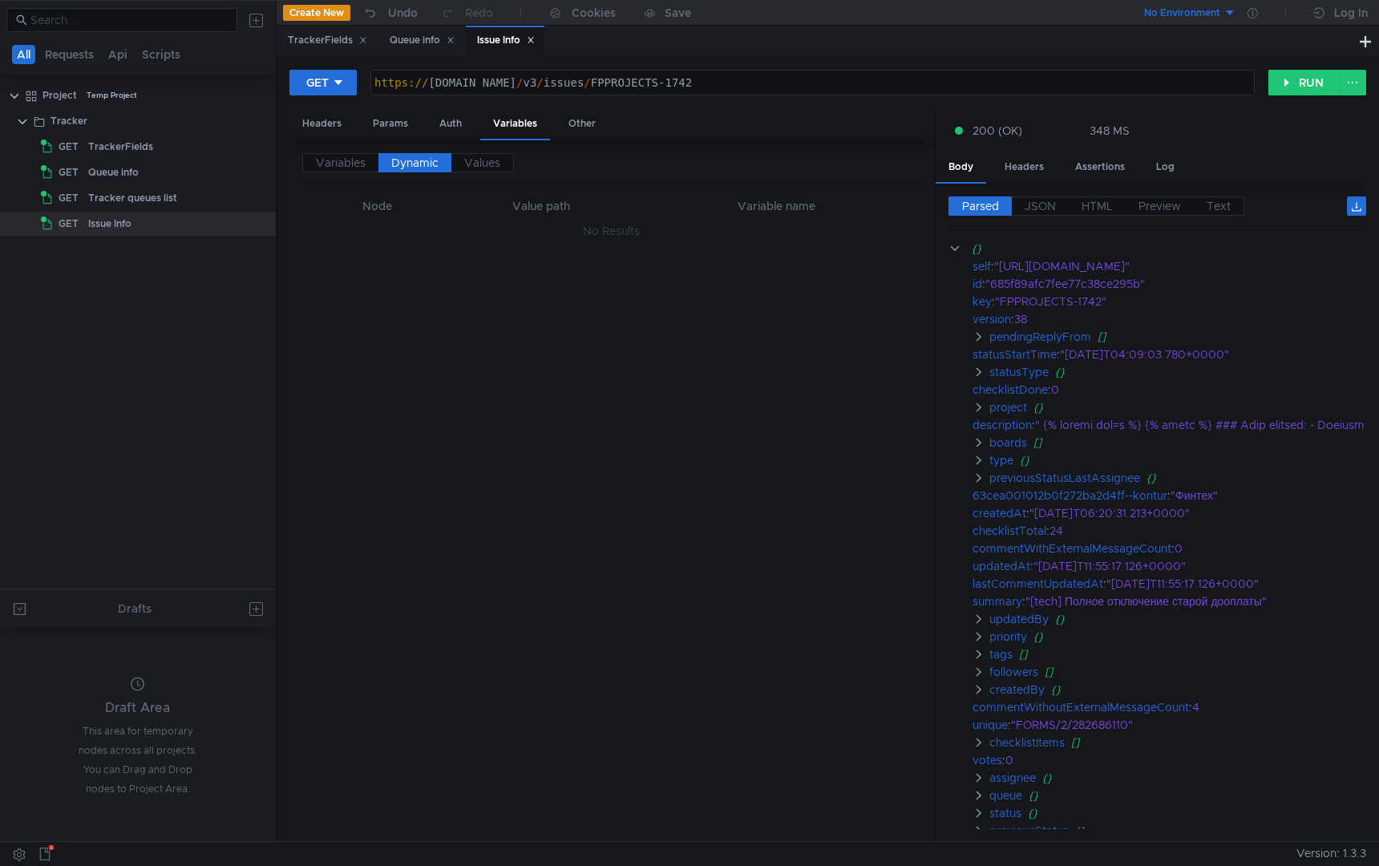
scroll to position [91, 0]
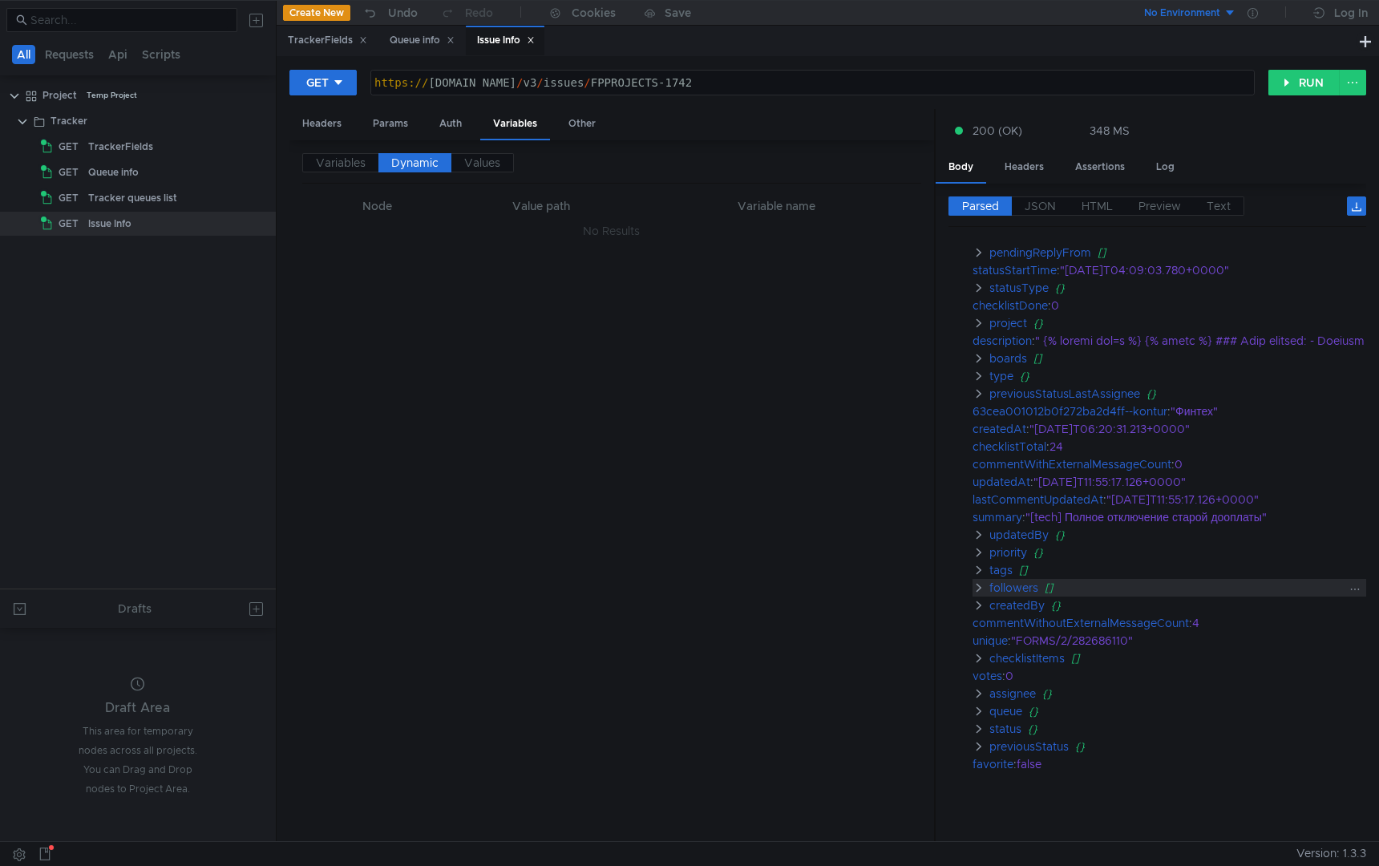
click at [980, 581] on clr-icon at bounding box center [978, 587] width 13 height 13
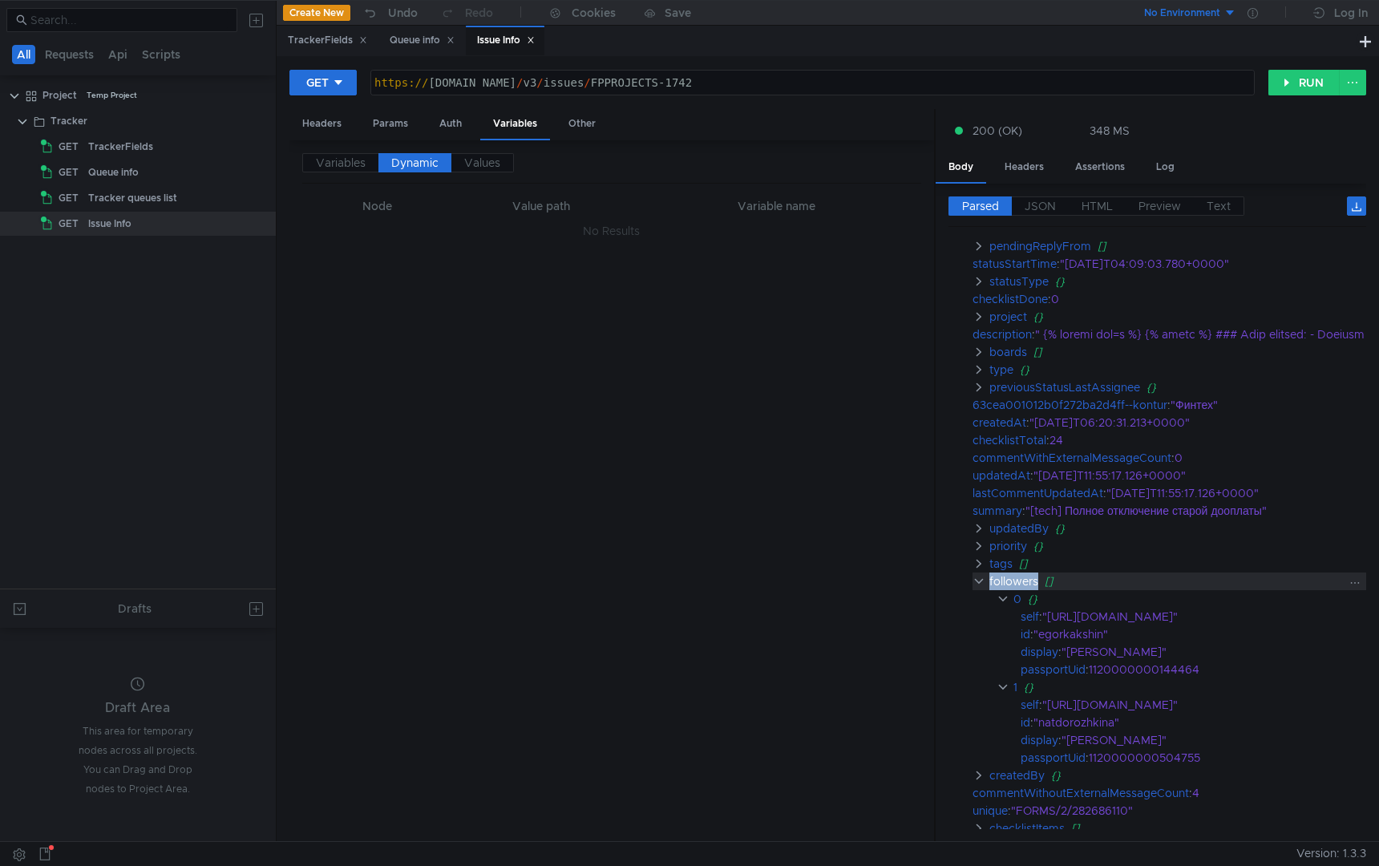
click at [980, 576] on clr-icon at bounding box center [978, 581] width 13 height 13
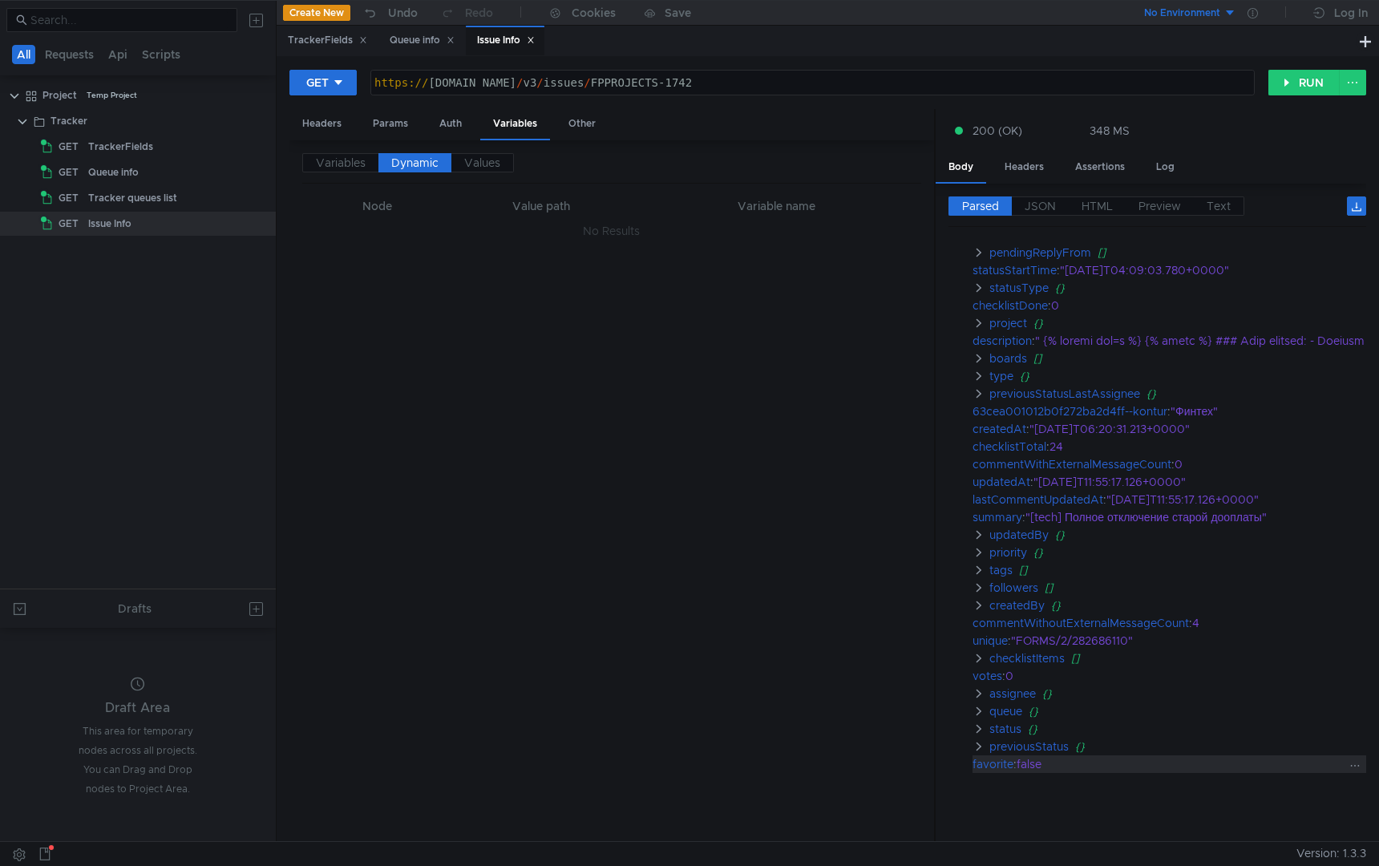
scroll to position [61, 0]
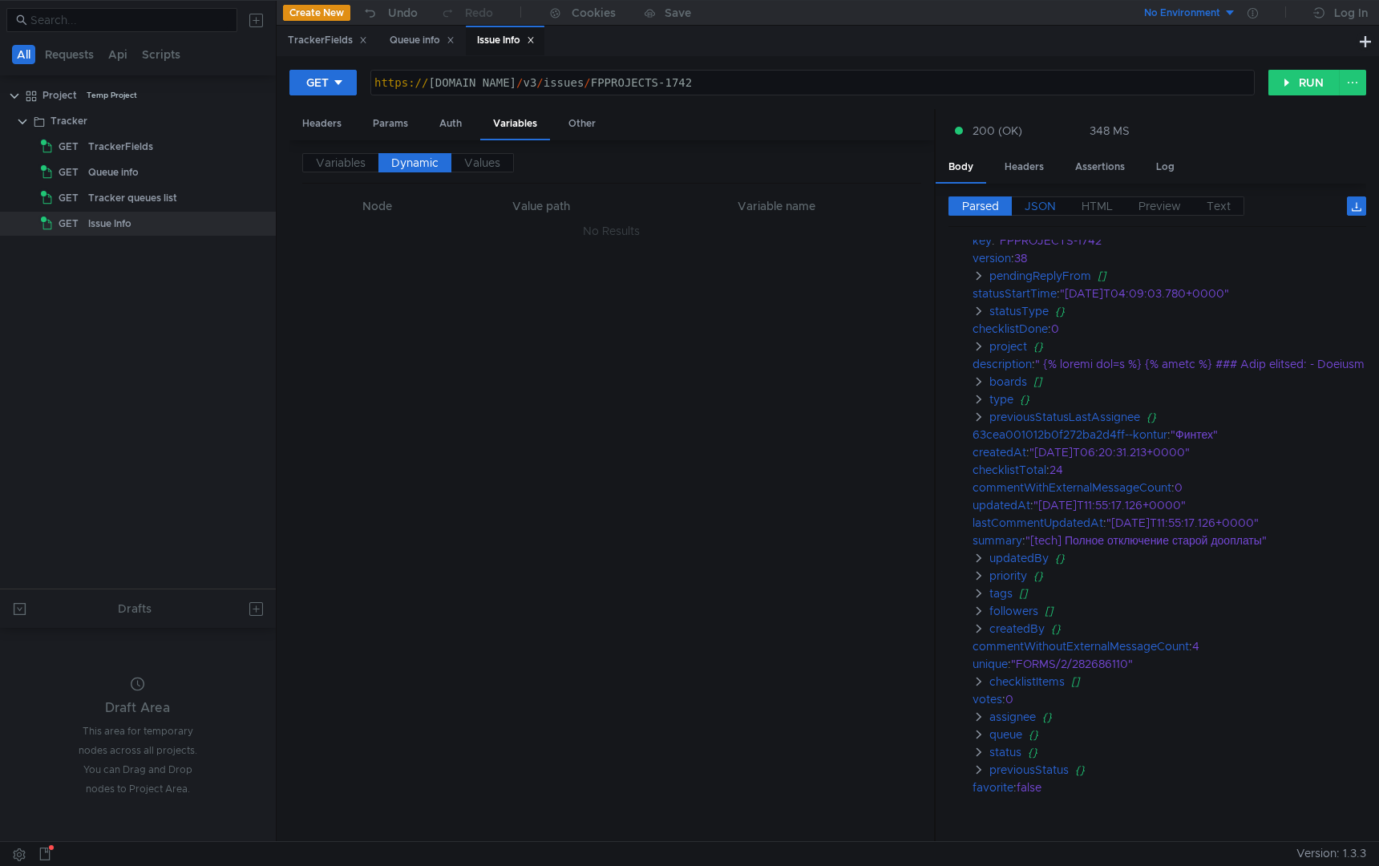
click at [1036, 200] on span "JSON" at bounding box center [1039, 206] width 31 height 14
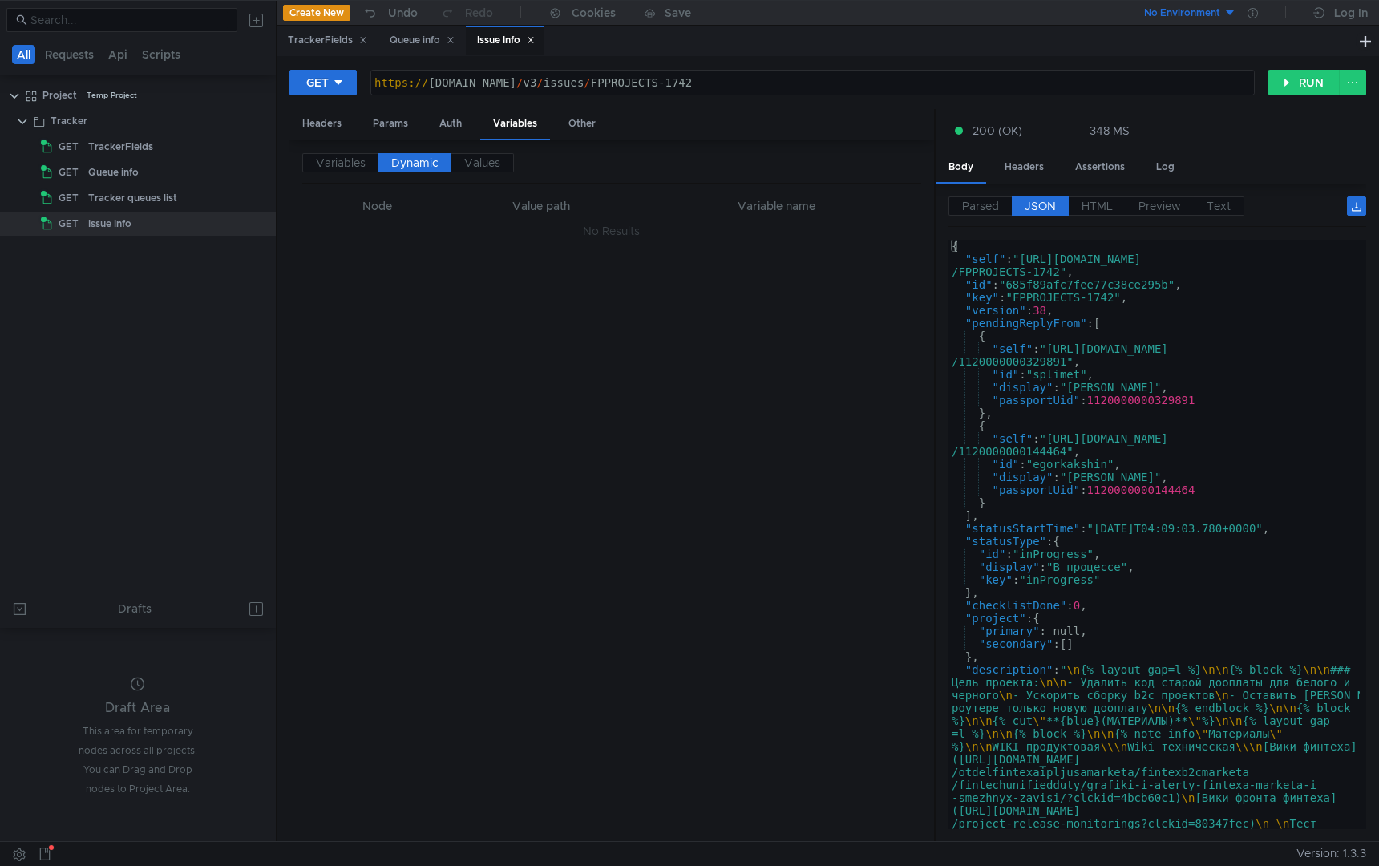
type textarea ""pendingReplyFrom": ["
click at [1119, 329] on div "{ "self" : "https://st-api.yandex-team.ru/v3/issues /FPPROJECTS-1742" , "id" : …" at bounding box center [1153, 743] width 411 height 1006
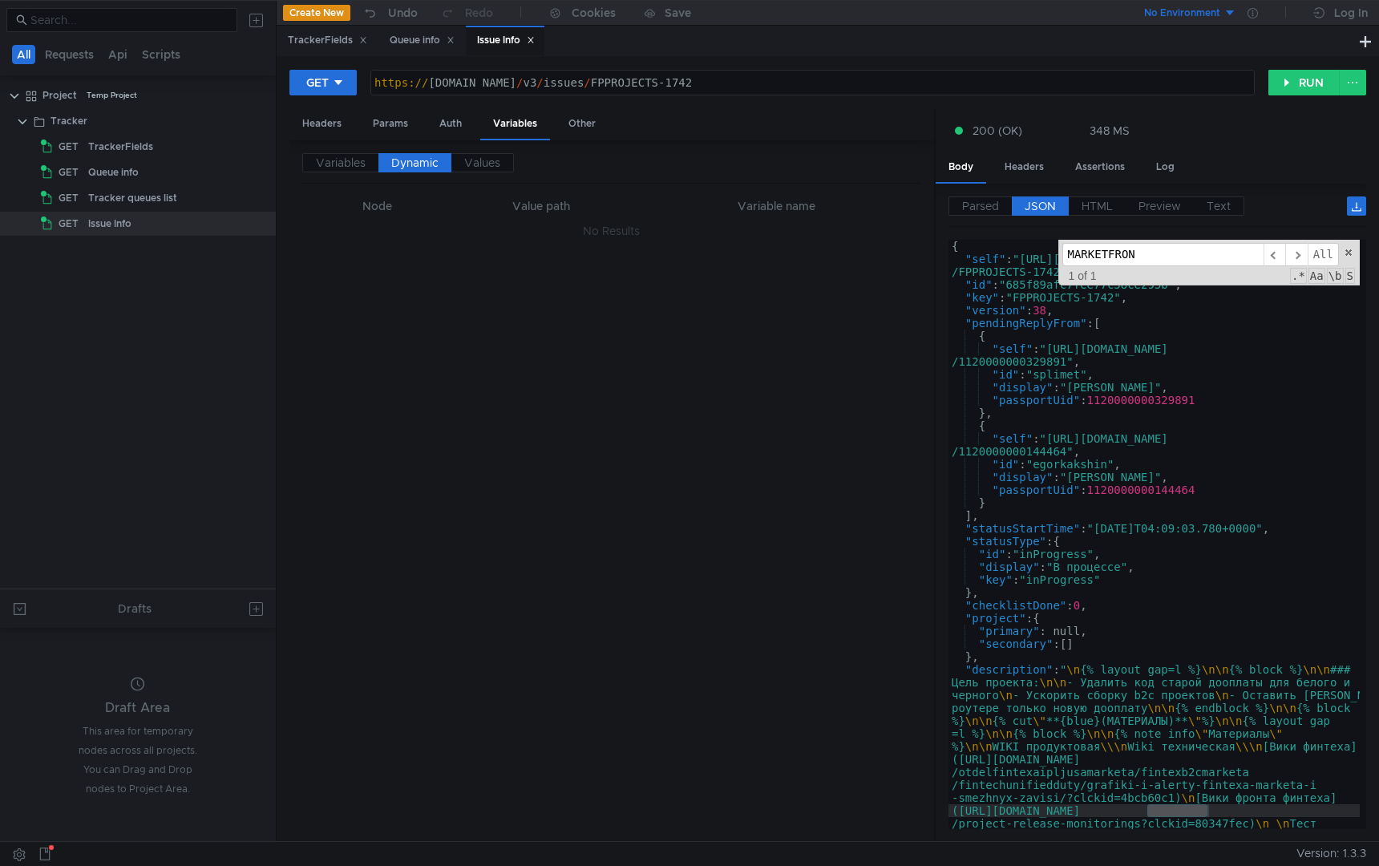
type input "MARKETFRONT"
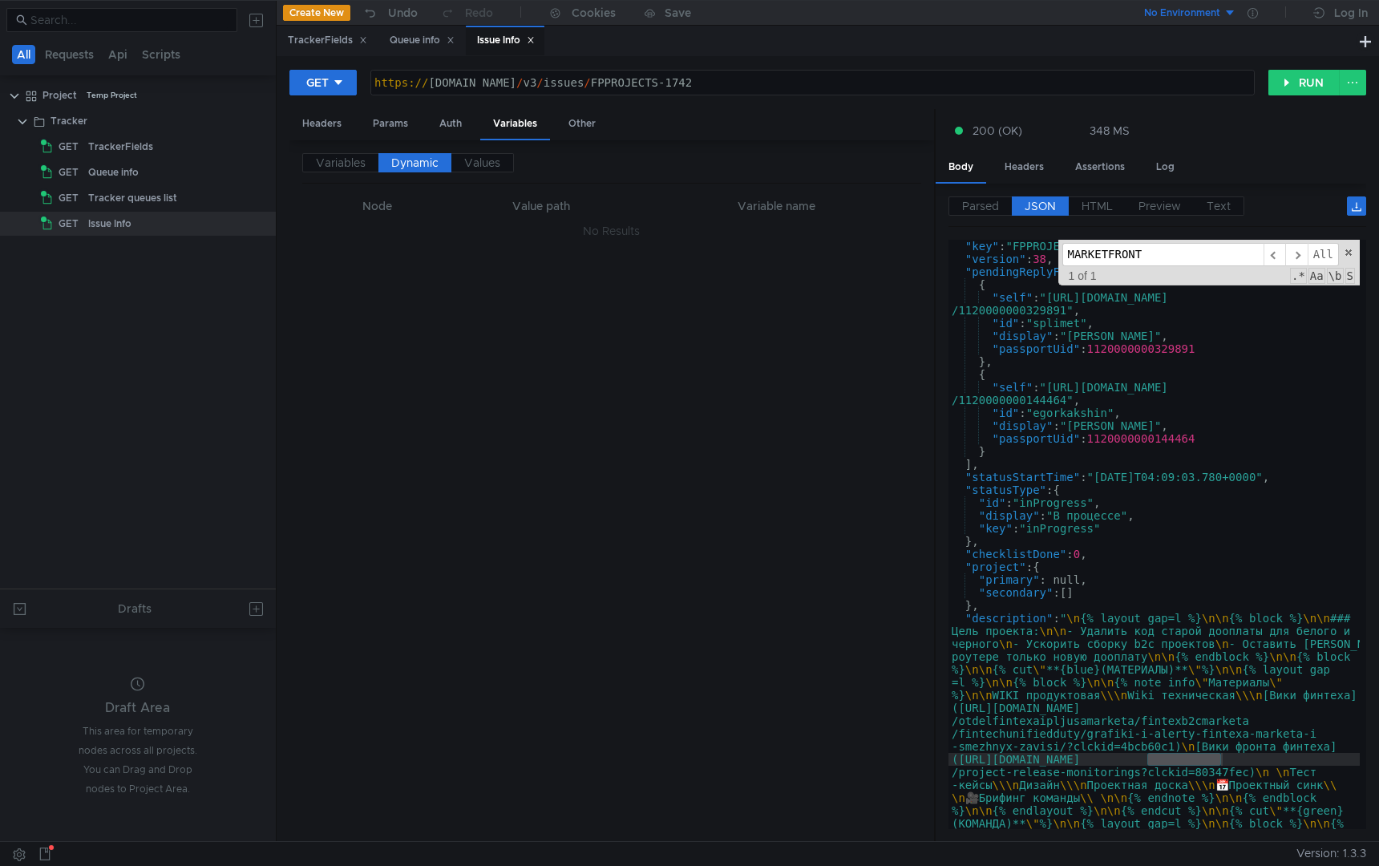
scroll to position [51, 0]
click at [1346, 254] on span at bounding box center [1348, 252] width 11 height 11
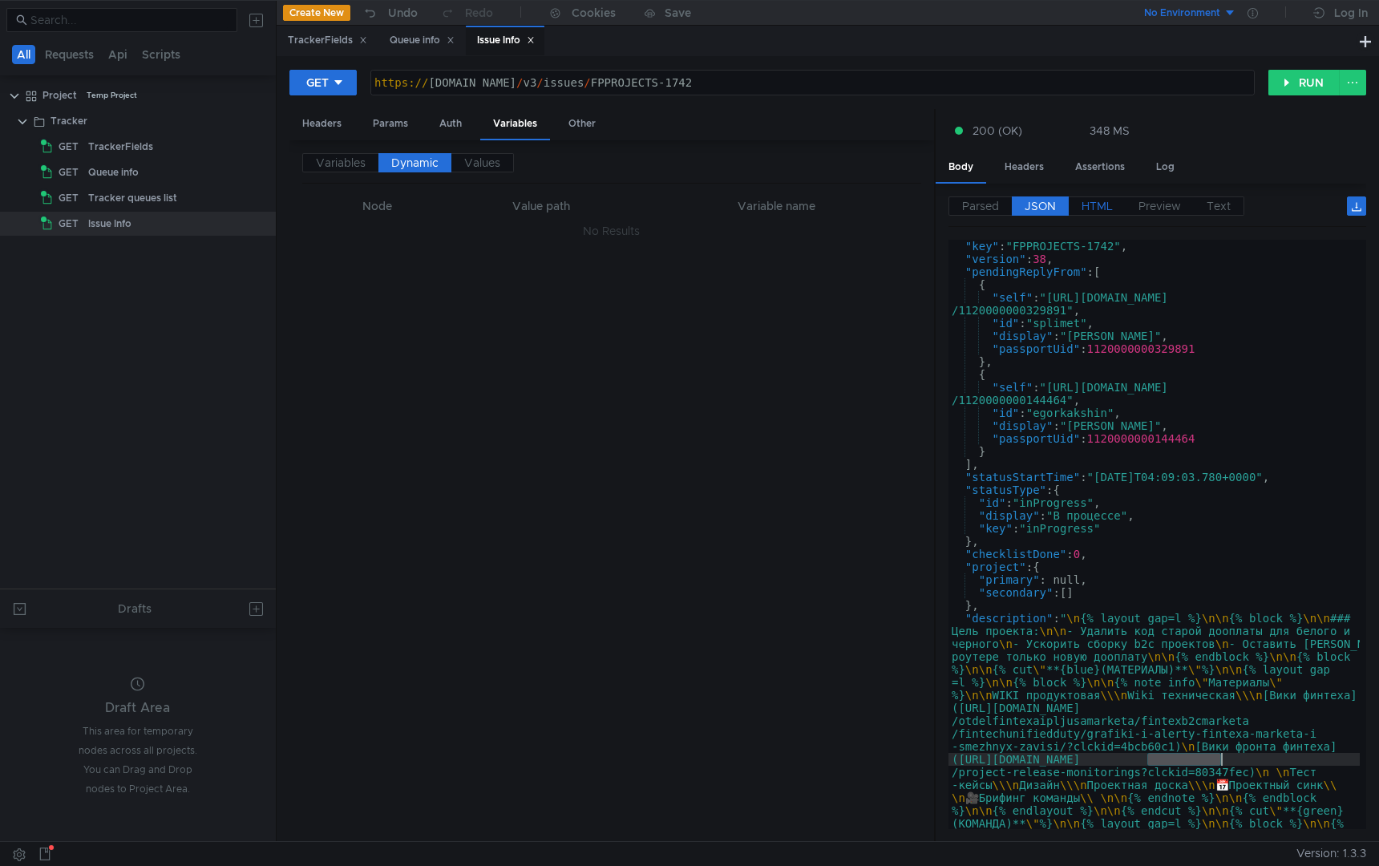
click at [1105, 215] on label "HTML" at bounding box center [1097, 205] width 57 height 19
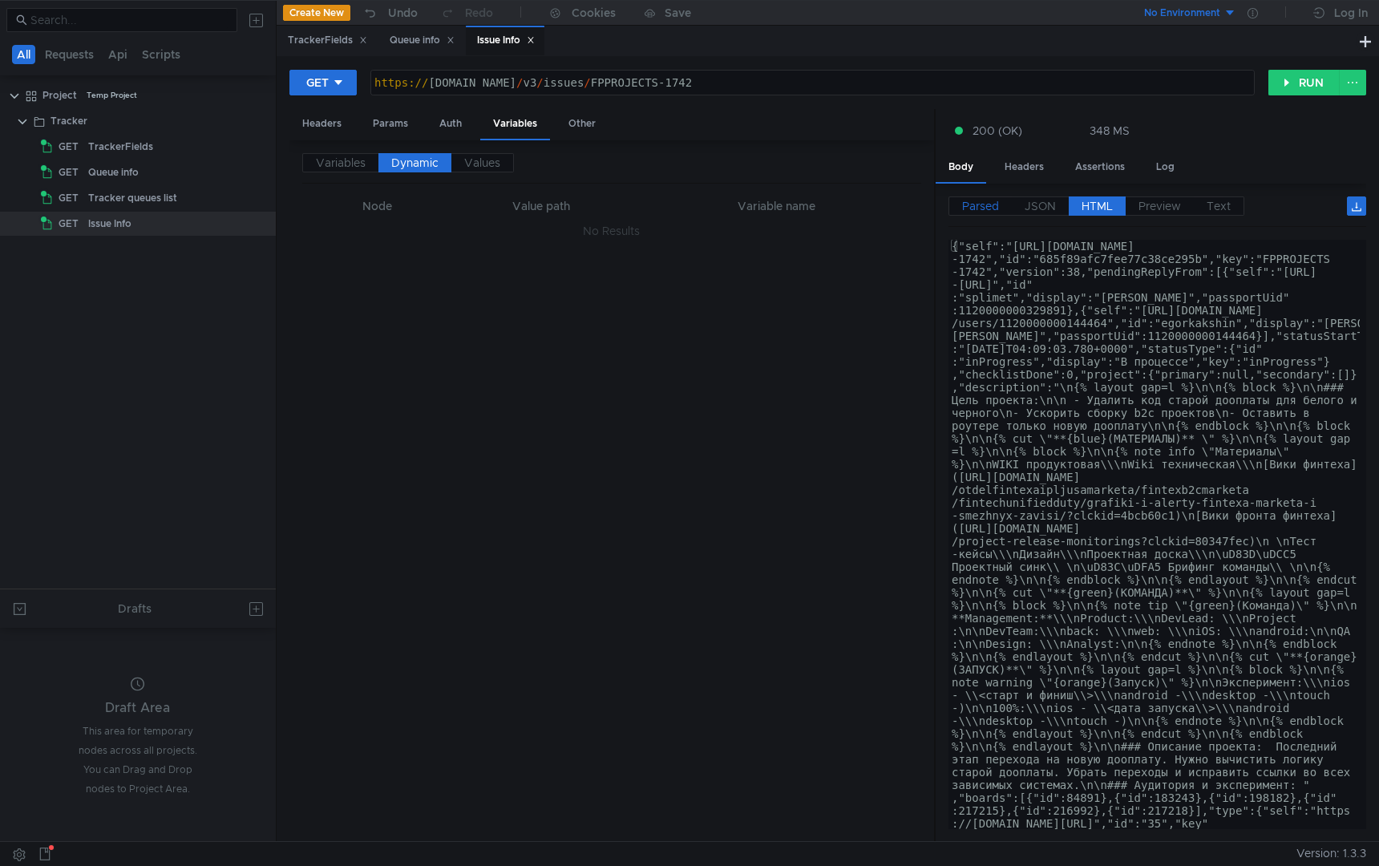
click at [983, 204] on span "Parsed" at bounding box center [980, 206] width 37 height 14
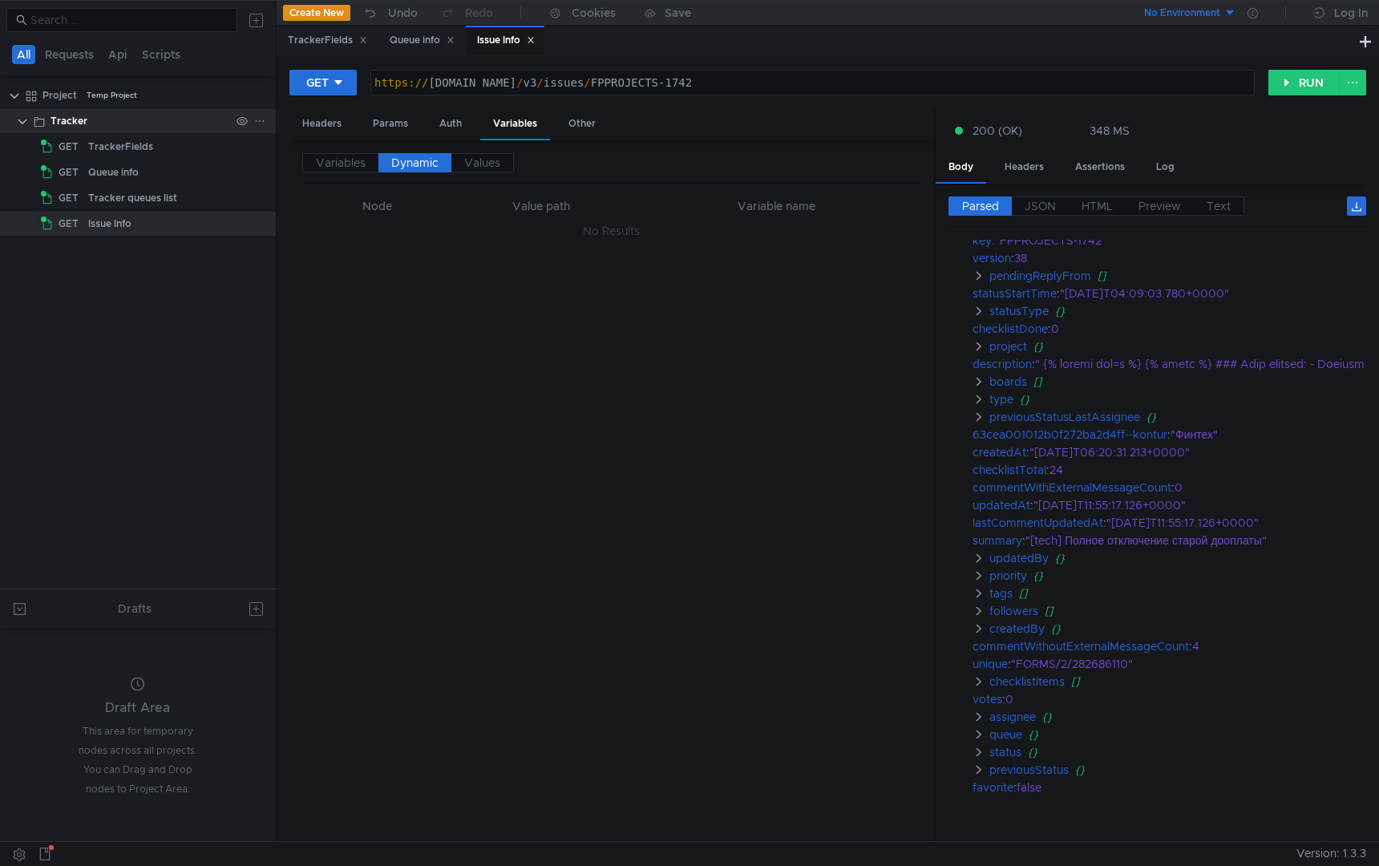
click at [261, 120] on icon at bounding box center [259, 120] width 11 height 11
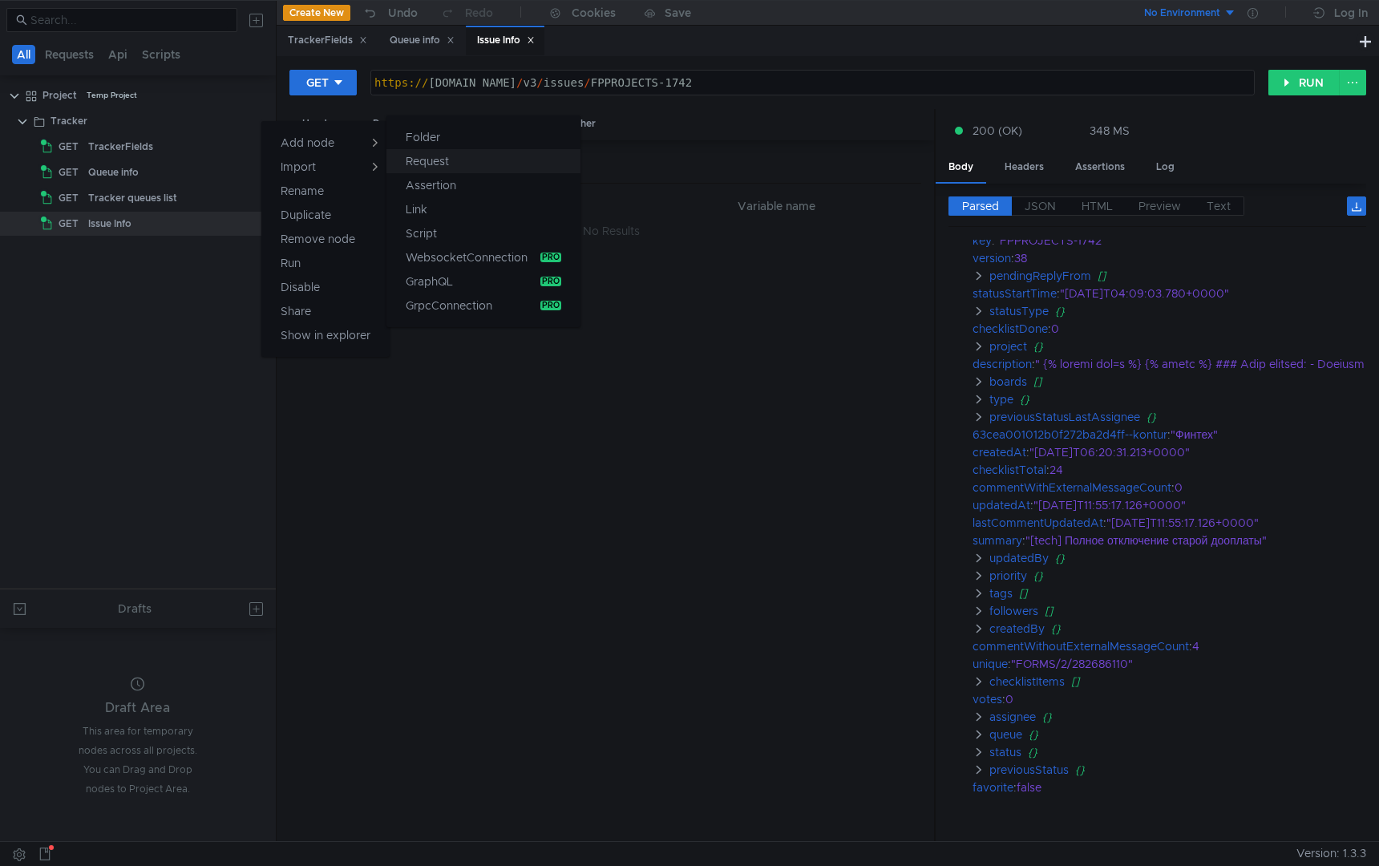
click at [418, 159] on app-tour-anchor "Request" at bounding box center [427, 160] width 43 height 19
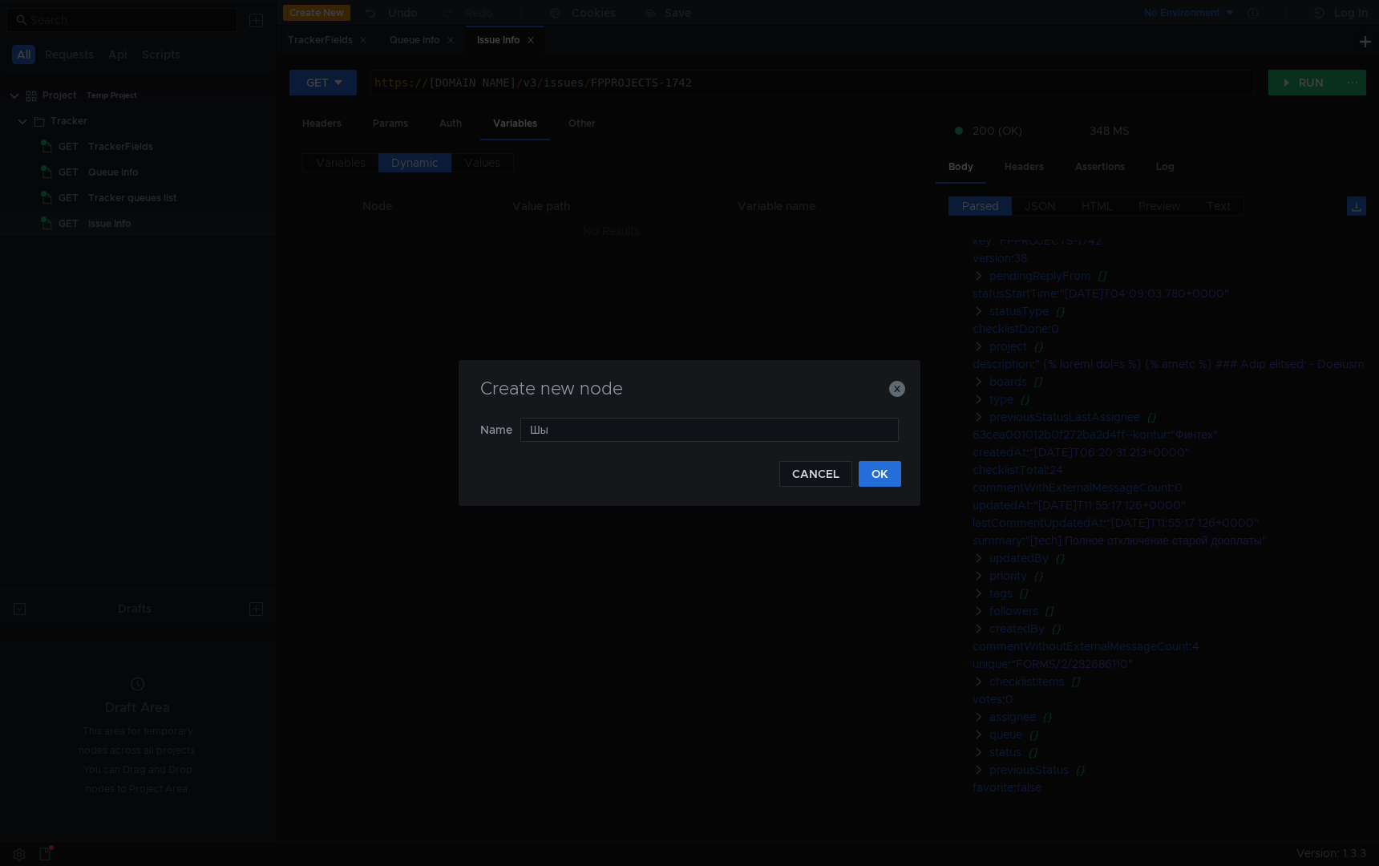
type input "Ш"
type input "Issue links"
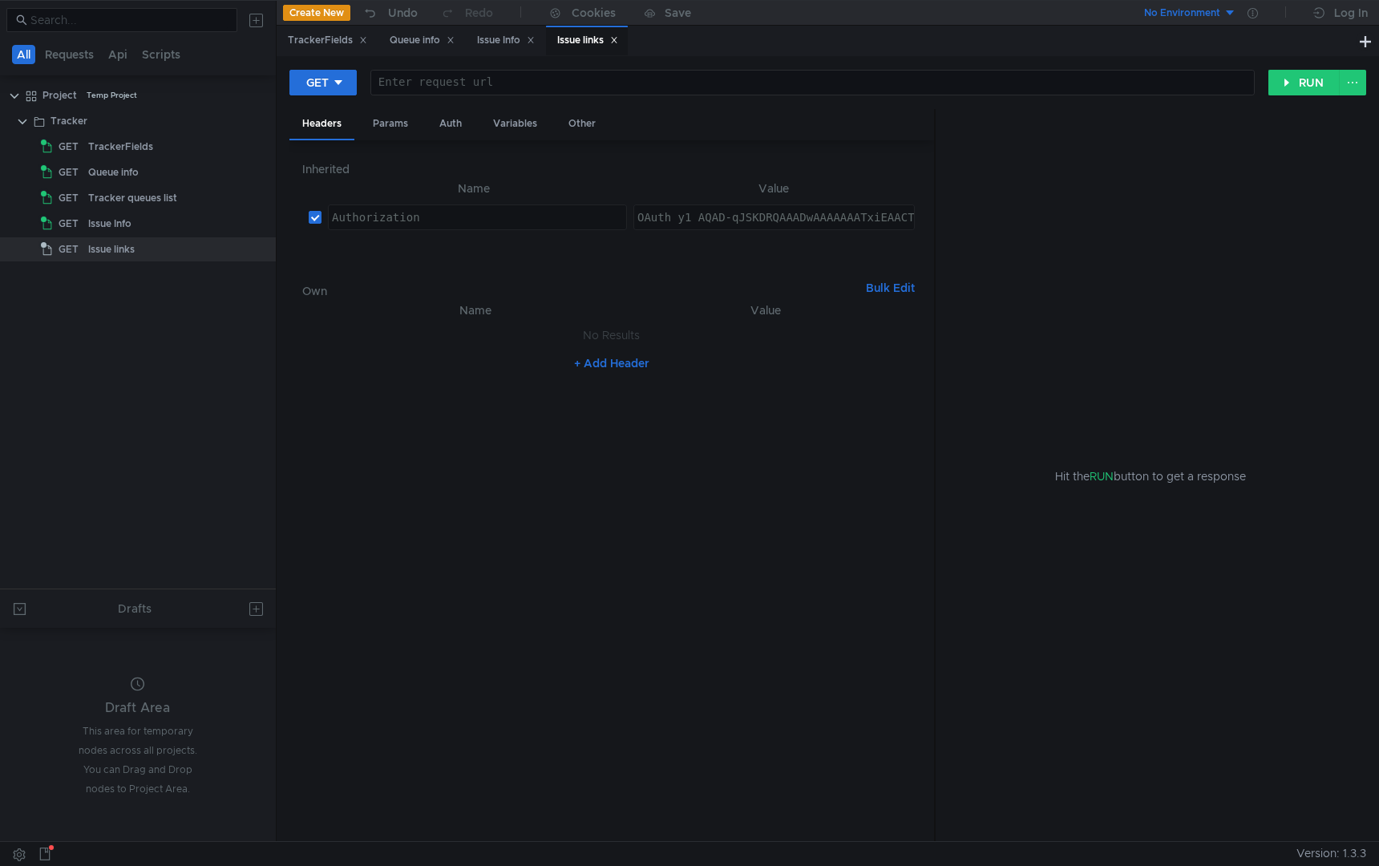
click at [514, 84] on div at bounding box center [812, 95] width 883 height 38
paste textarea "https://st-api.yandex-team.ru/v3/issues/<id_задачи>/links"
type textarea "https://st-api.yandex-team.ru/v3/issues/<id_задачи>/links"
click at [527, 47] on div "Issue Info" at bounding box center [506, 40] width 58 height 17
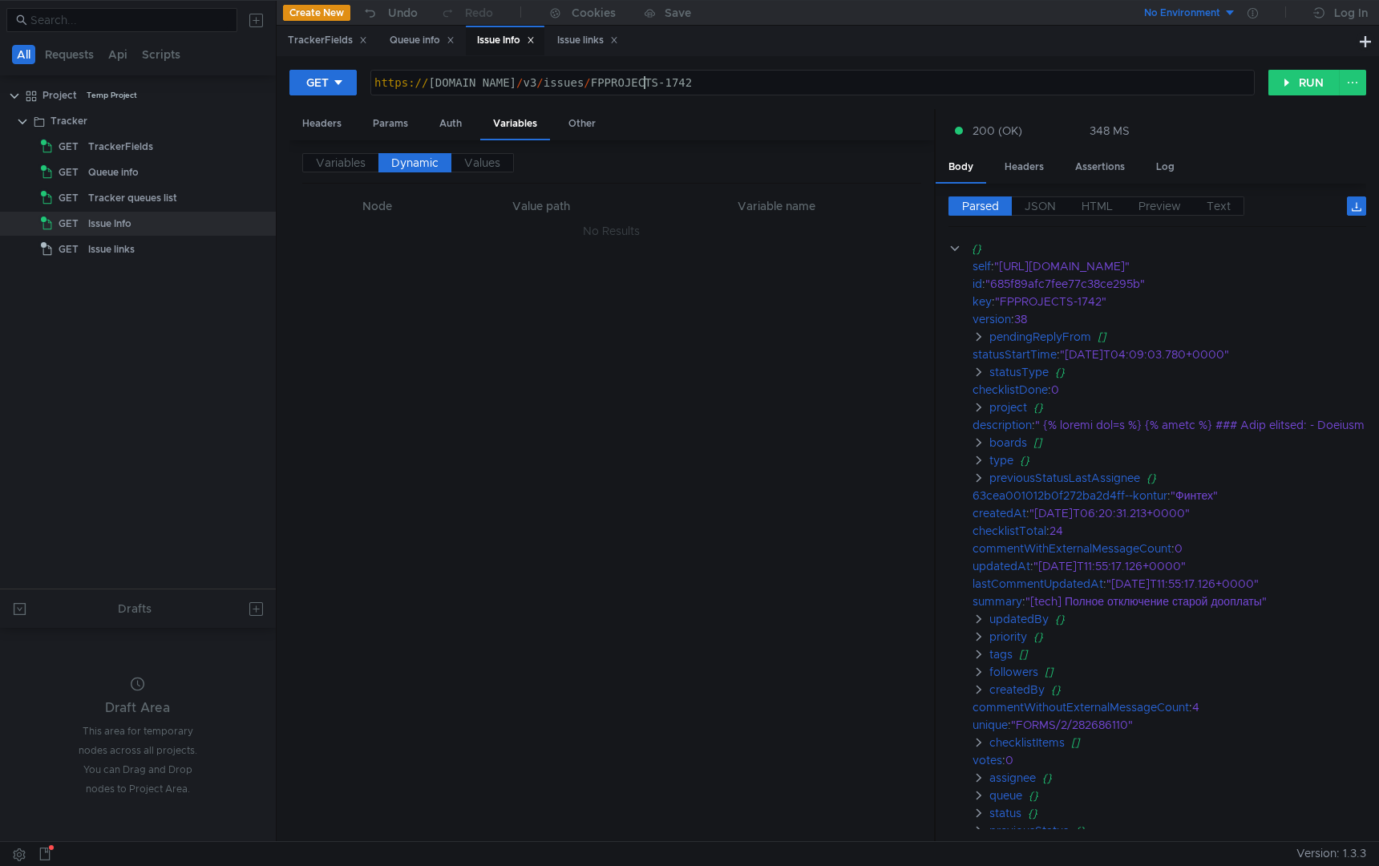
click at [645, 87] on div "https:// st-api.yandex-team.ru / v3 / issues / FPPROJECTS-1742" at bounding box center [812, 95] width 883 height 38
click at [605, 45] on div "Issue links" at bounding box center [587, 40] width 61 height 17
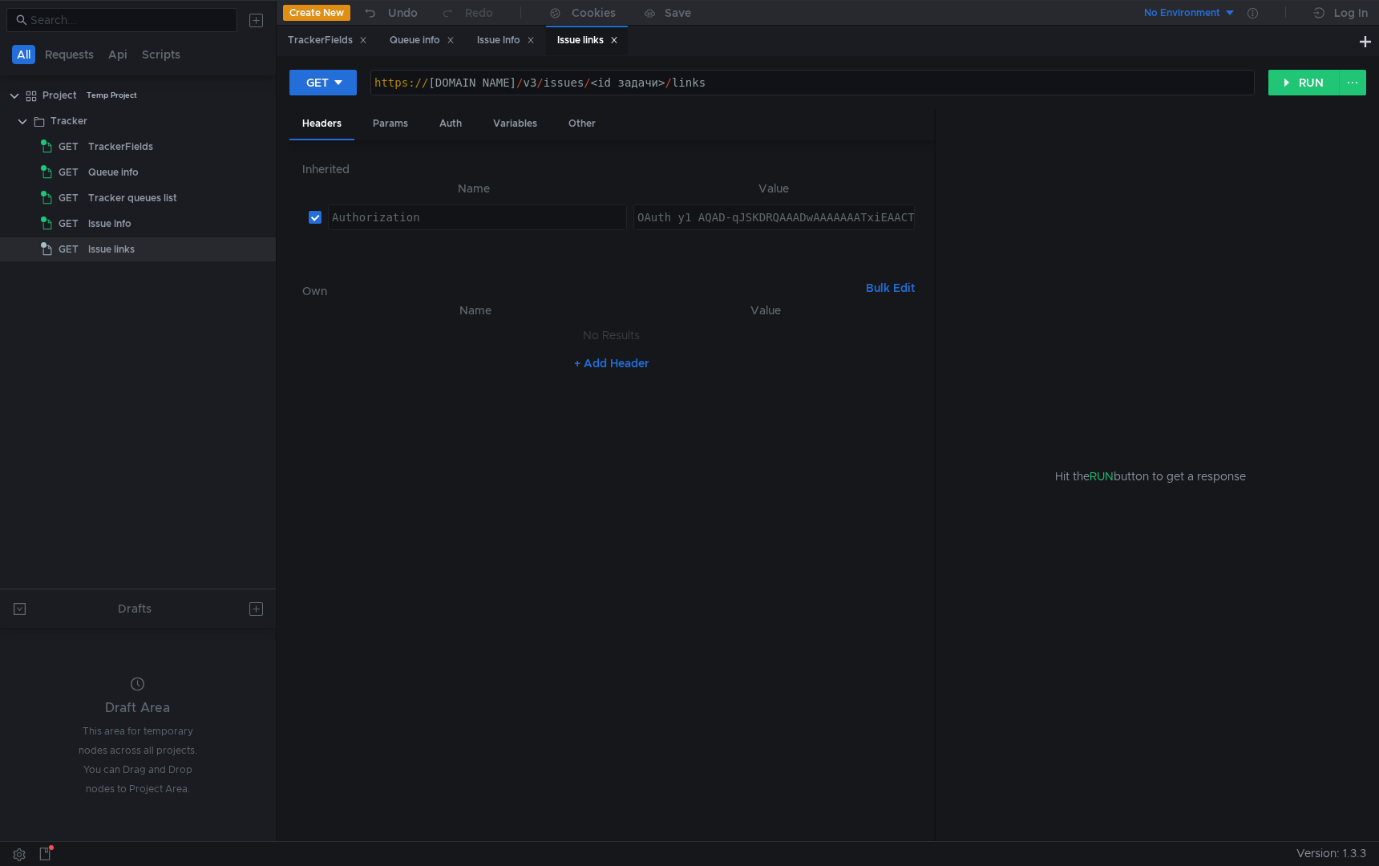
click at [679, 83] on div "https:// st-api.yandex-team.ru / v3 / issues / <id_задачи> / links" at bounding box center [812, 95] width 883 height 38
paste textarea "FPPROJECTS-1742"
type textarea "https://st-api.yandex-team.ru/v3/issues/FPPROJECTS-1742/links"
click at [1290, 90] on button "RUN" at bounding box center [1303, 83] width 71 height 26
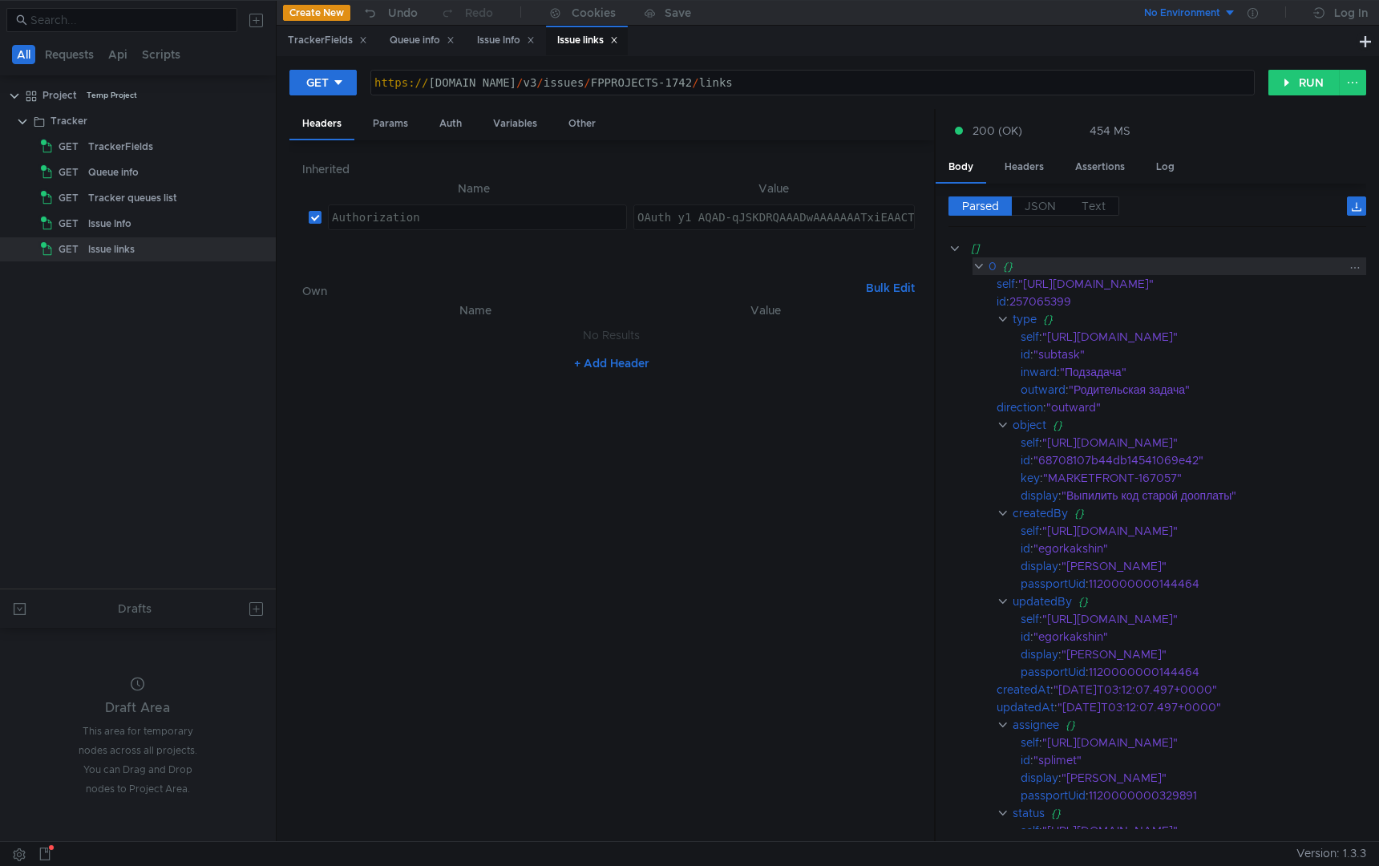
click at [972, 260] on clr-icon at bounding box center [978, 266] width 12 height 13
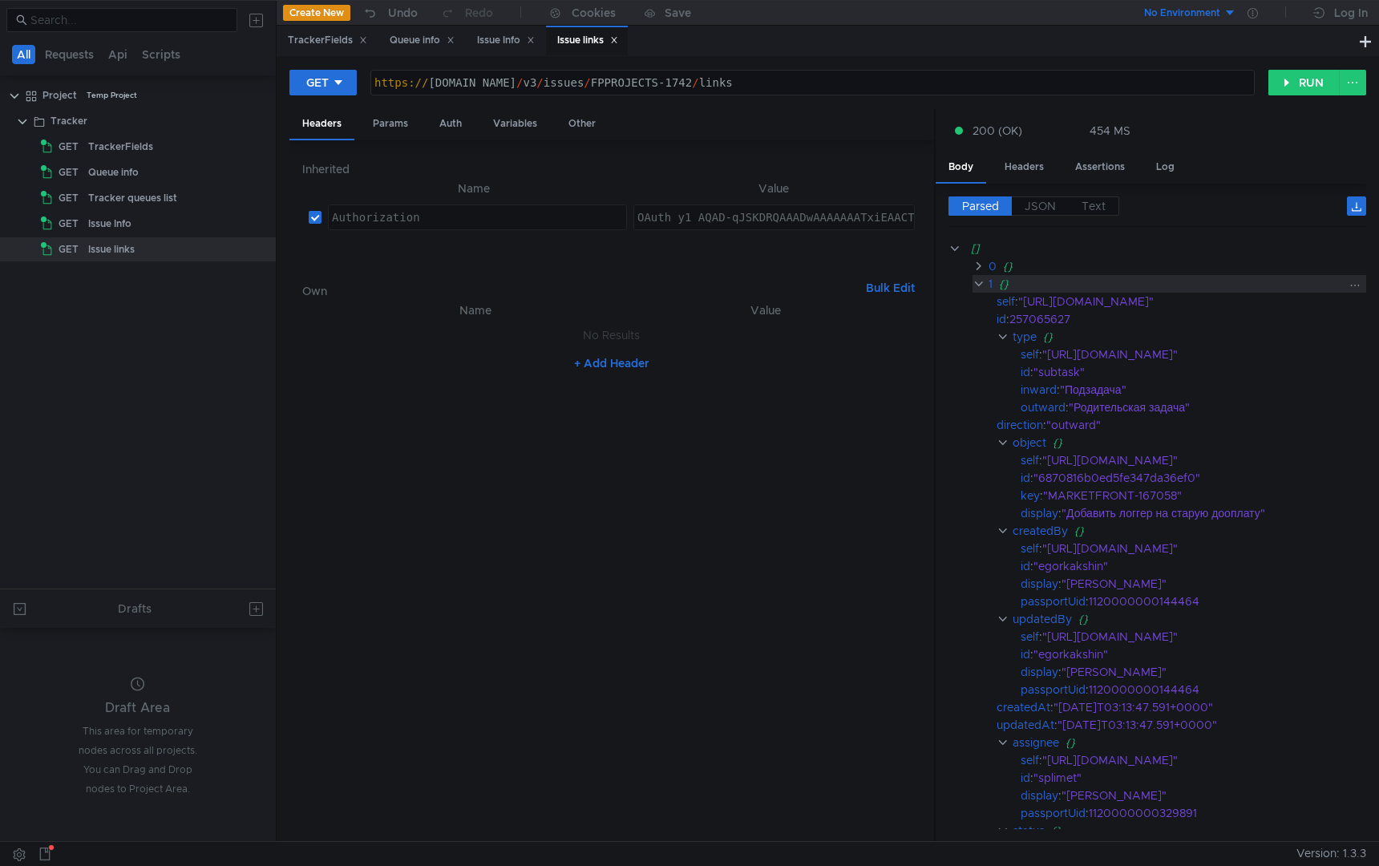
click at [981, 278] on clr-icon at bounding box center [978, 283] width 12 height 13
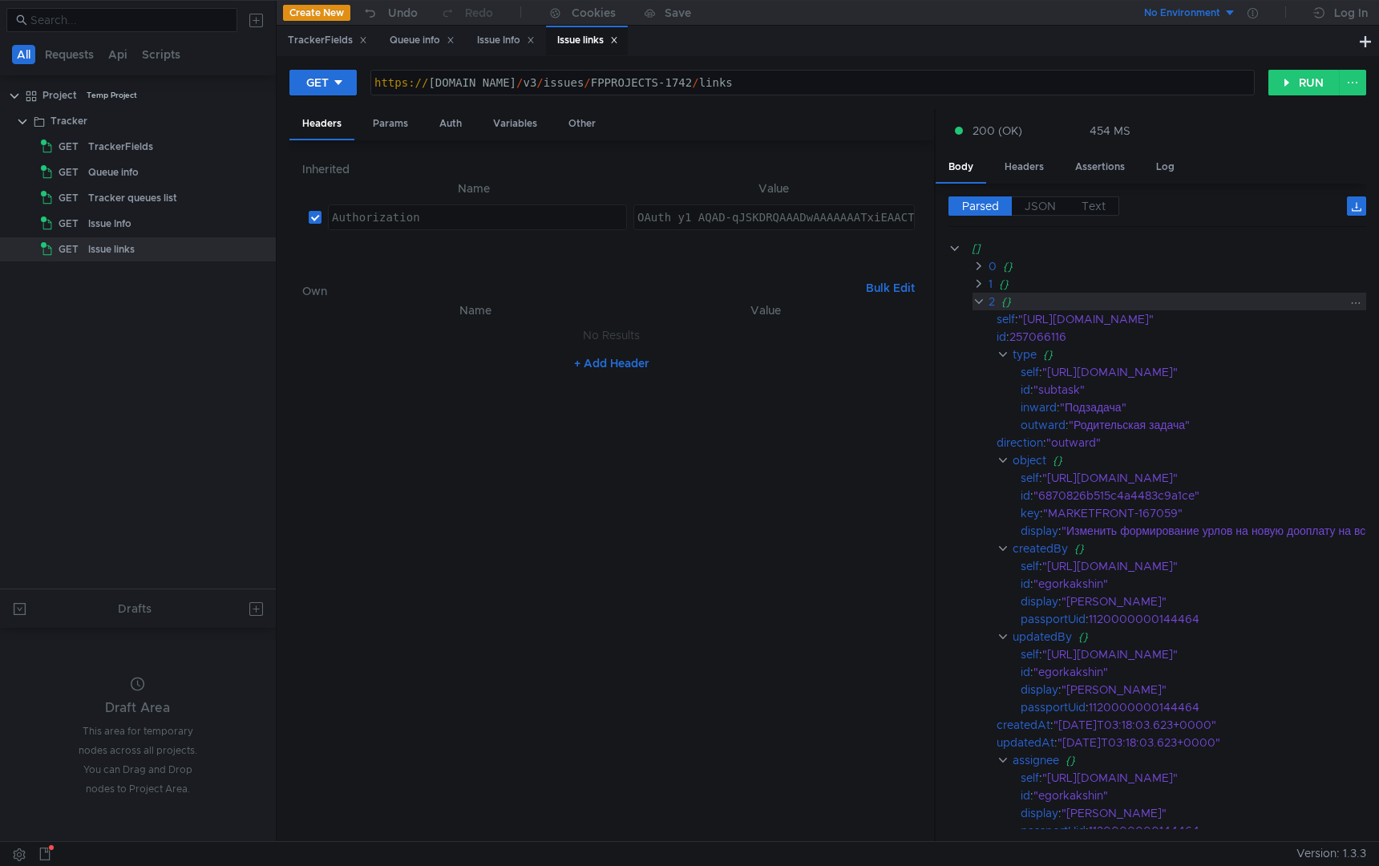
click at [977, 300] on clr-icon at bounding box center [978, 301] width 12 height 13
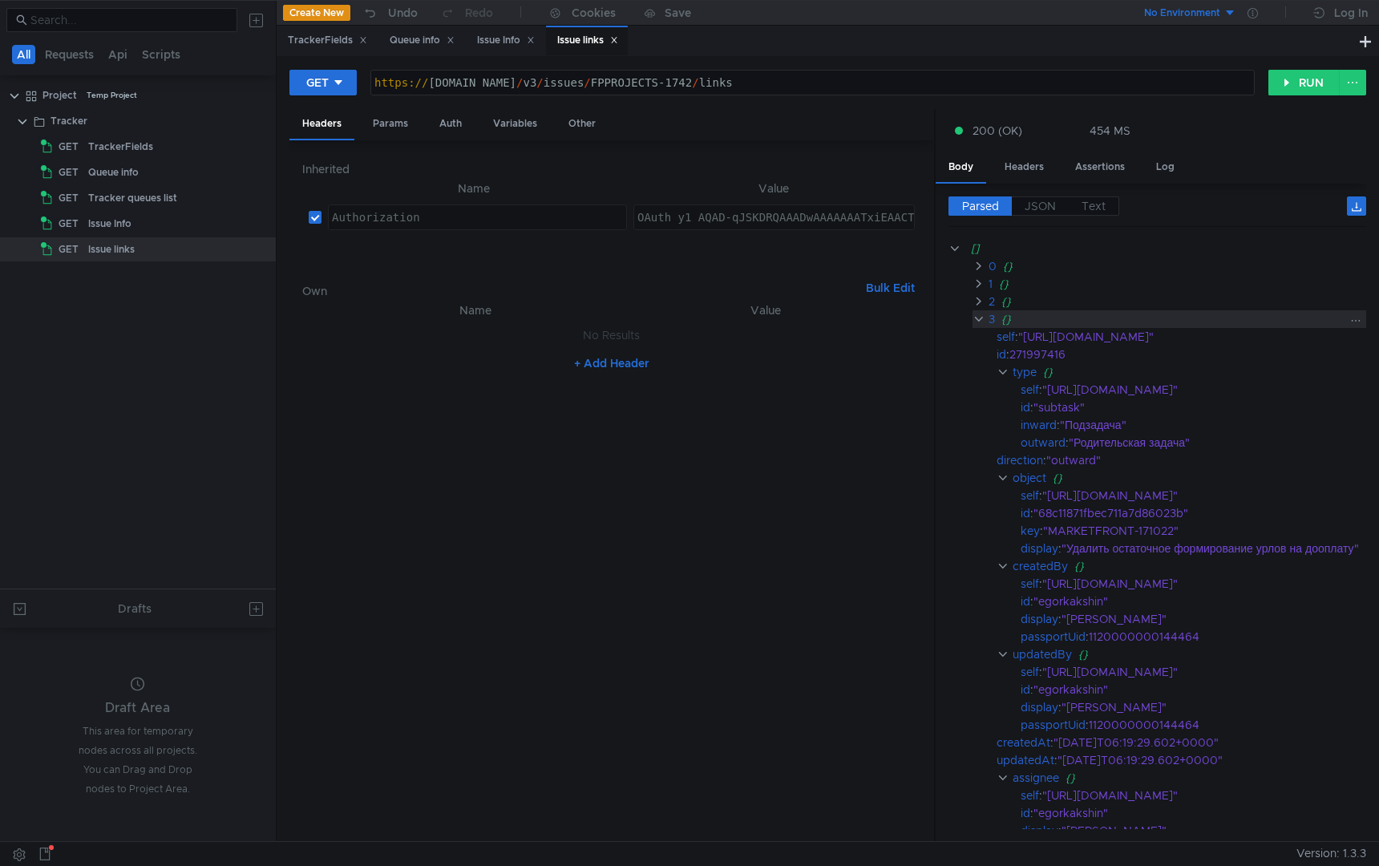
click at [977, 317] on clr-icon at bounding box center [978, 319] width 12 height 13
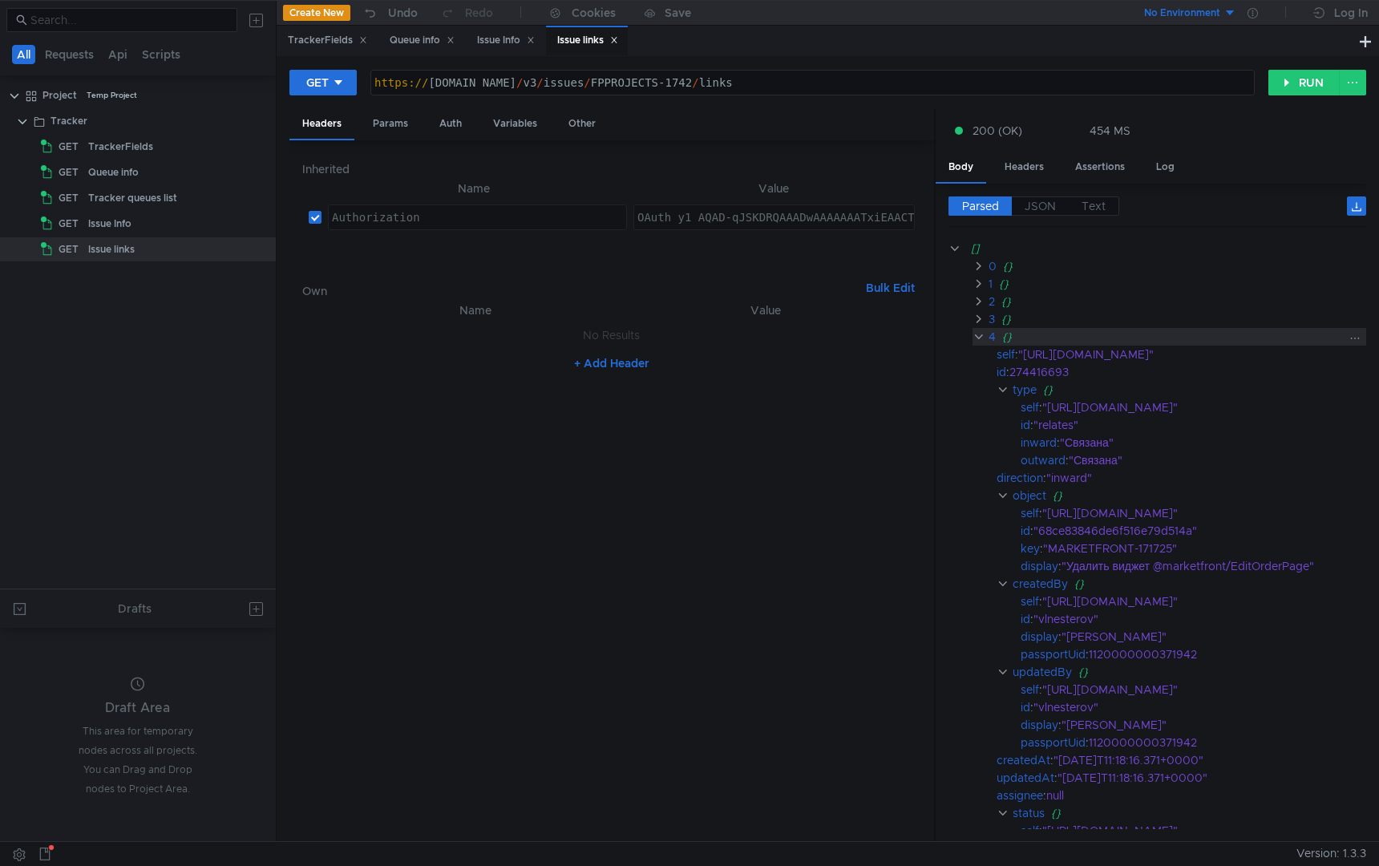
click at [977, 334] on clr-icon at bounding box center [978, 336] width 12 height 13
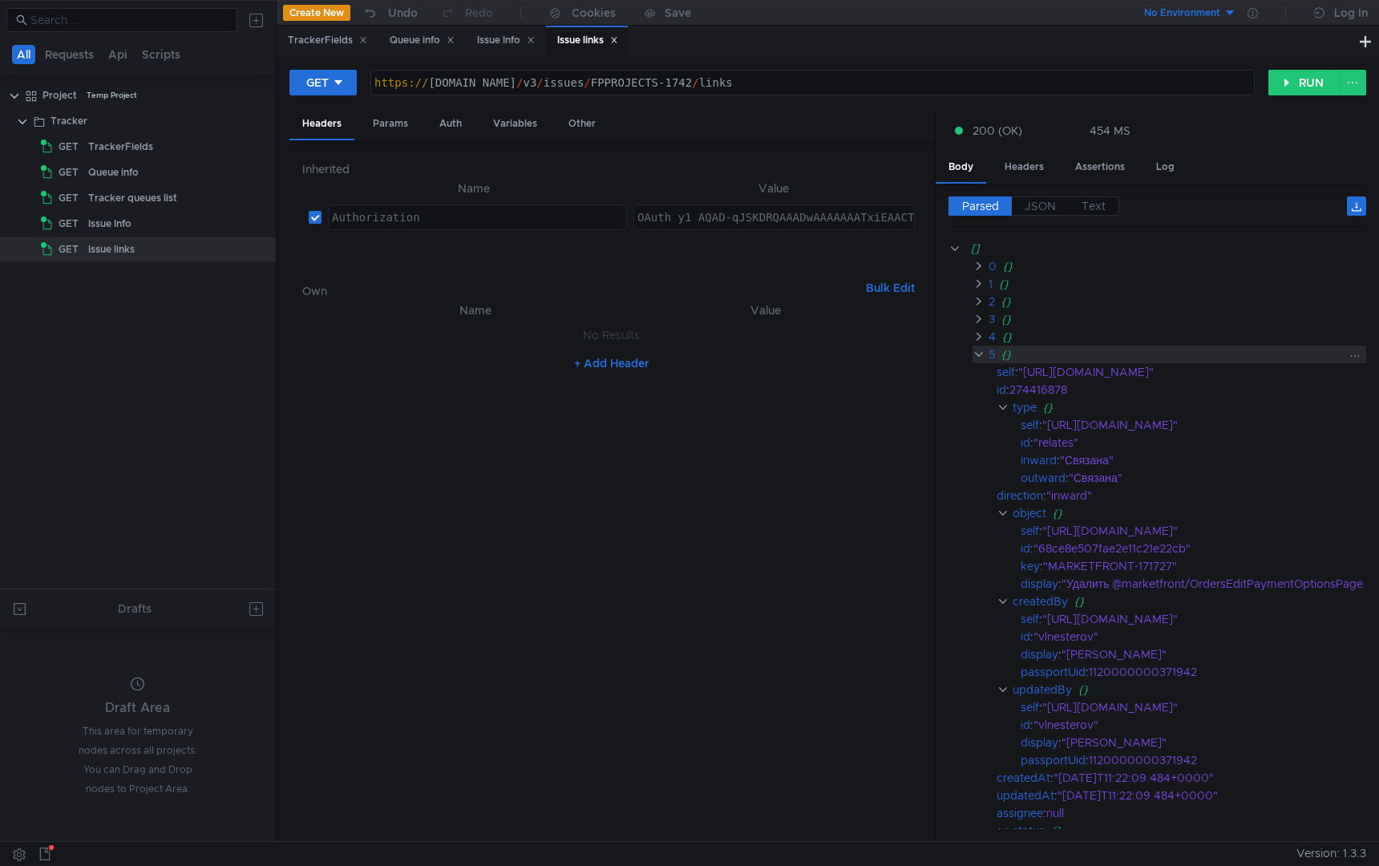
click at [977, 350] on clr-icon at bounding box center [978, 354] width 12 height 13
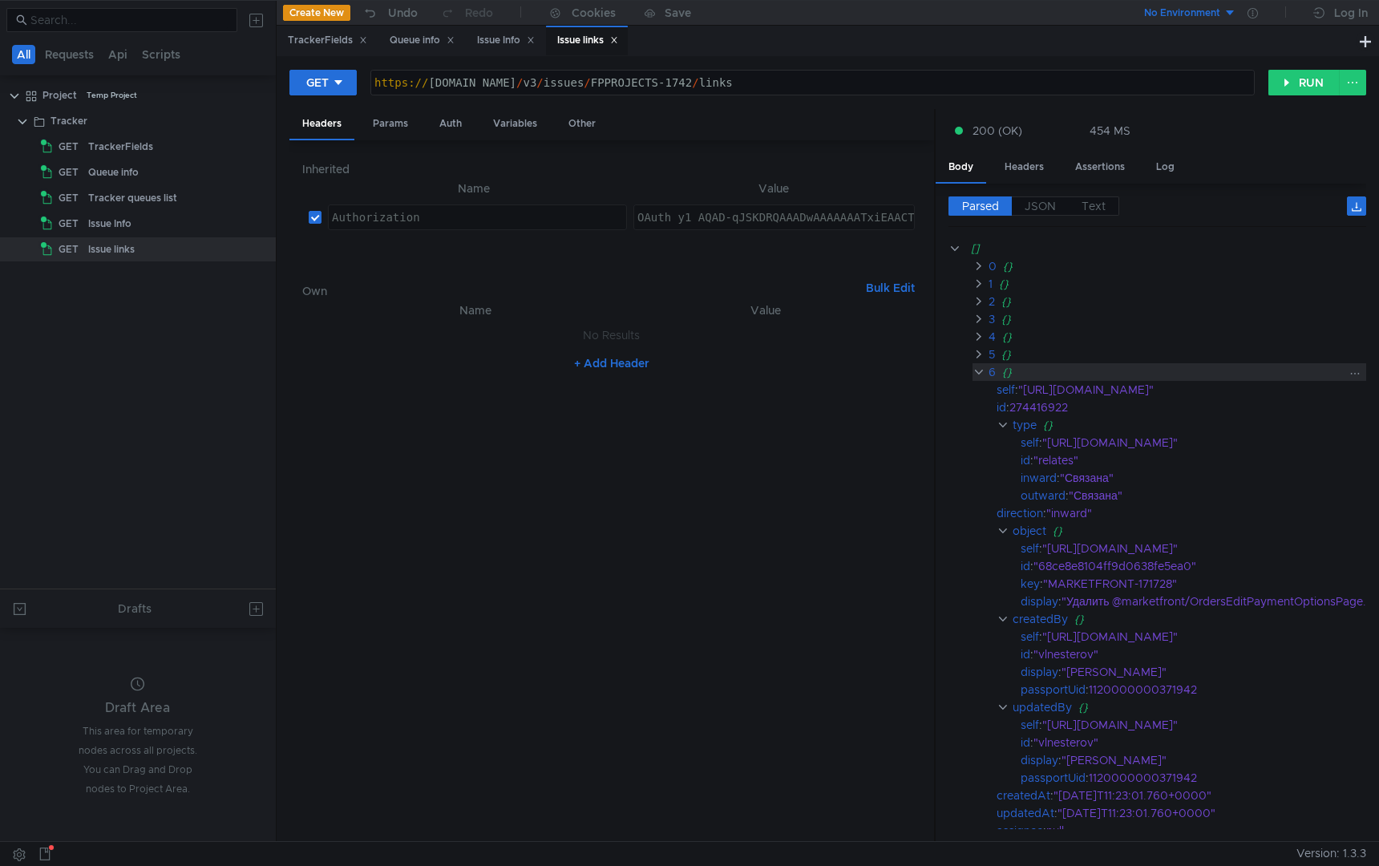
click at [977, 368] on clr-icon at bounding box center [978, 372] width 12 height 13
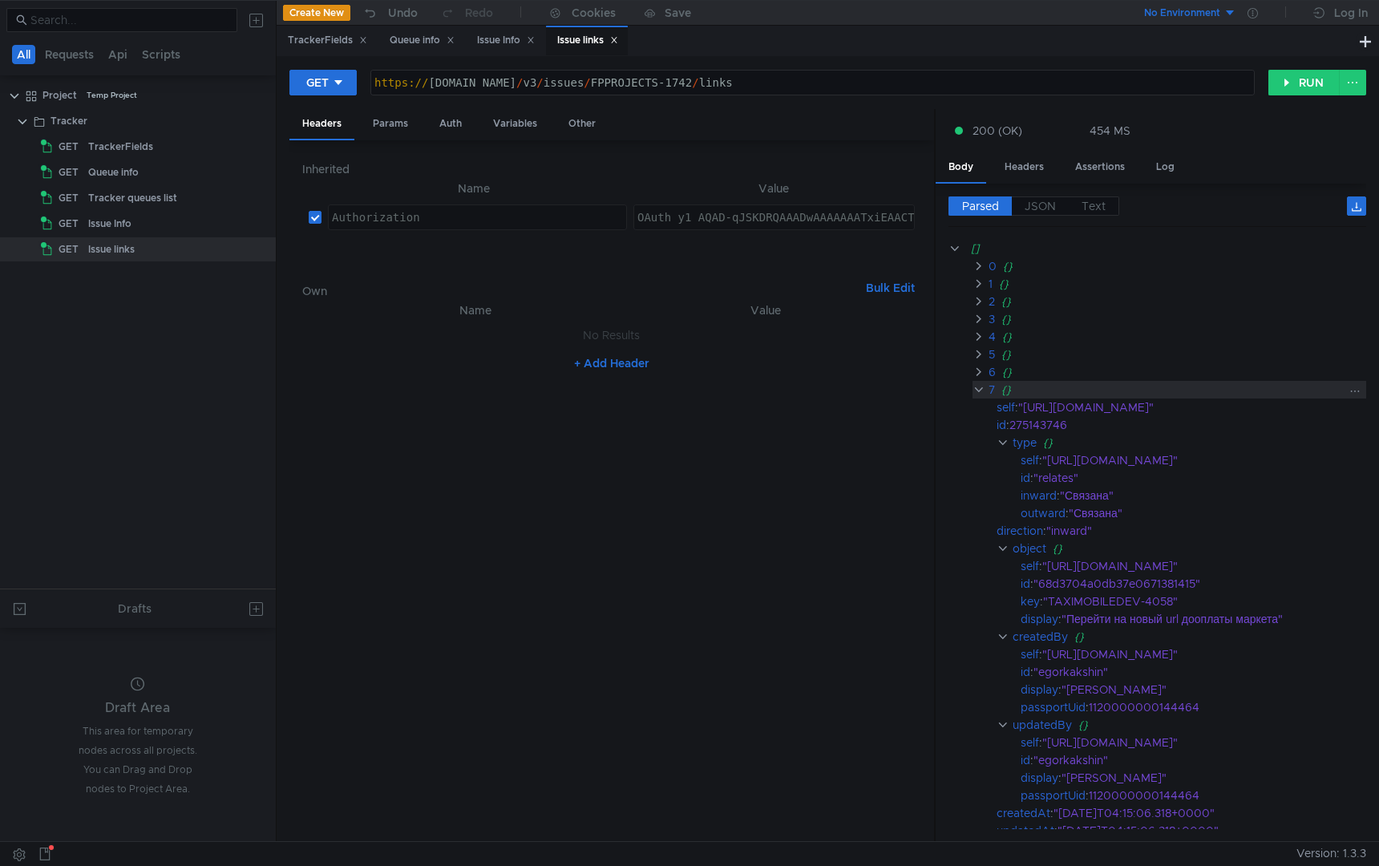
click at [977, 386] on clr-icon at bounding box center [978, 389] width 12 height 13
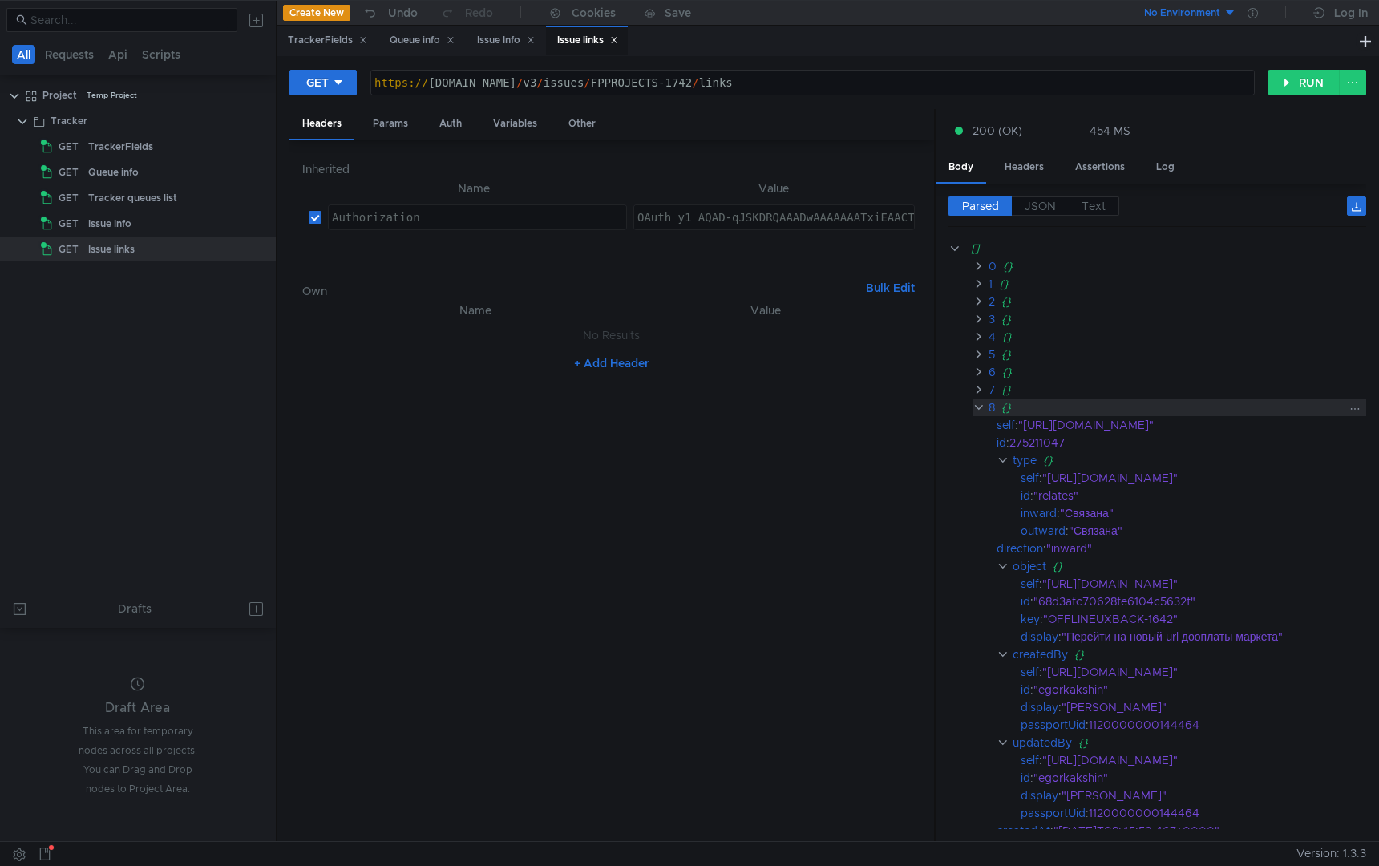
click at [977, 404] on clr-icon at bounding box center [978, 407] width 12 height 13
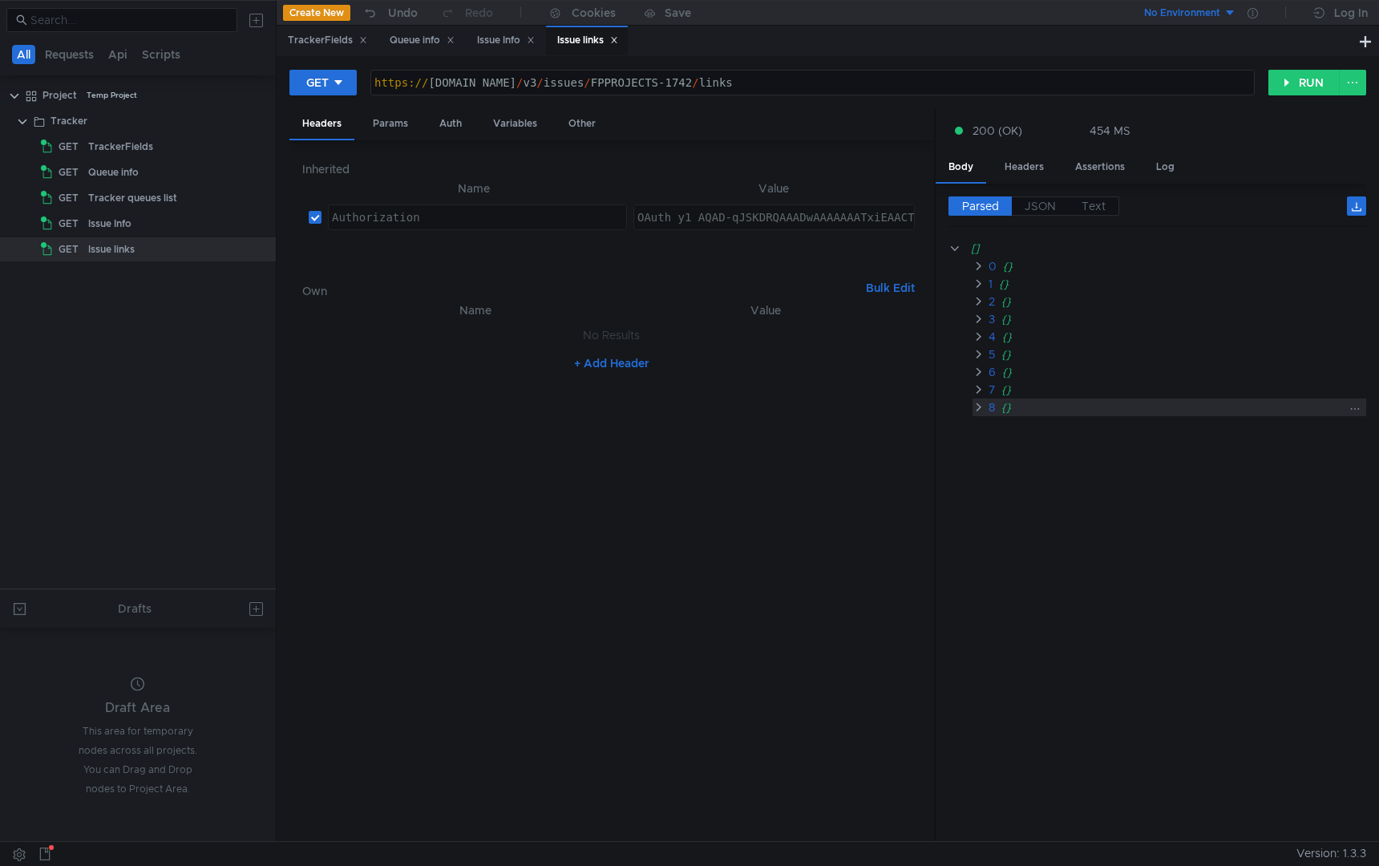
click at [977, 406] on clr-icon at bounding box center [978, 407] width 12 height 13
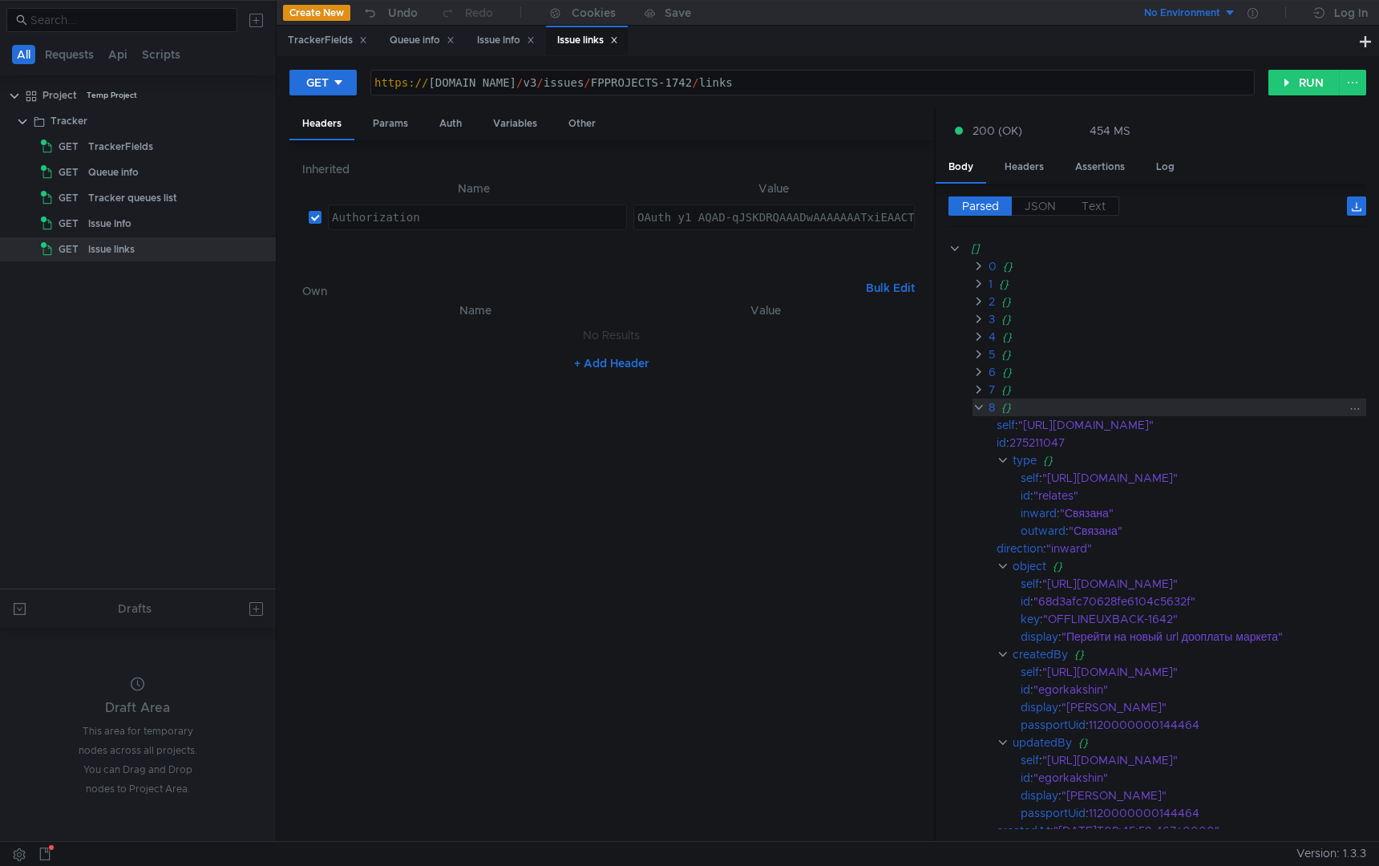
click at [977, 404] on clr-icon at bounding box center [978, 407] width 12 height 13
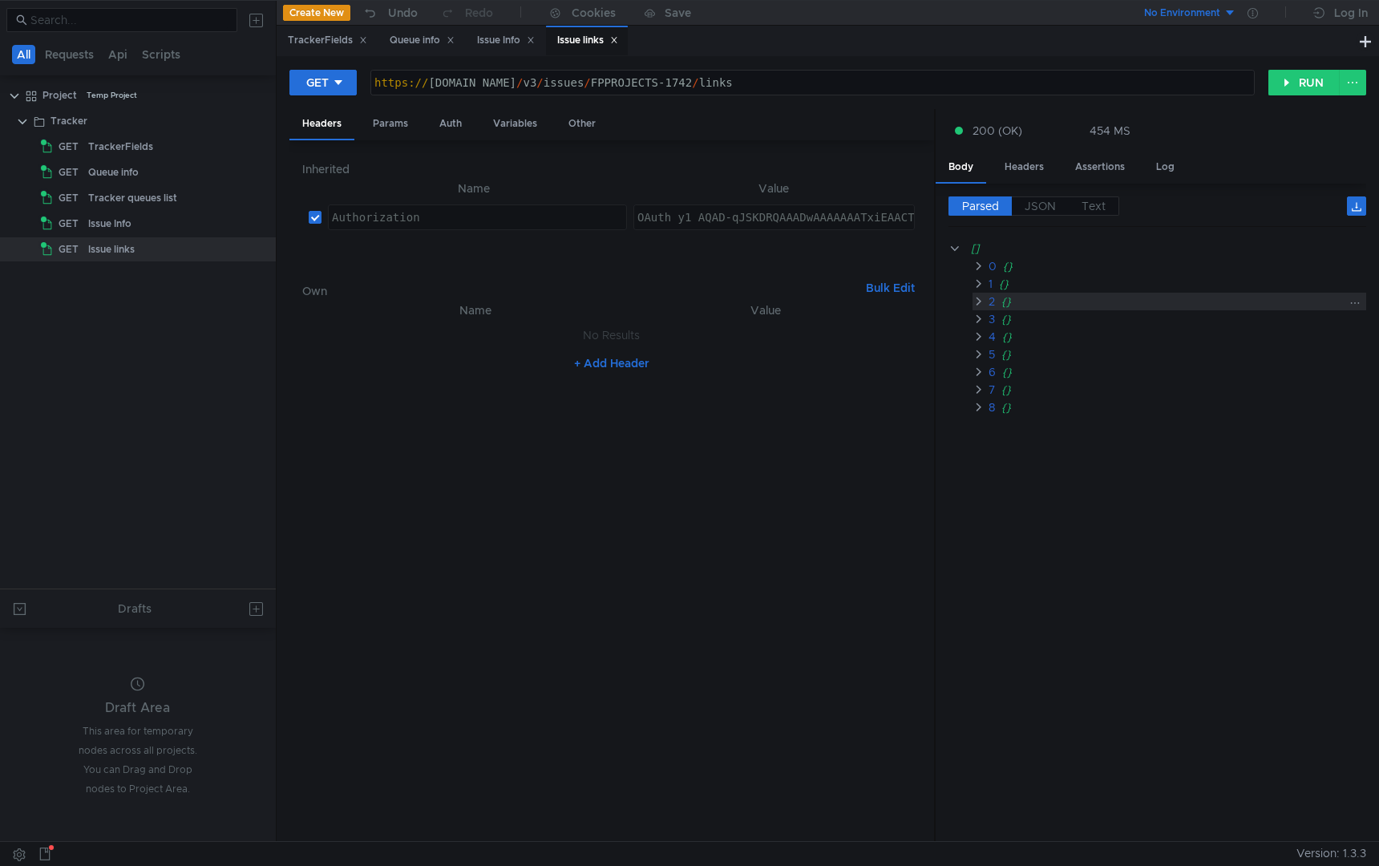
click at [978, 301] on clr-icon at bounding box center [978, 301] width 12 height 13
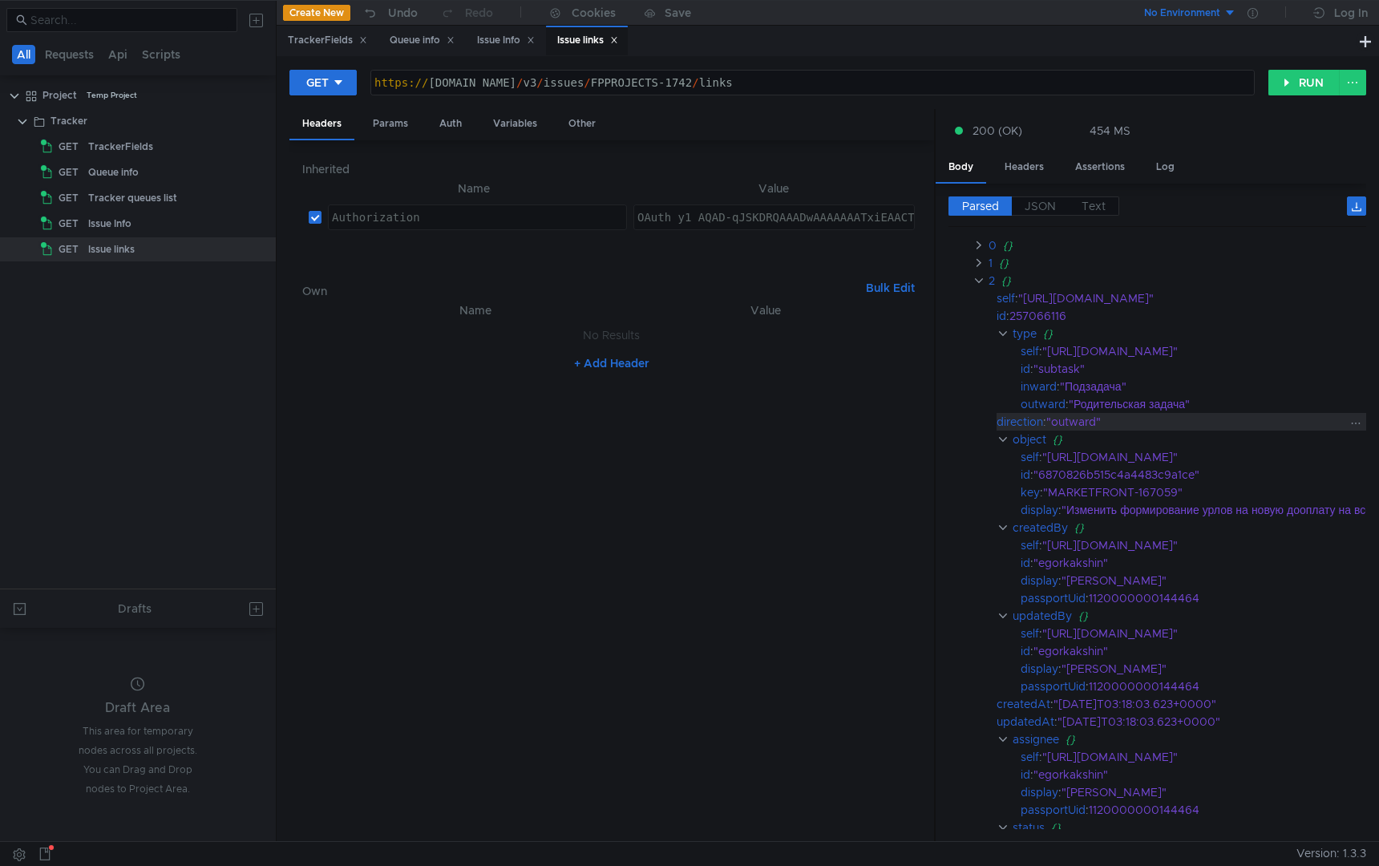
scroll to position [25, 0]
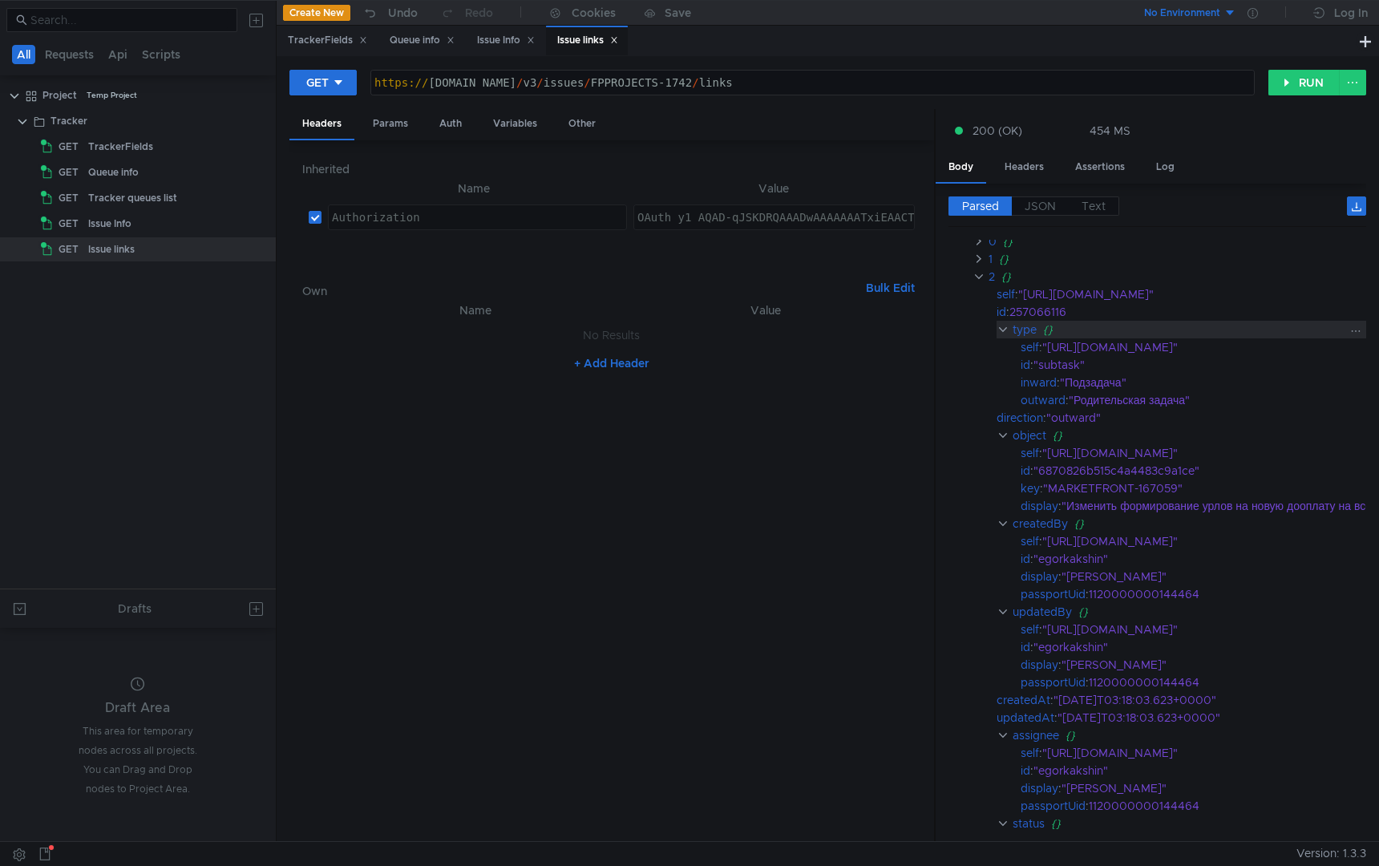
click at [1004, 329] on clr-icon at bounding box center [1002, 329] width 12 height 13
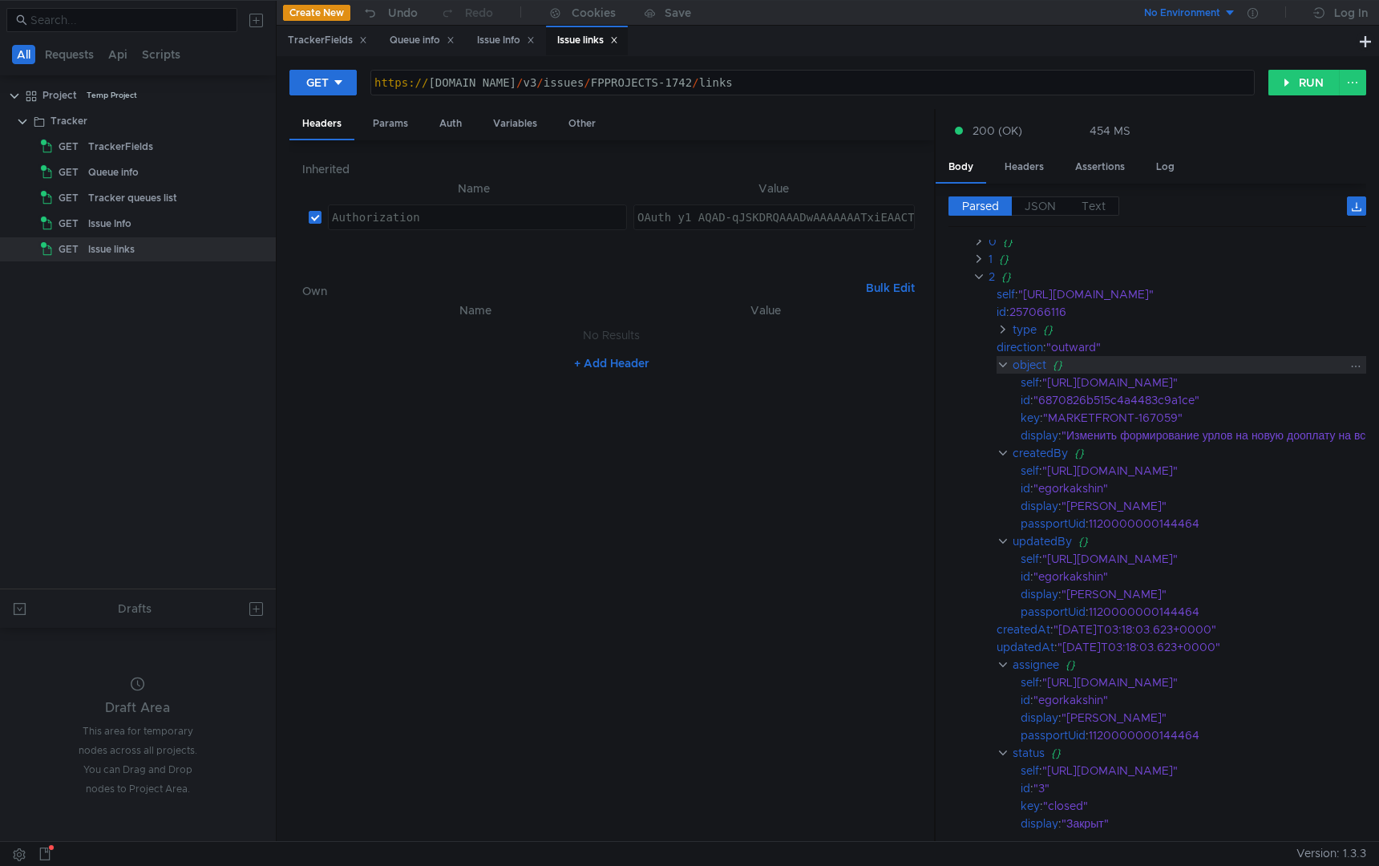
click at [1002, 362] on clr-icon at bounding box center [1002, 364] width 12 height 13
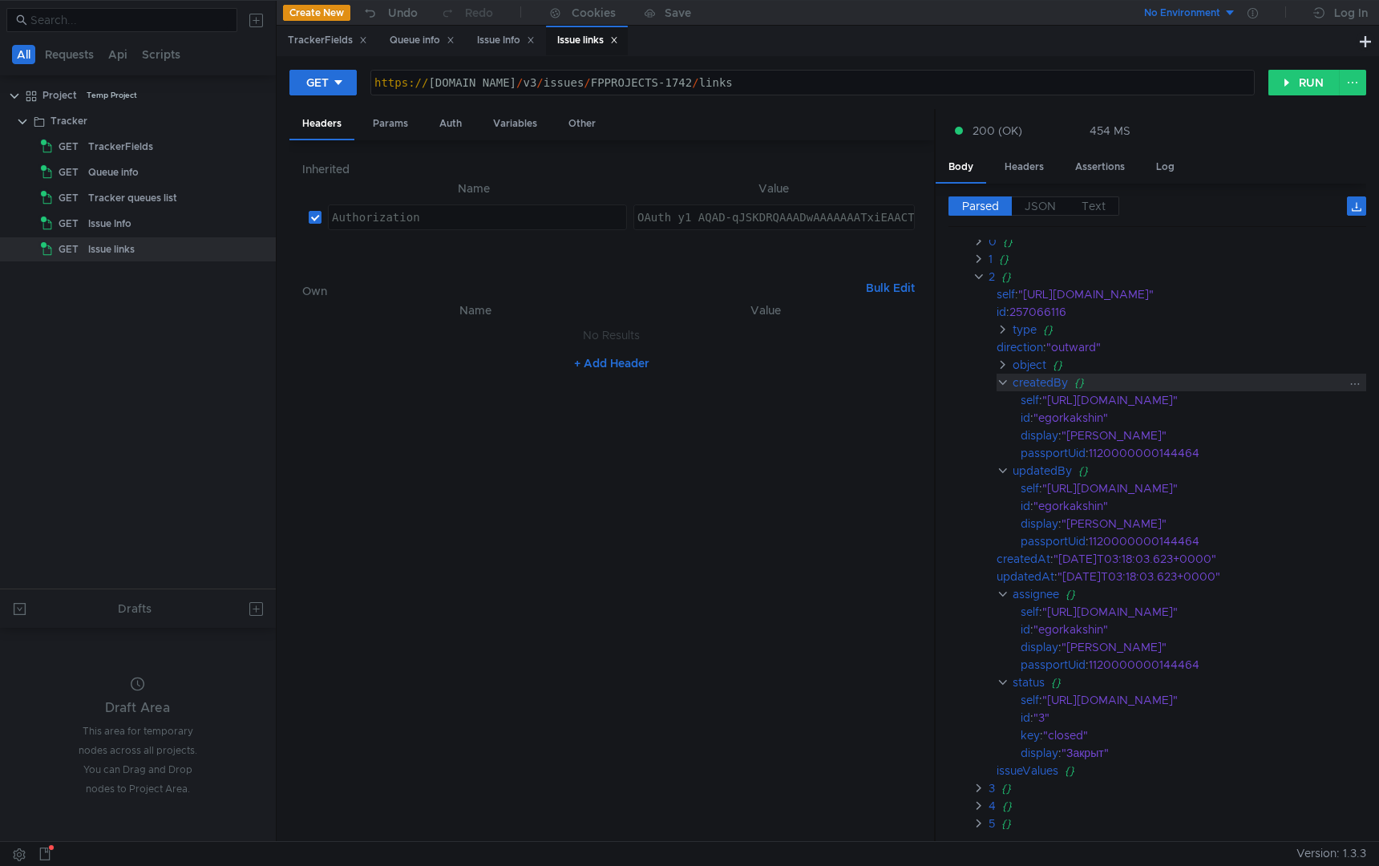
click at [1000, 378] on clr-icon at bounding box center [1002, 382] width 12 height 13
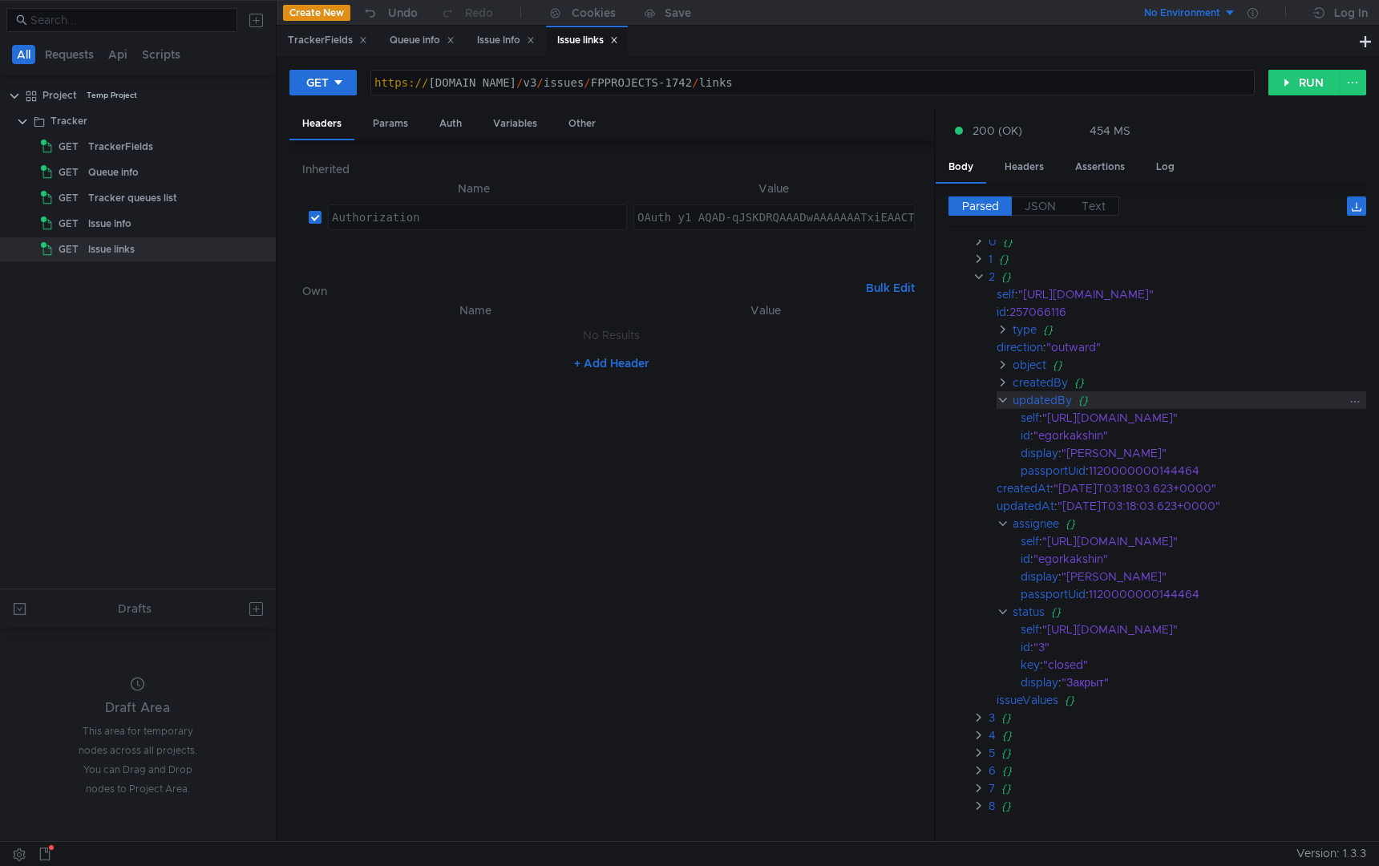
click at [999, 395] on clr-icon at bounding box center [1002, 400] width 12 height 13
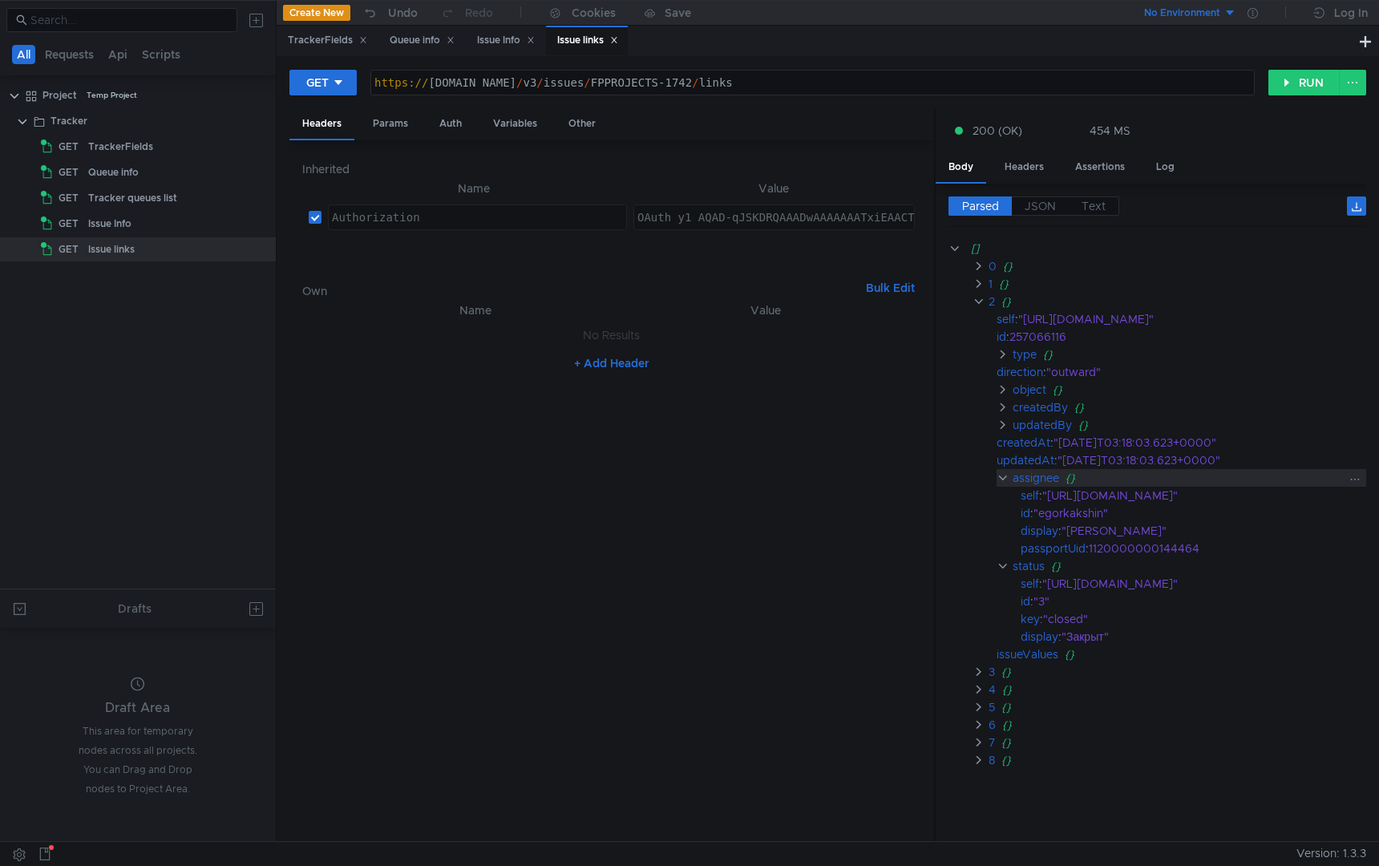
click at [1000, 479] on clr-icon at bounding box center [1002, 477] width 12 height 13
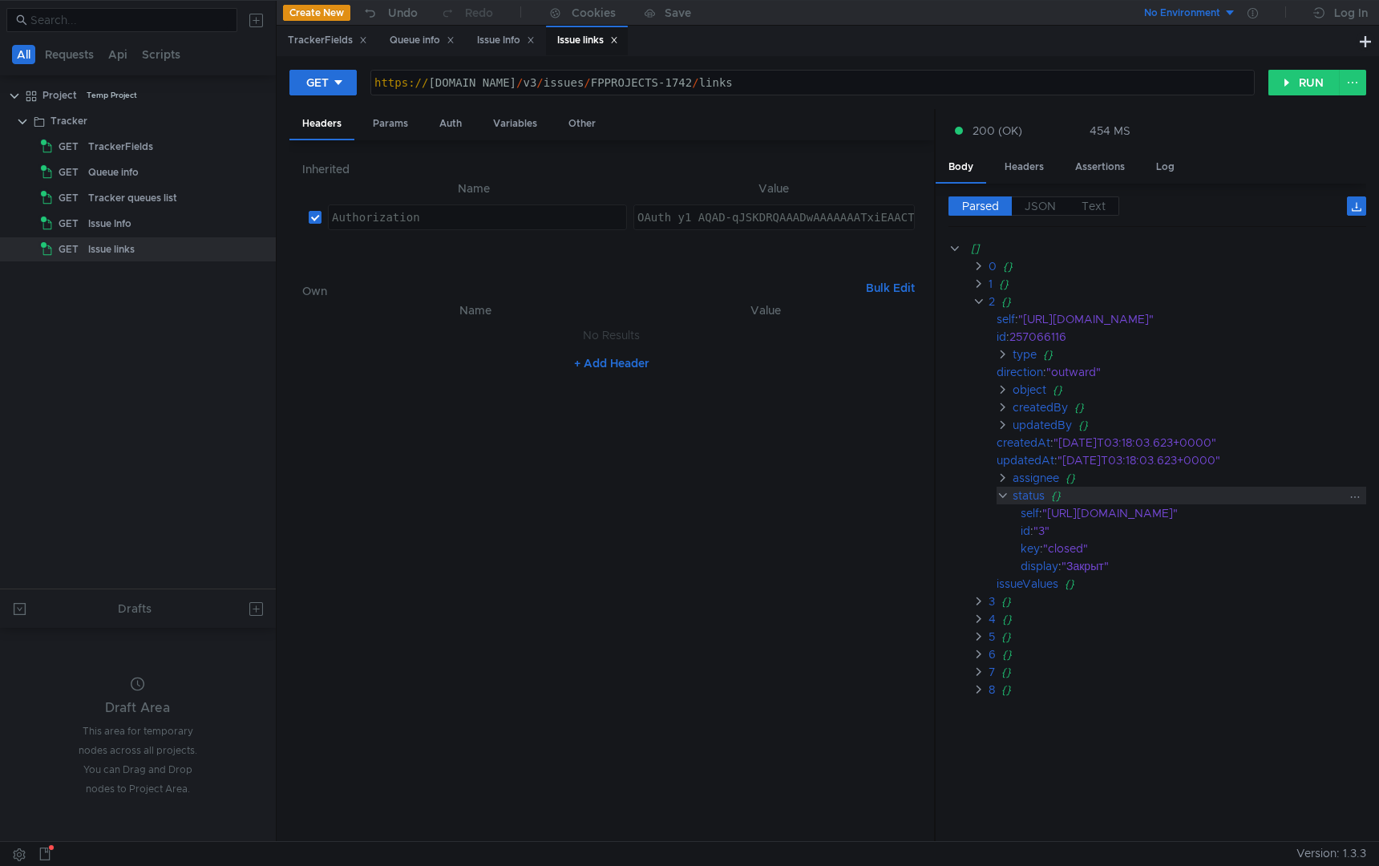
click at [1004, 494] on clr-icon at bounding box center [1002, 495] width 12 height 13
type textarea "OAuth y1_AQAD-qJSKDRQAAADwAAAAAAATxiEAACTQTrD-g5Dg5-fjRvdVy7IJ_CZ1A"
click at [709, 219] on div "OAuth y1_AQAD-qJSKDRQAAADwAAAAAAATxiEAACTQTrD-g5Dg5-fjRvdVy7IJ_CZ1A" at bounding box center [863, 230] width 458 height 38
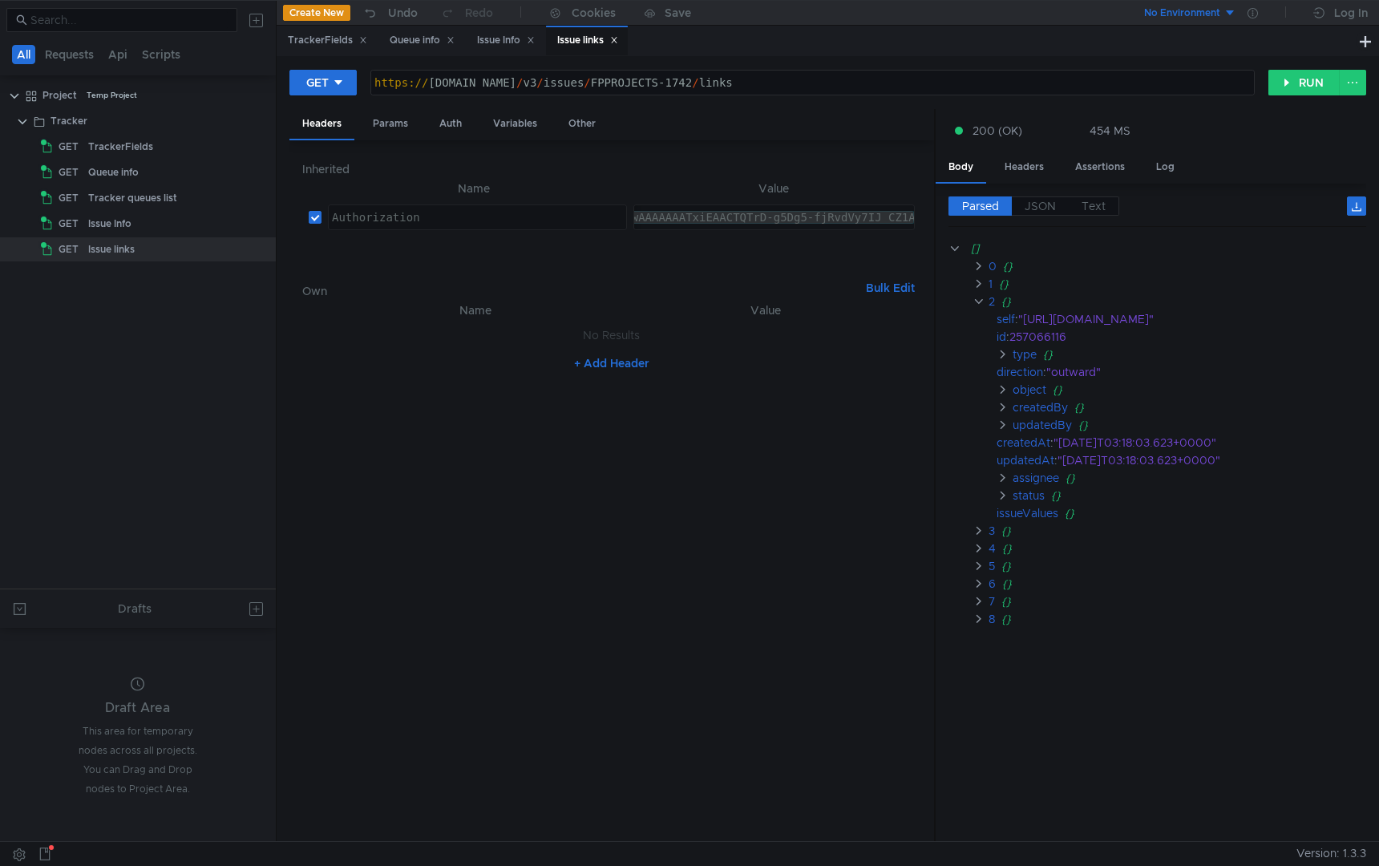
click at [751, 89] on div "https:// [DOMAIN_NAME] / v3 / issues / FPPROJECTS-1742 / links" at bounding box center [812, 95] width 883 height 38
